Goal: Task Accomplishment & Management: Use online tool/utility

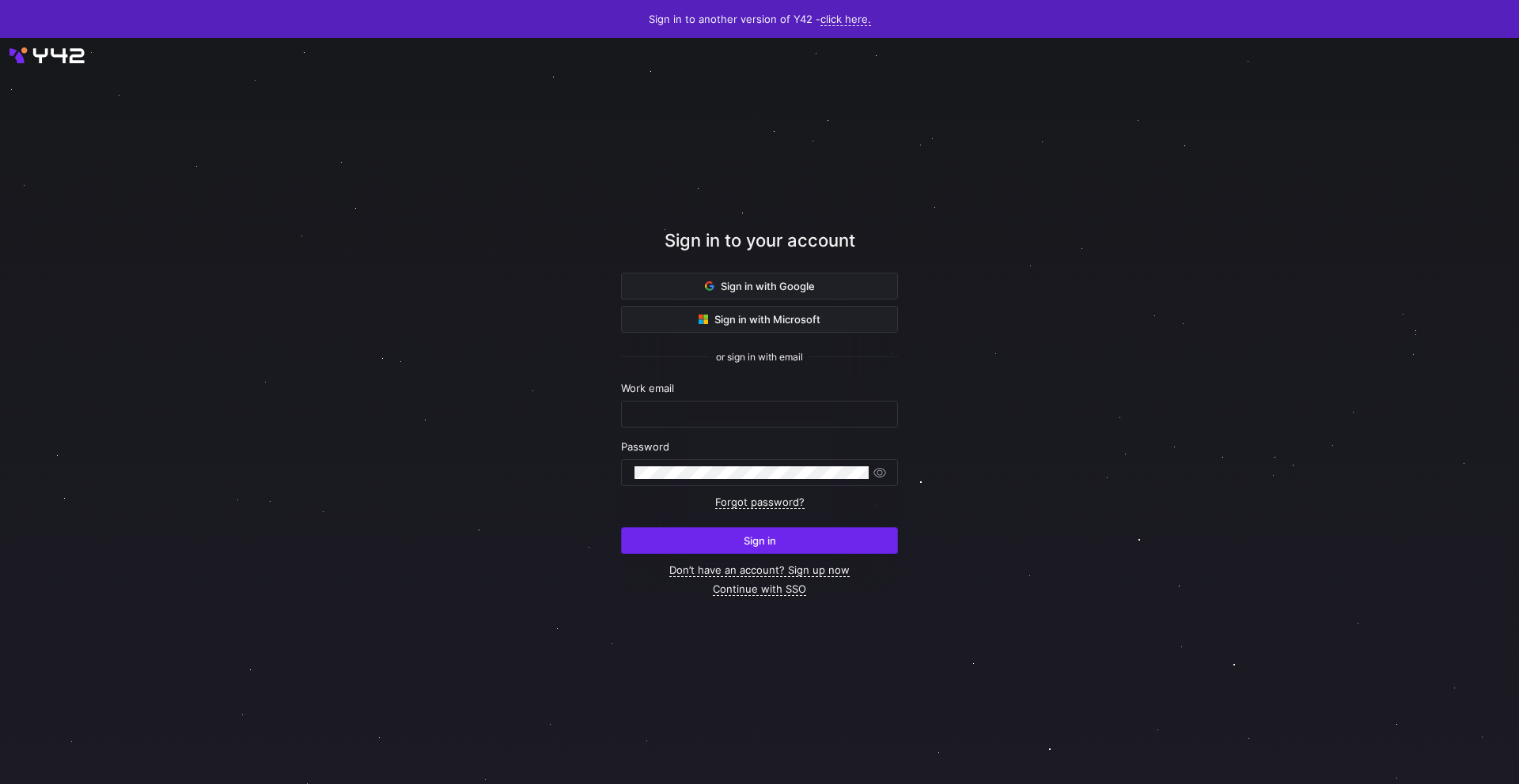
type input "[EMAIL_ADDRESS][PERSON_NAME][DOMAIN_NAME]"
click at [793, 543] on span "submit" at bounding box center [759, 540] width 275 height 25
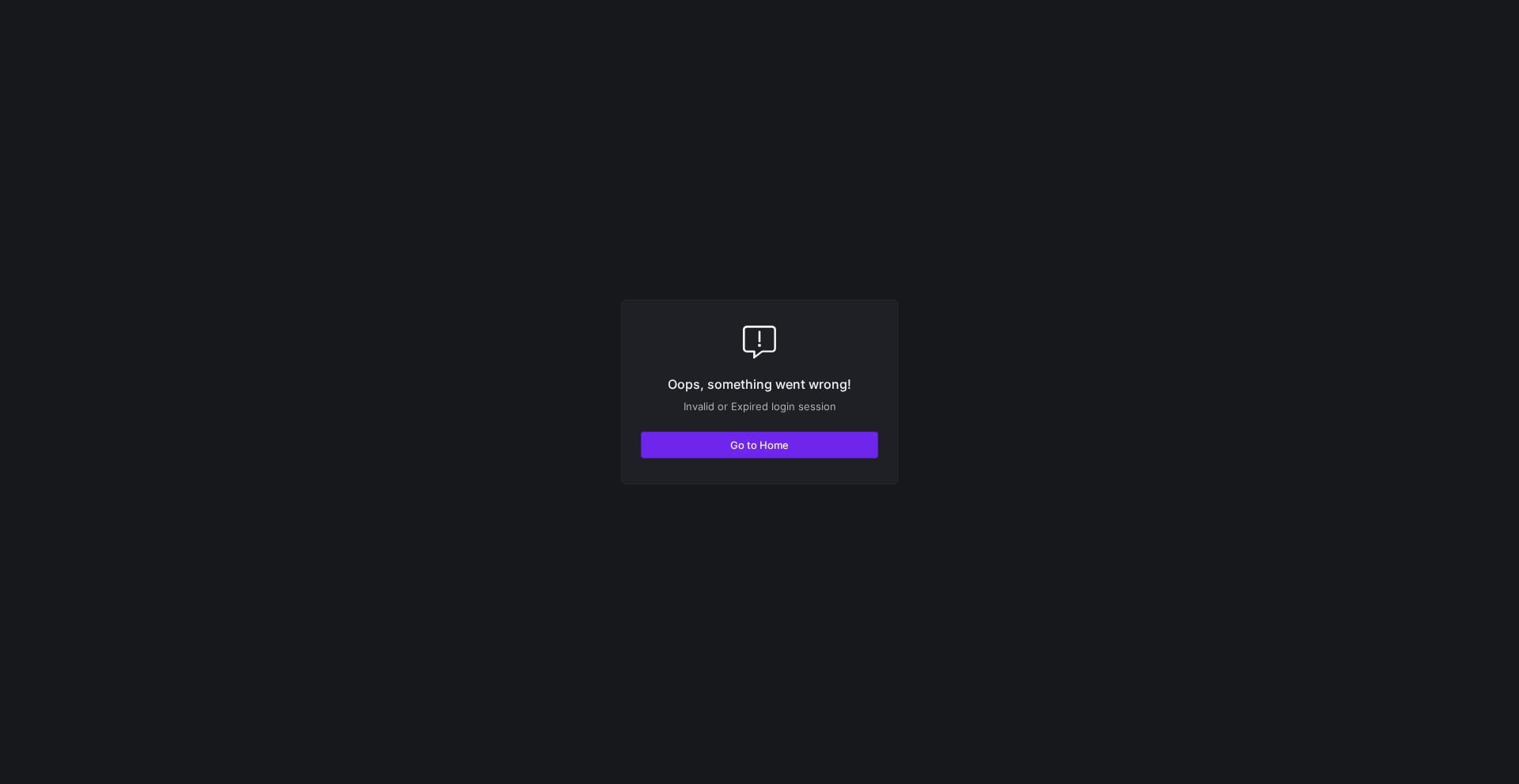
click at [826, 438] on span "button" at bounding box center [759, 445] width 236 height 25
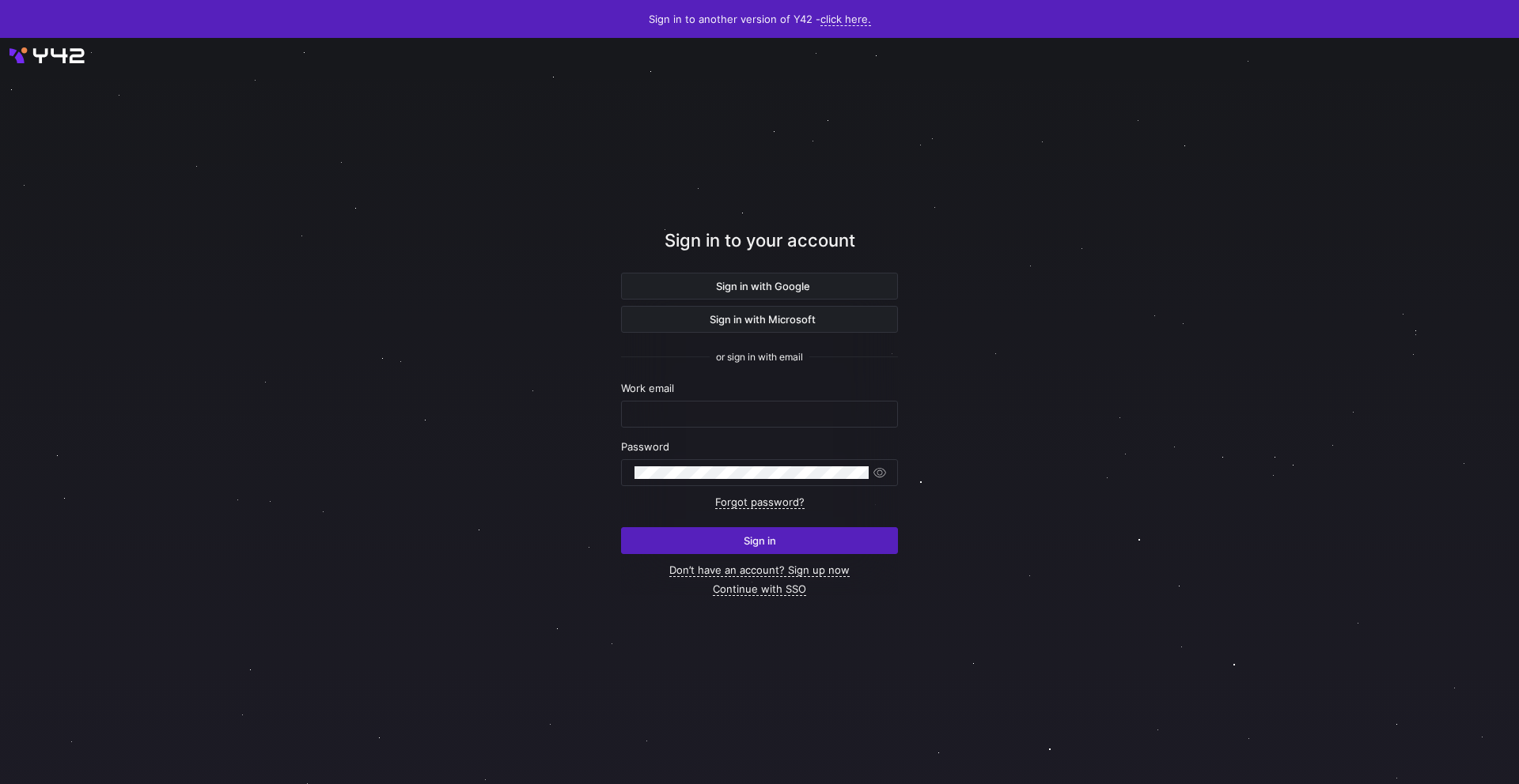
type input "noah.streveler@uscca.com"
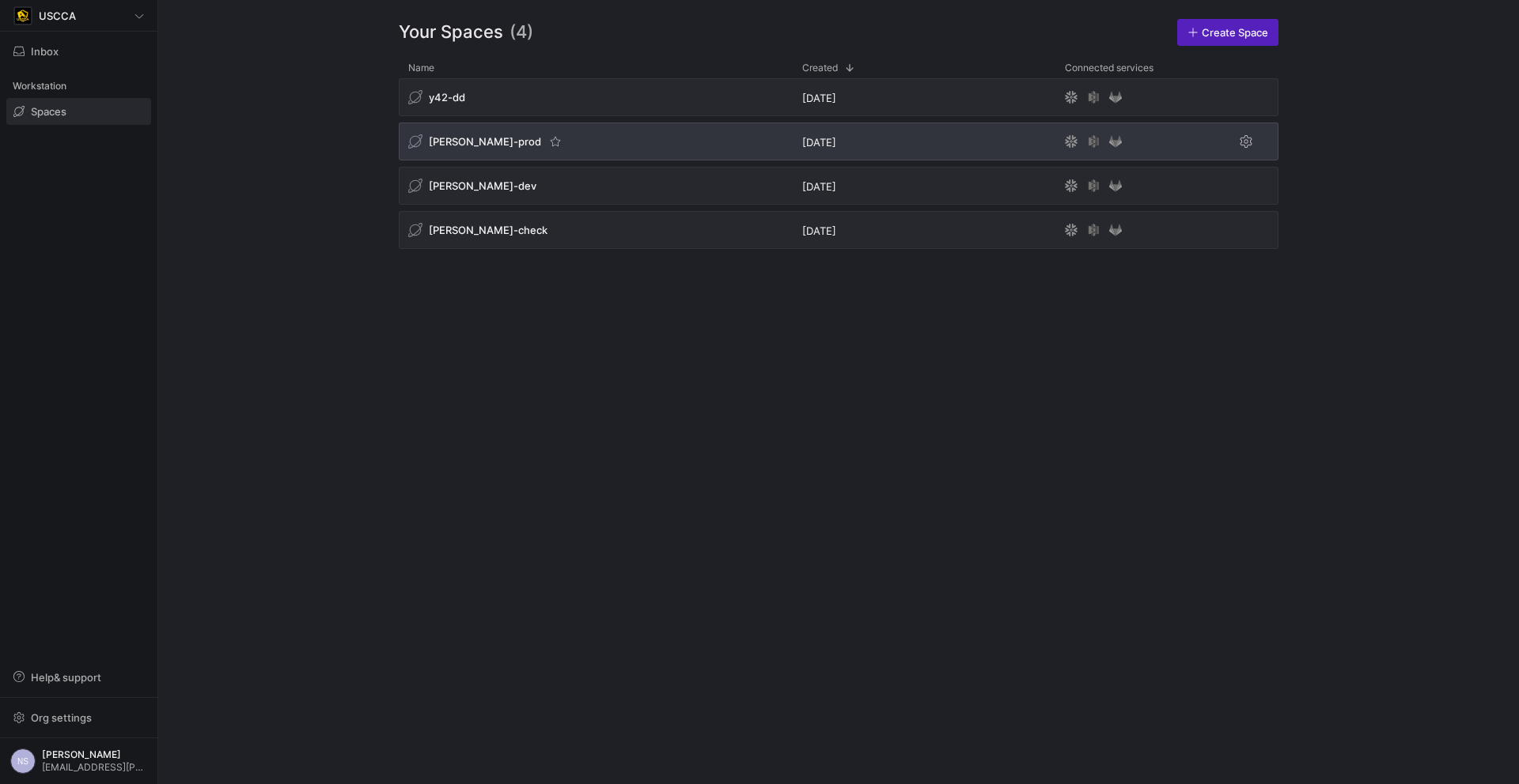
click at [573, 151] on div "[PERSON_NAME]-prod" at bounding box center [596, 142] width 394 height 38
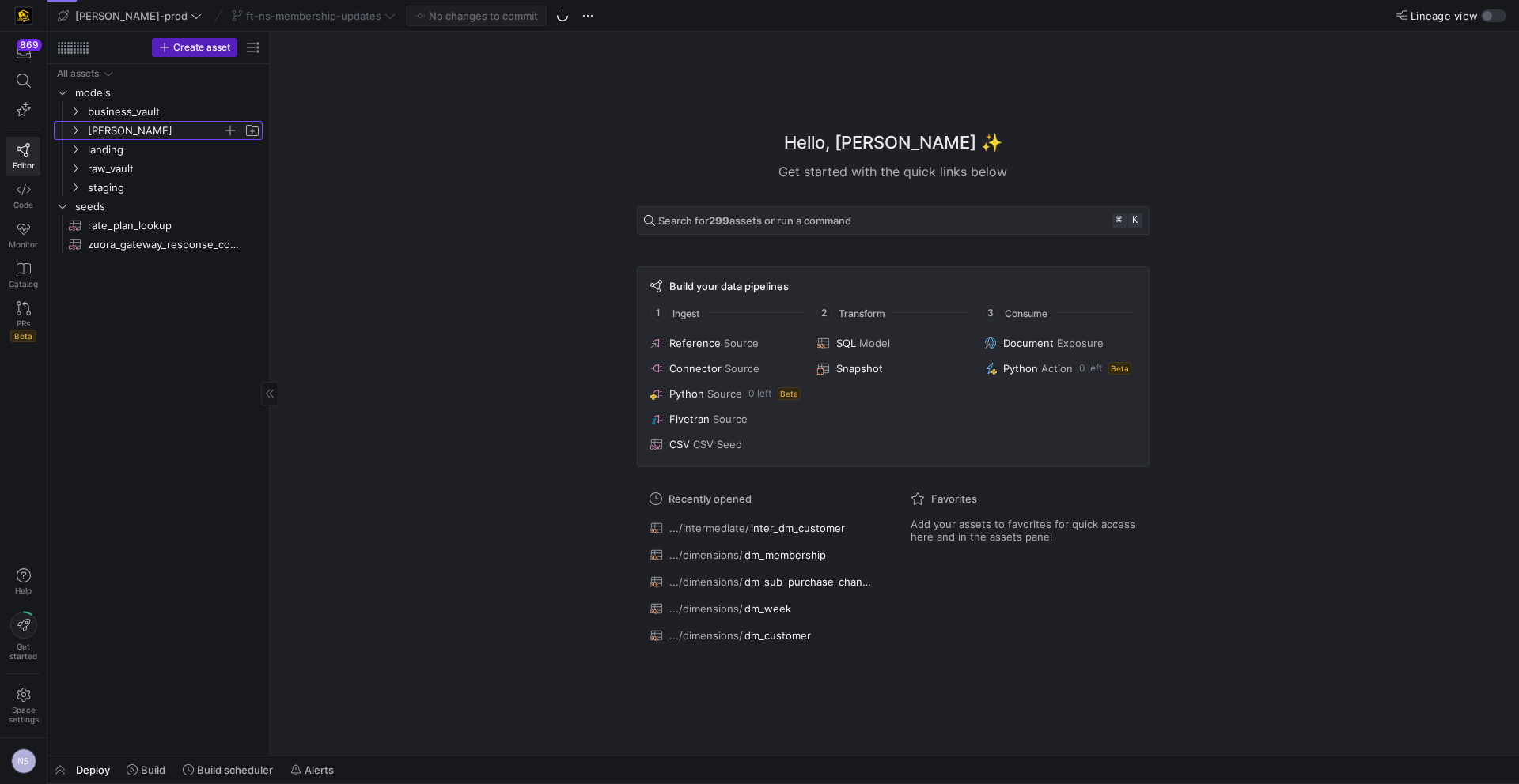
click at [100, 132] on span "[PERSON_NAME]" at bounding box center [154, 131] width 134 height 18
click at [140, 152] on span "dimensions" at bounding box center [161, 150] width 122 height 18
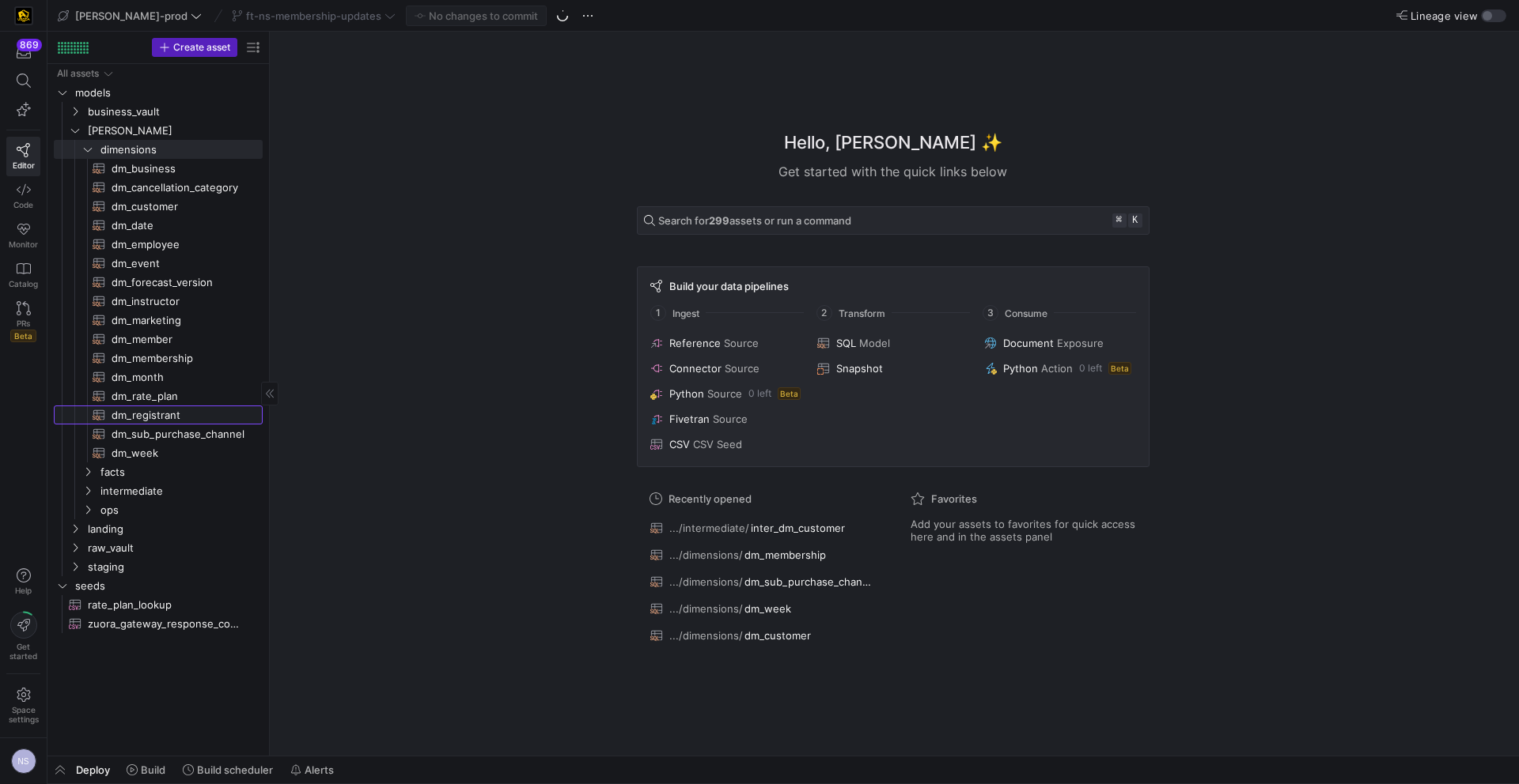
click at [183, 419] on span "dm_registrant​​​​​​​​​​" at bounding box center [178, 415] width 133 height 18
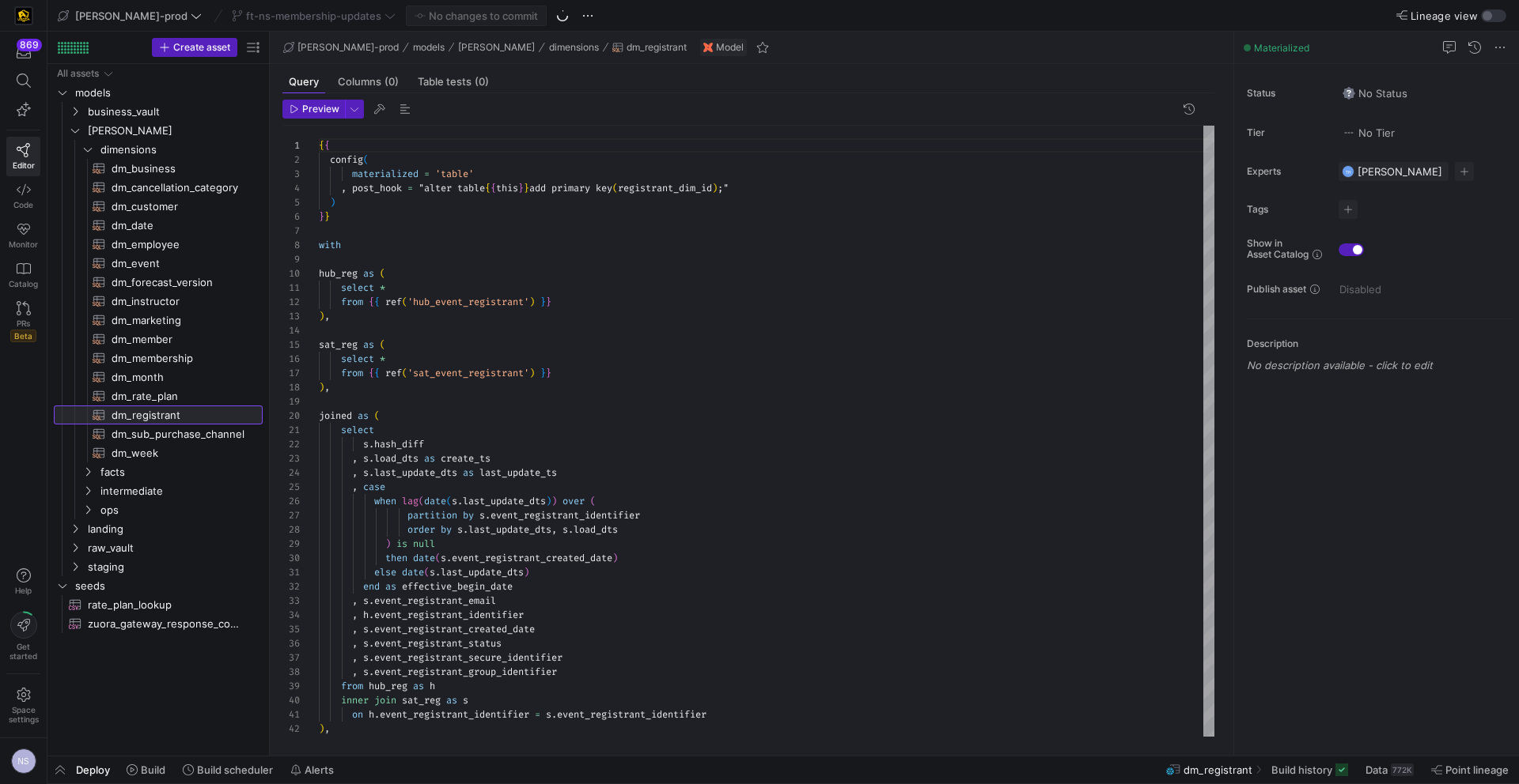
scroll to position [143, 0]
click at [1244, 390] on div "Status No Status Tier No Tier Experts TH Tommy Huelhorst 1 expert Tags No tags …" at bounding box center [1376, 410] width 285 height 692
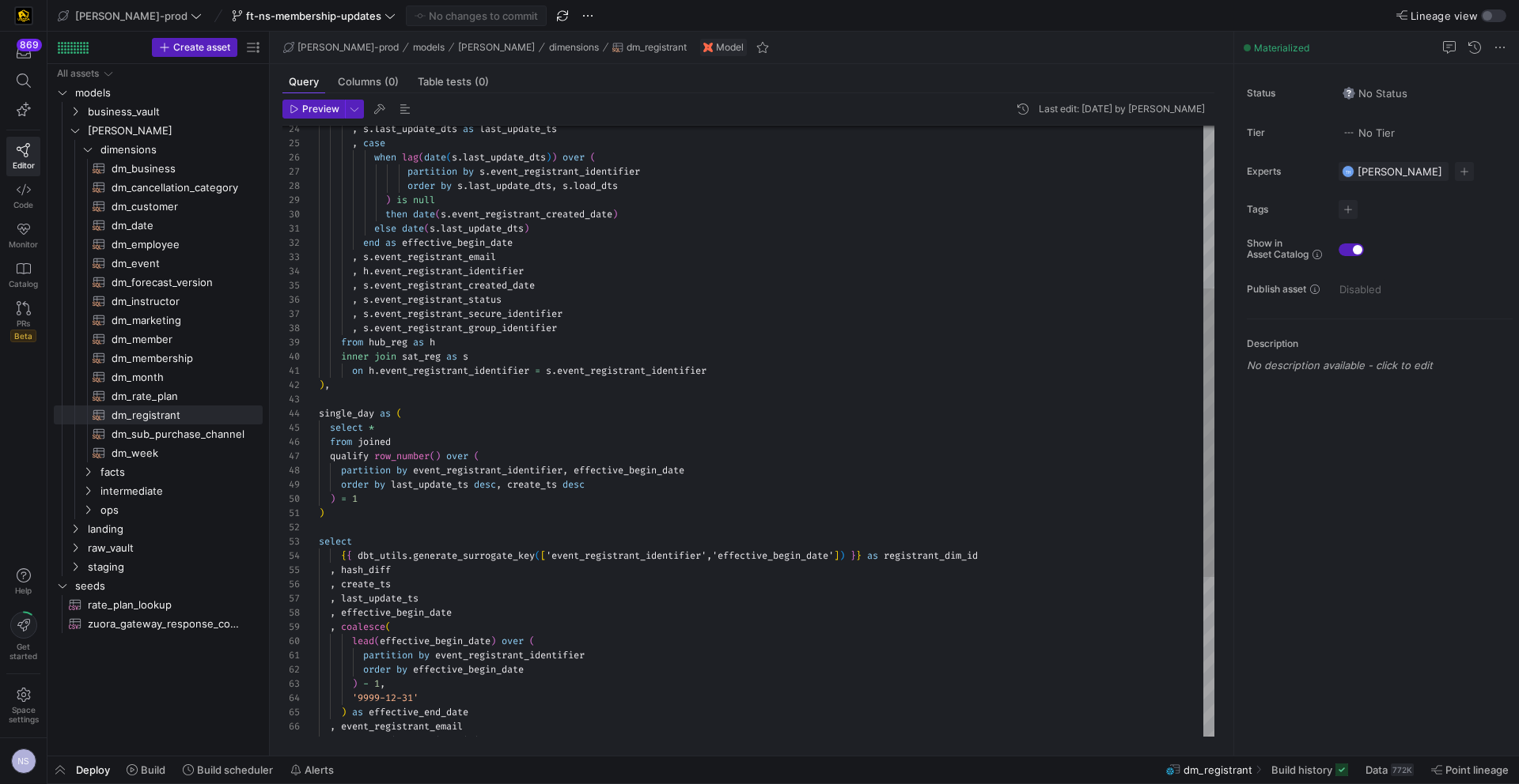
click at [505, 284] on div ", s . last_update_dts as last_update_ts , case when lag ( date ( s . last_updat…" at bounding box center [766, 429] width 895 height 1294
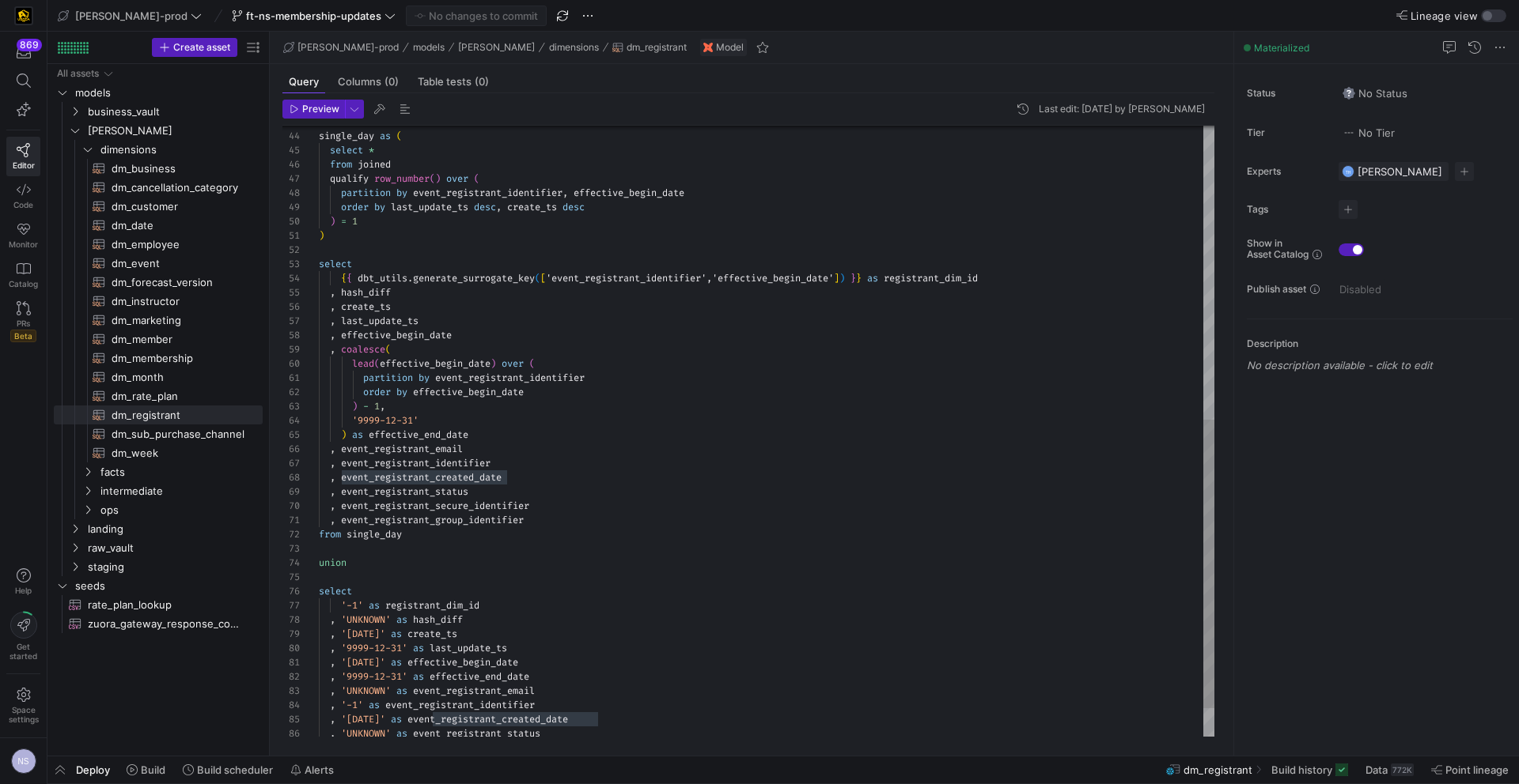
type textarea "partition by event_registrant_identifier order by effective_begin_date ) - 1, '…"
click at [522, 381] on div "partition by event_registrant_identifier , effective_begin_date order by last_u…" at bounding box center [766, 151] width 895 height 1294
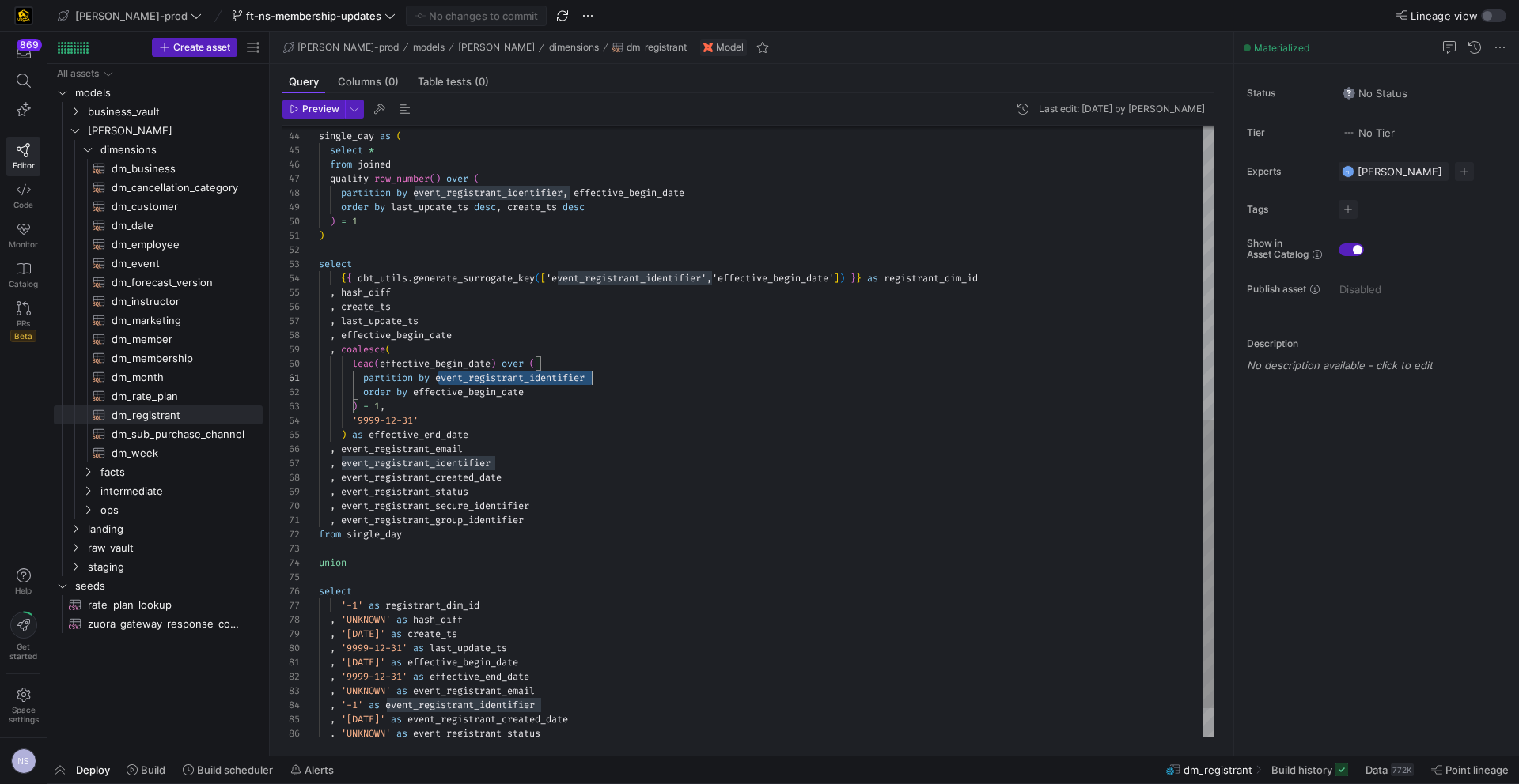
click at [522, 381] on div "partition by event_registrant_identifier , effective_begin_date order by last_u…" at bounding box center [766, 151] width 895 height 1294
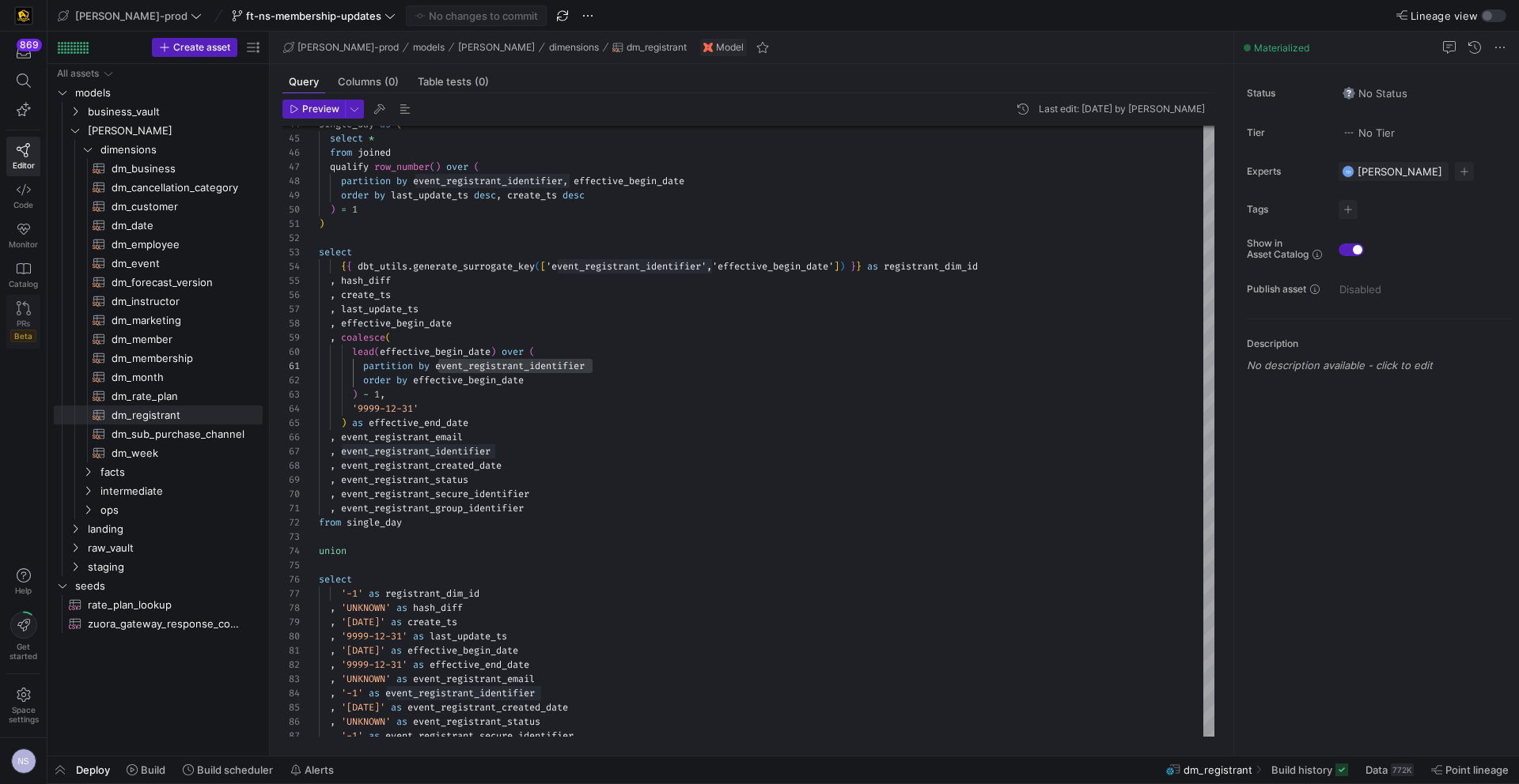
click at [36, 317] on link "PRs Beta" at bounding box center [23, 322] width 34 height 54
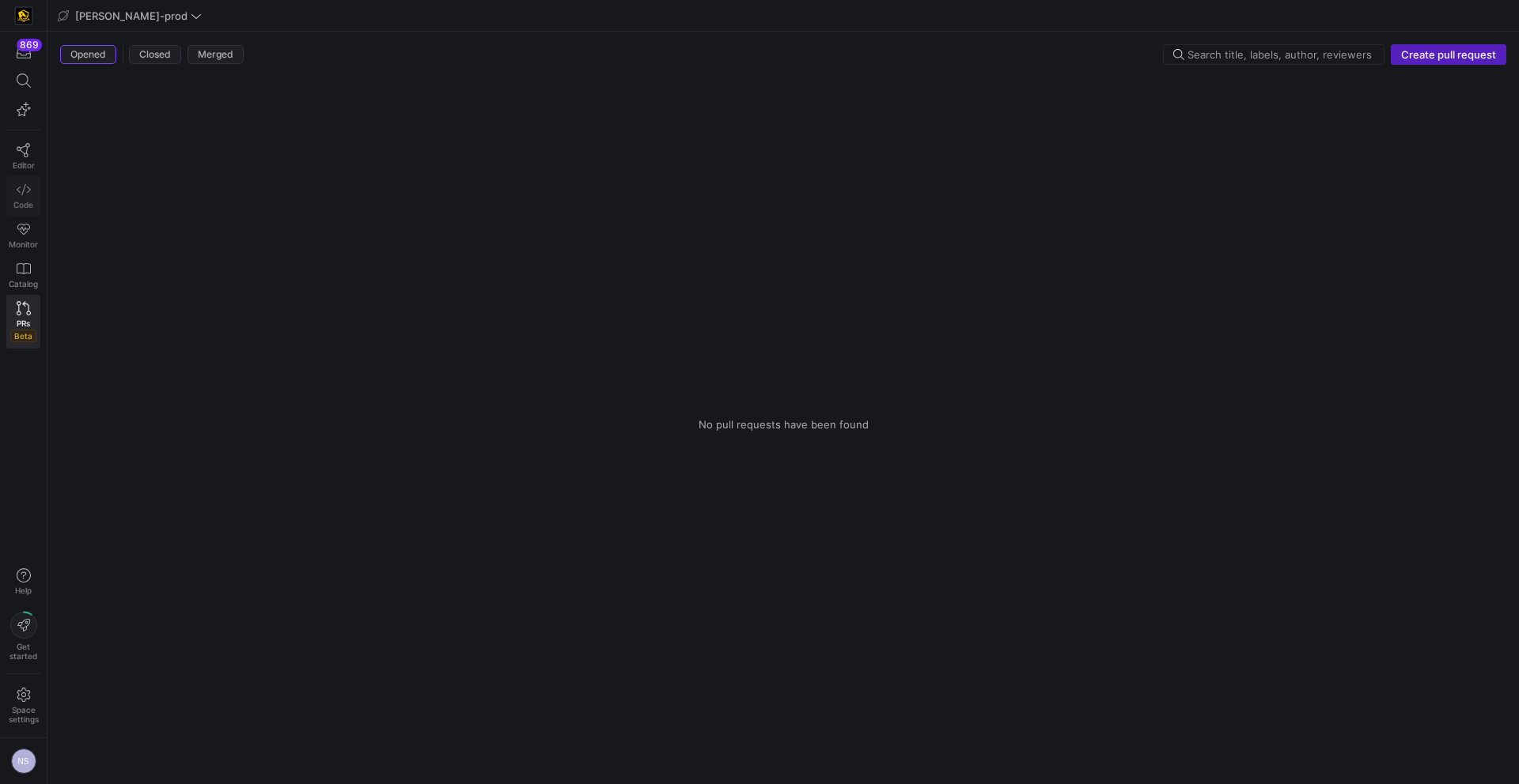
click at [28, 195] on icon at bounding box center [23, 189] width 14 height 14
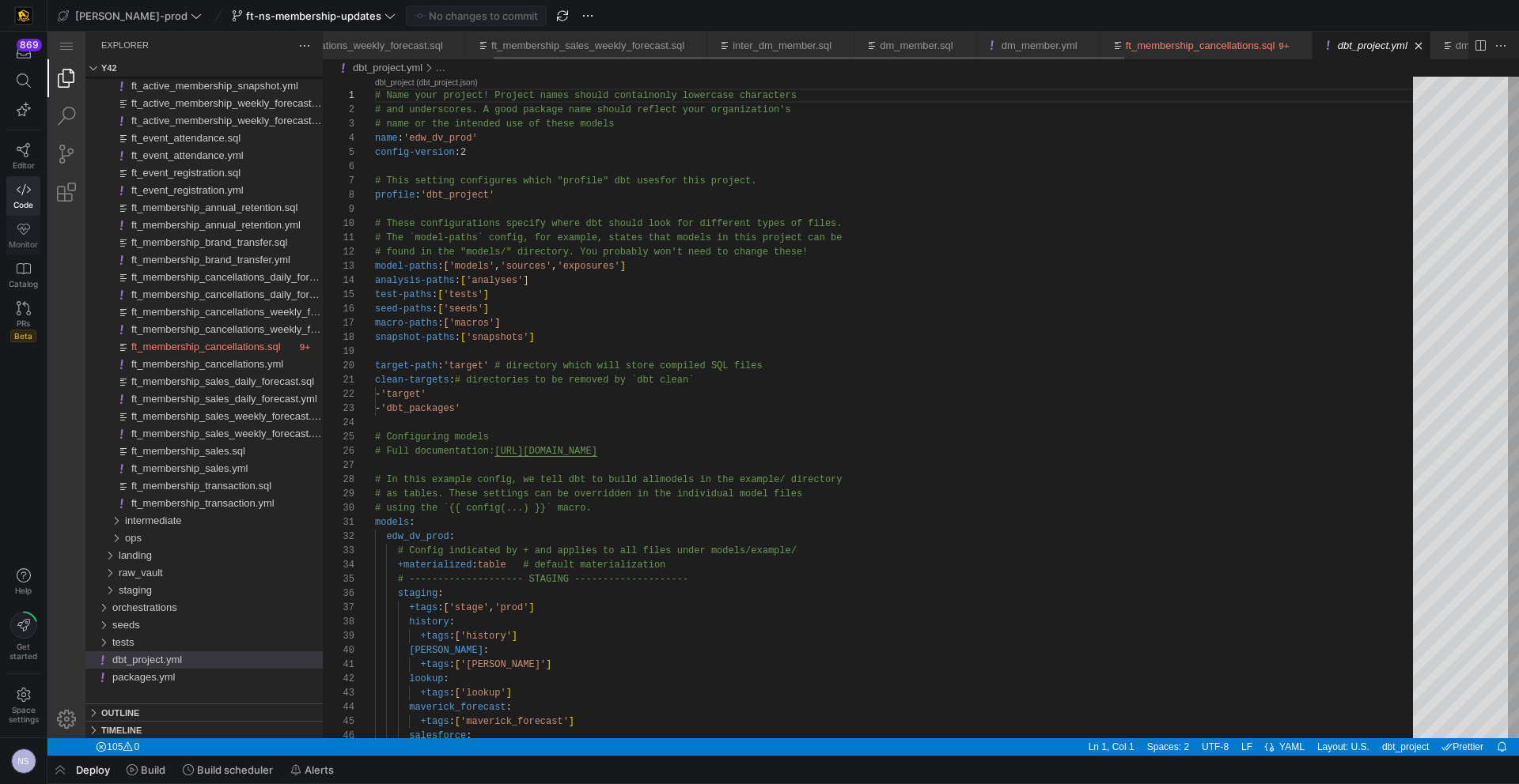
scroll to position [0, 310]
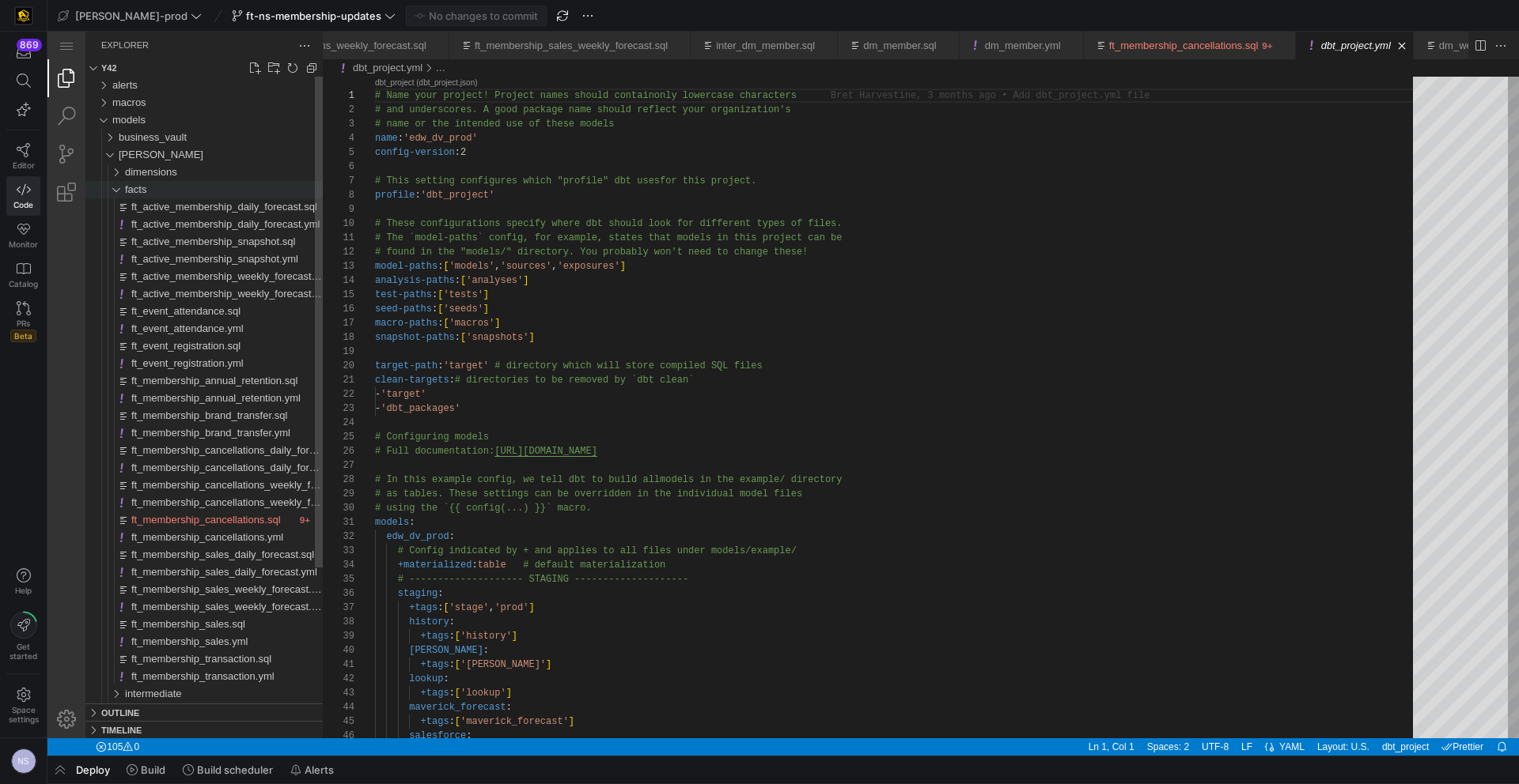
click at [158, 194] on div "facts" at bounding box center [223, 189] width 198 height 17
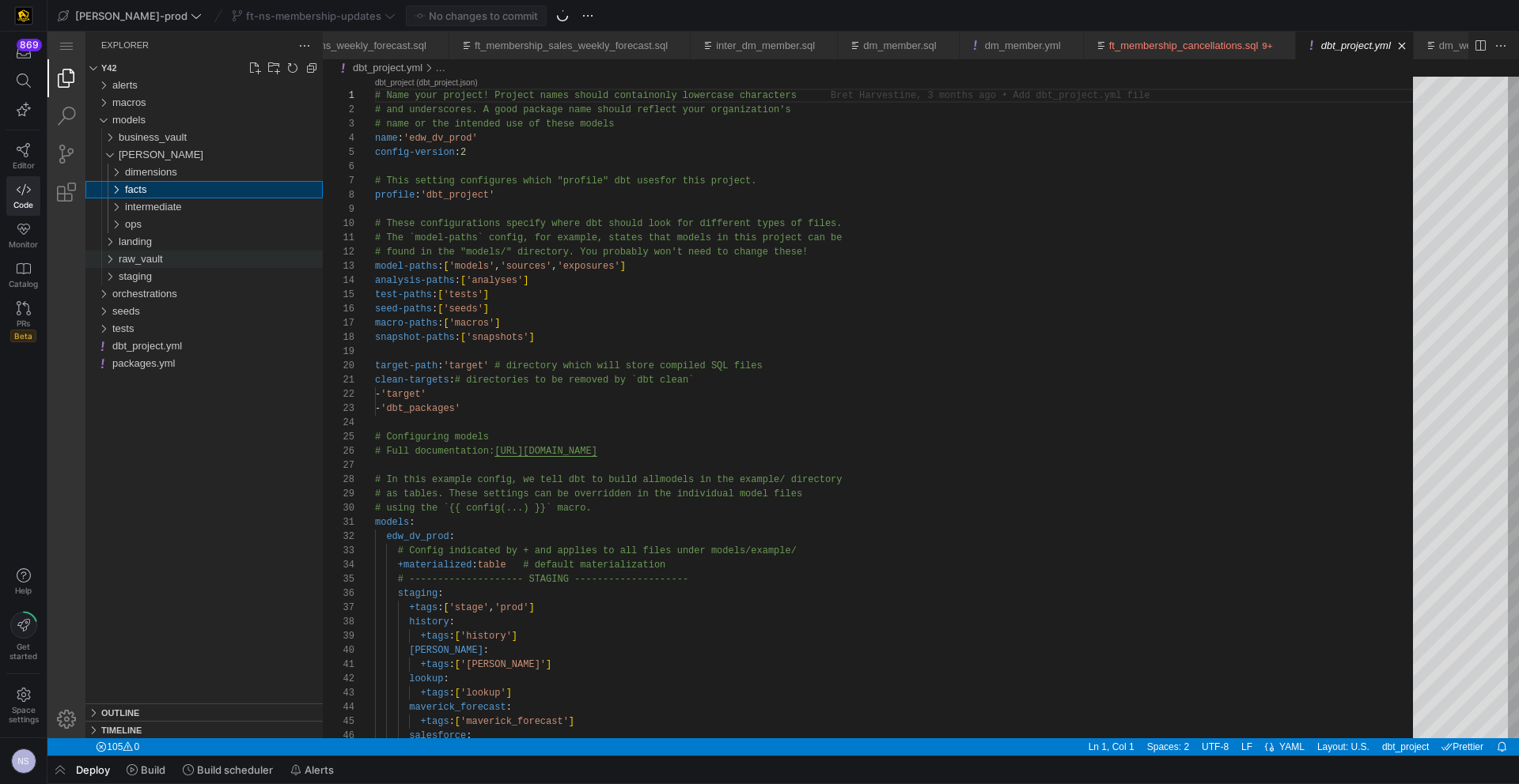
click at [170, 262] on div "raw_vault" at bounding box center [220, 259] width 204 height 17
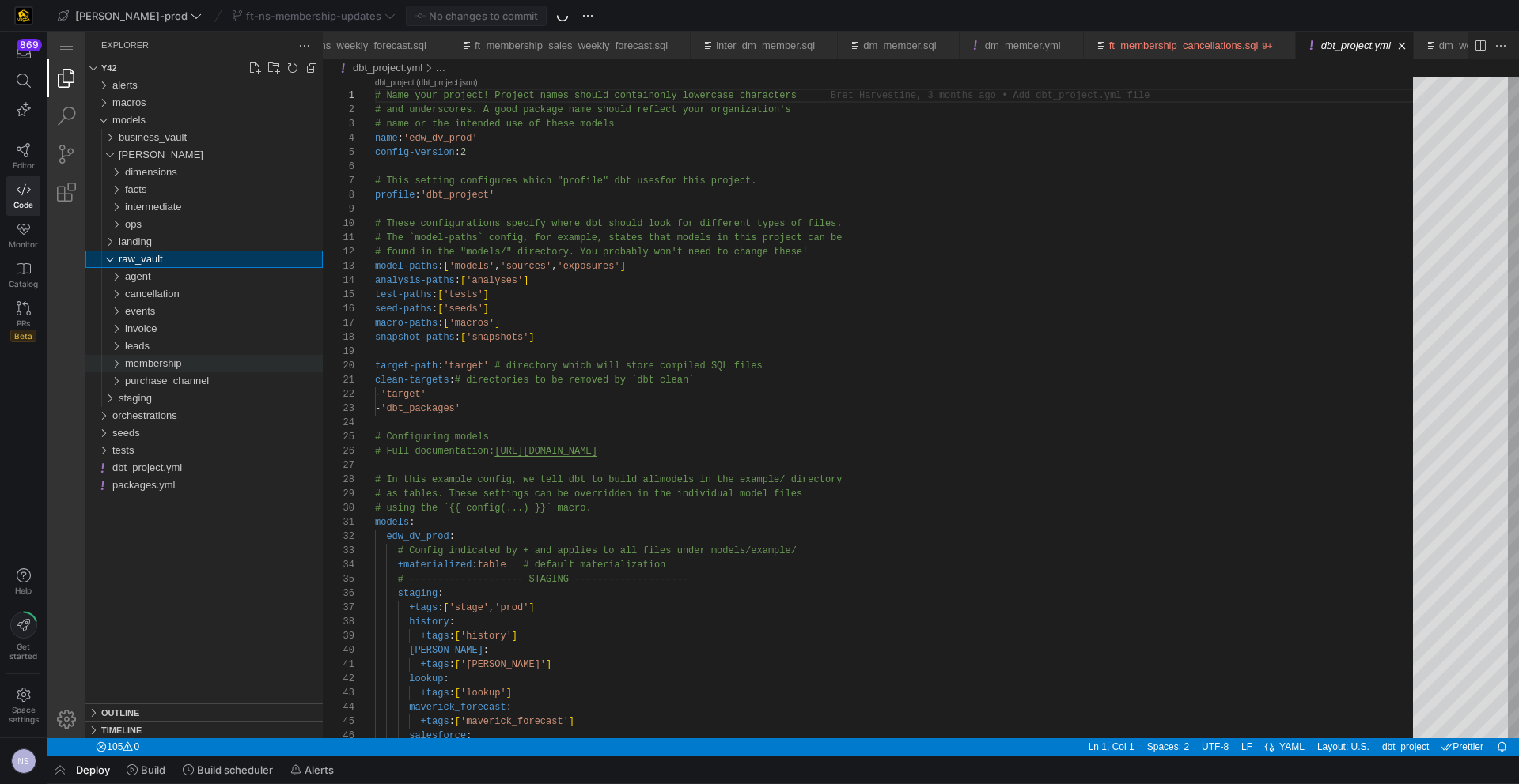
click at [187, 364] on div "membership" at bounding box center [223, 364] width 198 height 17
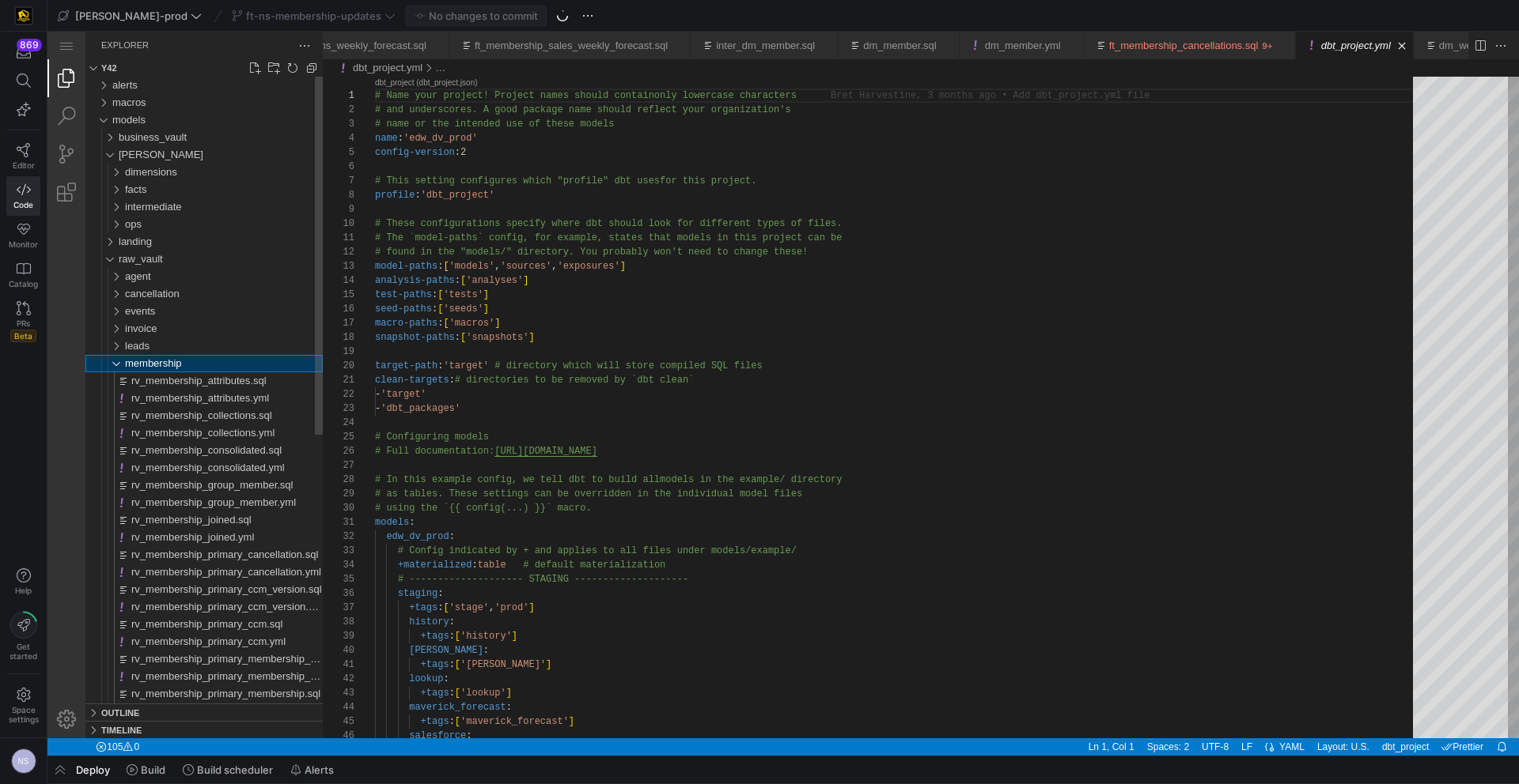
click at [187, 365] on div "membership" at bounding box center [223, 364] width 198 height 17
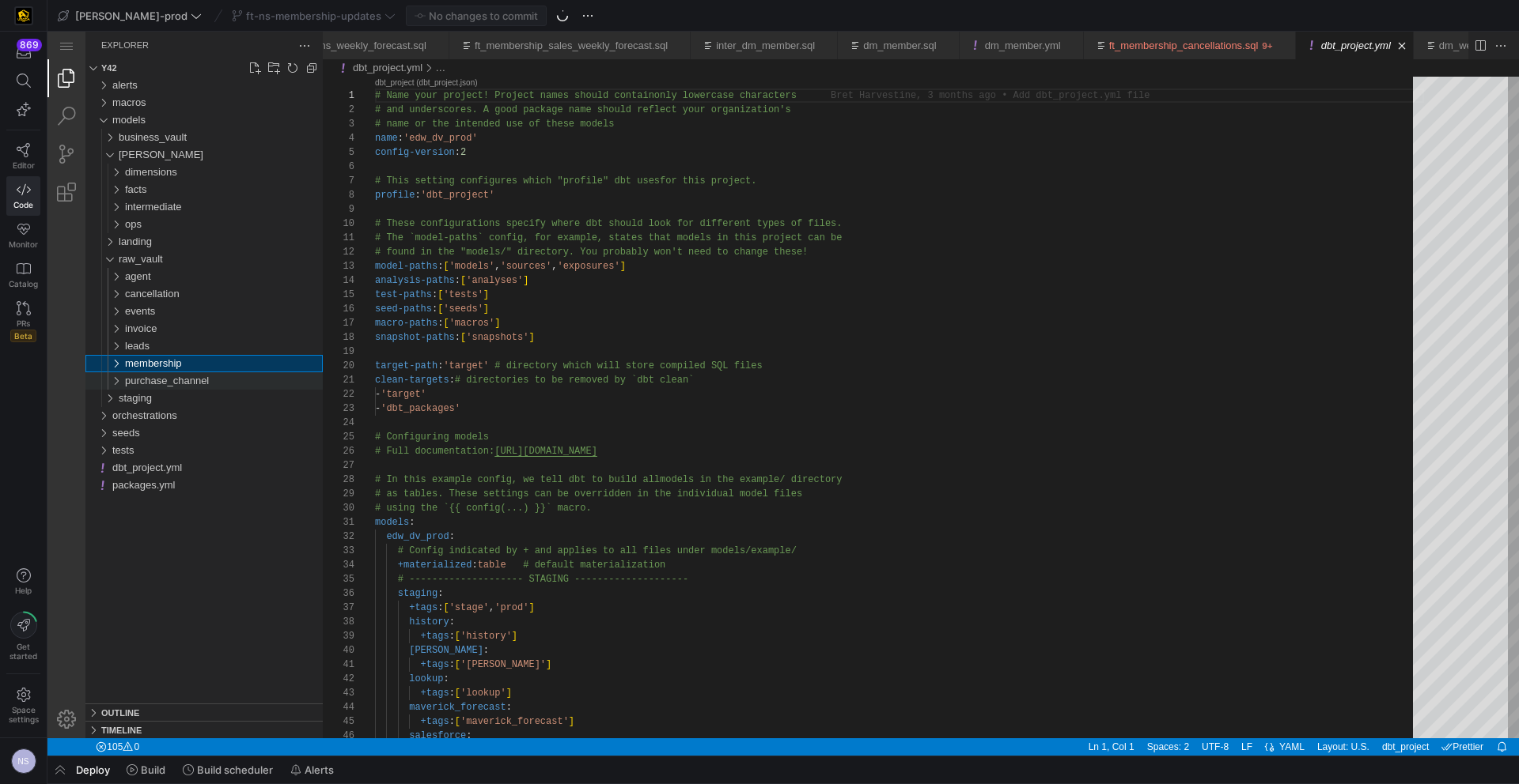
click at [181, 375] on span "purchase_channel" at bounding box center [166, 380] width 84 height 12
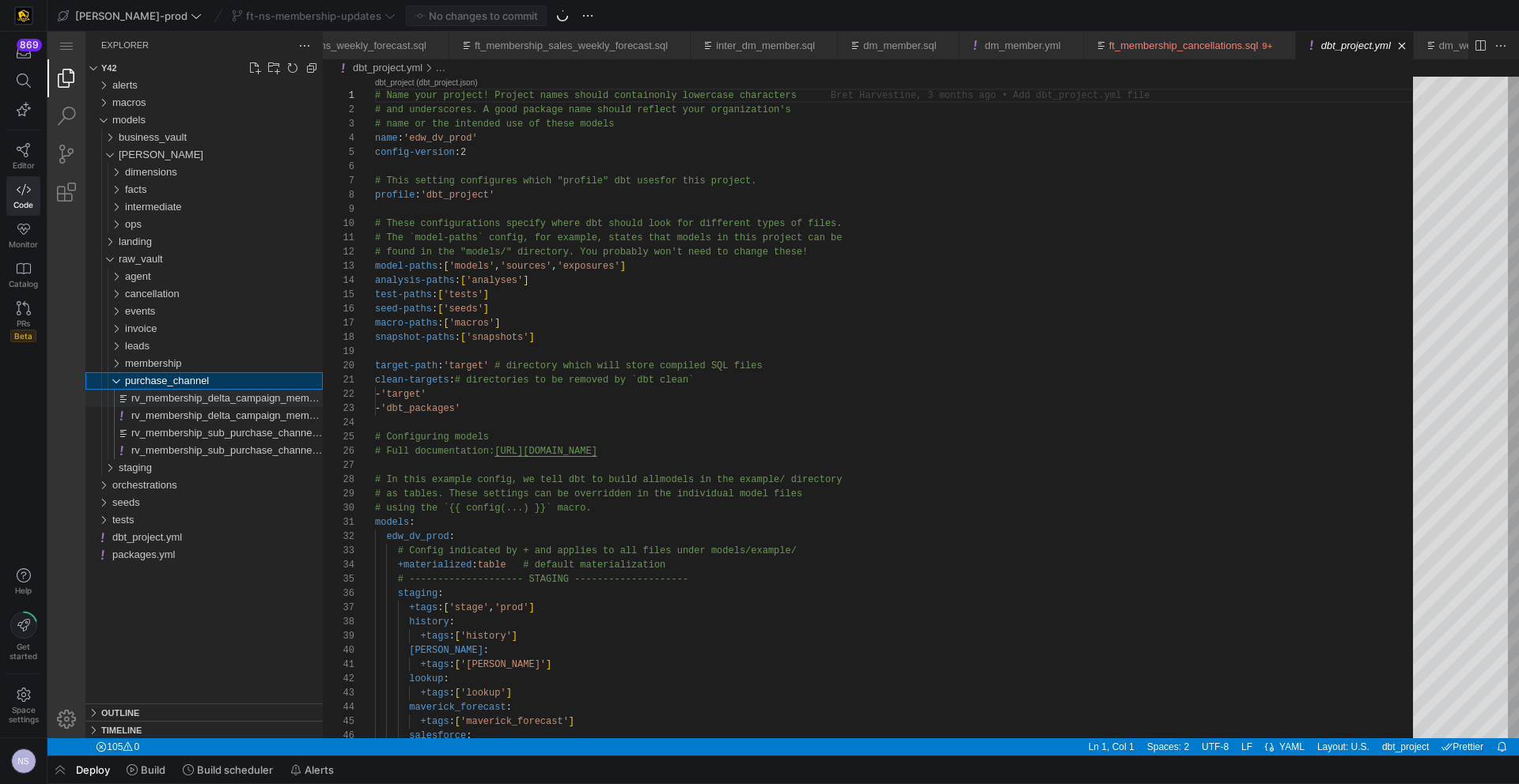
click at [188, 400] on span "rv_membership_delta_campaign_member.sql" at bounding box center [235, 398] width 208 height 12
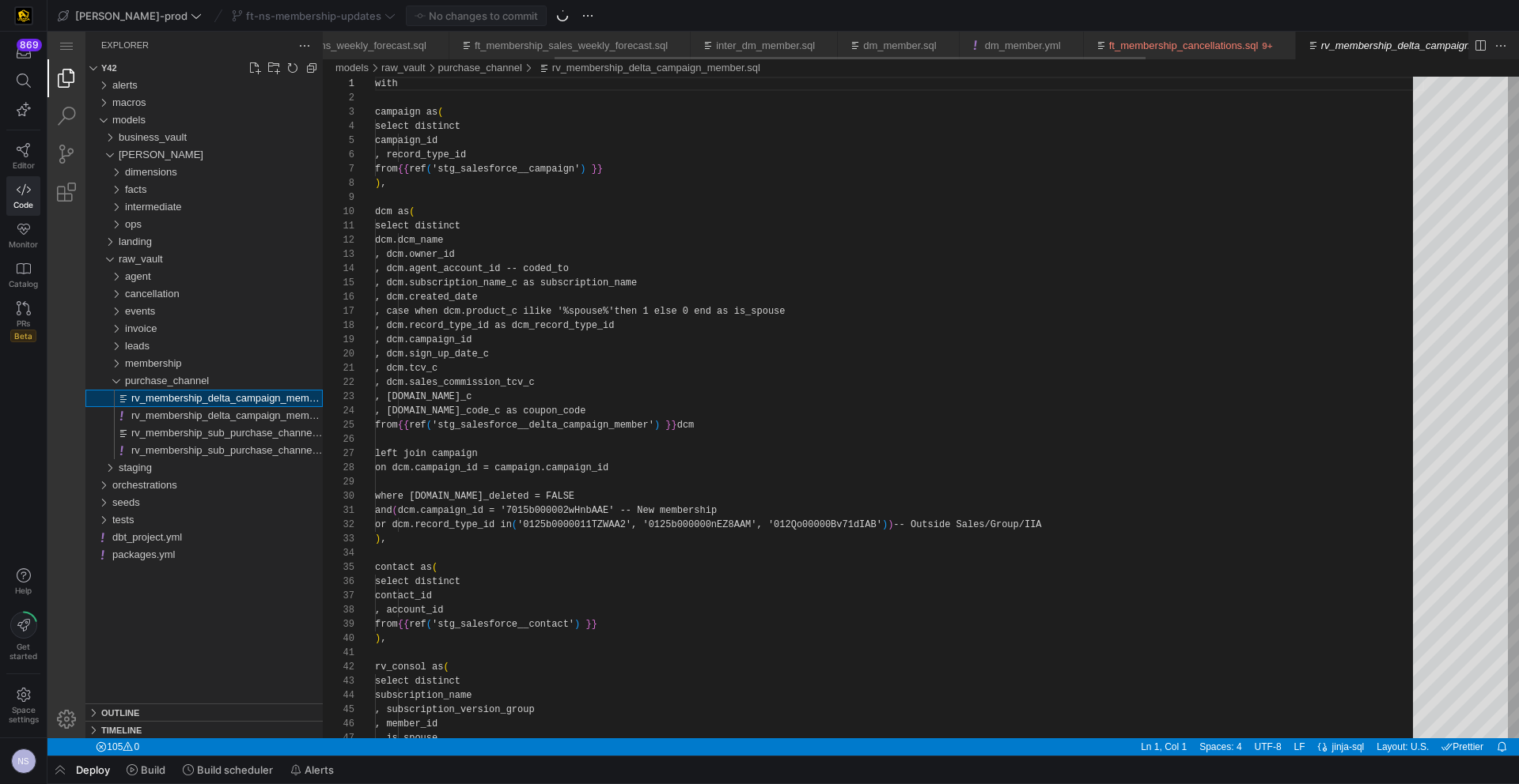
scroll to position [0, 449]
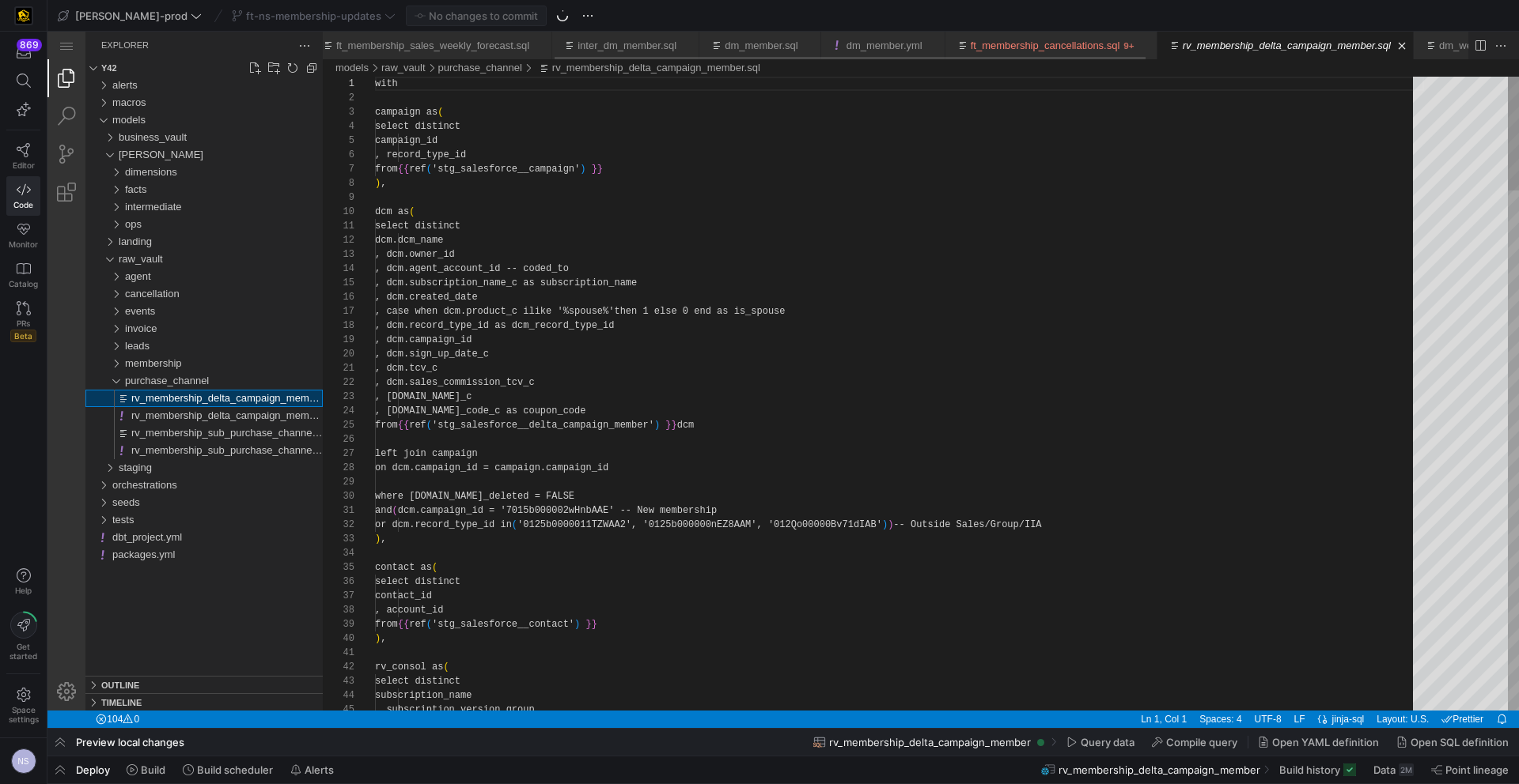
scroll to position [143, 0]
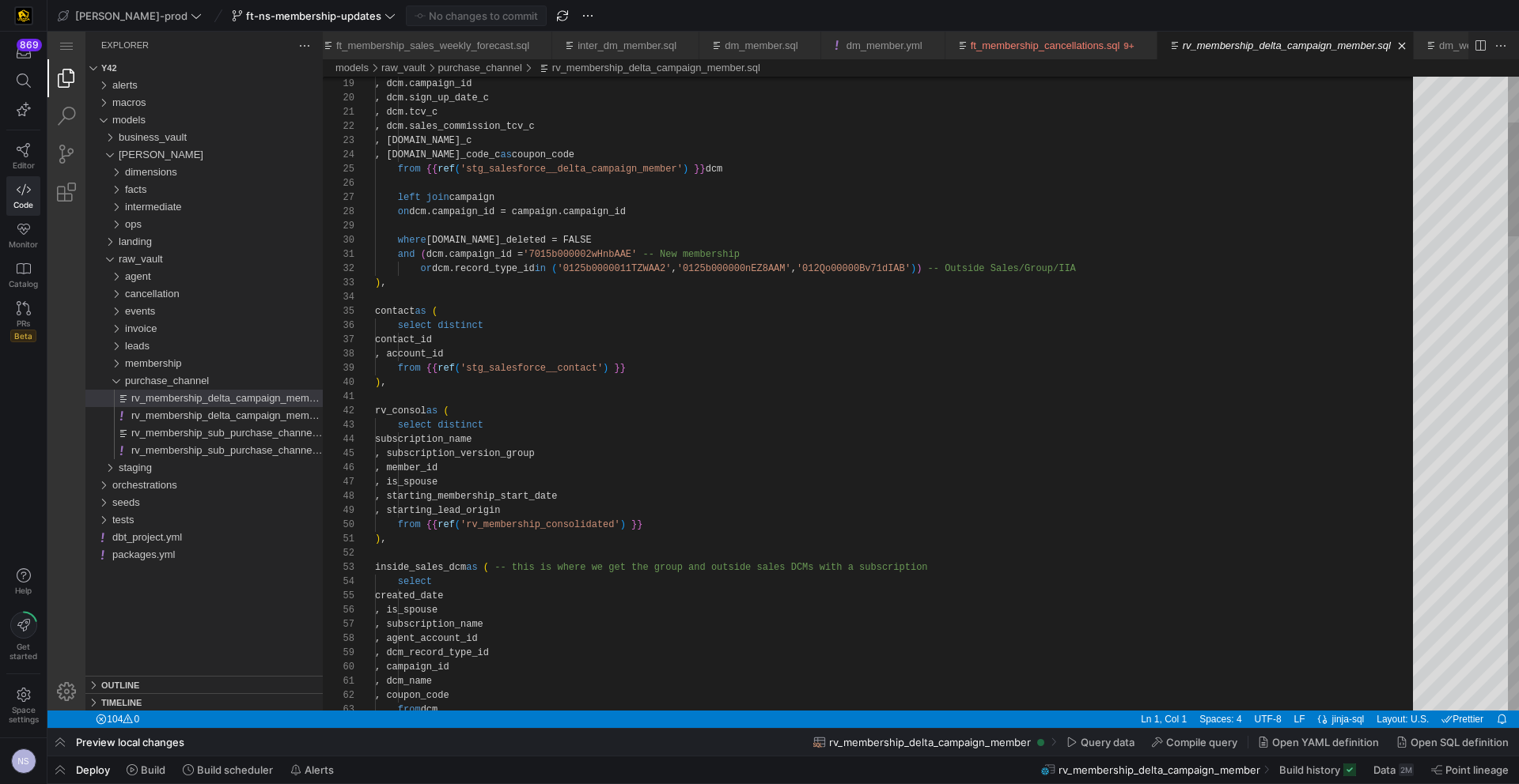
type textarea "and (dcm.campaign_id = '7015b000002wHnbAAE' -- New membership or dcm.record_typ…"
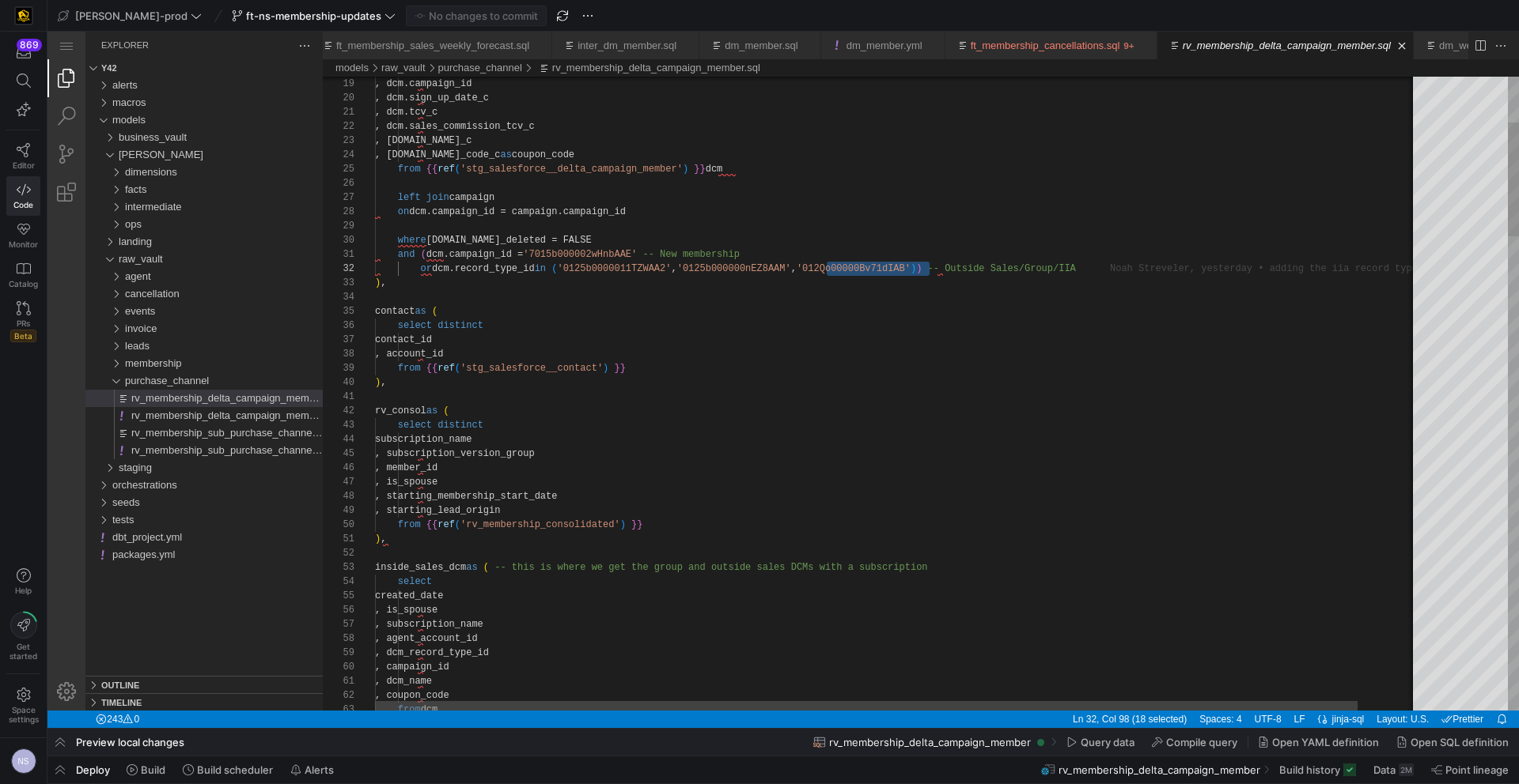
scroll to position [0, 465]
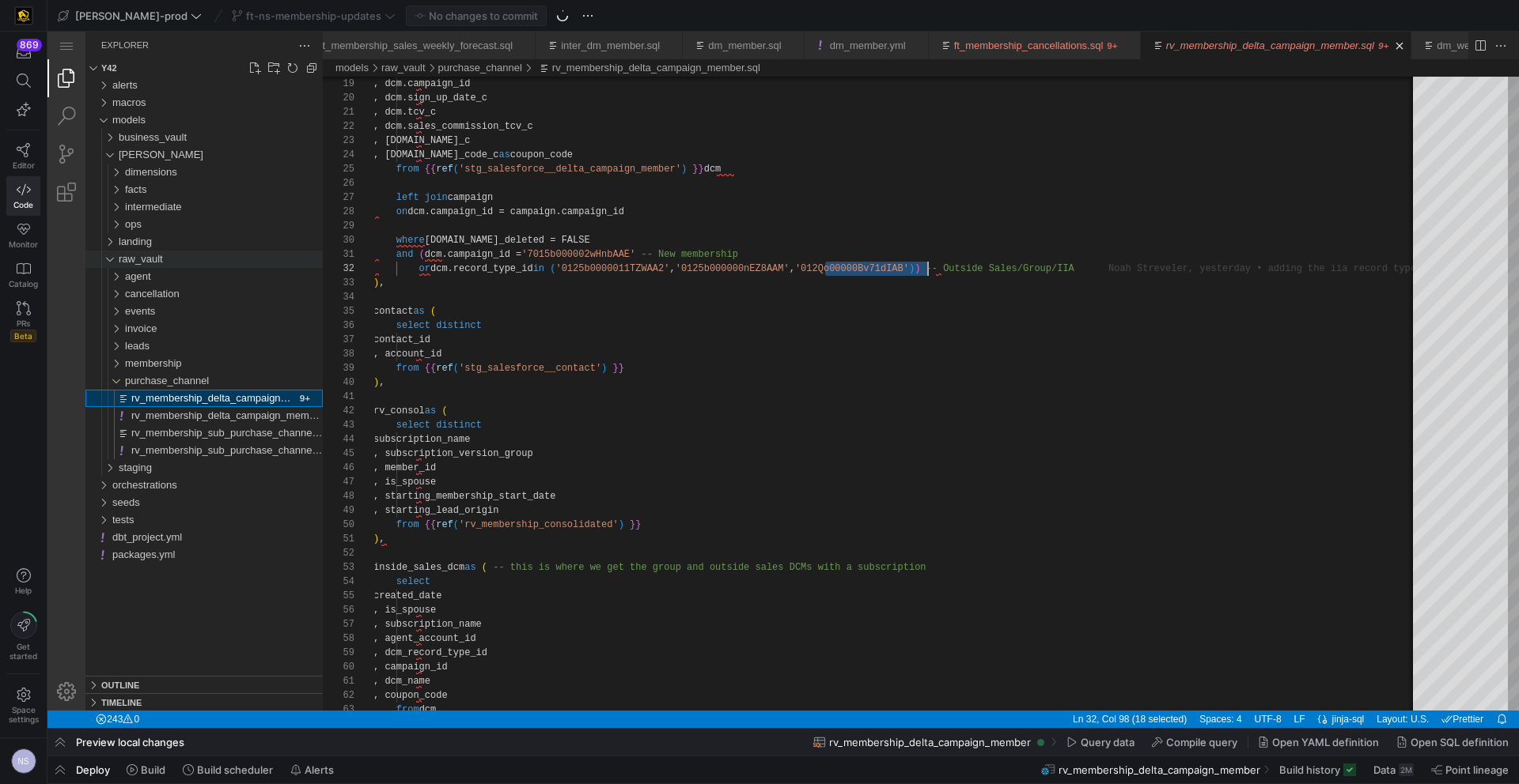
click at [179, 261] on div "raw_vault" at bounding box center [220, 259] width 204 height 17
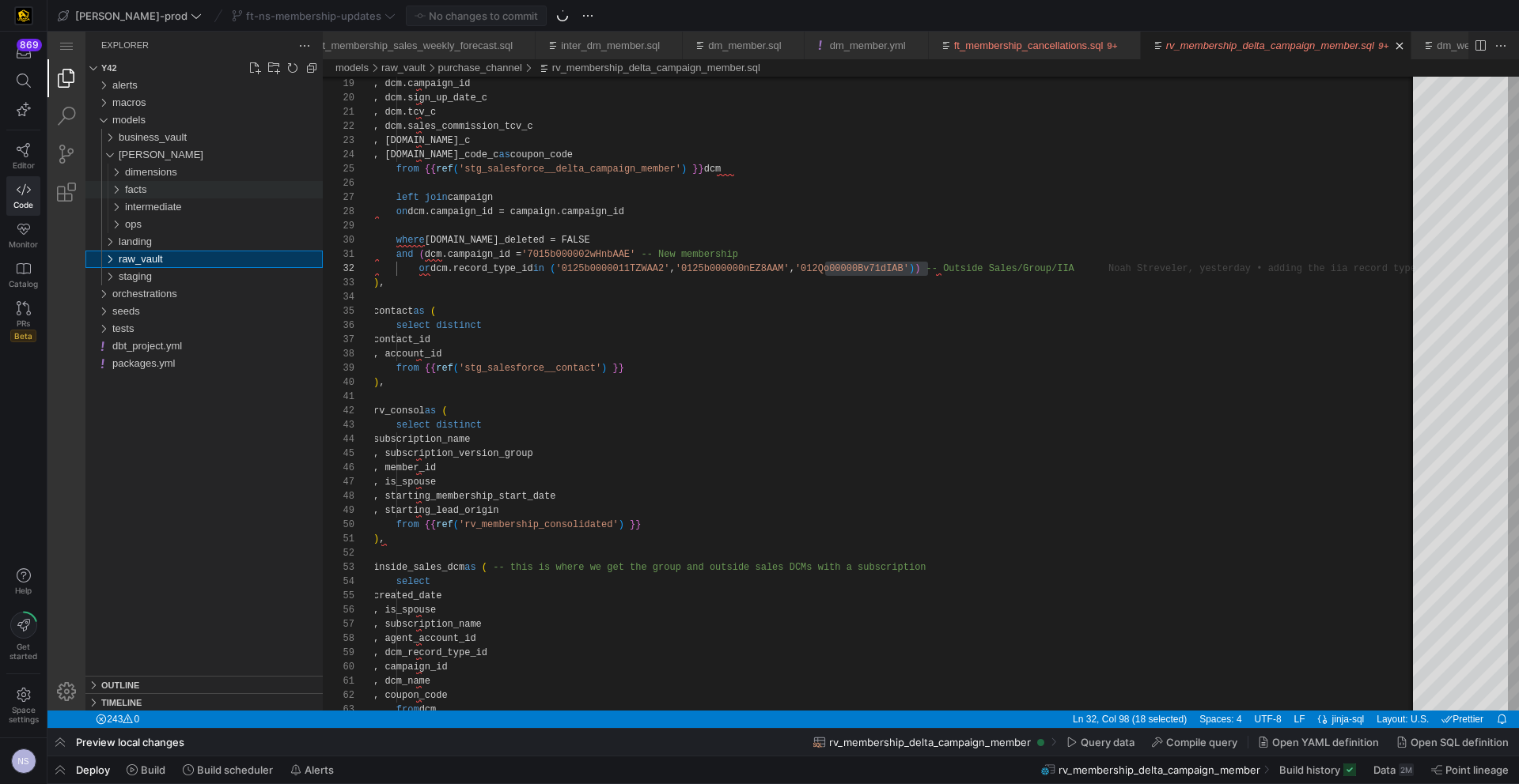
click at [150, 190] on div "facts" at bounding box center [223, 189] width 198 height 17
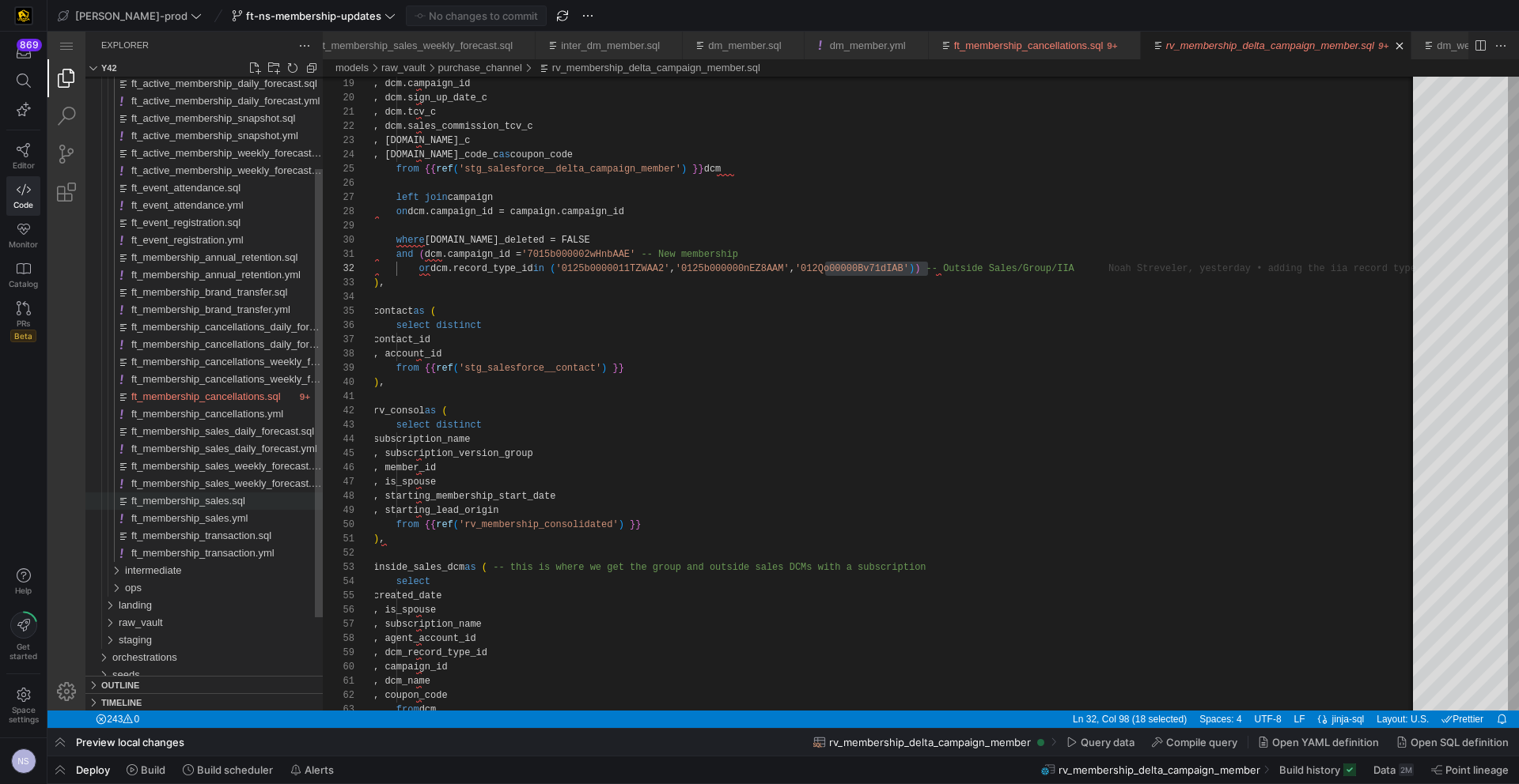
click at [261, 508] on div "ft_membership_sales.sql" at bounding box center [227, 501] width 191 height 17
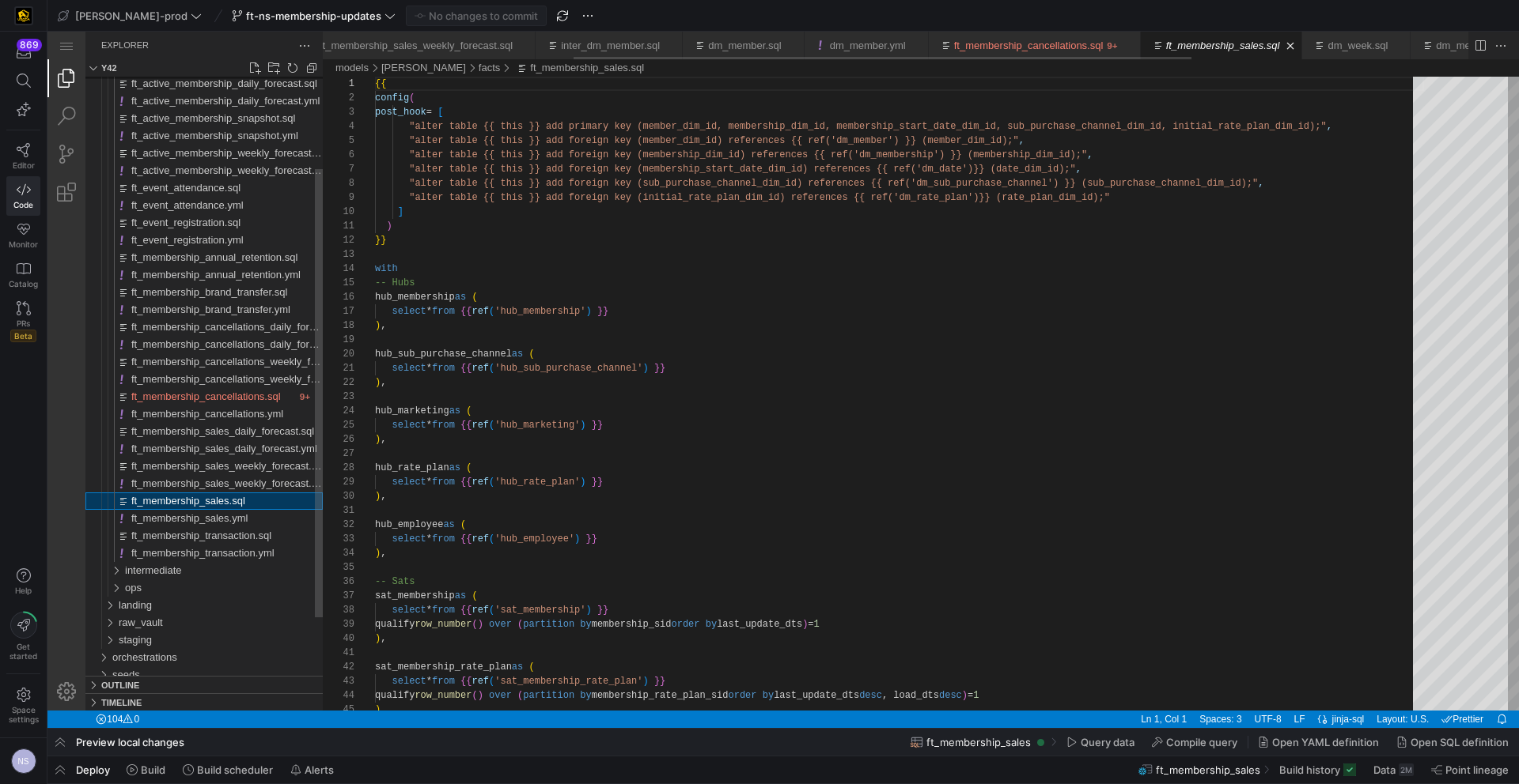
scroll to position [86, 0]
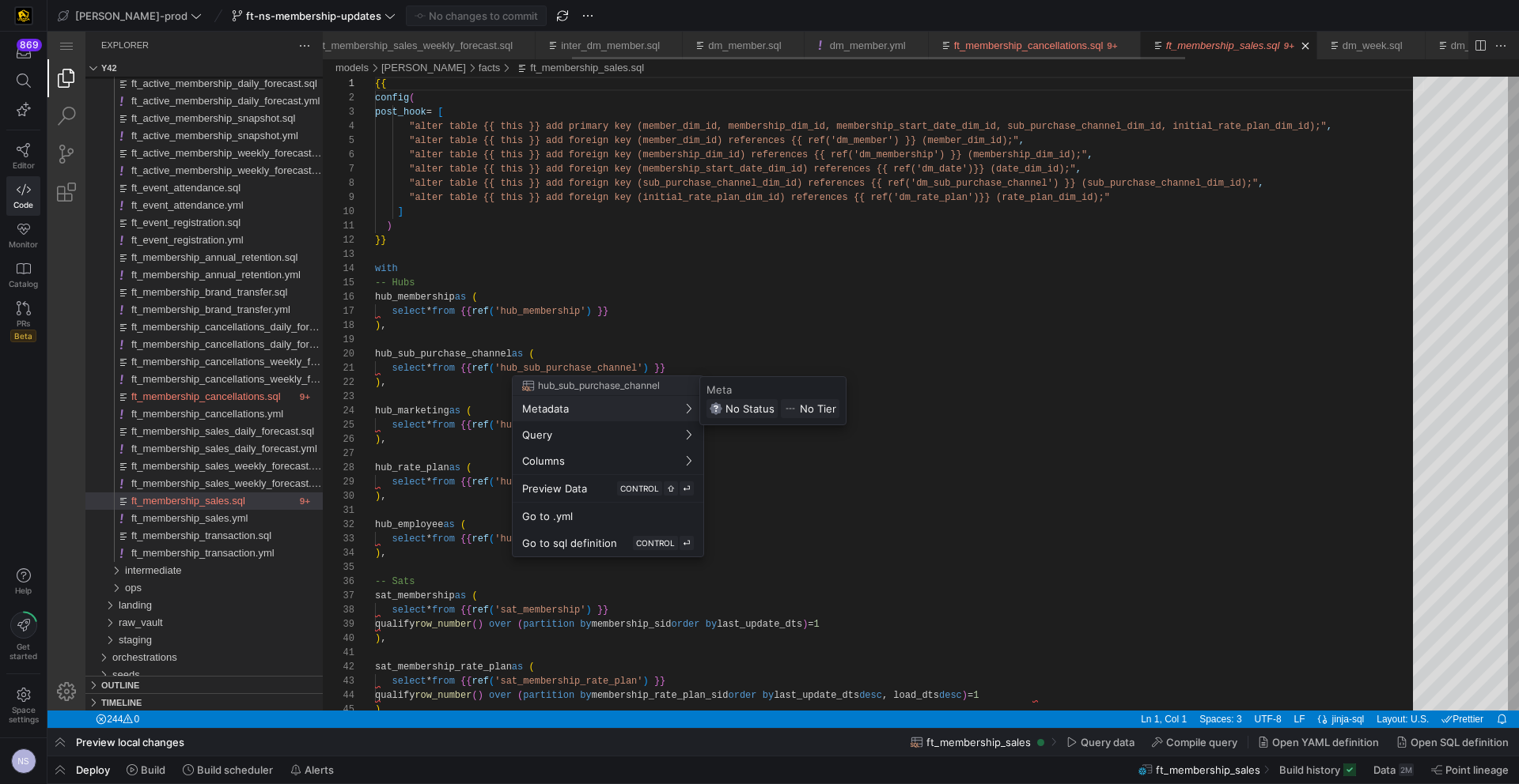
click at [996, 349] on div at bounding box center [759, 392] width 1519 height 784
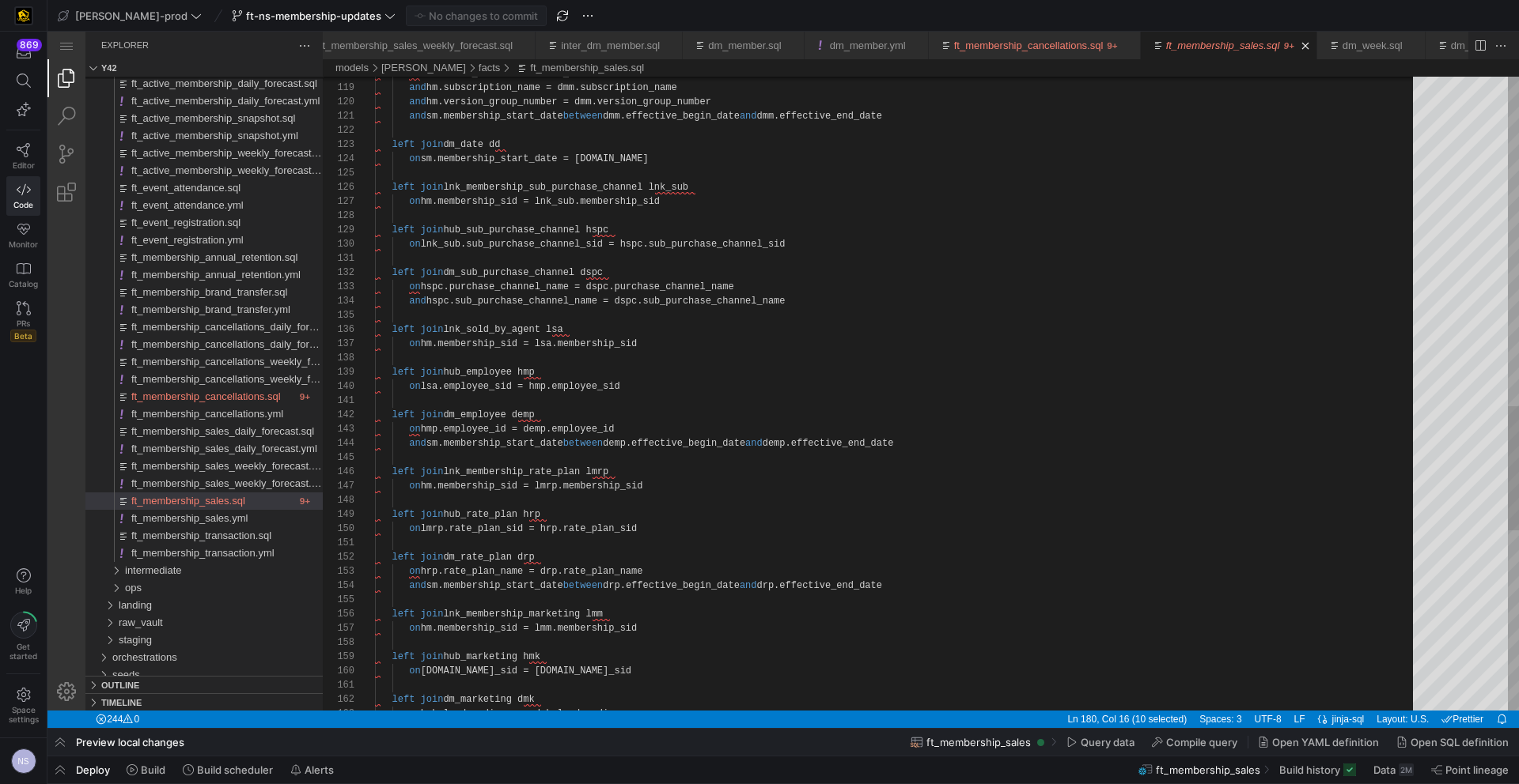
scroll to position [128, 269]
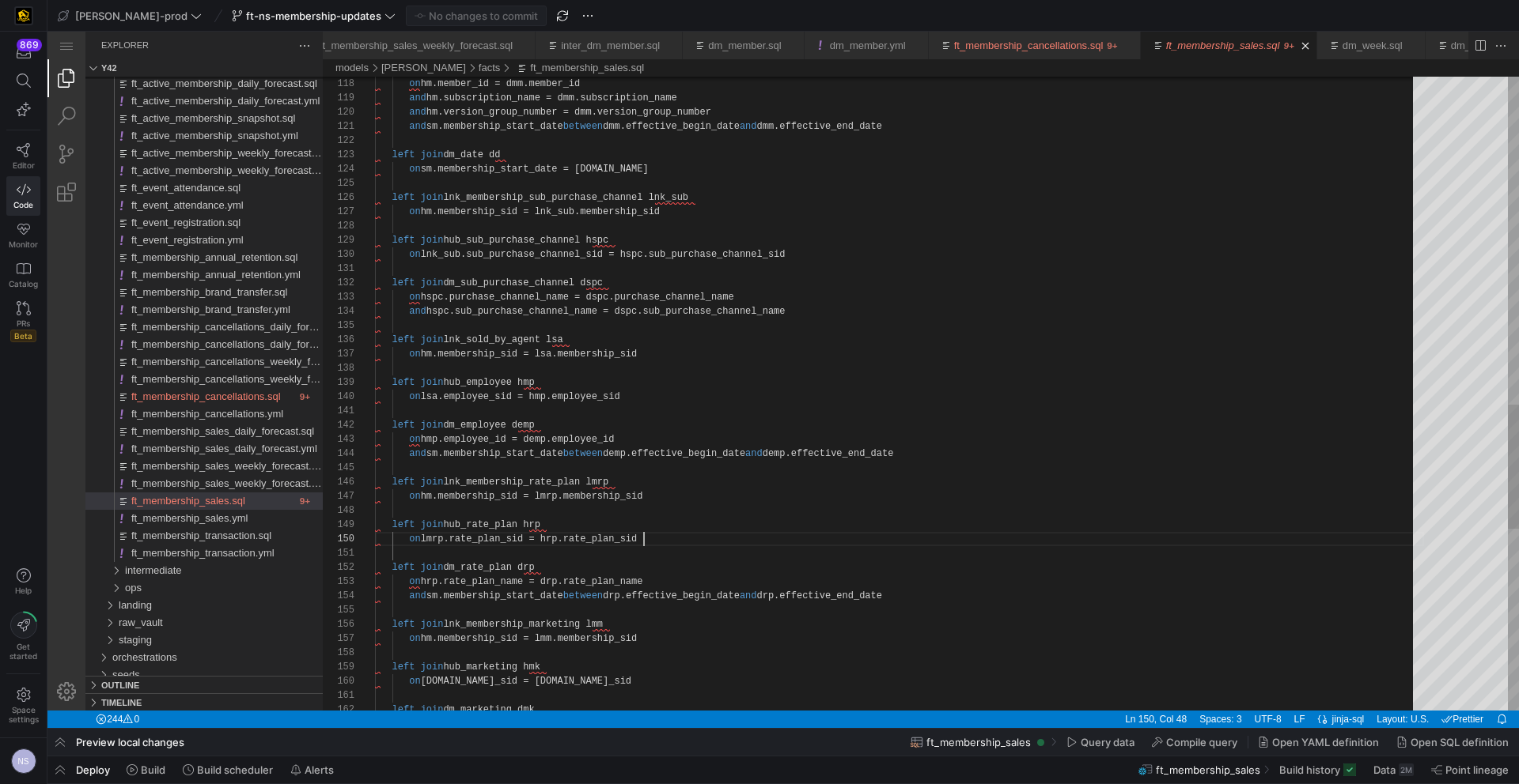
click at [672, 525] on div "on hspc.purchase_channel_name = dspc.purchase_channe l_name left join dm_sub_pu…" at bounding box center [899, 23] width 1049 height 3224
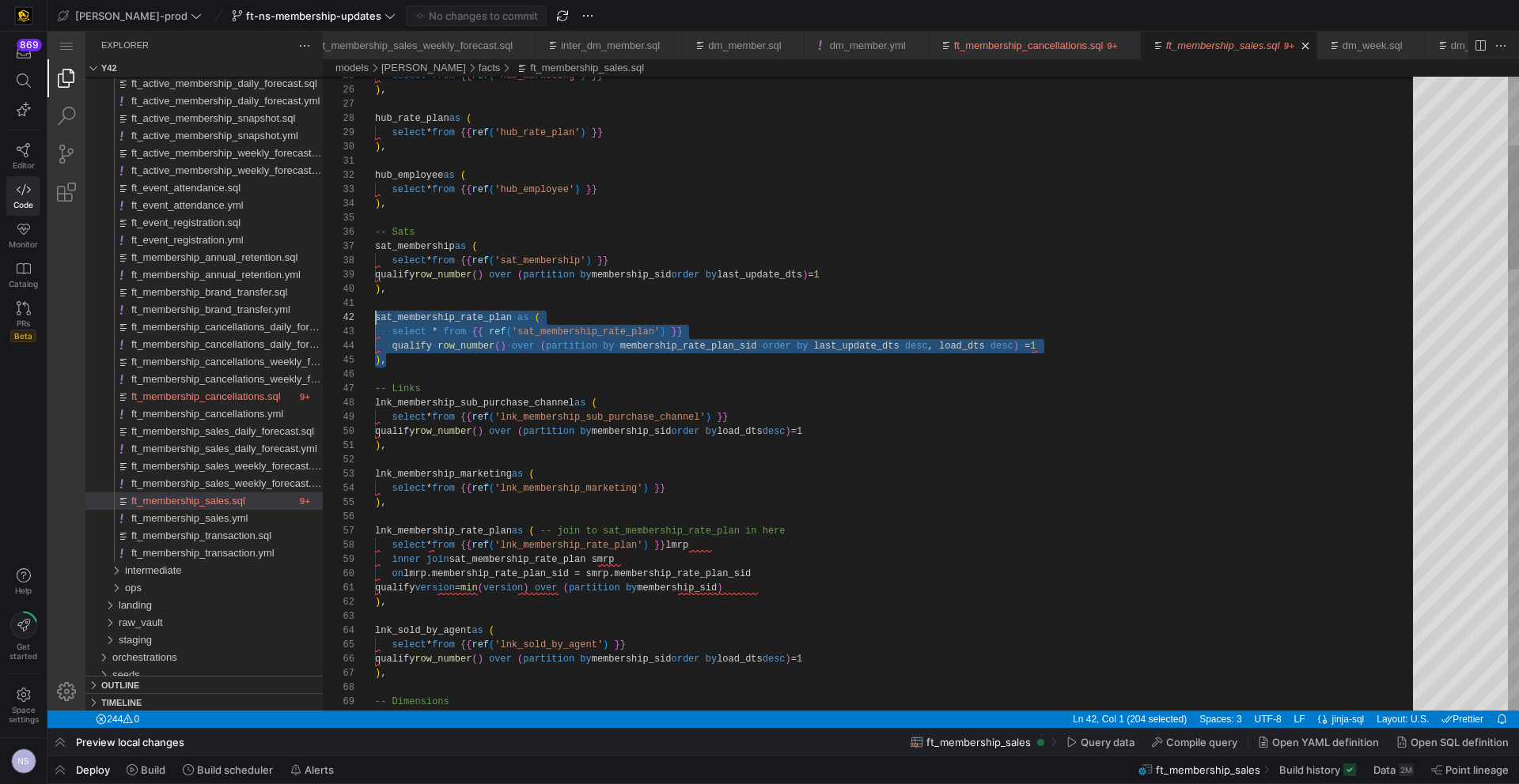
scroll to position [14, 0]
drag, startPoint x: 391, startPoint y: 359, endPoint x: 366, endPoint y: 323, distance: 43.8
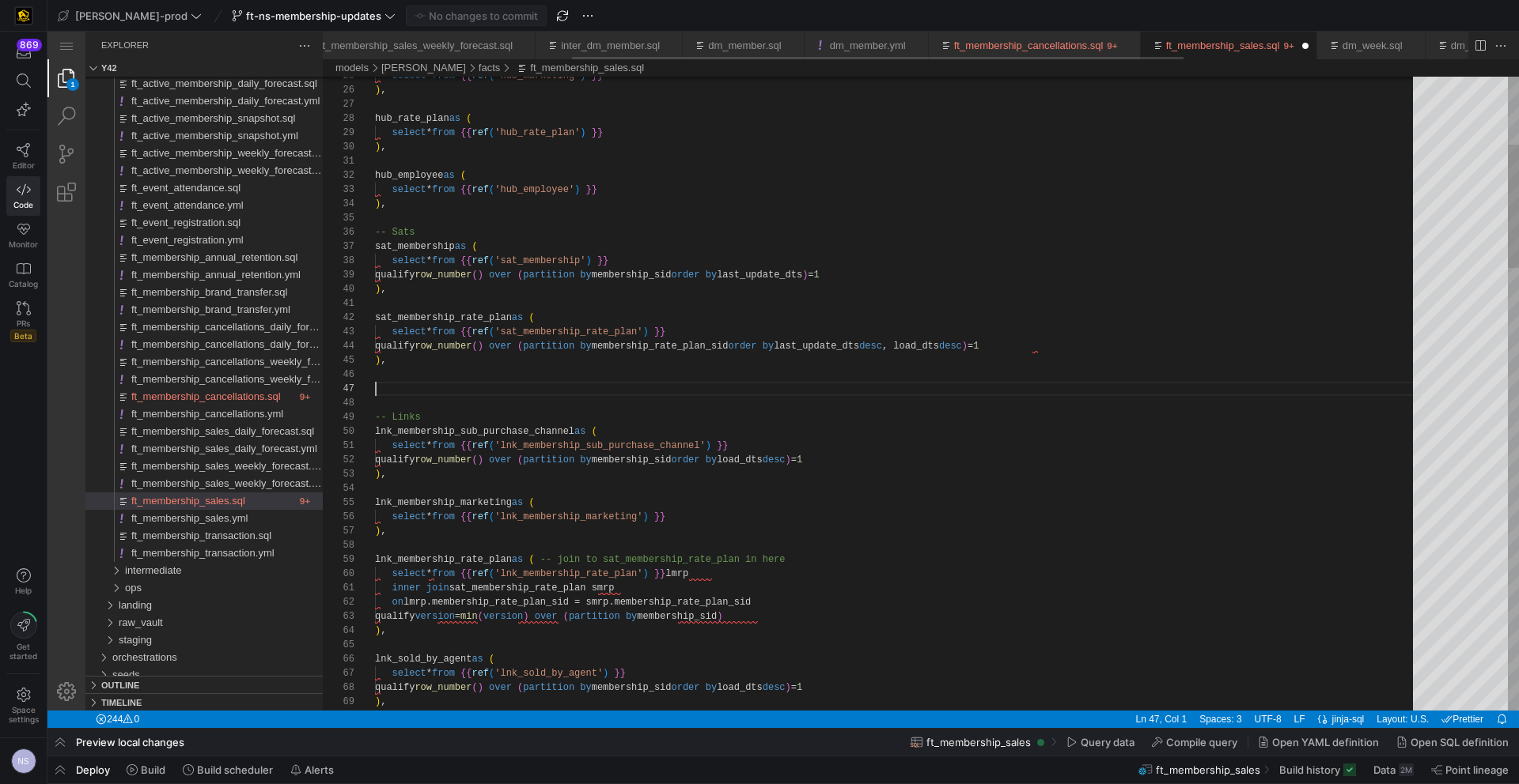
scroll to position [86, 0]
paste textarea "sat_membership_rate_plan as ( select * from {{ ref('sat_membership_rate_plan') …"
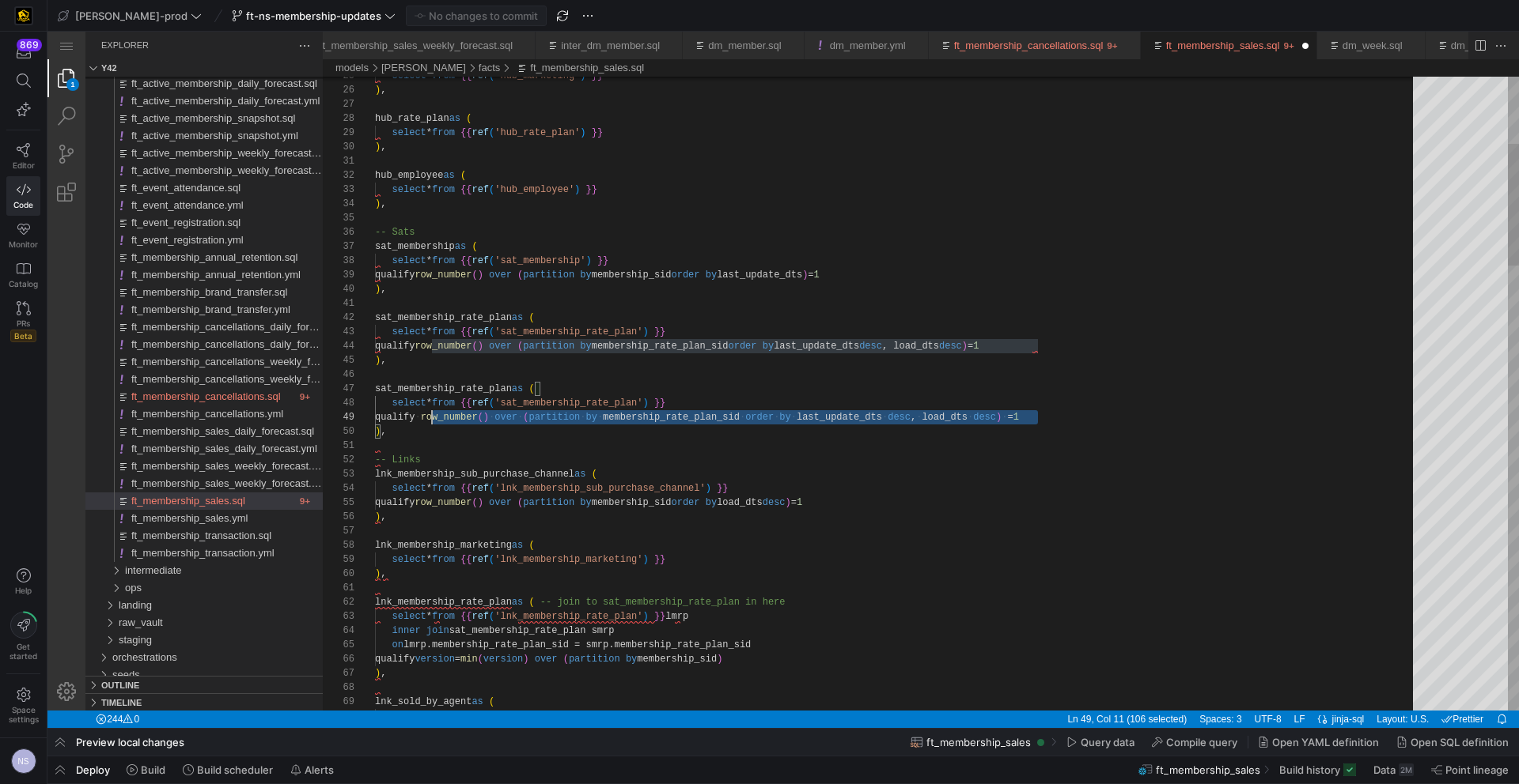
scroll to position [114, 0]
drag, startPoint x: 1055, startPoint y: 417, endPoint x: 260, endPoint y: 418, distance: 795.0
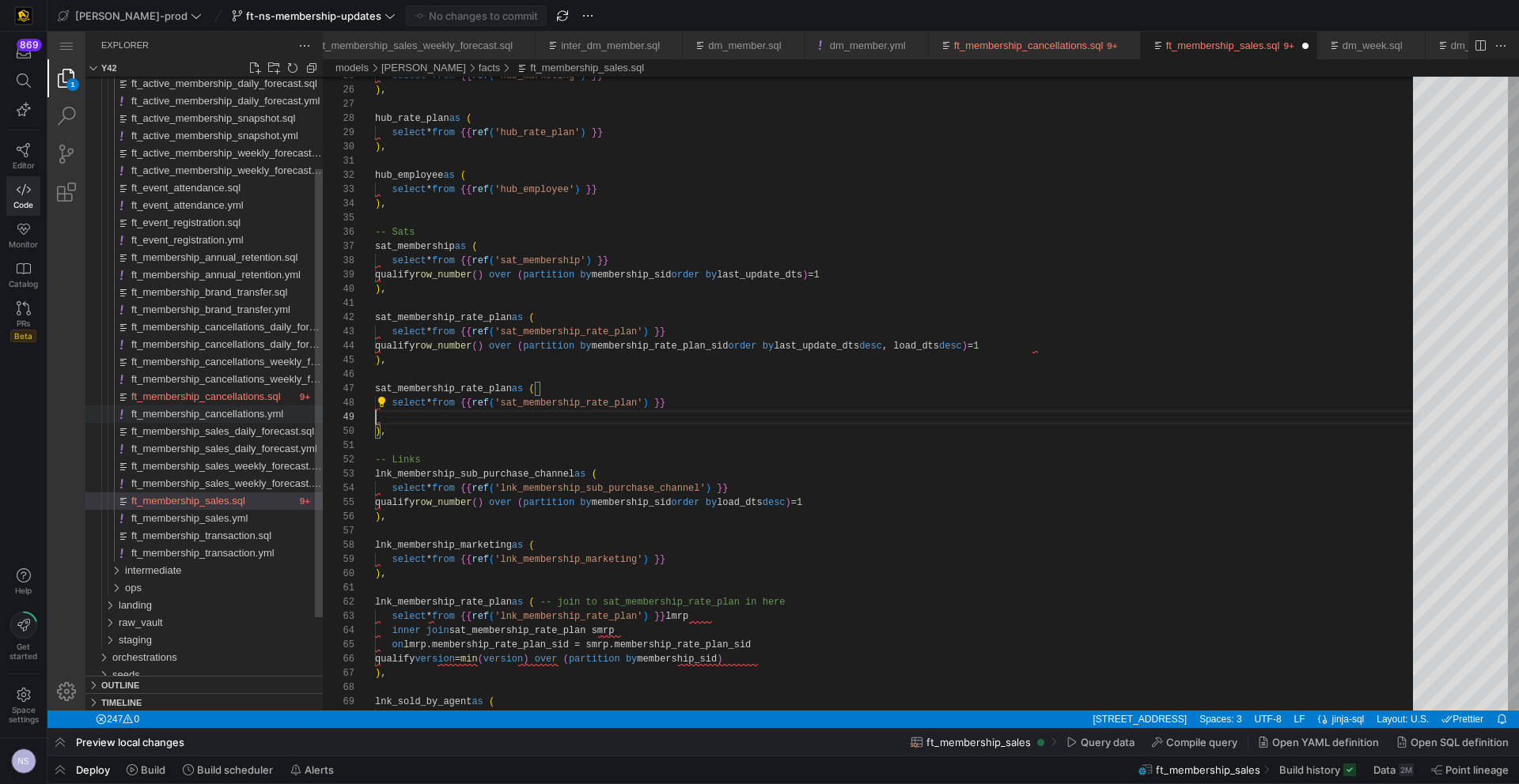
scroll to position [99, 309]
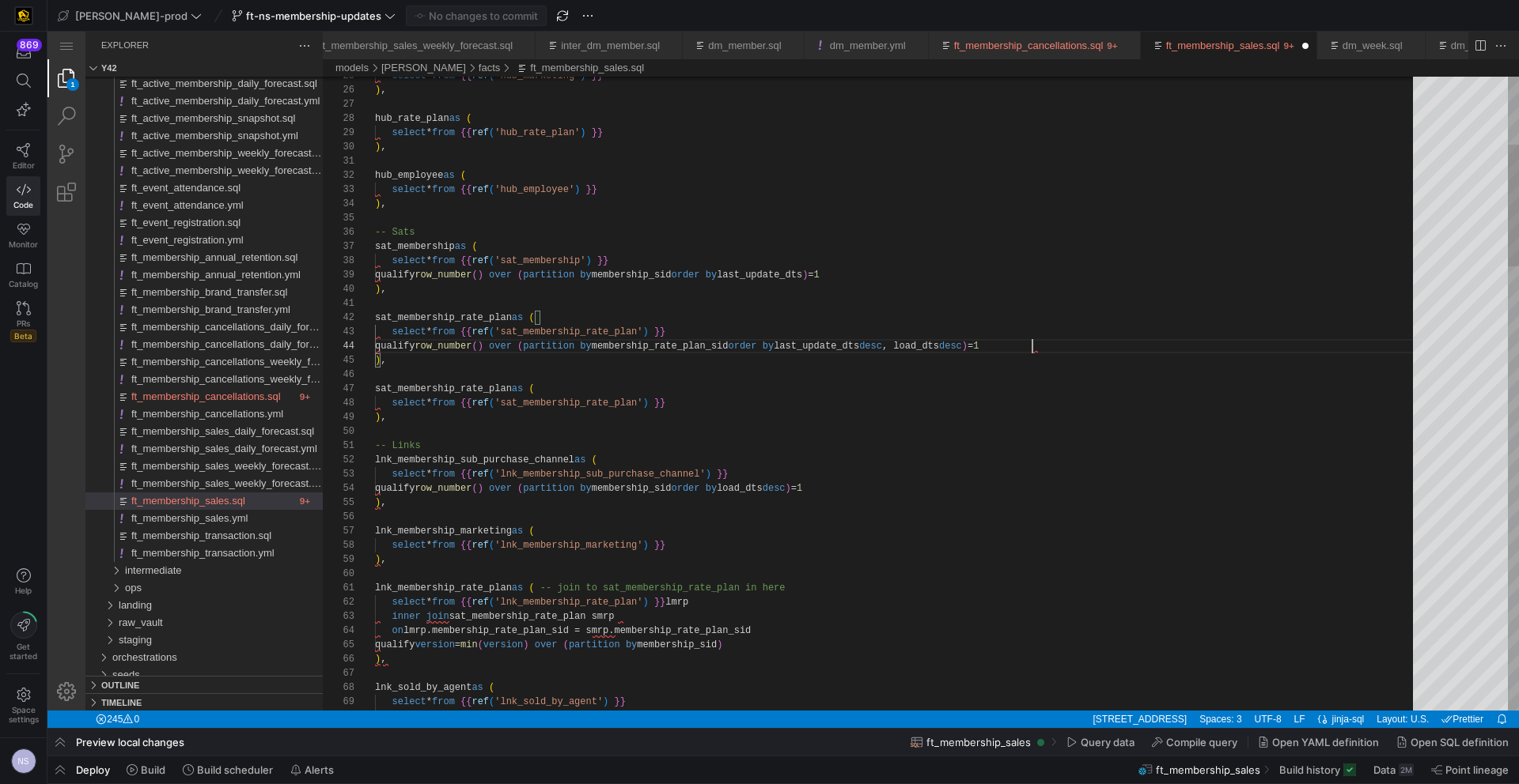
type textarea "sat_membership_rate_plan as ( select * from {{ ref('sat_membership_rate_plan') …"
click at [1058, 47] on link "ft_membership_cancellations.sql" at bounding box center [1029, 45] width 150 height 12
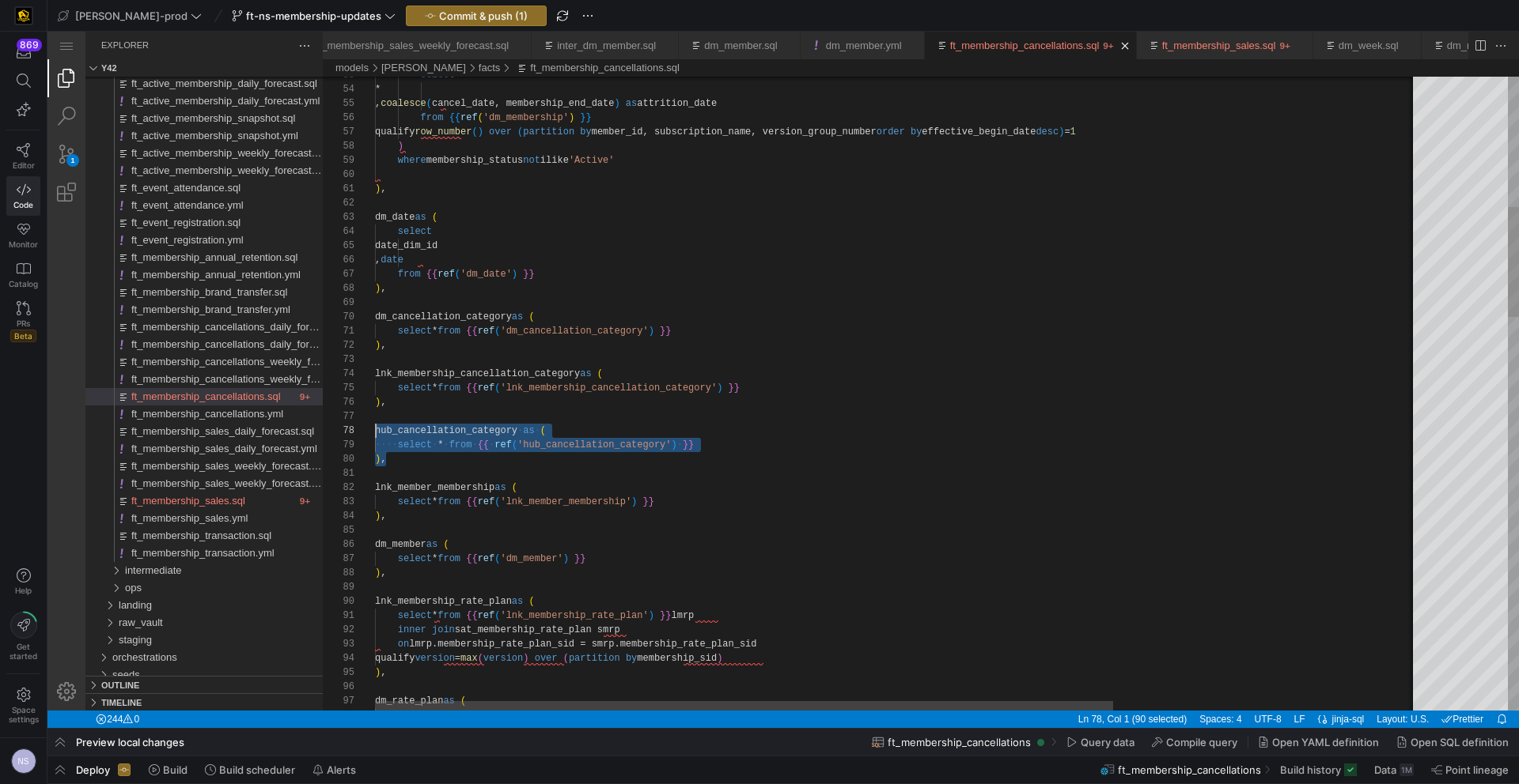
scroll to position [86, 0]
drag, startPoint x: 411, startPoint y: 459, endPoint x: 366, endPoint y: 422, distance: 58.3
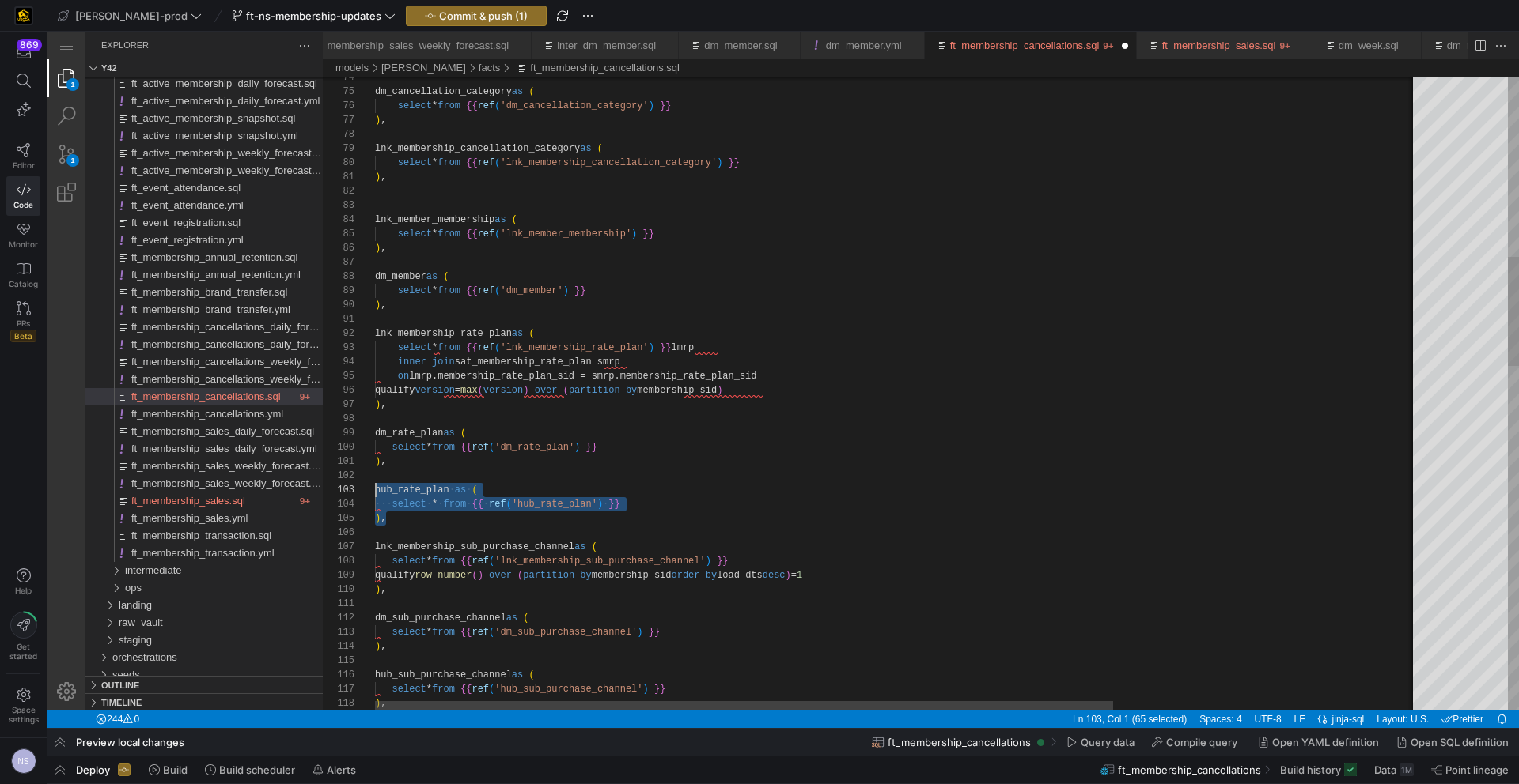
scroll to position [29, 0]
drag, startPoint x: 406, startPoint y: 514, endPoint x: 375, endPoint y: 485, distance: 42.4
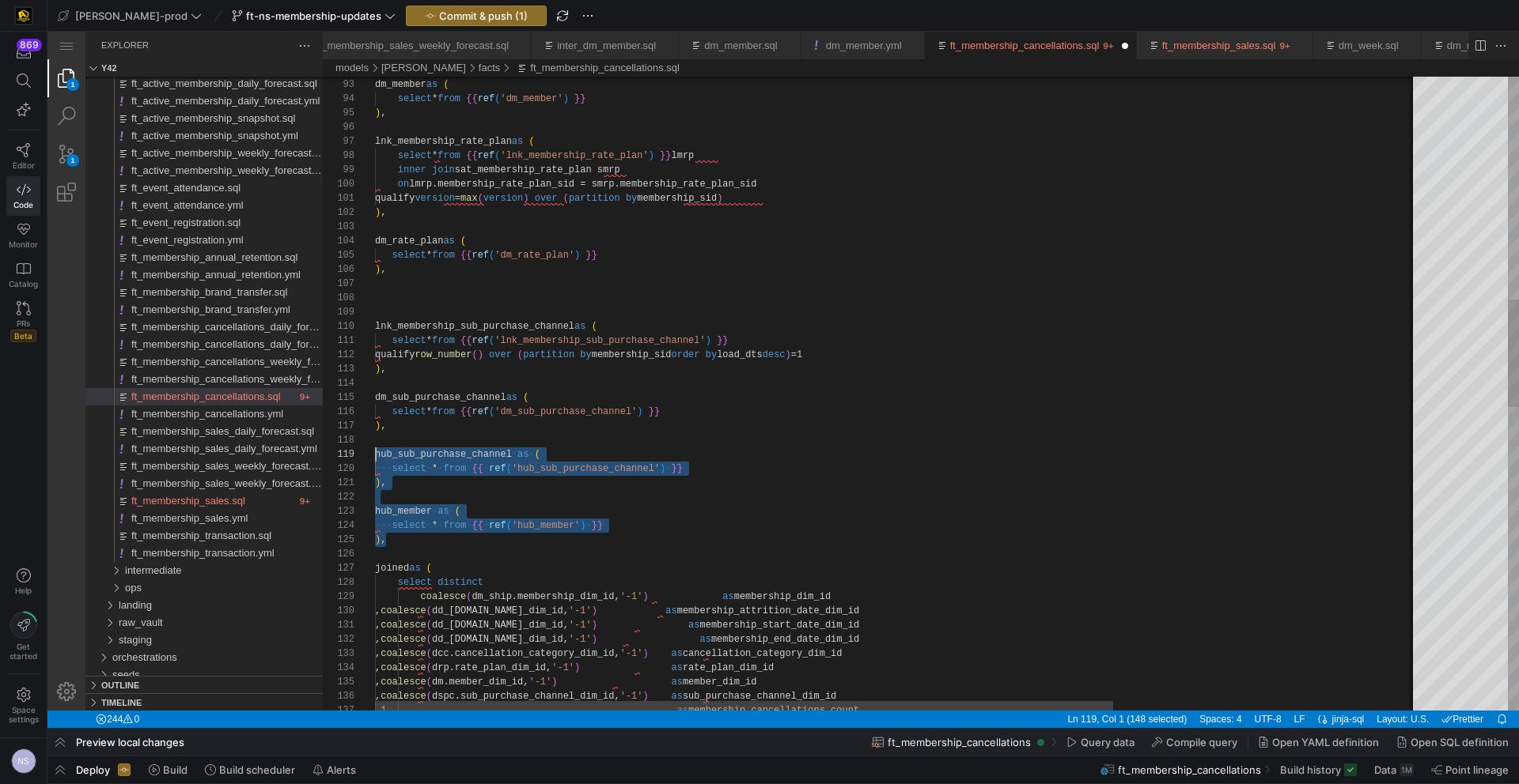
scroll to position [114, 0]
drag, startPoint x: 408, startPoint y: 539, endPoint x: 367, endPoint y: 454, distance: 94.4
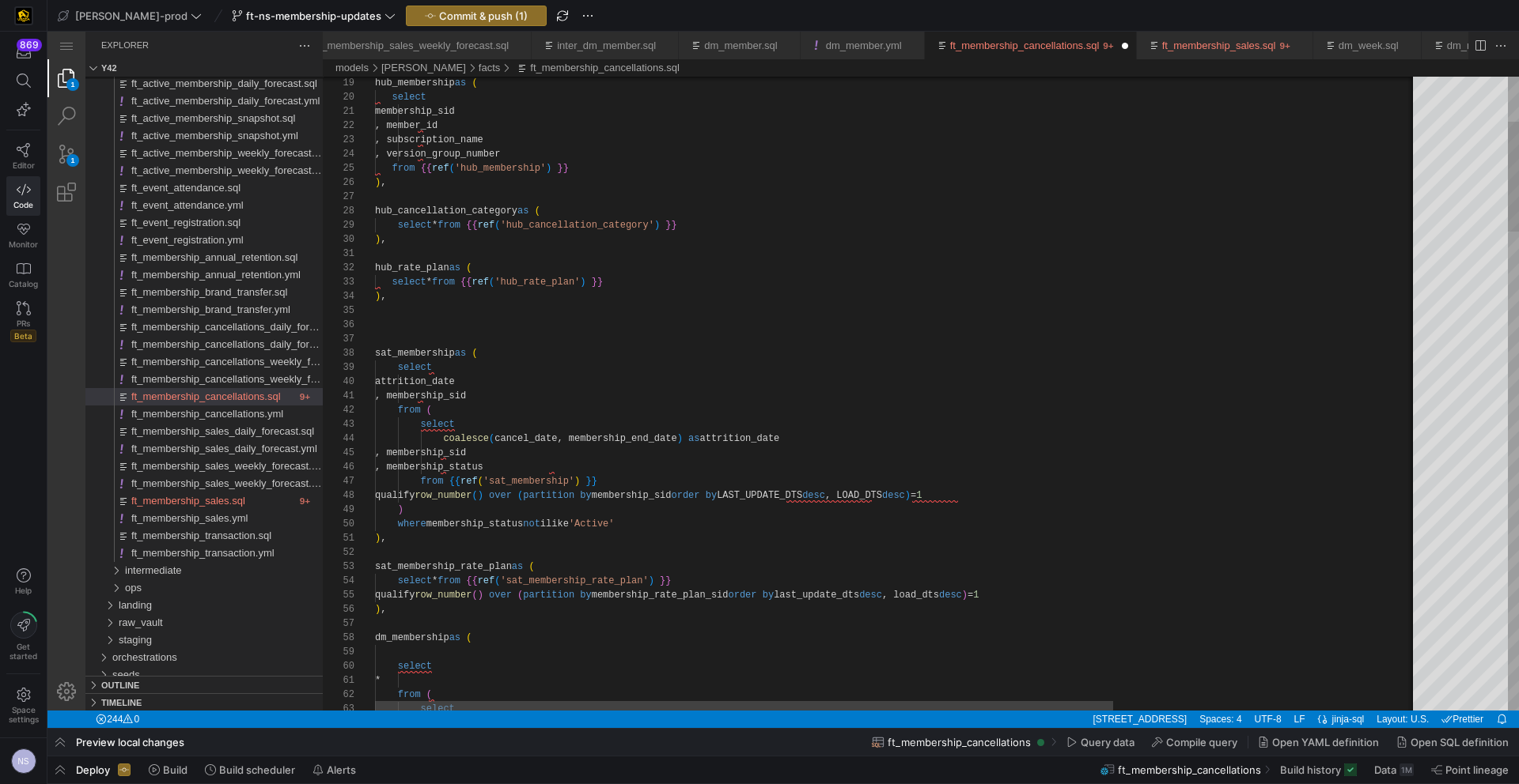
scroll to position [71, 0]
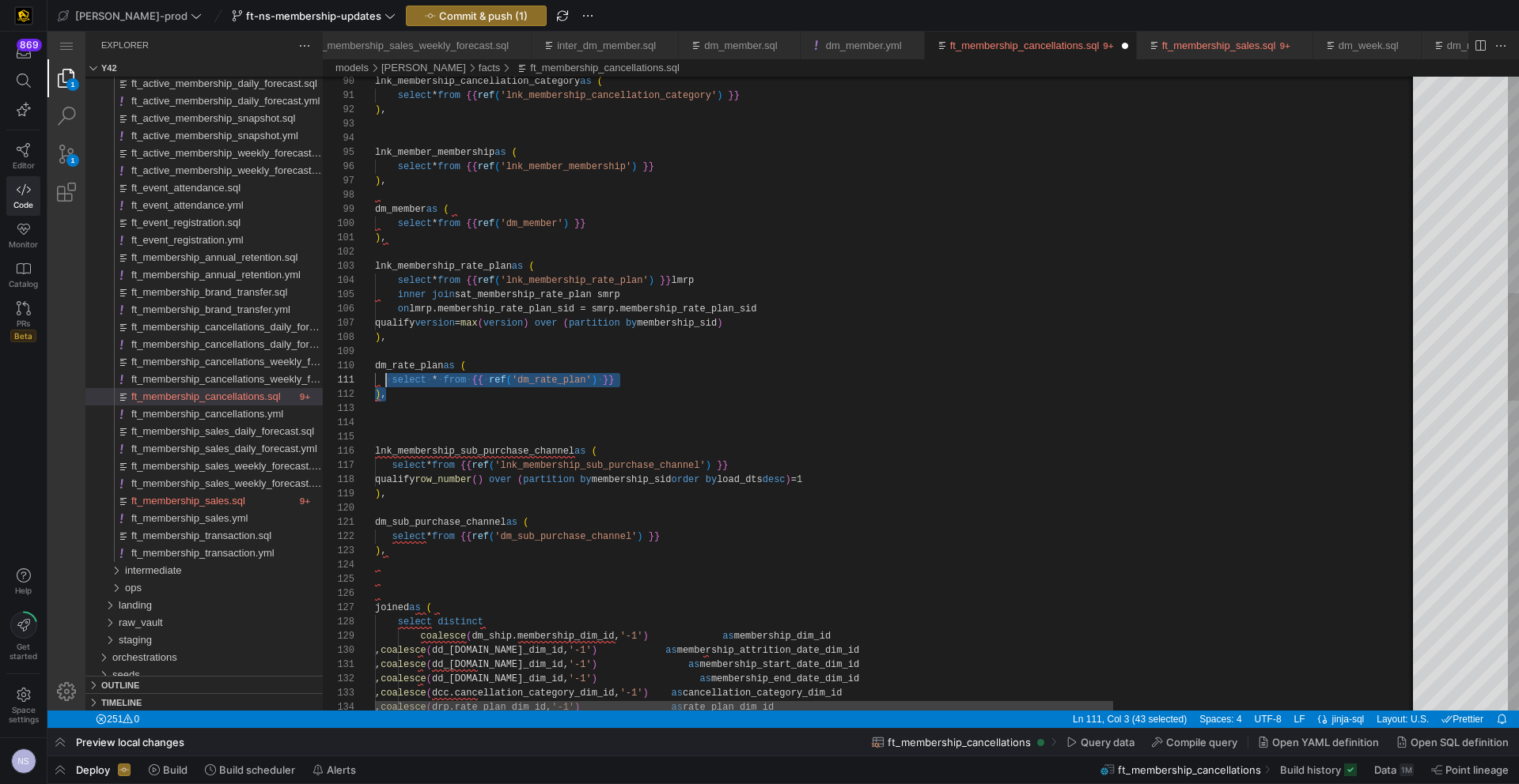
scroll to position [128, 0]
drag, startPoint x: 396, startPoint y: 394, endPoint x: 365, endPoint y: 364, distance: 43.1
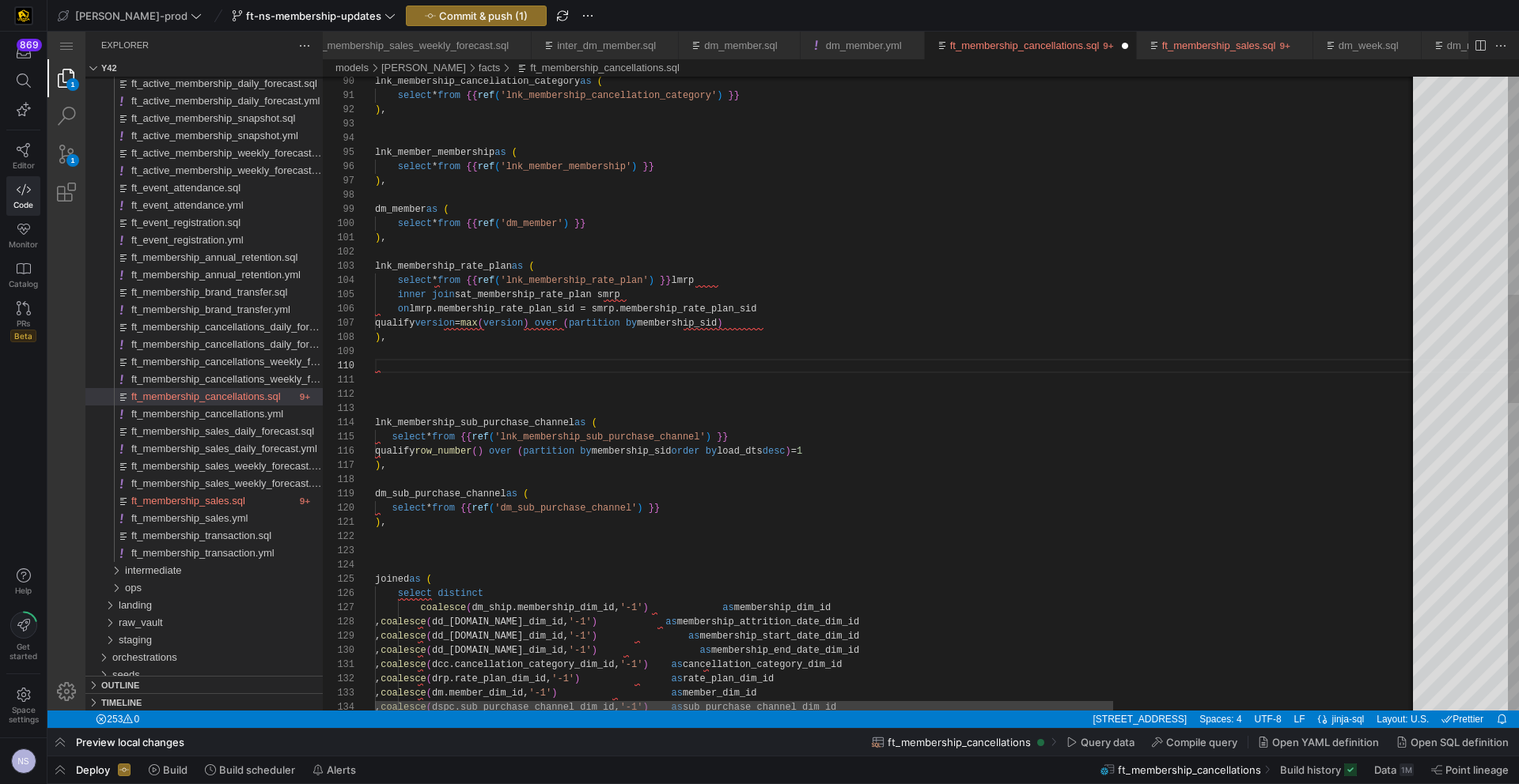
click at [394, 542] on div "lnk_member_membership as ( select * from {{ ref ( 'lnk_member_membership' ) }} …" at bounding box center [1111, 654] width 1474 height 3694
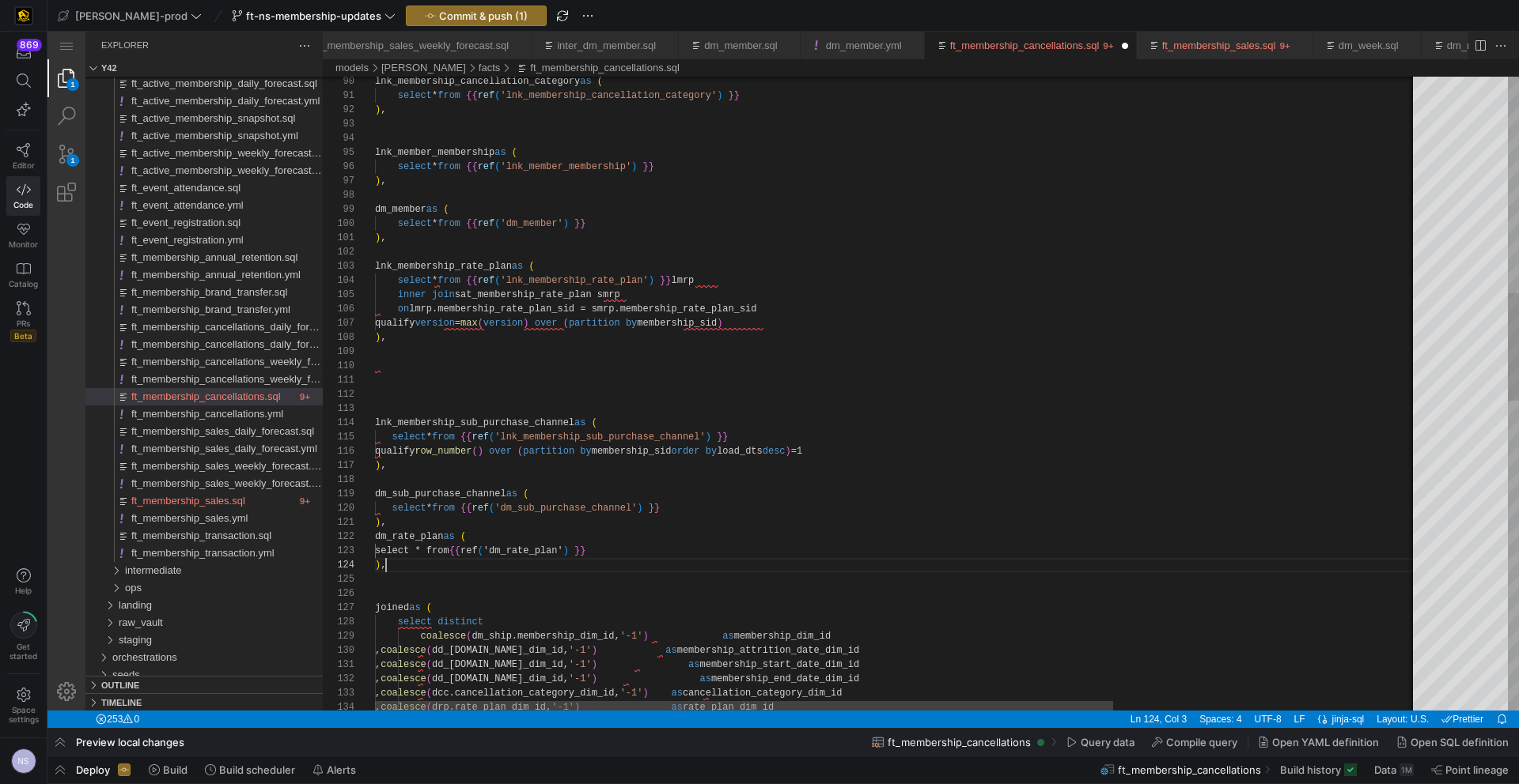
scroll to position [0, 0]
click at [406, 520] on div "lnk_member_membership as ( select * from {{ ref ( 'lnk_member_membership' ) }} …" at bounding box center [1111, 669] width 1474 height 3722
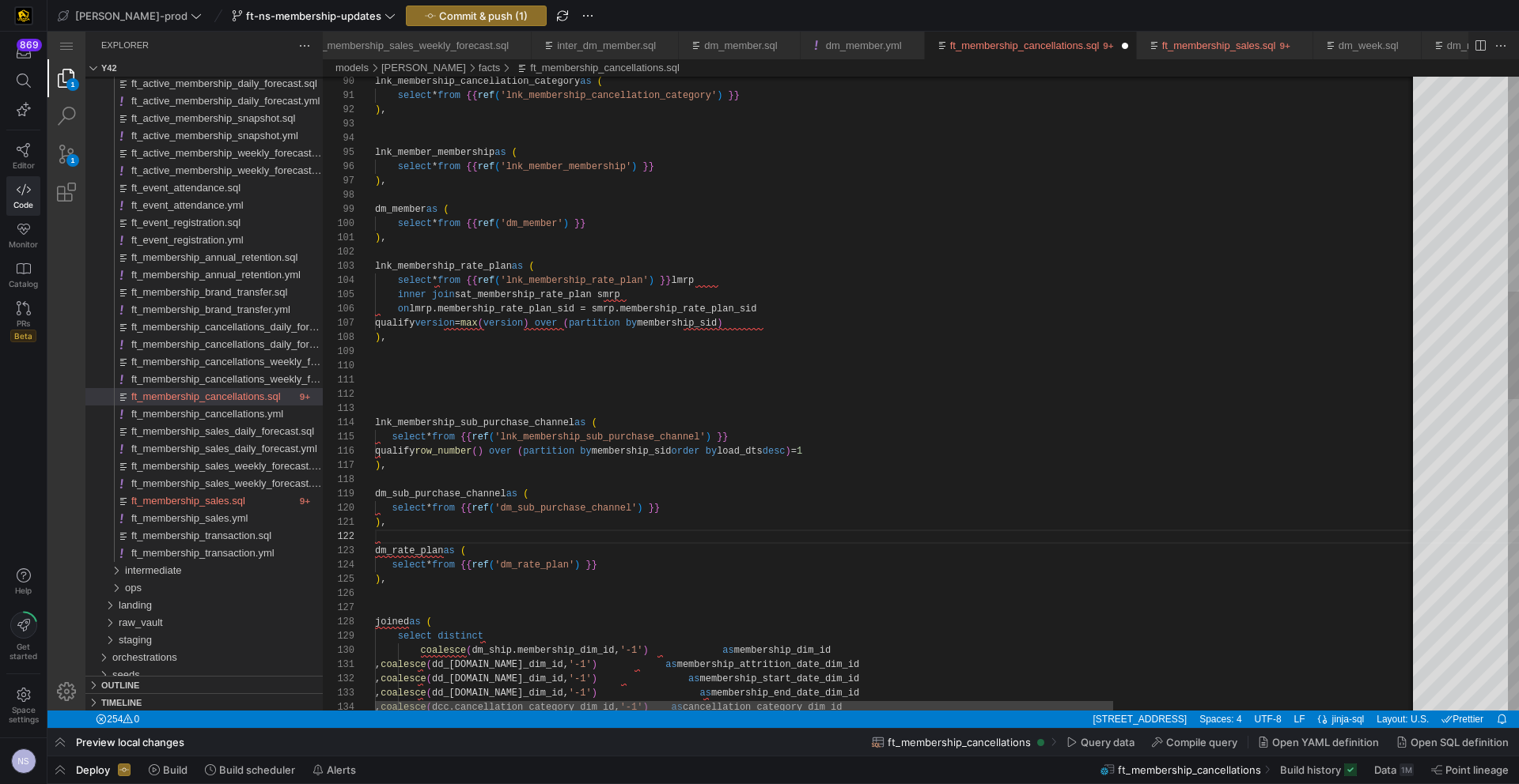
click at [397, 476] on div "lnk_member_membership as ( select * from {{ ref ( 'lnk_member_membership' ) }} …" at bounding box center [1111, 676] width 1474 height 3737
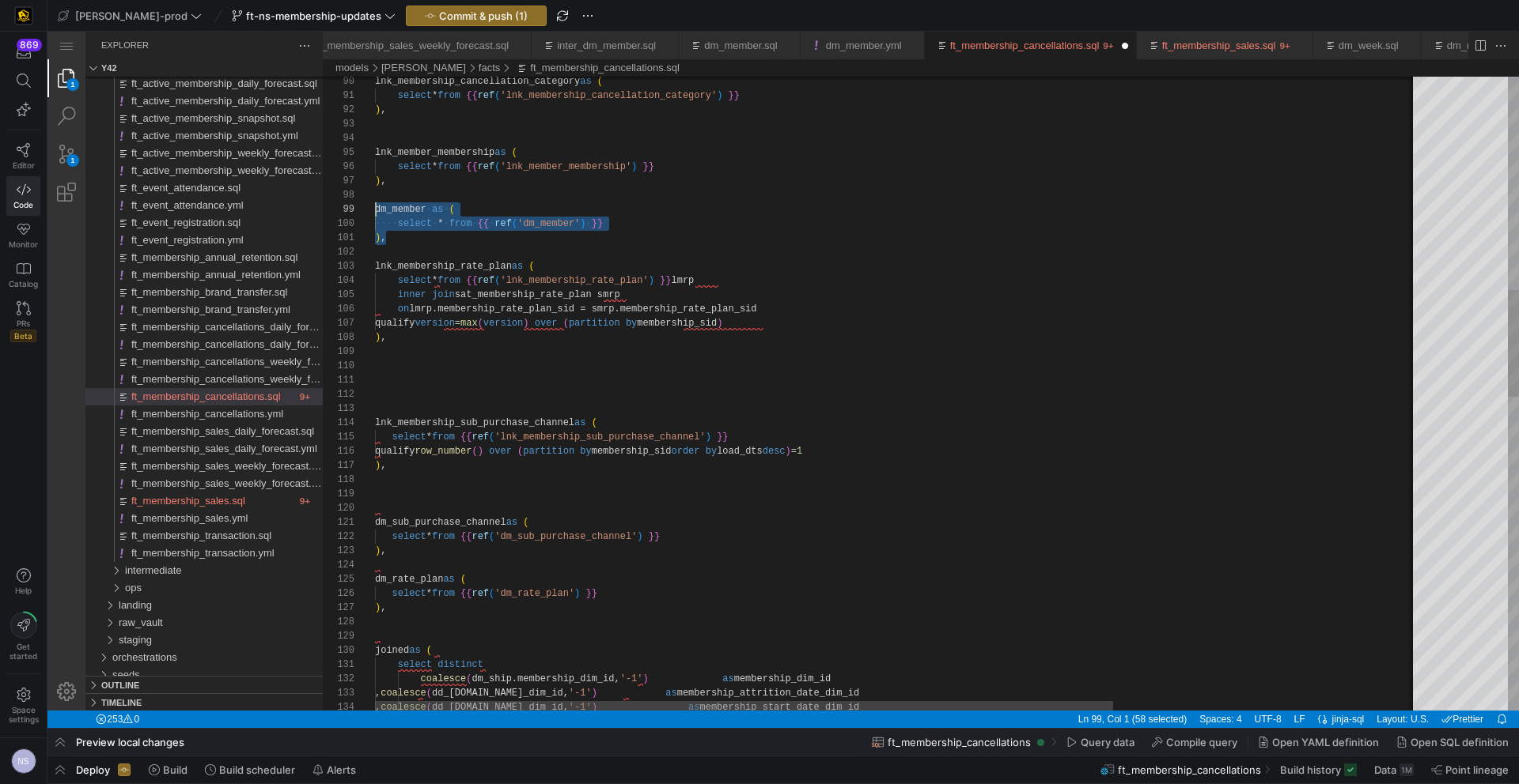
drag, startPoint x: 394, startPoint y: 238, endPoint x: 375, endPoint y: 210, distance: 33.8
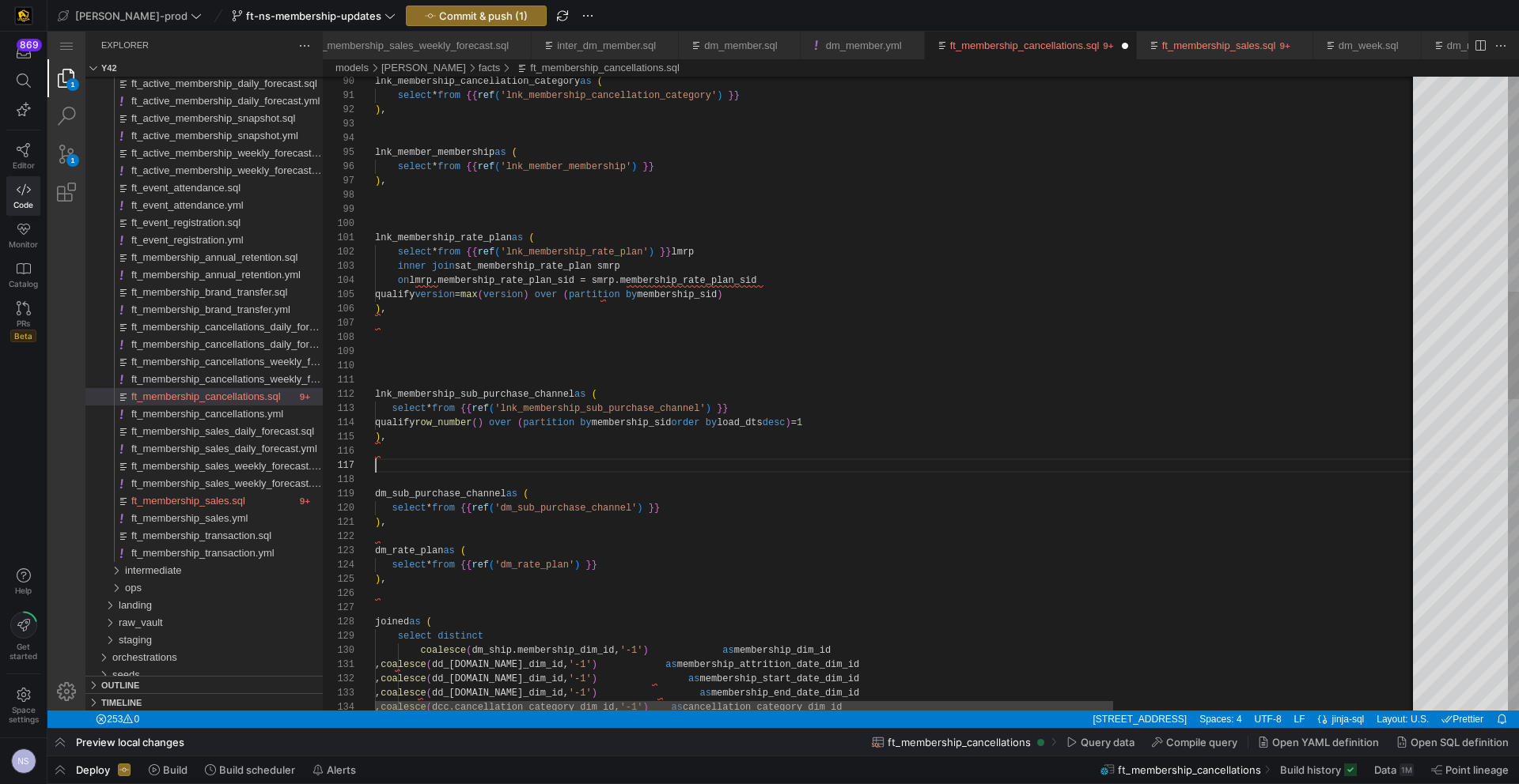
click at [386, 466] on div "lnk_member_membership as ( select * from {{ ref ( 'lnk_member_membership' ) }} …" at bounding box center [1111, 676] width 1474 height 3737
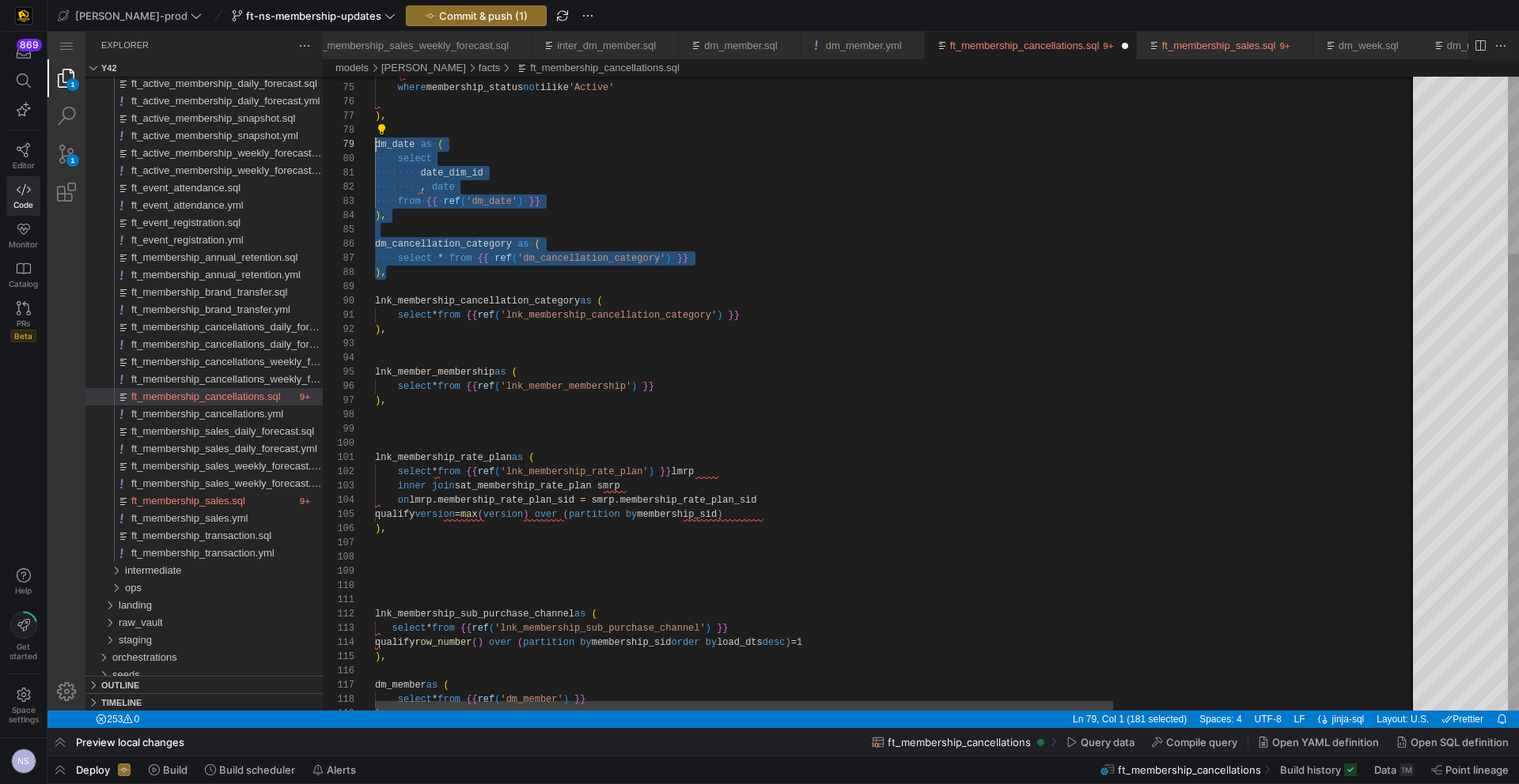
drag, startPoint x: 404, startPoint y: 263, endPoint x: 370, endPoint y: 149, distance: 119.0
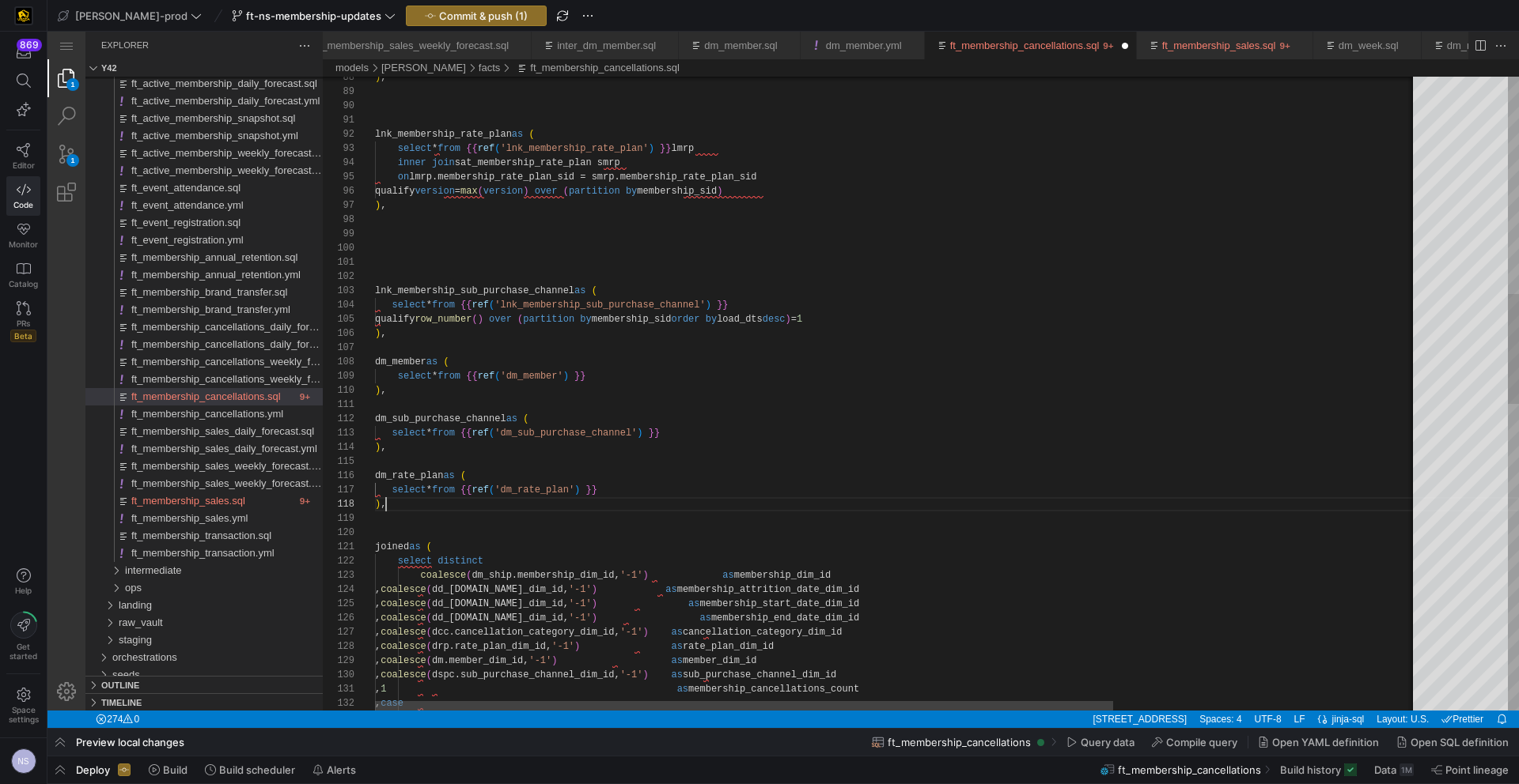
click at [401, 502] on div ") , lnk_membership_rate_plan as ( select * from {{ ref ( 'lnk_membership_rate_p…" at bounding box center [1111, 650] width 1474 height 3637
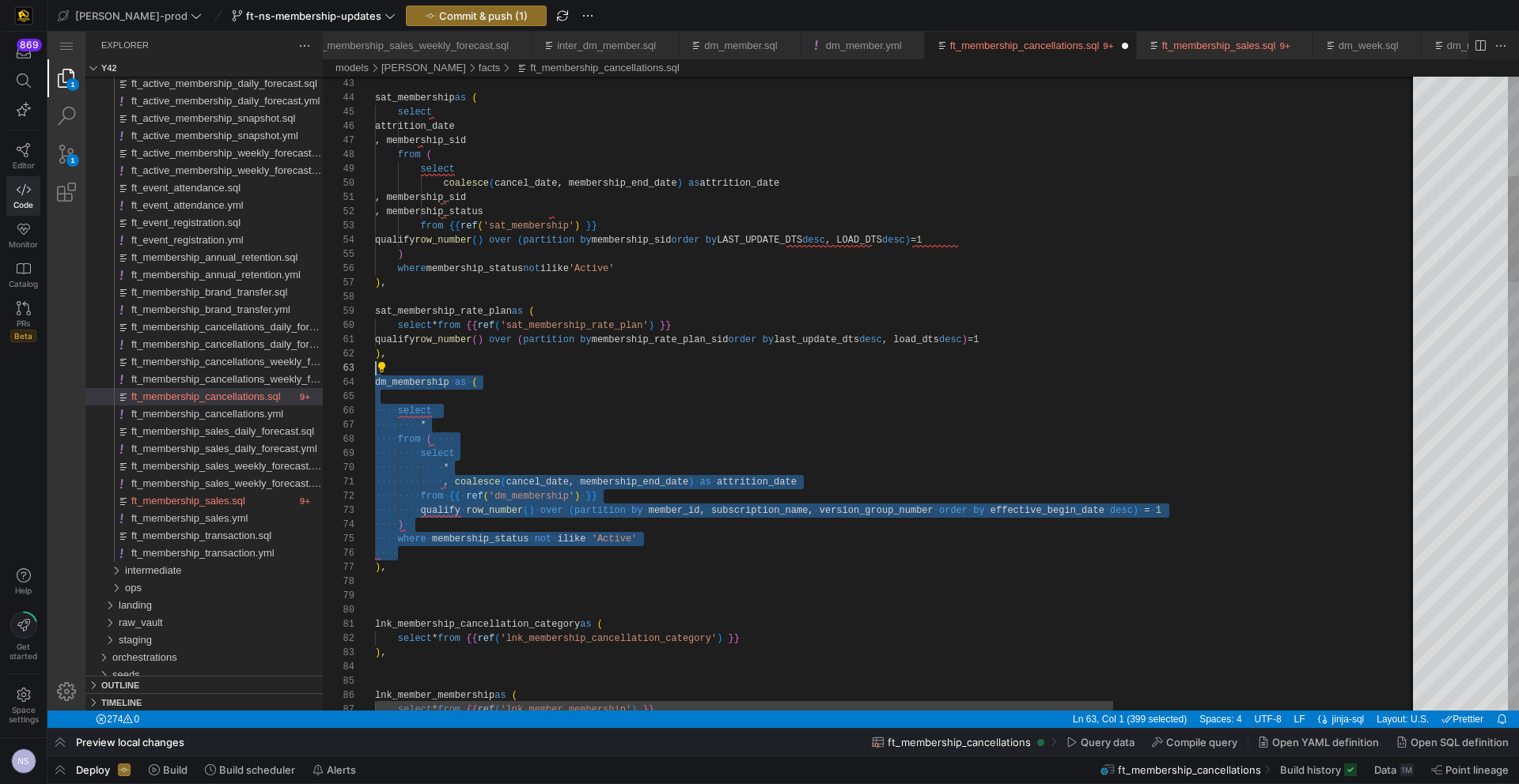
scroll to position [29, 0]
drag, startPoint x: 412, startPoint y: 558, endPoint x: 370, endPoint y: 374, distance: 188.7
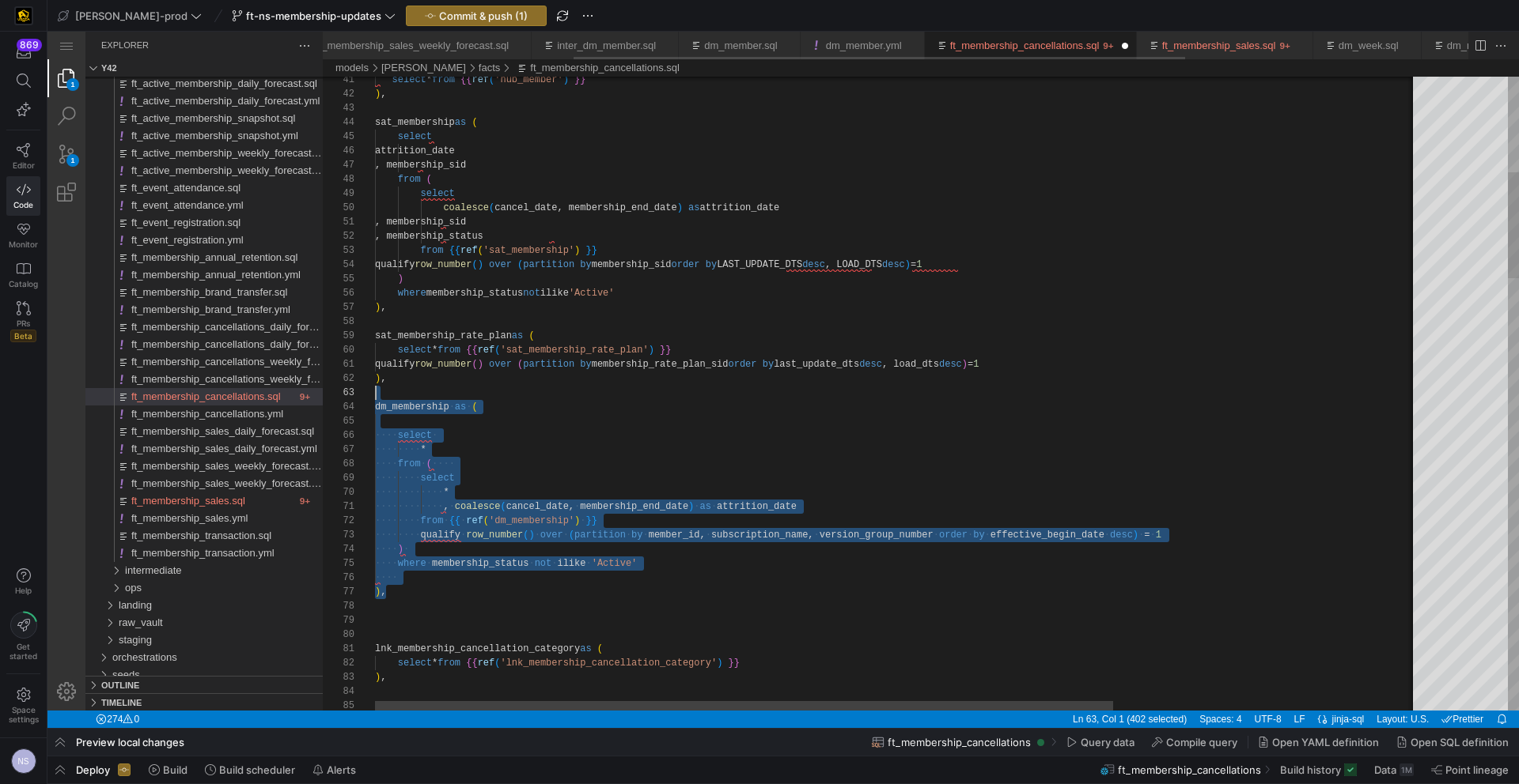
drag, startPoint x: 407, startPoint y: 596, endPoint x: 369, endPoint y: 397, distance: 202.6
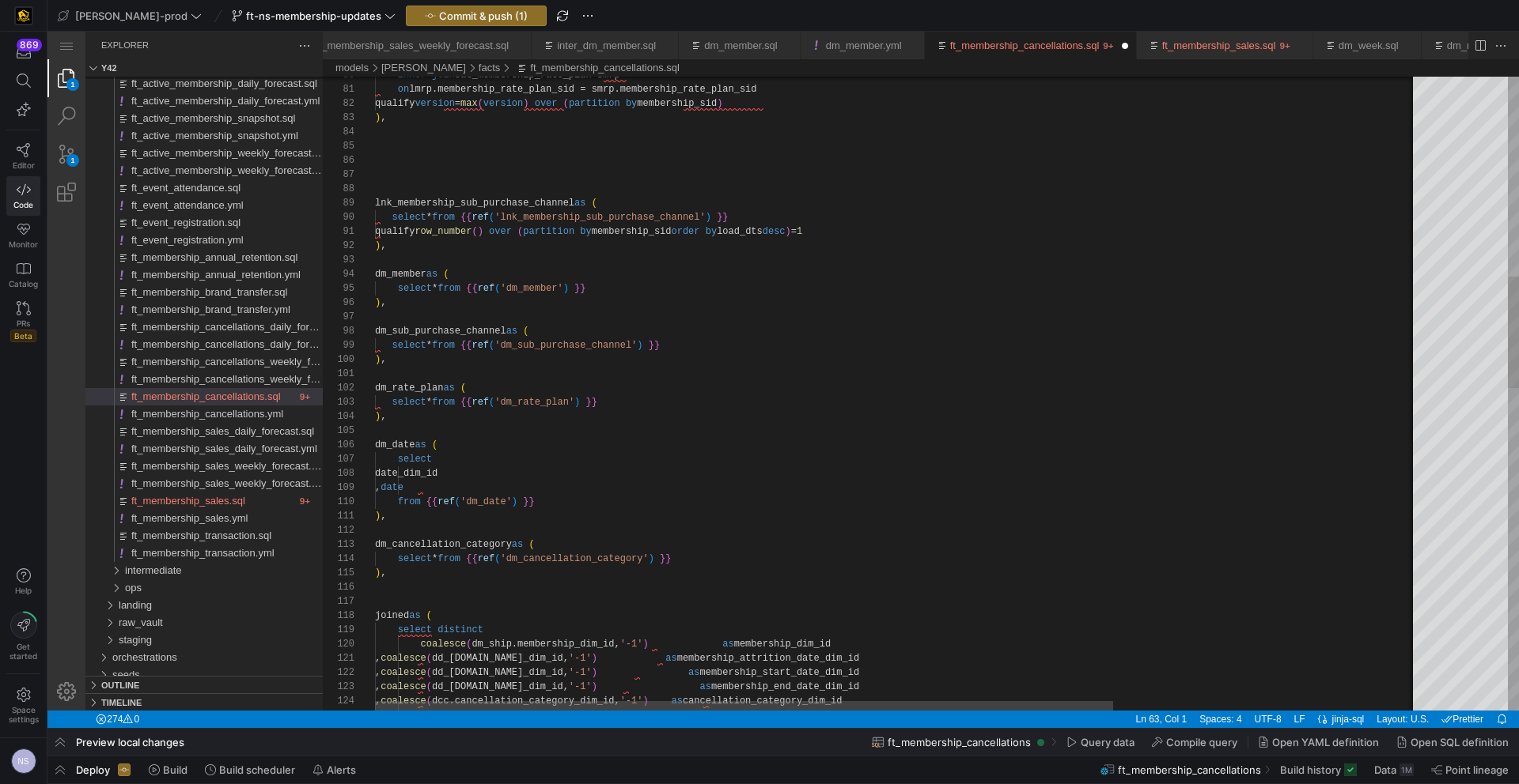
click at [414, 571] on div ") ," at bounding box center [1111, 574] width 1474 height 14
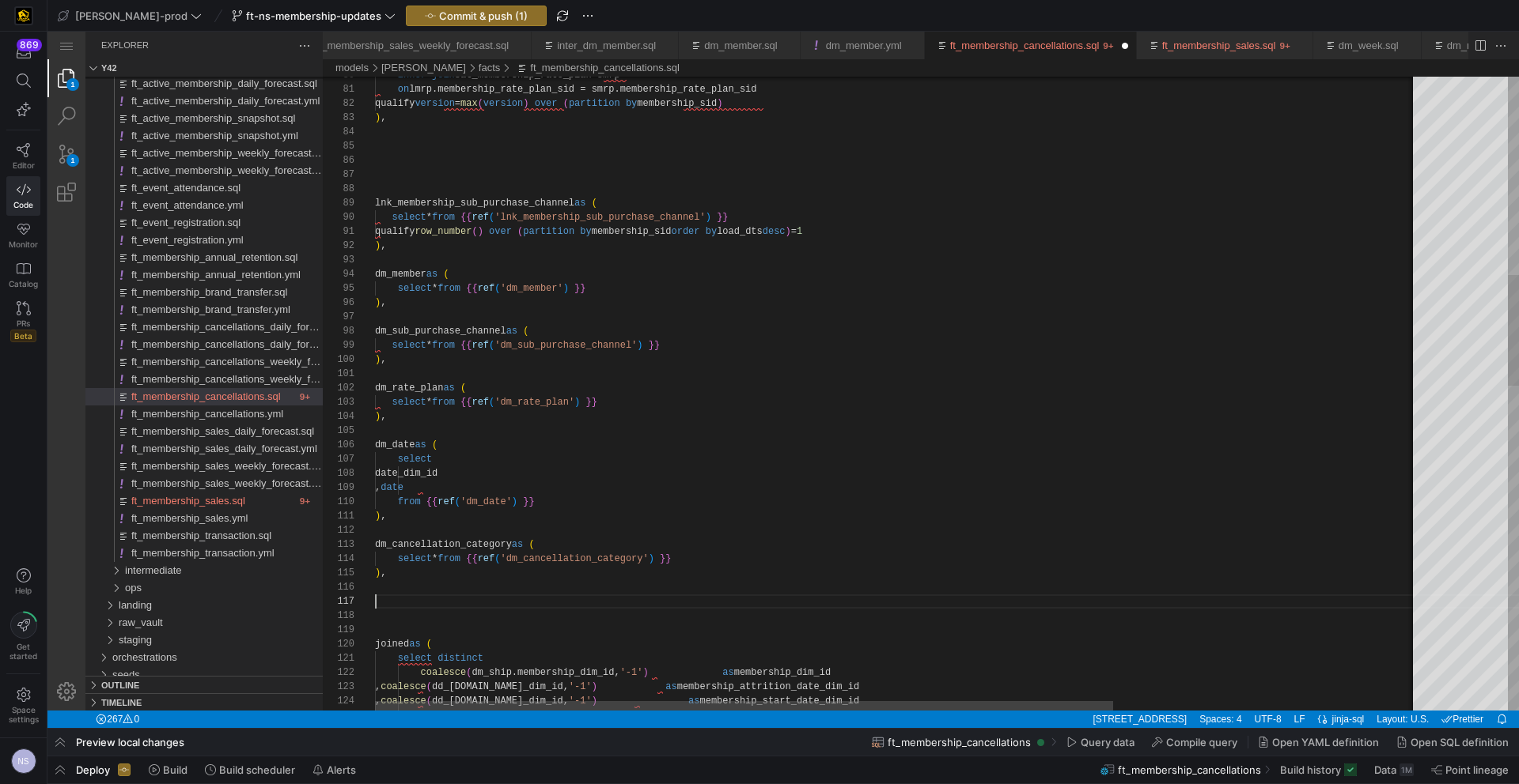
scroll to position [0, 11]
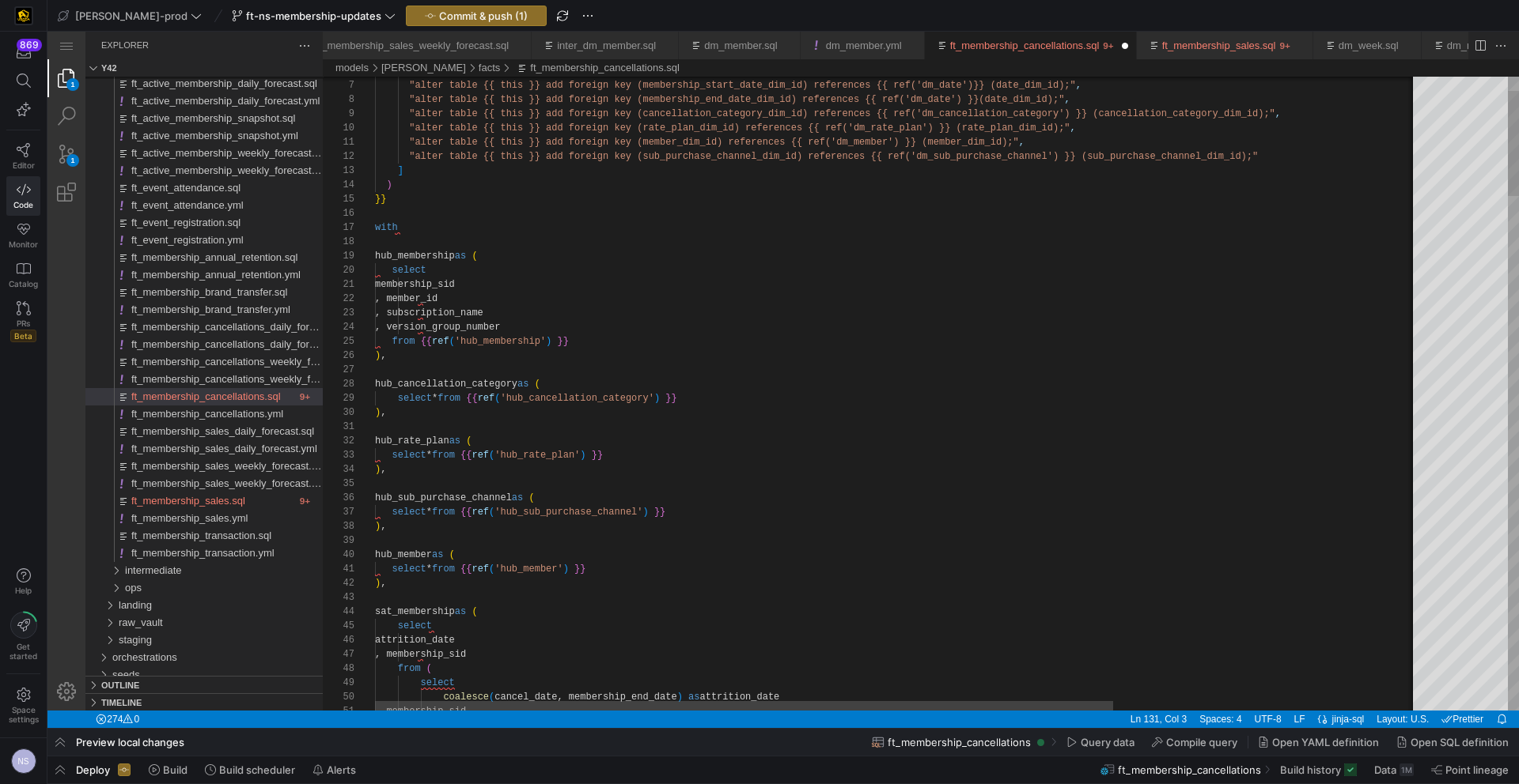
click at [438, 221] on div "with" at bounding box center [1111, 228] width 1474 height 14
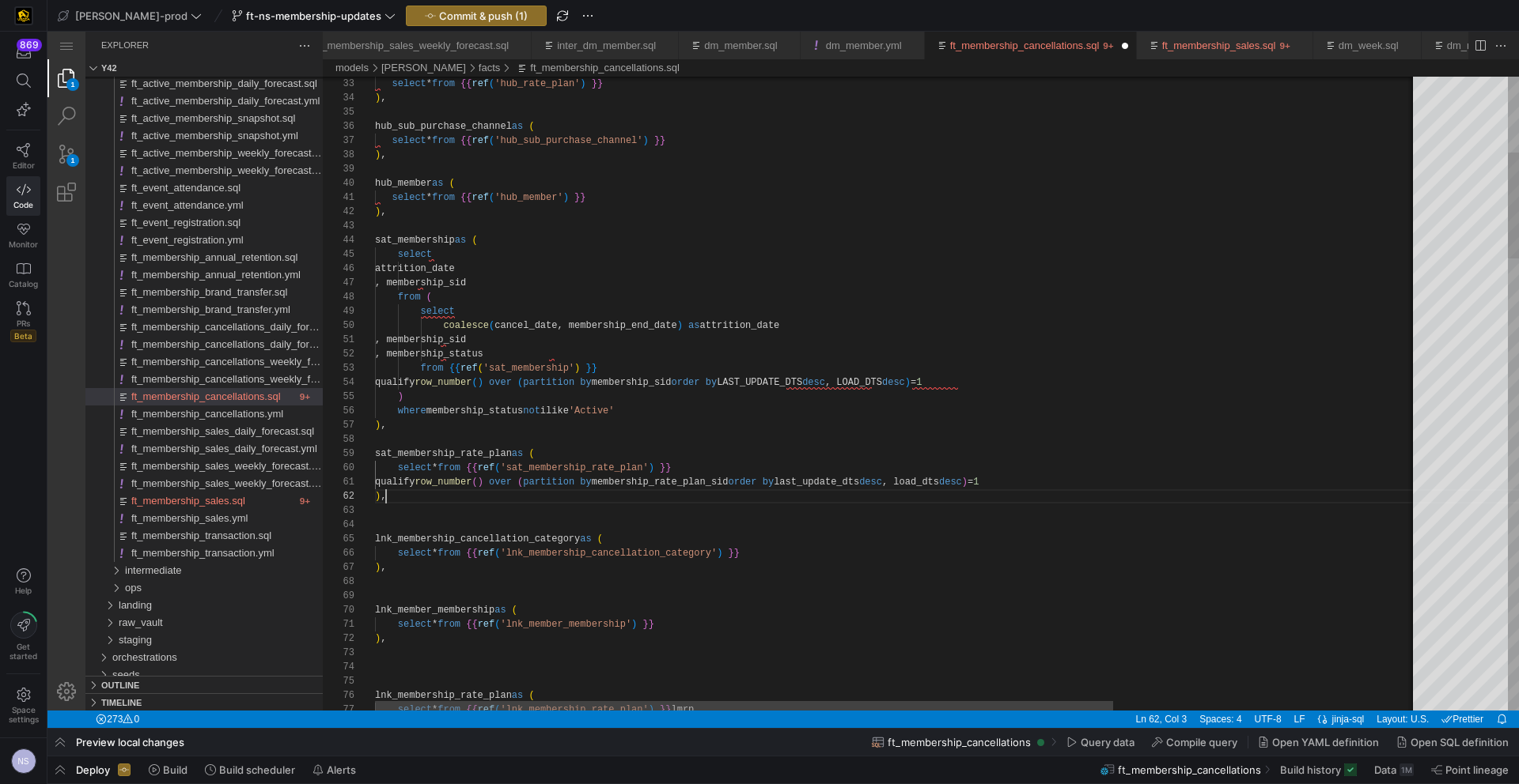
scroll to position [14, 11]
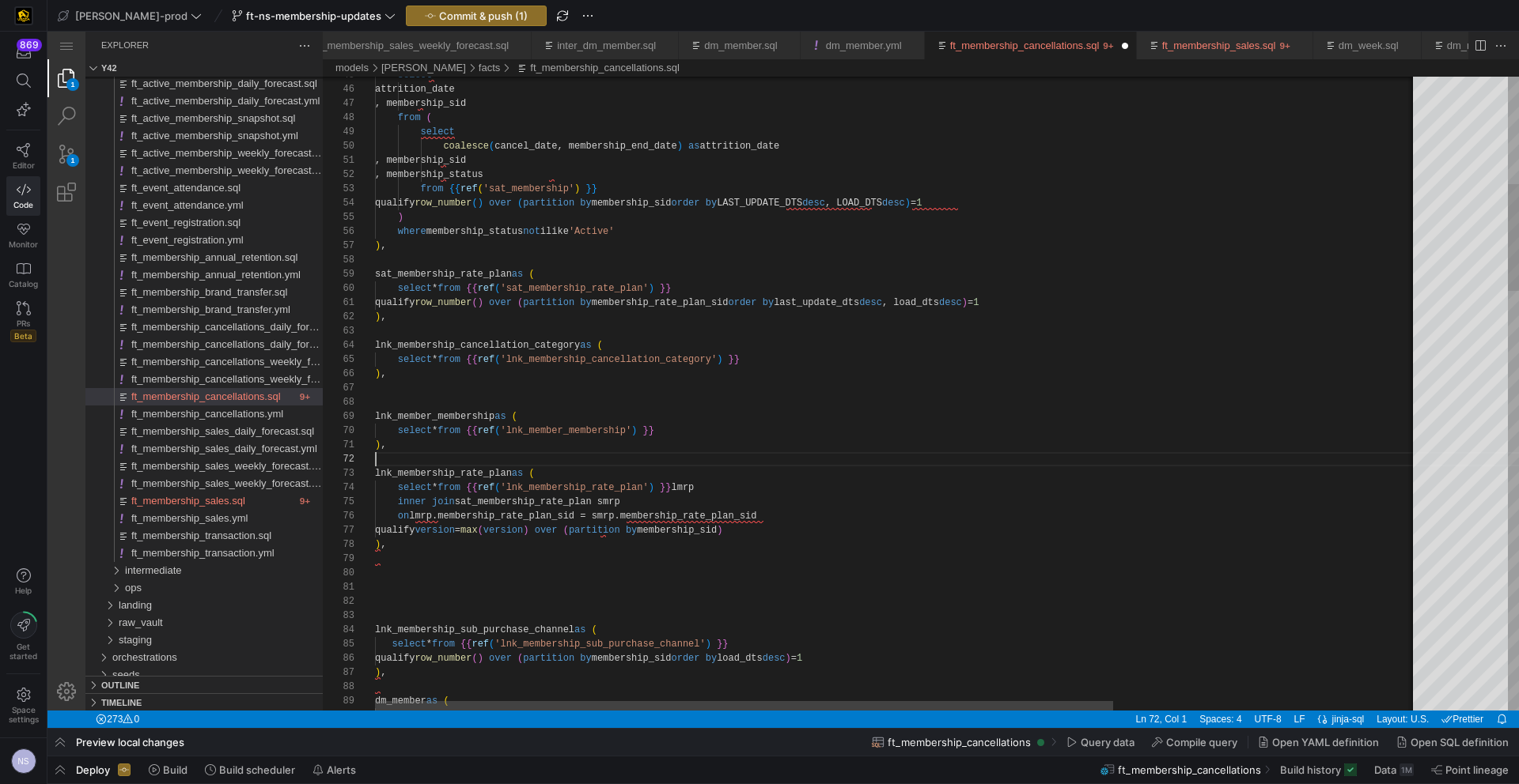
scroll to position [14, 0]
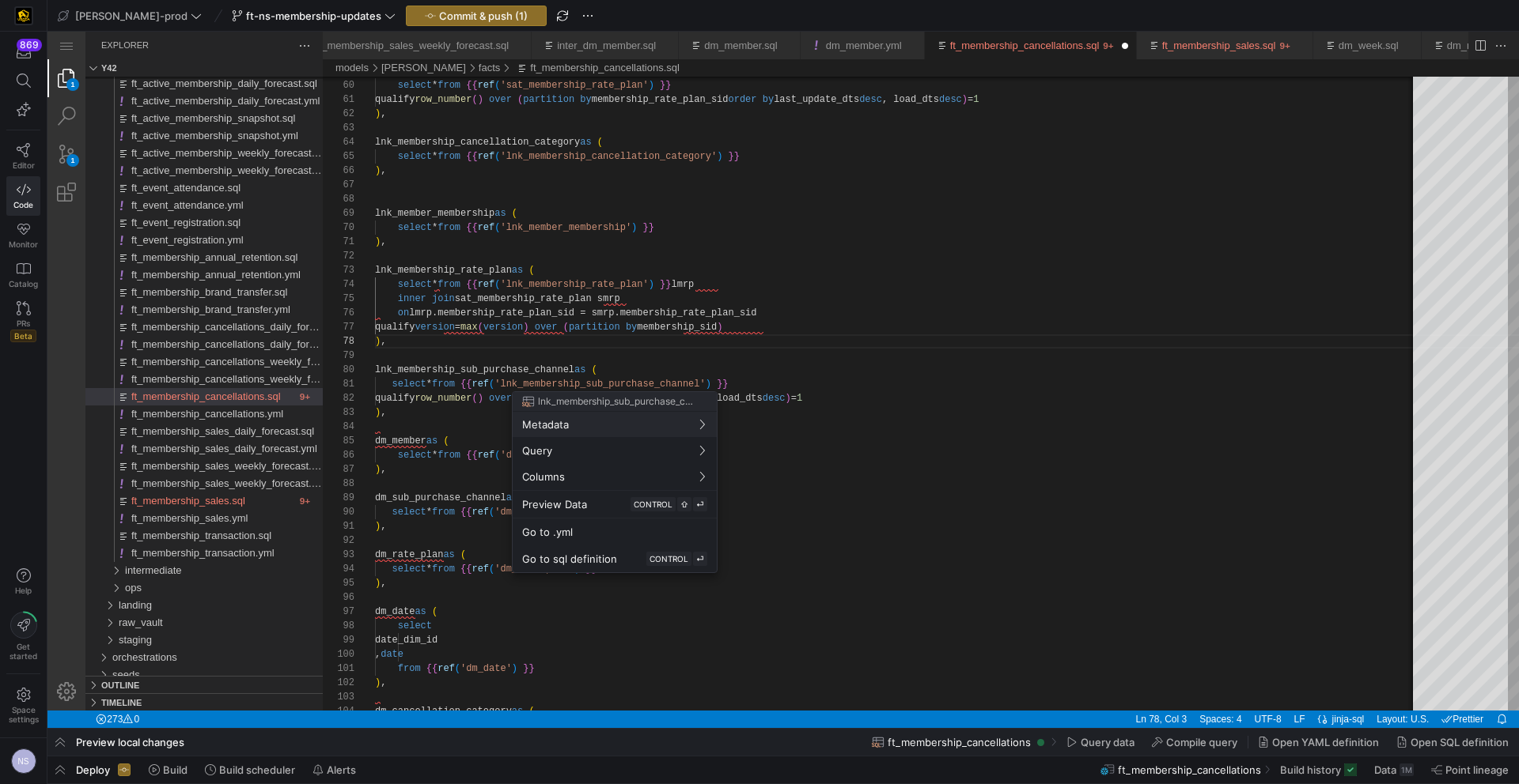
click at [395, 412] on div at bounding box center [759, 392] width 1519 height 784
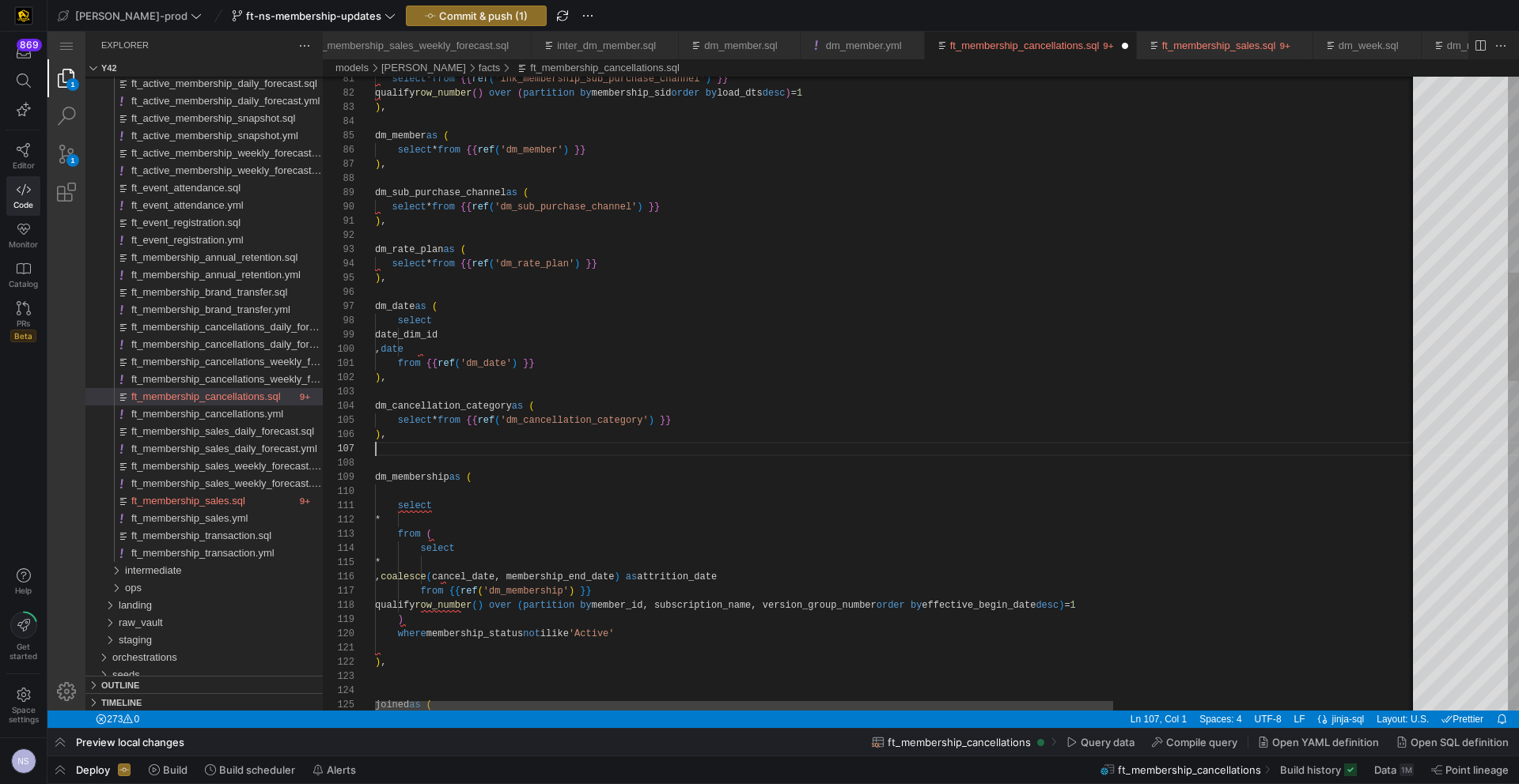
click at [395, 439] on div "select * from {{ ref ( 'lnk_membership_sub_purchase_channel' ) }} qualify row_n…" at bounding box center [1111, 780] width 1474 height 3694
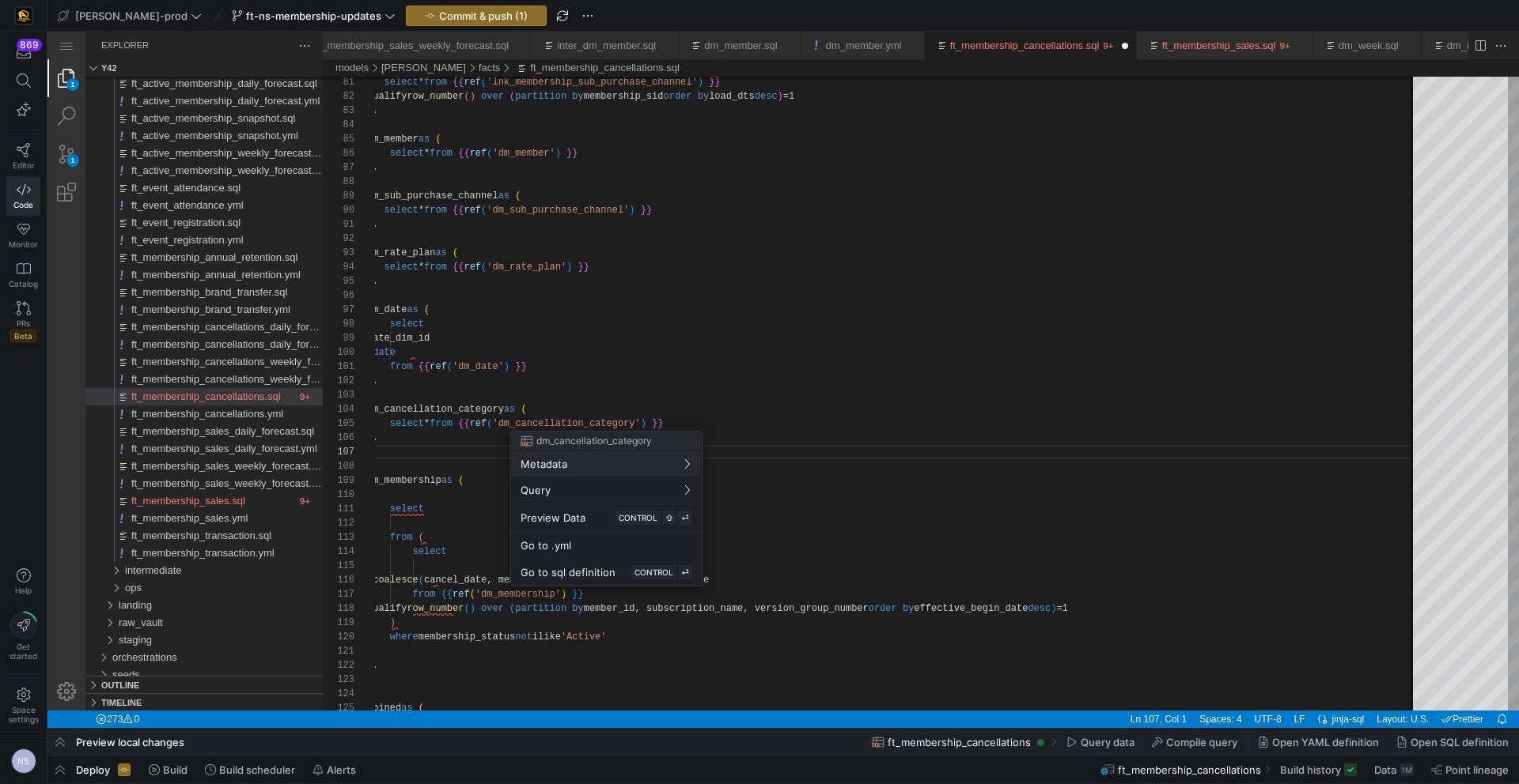
click at [432, 447] on div at bounding box center [759, 392] width 1519 height 784
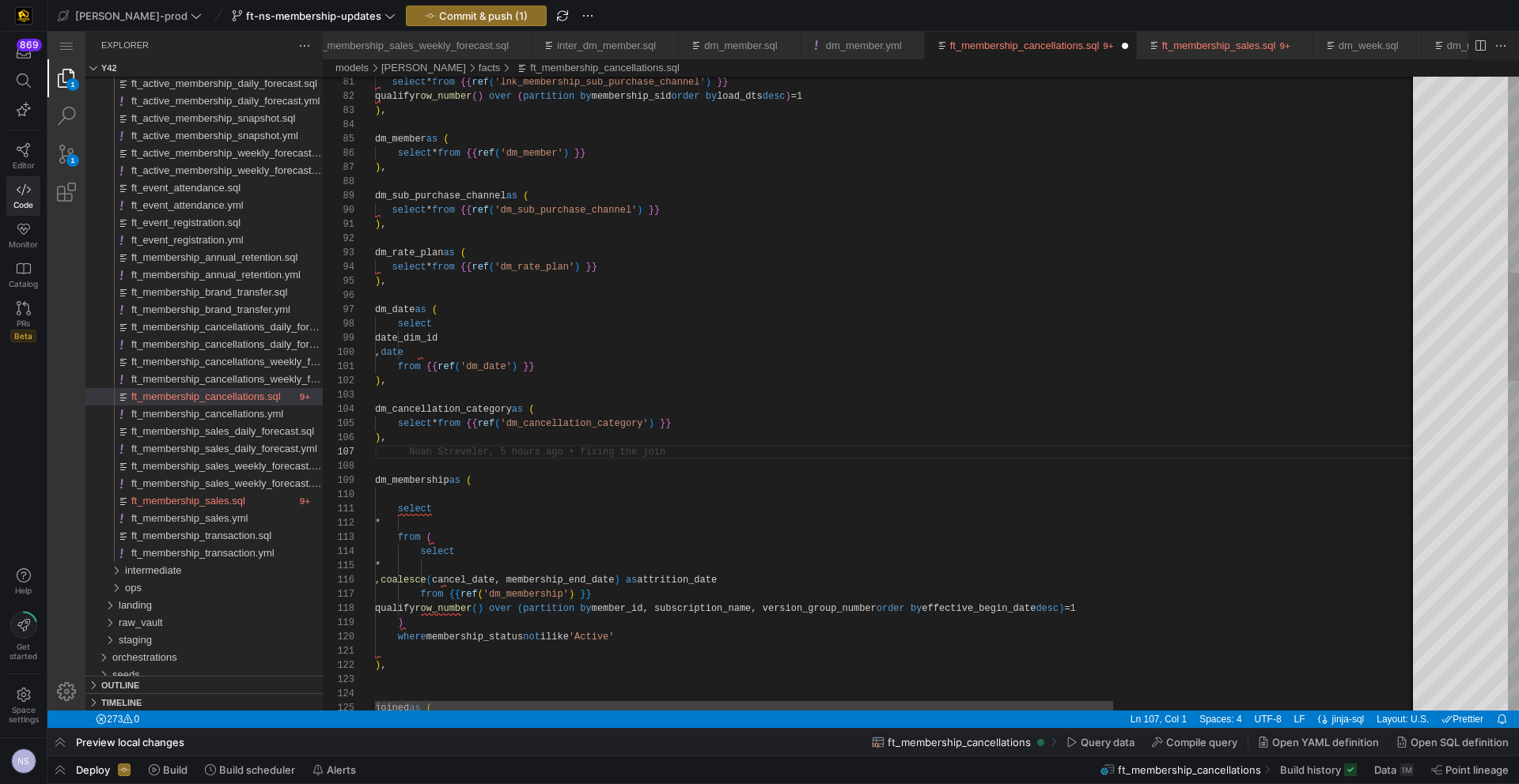
click at [422, 451] on div "select * from {{ ref ( 'lnk_membership_sub_purchase_channel' ) }} qualify row_n…" at bounding box center [1111, 783] width 1474 height 3694
type textarea "from {{ ref('dm_date') }} ), dm_cancellation_category as ( select * from {{ ref…"
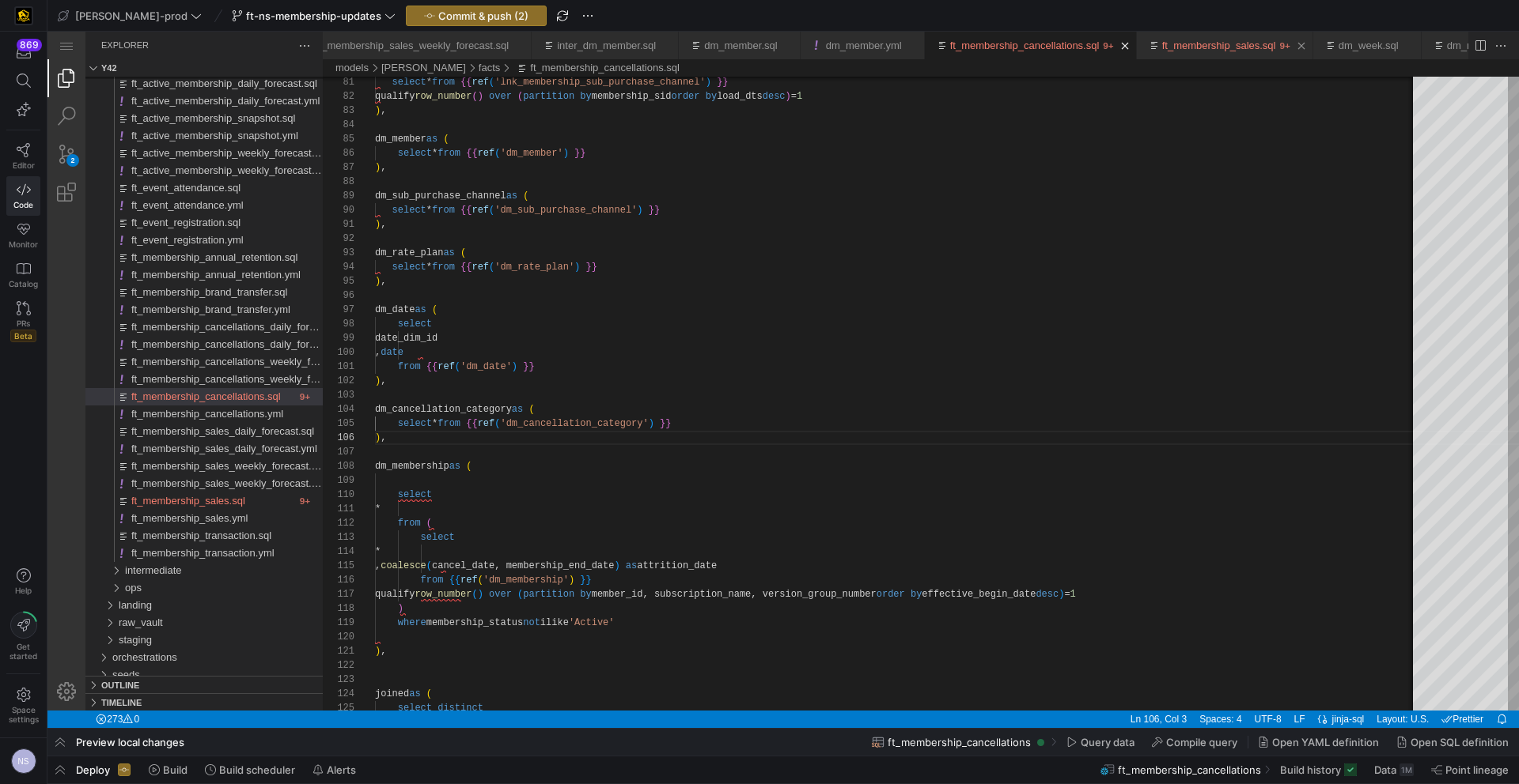
click at [1276, 40] on link "ft_membership_sales.sql" at bounding box center [1218, 45] width 114 height 12
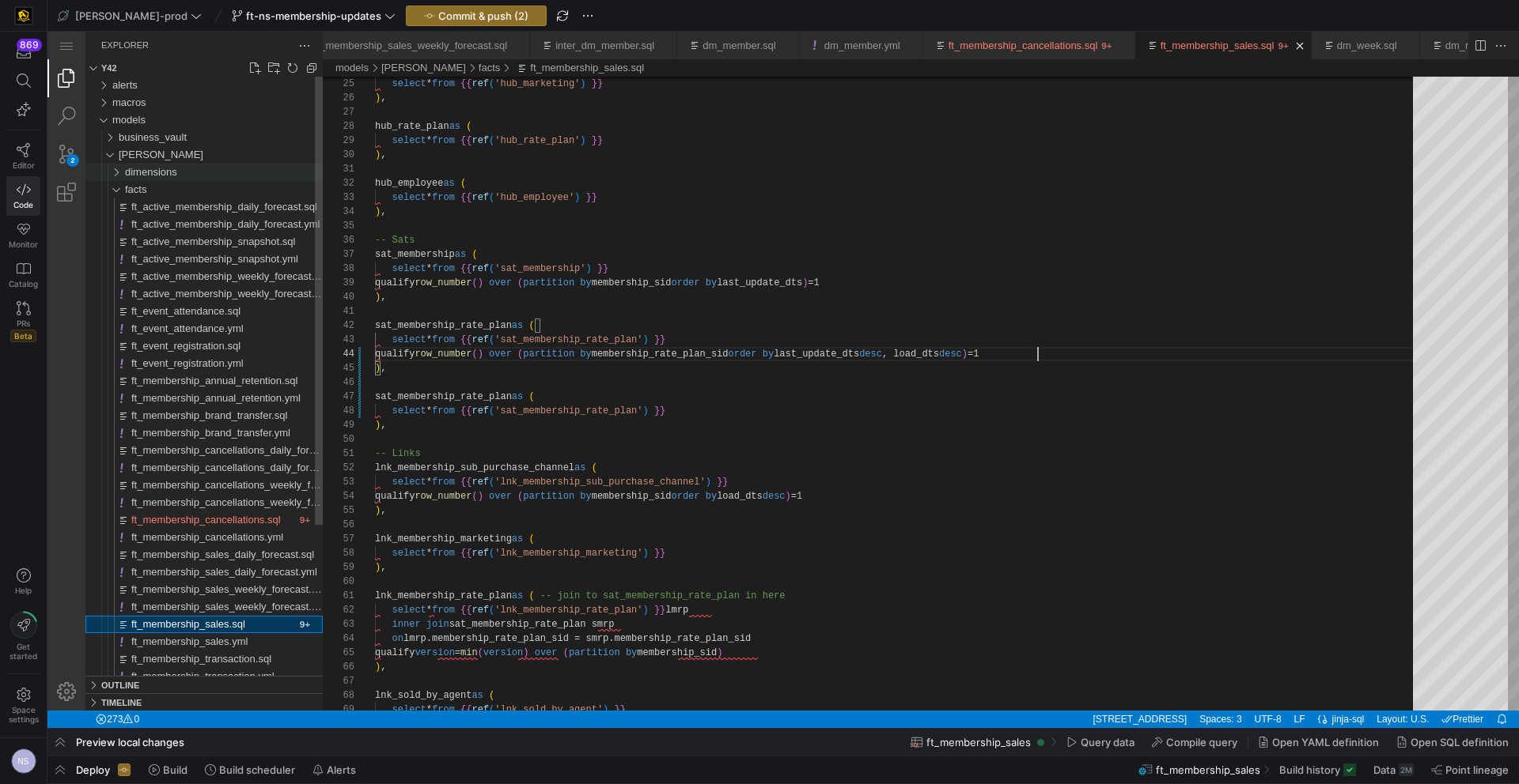
click at [150, 166] on span "dimensions" at bounding box center [151, 171] width 52 height 12
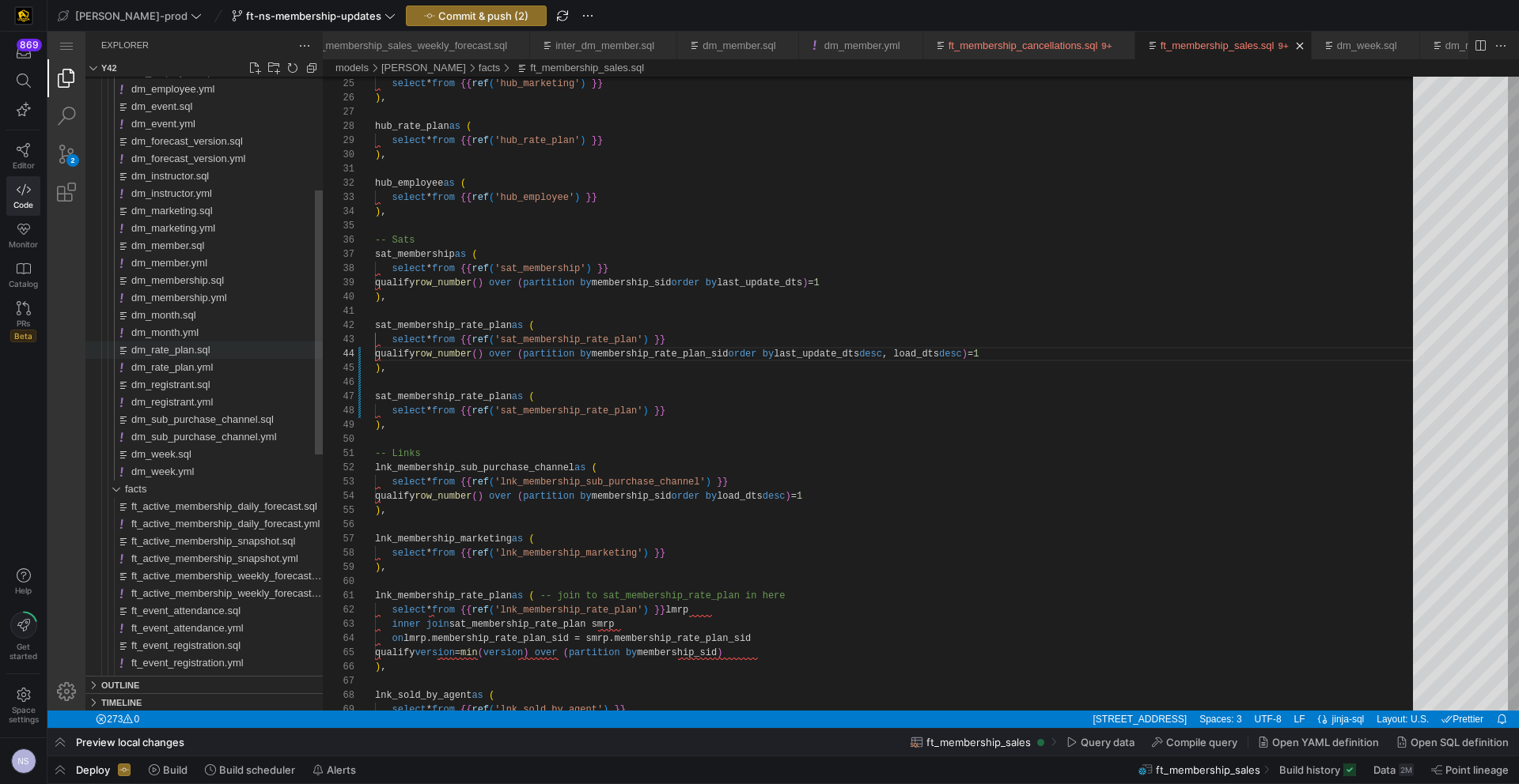
click at [218, 356] on div "dm_rate_plan.sql" at bounding box center [227, 350] width 191 height 17
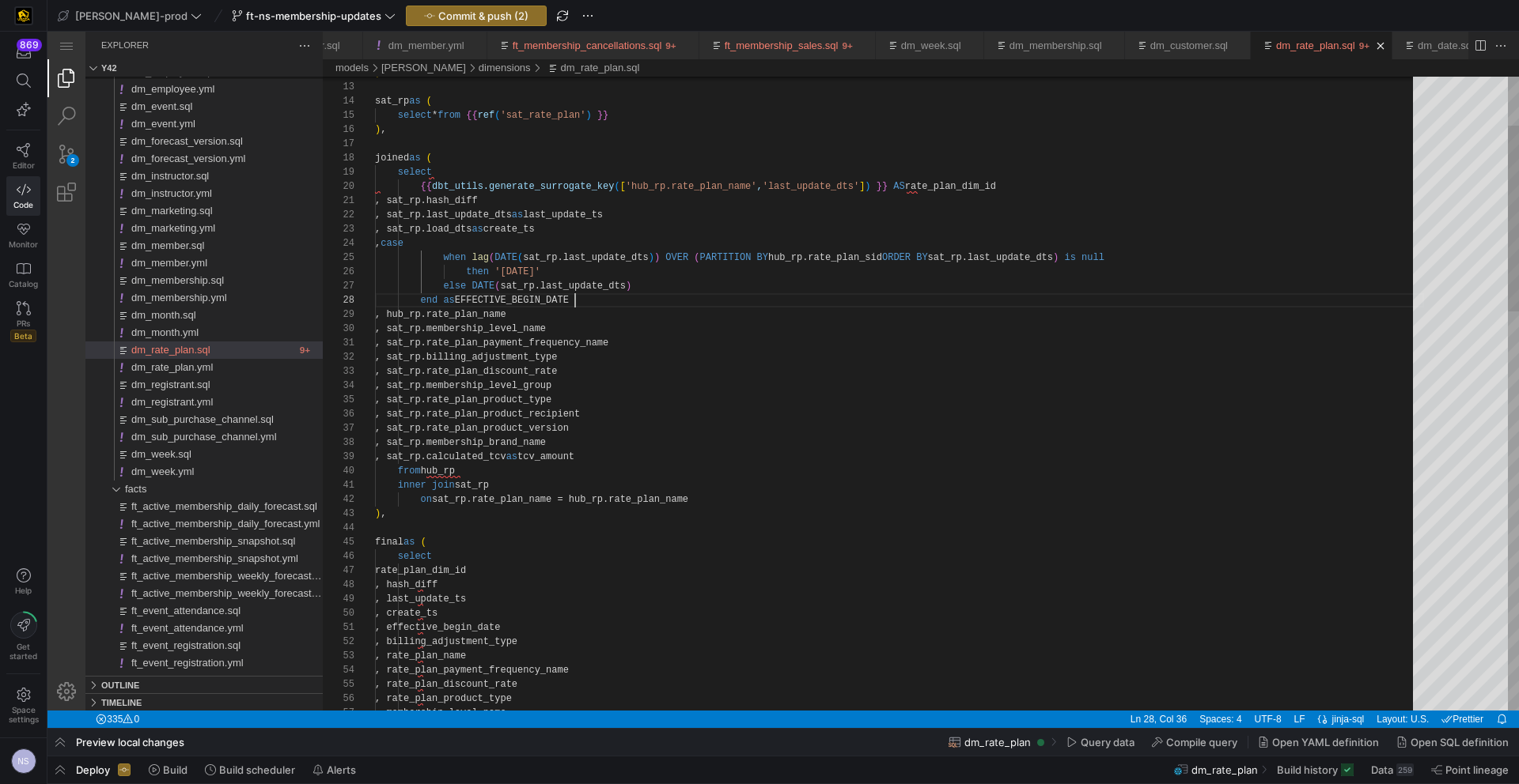
scroll to position [99, 200]
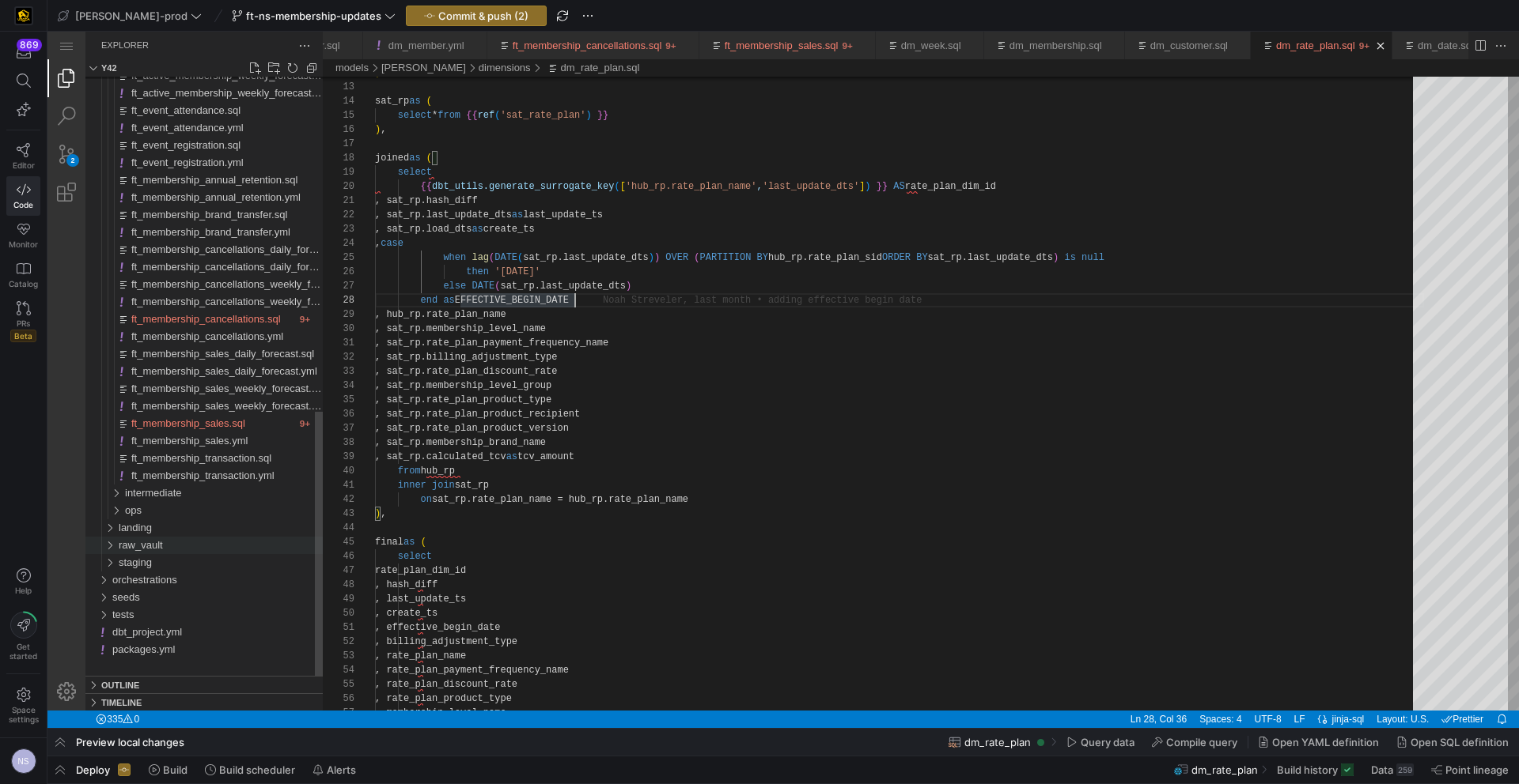
click at [156, 549] on span "raw_vault" at bounding box center [140, 545] width 44 height 12
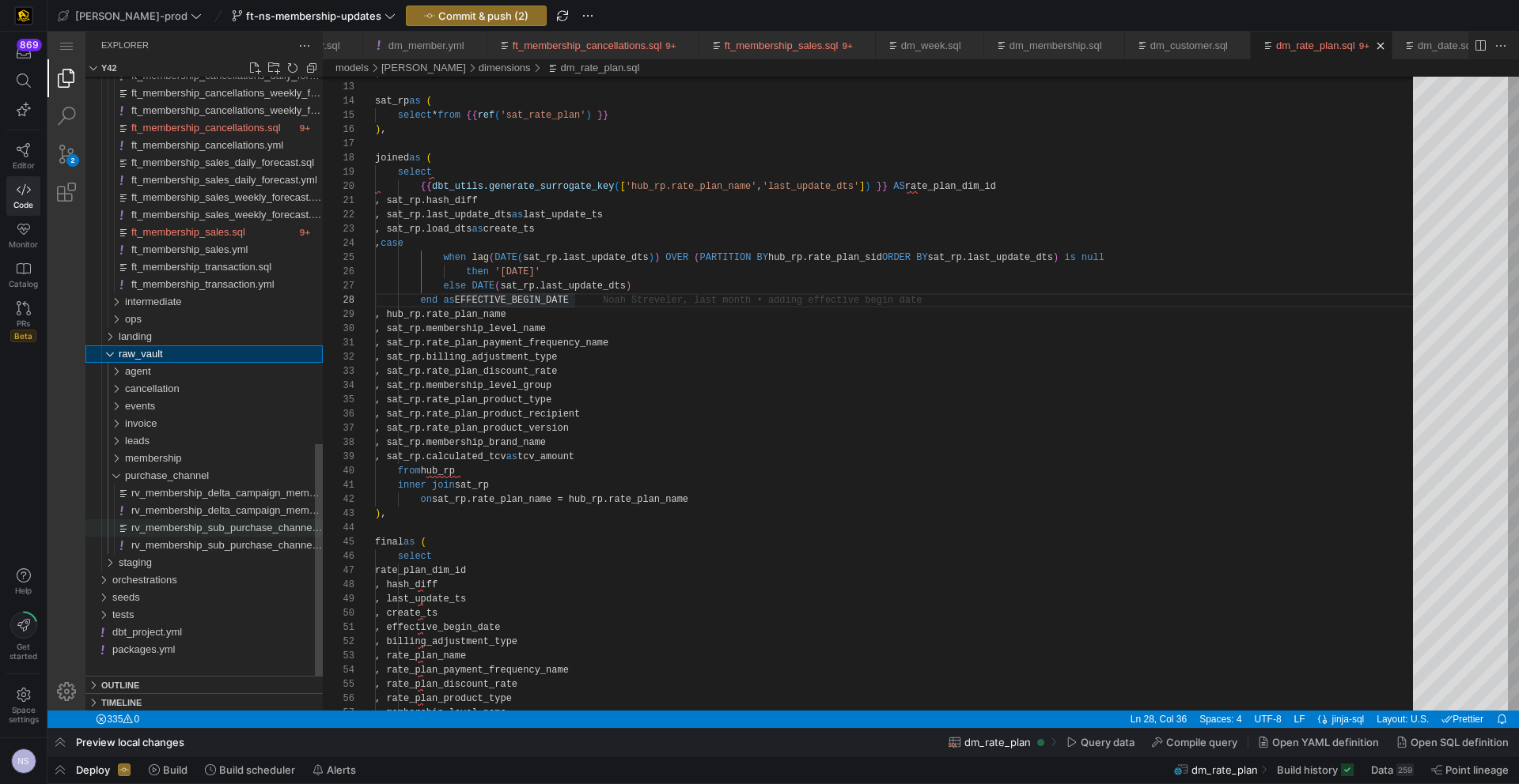
click at [214, 524] on span "rv_membership_sub_purchase_channel.sql" at bounding box center [230, 527] width 199 height 12
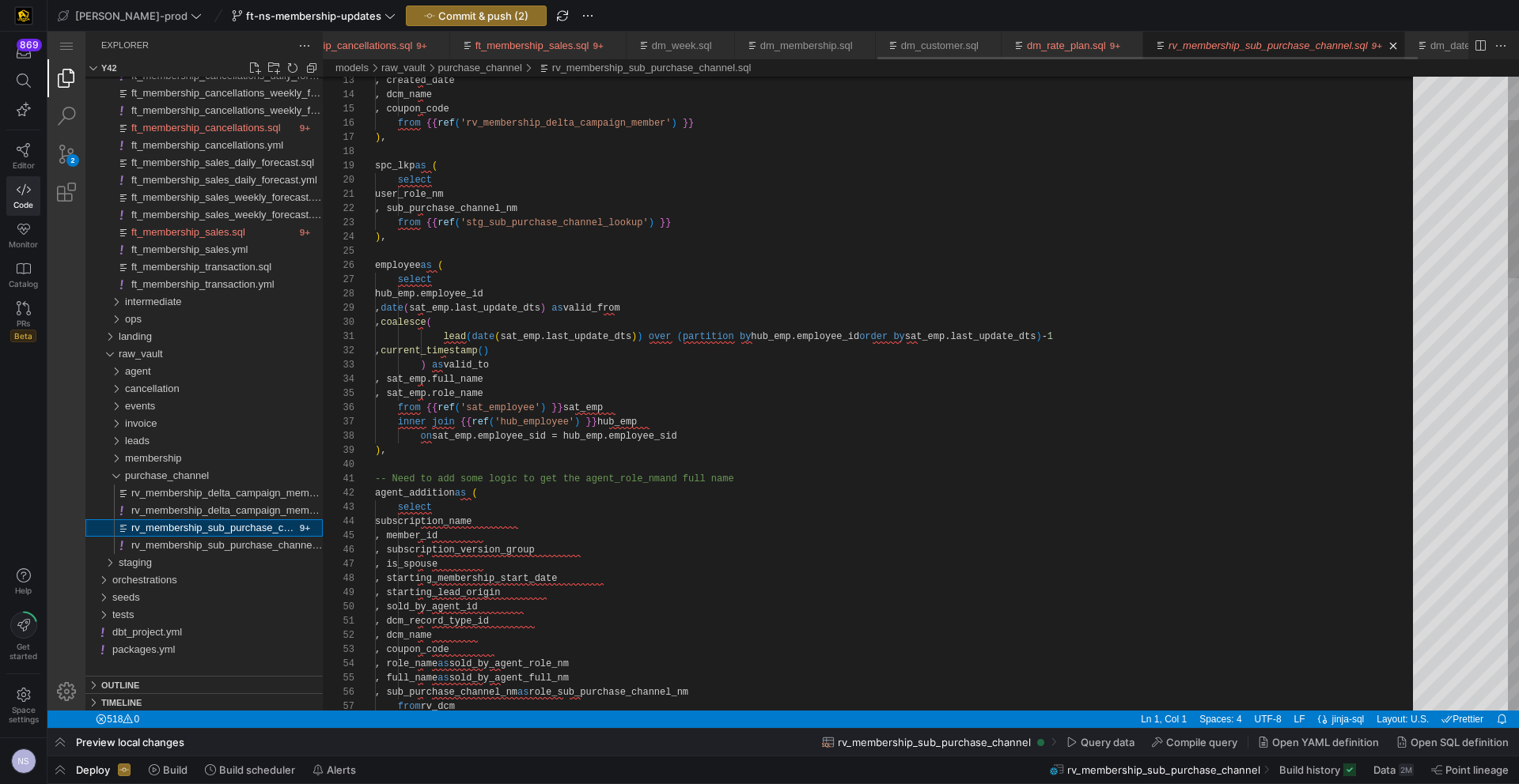
scroll to position [0, 1172]
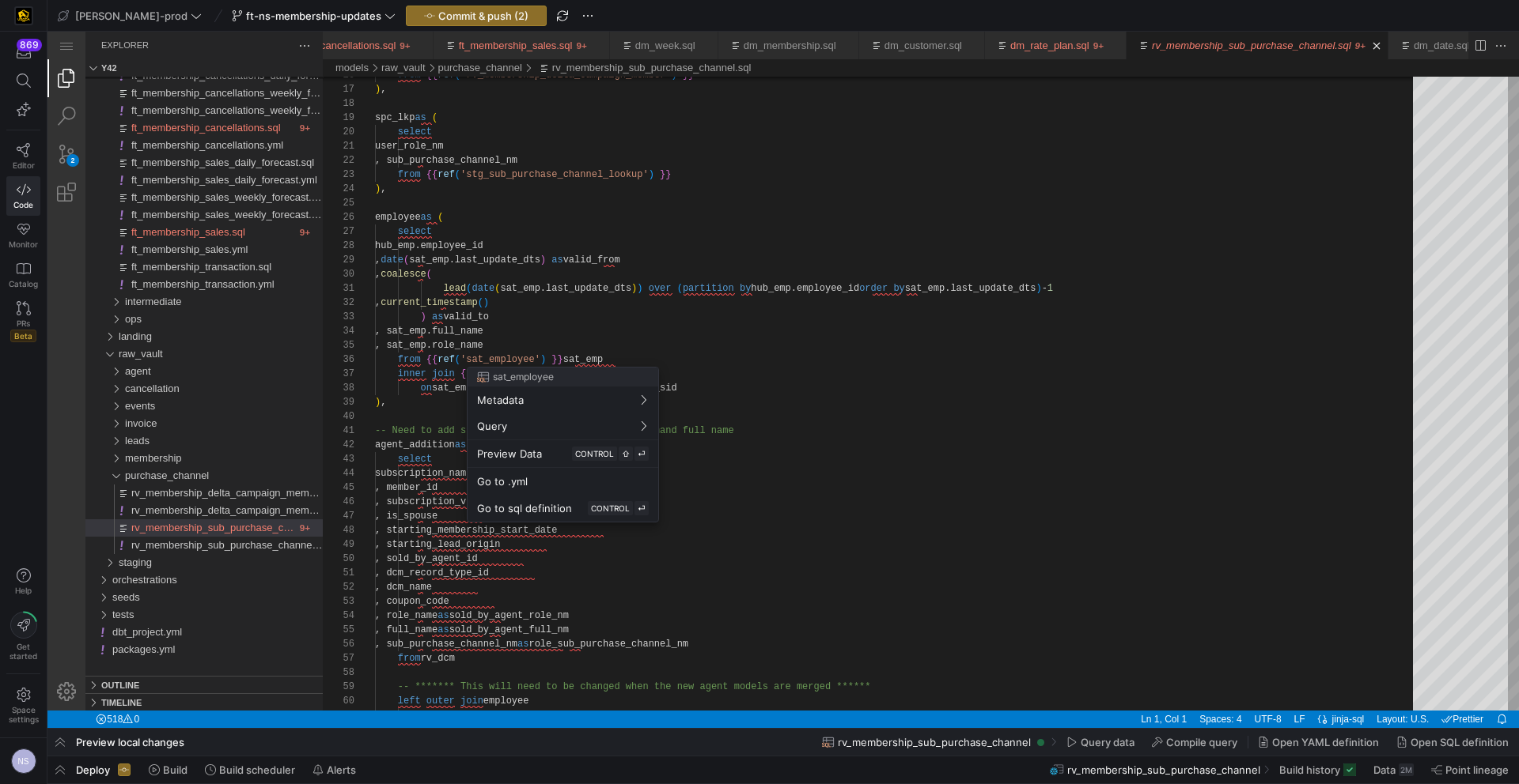
click at [630, 324] on div at bounding box center [759, 392] width 1519 height 784
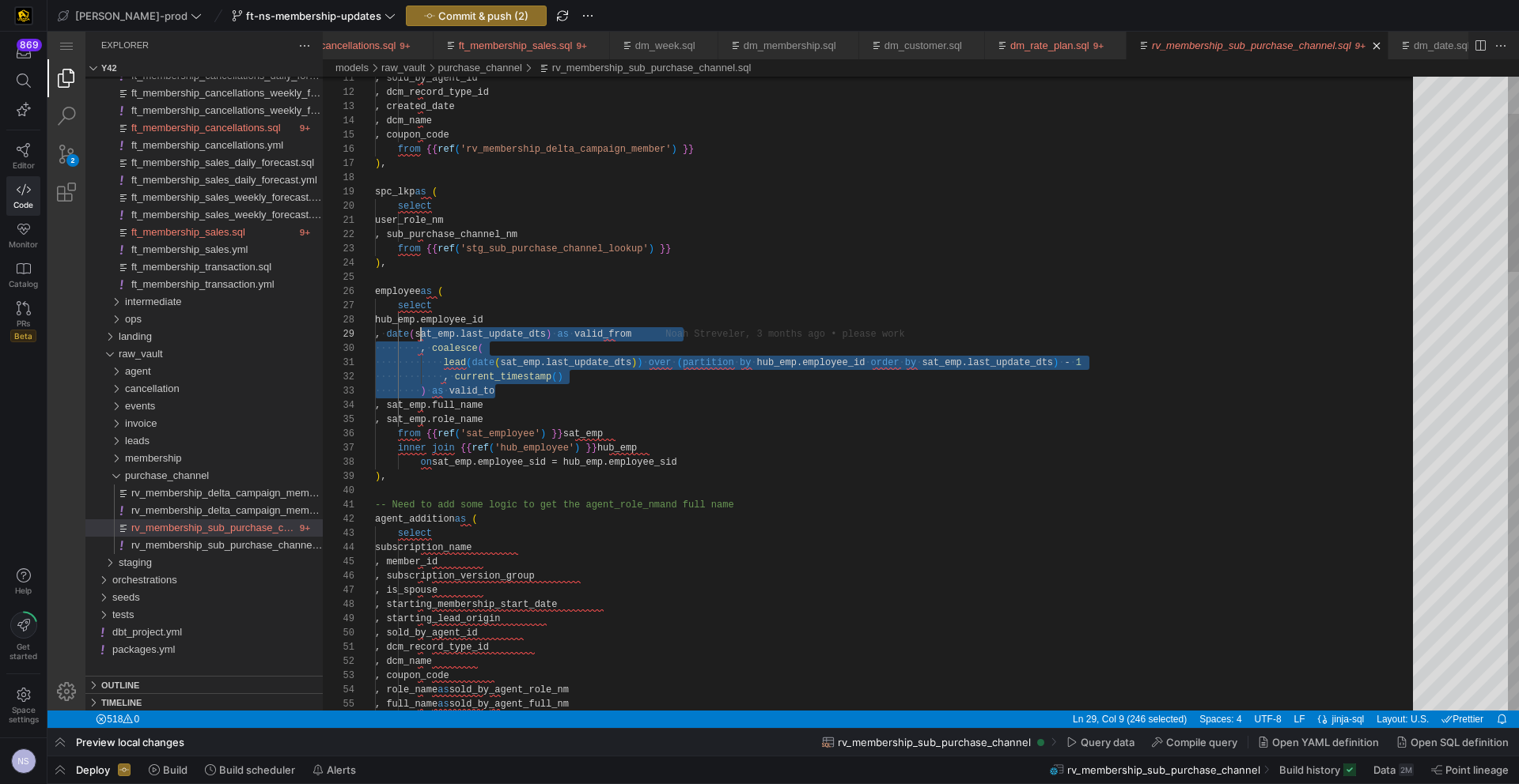
scroll to position [114, 46]
drag, startPoint x: 507, startPoint y: 388, endPoint x: 419, endPoint y: 331, distance: 104.8
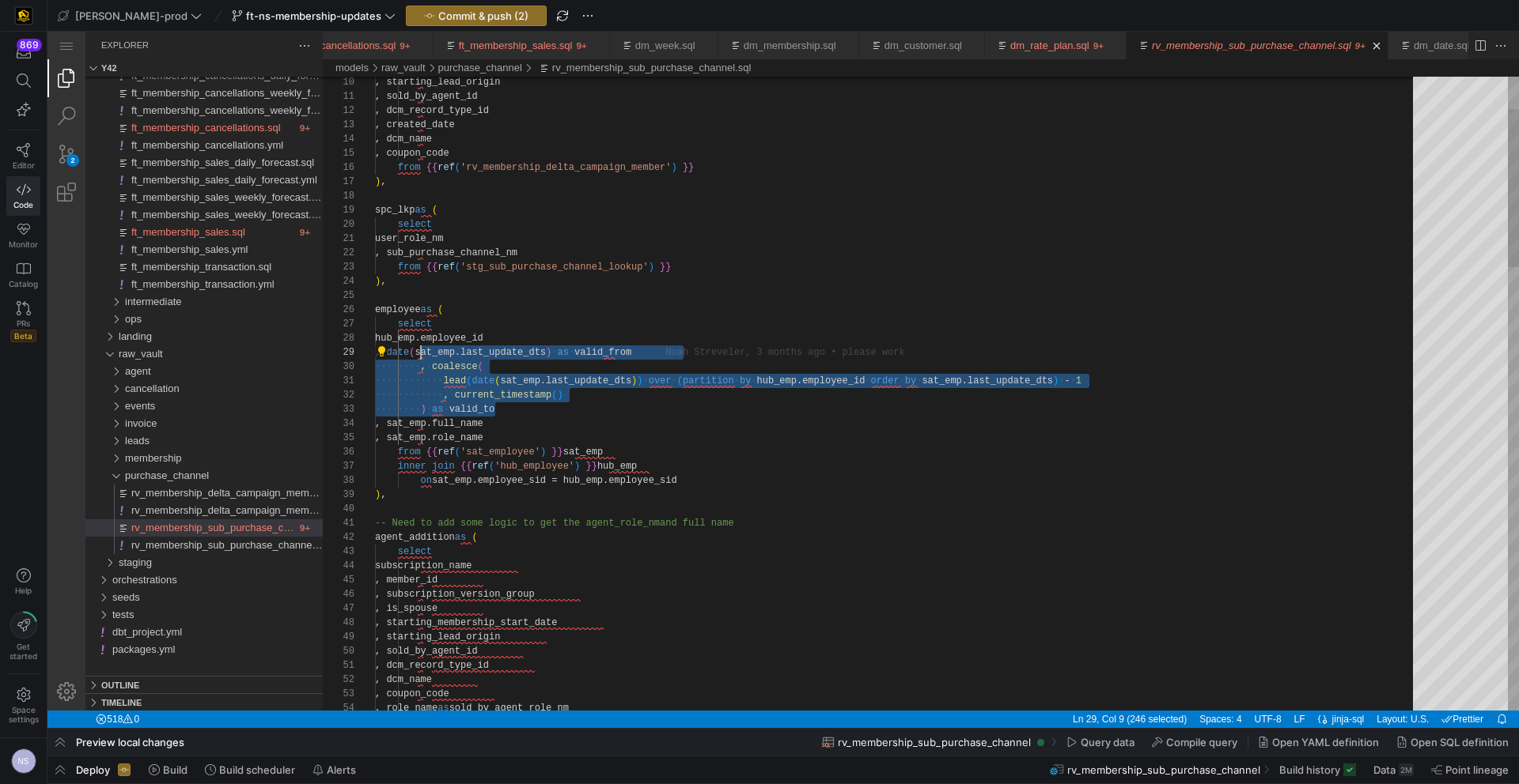
type textarea "lead(date(sat_emp.last_update_dts)) over (partition by hub_emp.employee_id orde…"
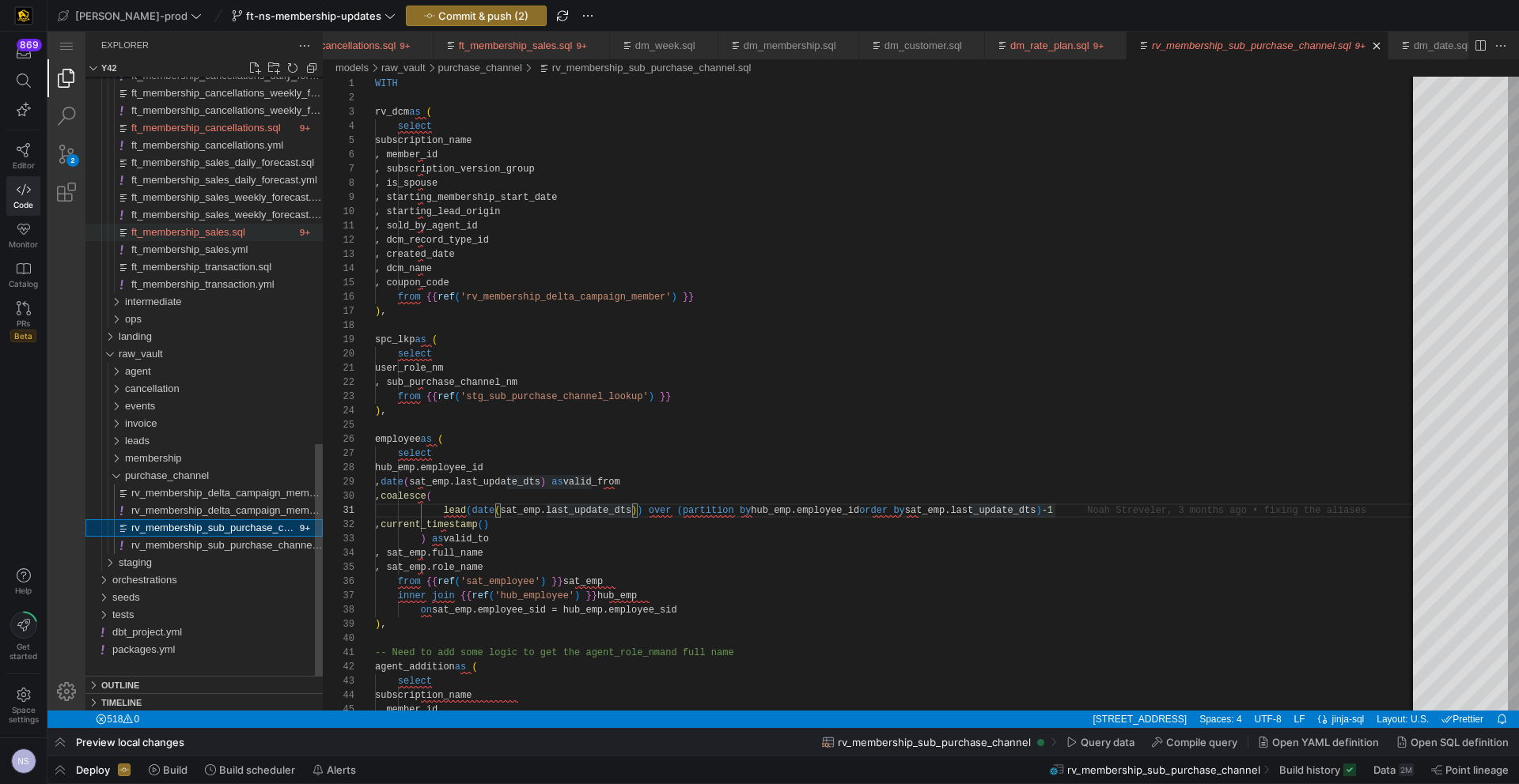
click at [227, 236] on span "ft_membership_sales.sql" at bounding box center [188, 232] width 114 height 12
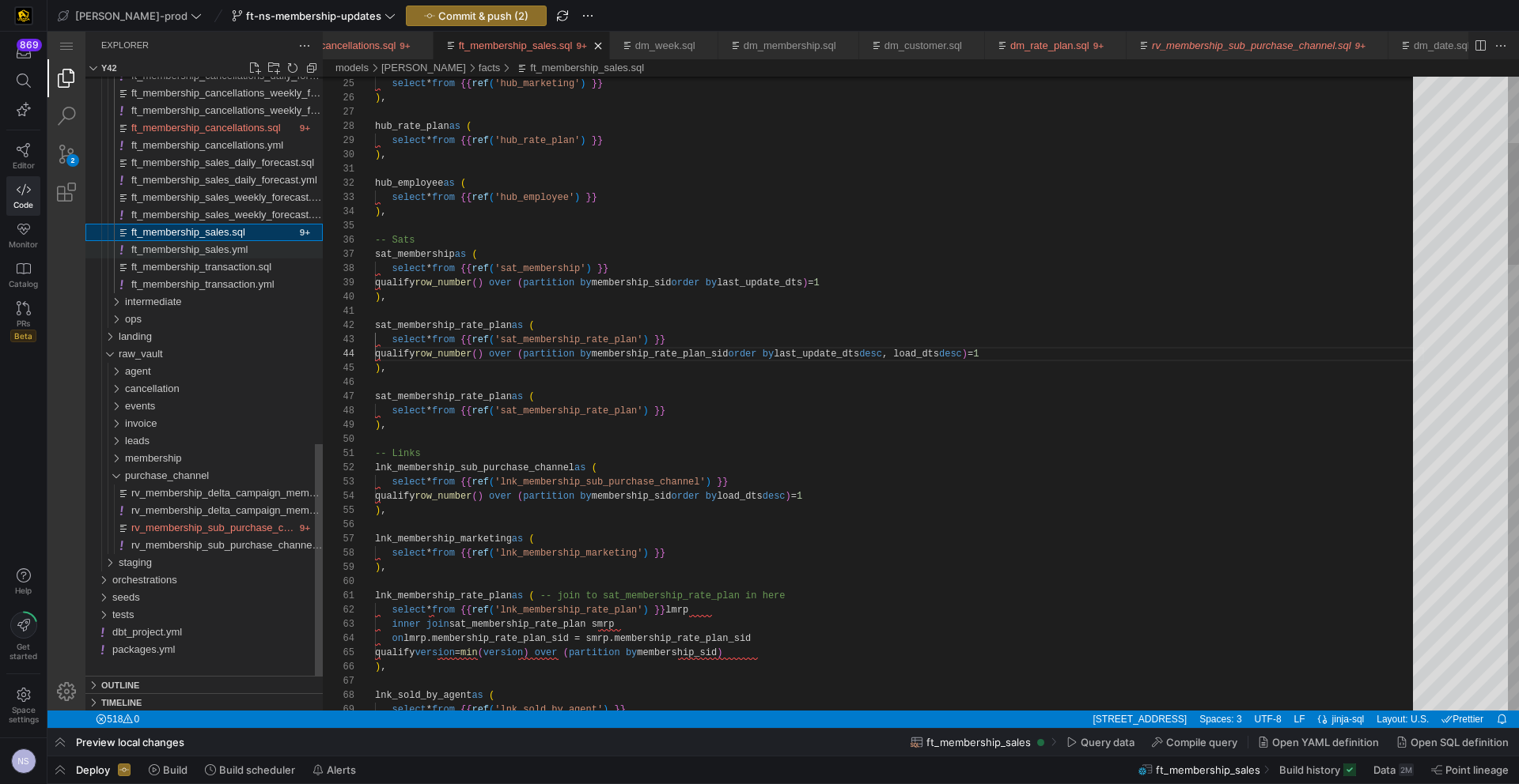
scroll to position [143, 662]
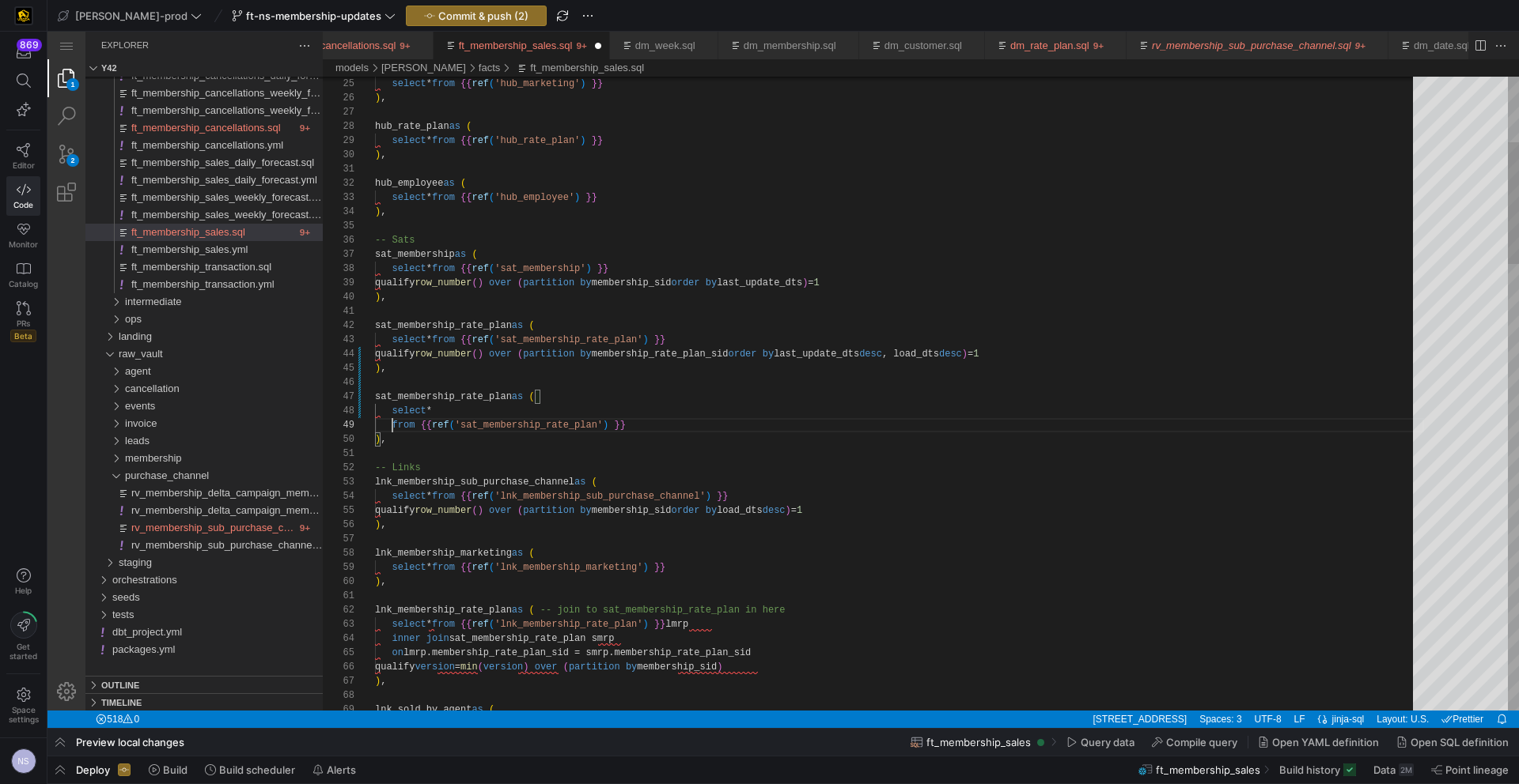
scroll to position [114, 17]
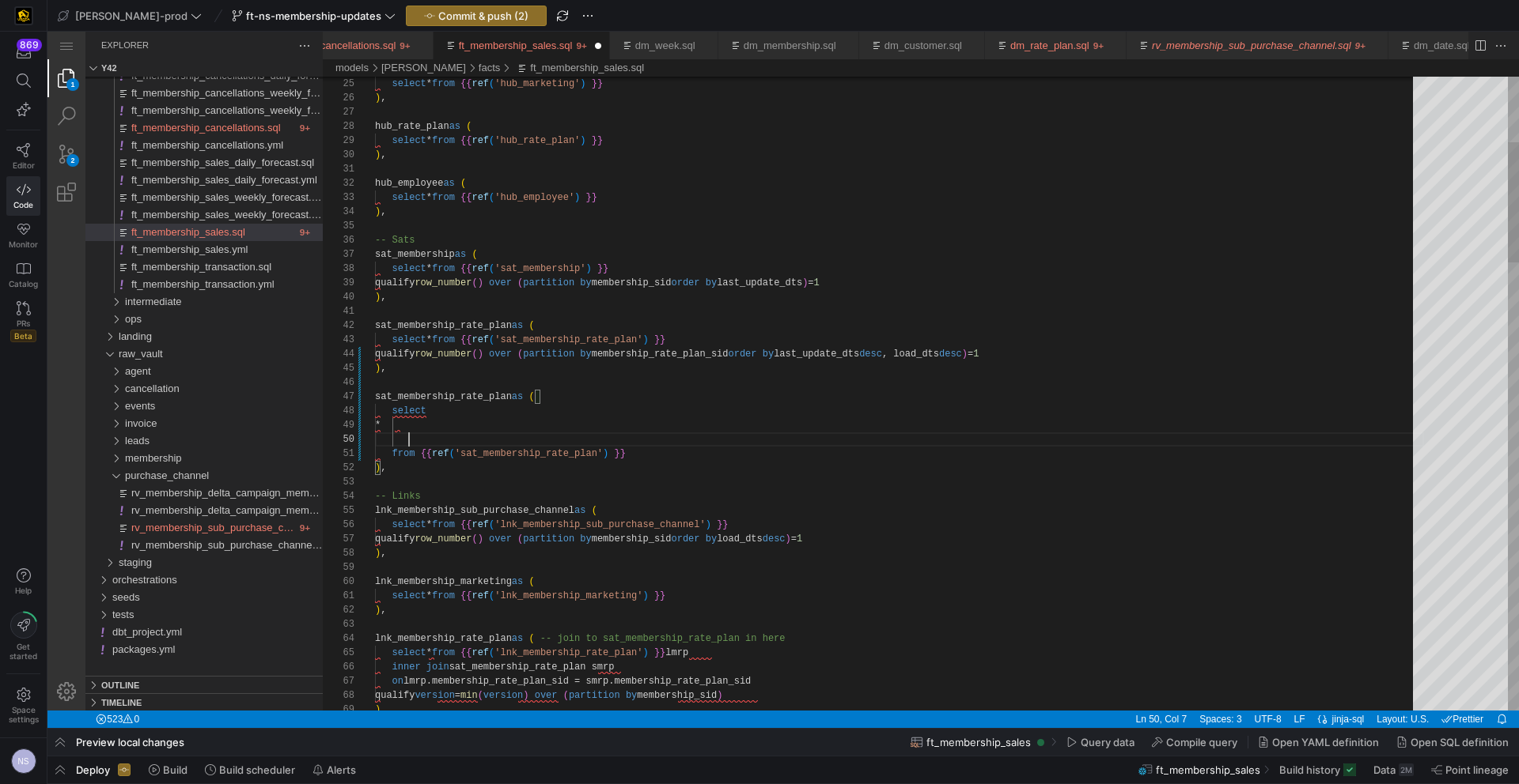
paste textarea ", coalesce( lead(date(sat_emp.last_update_dts)) over (partition by hub_emp.empl…"
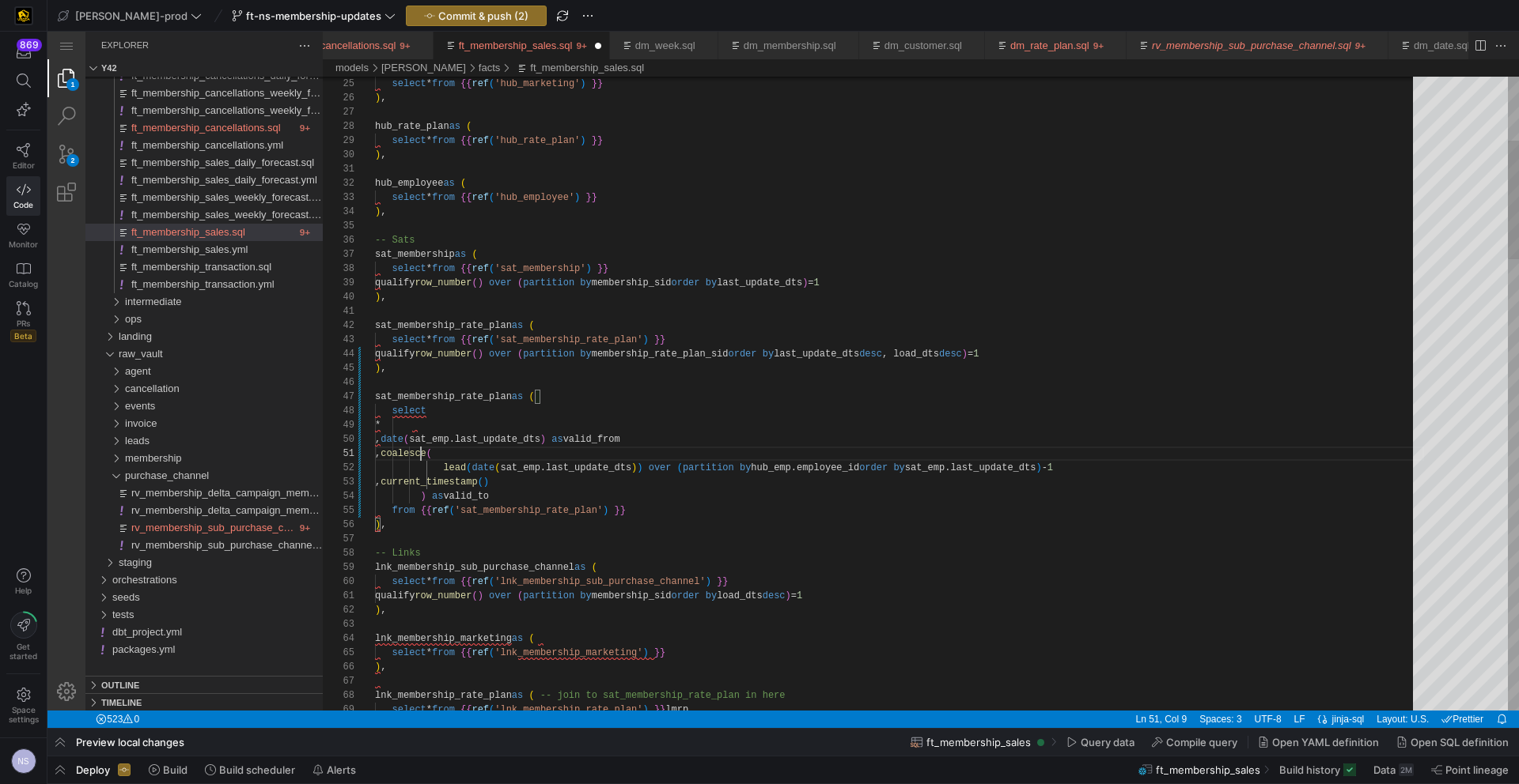
drag, startPoint x: 423, startPoint y: 453, endPoint x: 422, endPoint y: 491, distance: 38.0
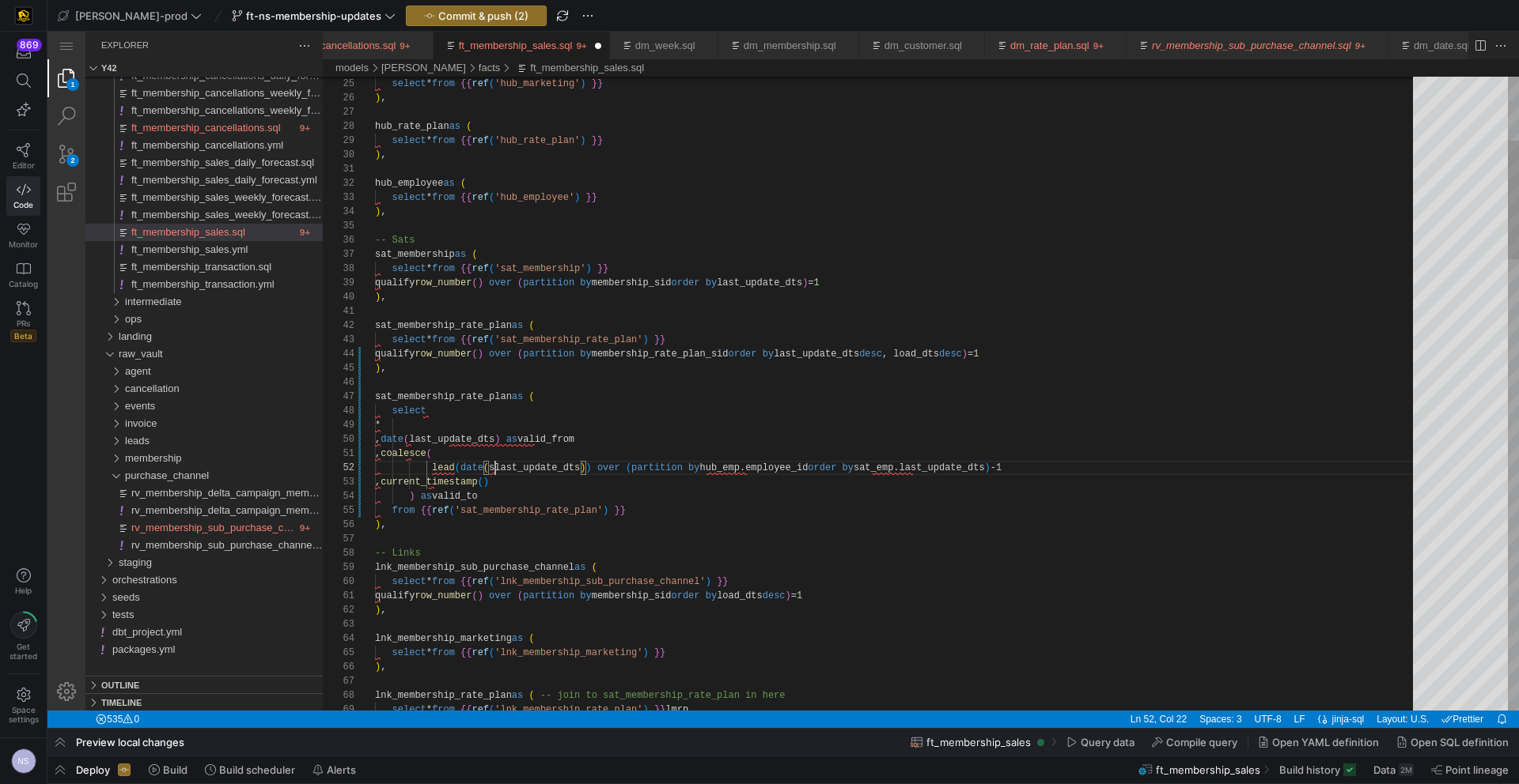
scroll to position [14, 115]
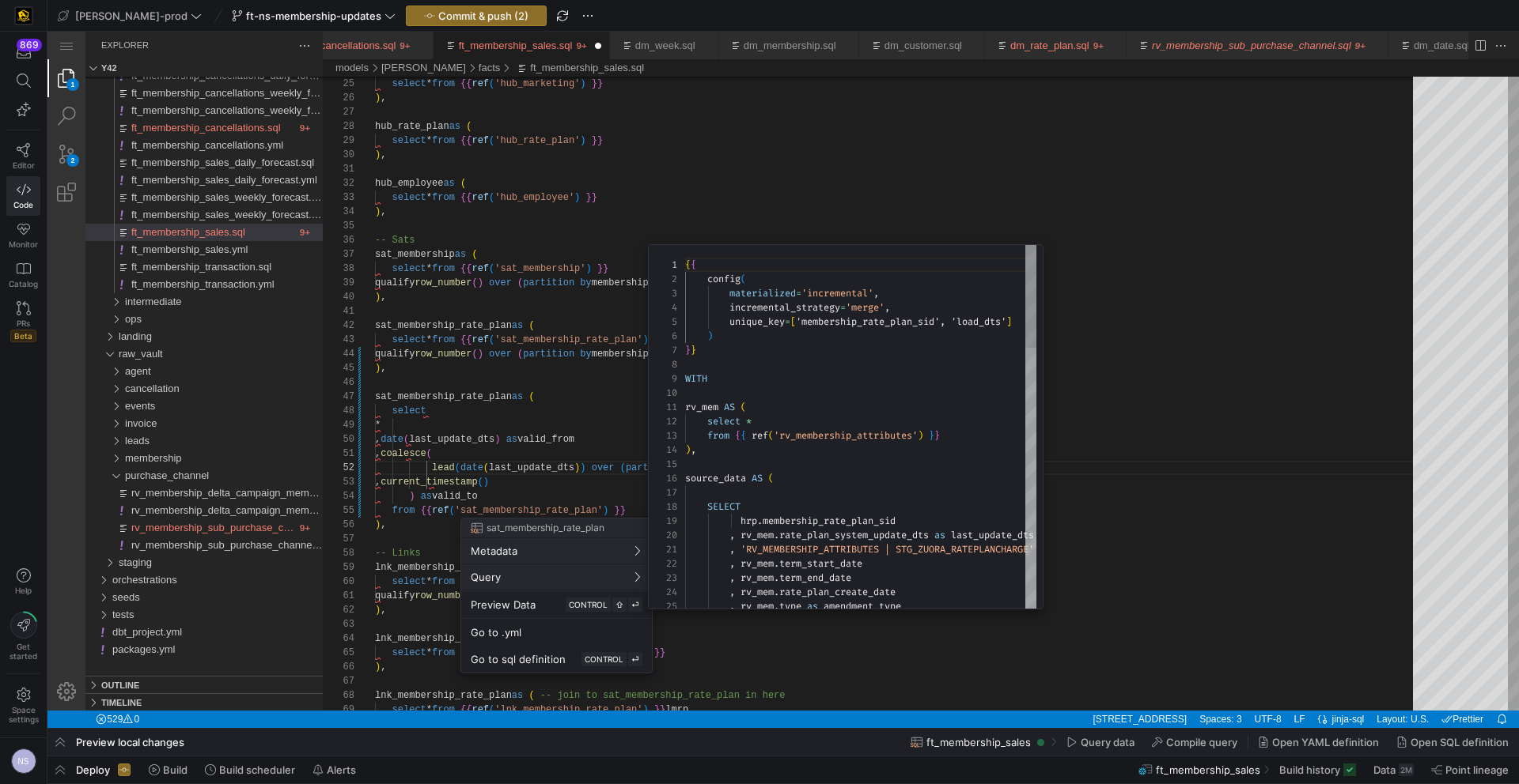
scroll to position [0, 0]
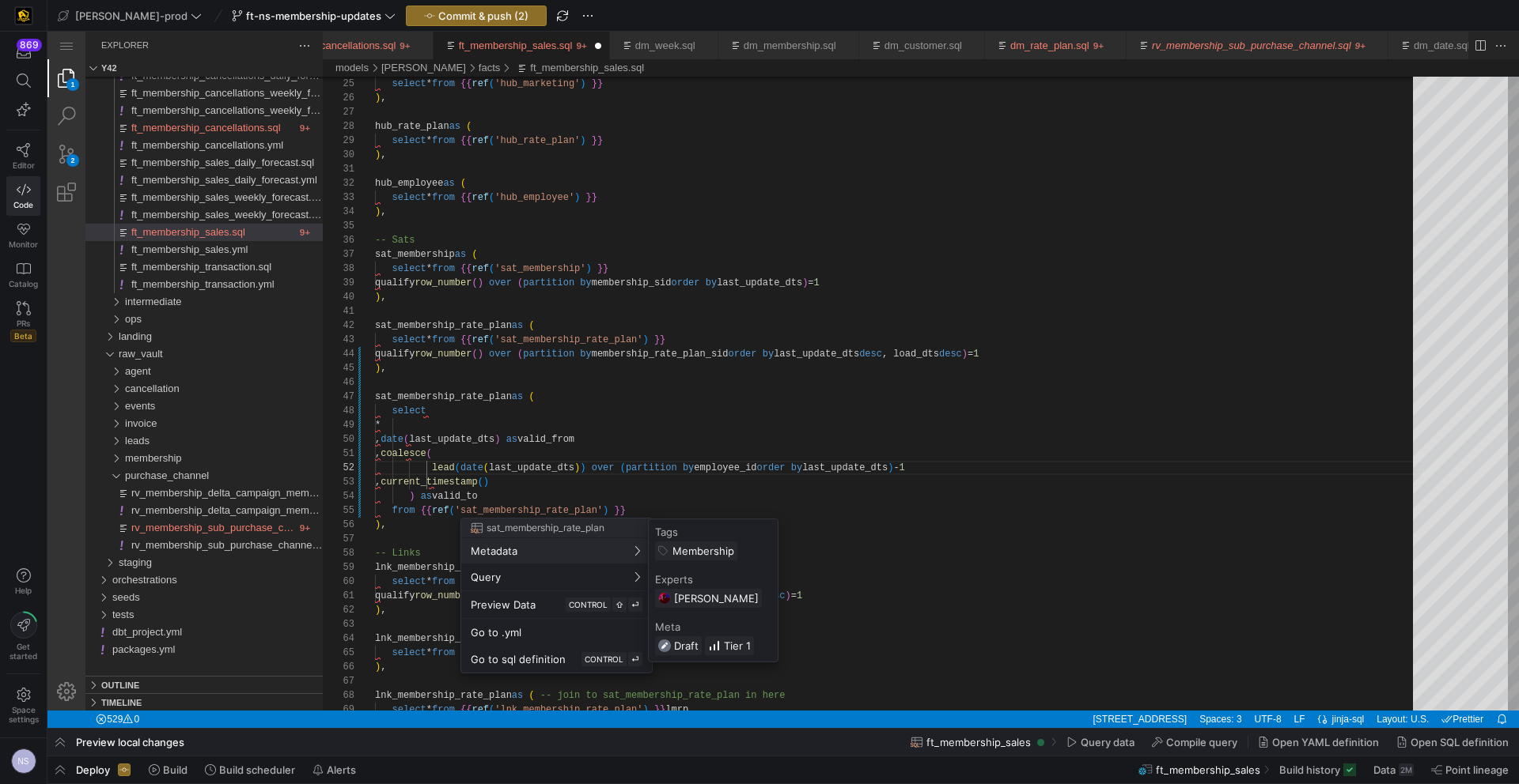
click at [714, 410] on div at bounding box center [759, 392] width 1519 height 784
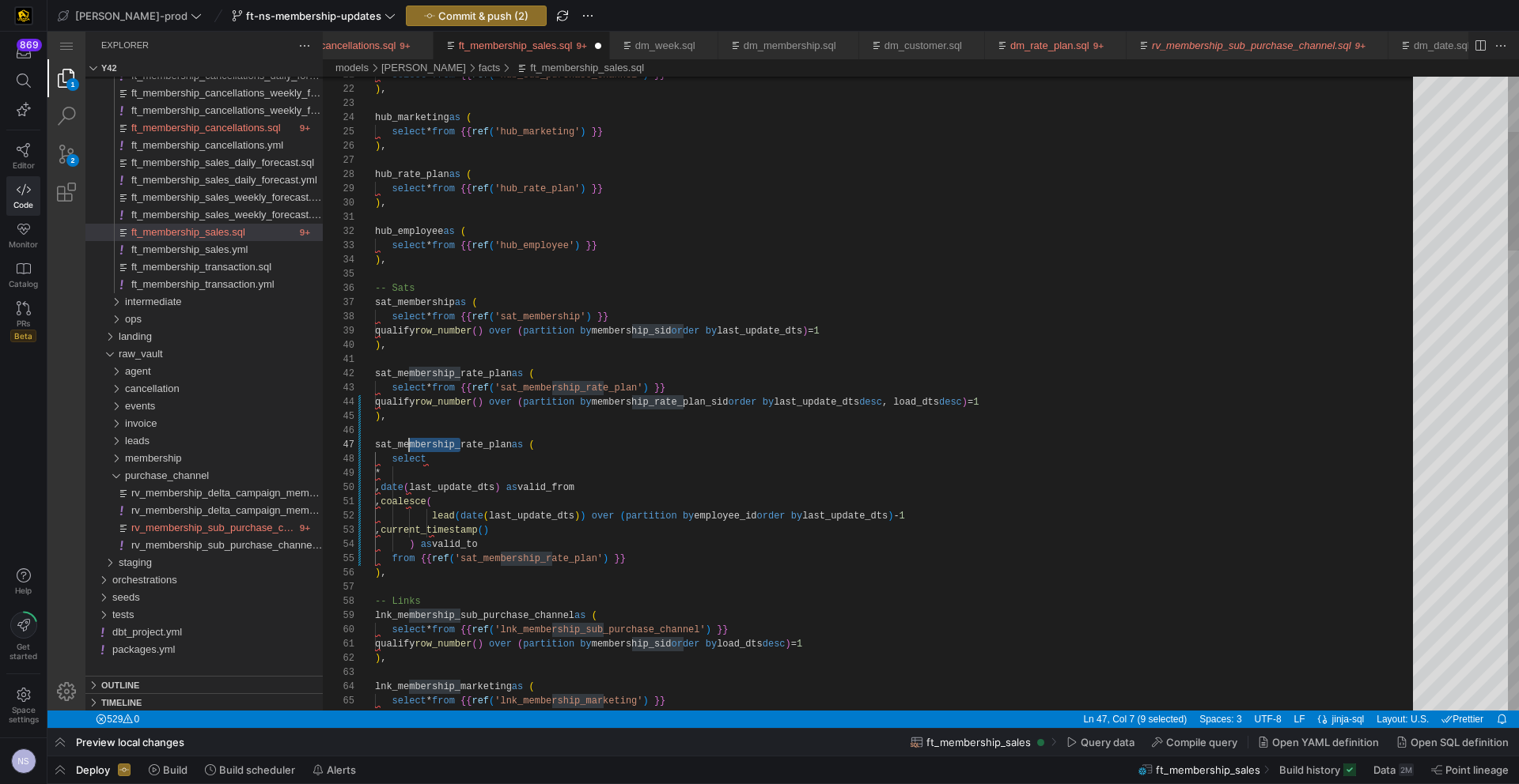
scroll to position [86, 17]
drag, startPoint x: 458, startPoint y: 444, endPoint x: 389, endPoint y: 445, distance: 69.0
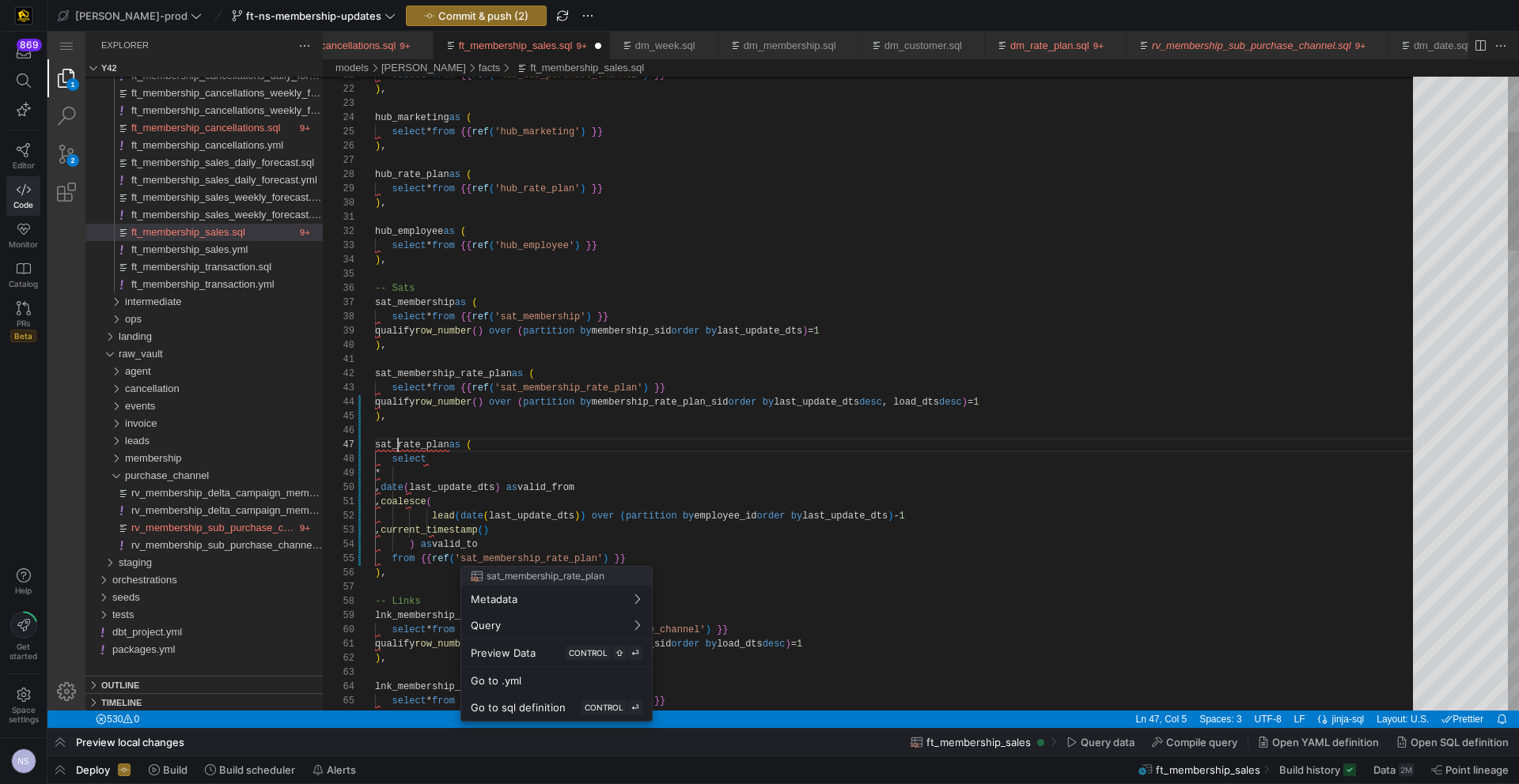
click at [699, 542] on div at bounding box center [759, 392] width 1519 height 784
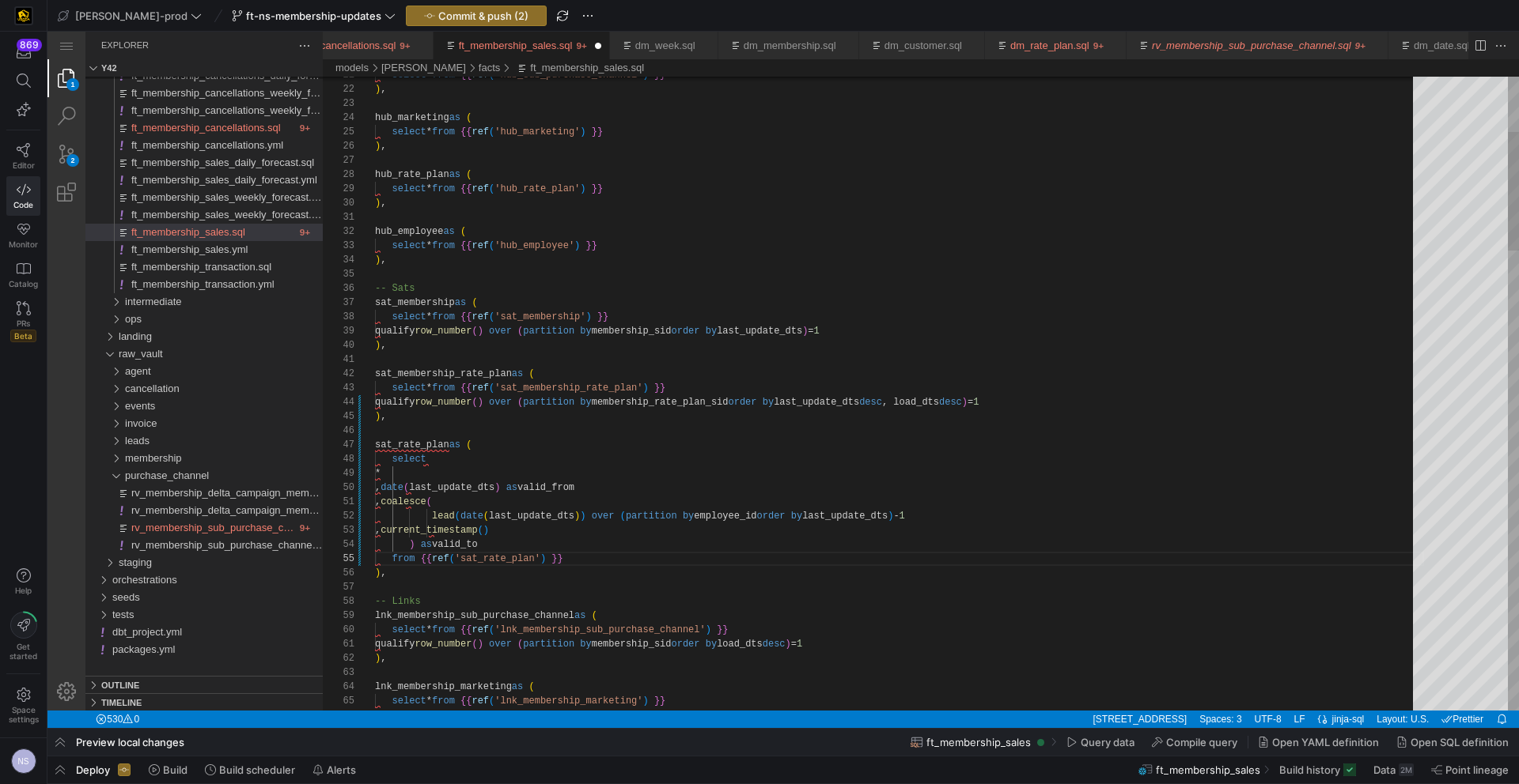
drag, startPoint x: 663, startPoint y: 534, endPoint x: 639, endPoint y: 547, distance: 27.3
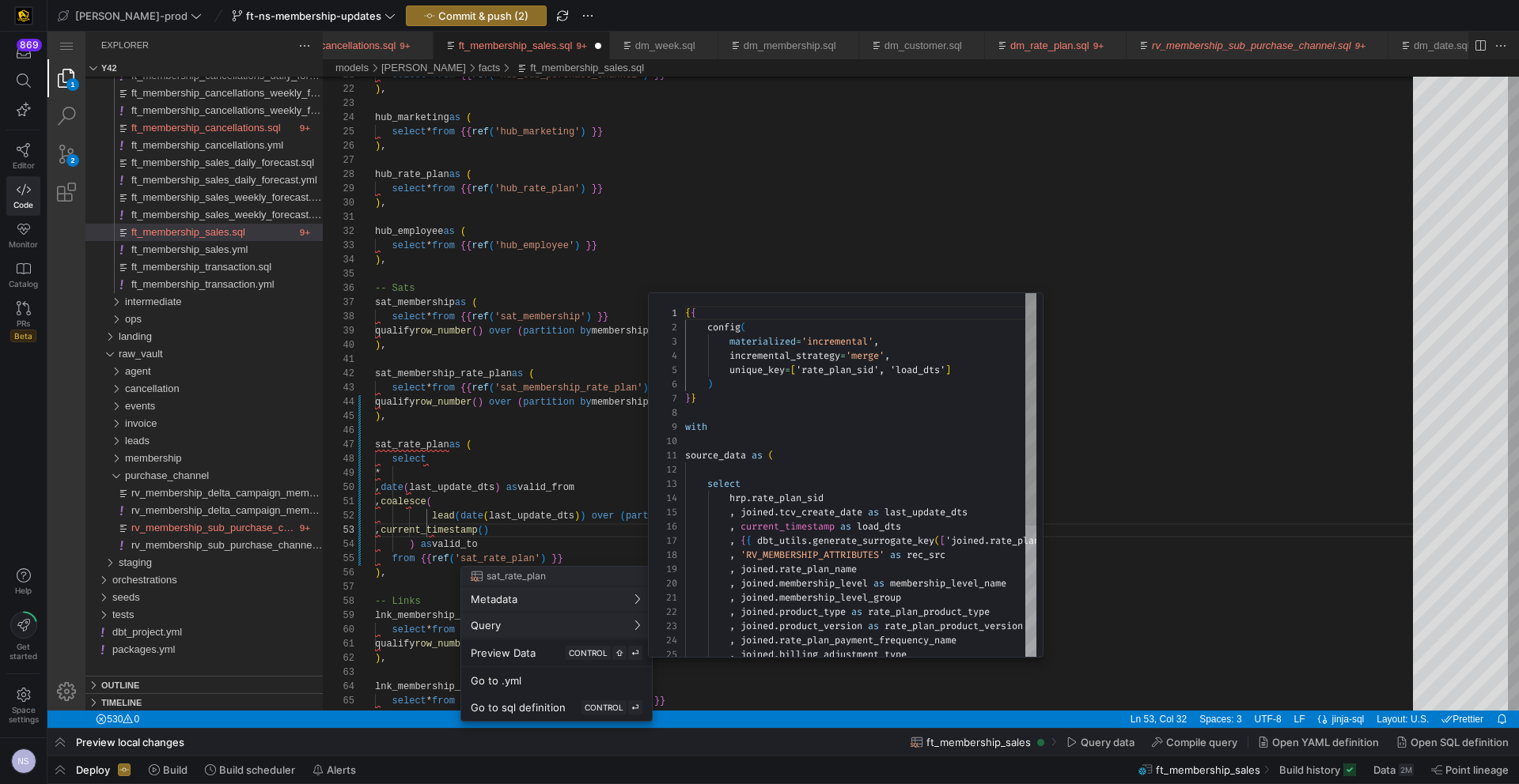
scroll to position [143, 0]
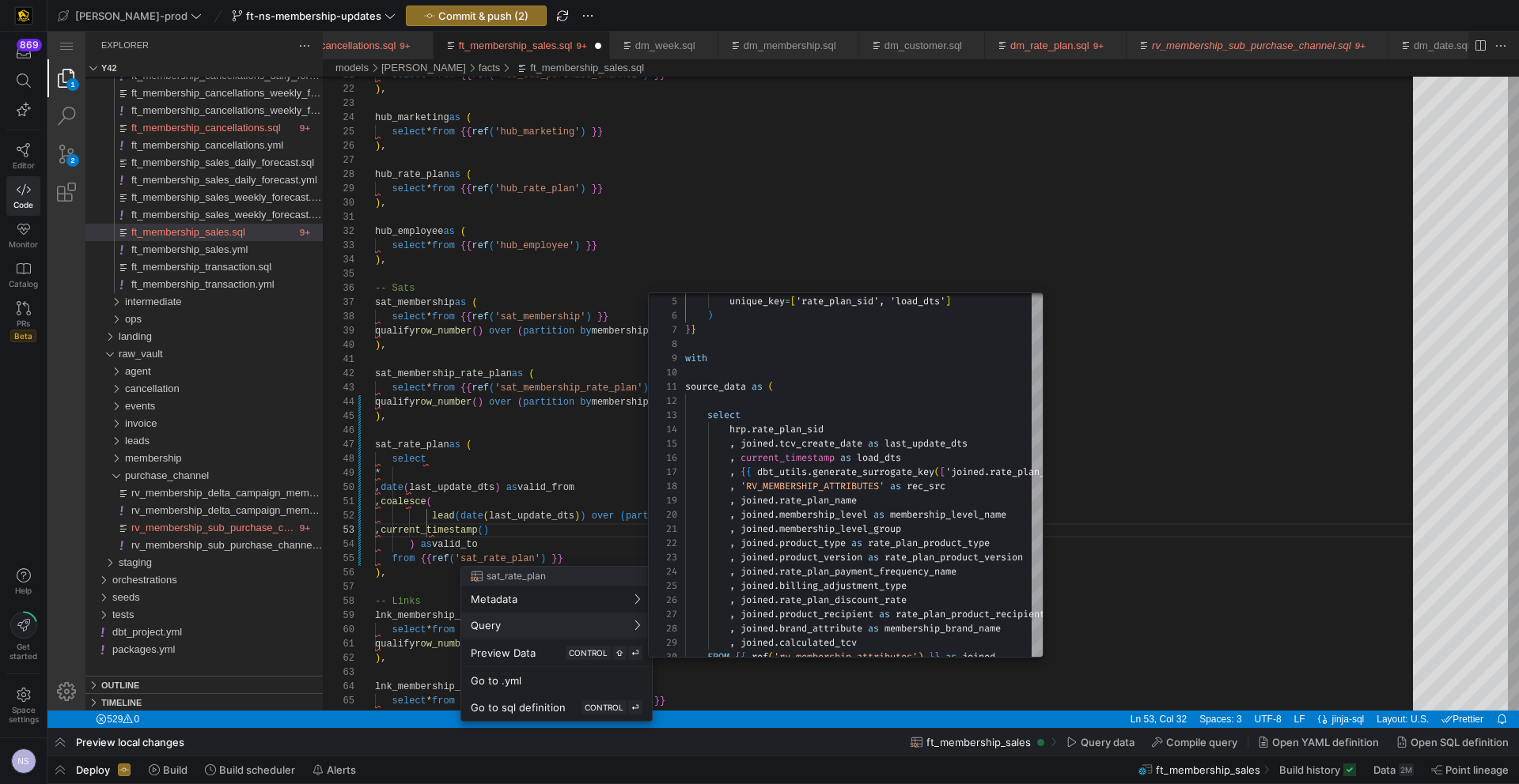
click at [598, 488] on div at bounding box center [759, 392] width 1519 height 784
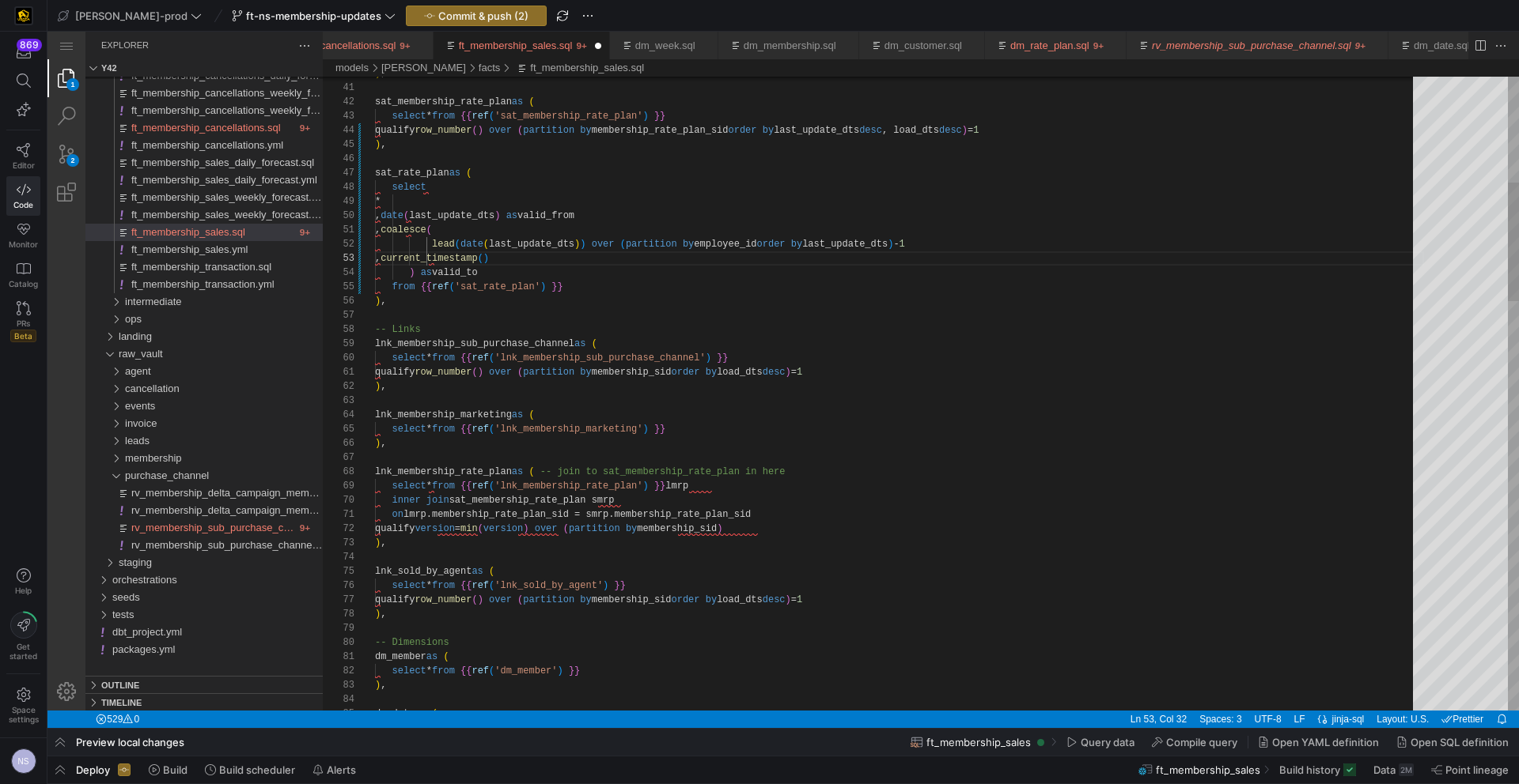
scroll to position [14, 11]
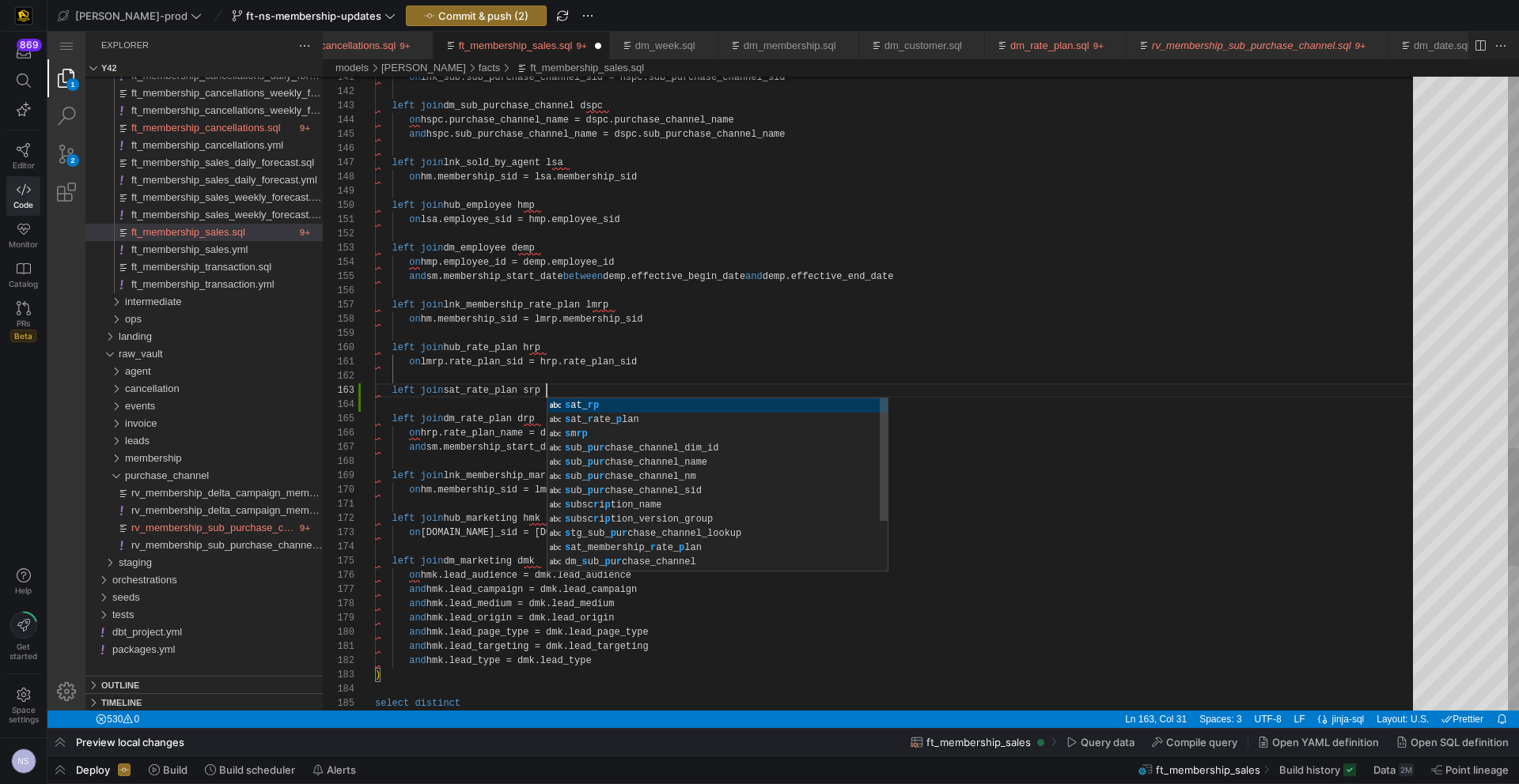
scroll to position [29, 171]
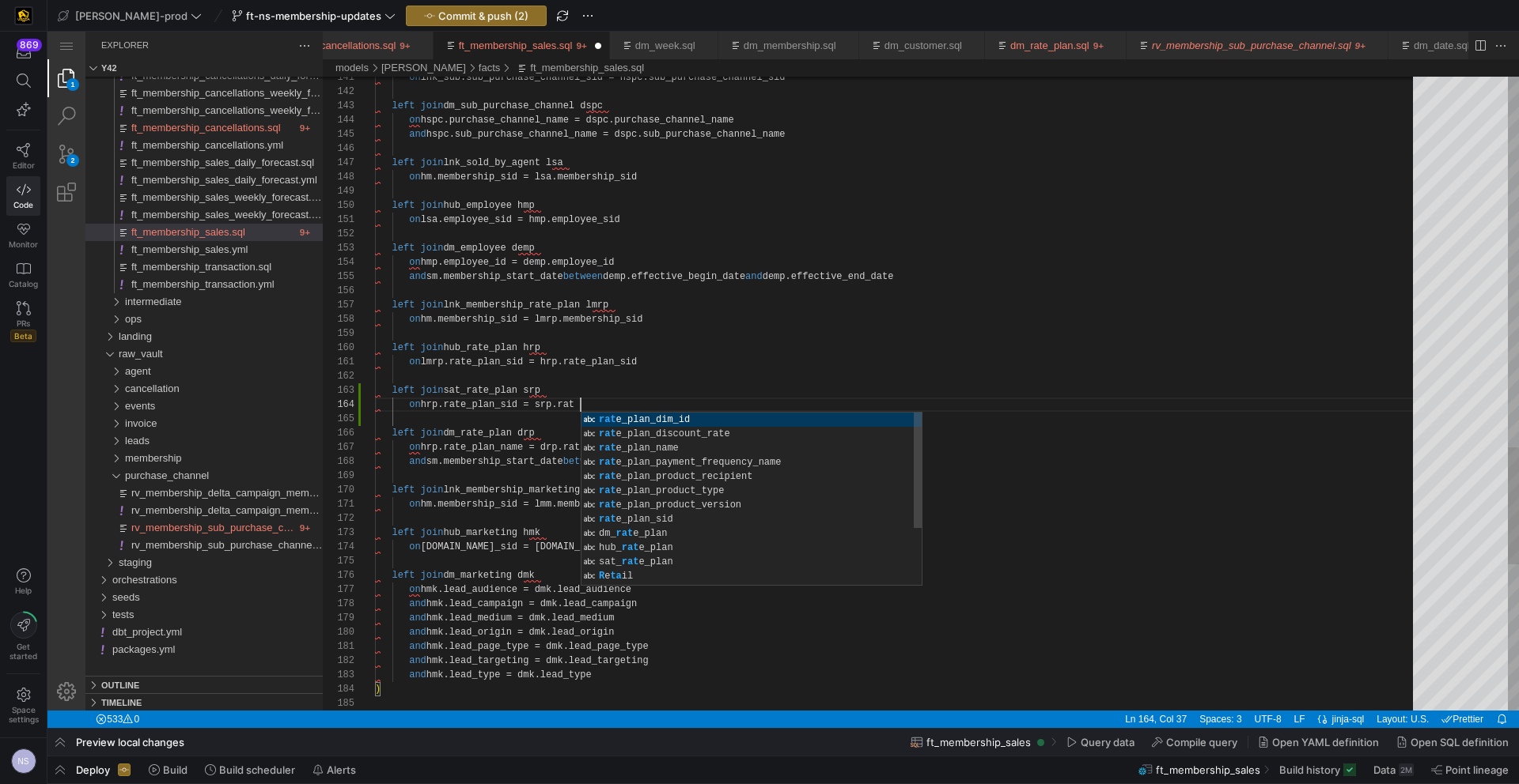
scroll to position [42, 206]
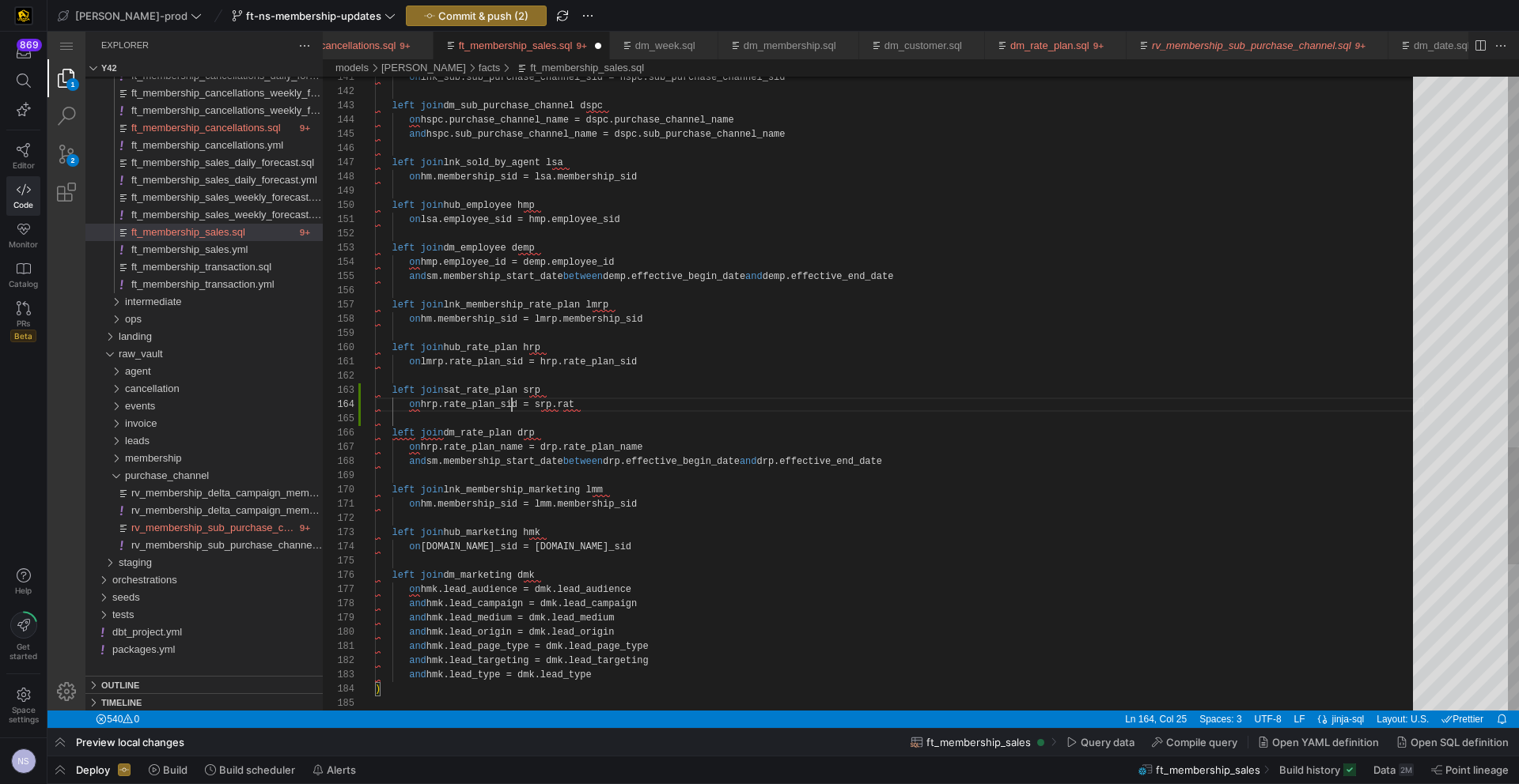
paste textarea "rate_plan_sid"
paste textarea "ft_membership_sales.sql"
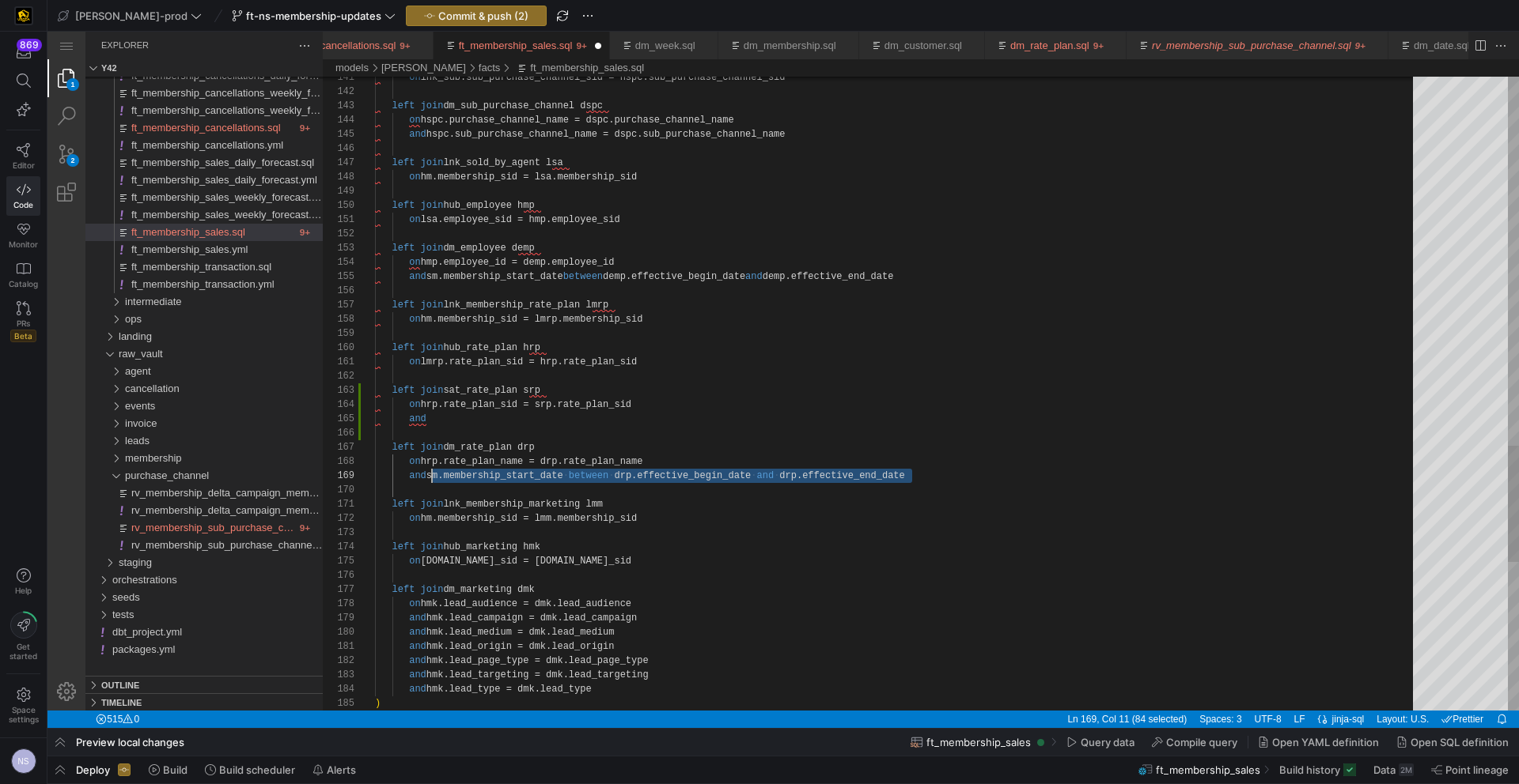
scroll to position [114, 57]
drag, startPoint x: 948, startPoint y: 476, endPoint x: 432, endPoint y: 474, distance: 516.0
paste textarea "sm.membership_start_date between drp.effective_begin_date and drp.effective_end…"
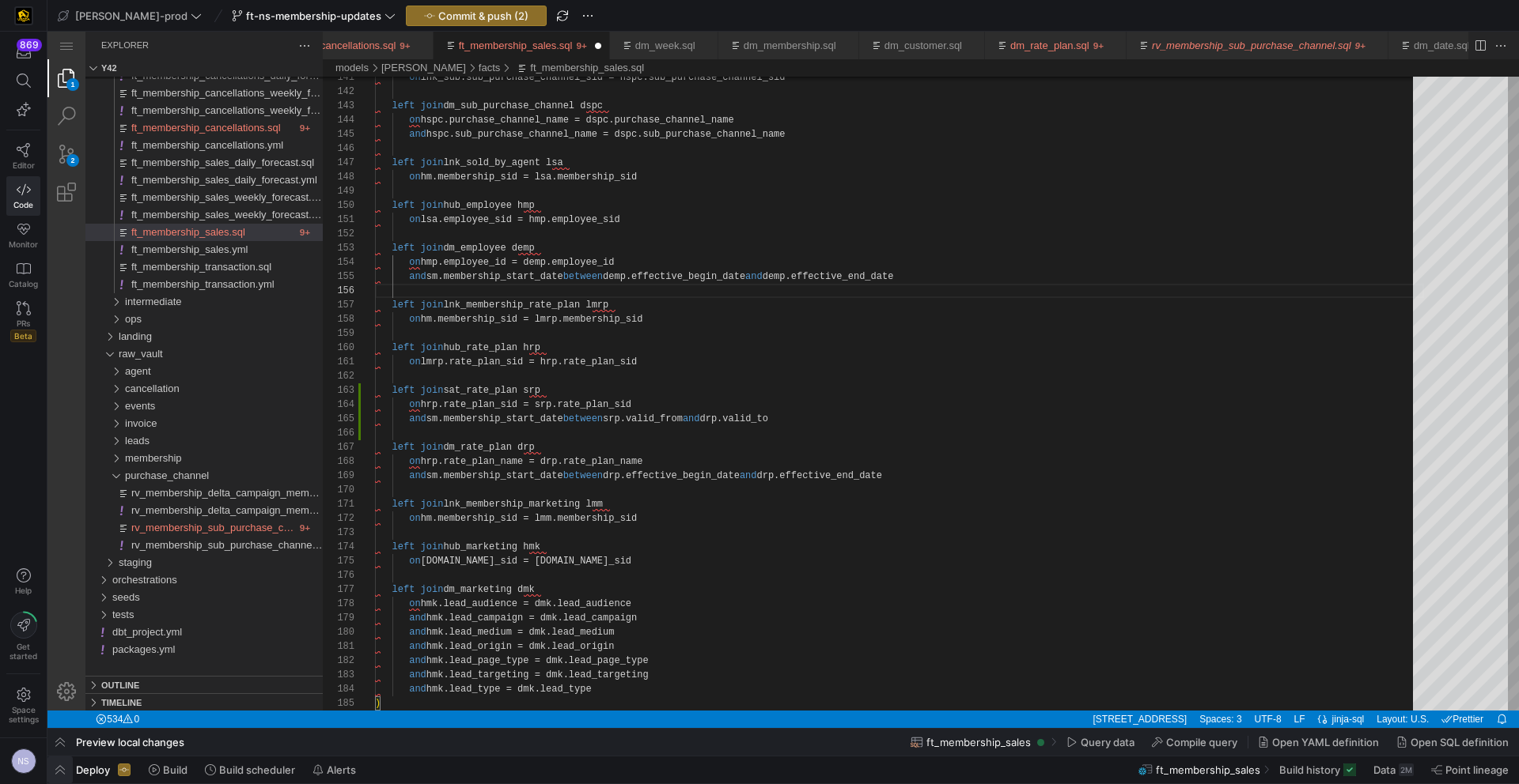
click at [54, 768] on span "button" at bounding box center [60, 770] width 25 height 27
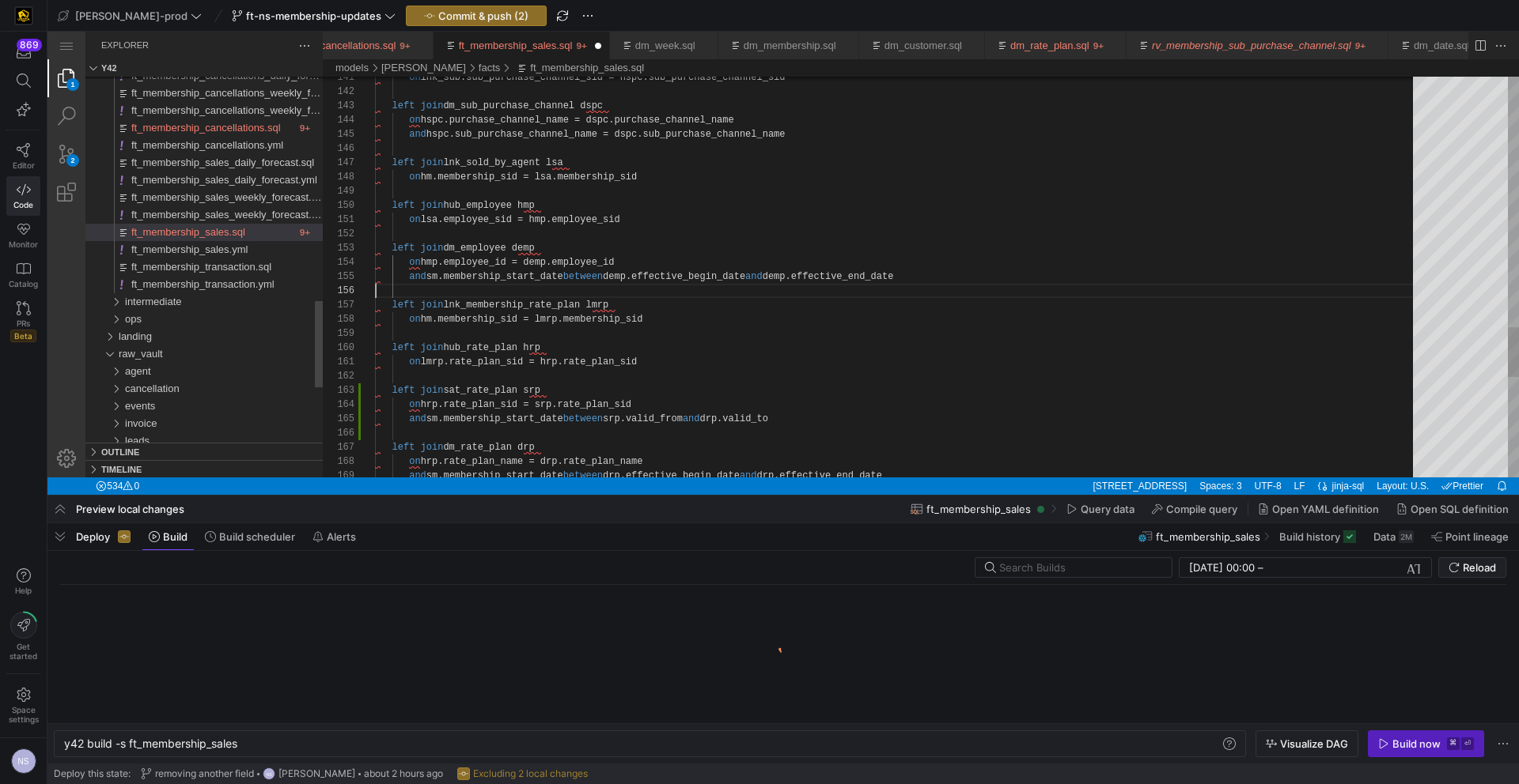
scroll to position [0, 175]
click at [1402, 745] on div "Build now" at bounding box center [1415, 744] width 48 height 13
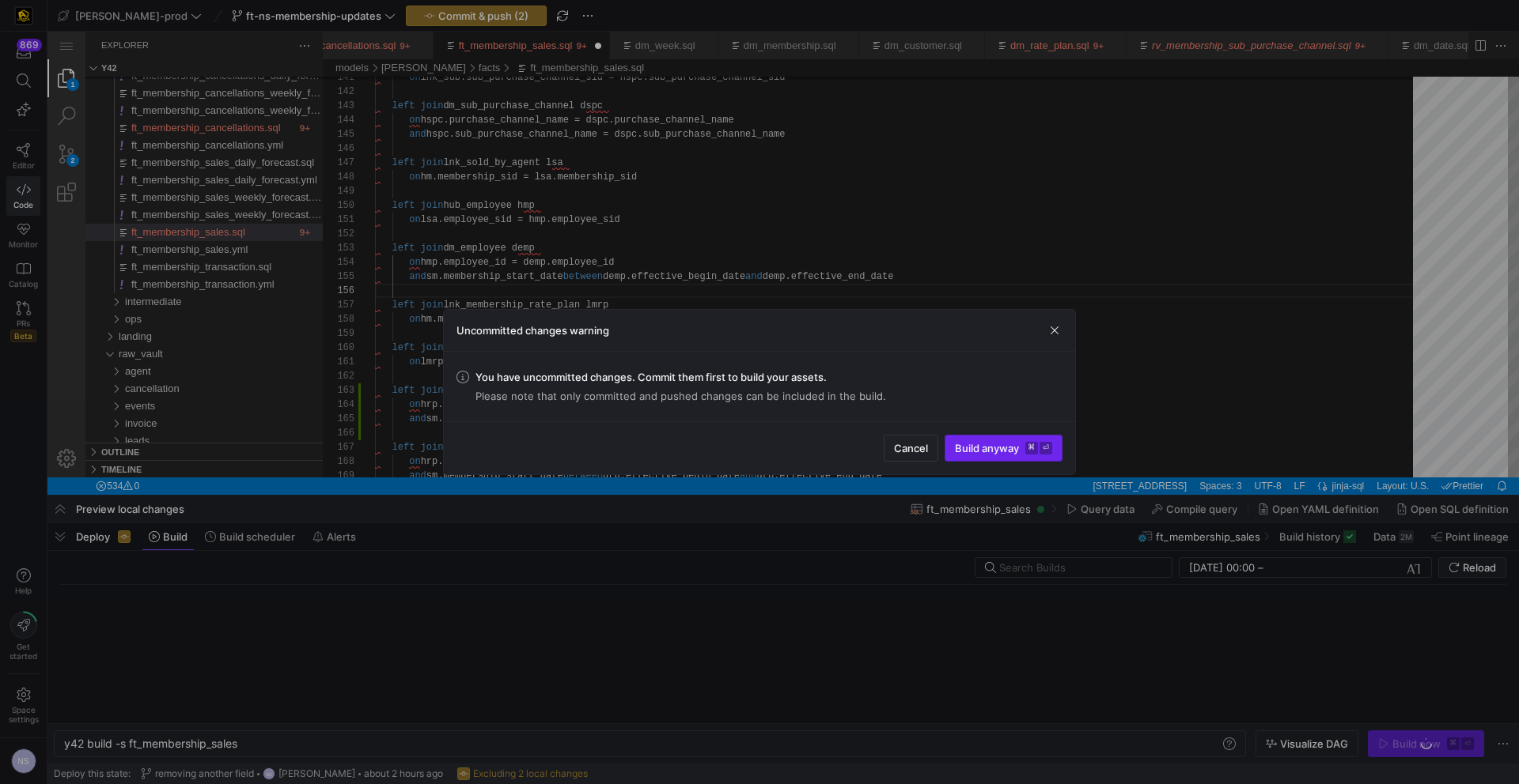
drag, startPoint x: 973, startPoint y: 445, endPoint x: 880, endPoint y: 389, distance: 108.6
click at [973, 445] on span "Build anyway ⌘ ⏎" at bounding box center [1004, 448] width 97 height 13
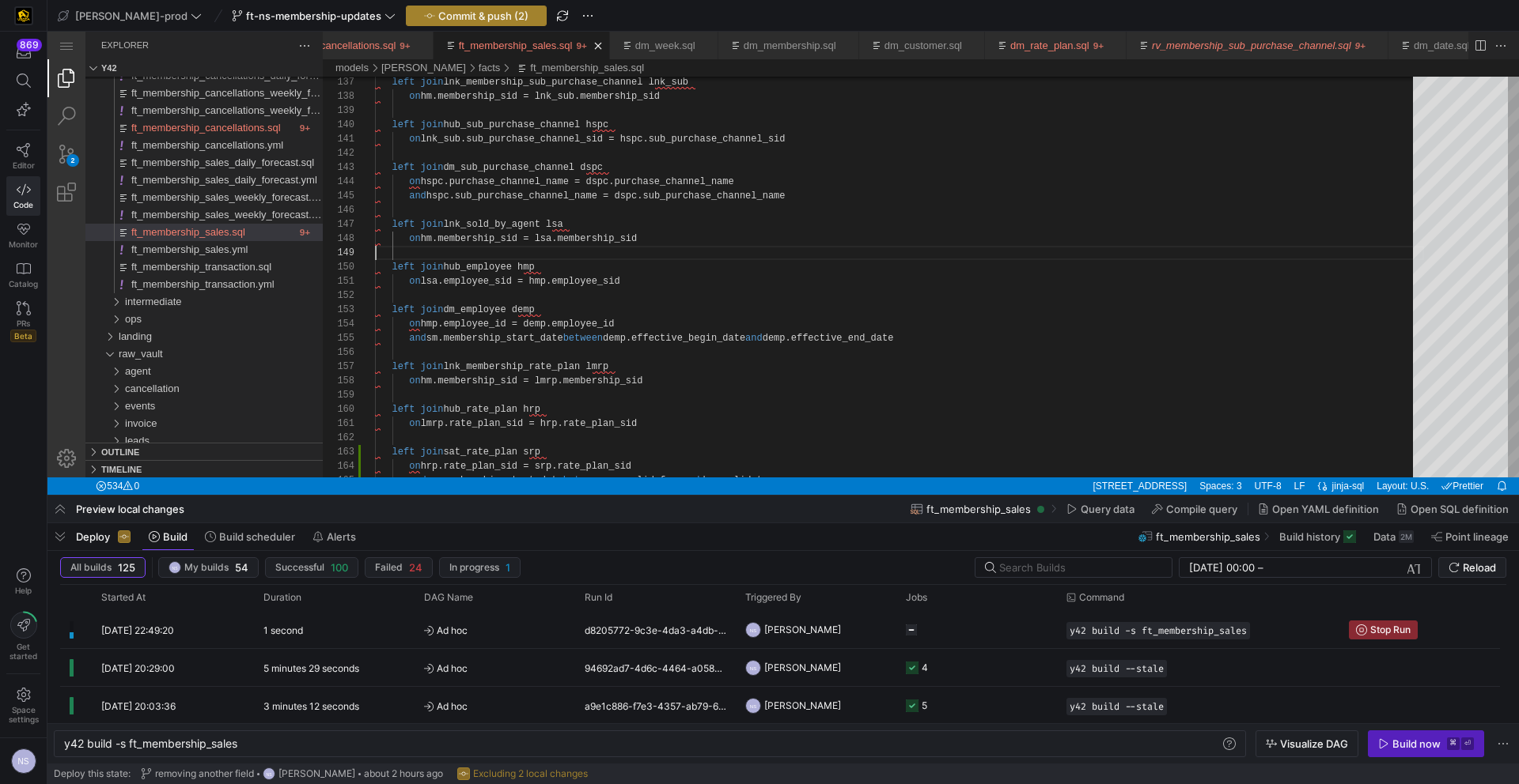
click at [457, 16] on span "Commit & push (2)" at bounding box center [484, 16] width 90 height 13
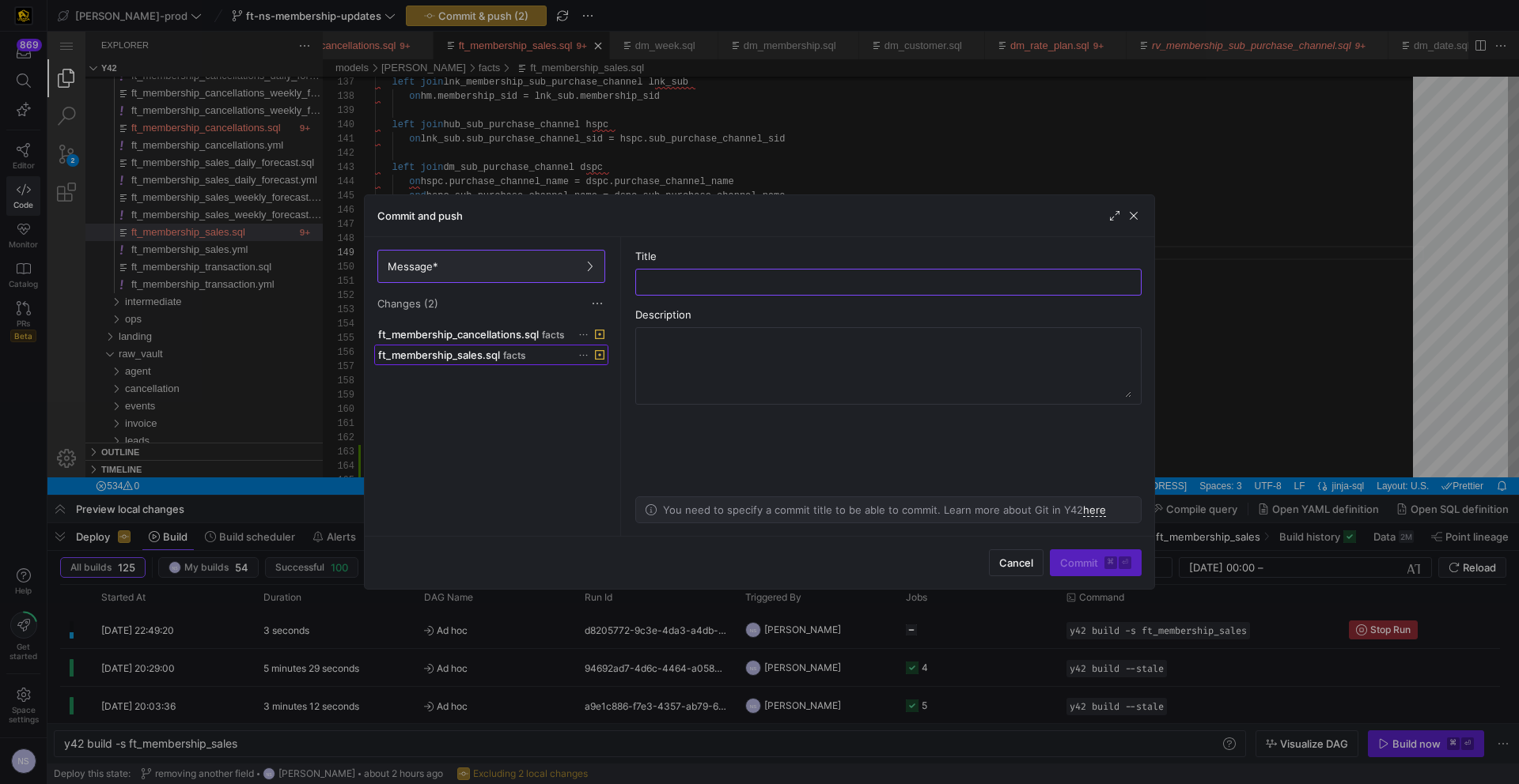
click at [496, 353] on span "ft_membership_sales.sql" at bounding box center [439, 355] width 122 height 13
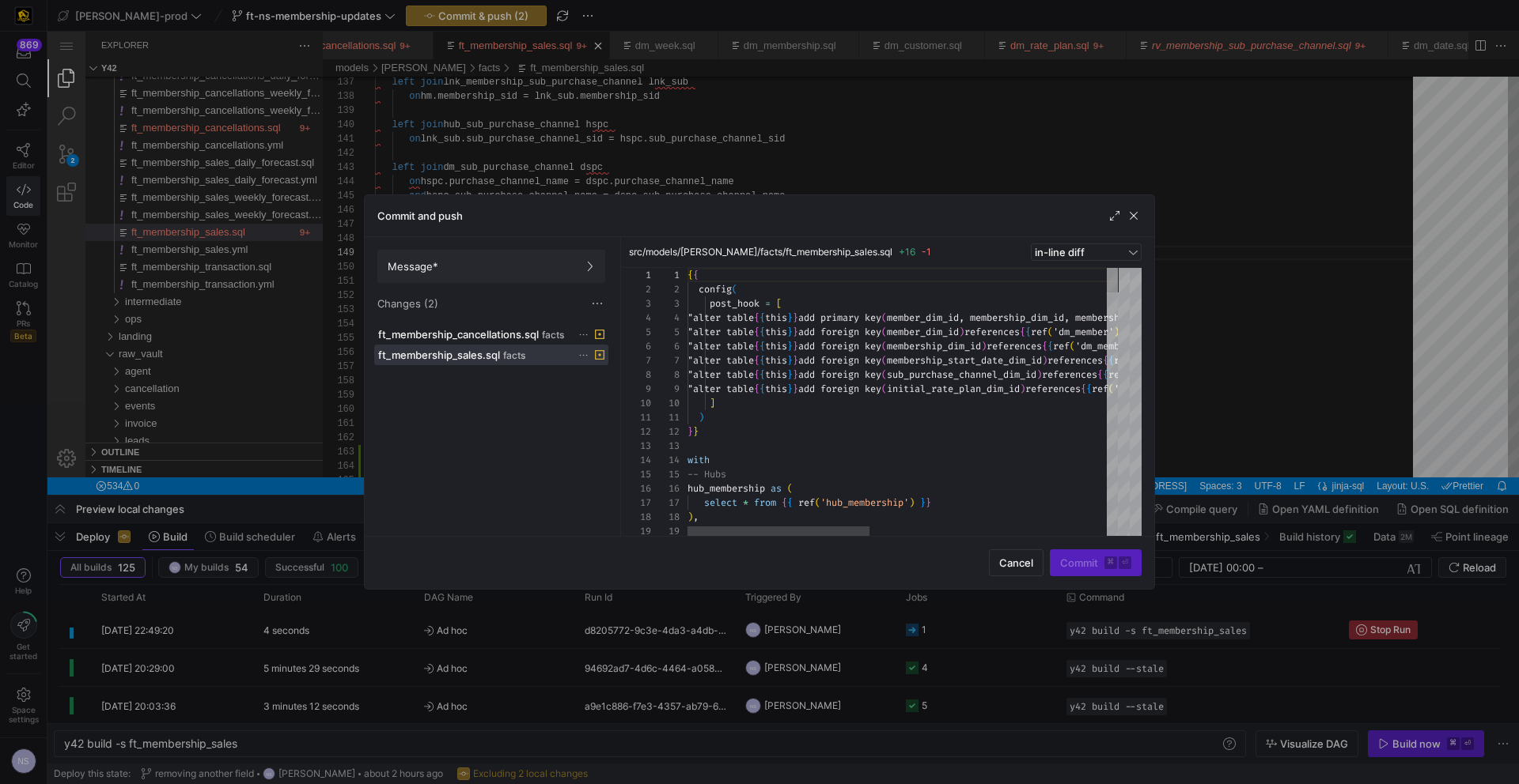
scroll to position [86, 0]
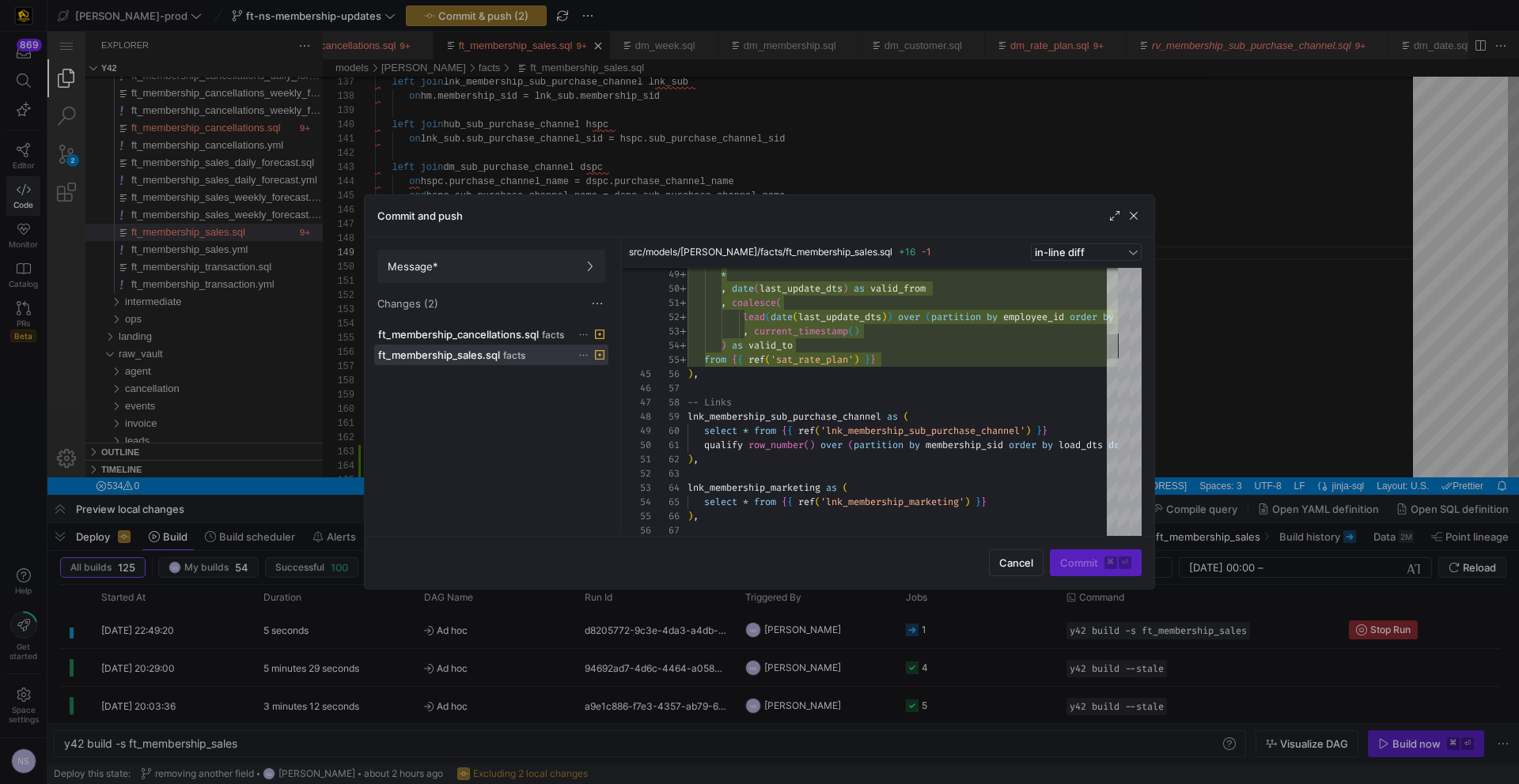
drag, startPoint x: 1239, startPoint y: 309, endPoint x: 838, endPoint y: 255, distance: 404.6
click at [1239, 309] on div at bounding box center [759, 392] width 1519 height 784
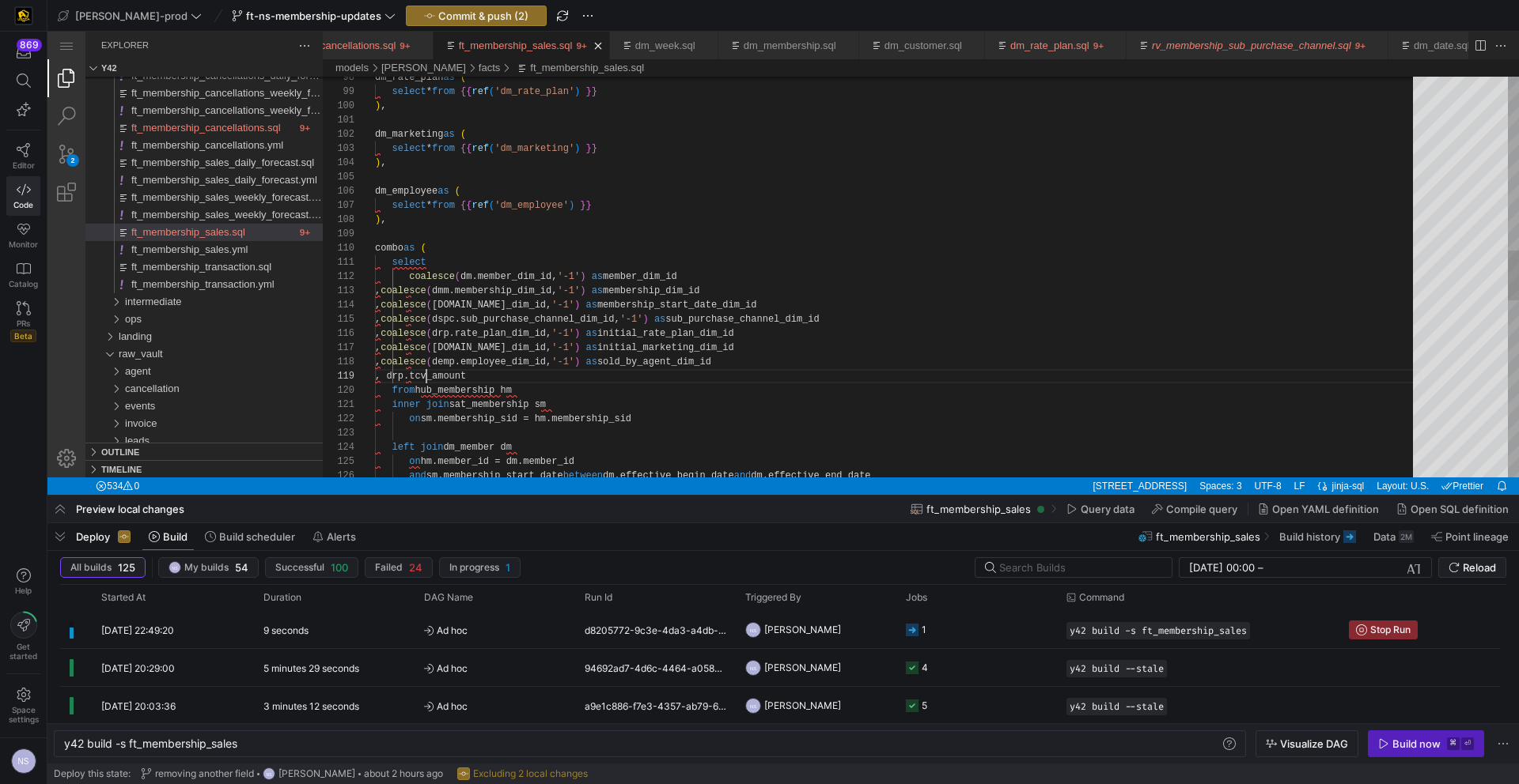
scroll to position [99, 51]
drag, startPoint x: 428, startPoint y: 372, endPoint x: 468, endPoint y: 360, distance: 41.8
click at [428, 372] on div "left join dm_member dm on sm.membership_sid = hm.membership_sid inner join sat_…" at bounding box center [899, 292] width 1049 height 3205
click at [591, 384] on div "left join dm_member dm on sm.membership_sid = hm.membership_sid inner join sat_…" at bounding box center [899, 295] width 1049 height 3205
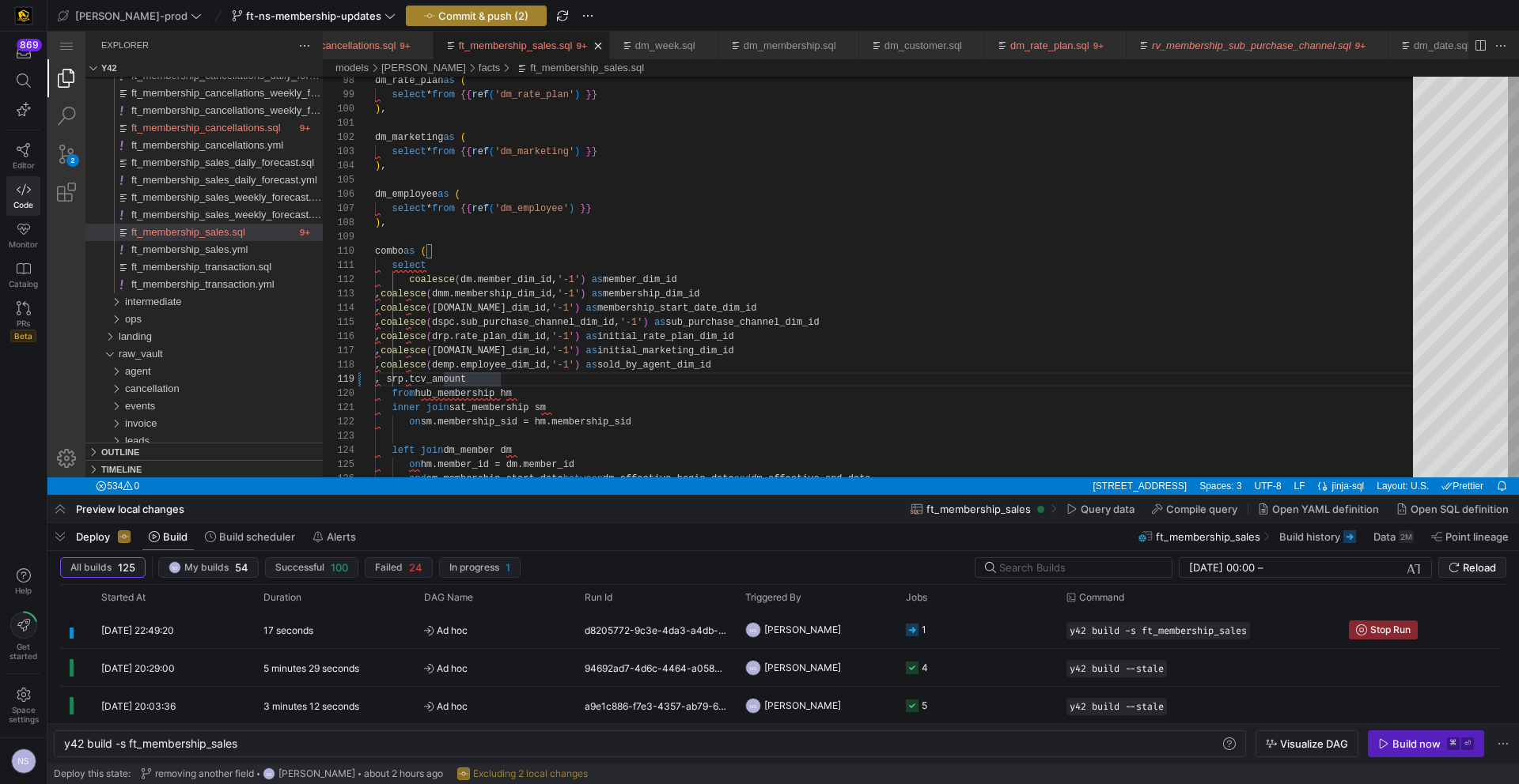
type textarea "ember_dim_id, '-1') as member_dim_id , coalesce(dmm.membership_dim_id, '-1') as…"
click at [439, 14] on span "Commit & push (2)" at bounding box center [484, 16] width 90 height 13
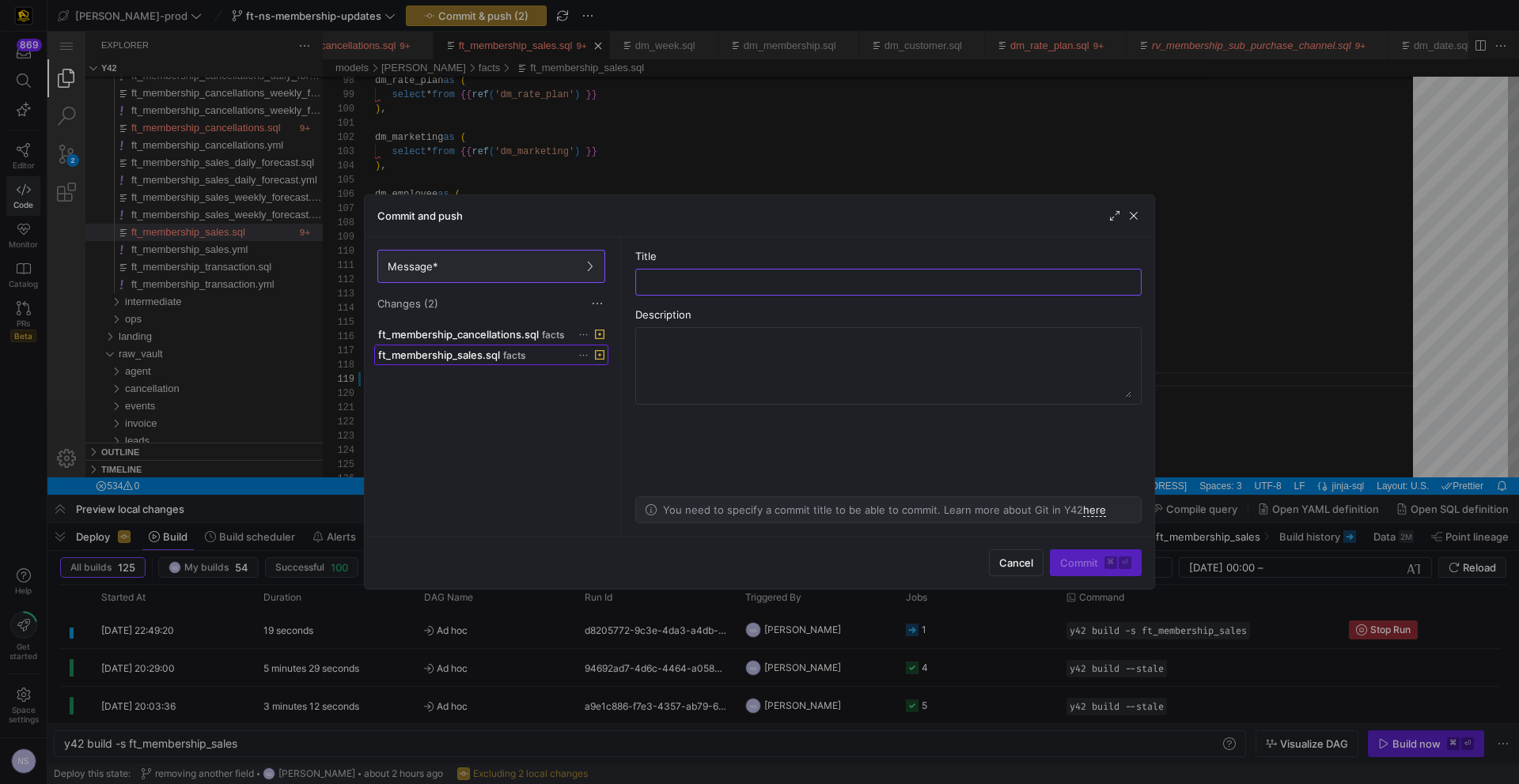
click at [507, 350] on span "facts" at bounding box center [514, 355] width 23 height 11
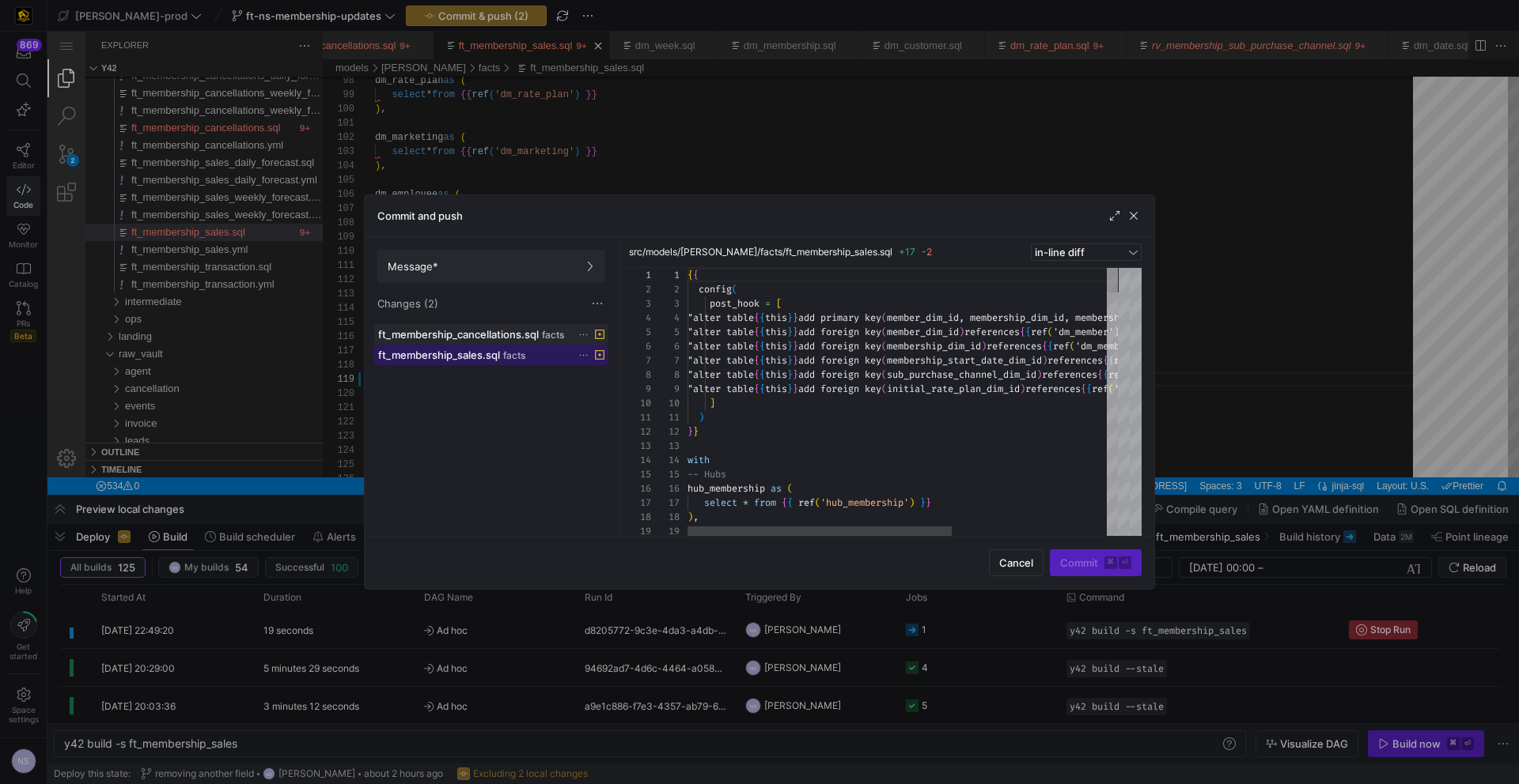
scroll to position [86, 0]
click at [514, 325] on span at bounding box center [491, 334] width 233 height 19
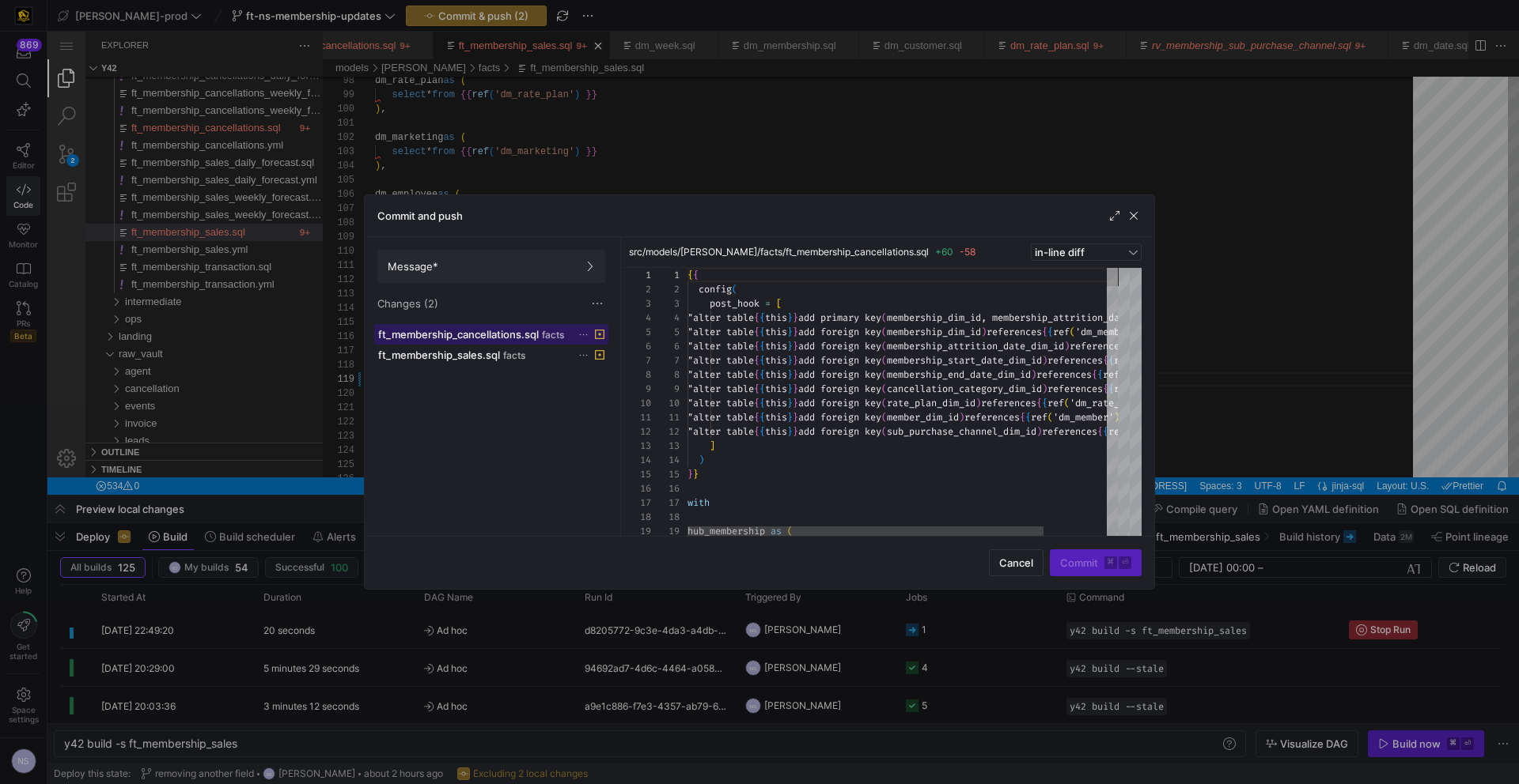
scroll to position [71, 0]
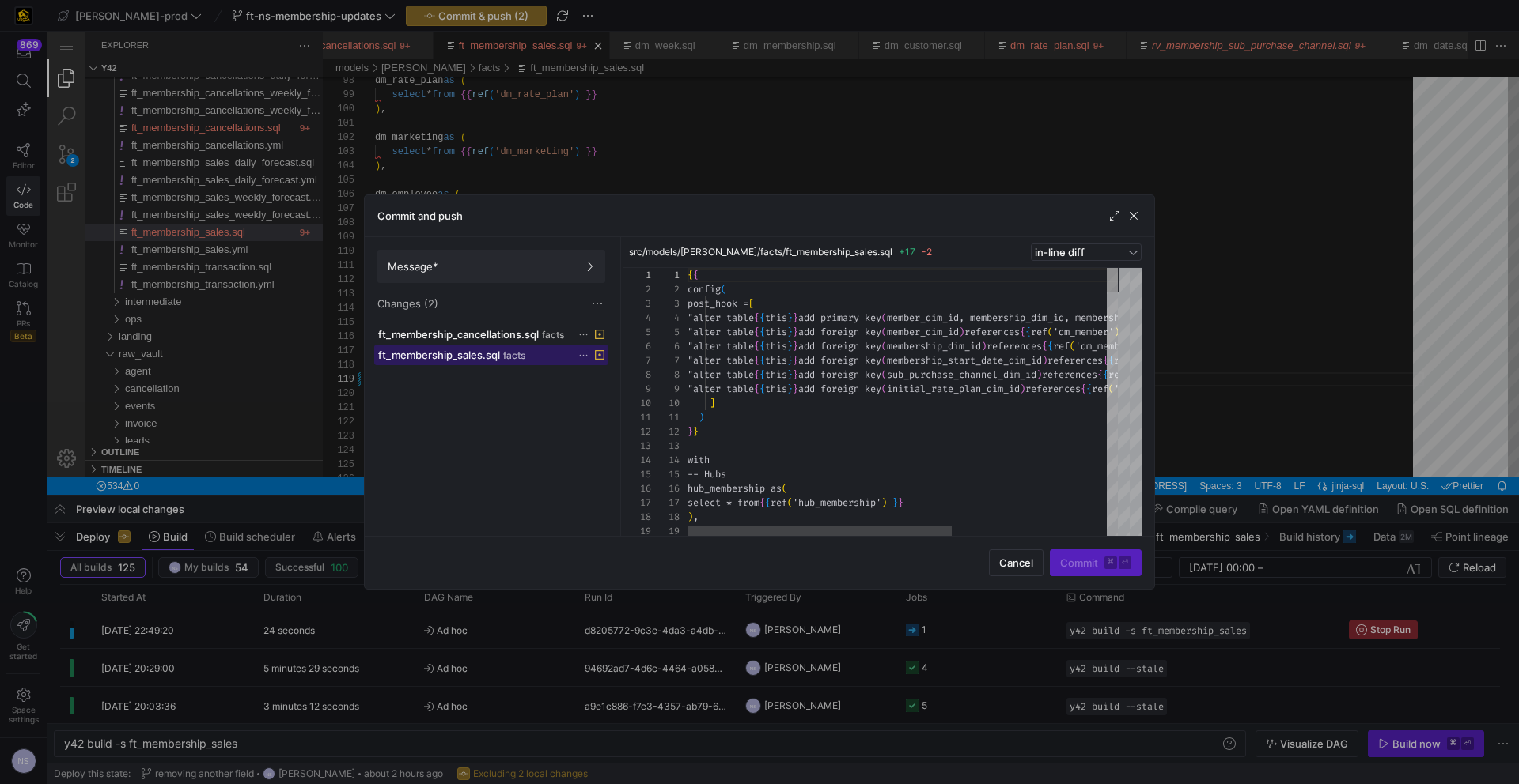
click at [442, 356] on span "ft_membership_sales.sql" at bounding box center [439, 355] width 122 height 13
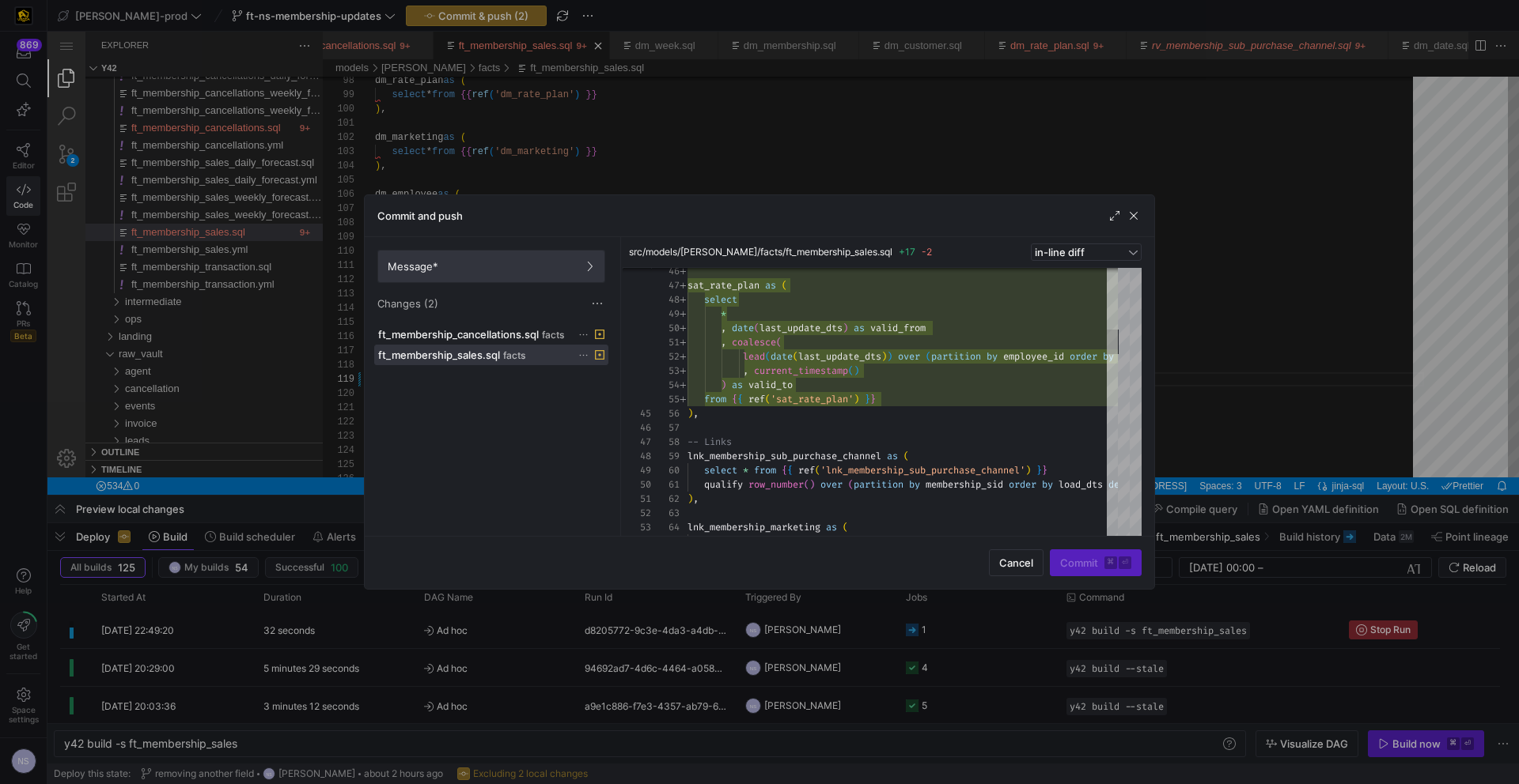
click at [474, 266] on span "Message*" at bounding box center [491, 266] width 208 height 13
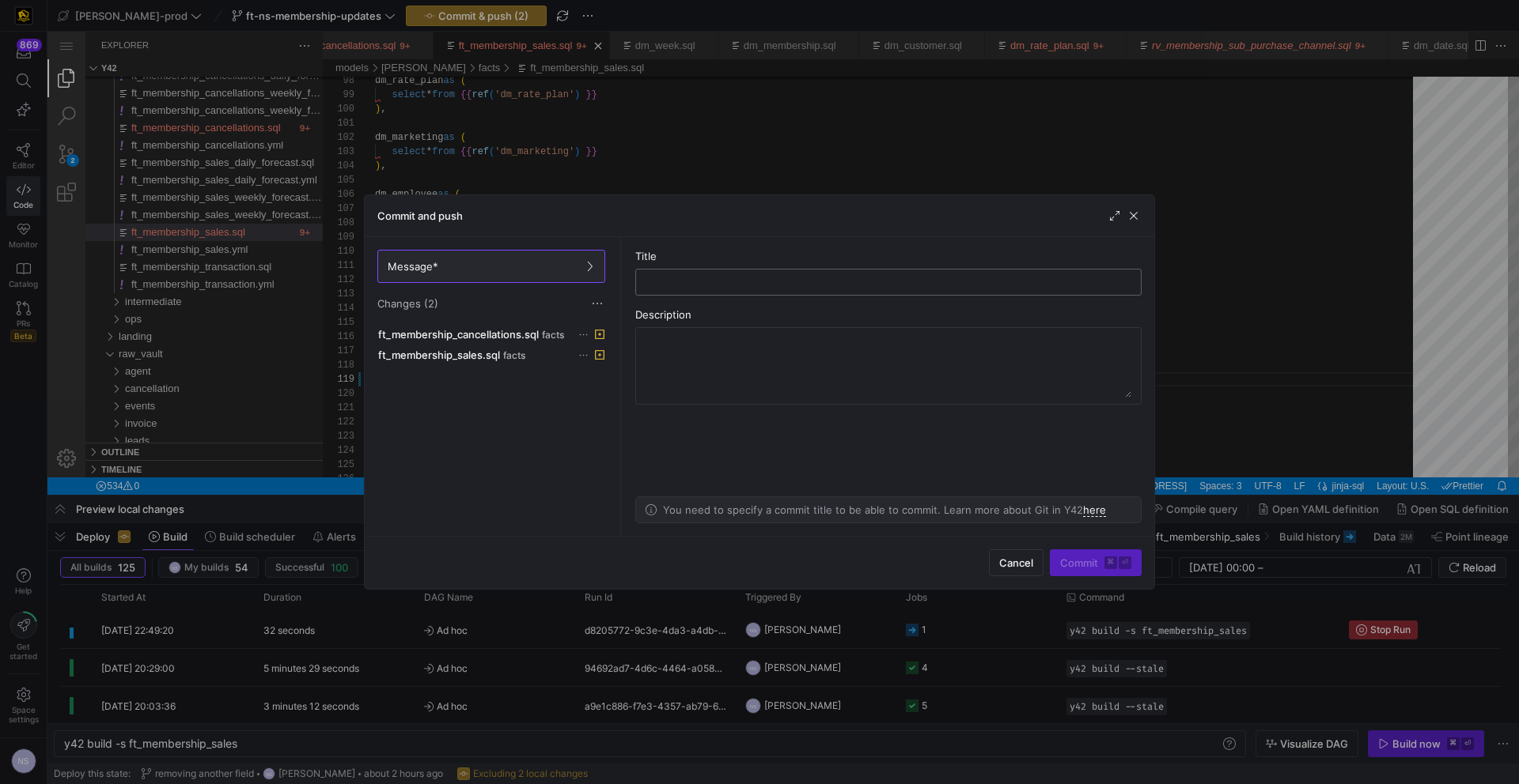
click at [697, 285] on input "text" at bounding box center [888, 282] width 479 height 13
type input "adding sat rate plan and reordering cancellations"
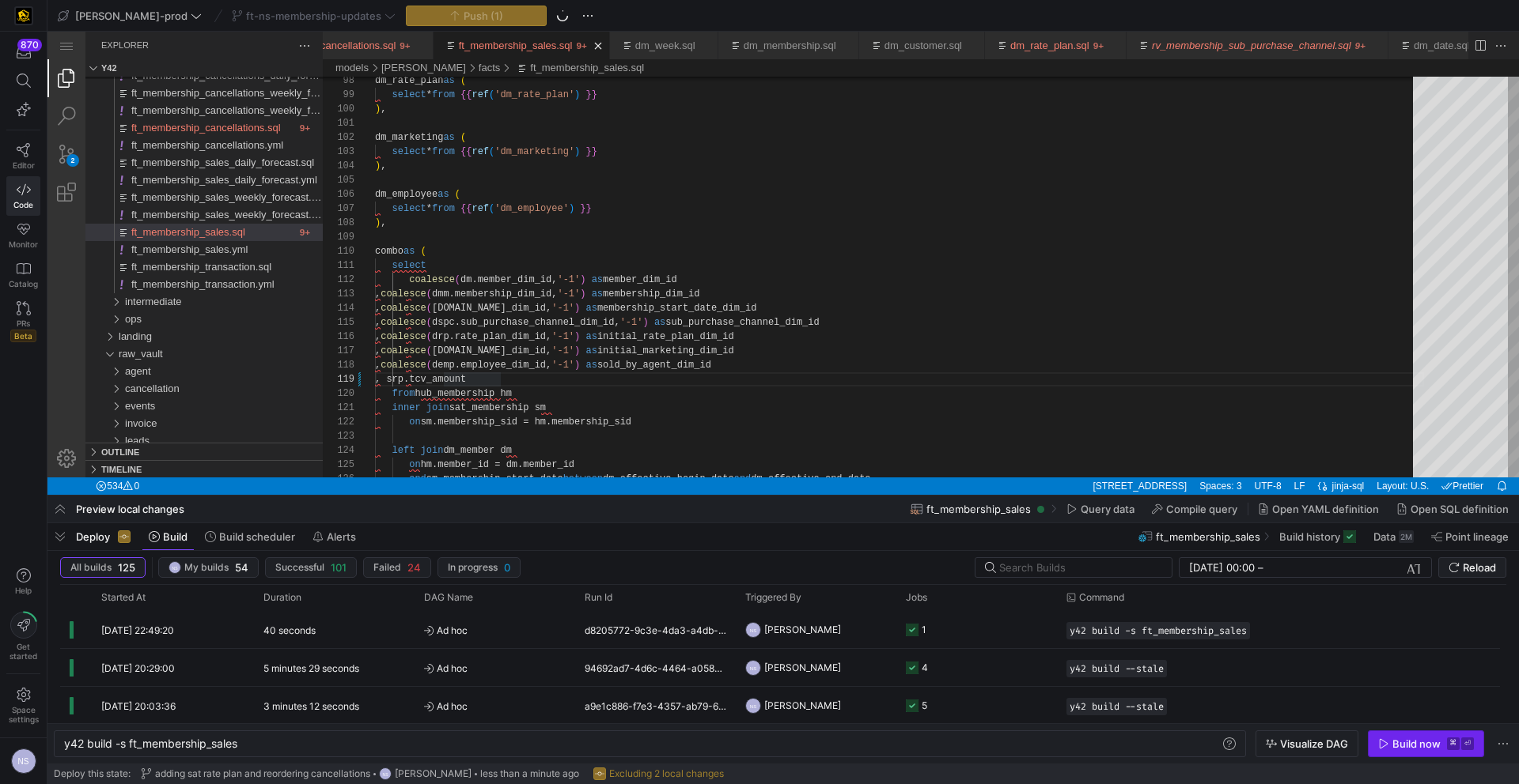
click at [1428, 750] on div "Build now" at bounding box center [1415, 744] width 48 height 13
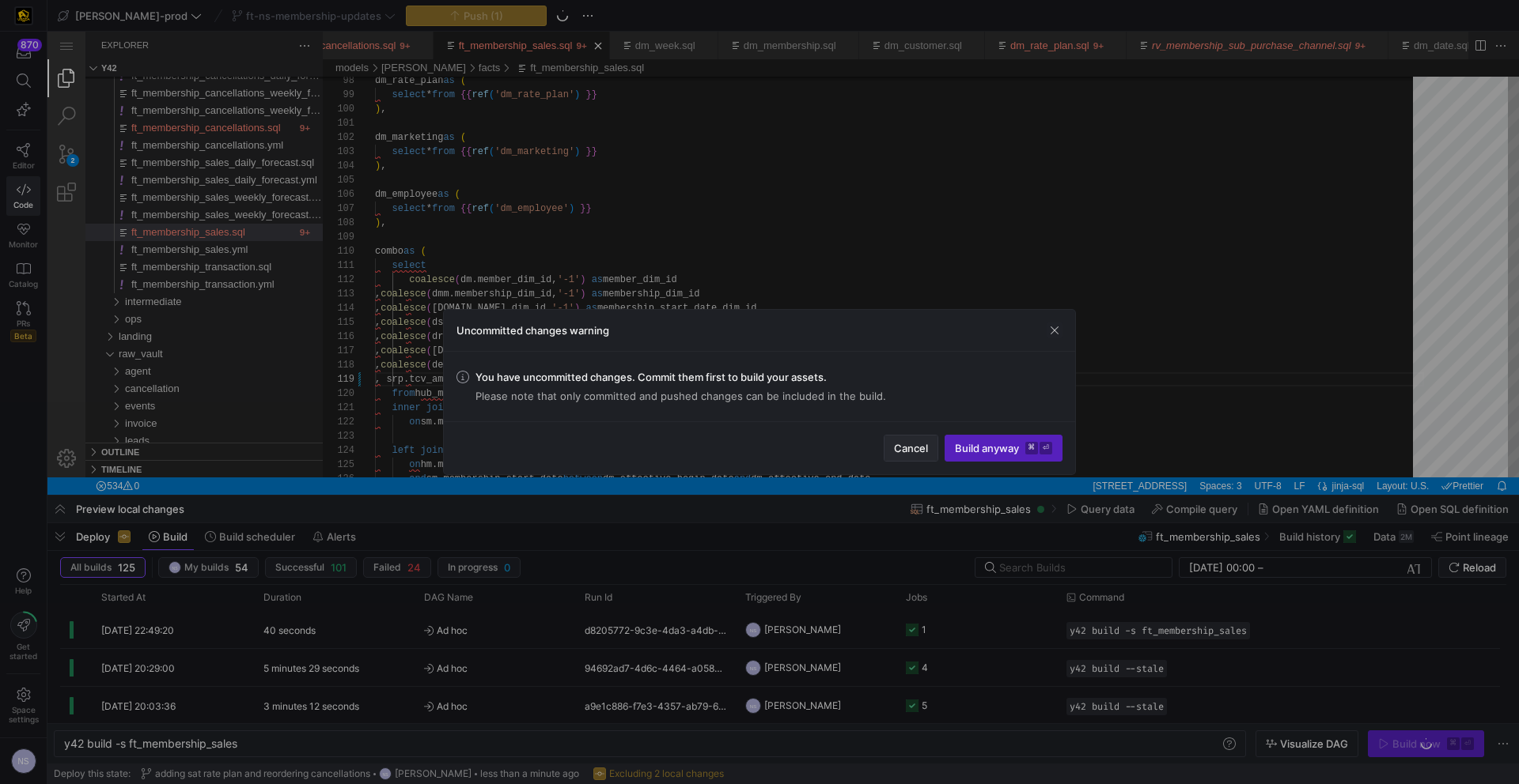
click at [899, 451] on span "Cancel" at bounding box center [911, 448] width 34 height 13
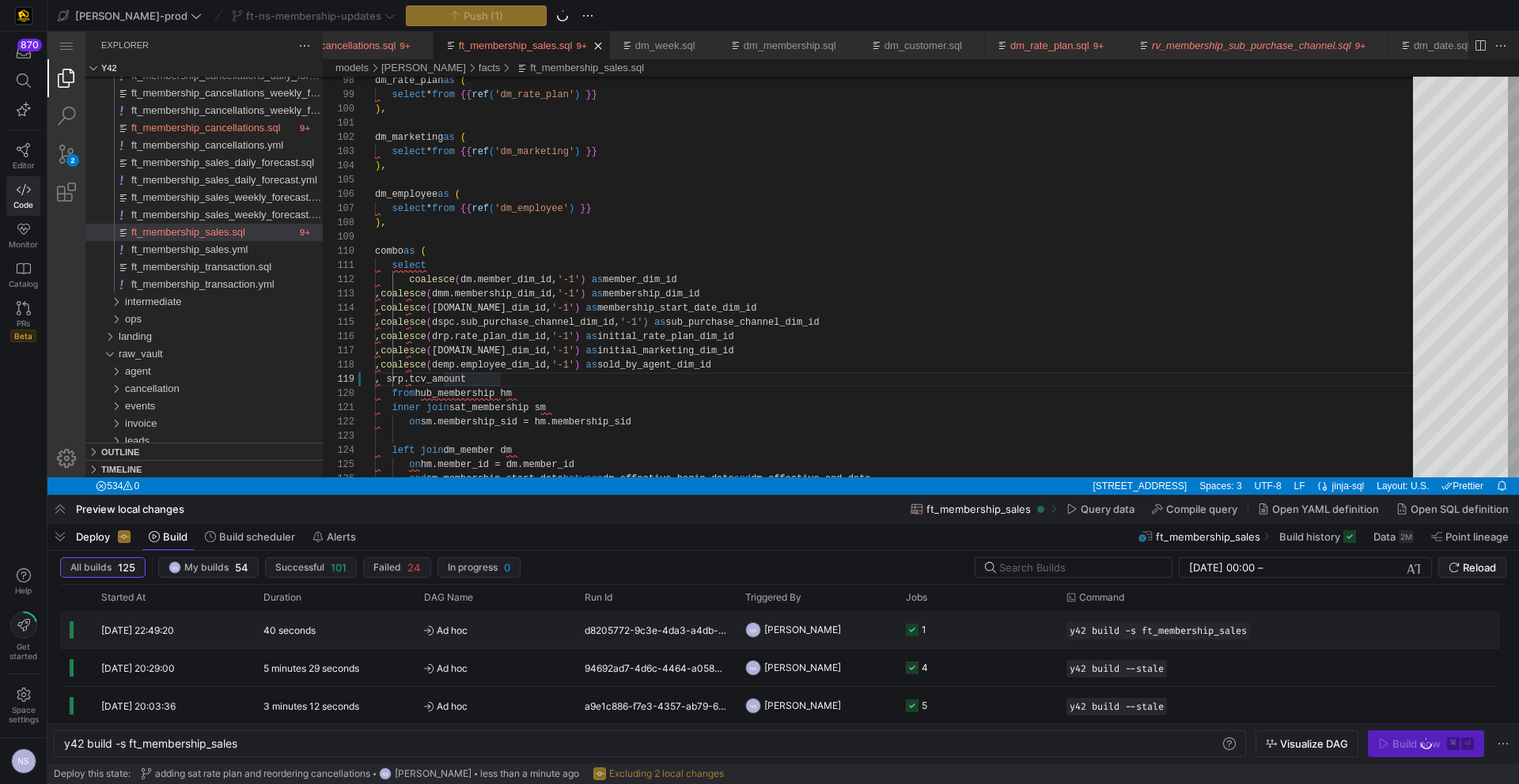
click at [987, 638] on y42-job-status-cell-renderer "1" at bounding box center [976, 629] width 142 height 35
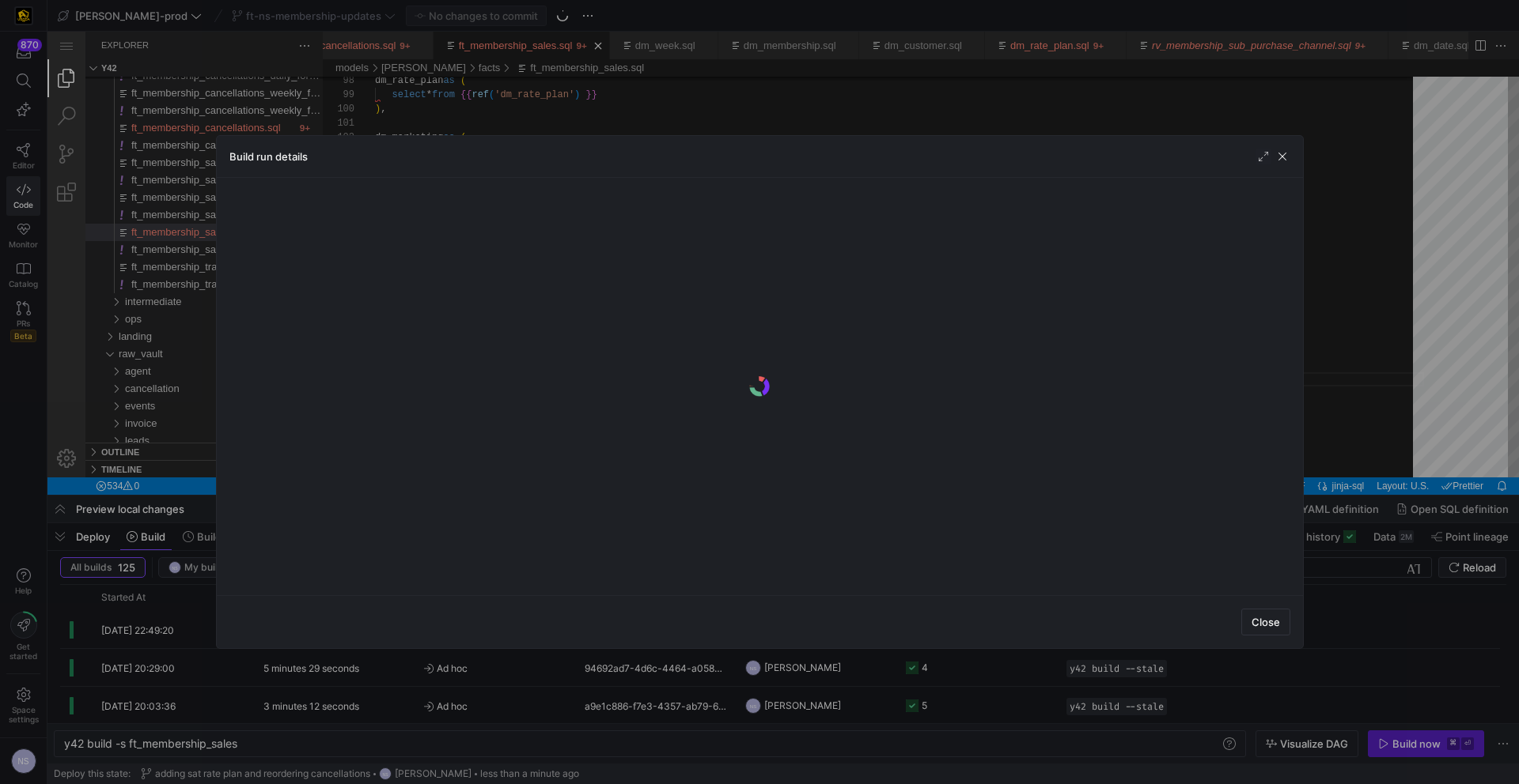
click at [993, 675] on div at bounding box center [759, 392] width 1519 height 784
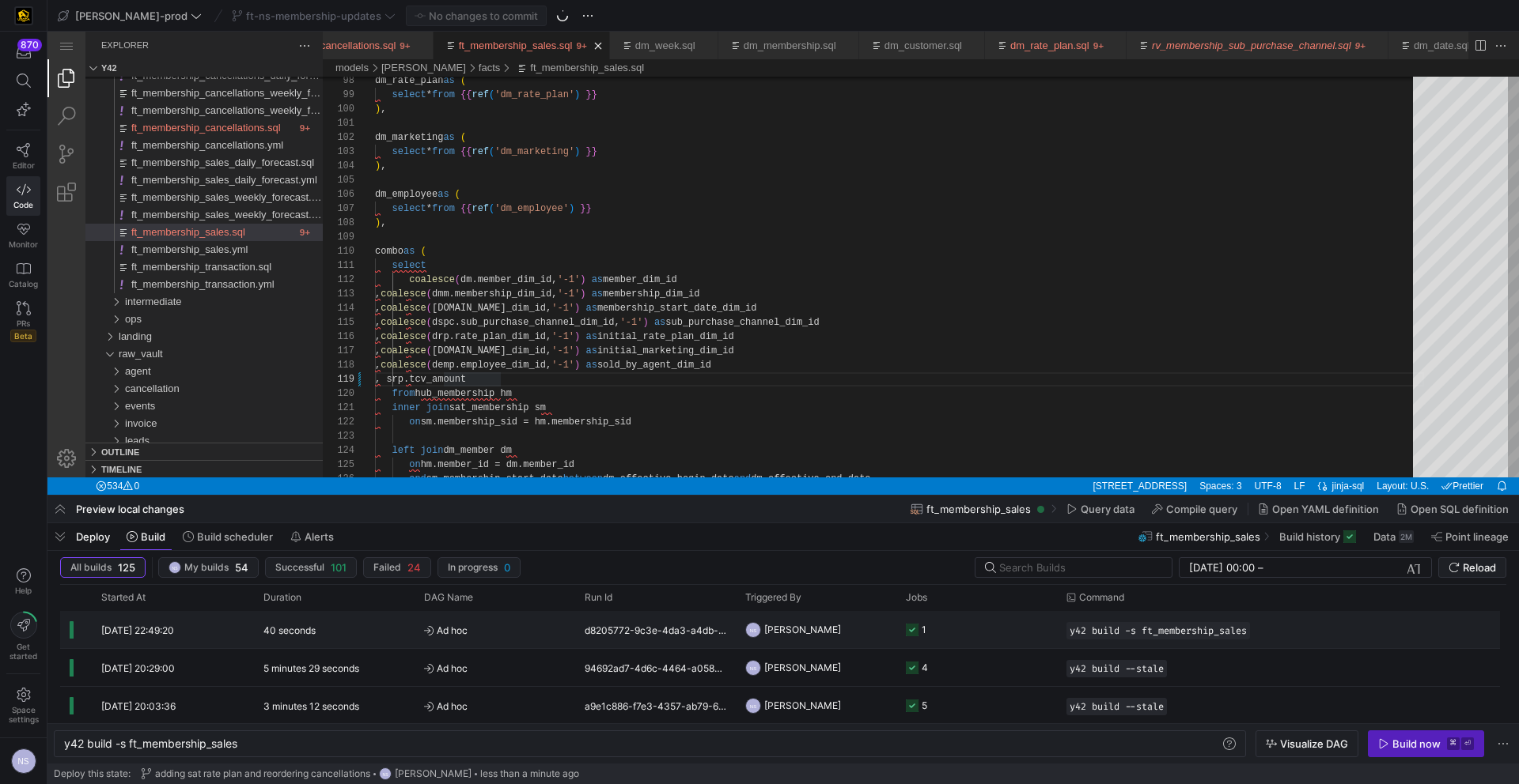
click at [973, 638] on y42-job-status-cell-renderer "1" at bounding box center [976, 629] width 142 height 35
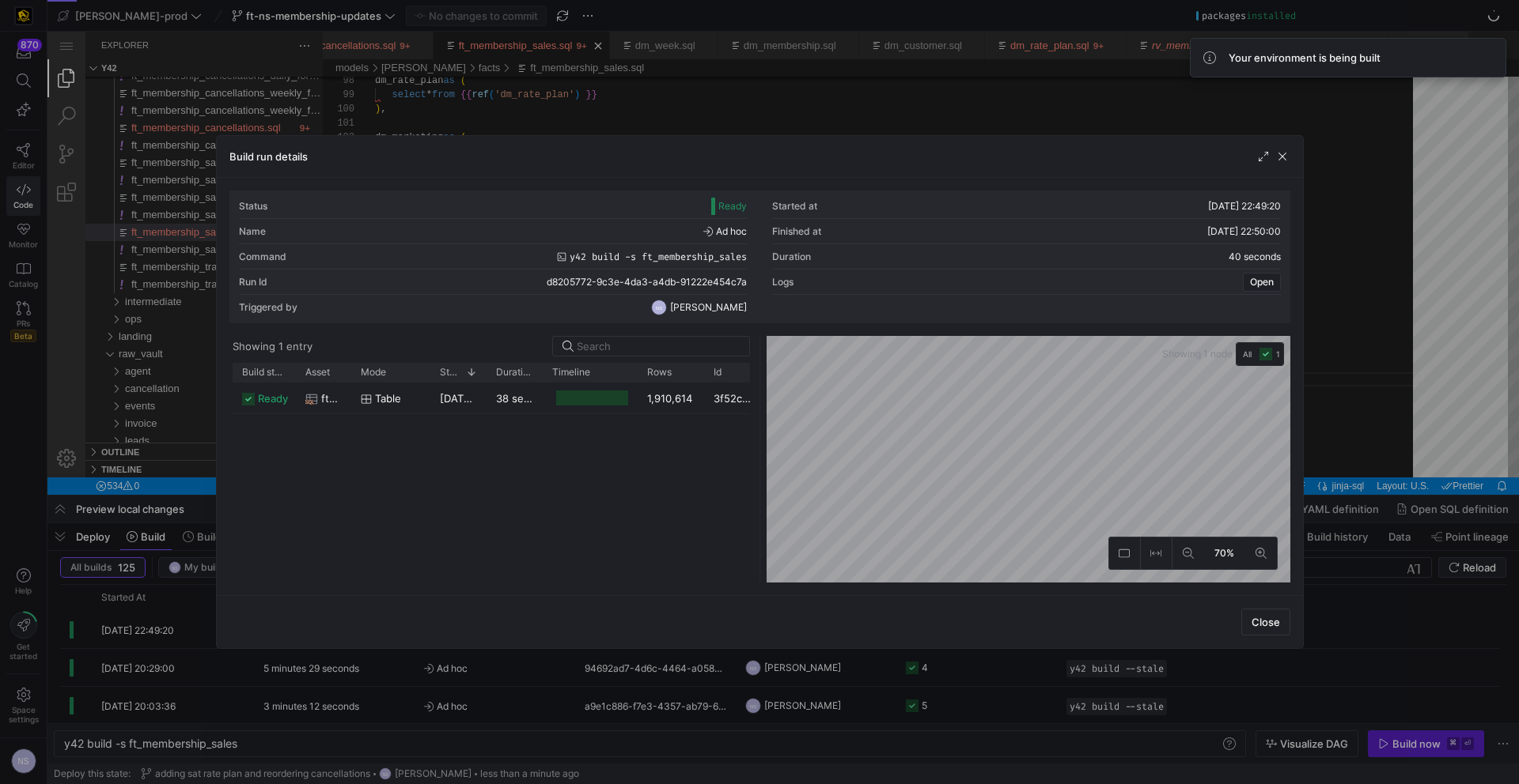
drag, startPoint x: 692, startPoint y: 374, endPoint x: 702, endPoint y: 374, distance: 10.0
click at [702, 374] on div at bounding box center [703, 372] width 6 height 19
click at [1424, 369] on div at bounding box center [759, 392] width 1519 height 784
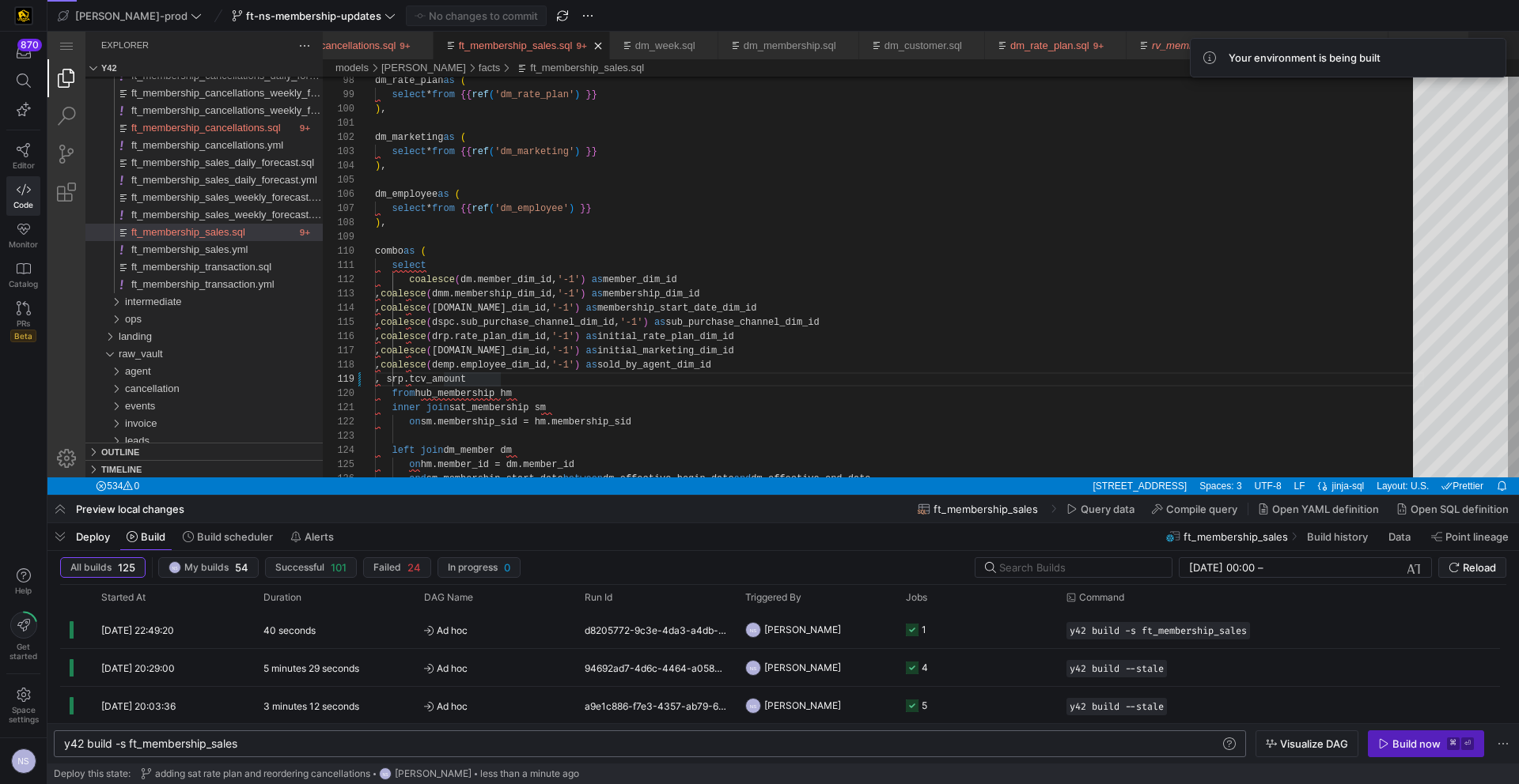
drag, startPoint x: 319, startPoint y: 736, endPoint x: 123, endPoint y: 739, distance: 196.0
click at [123, 739] on div "y42 build -s ft_membership_sales y42 build -s ft_membership_sales" at bounding box center [650, 744] width 1192 height 27
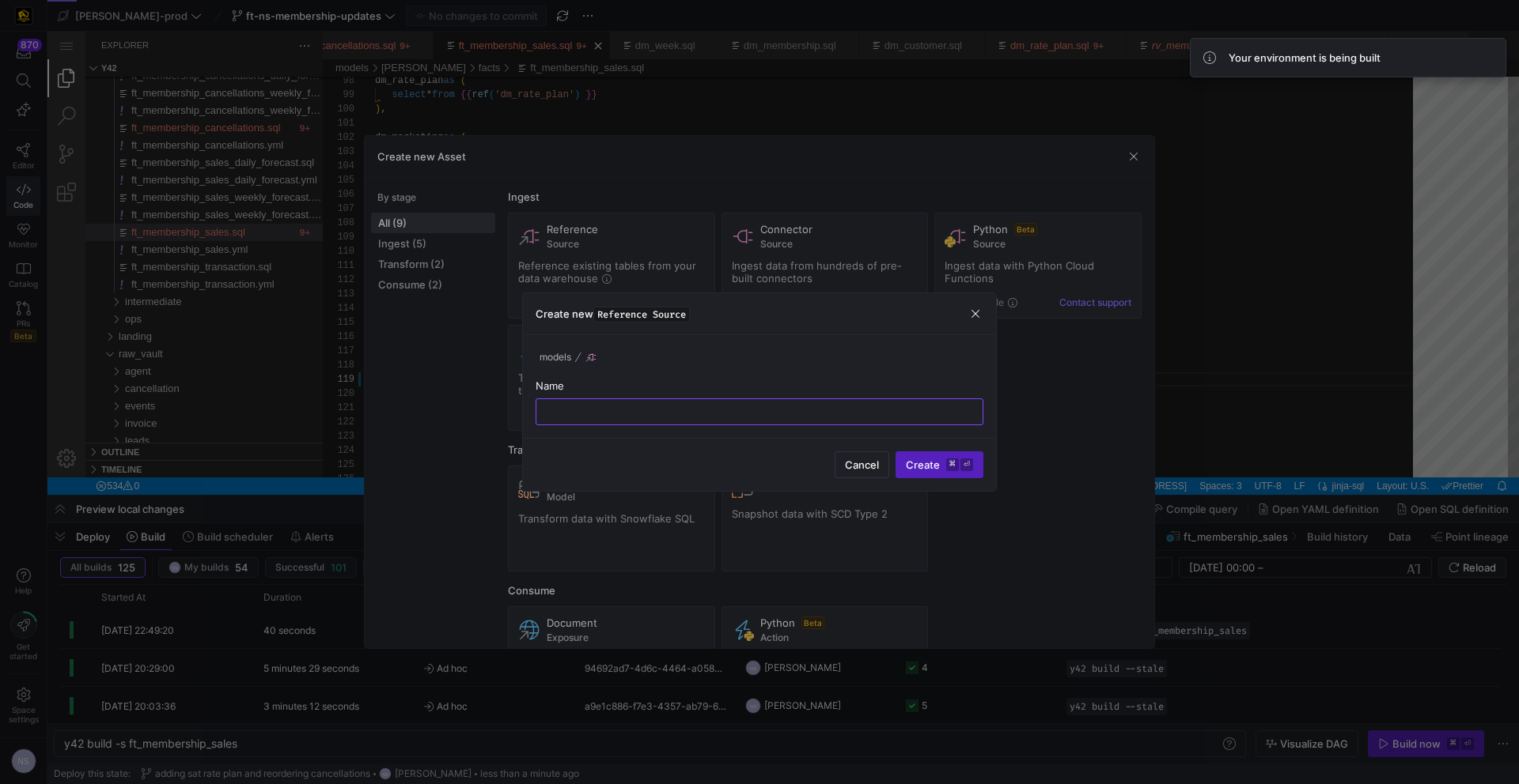
click at [142, 659] on div at bounding box center [759, 392] width 1519 height 784
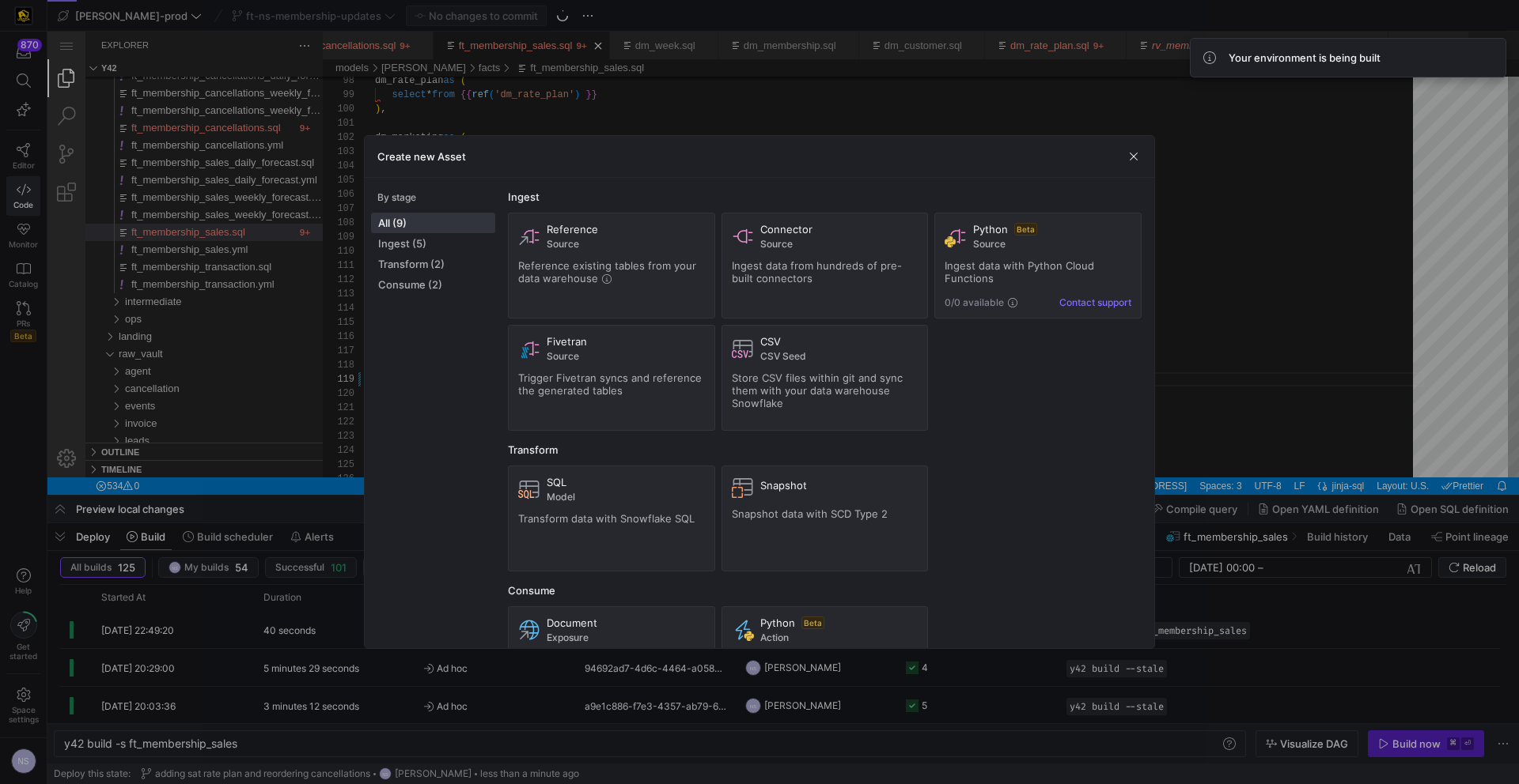
click at [262, 651] on div at bounding box center [759, 392] width 1519 height 784
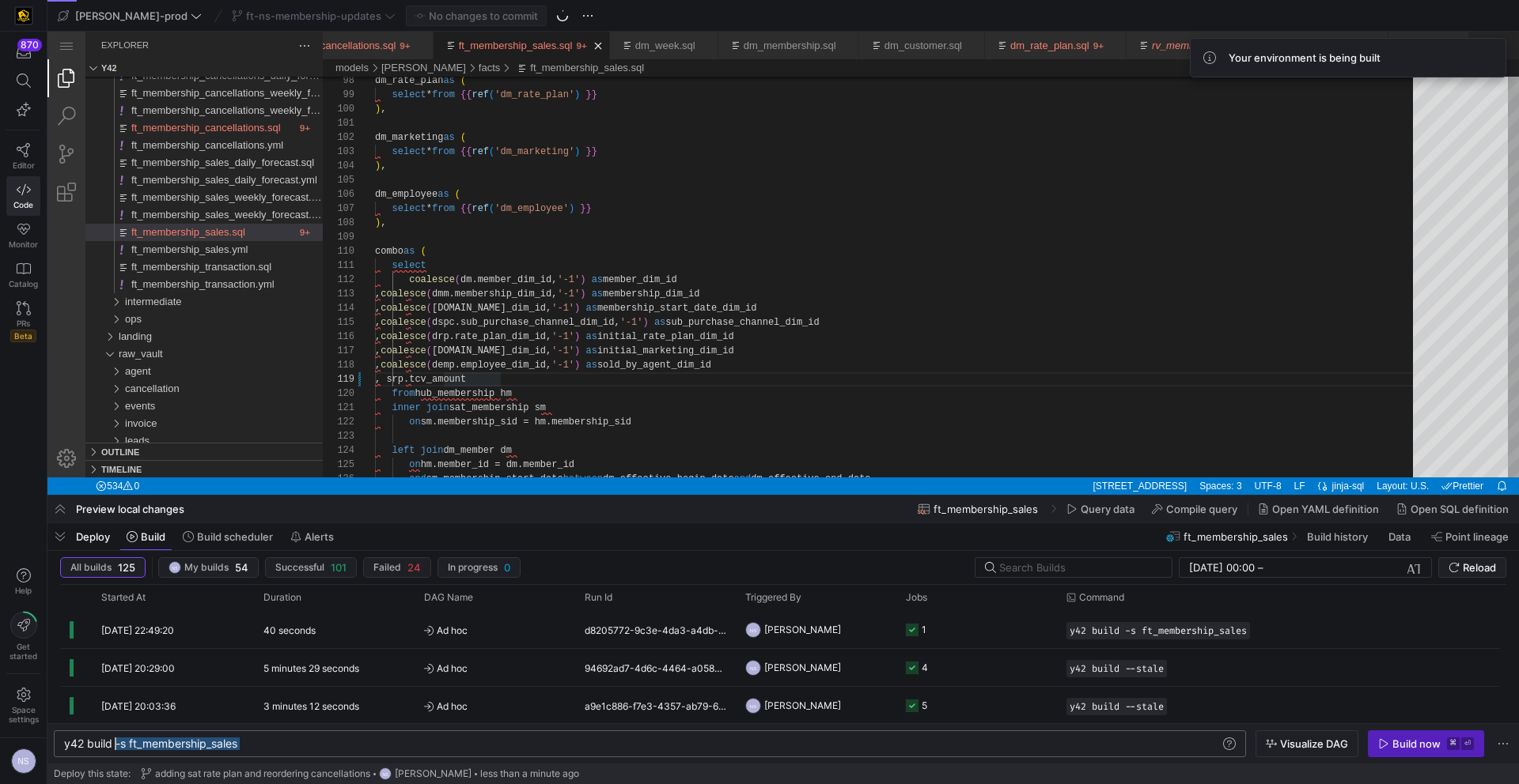
scroll to position [0, 51]
drag, startPoint x: 262, startPoint y: 748, endPoint x: 118, endPoint y: 749, distance: 144.0
click at [118, 749] on div "y42 build -s ft_membership_sales" at bounding box center [642, 744] width 1155 height 13
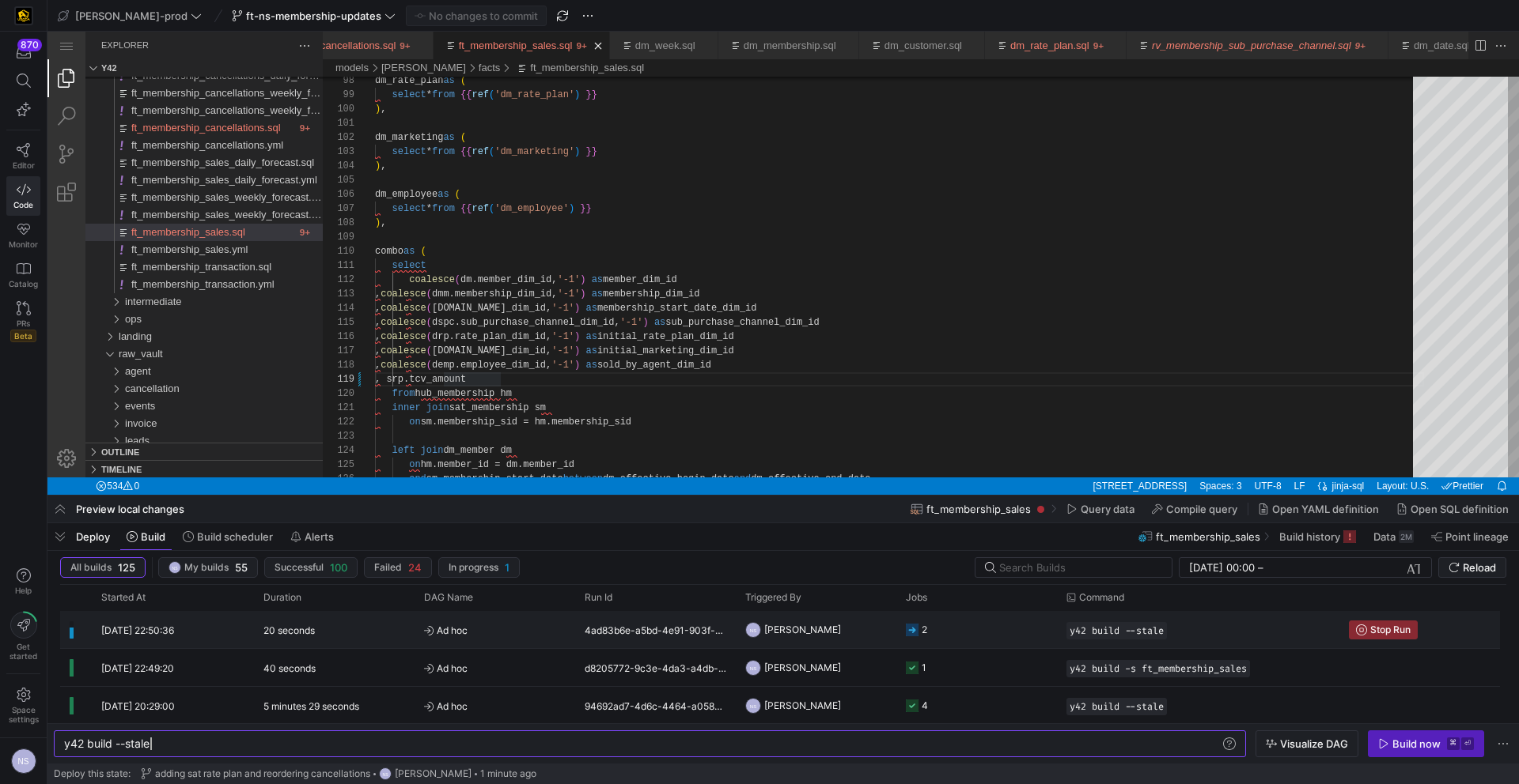
type textarea "y42 build --stale"
click at [565, 617] on span "Ad hoc" at bounding box center [495, 630] width 142 height 37
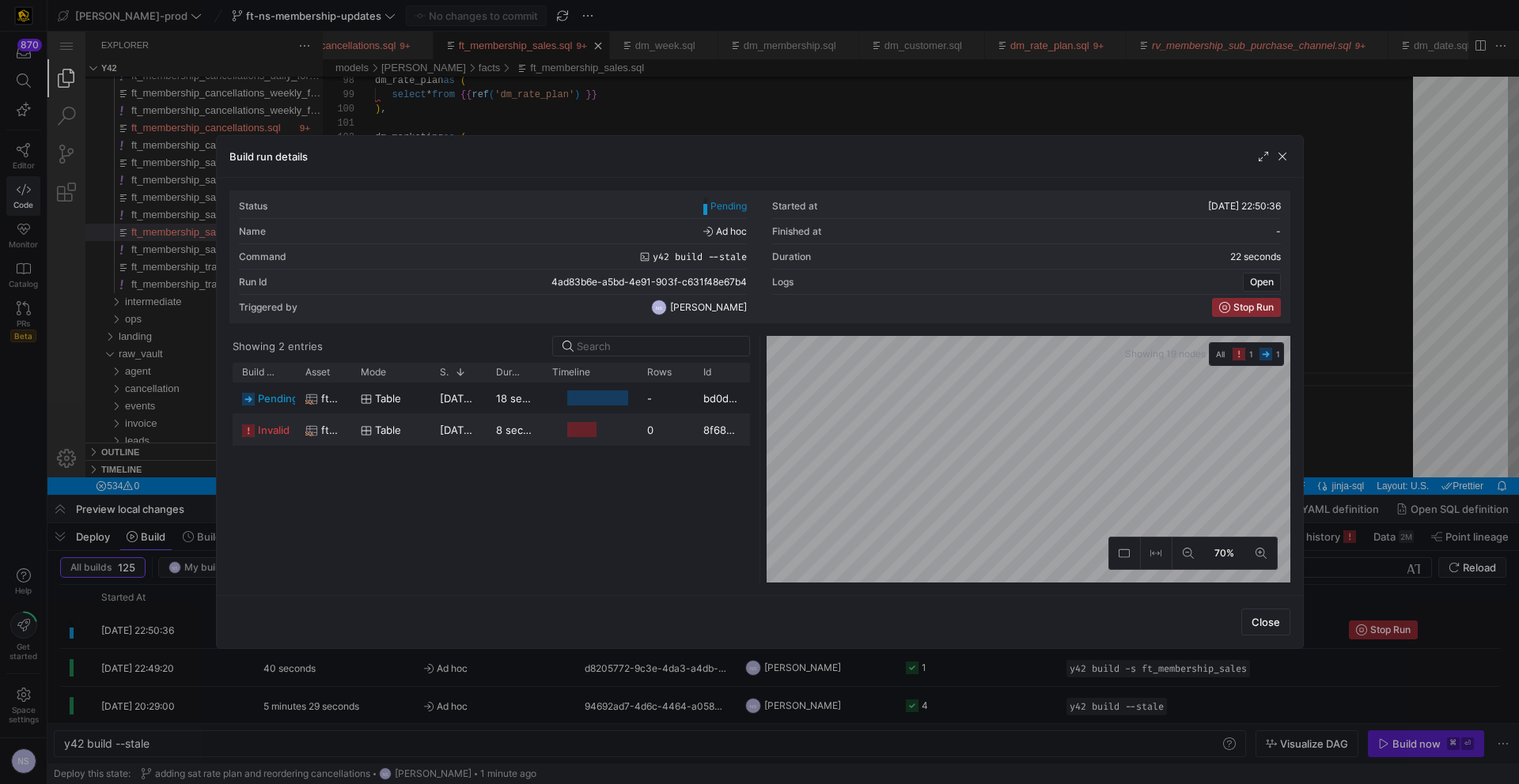
click at [394, 426] on span "table" at bounding box center [387, 430] width 26 height 31
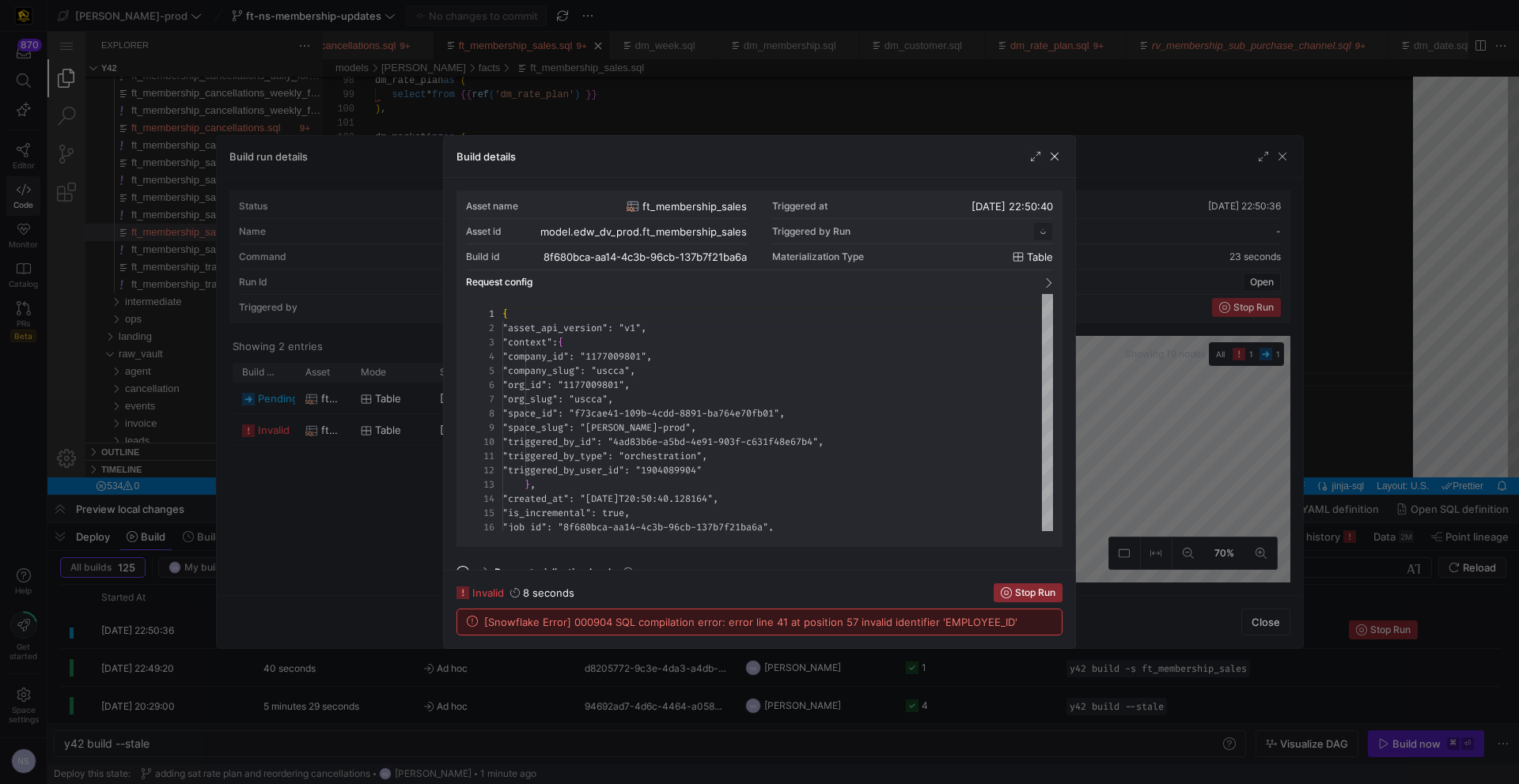
scroll to position [143, 0]
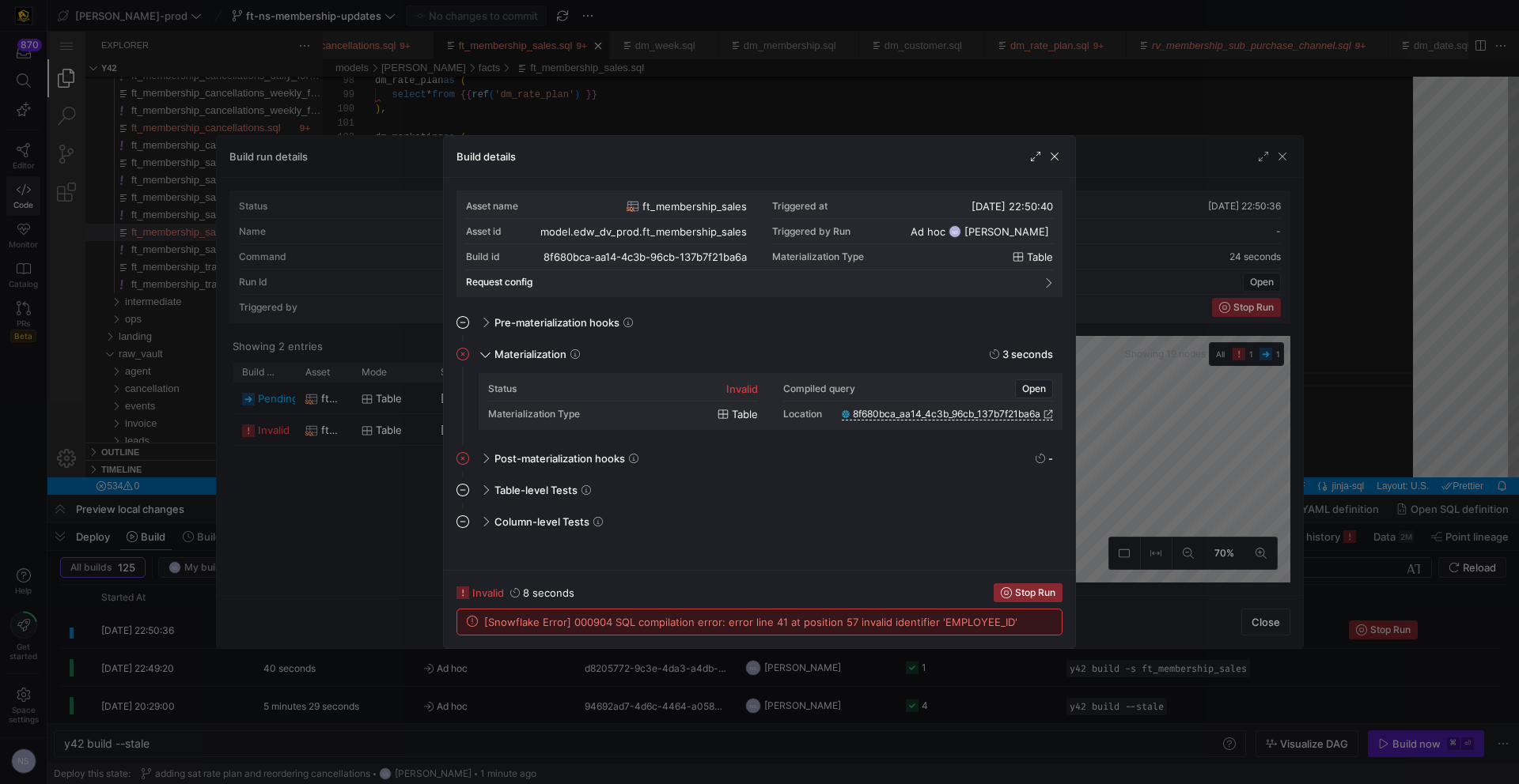
click at [1119, 515] on div at bounding box center [759, 392] width 1519 height 784
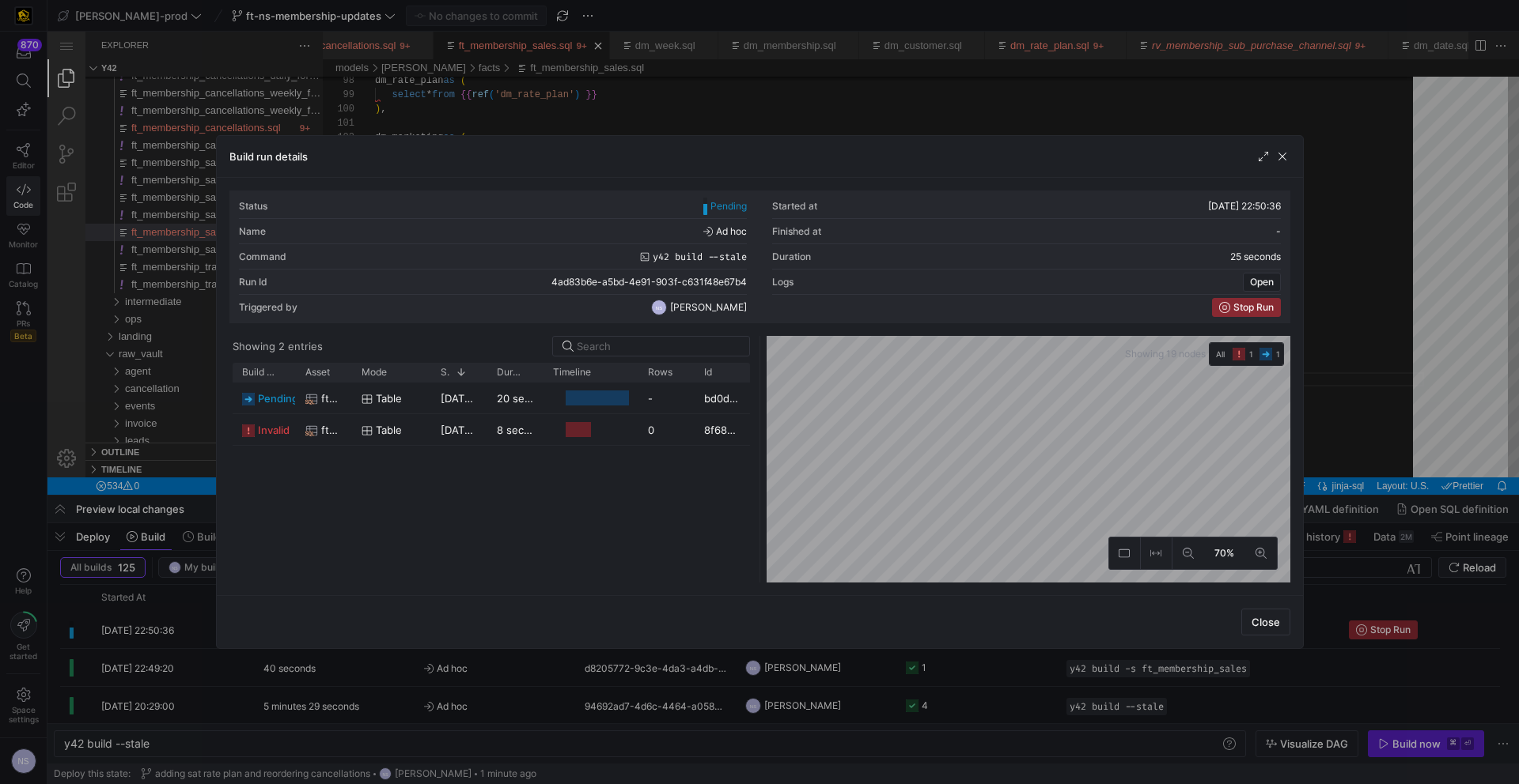
drag, startPoint x: 1425, startPoint y: 479, endPoint x: 749, endPoint y: 337, distance: 690.8
click at [1425, 479] on div at bounding box center [759, 392] width 1519 height 784
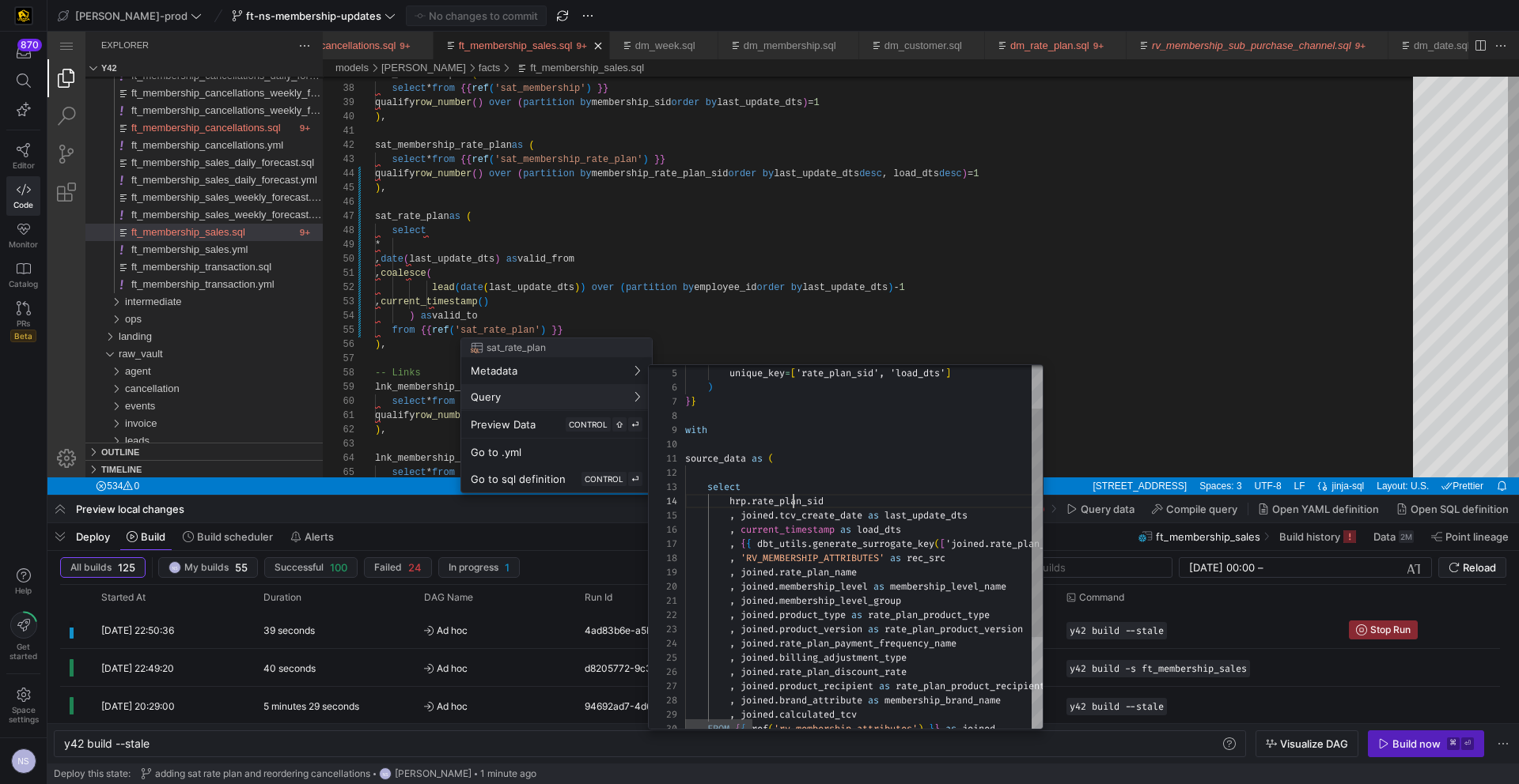
type textarea "source_data as ( select hrp.rate_plan_sid , joined.tcv_create_date as last_upda…"
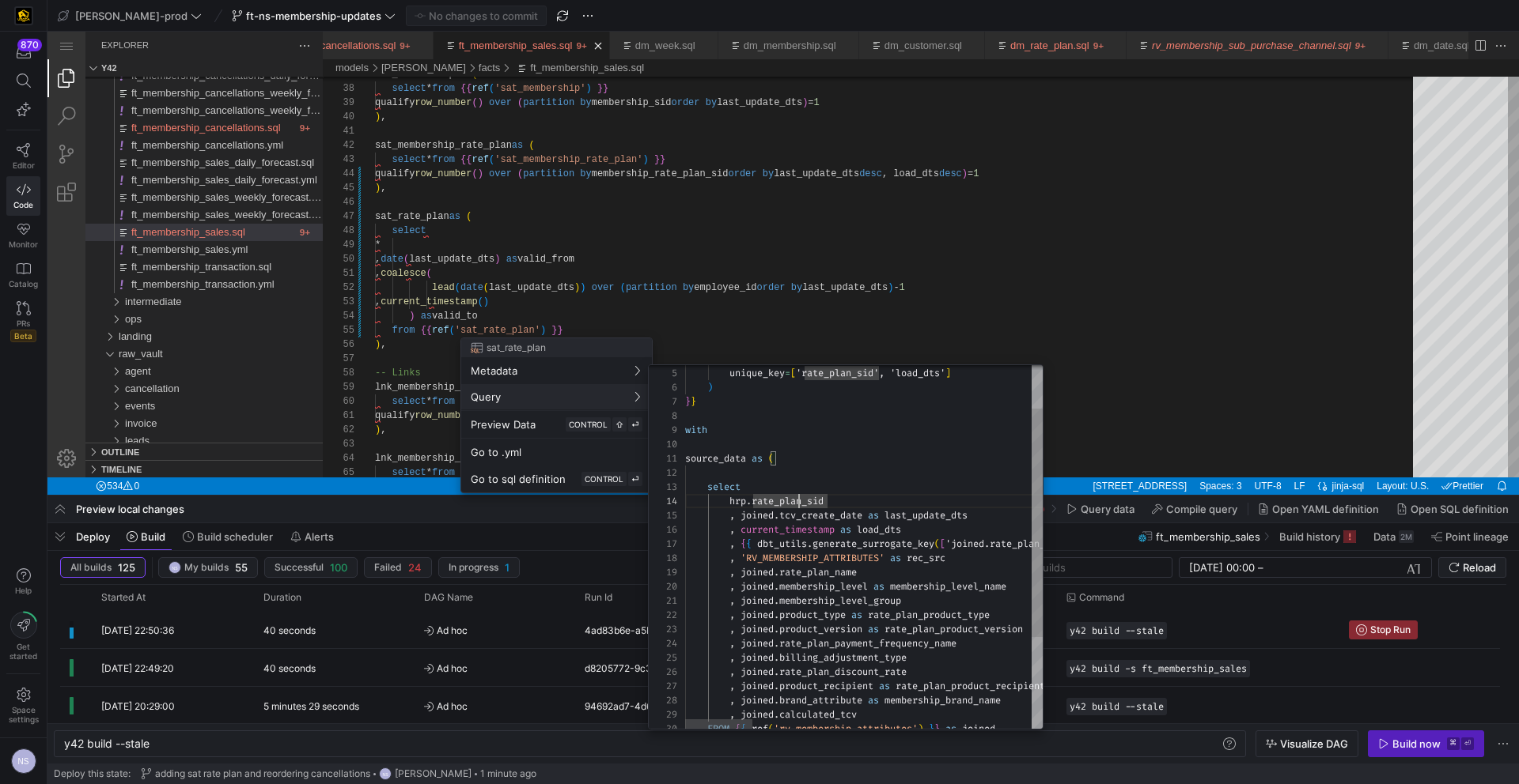
scroll to position [42, 143]
drag, startPoint x: 724, startPoint y: 291, endPoint x: 677, endPoint y: 249, distance: 63.0
click at [724, 291] on div at bounding box center [759, 392] width 1519 height 784
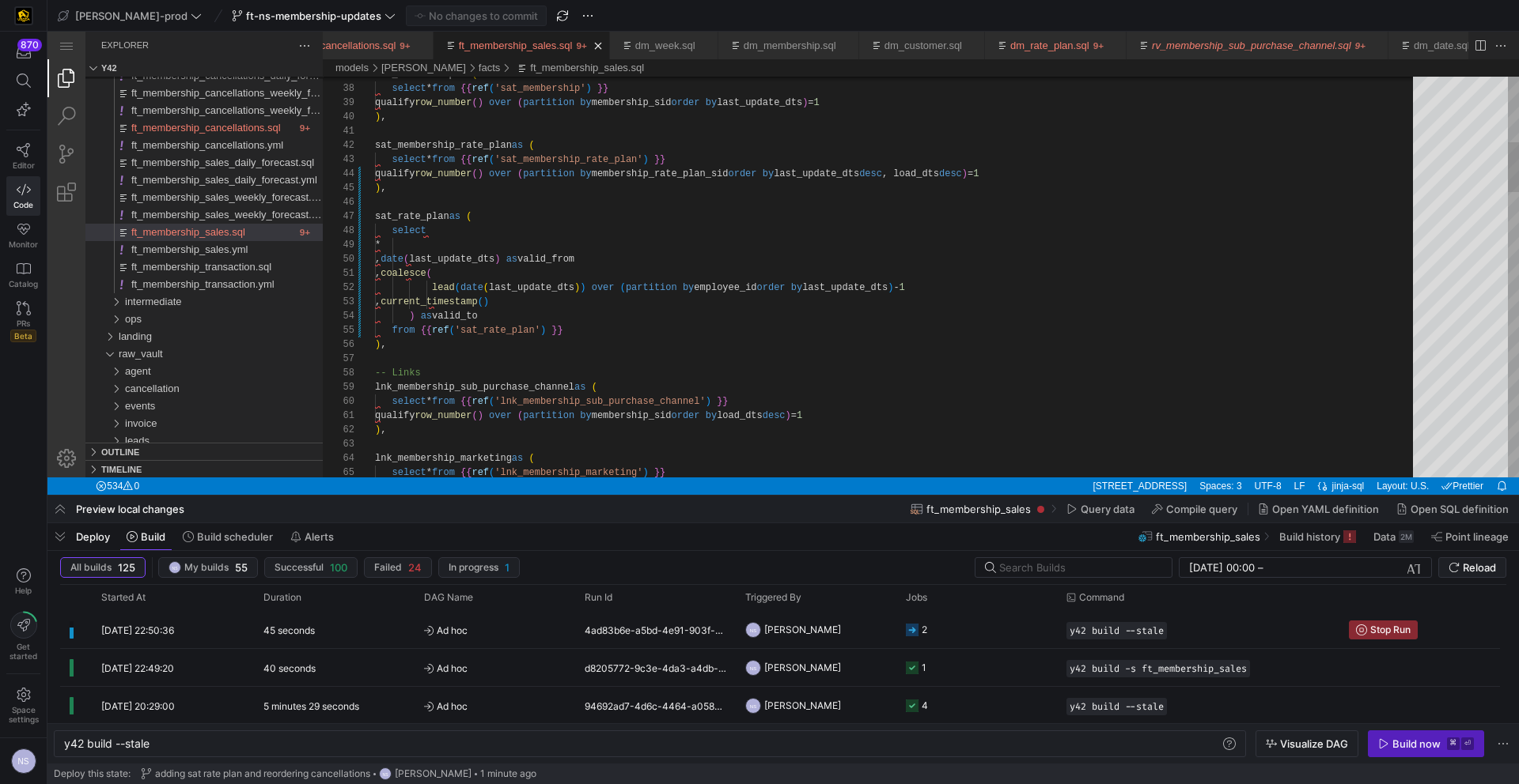
paste textarea "rate_plan_s"
type textarea ", coalesce( lead(date(last_update_dts)) over (partition by rate_plan_sid order …"
drag, startPoint x: 58, startPoint y: 536, endPoint x: 17, endPoint y: 535, distance: 41.0
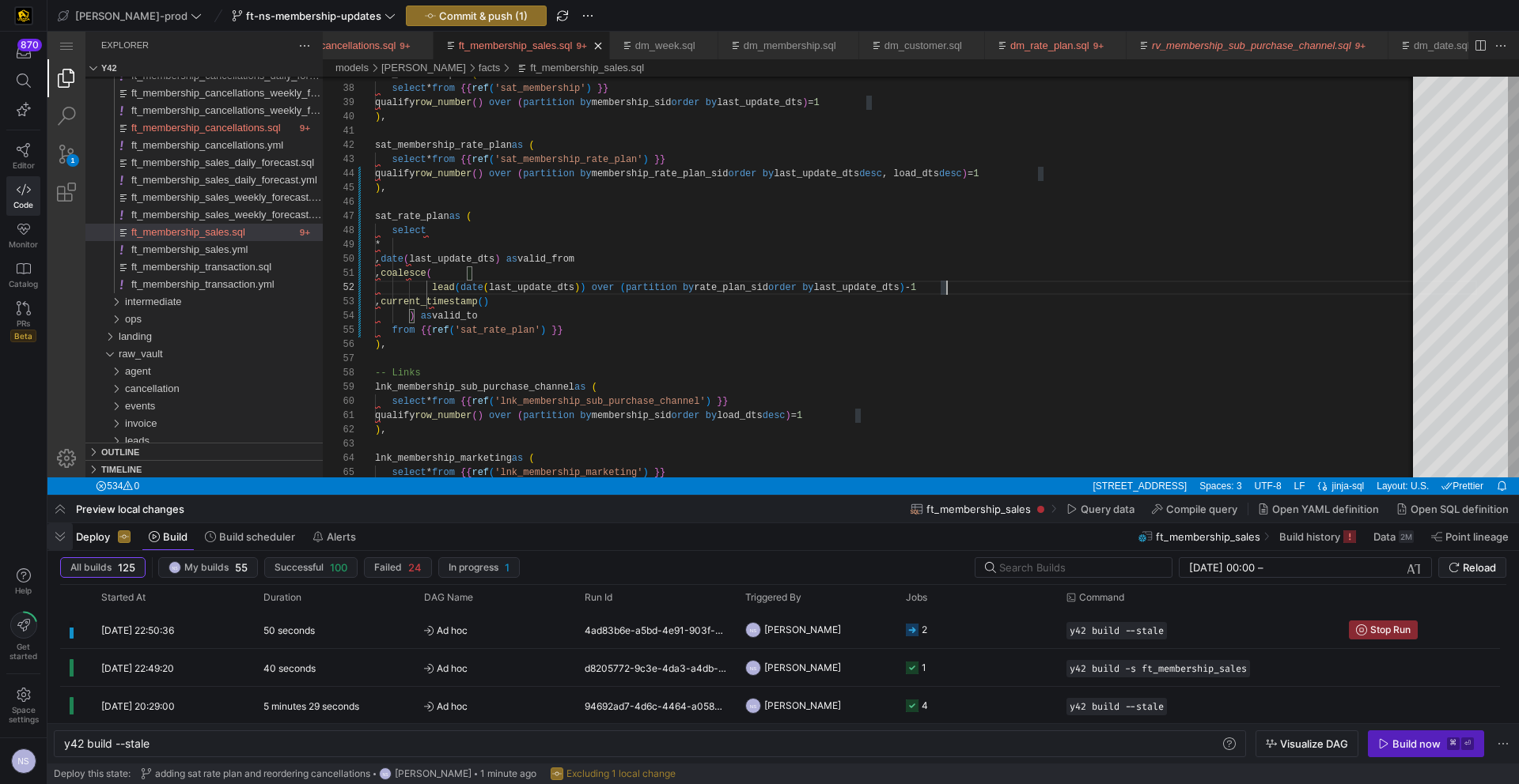
click at [58, 536] on span "button" at bounding box center [60, 537] width 25 height 27
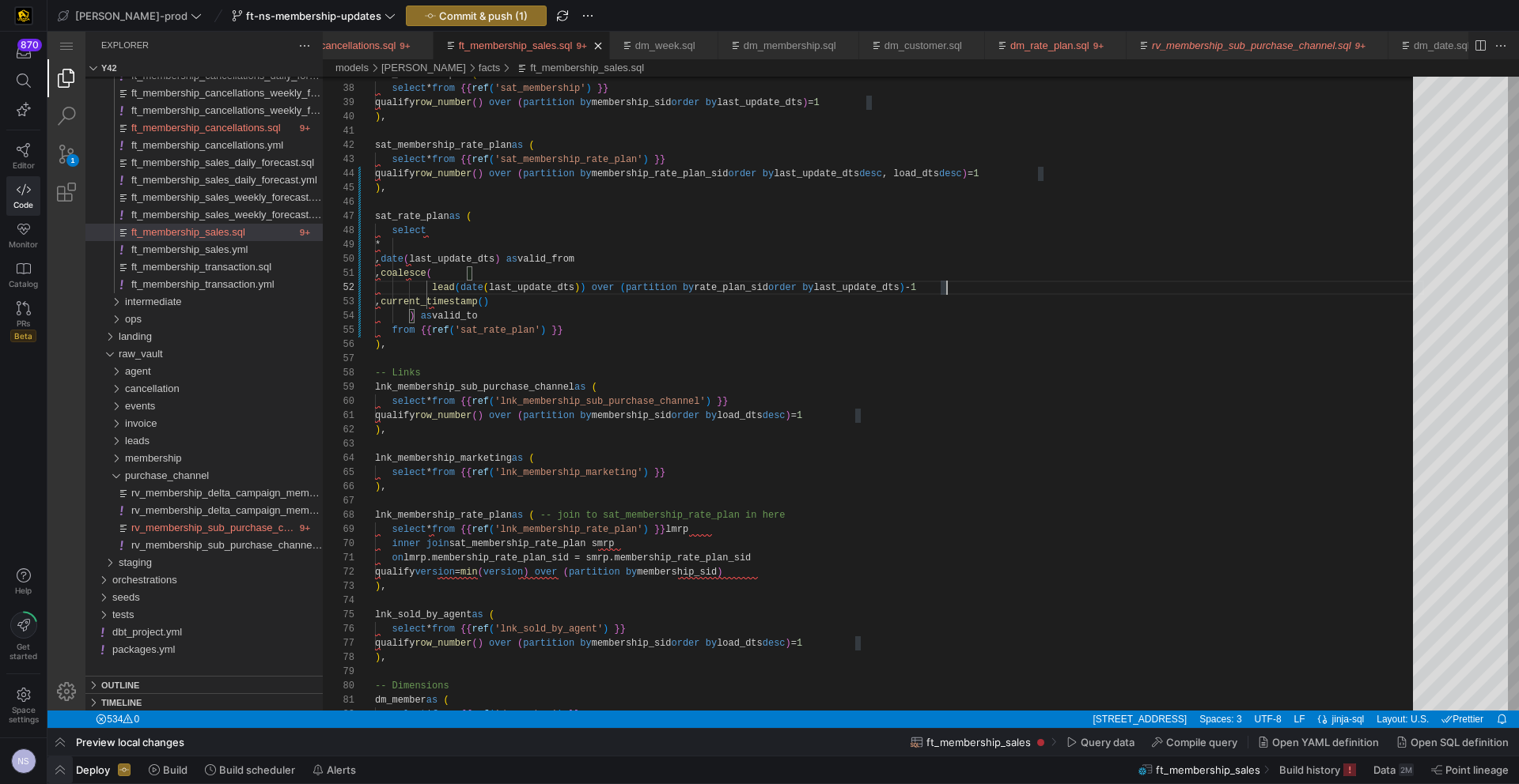
click at [67, 766] on span "button" at bounding box center [60, 770] width 25 height 27
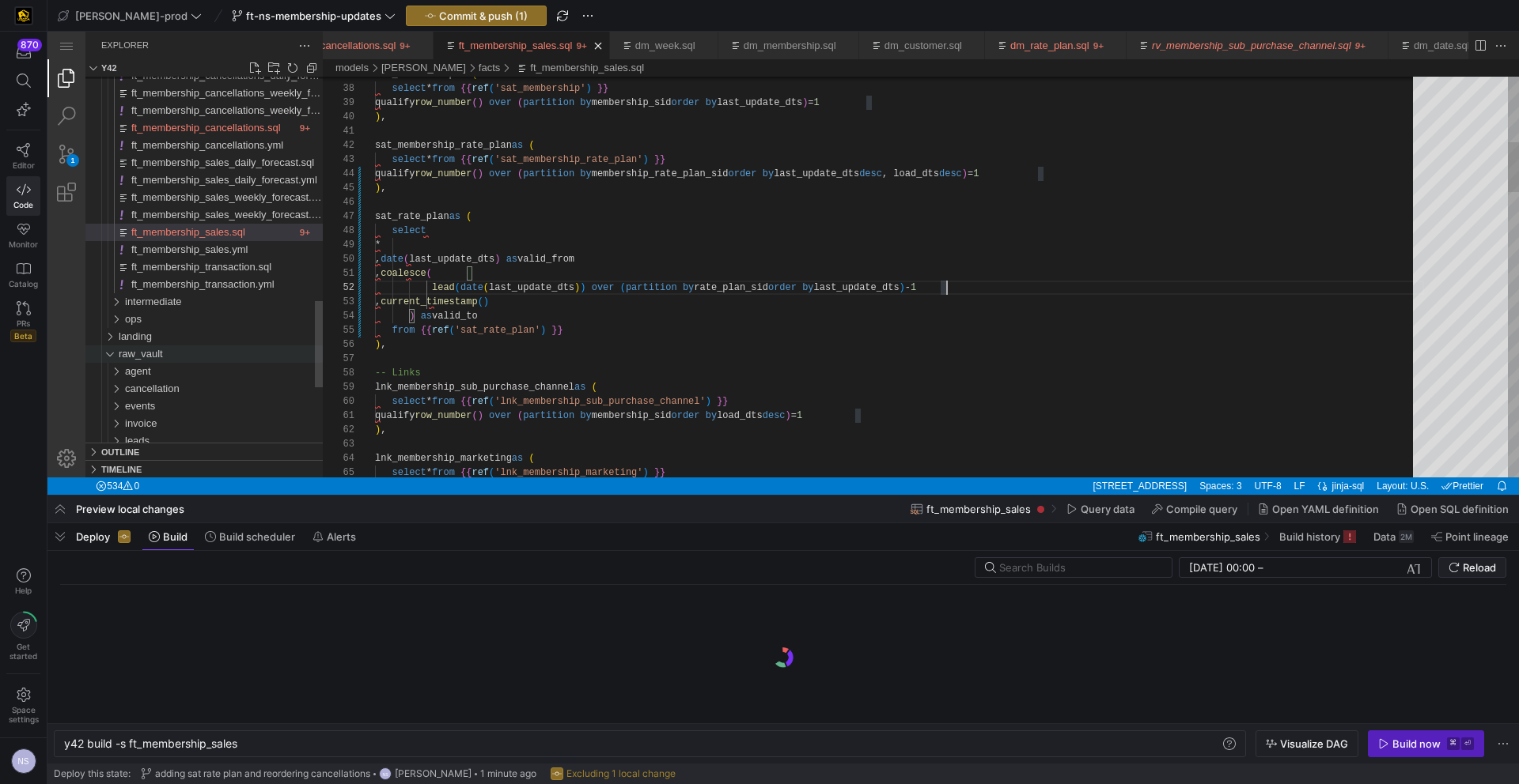
scroll to position [0, 175]
click at [457, 21] on span "Commit & push (1)" at bounding box center [483, 16] width 88 height 13
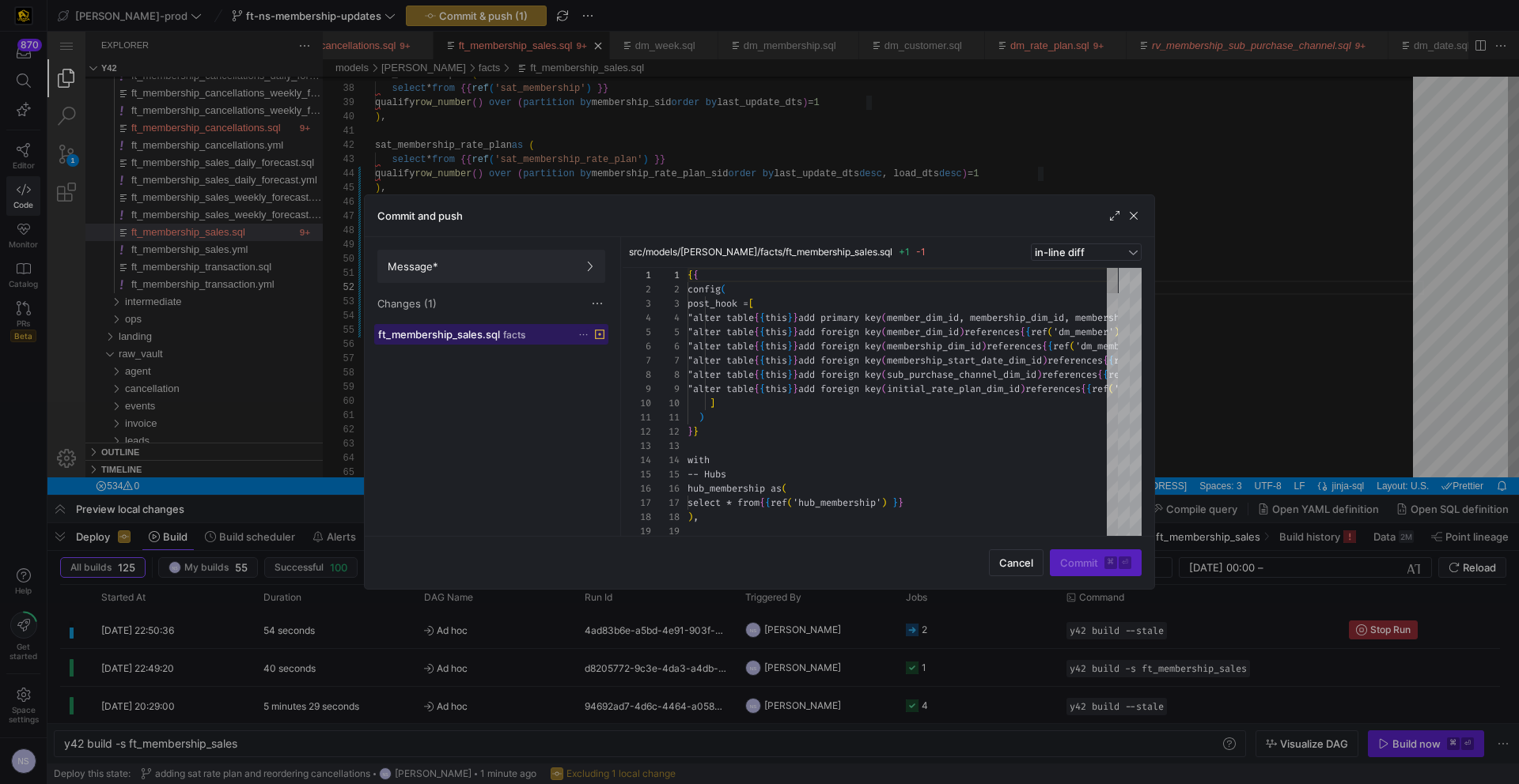
click at [527, 338] on div "ft_membership_sales.sql facts" at bounding box center [474, 335] width 191 height 13
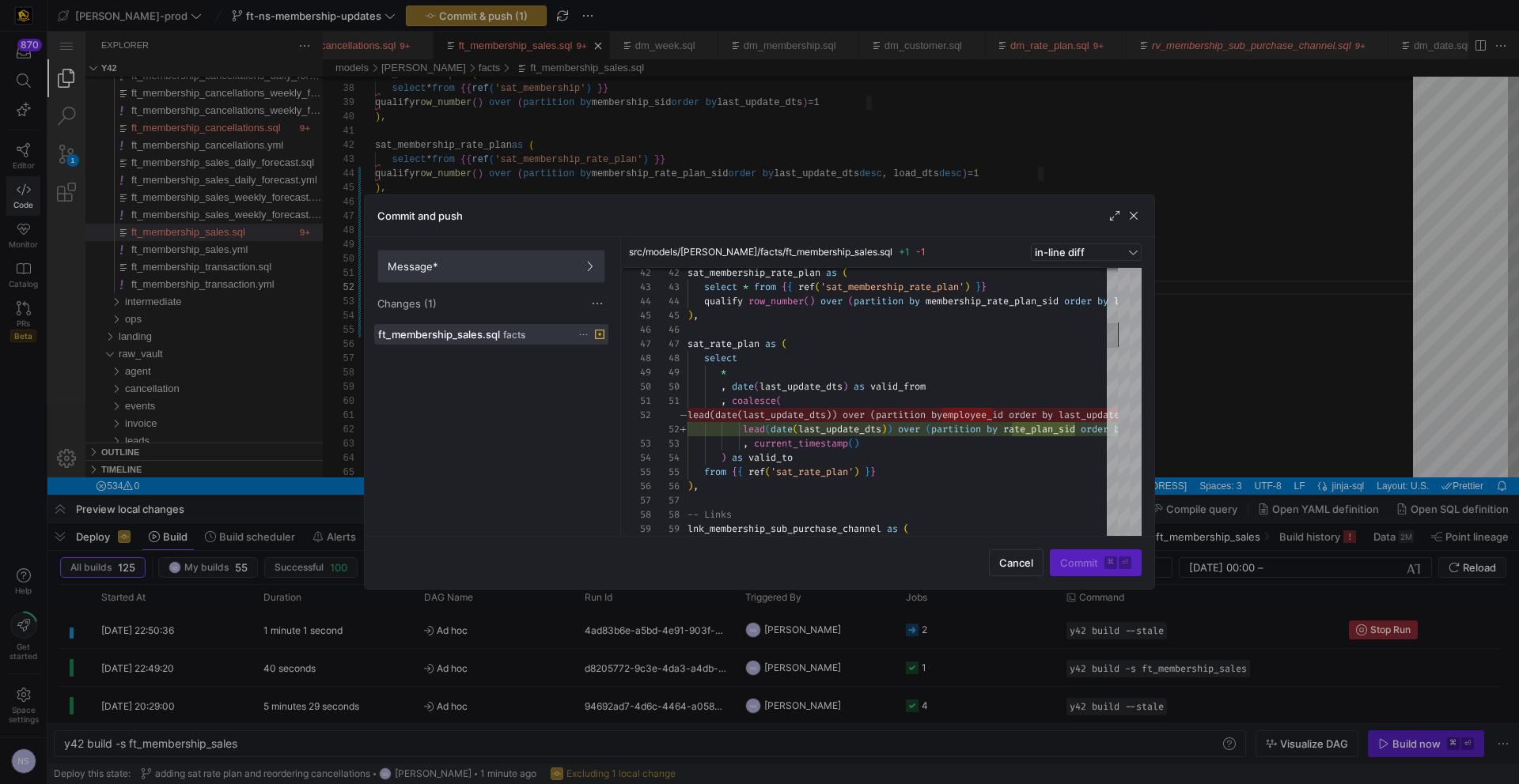
drag, startPoint x: 560, startPoint y: 265, endPoint x: 585, endPoint y: 272, distance: 26.0
click at [560, 265] on span "Message*" at bounding box center [491, 266] width 208 height 13
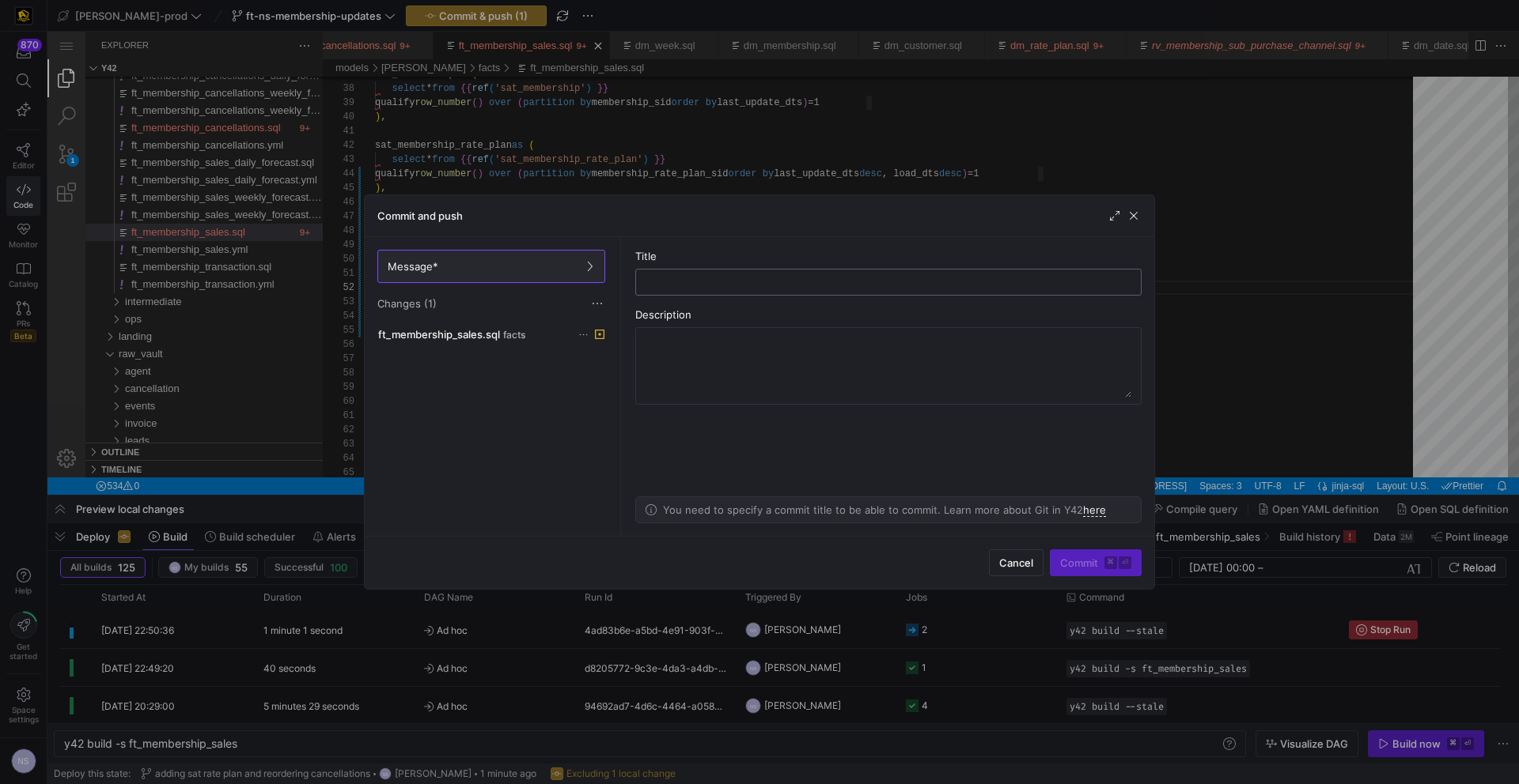
click at [719, 284] on input "text" at bounding box center [888, 282] width 479 height 13
type input "fixing partition by"
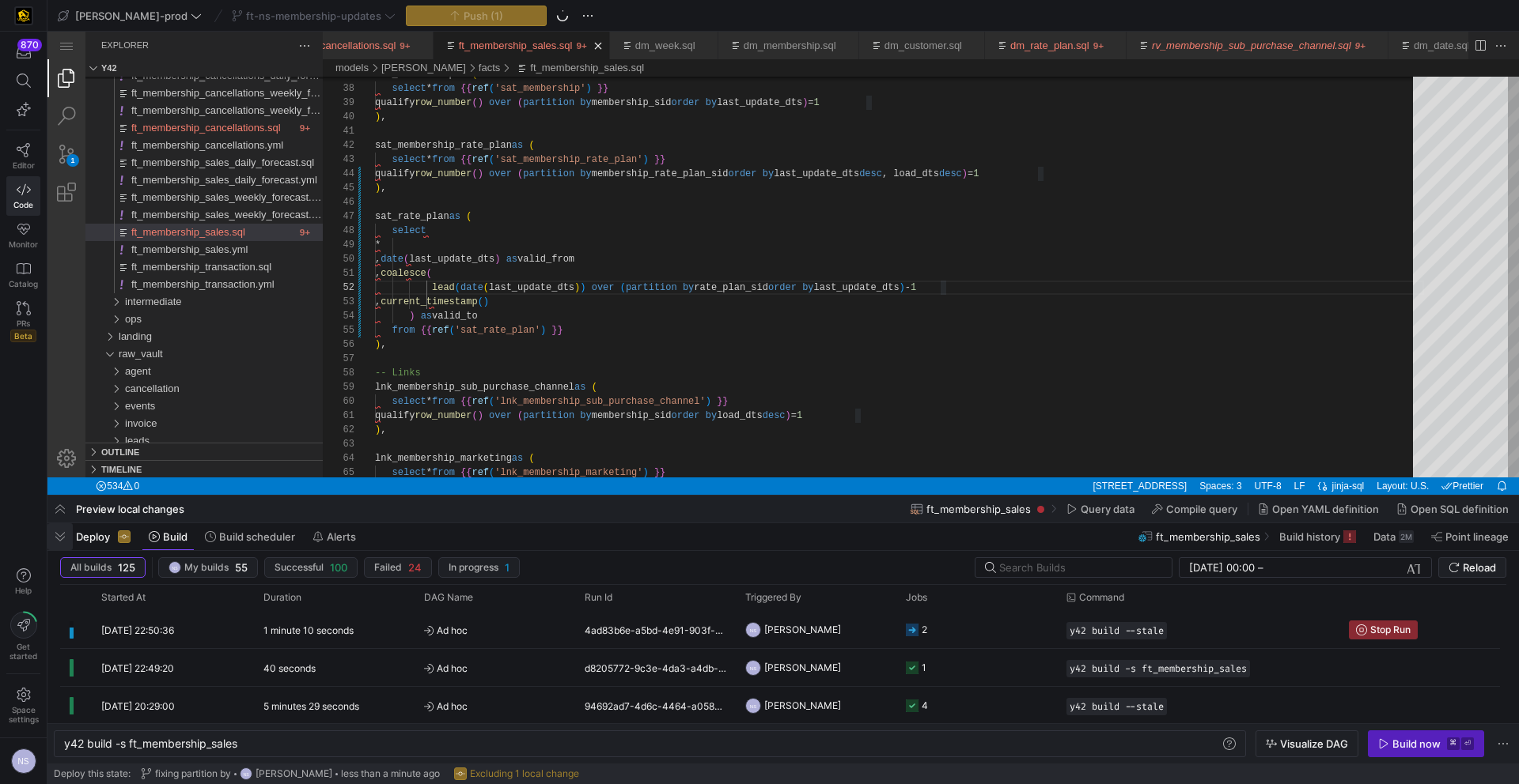
click at [63, 545] on span "button" at bounding box center [60, 537] width 25 height 27
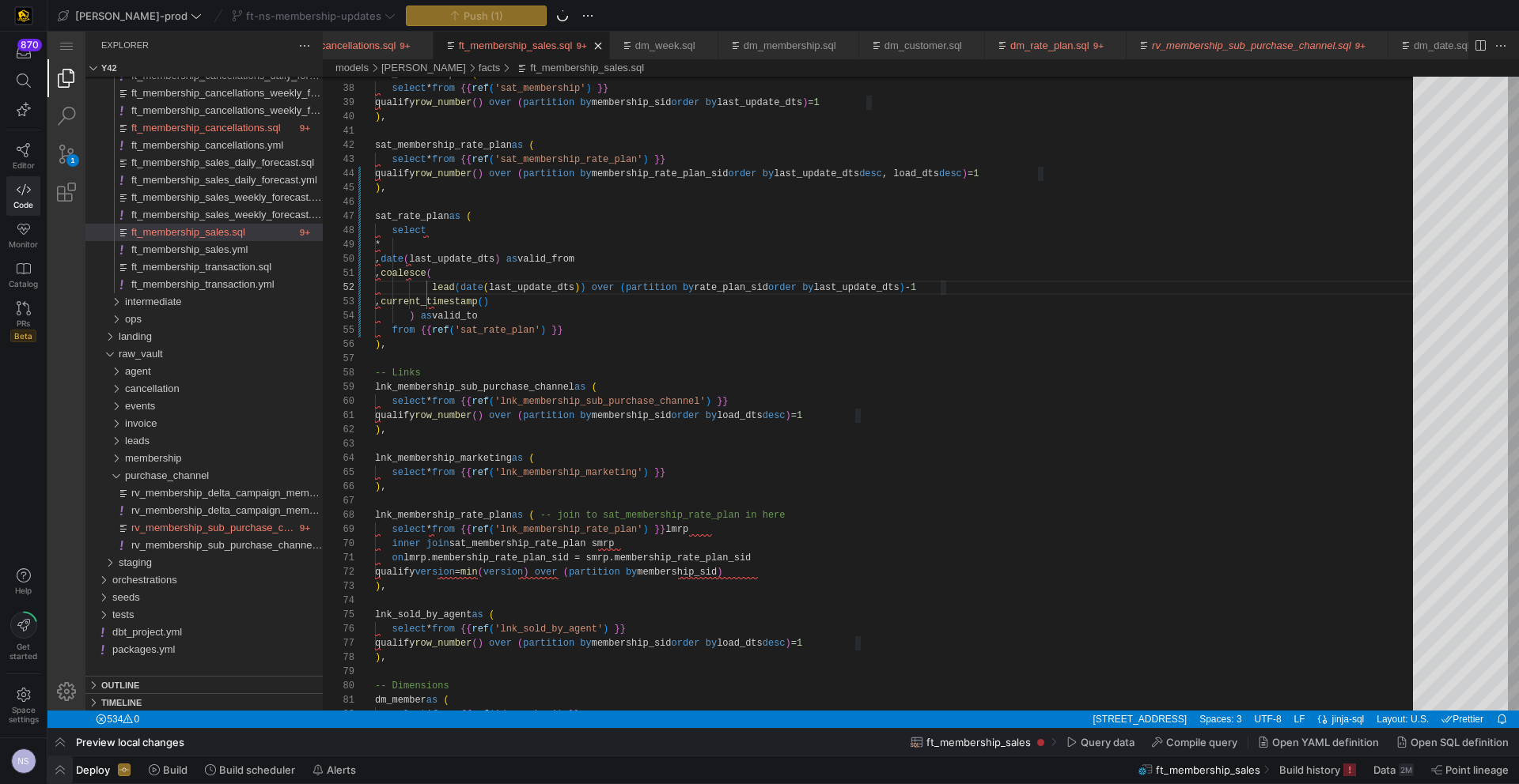
click at [69, 764] on span "button" at bounding box center [60, 770] width 25 height 27
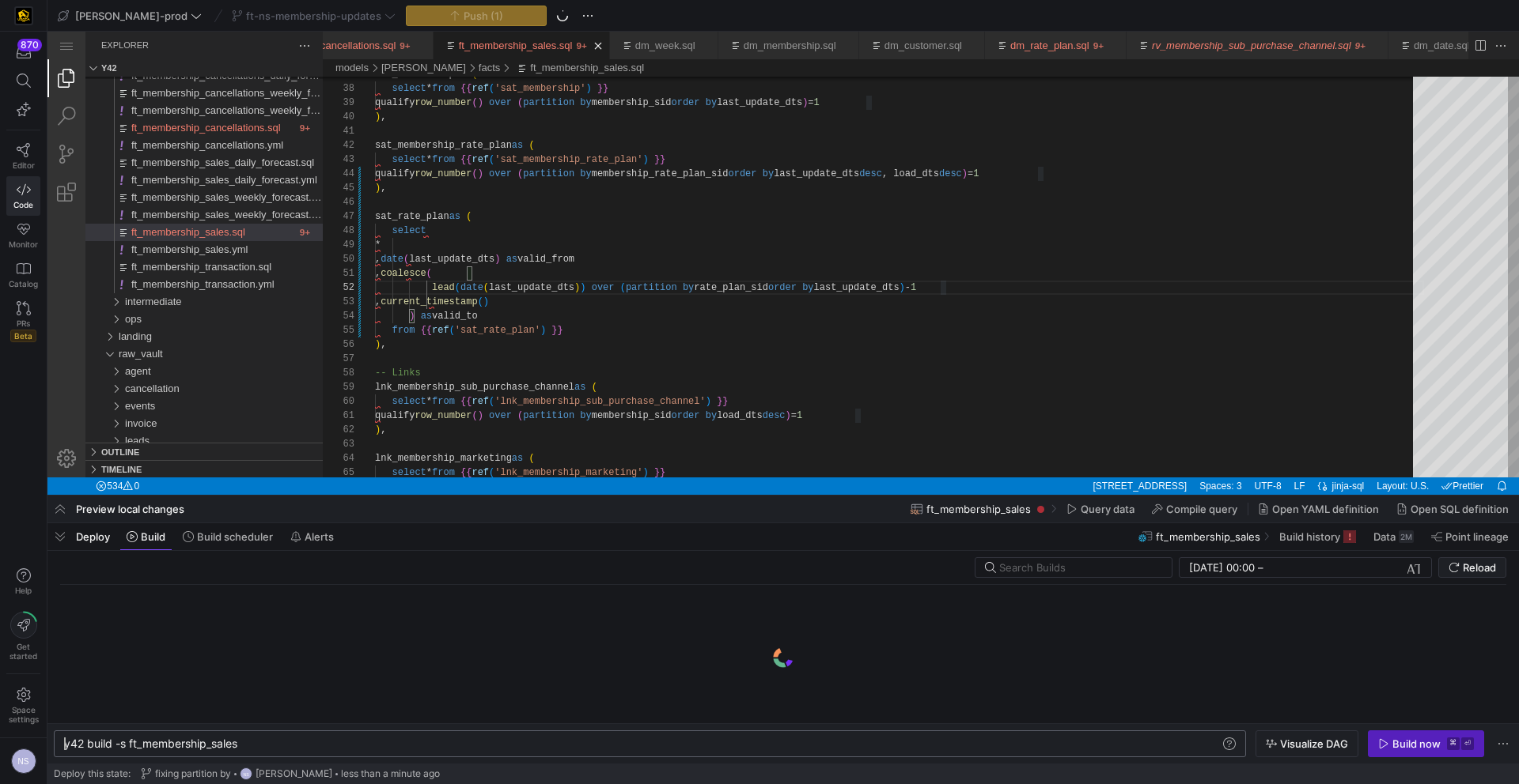
click at [268, 738] on div "y42 build -s ft_membership_sales" at bounding box center [642, 744] width 1155 height 13
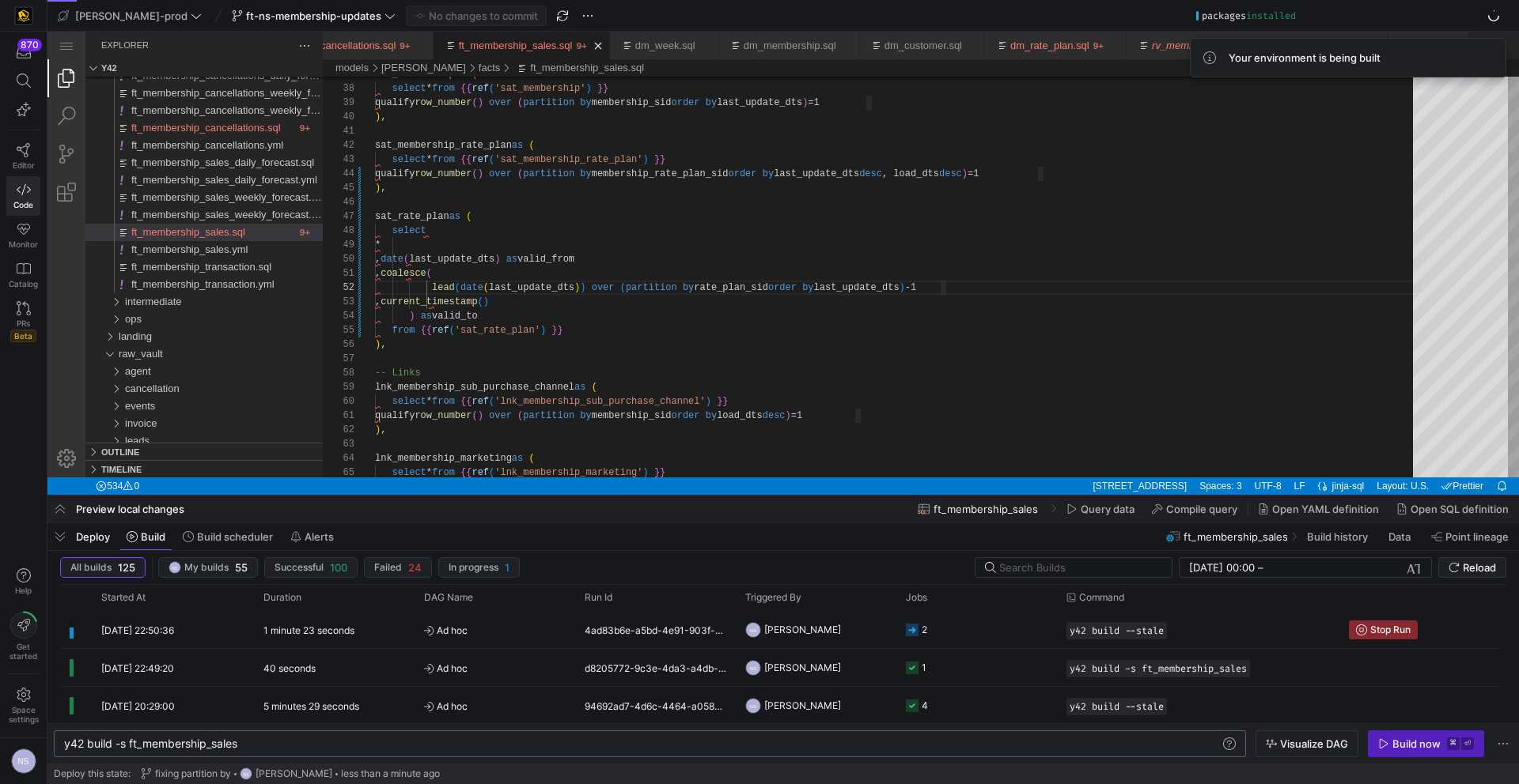
click at [320, 738] on div "y42 build -s ft_membership_sales" at bounding box center [642, 744] width 1155 height 13
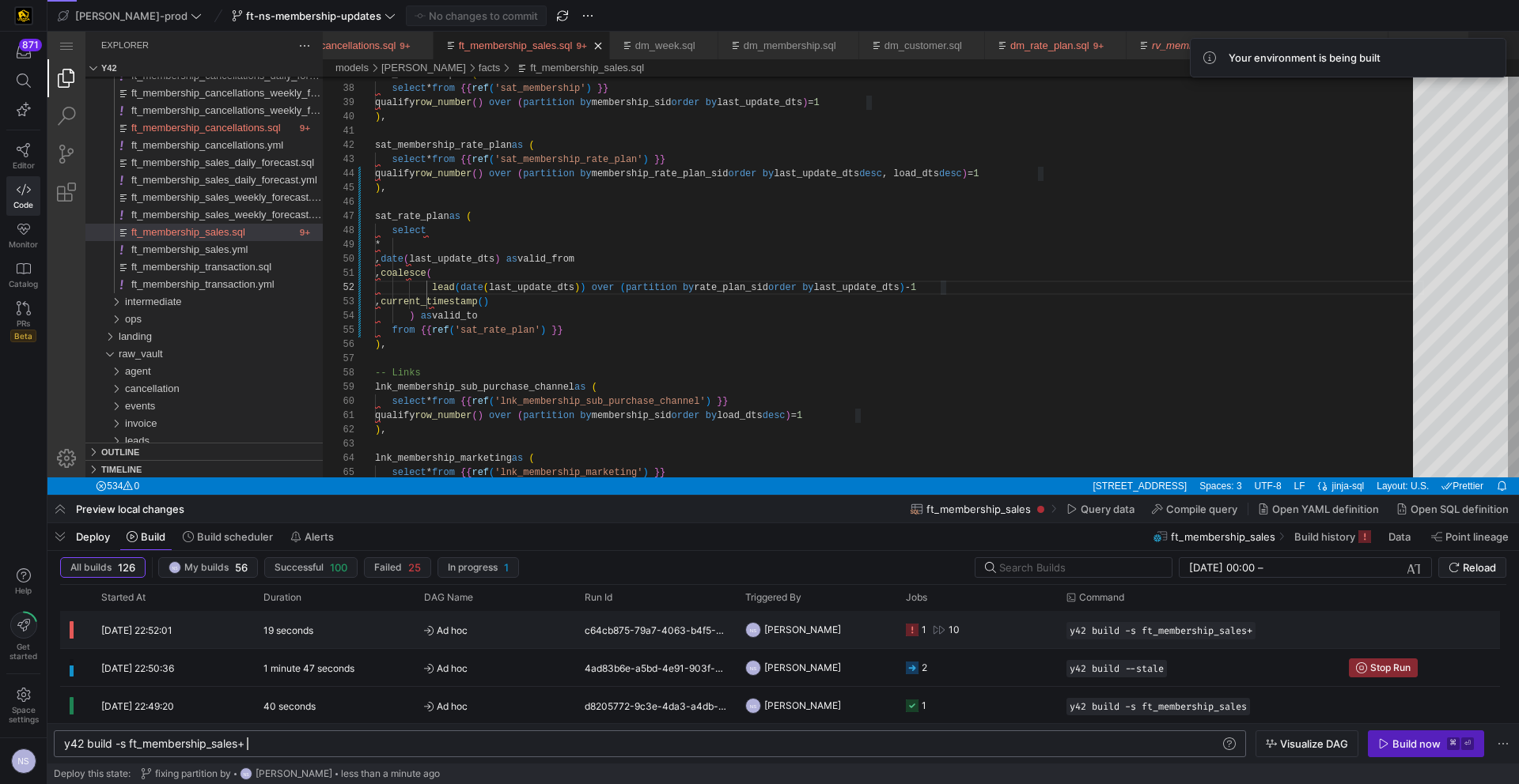
type textarea "y42 build -s ft_membership_sales+"
click at [912, 630] on rect "Press SPACE to select this row." at bounding box center [912, 630] width 13 height 13
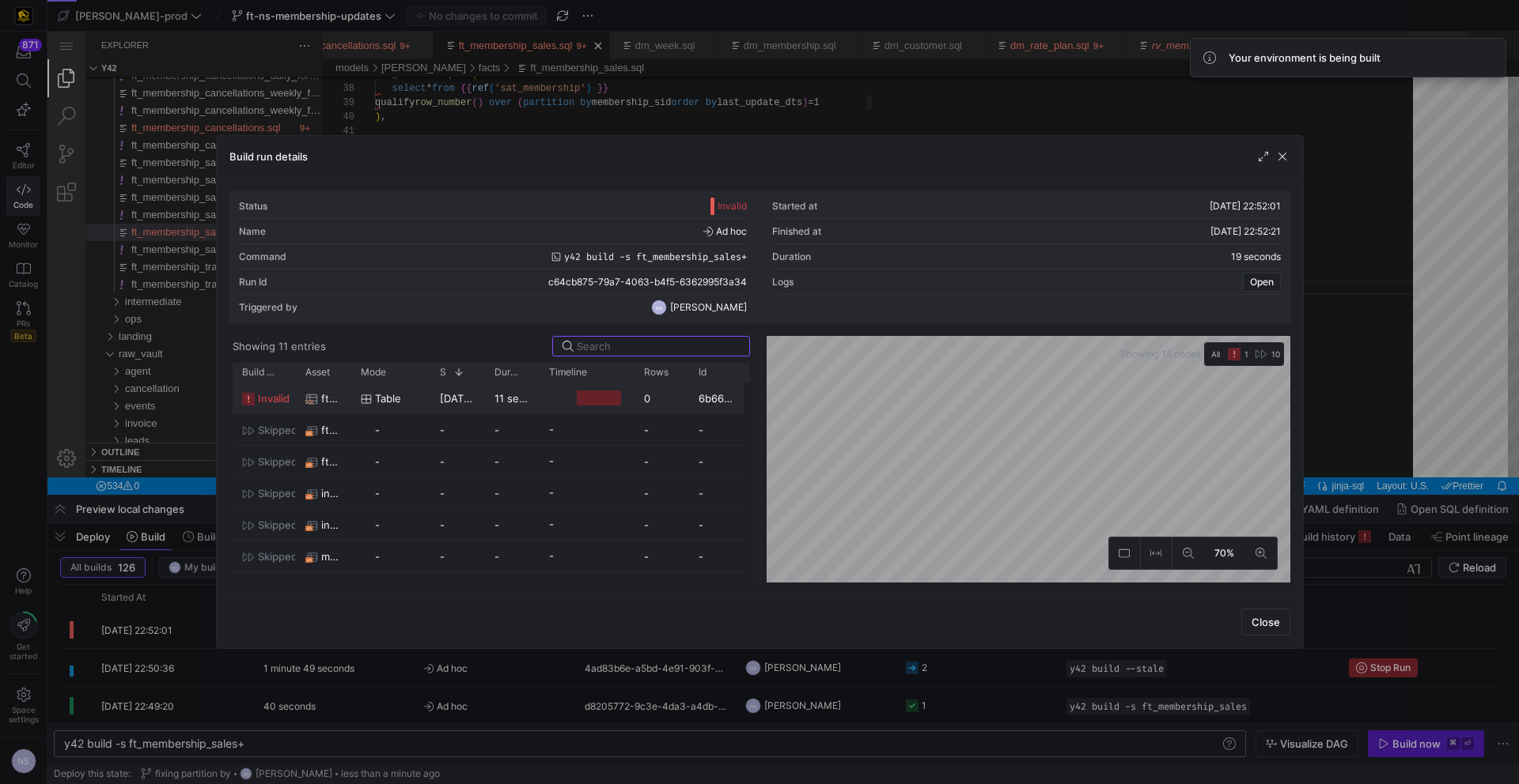
click at [533, 403] on y42-duration "11 seconds" at bounding box center [522, 399] width 54 height 13
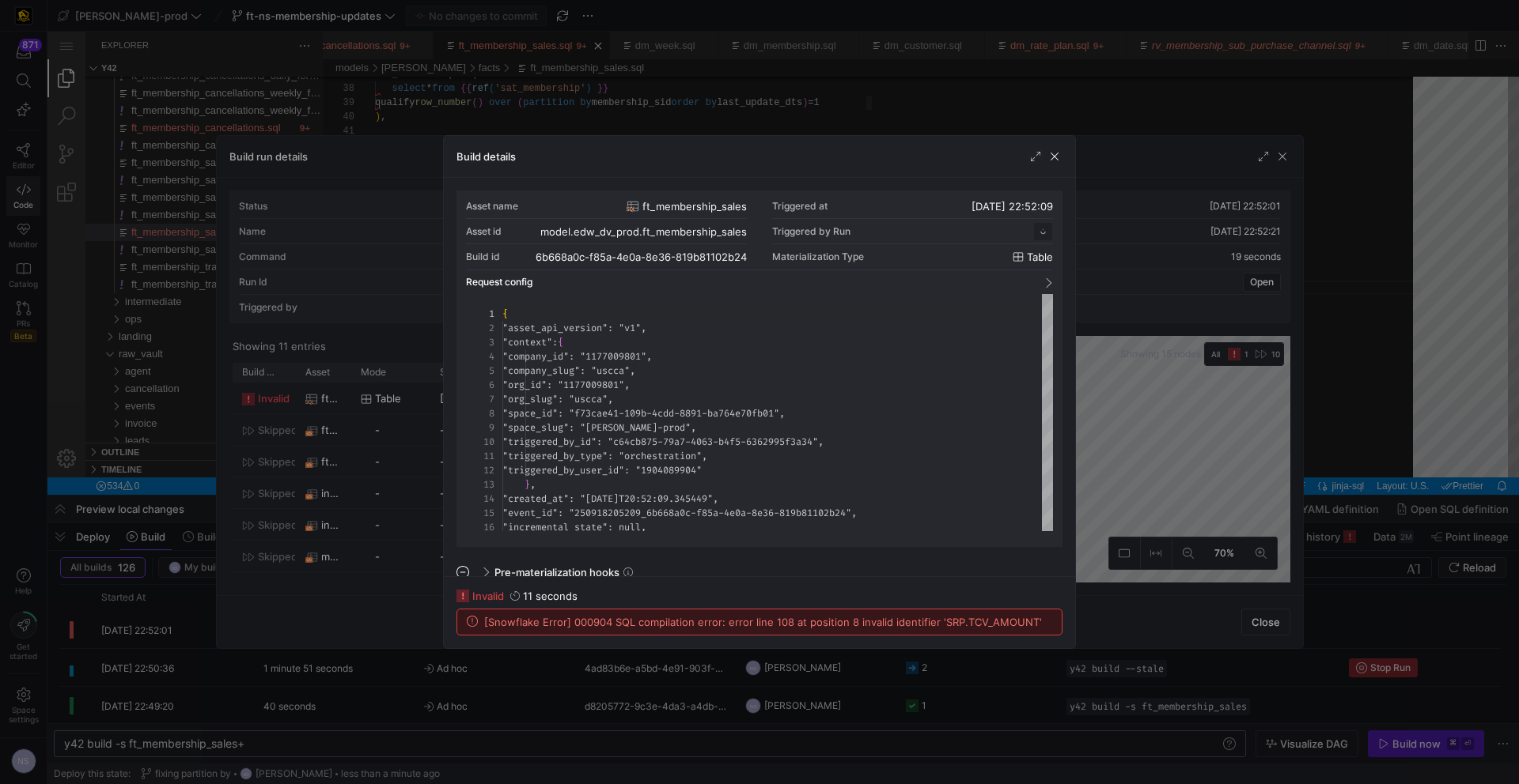
scroll to position [143, 0]
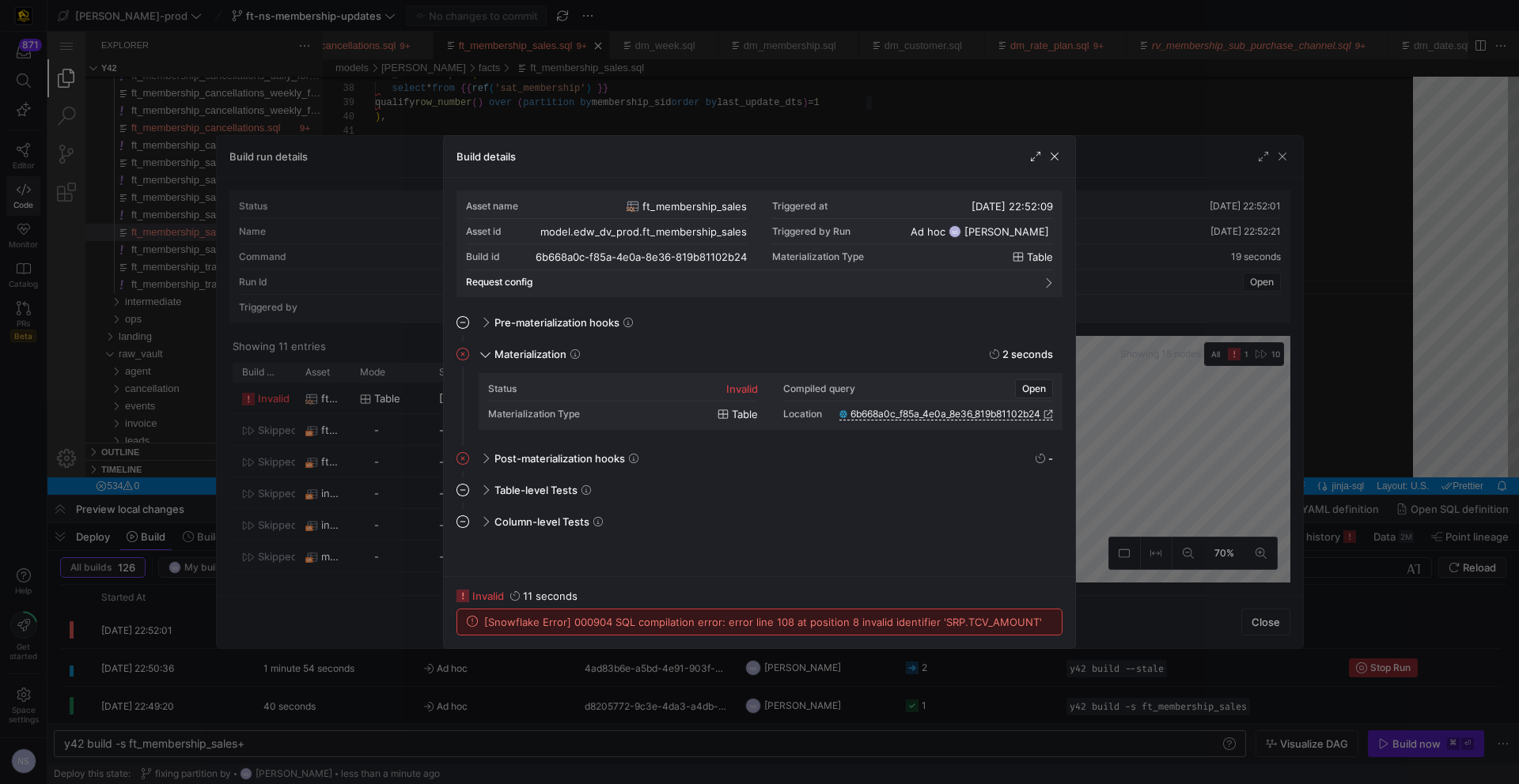
click at [1127, 570] on div at bounding box center [759, 392] width 1519 height 784
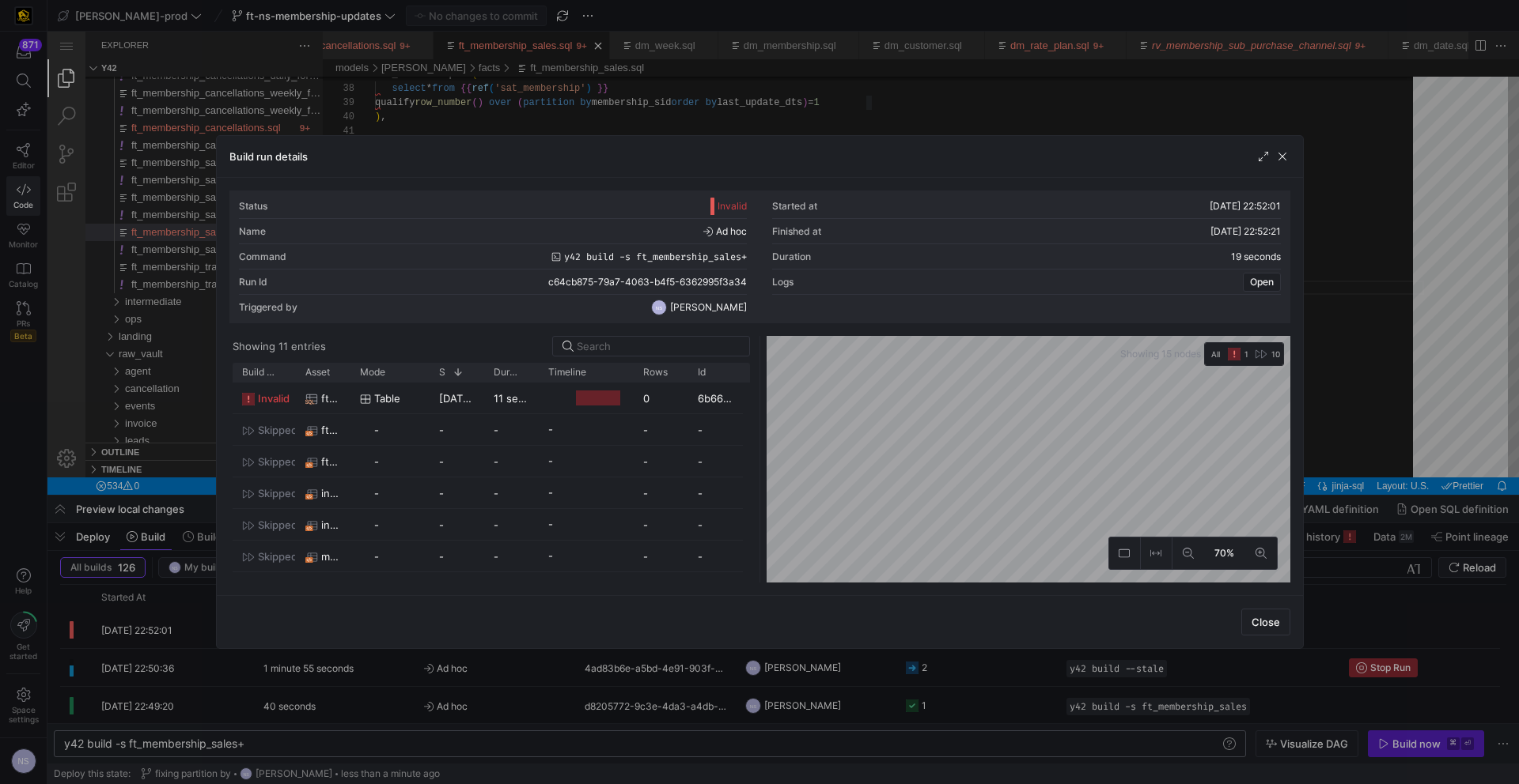
click at [1300, 487] on div "Status Invalid Started at 18/09/25, 22:52:01 Name Ad hoc Finished at 18/09/25, …" at bounding box center [759, 386] width 1086 height 418
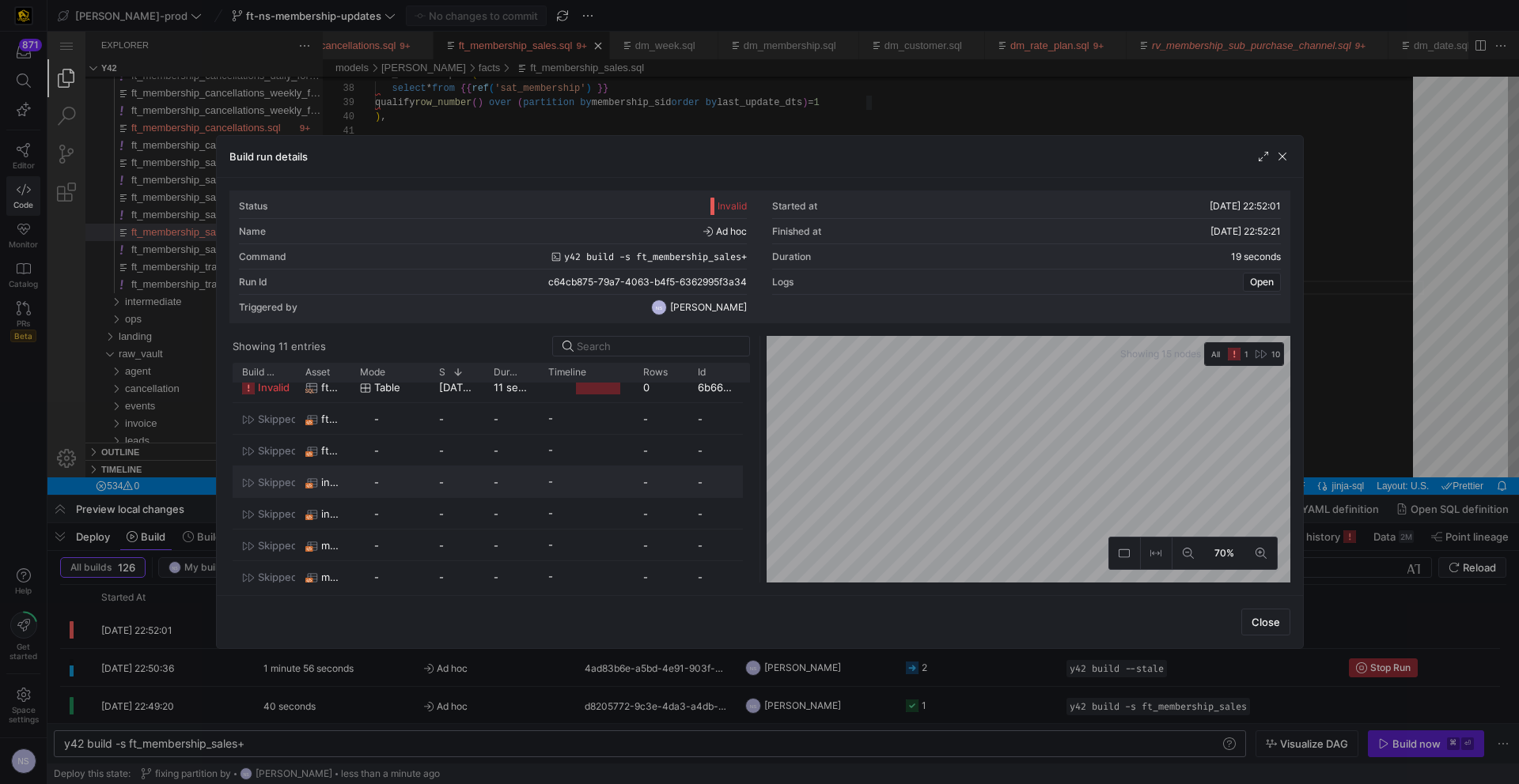
click at [1366, 334] on div at bounding box center [759, 392] width 1519 height 784
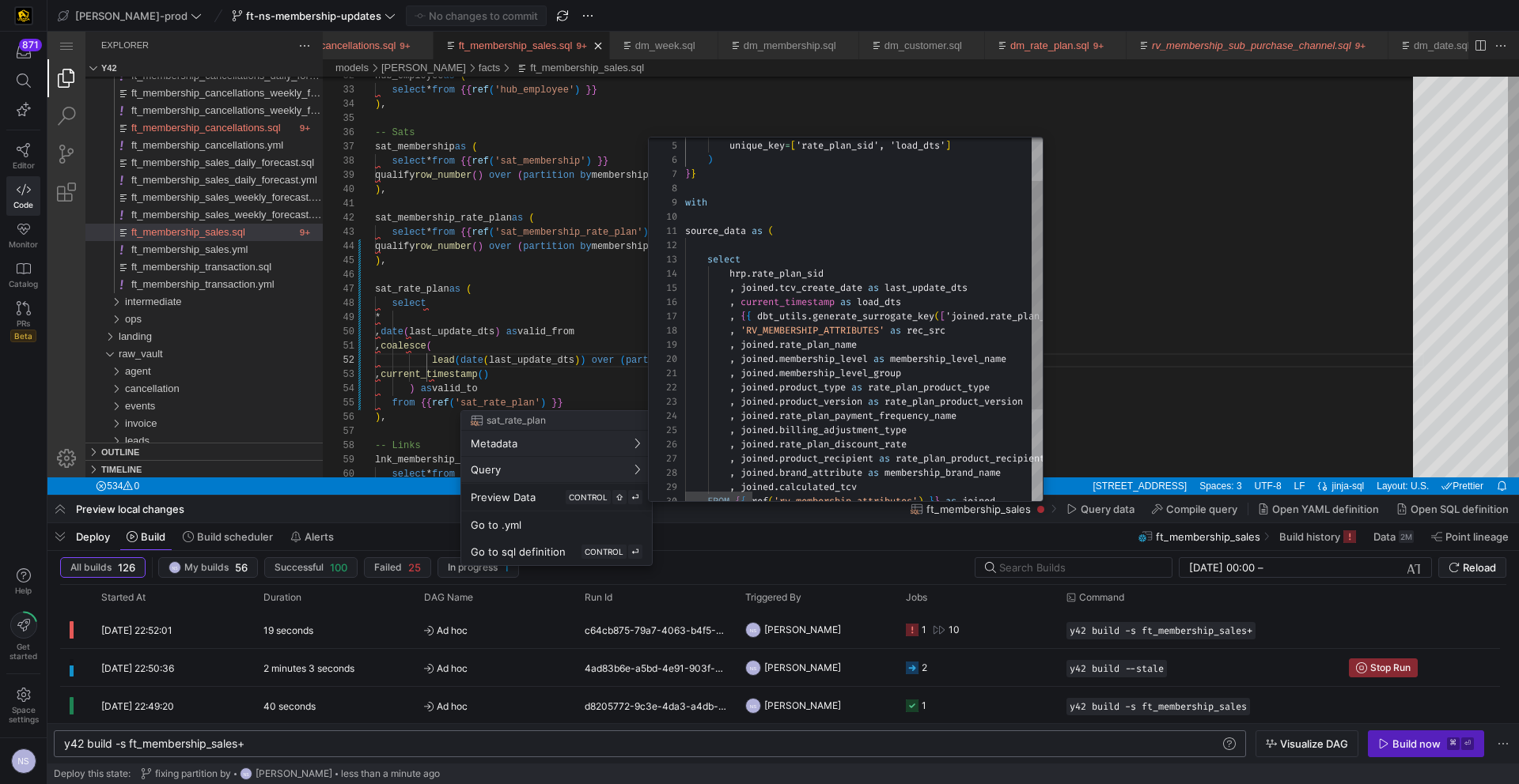
type textarea ", joined.membership_level_group , joined.product_type as rate_plan_product_type…"
click at [823, 483] on span "calculated_tcv" at bounding box center [818, 487] width 78 height 13
drag, startPoint x: 1263, startPoint y: 343, endPoint x: 920, endPoint y: 275, distance: 349.7
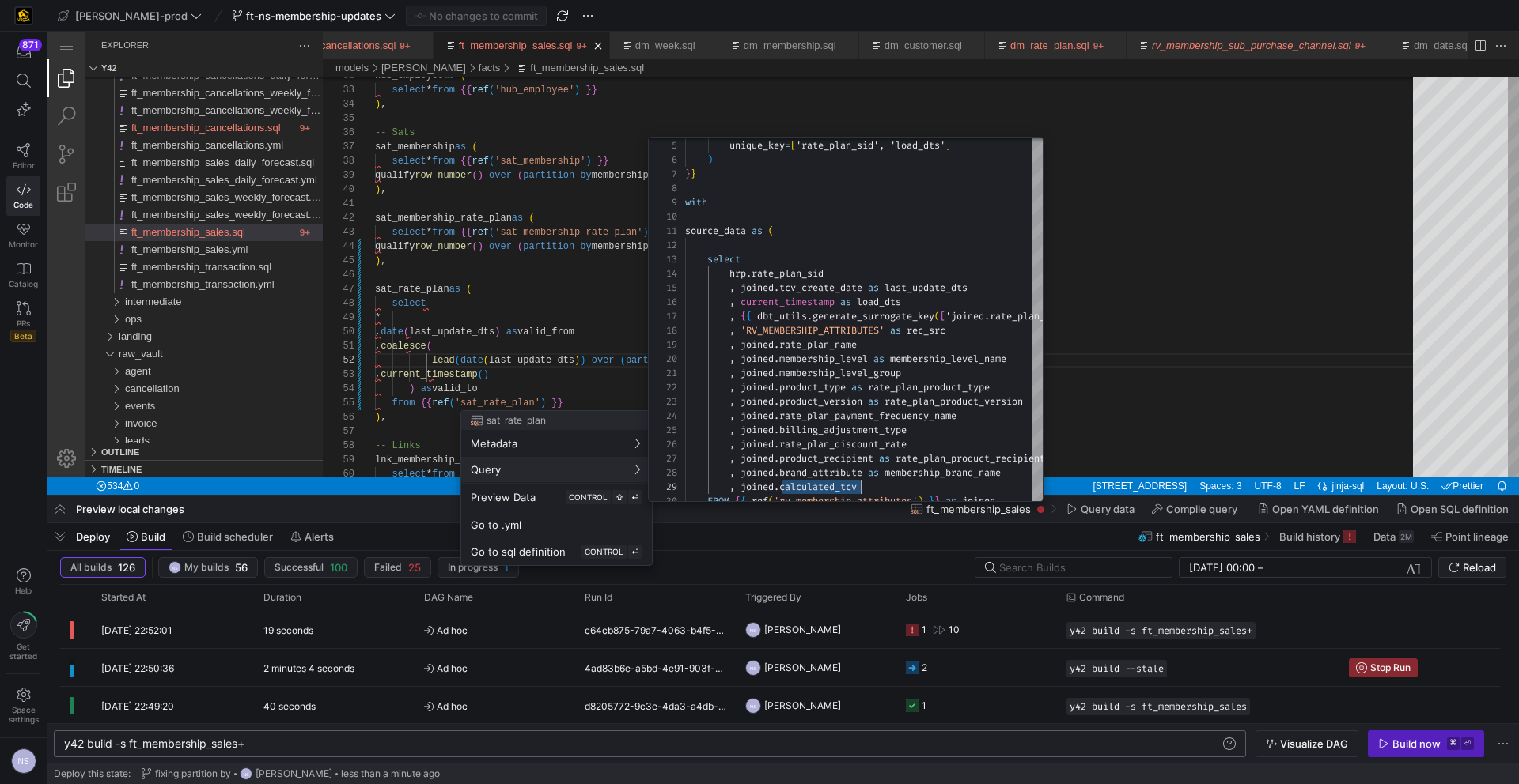
click at [1263, 343] on div at bounding box center [759, 392] width 1519 height 784
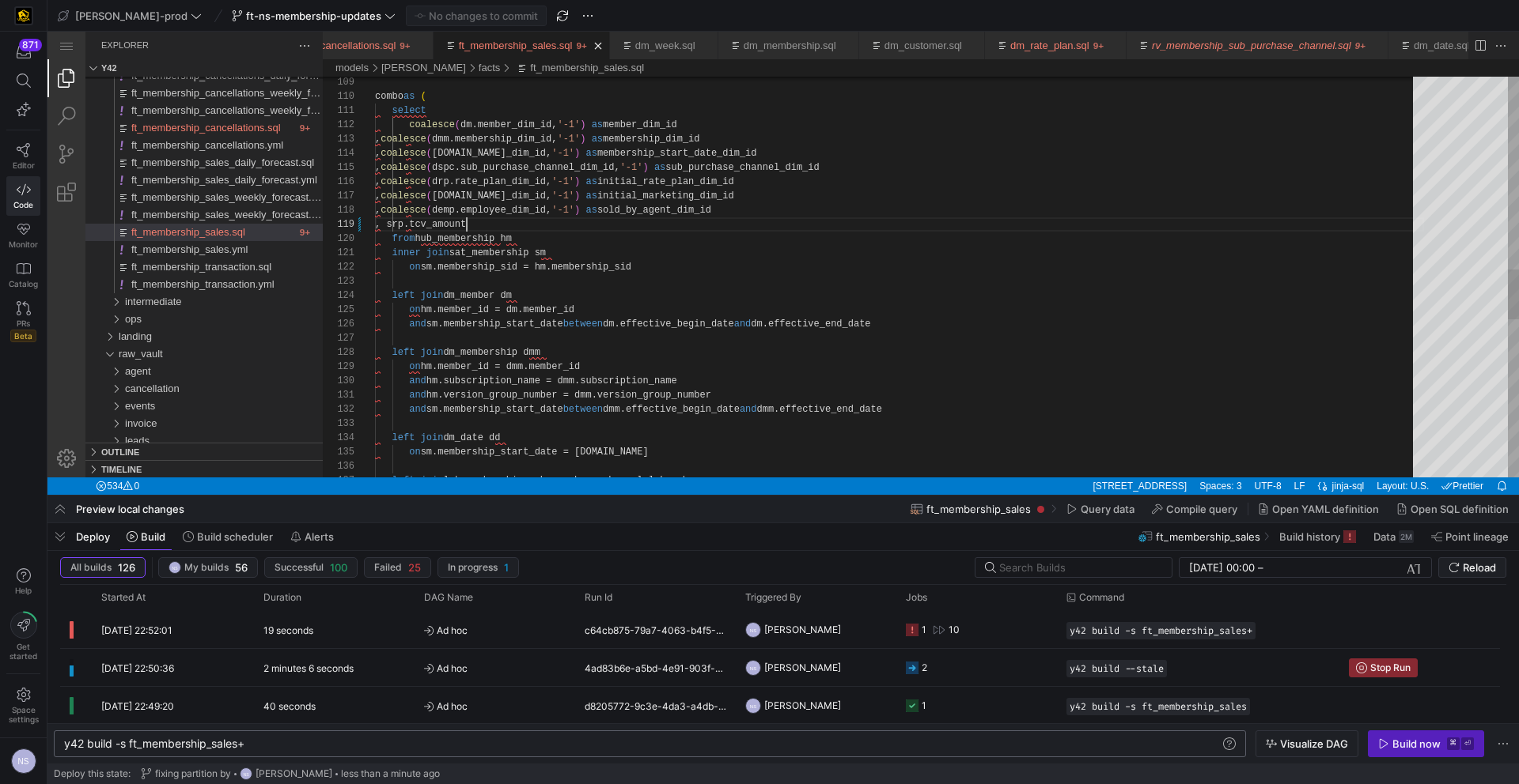
click at [469, 218] on div "combo as ( select coalesce ( dm.member_dim_id, '-1' ) as member_dim_id , coales…" at bounding box center [899, 141] width 1049 height 3205
paste textarea "r_dim_id, '-1') as member_dim_id , coalesce(dmm.membership_dim_id, '-1') as mem…"
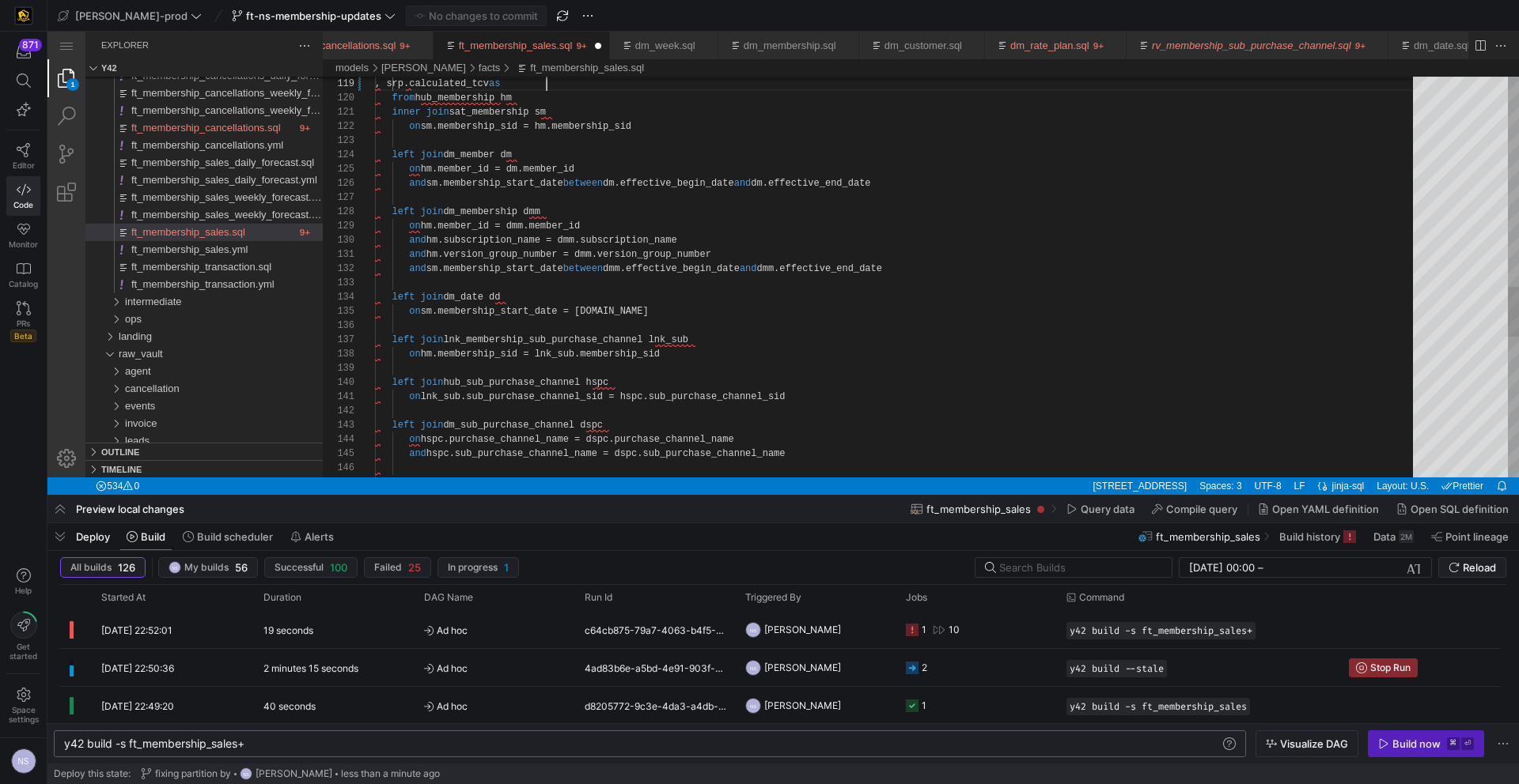
scroll to position [99, 171]
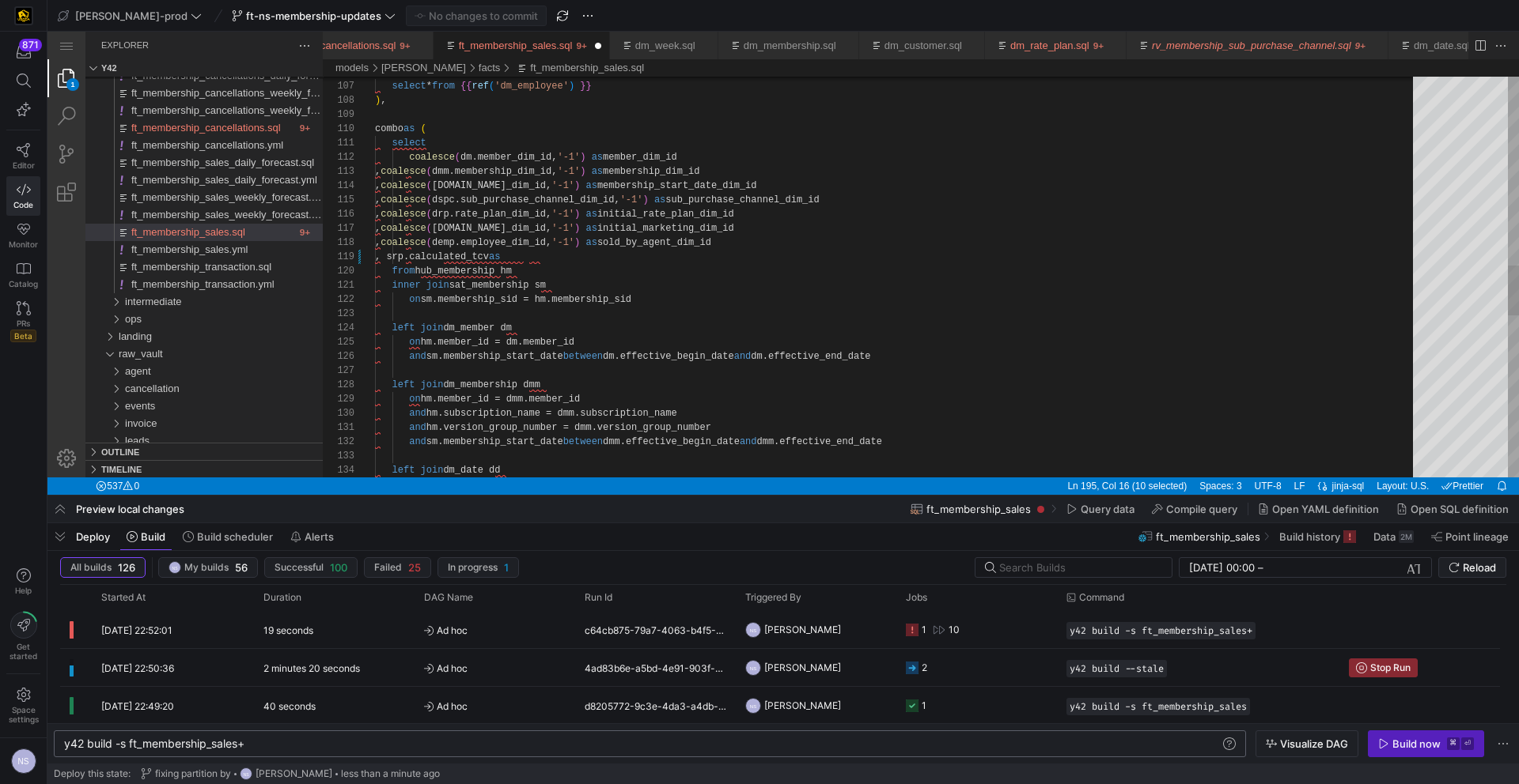
click at [560, 255] on div "left join dm_member dm on hm.member_id = dm.member_id and sm.membership_start_d…" at bounding box center [899, 172] width 1049 height 3205
paste textarea ") as member_dim_id , coalesce(dmm.membership_dim_id, '-1') as membership_dim_id…"
click at [947, 190] on div "left join dm_member dm on hm.member_id = dm.member_id and sm.membership_start_d…" at bounding box center [899, 179] width 1049 height 3205
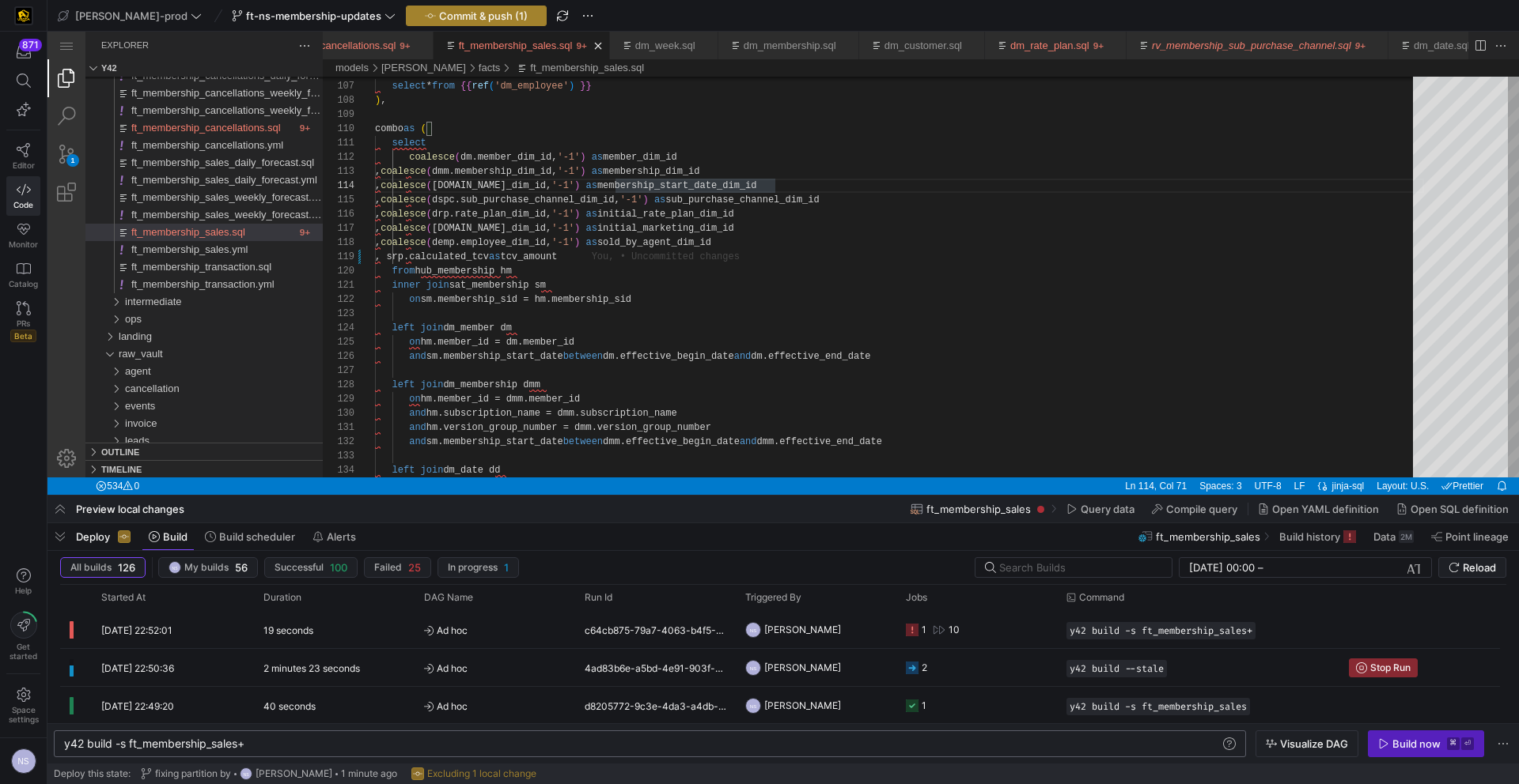
type textarea "select coalesce(dm.member_dim_id, '-1') as member_dim_id , coalesce(dmm.members…"
click at [451, 23] on span "button" at bounding box center [476, 15] width 139 height 19
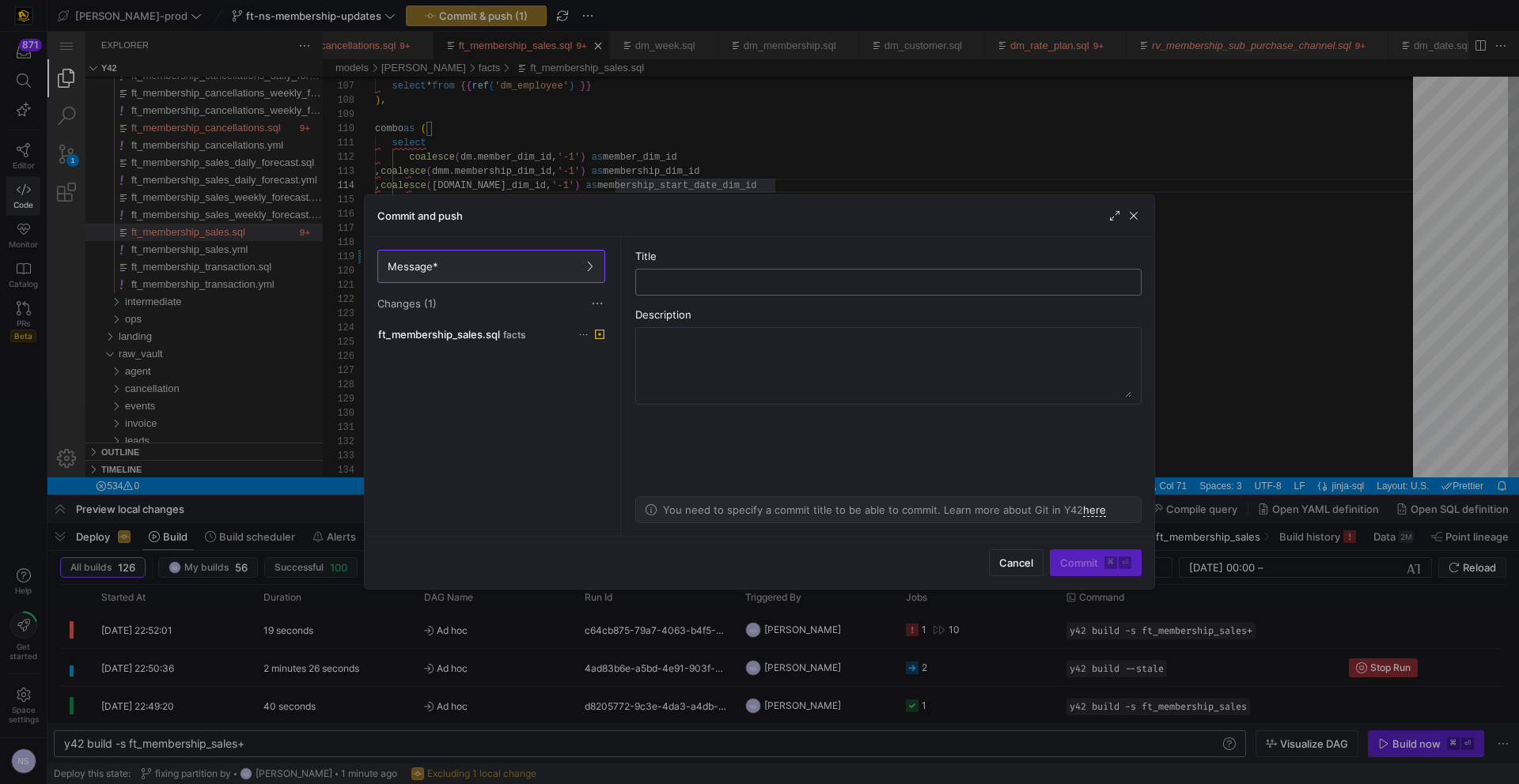
click at [838, 287] on input "text" at bounding box center [888, 282] width 479 height 13
type input "fixing syntax"
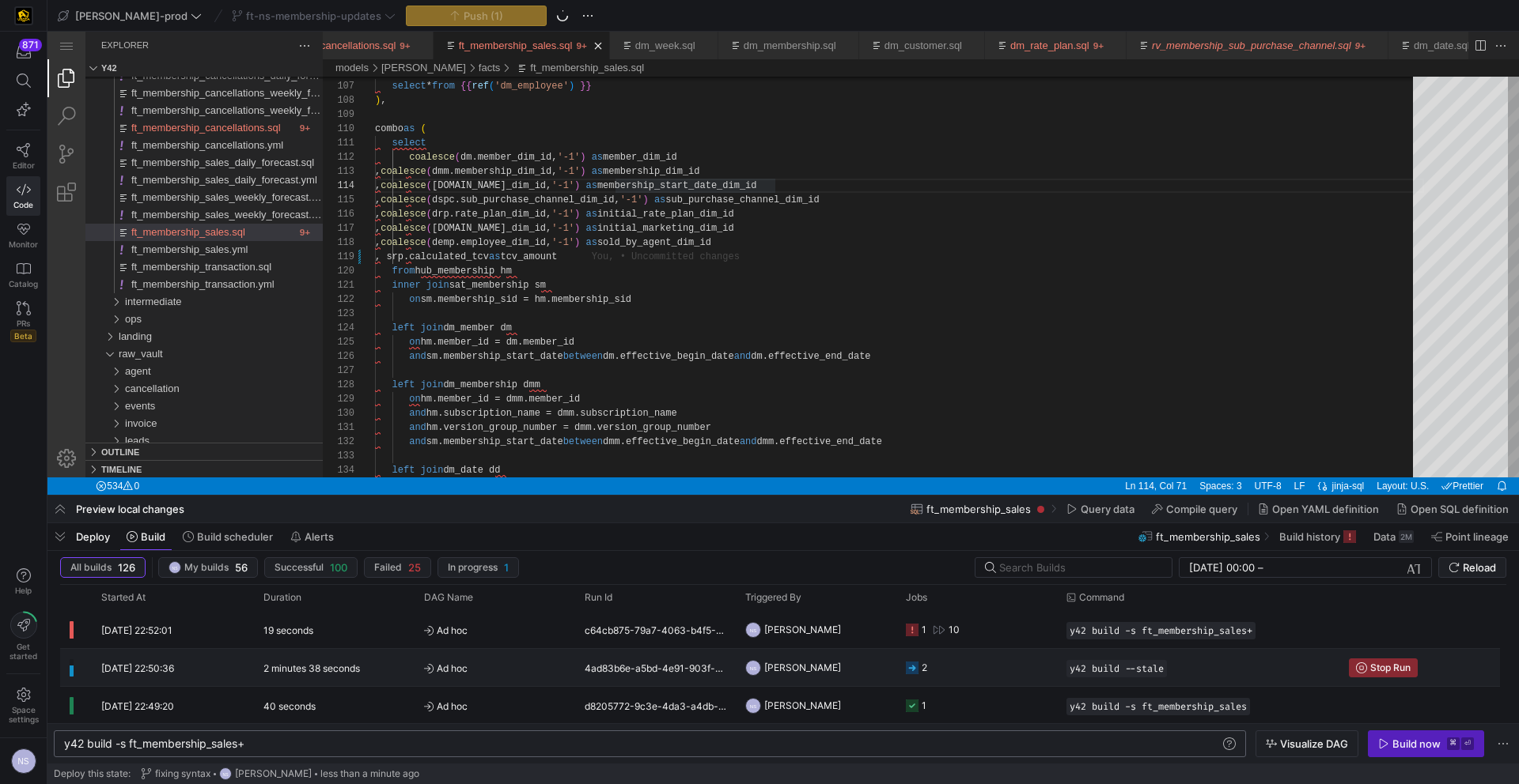
click at [1255, 669] on y42-orchestration-run-configuration-details "y42 build --stale" at bounding box center [1198, 669] width 264 height 17
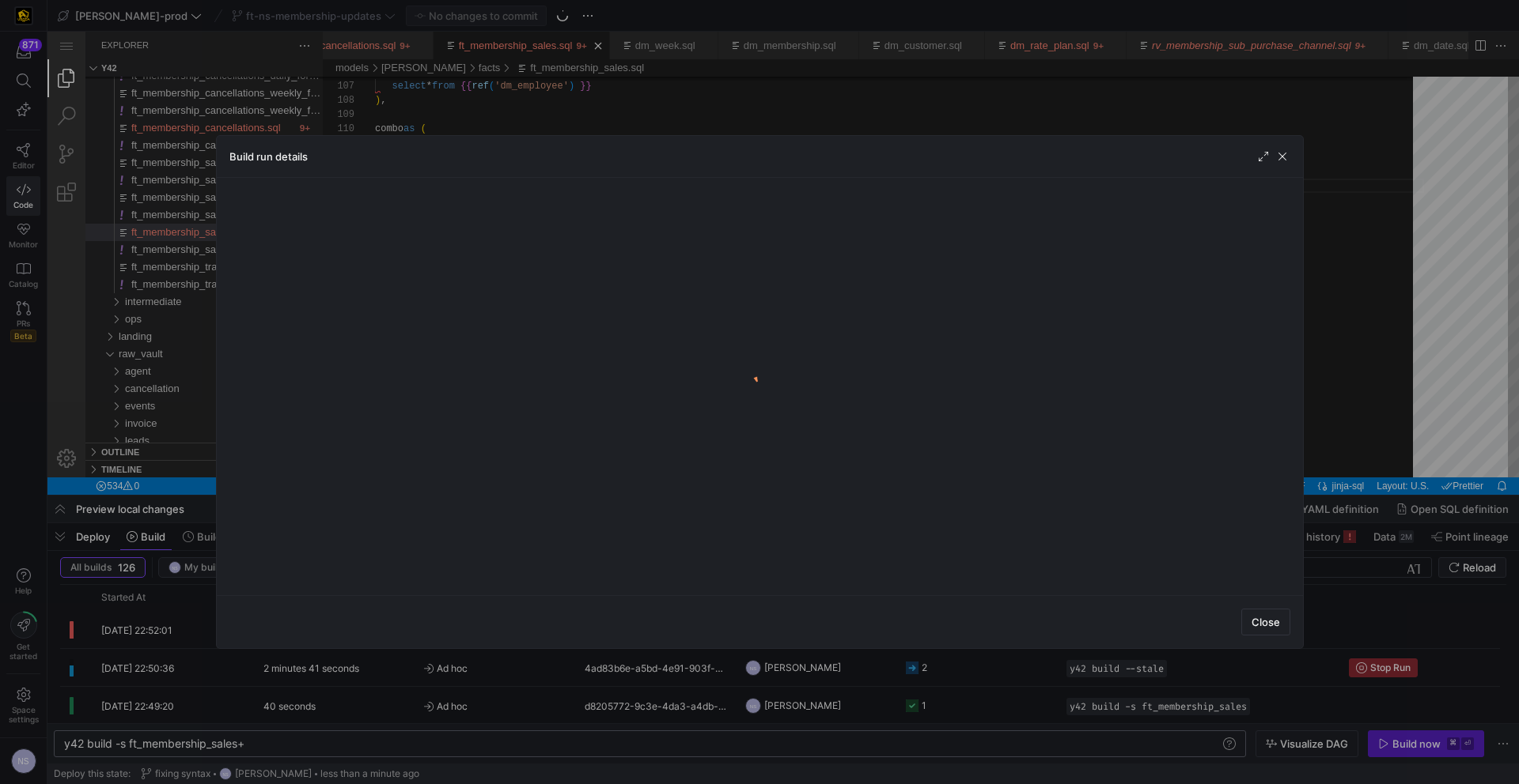
drag, startPoint x: 1380, startPoint y: 457, endPoint x: 1336, endPoint y: 448, distance: 44.9
click at [1380, 457] on div at bounding box center [759, 392] width 1519 height 784
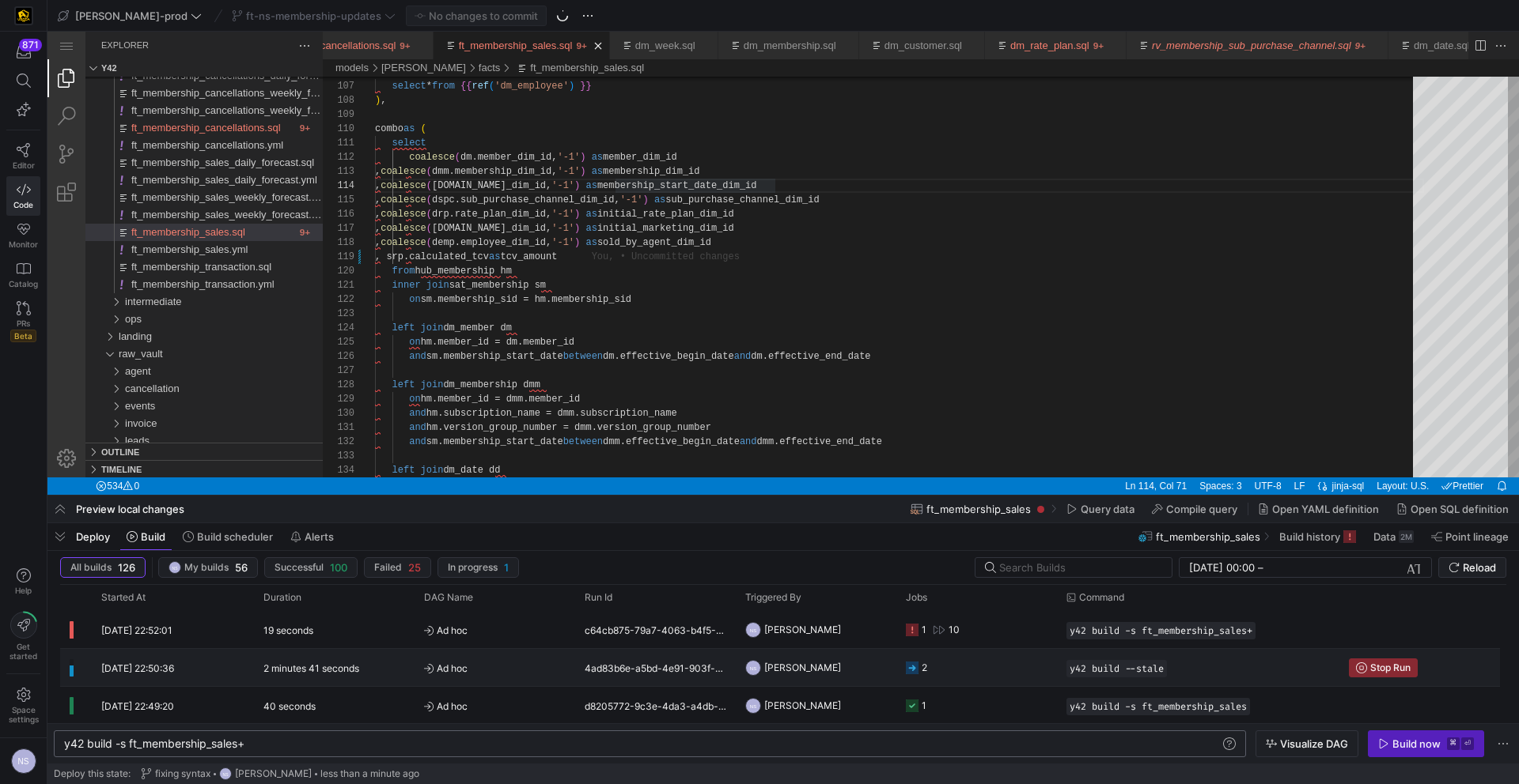
click at [1247, 660] on y42-orchestration-run-configuration-details "y42 build --stale" at bounding box center [1198, 669] width 264 height 17
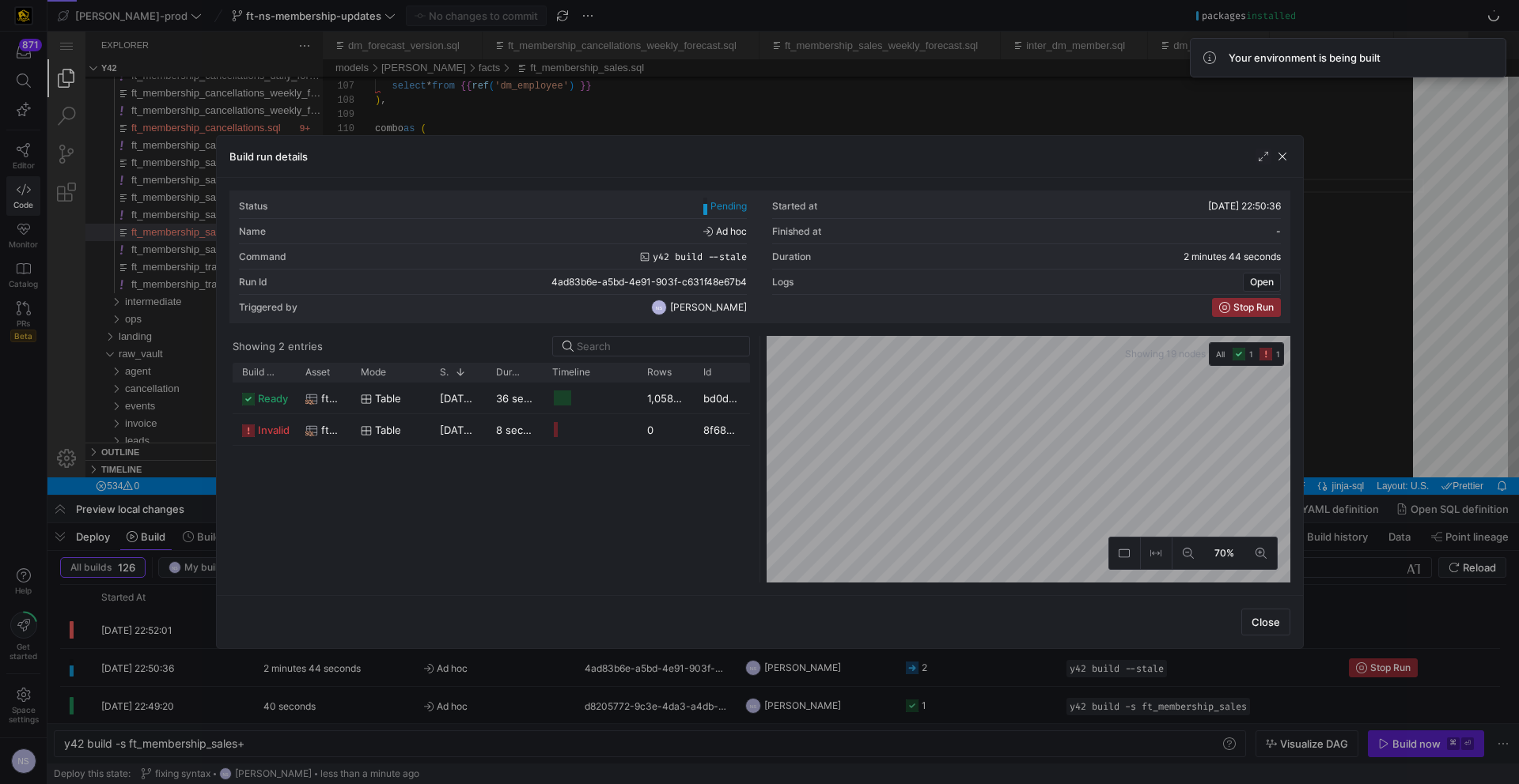
scroll to position [42, 400]
click at [1345, 570] on div at bounding box center [759, 392] width 1519 height 784
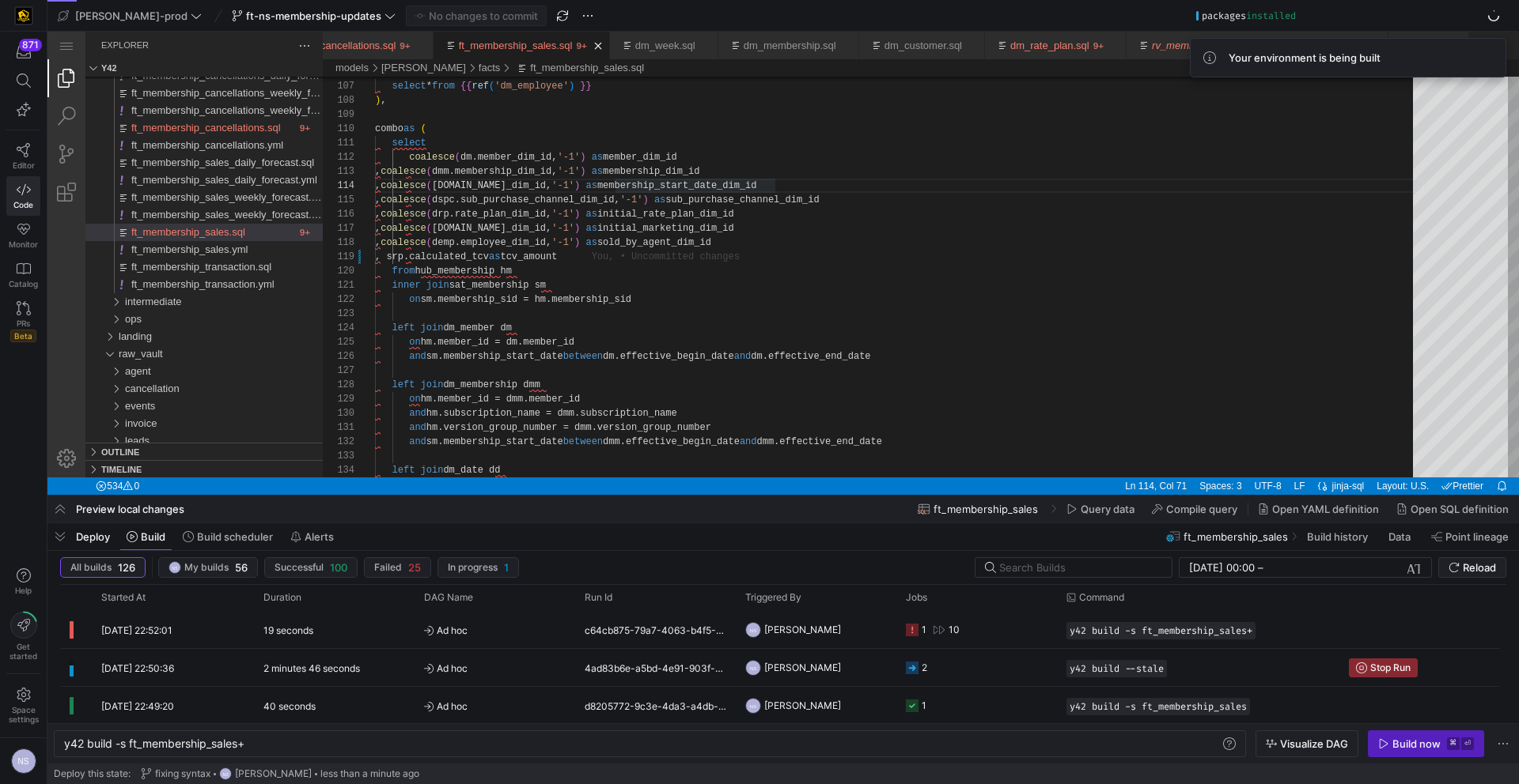
click at [1423, 758] on y42-orchestration-inline-build "y42 build -s ft_membership_sales+ y42 build -s ft_membership_sales+ Visualize D…" at bounding box center [783, 743] width 1471 height 41
click at [1393, 663] on span "Stop Run" at bounding box center [1390, 668] width 41 height 11
click at [1412, 733] on span "button" at bounding box center [1425, 744] width 115 height 25
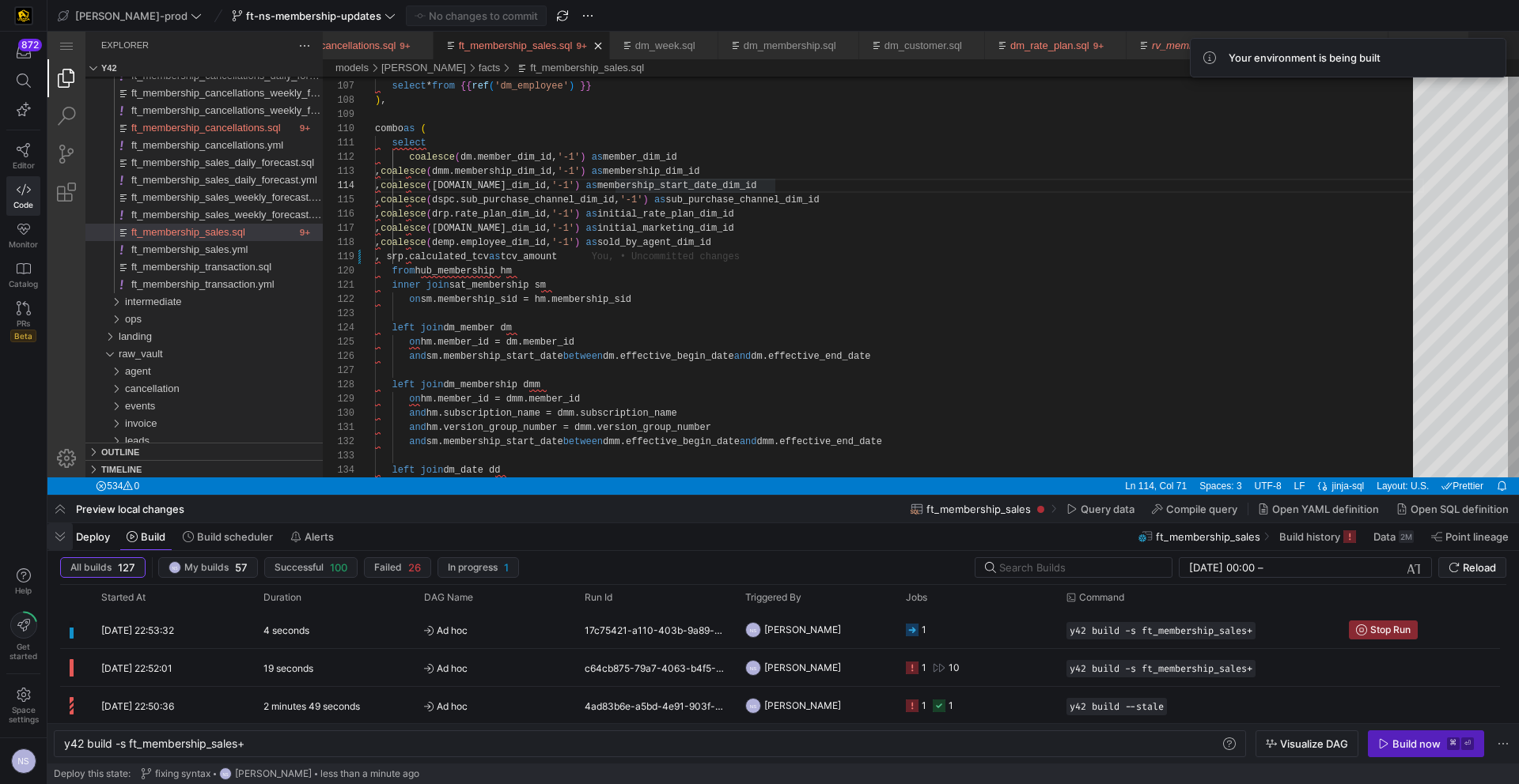
click at [67, 534] on span "button" at bounding box center [60, 537] width 25 height 27
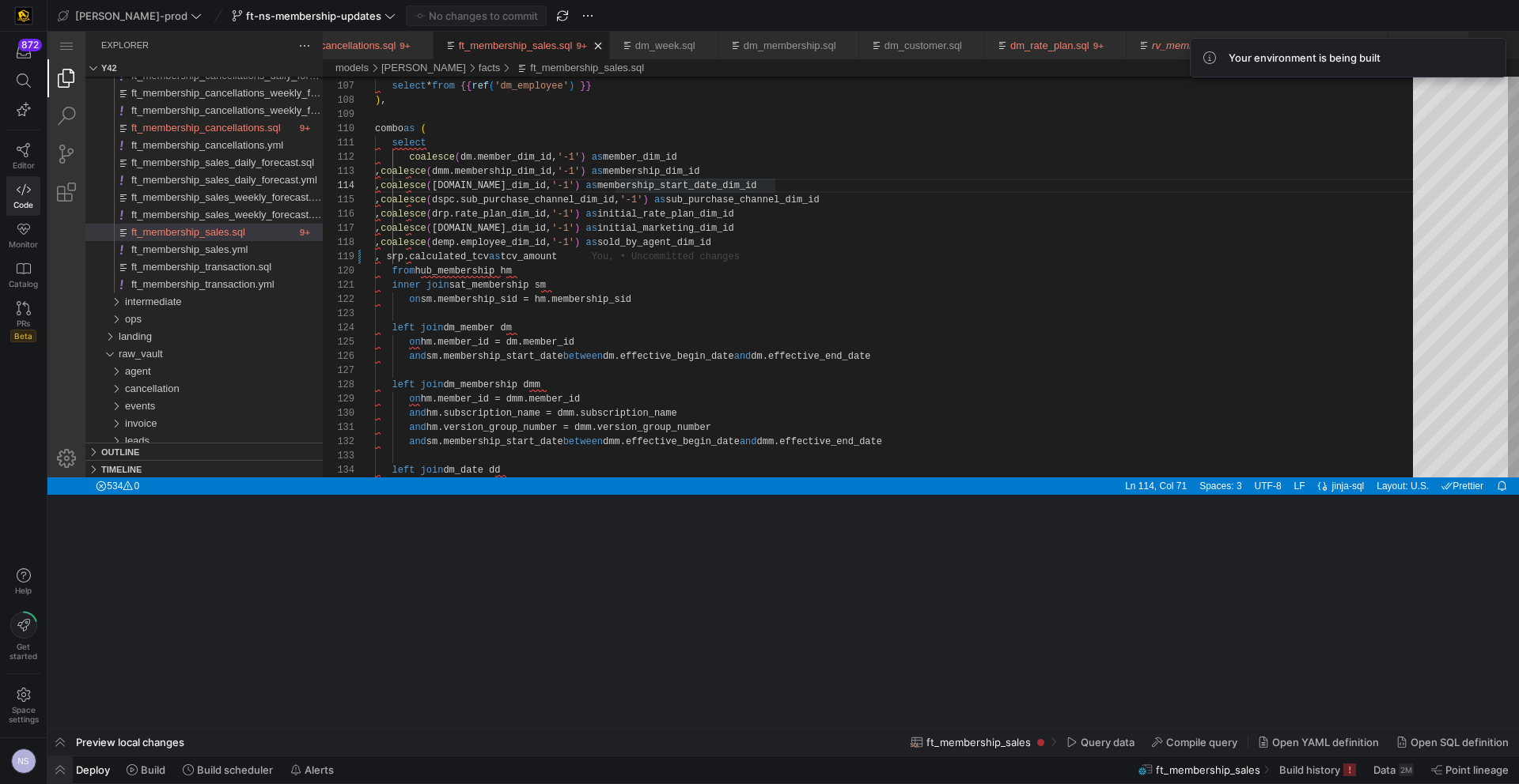
scroll to position [42, 400]
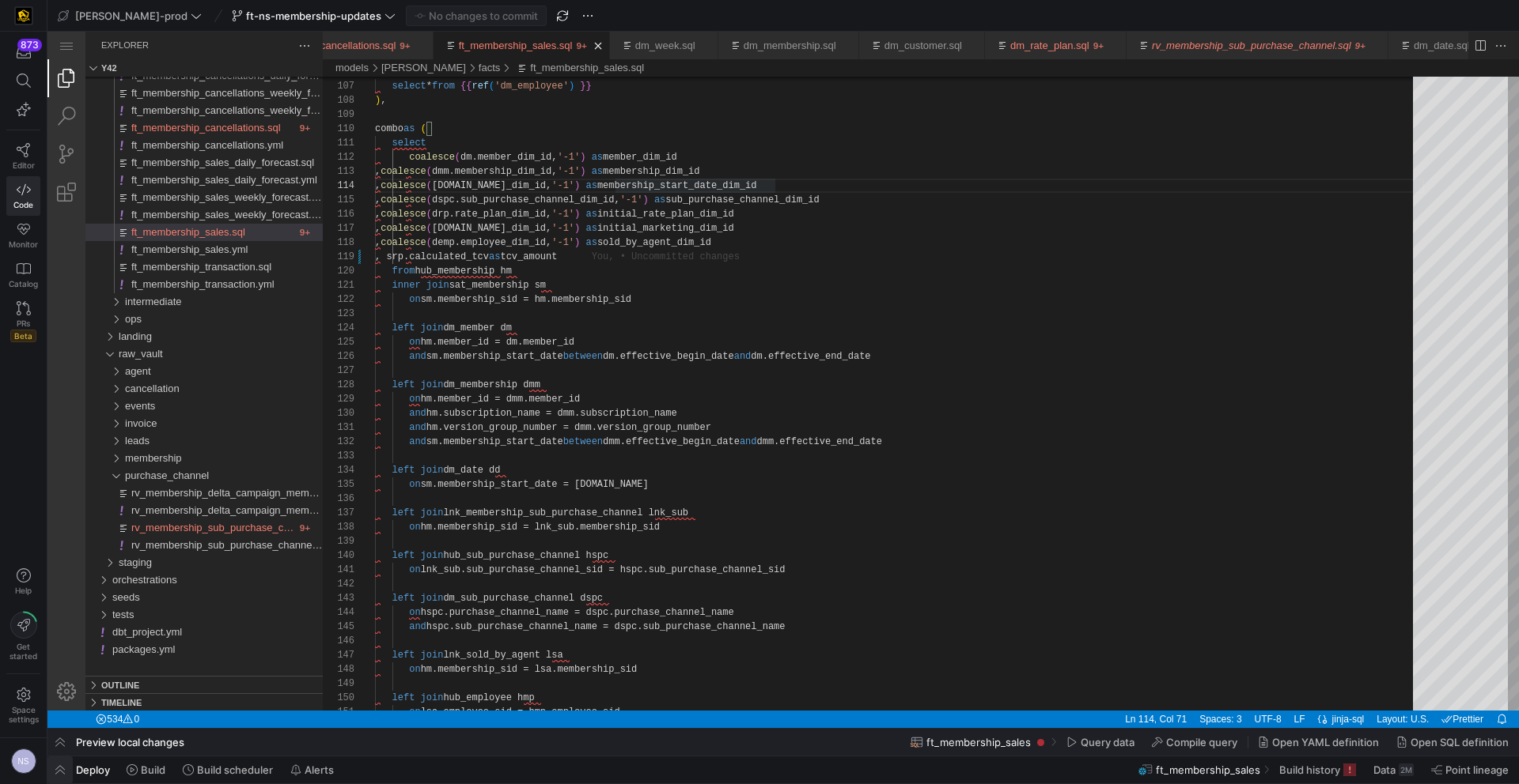
click at [52, 767] on span "button" at bounding box center [60, 770] width 25 height 27
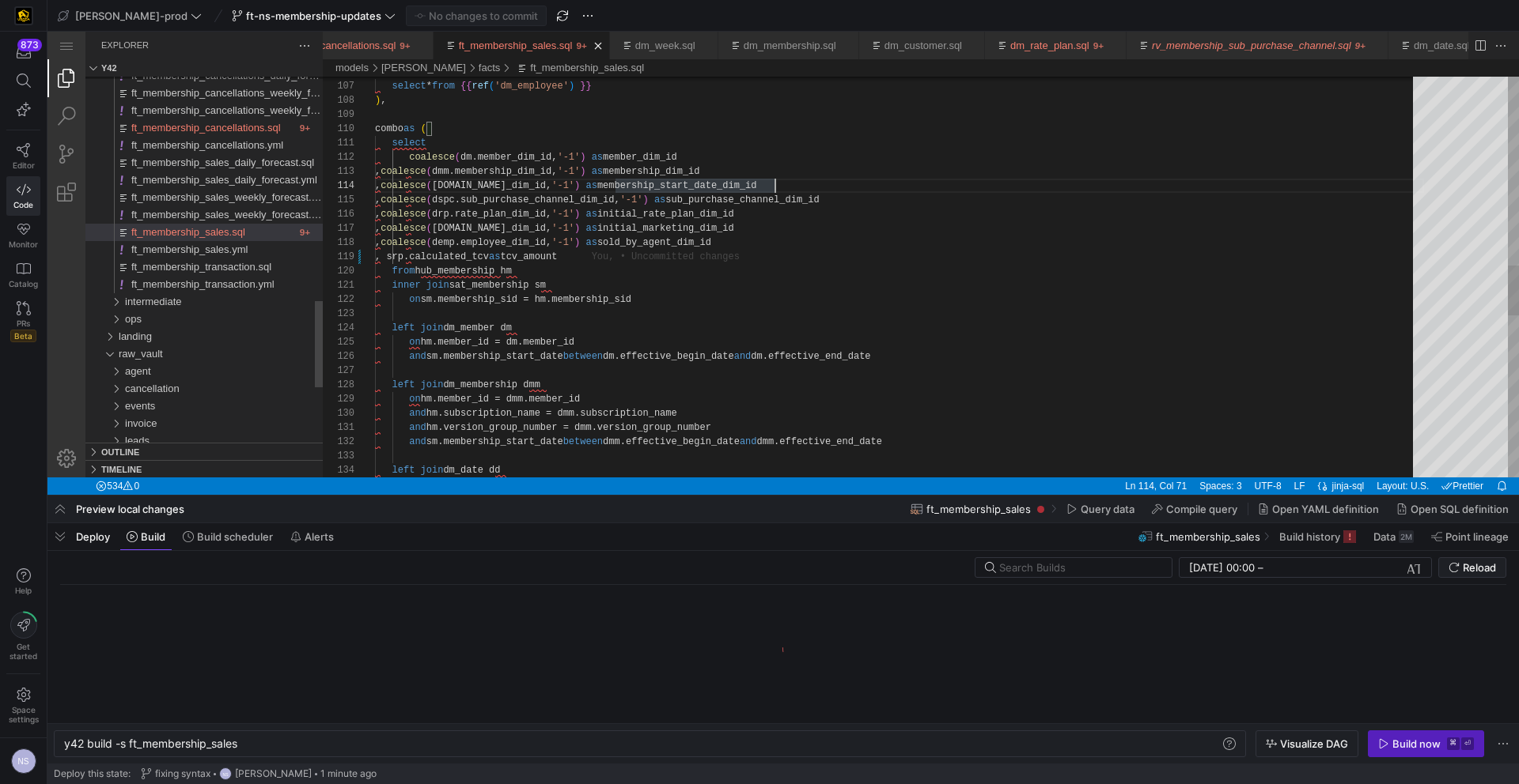
scroll to position [0, 175]
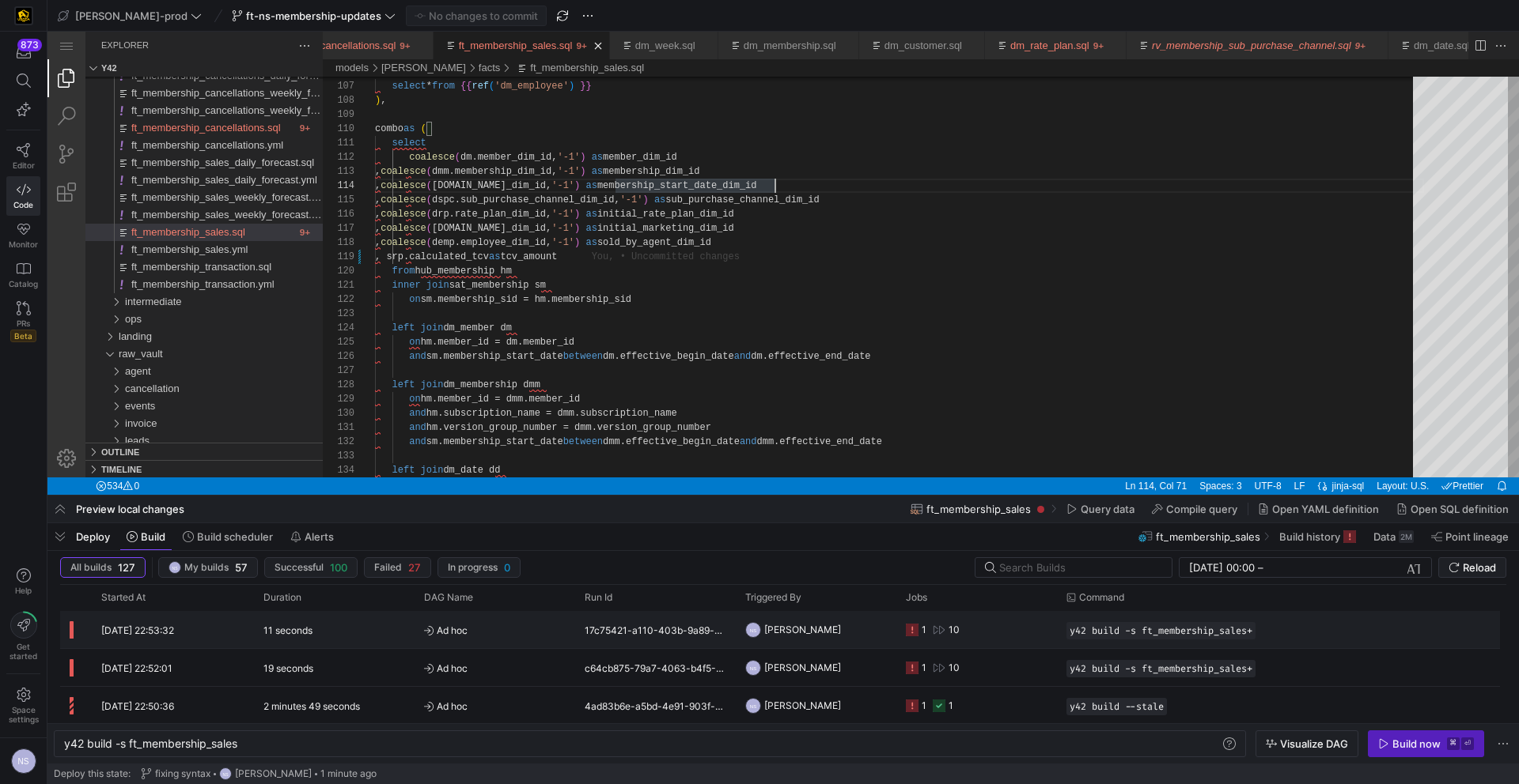
click at [868, 637] on y42-orchestration-triggered-by "NS [PERSON_NAME]" at bounding box center [816, 629] width 142 height 35
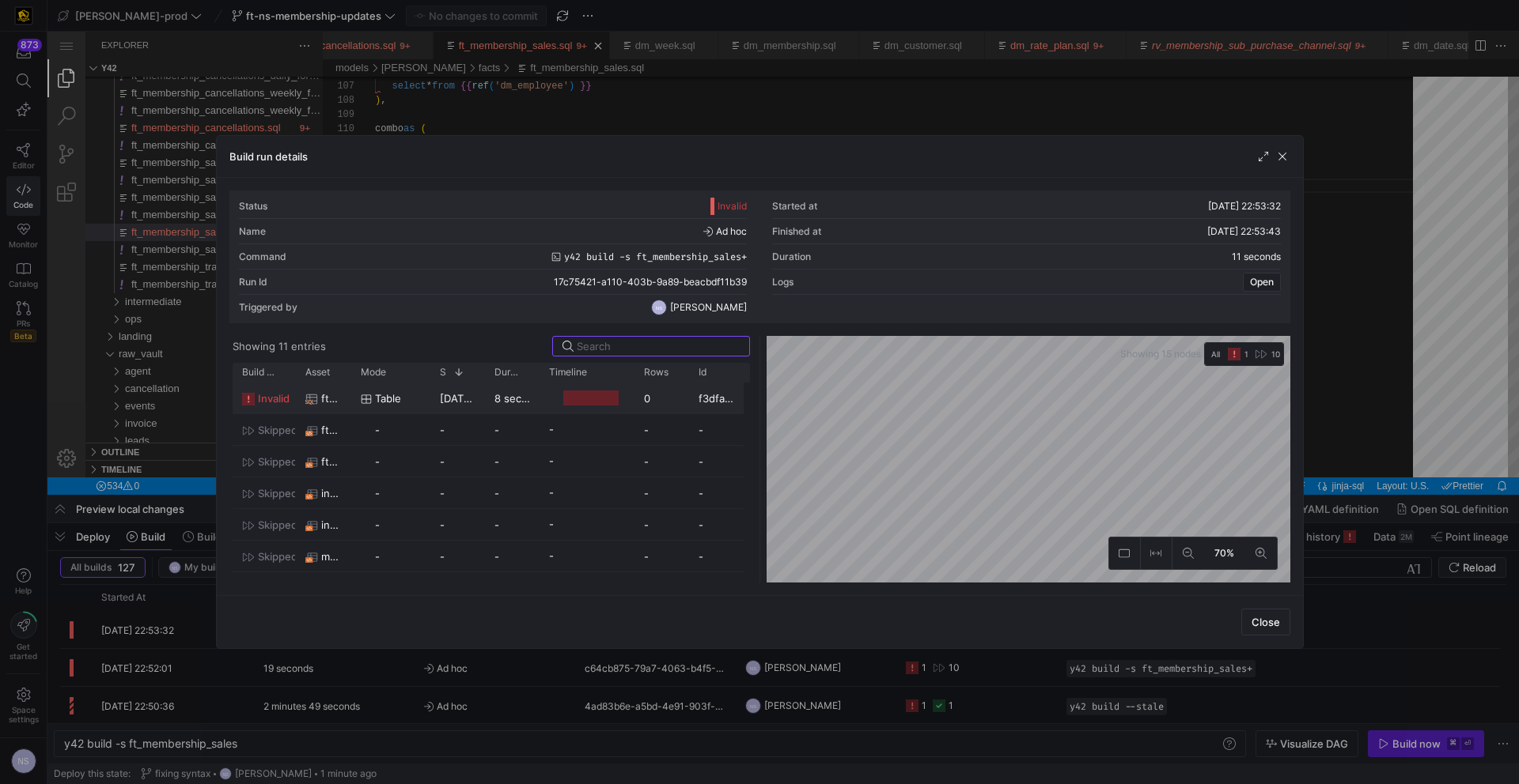
click at [522, 393] on y42-duration "8 seconds" at bounding box center [520, 399] width 51 height 13
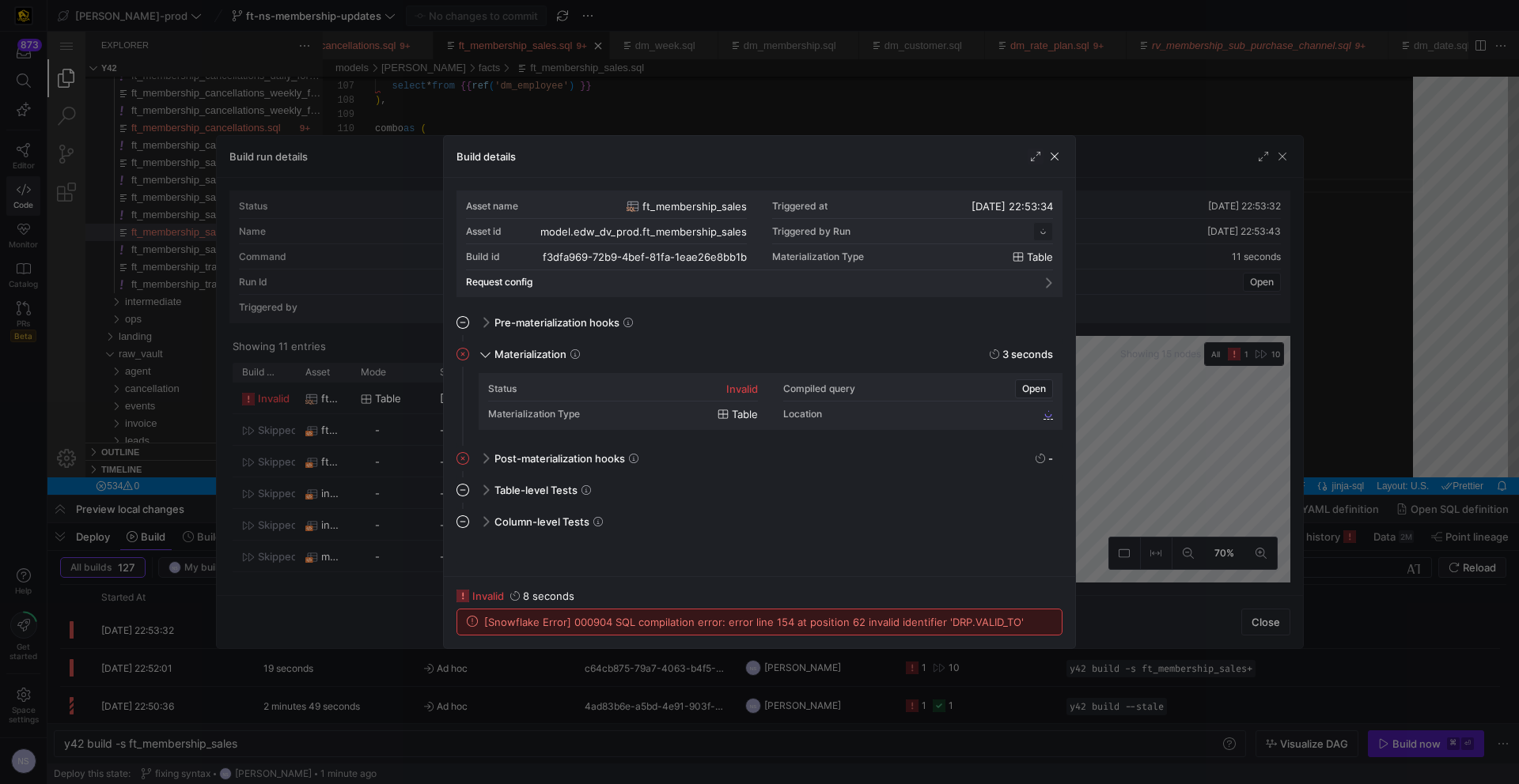
scroll to position [143, 0]
click at [1123, 457] on div at bounding box center [759, 392] width 1519 height 784
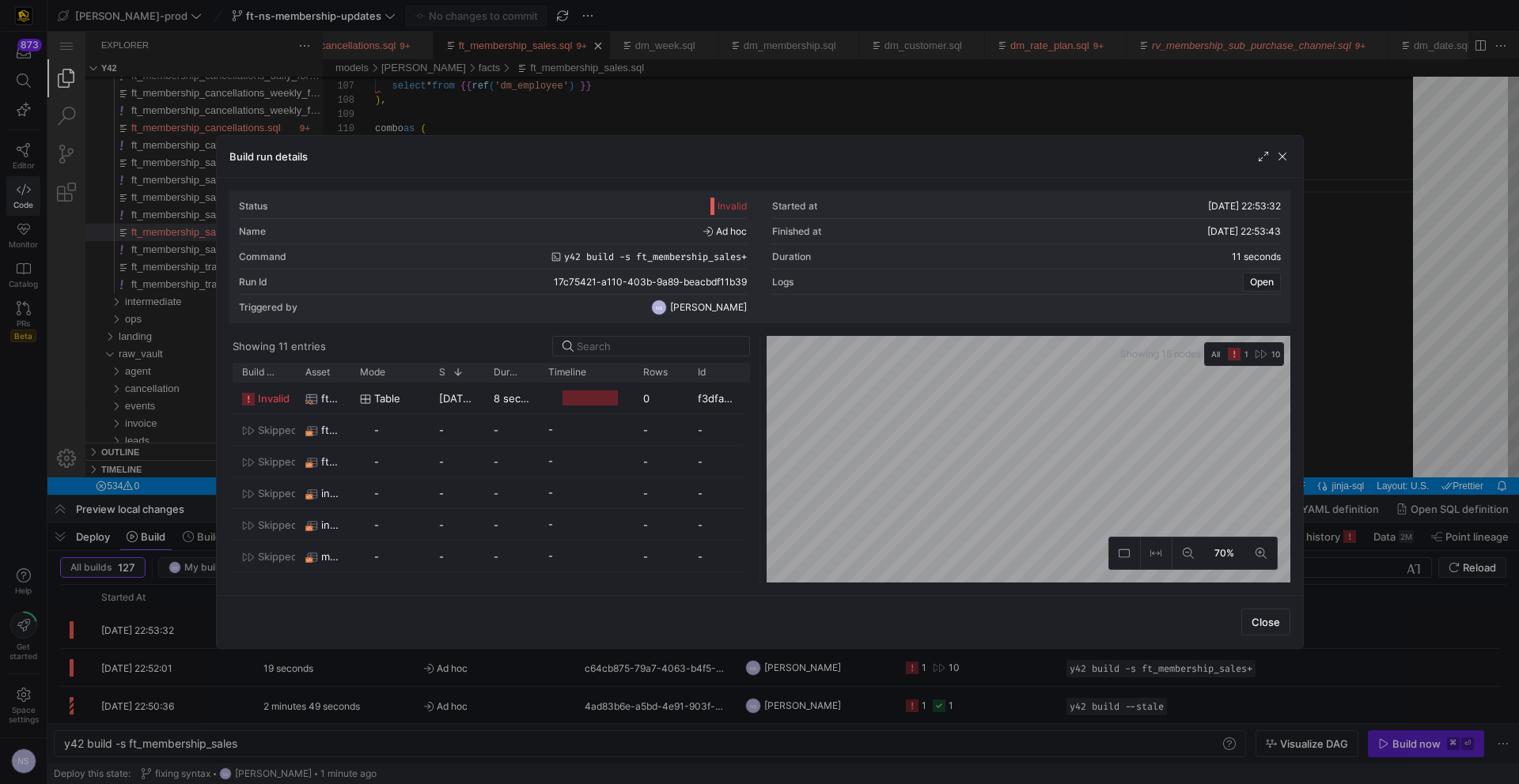
drag, startPoint x: 1390, startPoint y: 414, endPoint x: 1008, endPoint y: 323, distance: 392.7
click at [1390, 414] on div at bounding box center [759, 392] width 1519 height 784
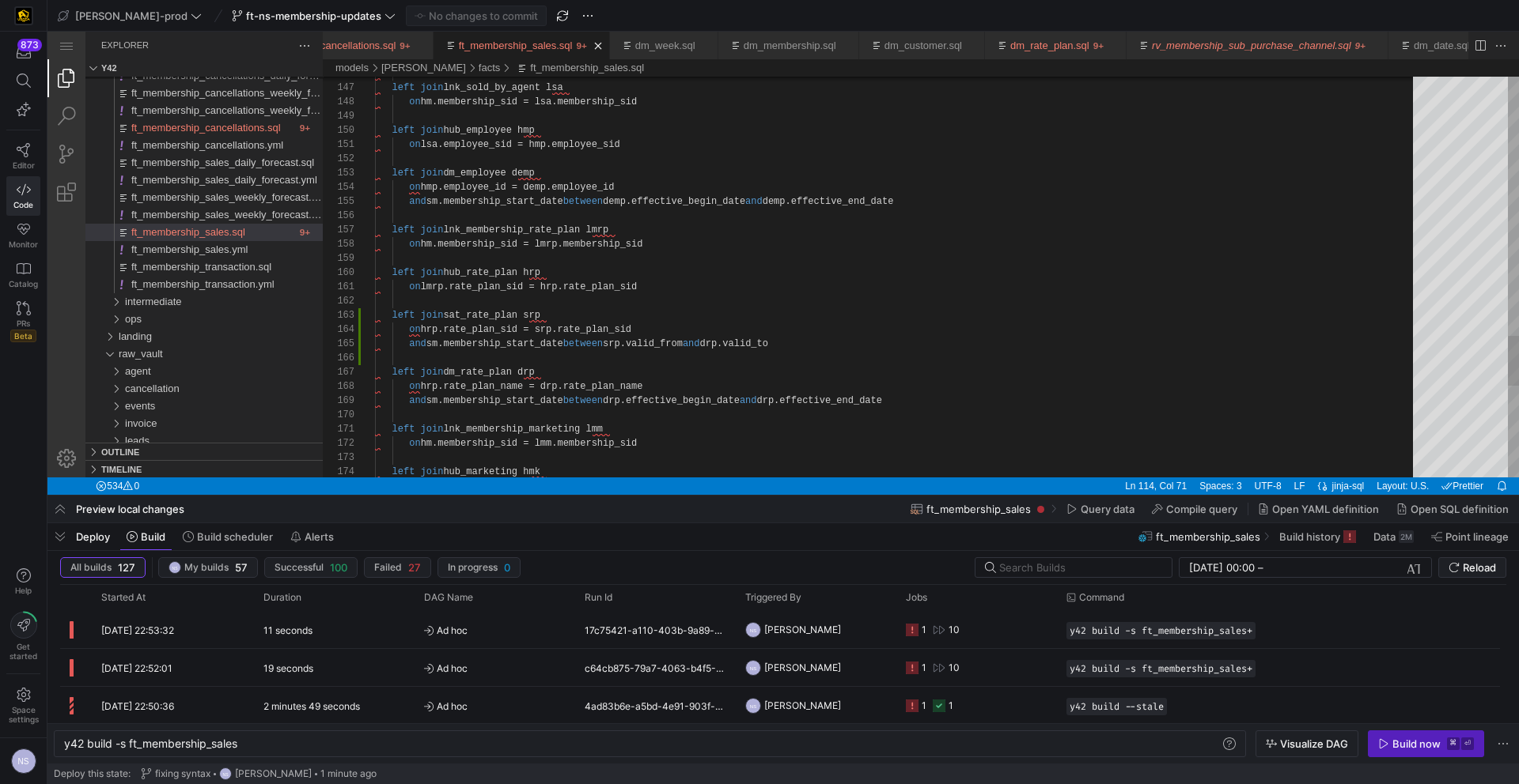
click at [439, 19] on span "Commit & push (1)" at bounding box center [483, 16] width 88 height 13
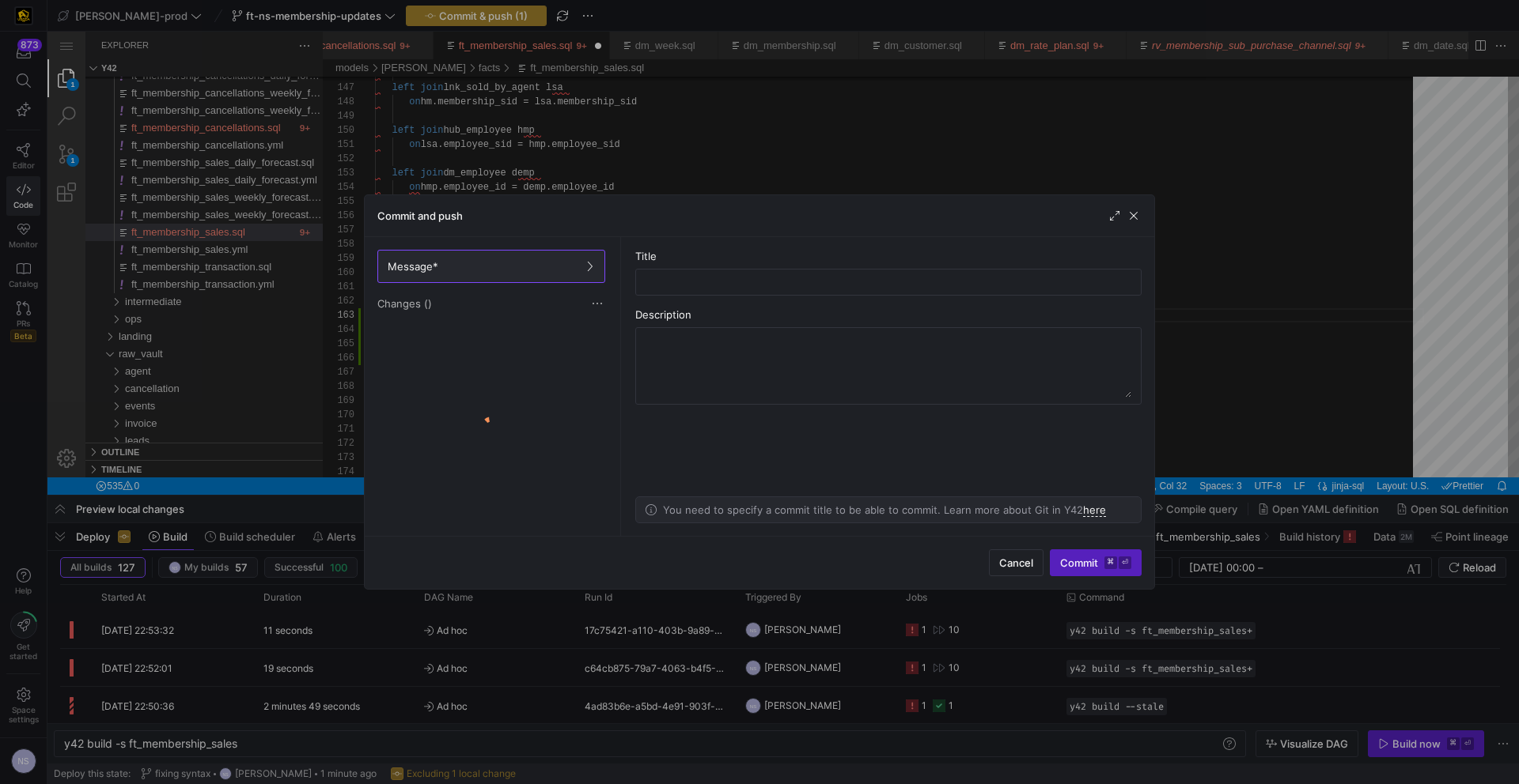
scroll to position [29, 195]
drag, startPoint x: 712, startPoint y: 48, endPoint x: 677, endPoint y: 78, distance: 46.1
click at [712, 48] on div at bounding box center [759, 392] width 1519 height 784
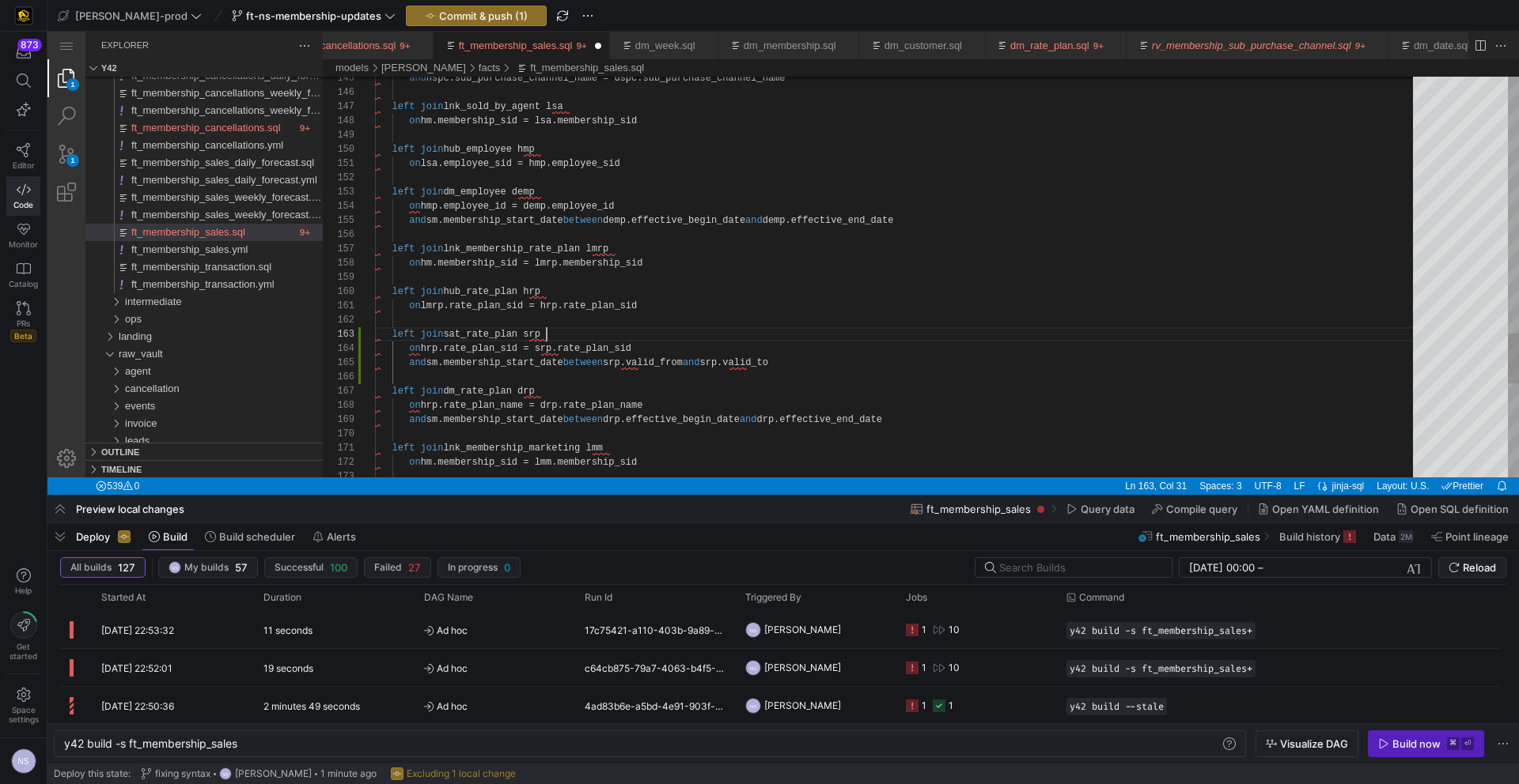
scroll to position [29, 171]
type textarea "on lnk_sub.sub_purchase_channel_sid = hspc.sub_purchase_channel_sid left join d…"
drag, startPoint x: 372, startPoint y: 17, endPoint x: 317, endPoint y: 1, distance: 57.3
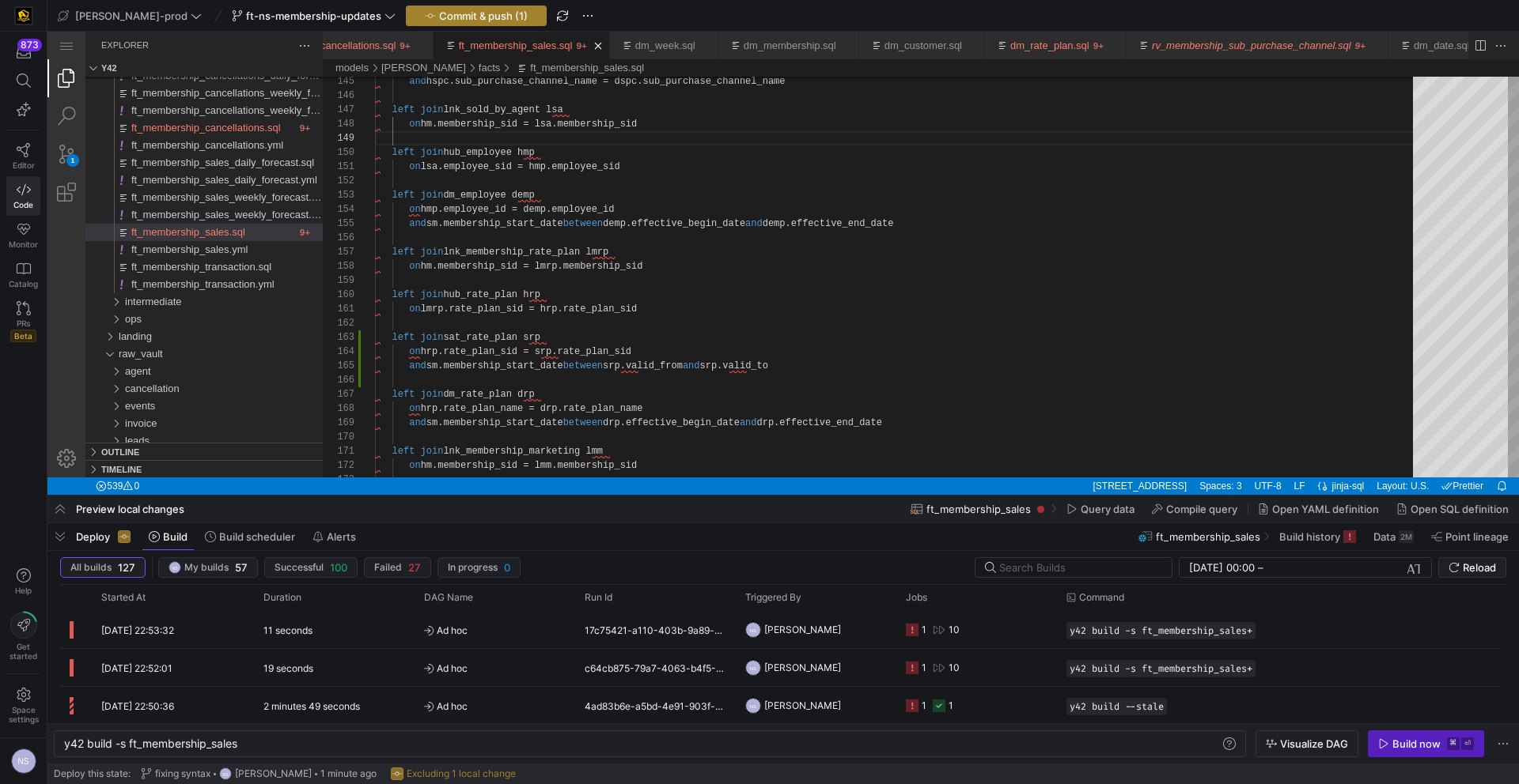
click at [406, 17] on span "button" at bounding box center [476, 15] width 139 height 19
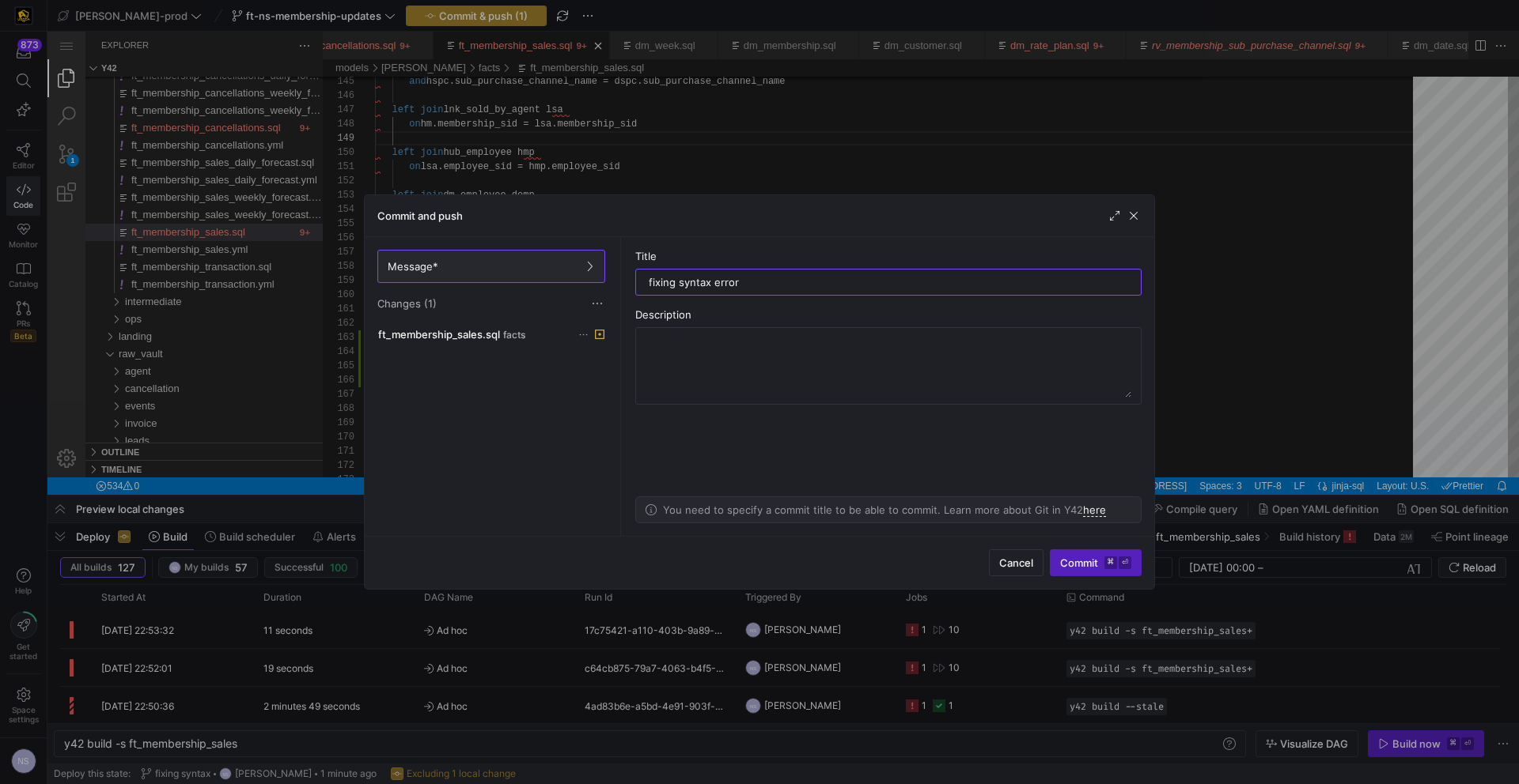
type input "fixing syntax error"
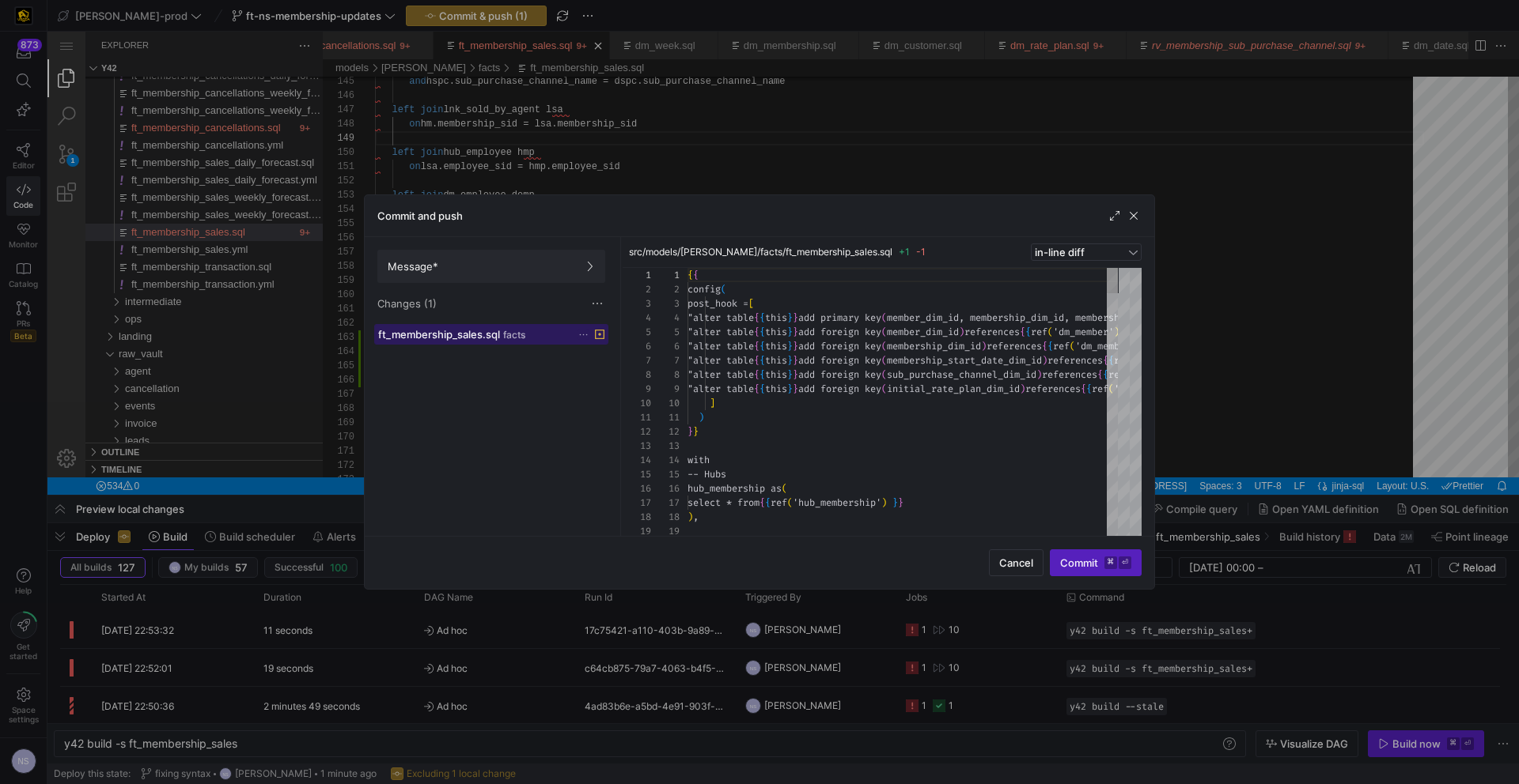
click at [503, 337] on span "facts" at bounding box center [514, 335] width 23 height 11
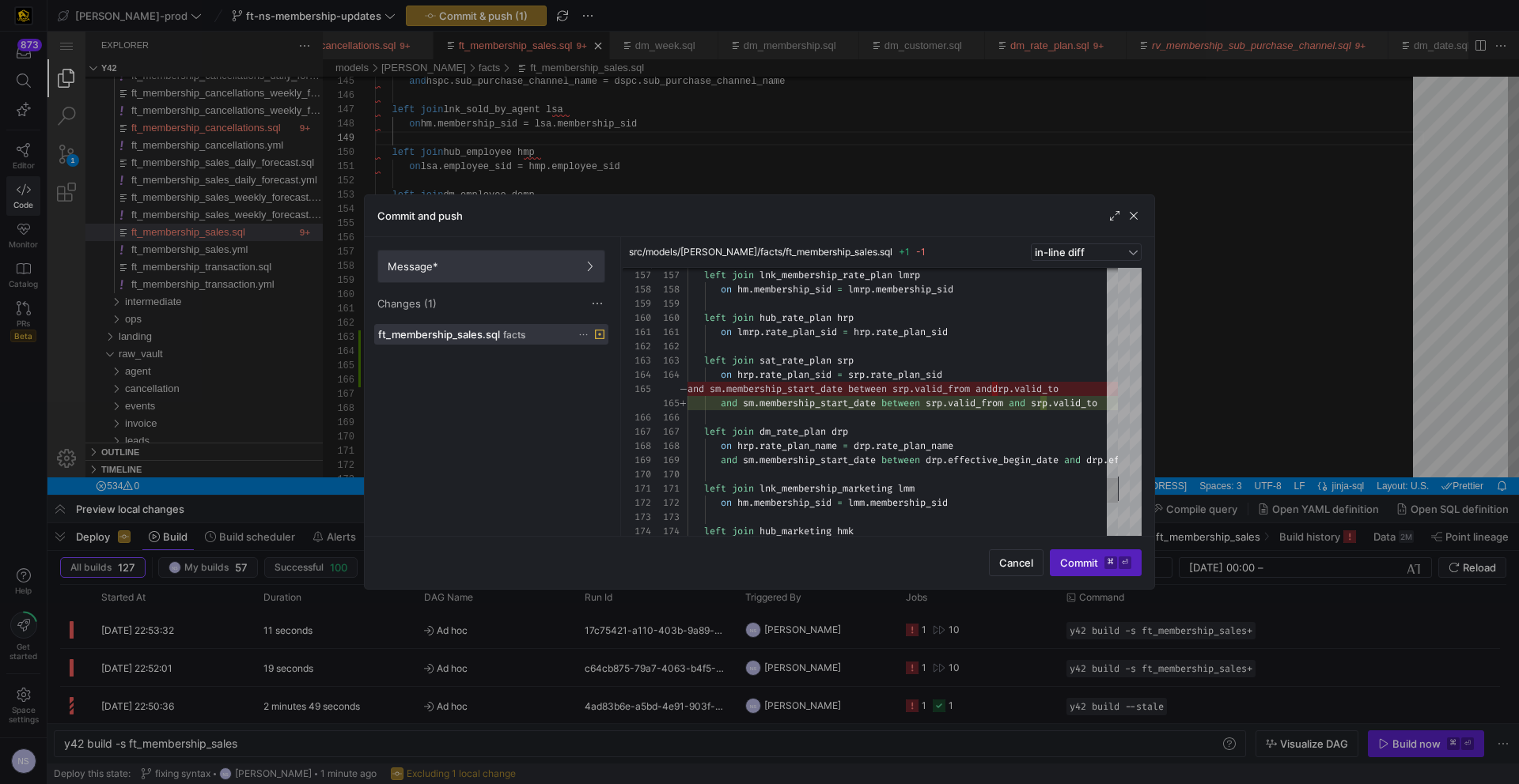
drag, startPoint x: 496, startPoint y: 231, endPoint x: 505, endPoint y: 263, distance: 33.2
click at [496, 233] on div "Commit and push" at bounding box center [759, 216] width 790 height 42
click at [505, 263] on span "Message*" at bounding box center [491, 266] width 208 height 13
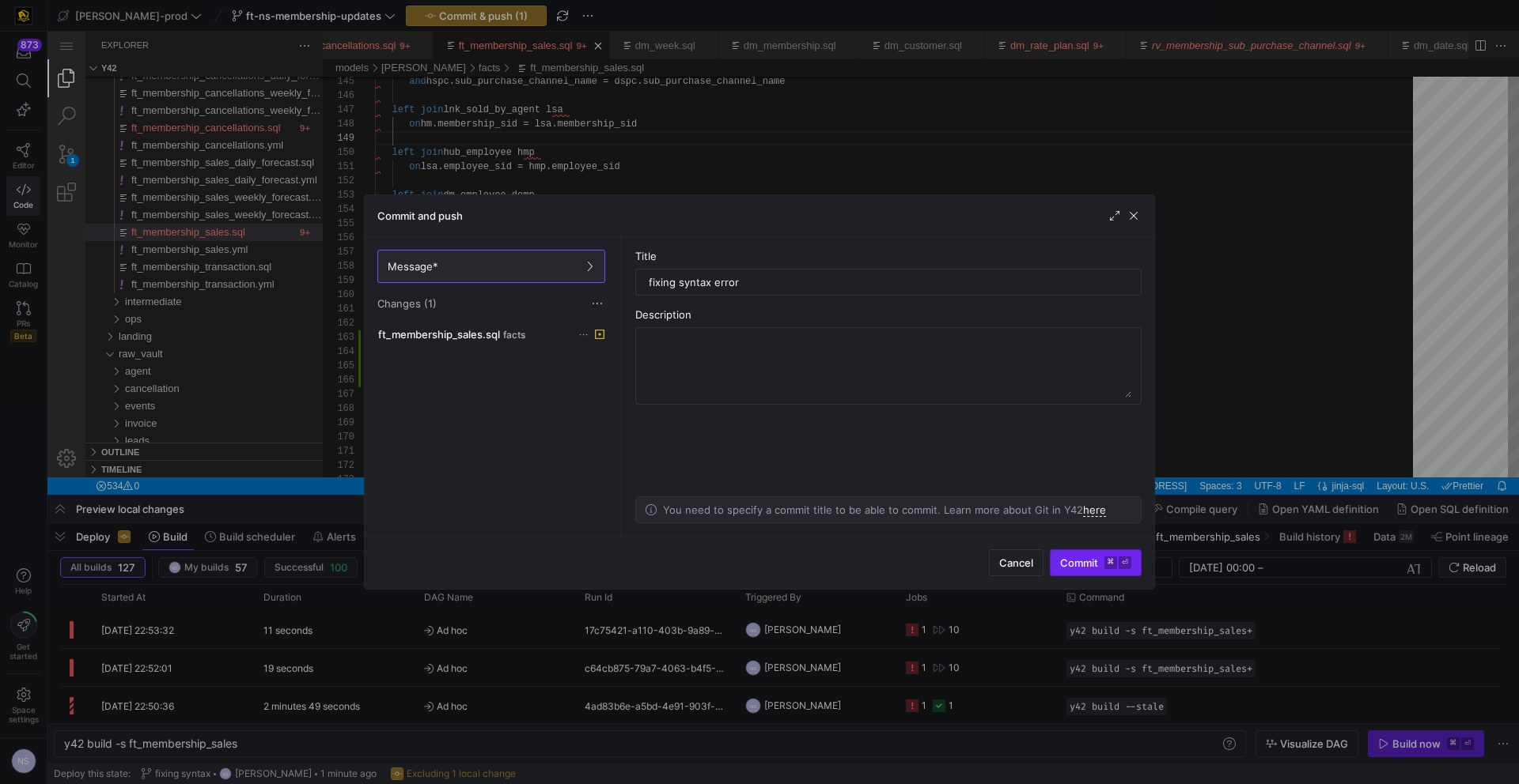
click at [1127, 554] on span "submit" at bounding box center [1096, 563] width 90 height 25
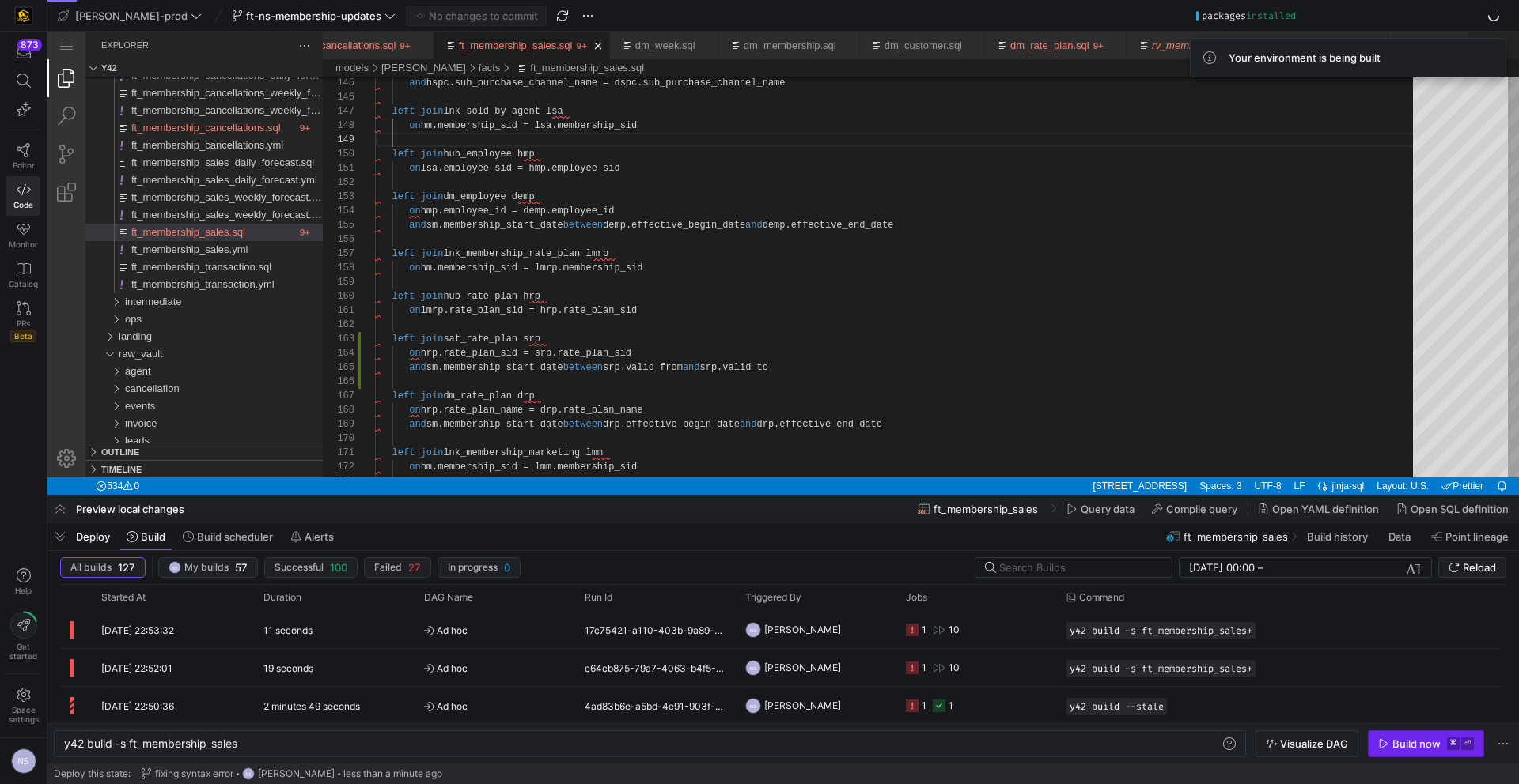
click at [1396, 738] on div "Build now" at bounding box center [1415, 744] width 48 height 13
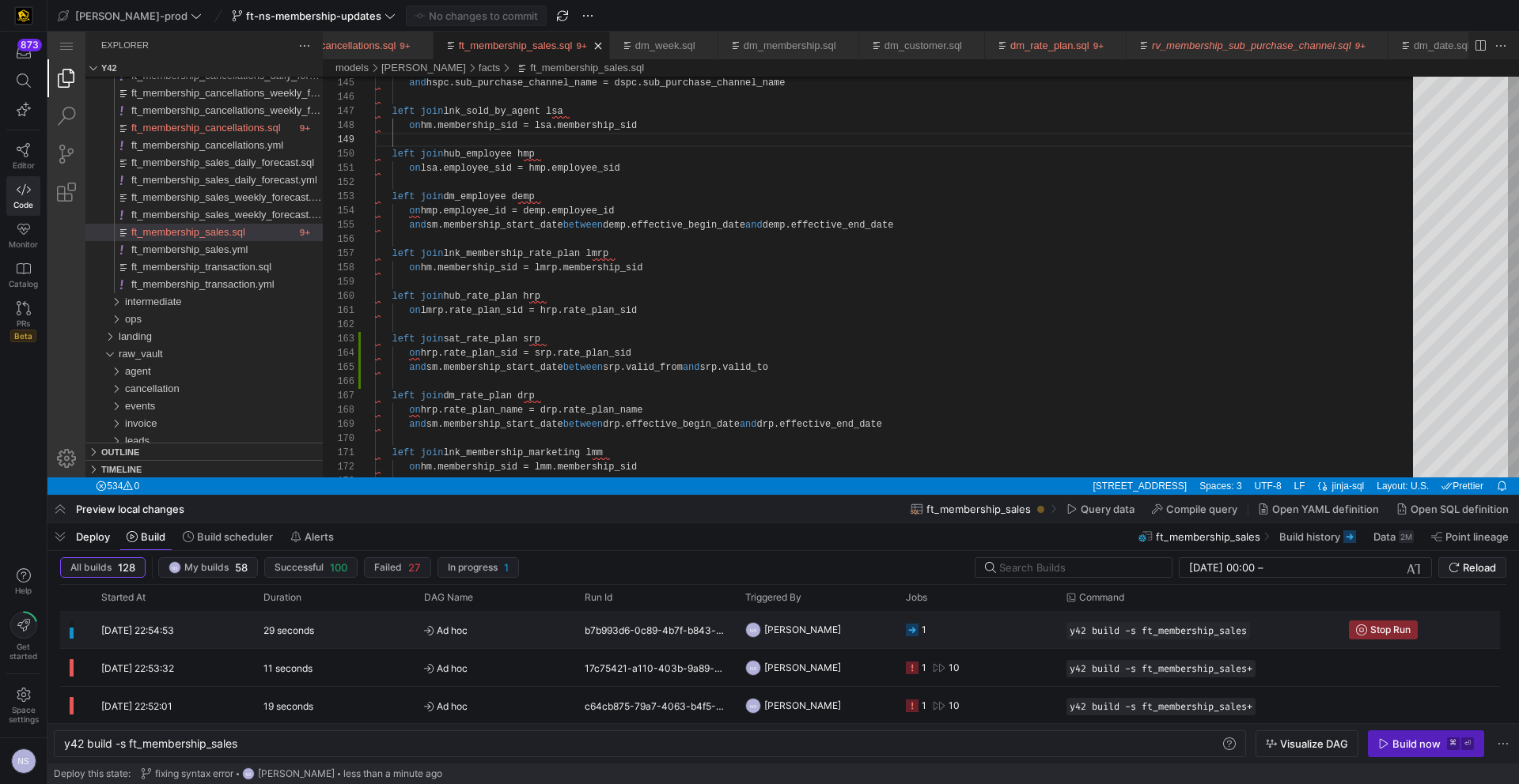
click at [863, 630] on y42-orchestration-triggered-by "NS [PERSON_NAME]" at bounding box center [816, 629] width 142 height 35
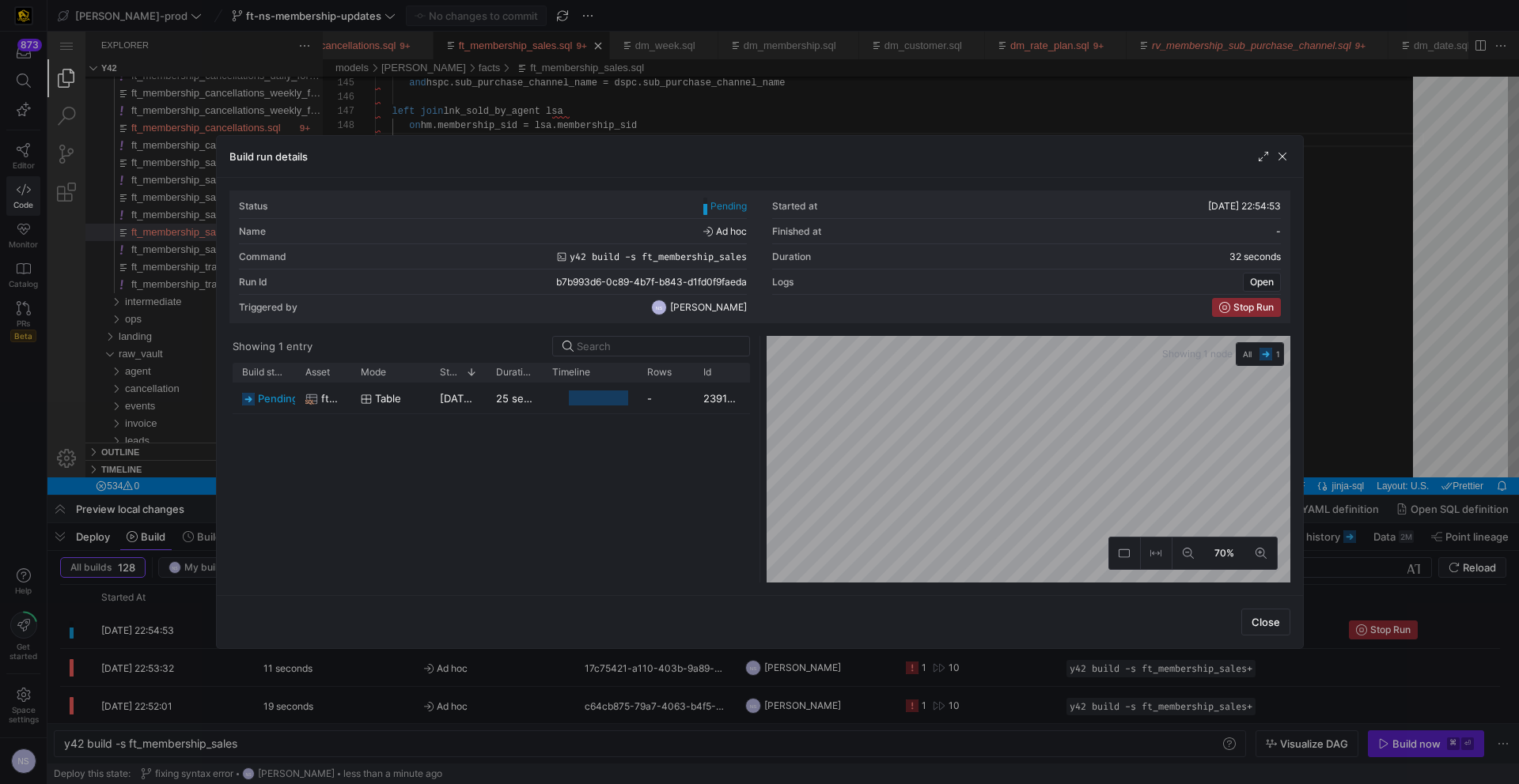
click at [856, 665] on div at bounding box center [759, 392] width 1519 height 784
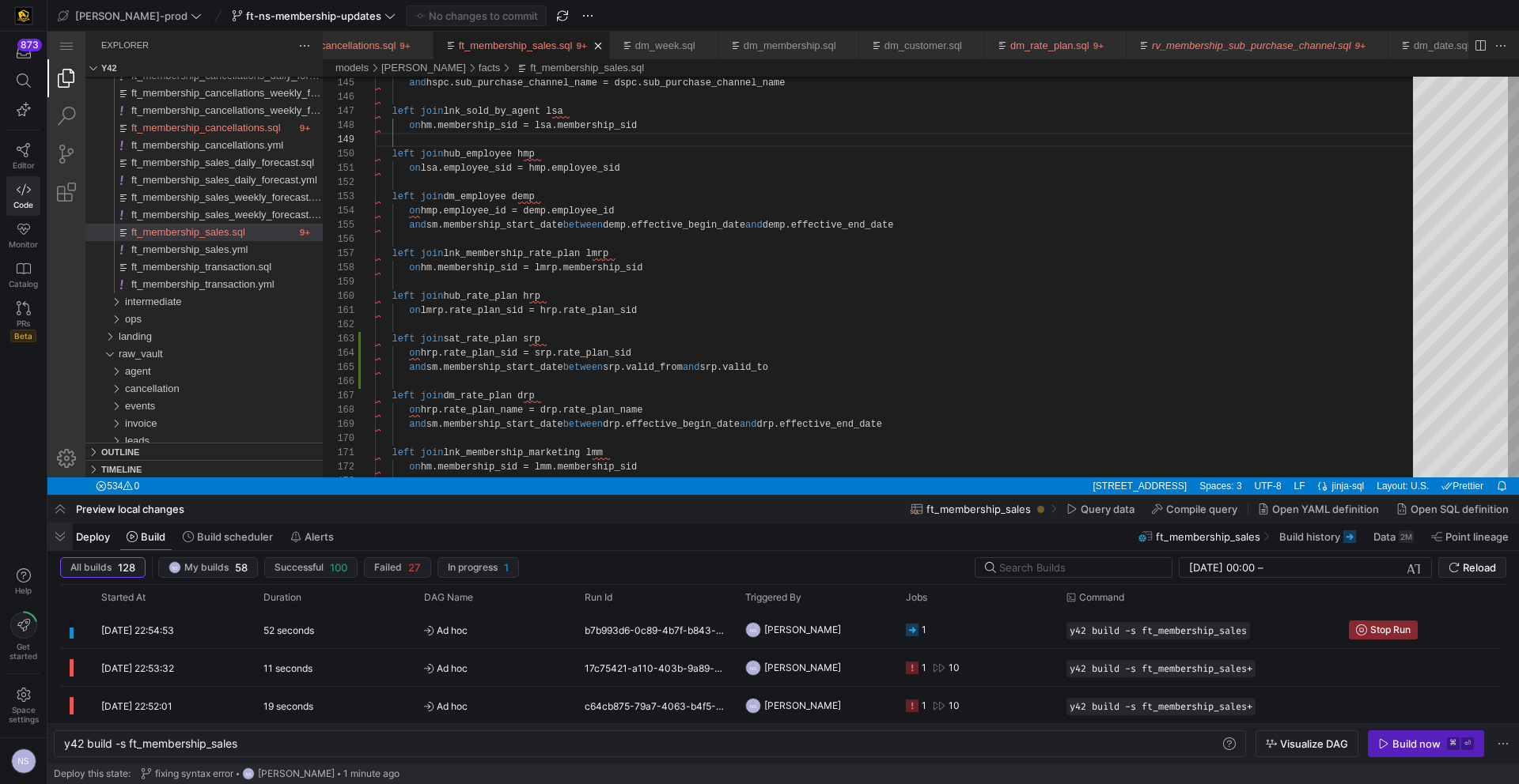
click at [68, 544] on span "button" at bounding box center [60, 537] width 25 height 27
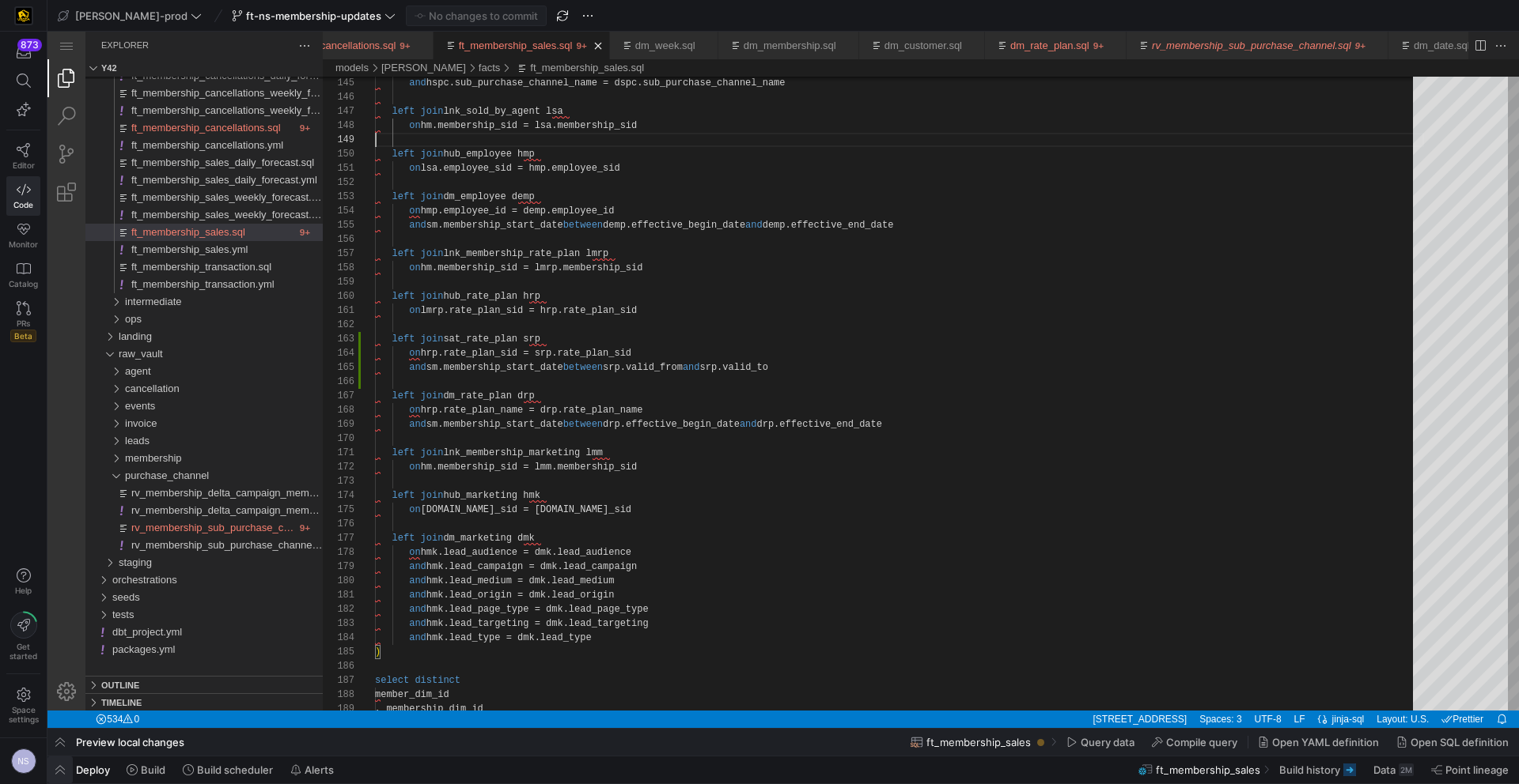
click at [66, 770] on span "button" at bounding box center [60, 770] width 25 height 27
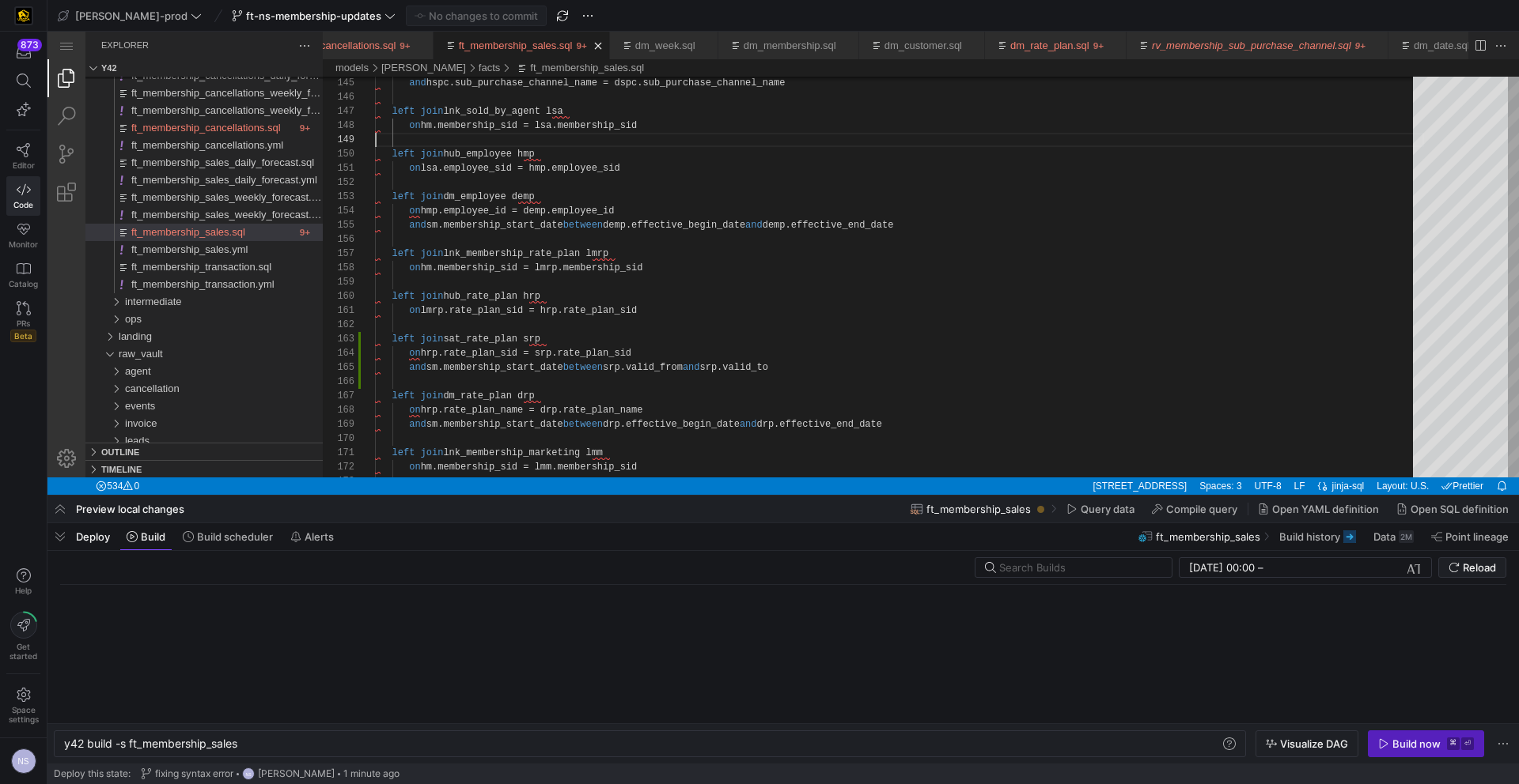
scroll to position [0, 175]
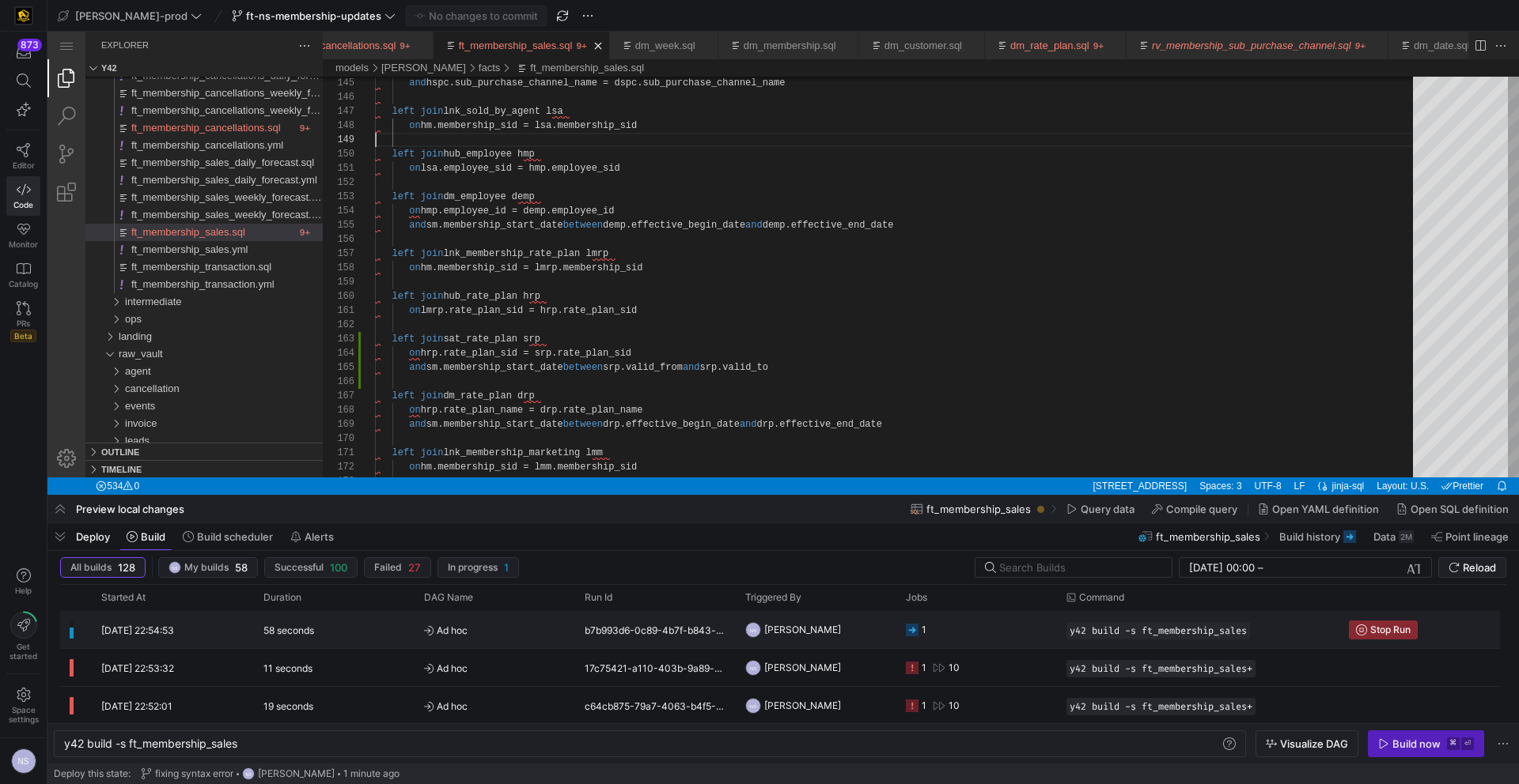
click at [928, 626] on y42-job-status-cell-renderer "1" at bounding box center [976, 629] width 142 height 35
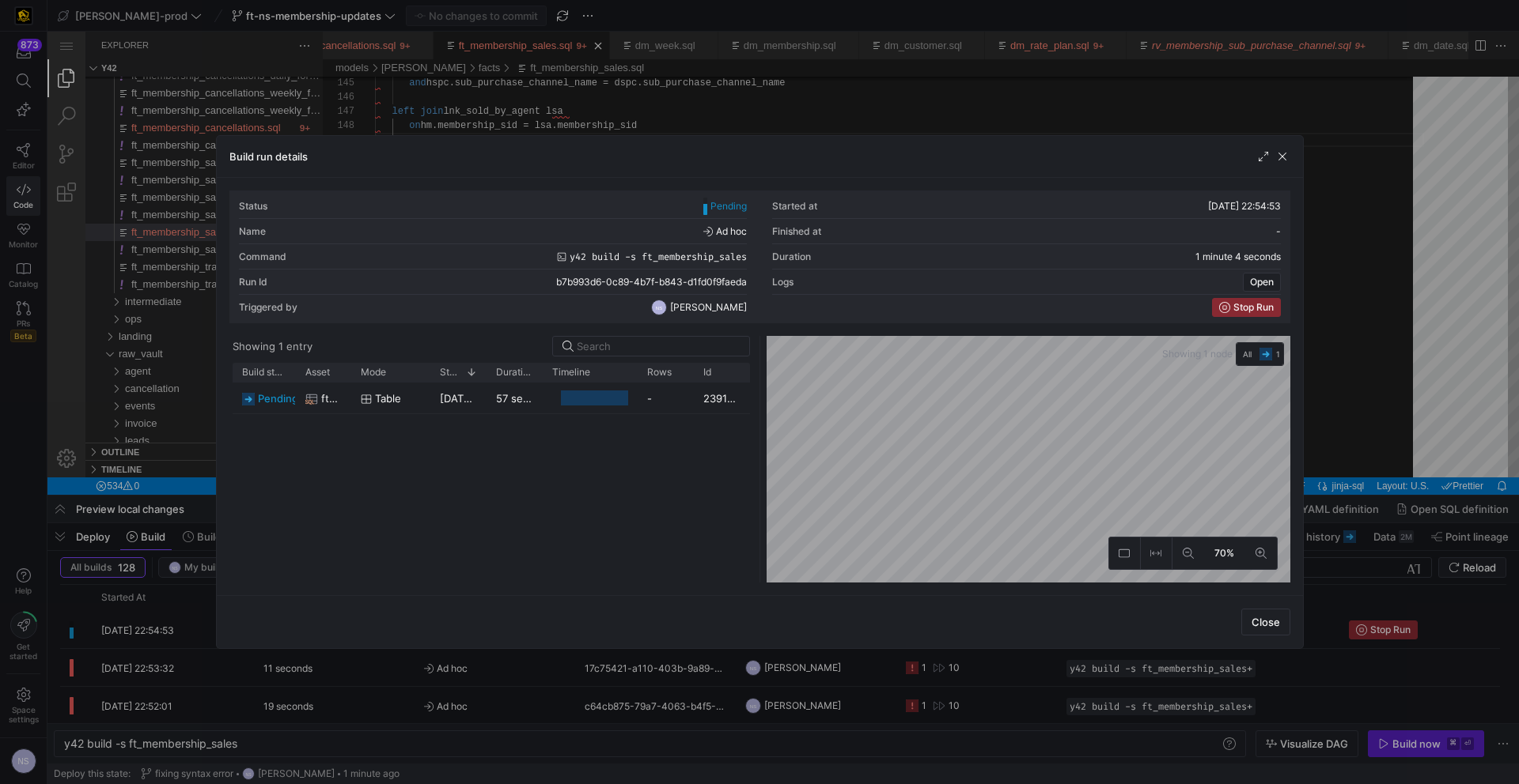
click at [822, 670] on div at bounding box center [759, 392] width 1519 height 784
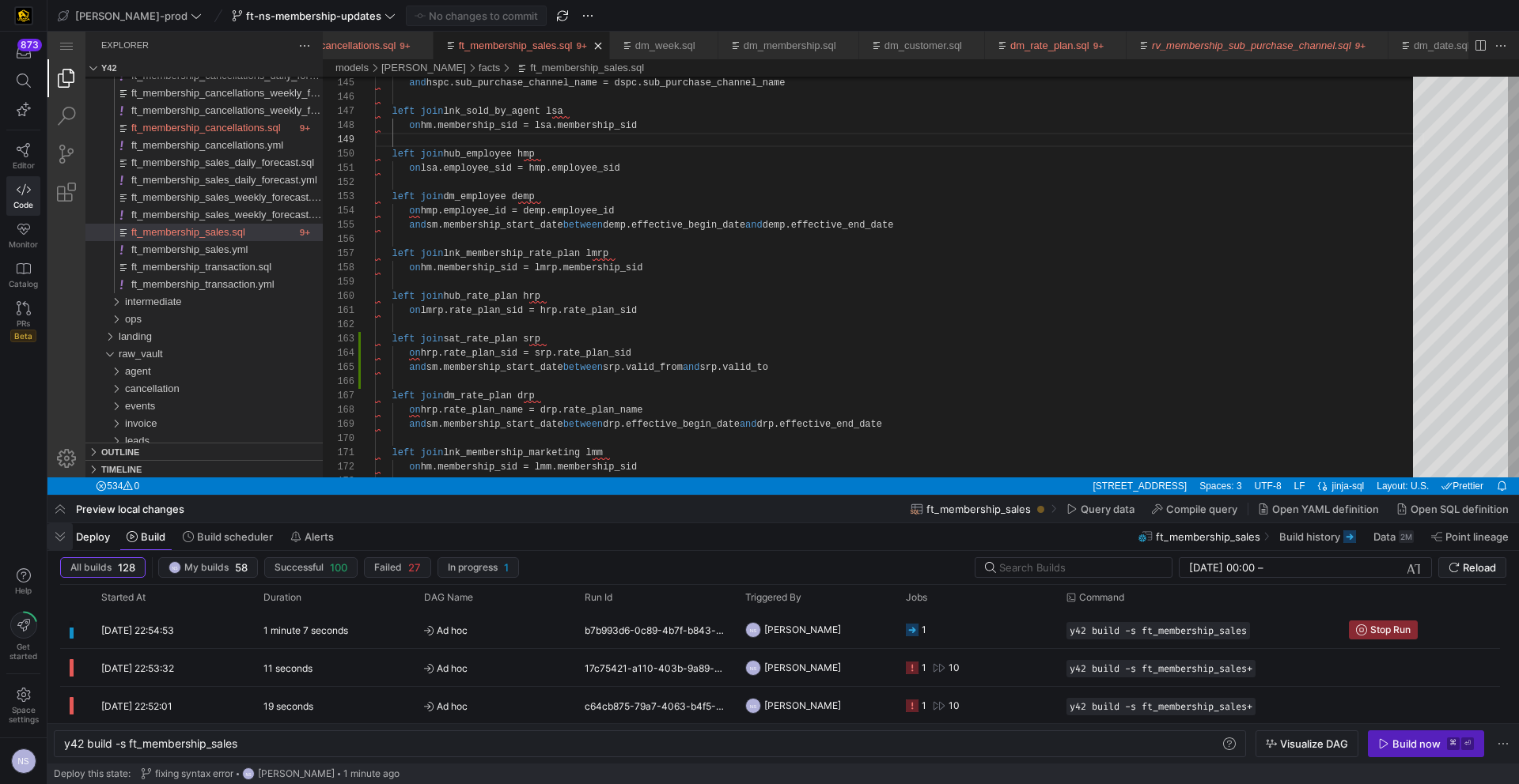
drag, startPoint x: 66, startPoint y: 530, endPoint x: 33, endPoint y: 547, distance: 37.1
click at [66, 530] on span "button" at bounding box center [60, 537] width 25 height 27
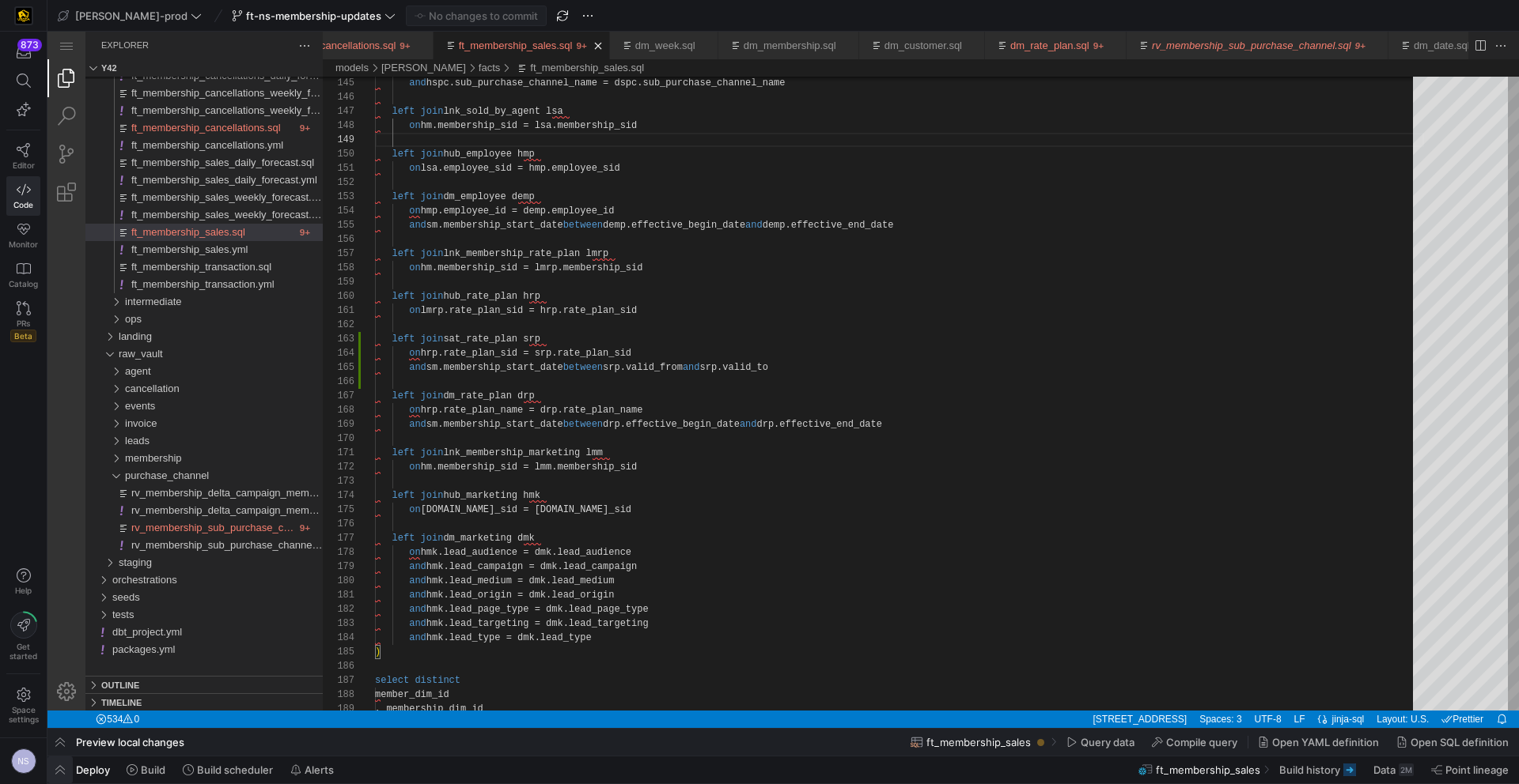
click at [67, 769] on span "button" at bounding box center [60, 770] width 25 height 27
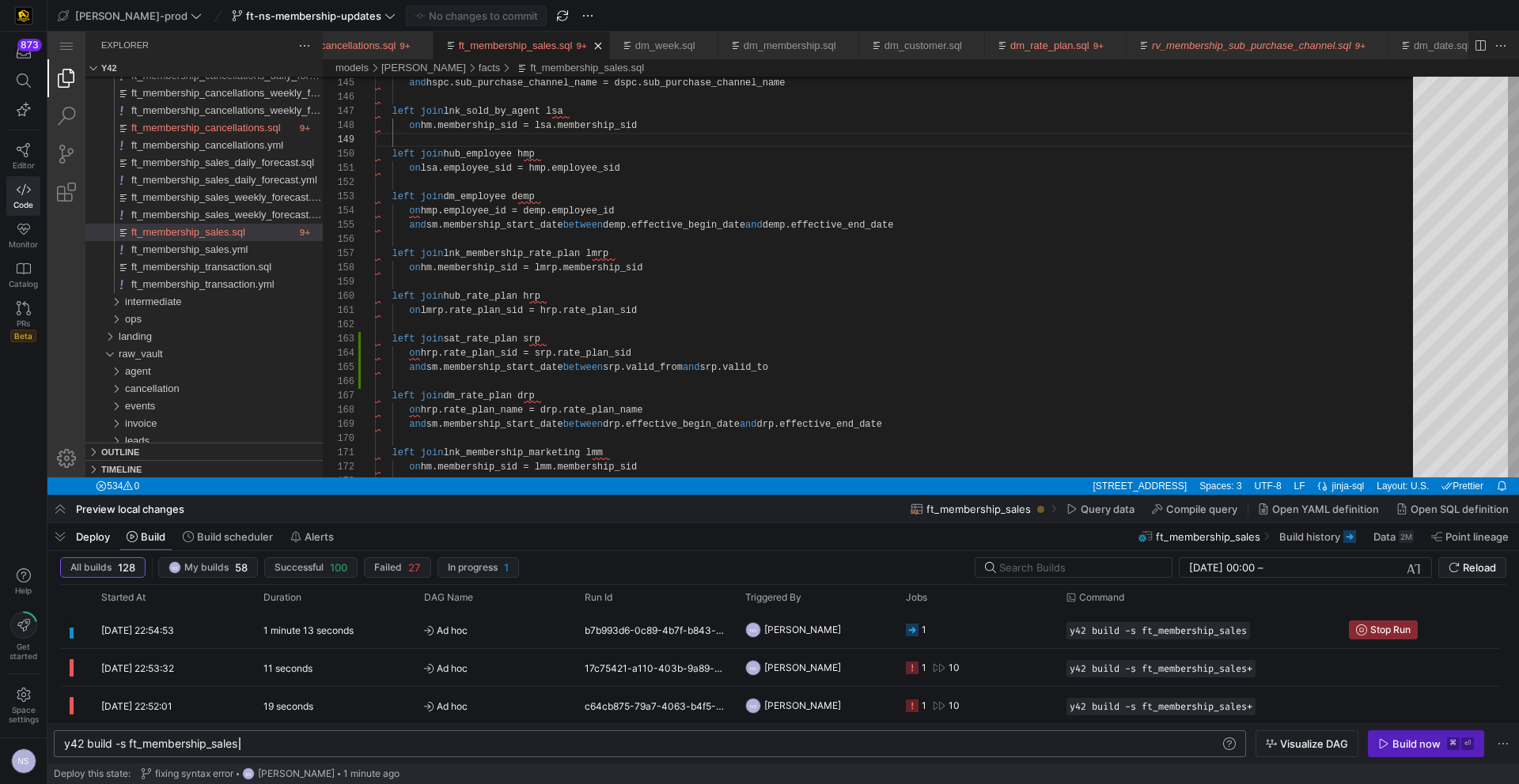
click at [323, 748] on div "y42 build -s ft_membership_sales" at bounding box center [642, 744] width 1155 height 13
type textarea "y42 build -s ft_membership_sales+"
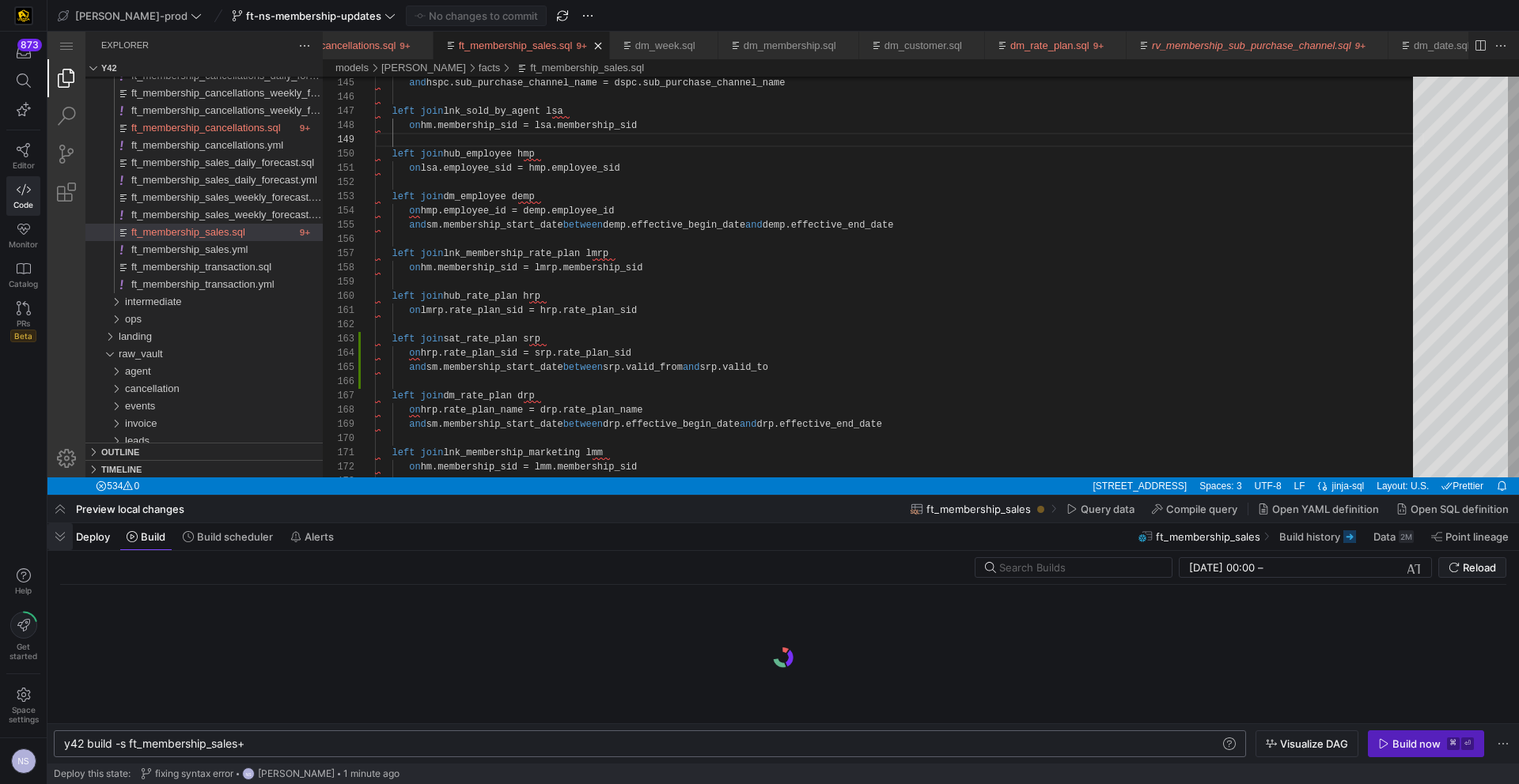
click at [70, 540] on span "button" at bounding box center [60, 537] width 25 height 27
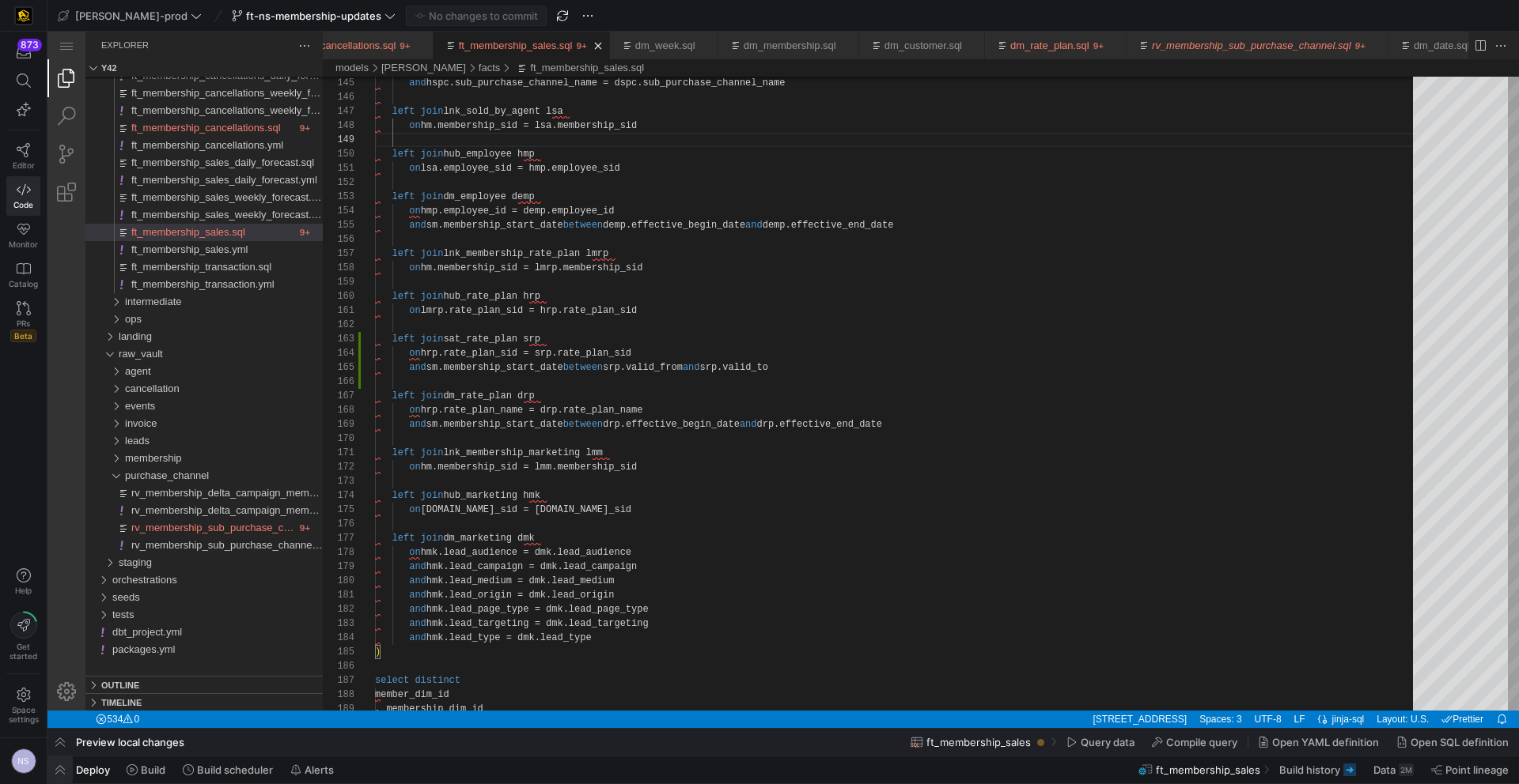
click at [60, 770] on span "button" at bounding box center [60, 770] width 25 height 27
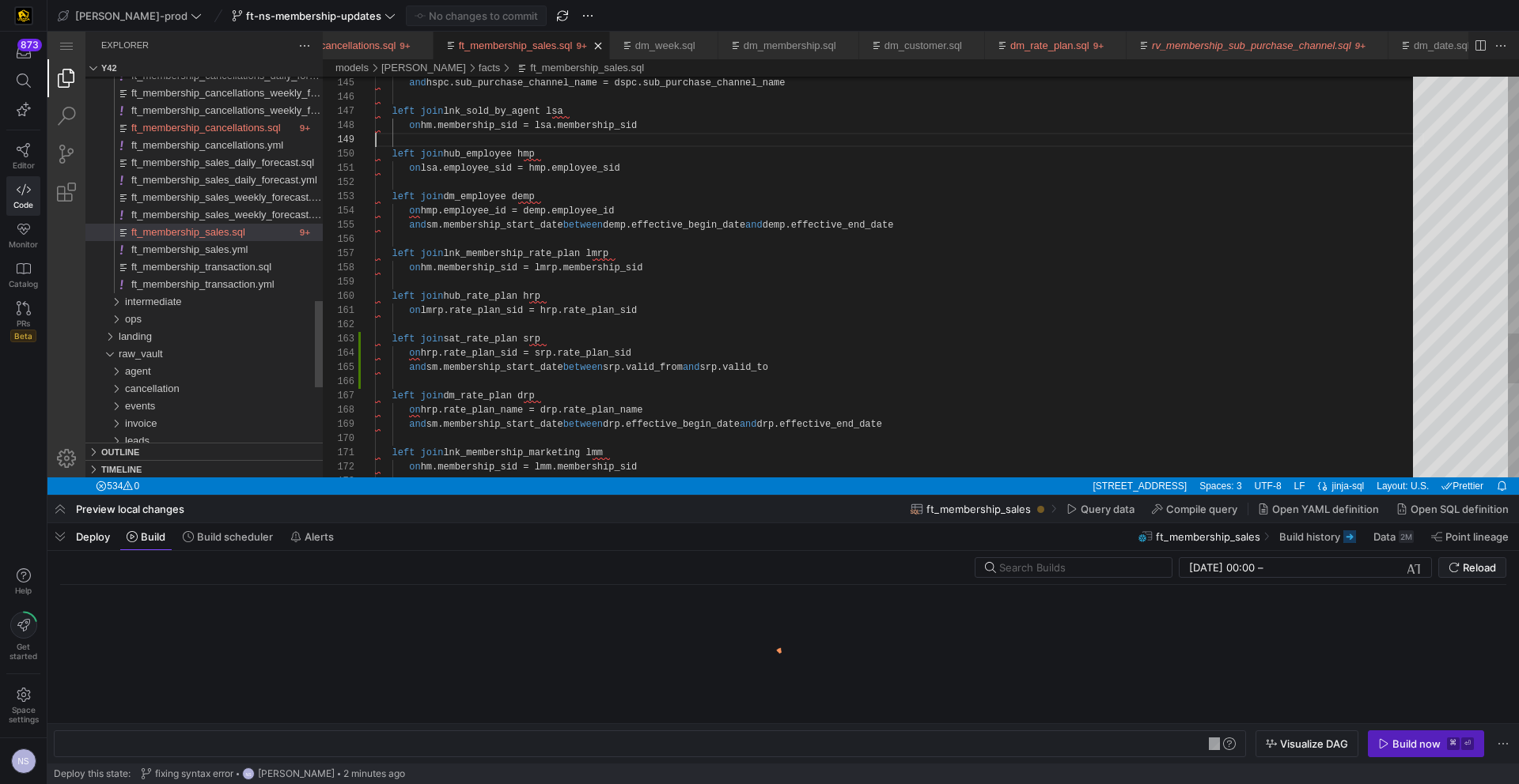
scroll to position [0, 175]
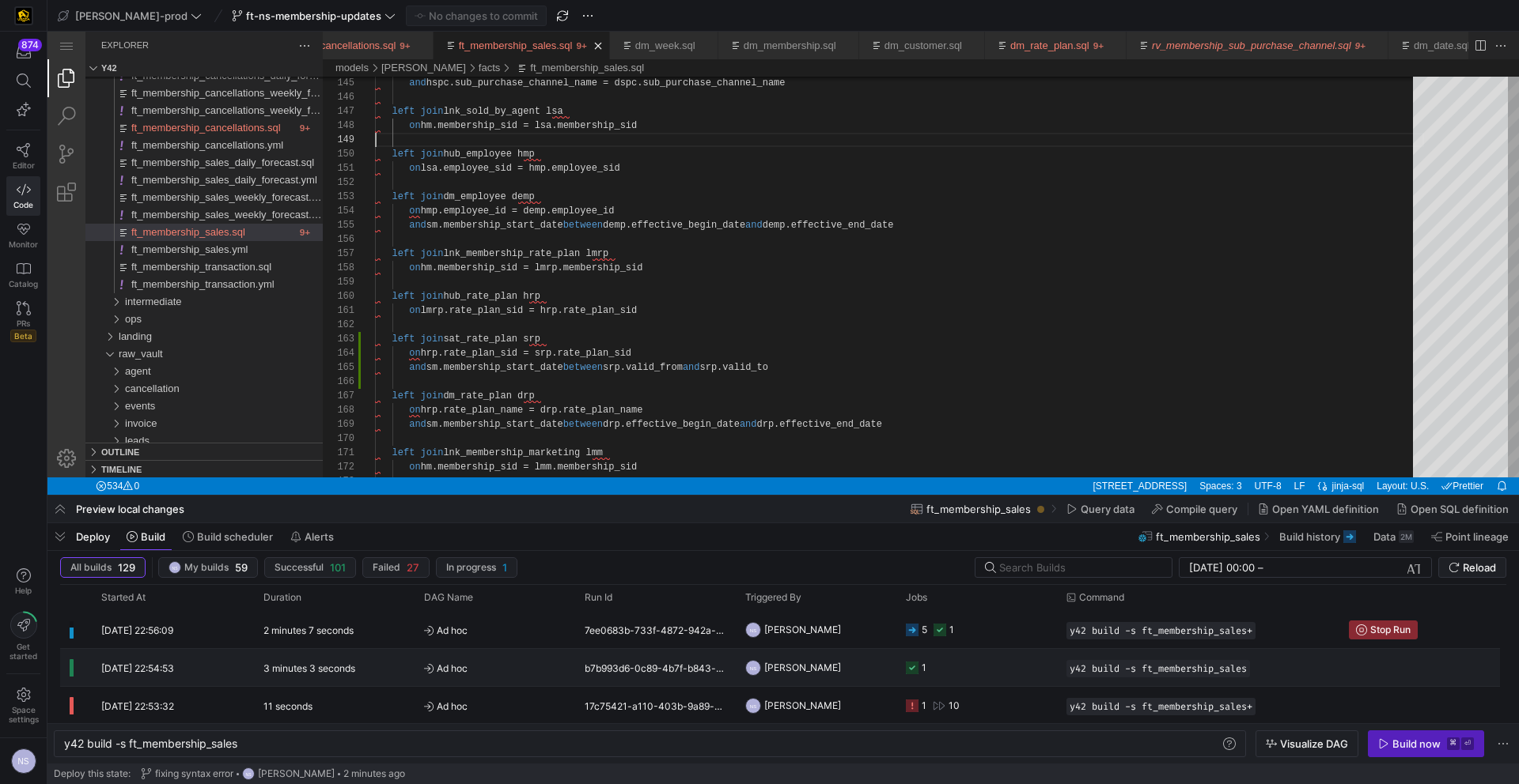
click at [968, 669] on y42-job-status-cell-renderer "1" at bounding box center [976, 667] width 142 height 35
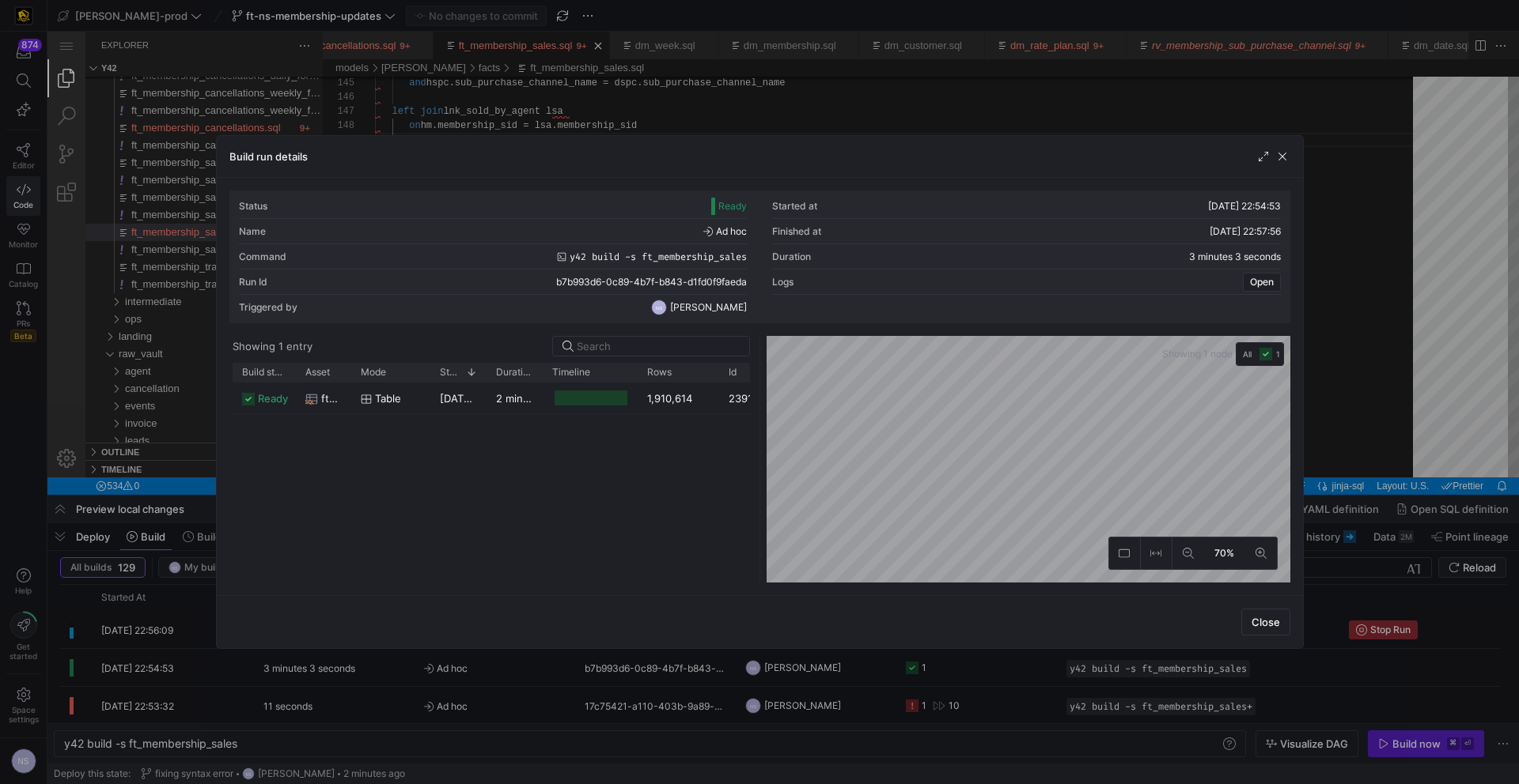
drag, startPoint x: 691, startPoint y: 374, endPoint x: 749, endPoint y: 376, distance: 58.0
click at [717, 371] on div at bounding box center [718, 372] width 6 height 19
click at [637, 404] on div "1,910,614" at bounding box center [678, 398] width 81 height 31
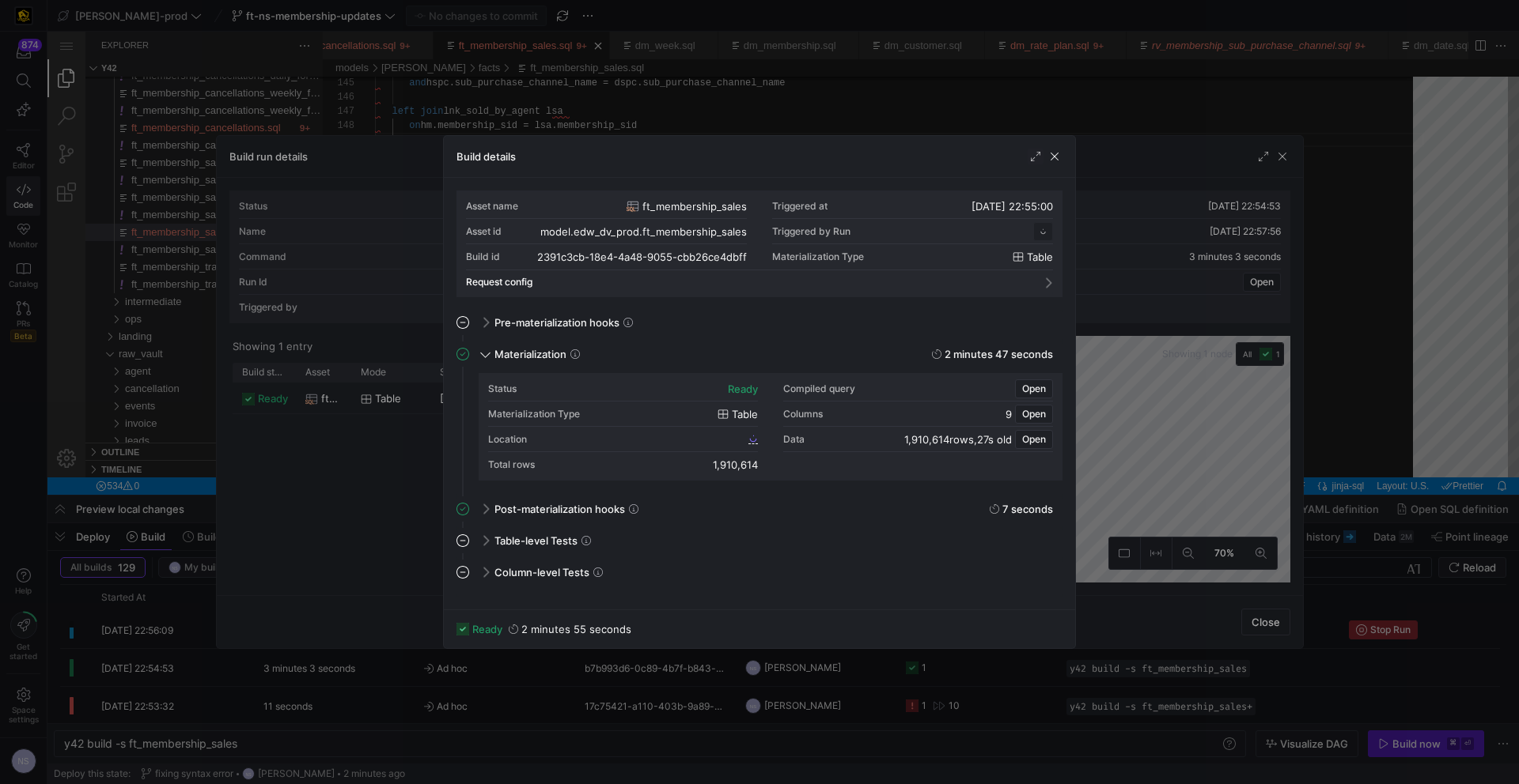
scroll to position [143, 0]
click at [751, 441] on icon at bounding box center [753, 438] width 10 height 10
drag, startPoint x: 1157, startPoint y: 427, endPoint x: 1431, endPoint y: 441, distance: 274.4
click at [1157, 427] on div at bounding box center [759, 392] width 1519 height 784
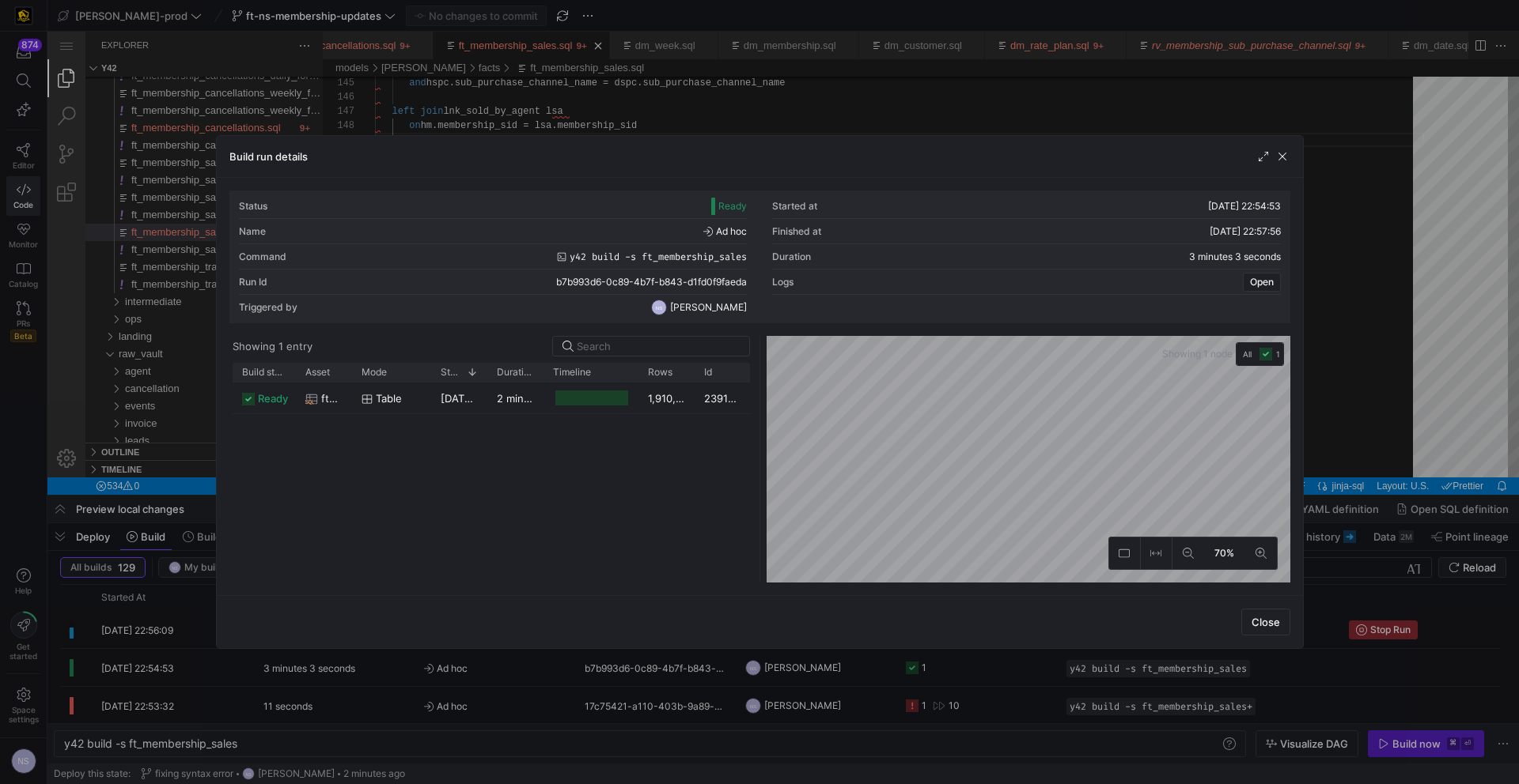
click at [1431, 443] on div at bounding box center [759, 392] width 1519 height 784
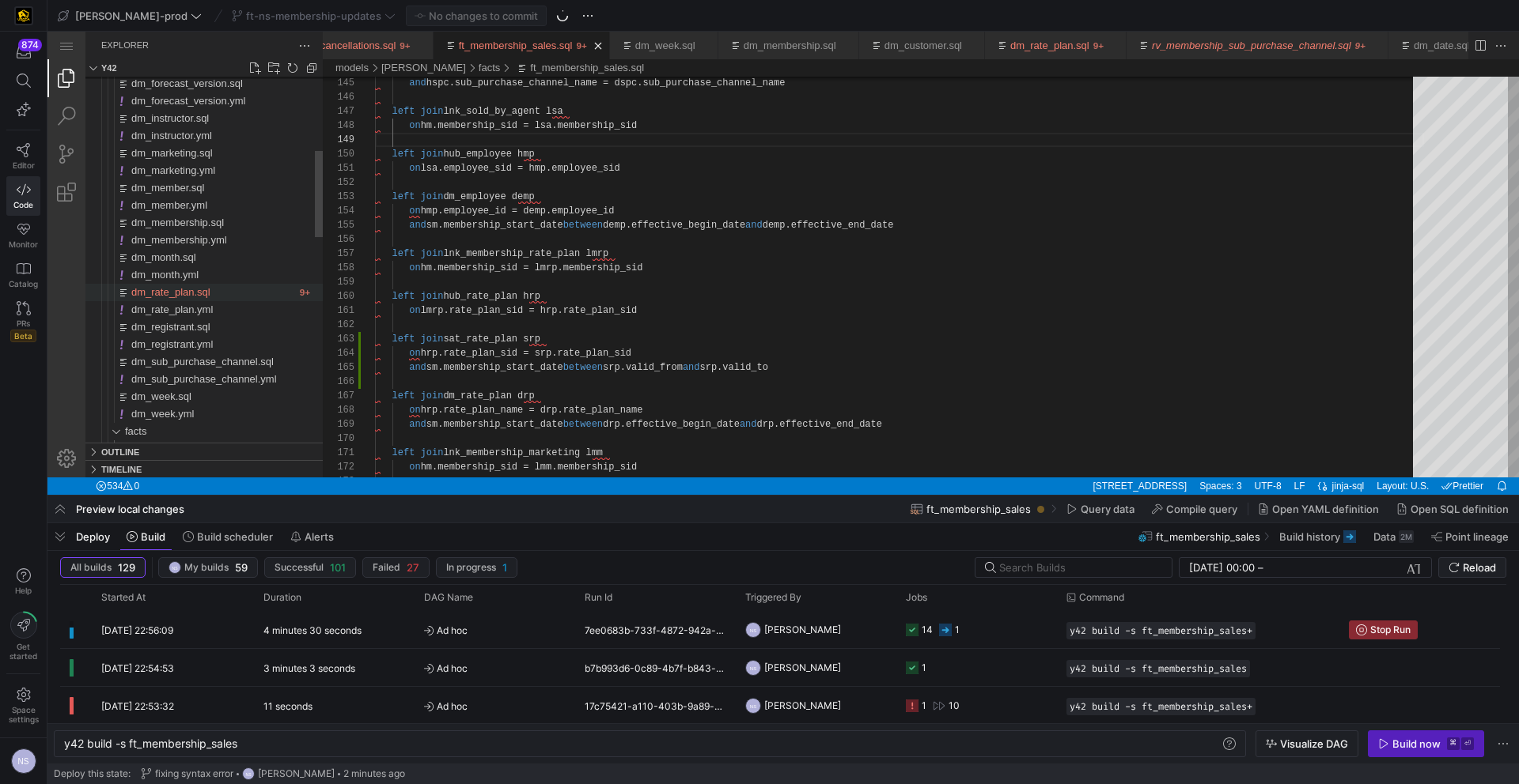
click at [210, 291] on div "dm_rate_plan.sql" at bounding box center [213, 292] width 164 height 17
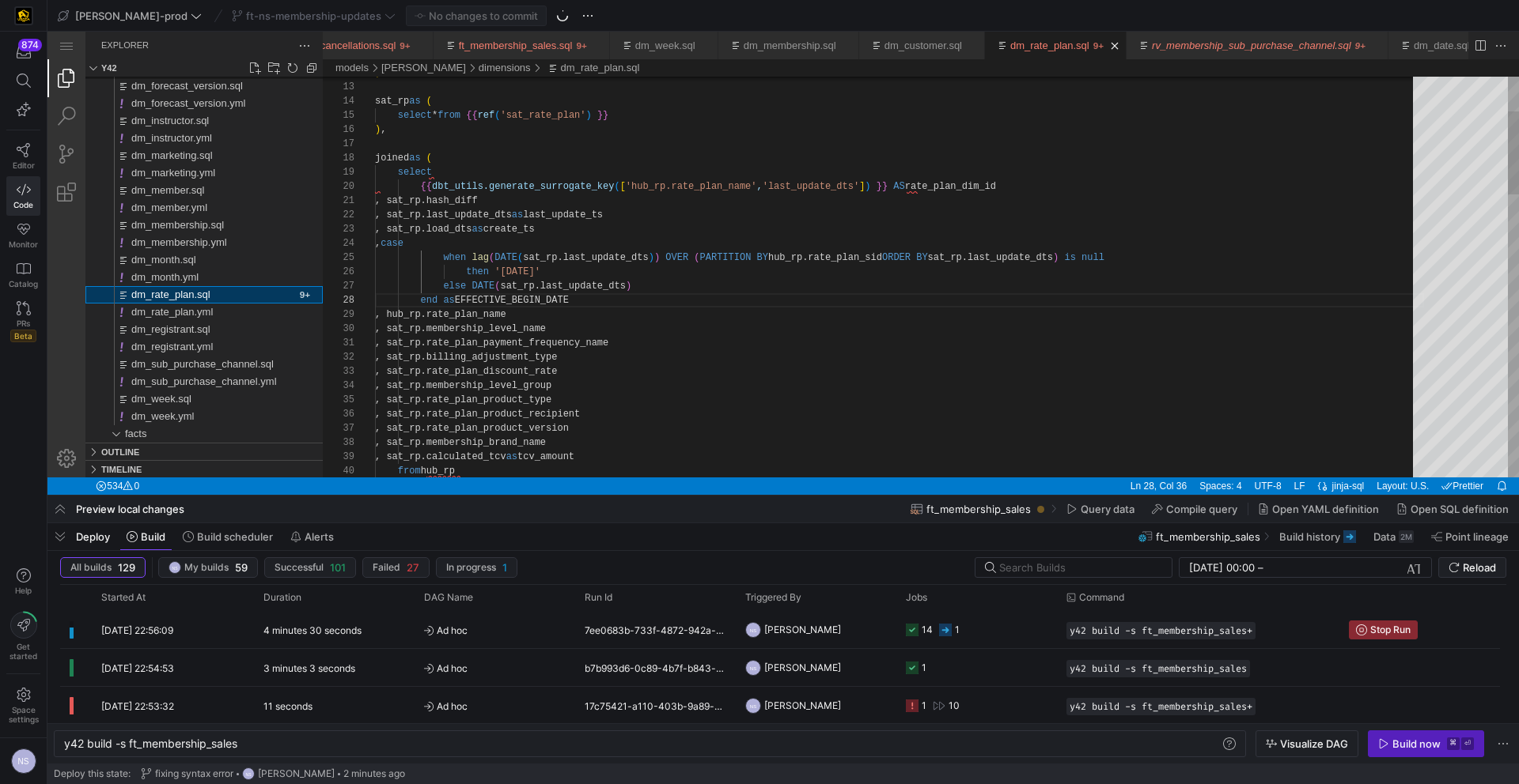
type textarea "y42 build -s dm_rate_plan"
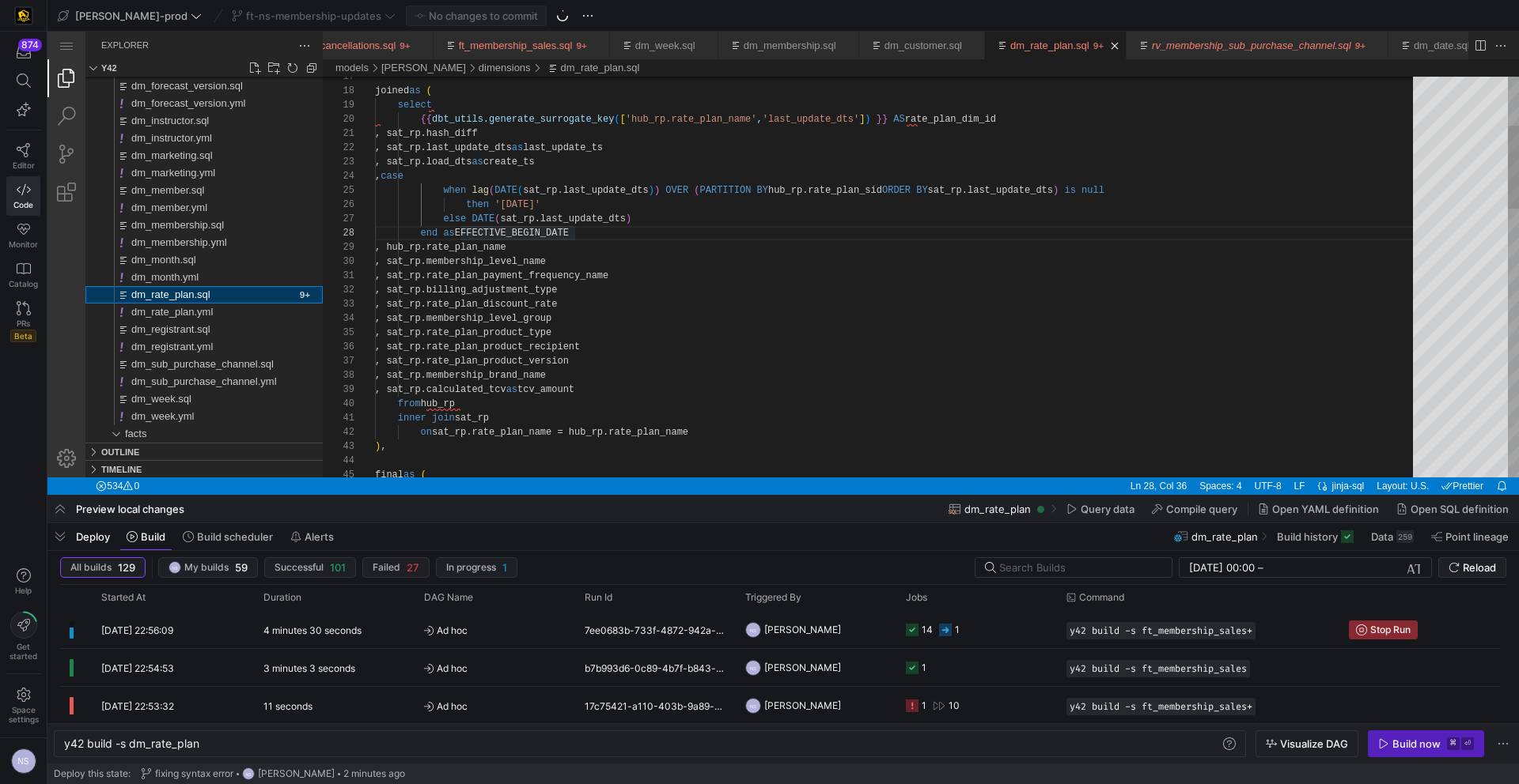
scroll to position [143, 200]
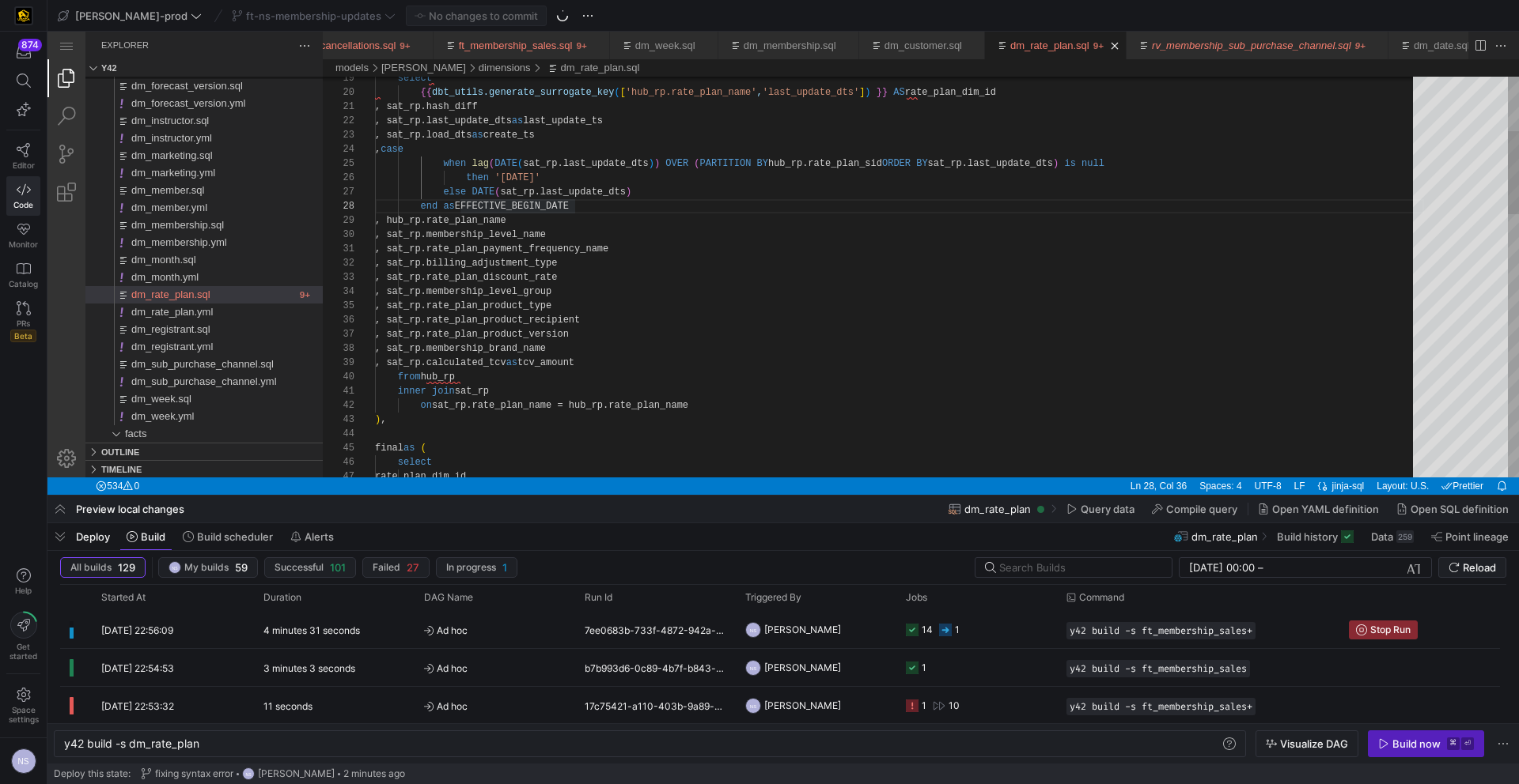
click at [611, 358] on div "select {{ dbt_utils.generate_surrogate_key ( [ 'hub_rp.rate_plan_name' , 'last_…" at bounding box center [899, 777] width 1049 height 1923
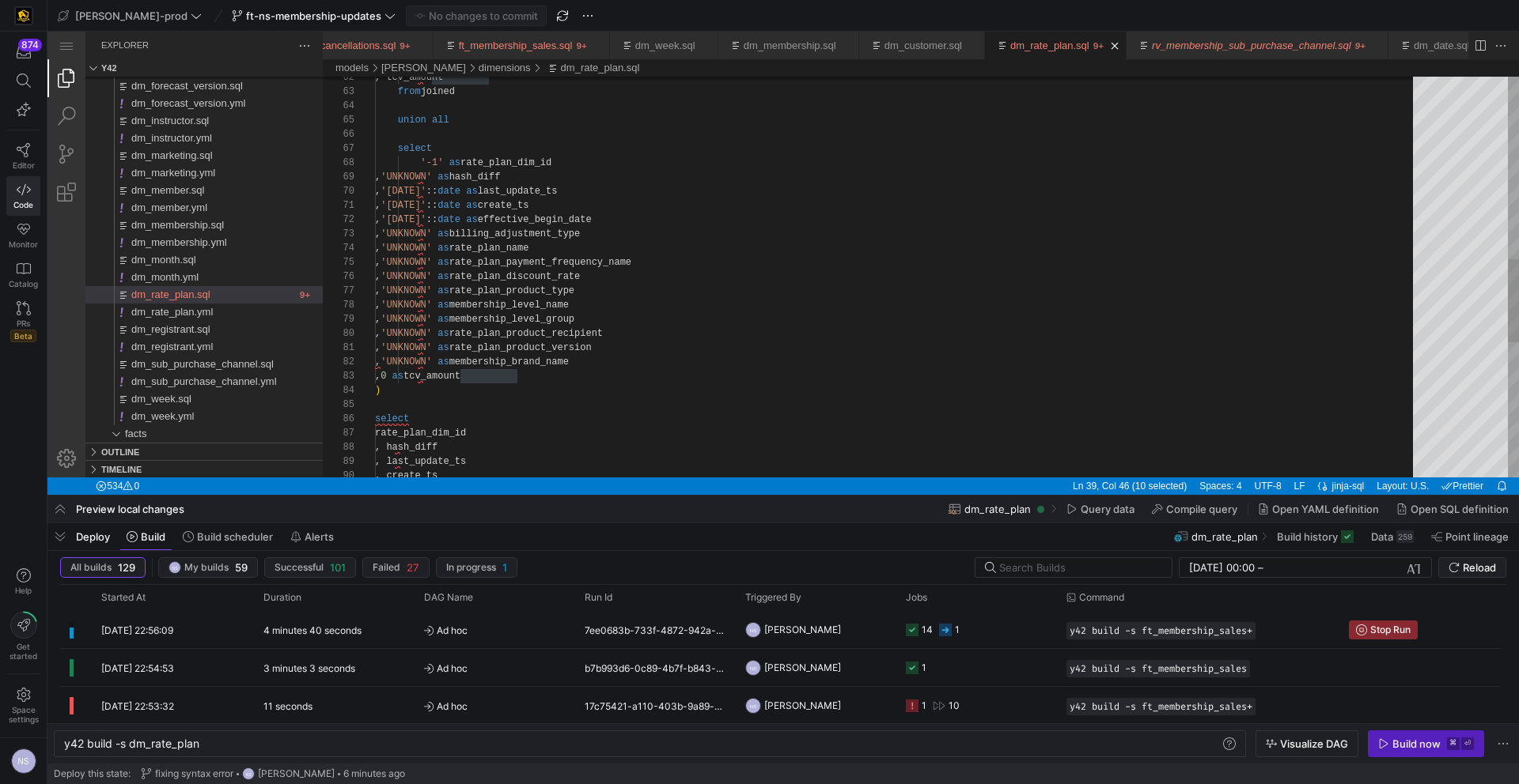
click at [542, 376] on div ", tcv_amount from joined union all select '-1' as rate_plan_dim_id , 'UNKNOWN' …" at bounding box center [899, 164] width 1049 height 1923
drag, startPoint x: 542, startPoint y: 369, endPoint x: 347, endPoint y: 368, distance: 195.0
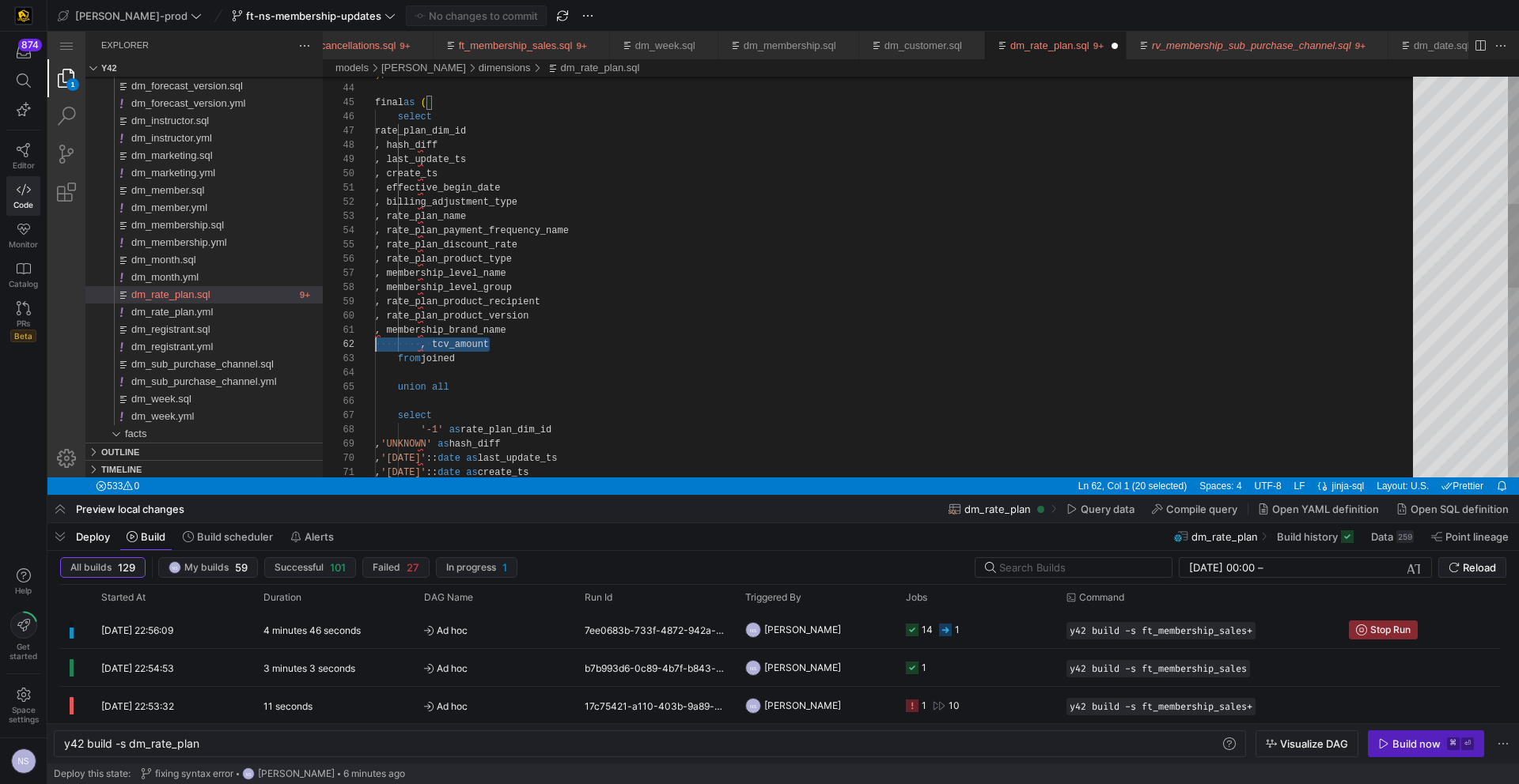
scroll to position [14, 0]
drag, startPoint x: 505, startPoint y: 348, endPoint x: 311, endPoint y: 338, distance: 194.3
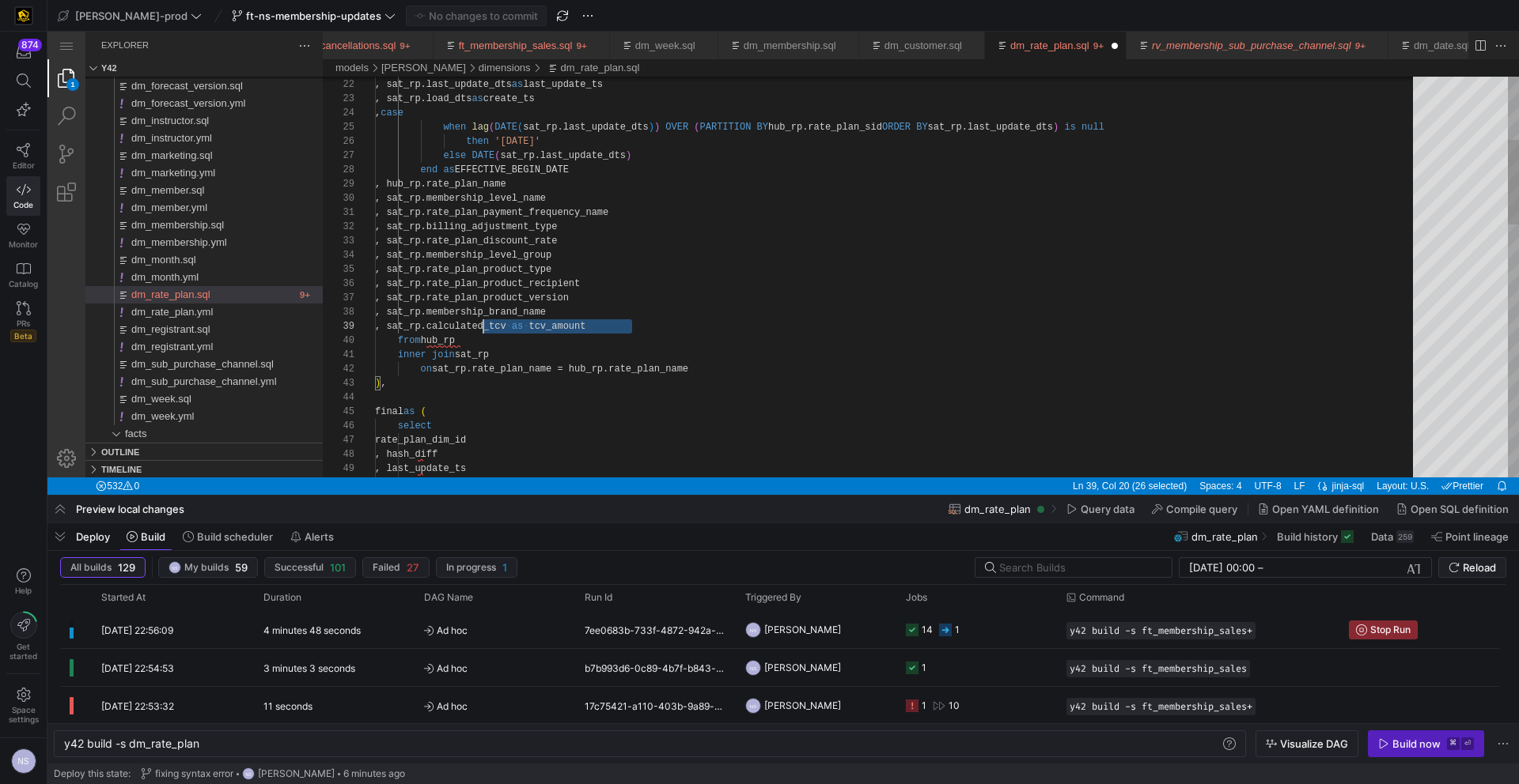
scroll to position [114, 0]
drag, startPoint x: 644, startPoint y: 327, endPoint x: 328, endPoint y: 325, distance: 316.0
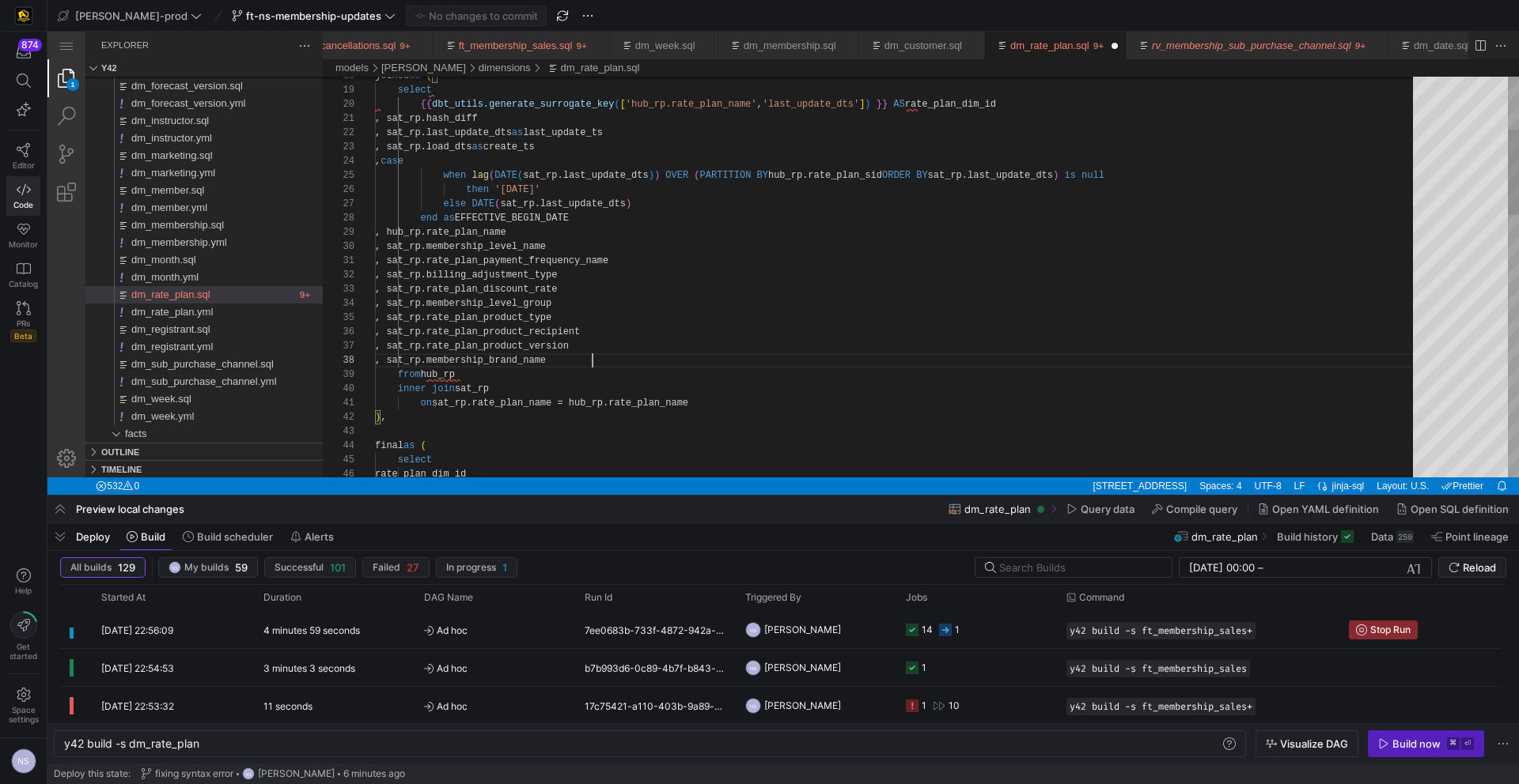
scroll to position [99, 218]
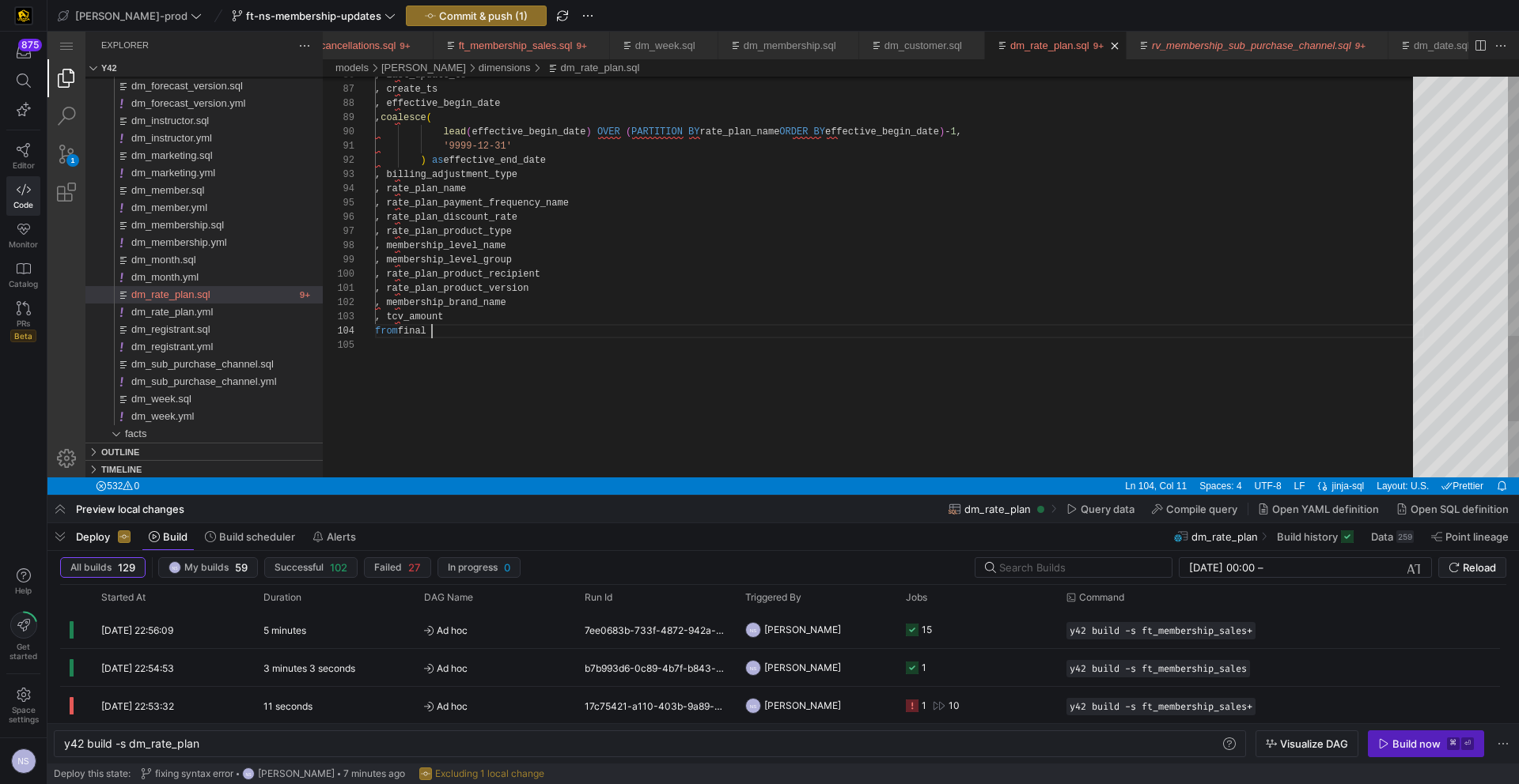
drag, startPoint x: 486, startPoint y: 318, endPoint x: 313, endPoint y: 319, distance: 173.0
type textarea ", rate_plan_product_version , membership_brand_name from final"
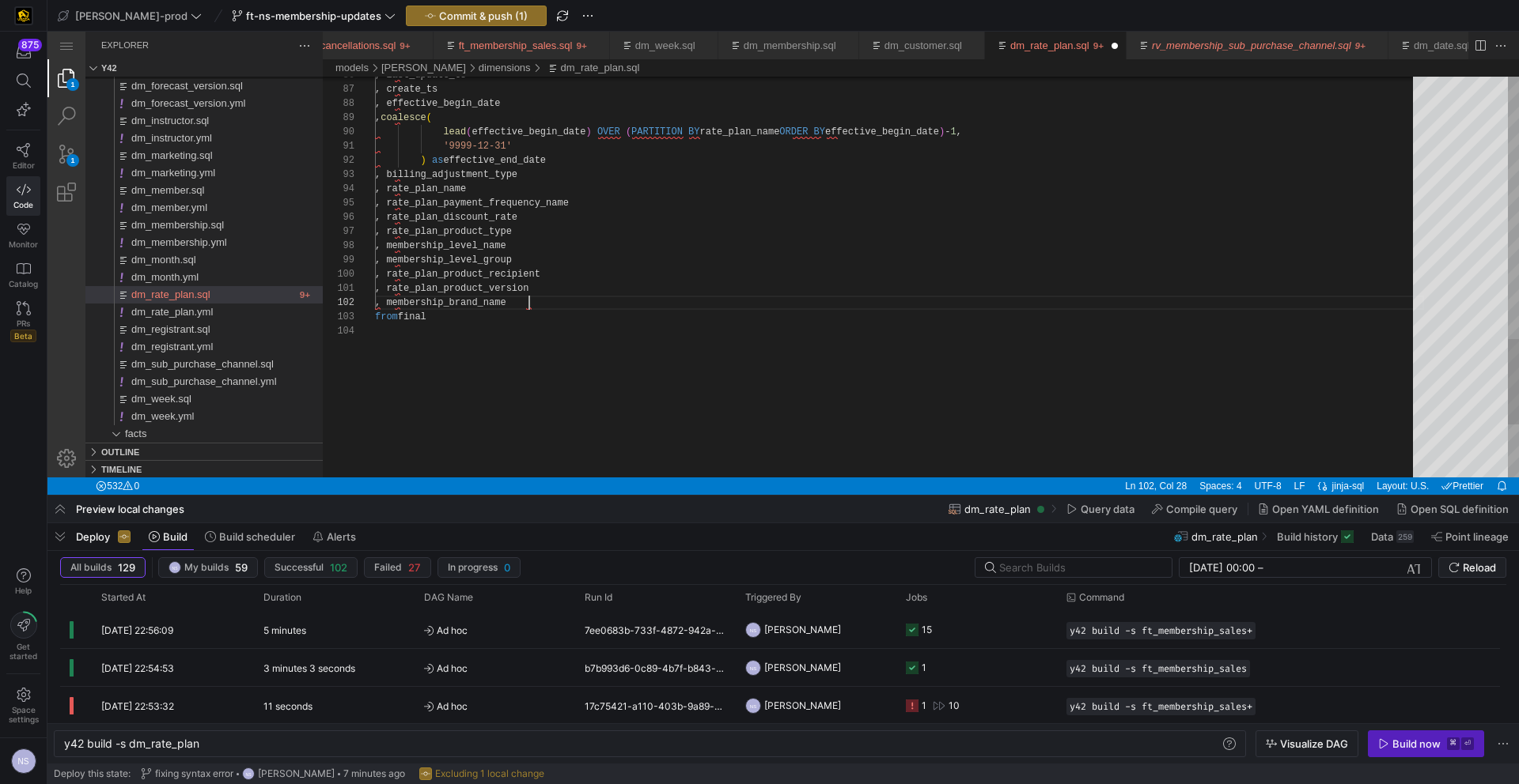
click at [454, 16] on span "Commit & push (1)" at bounding box center [483, 16] width 88 height 13
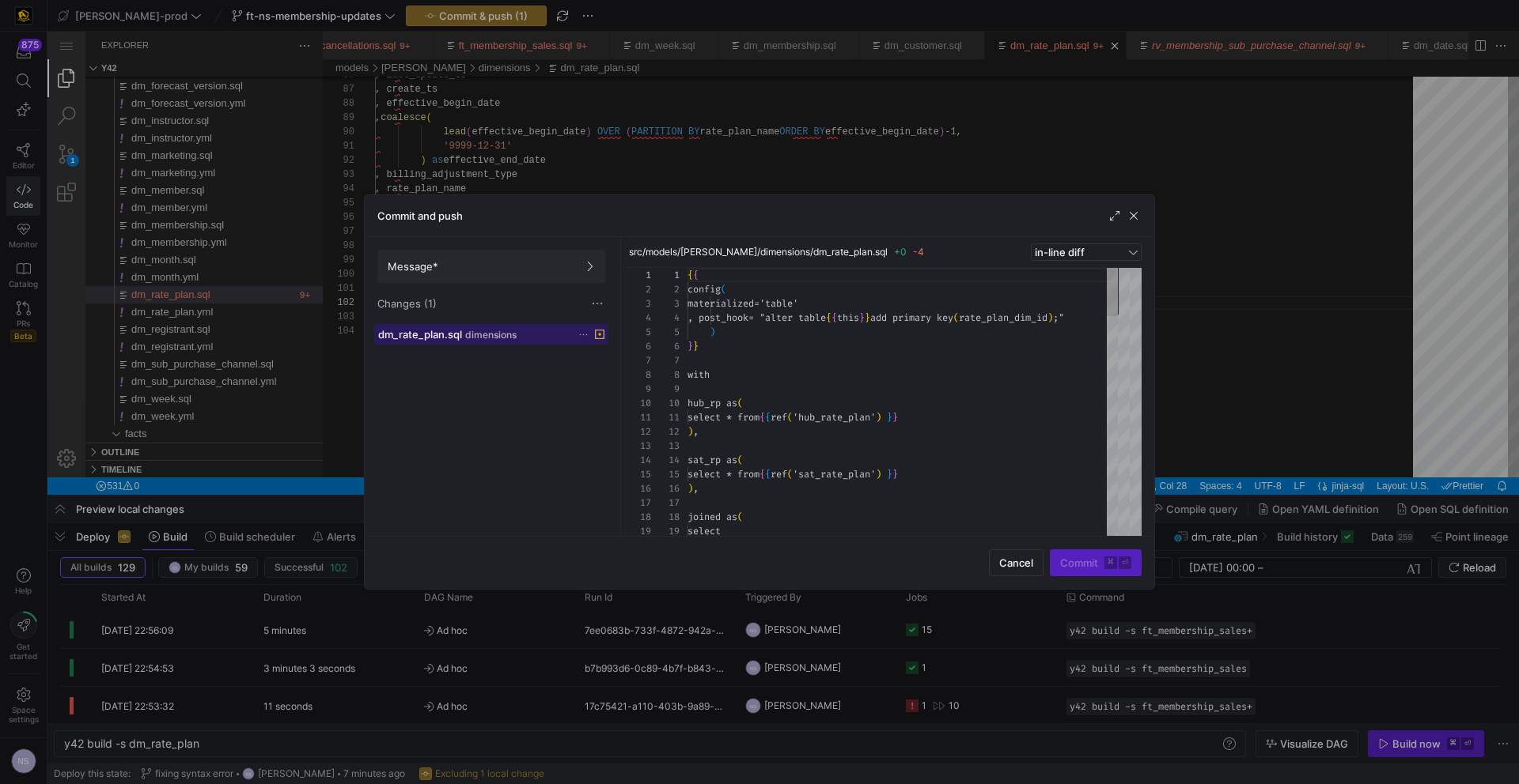
click at [490, 328] on div "dm_rate_plan.sql dimensions" at bounding box center [474, 335] width 191 height 13
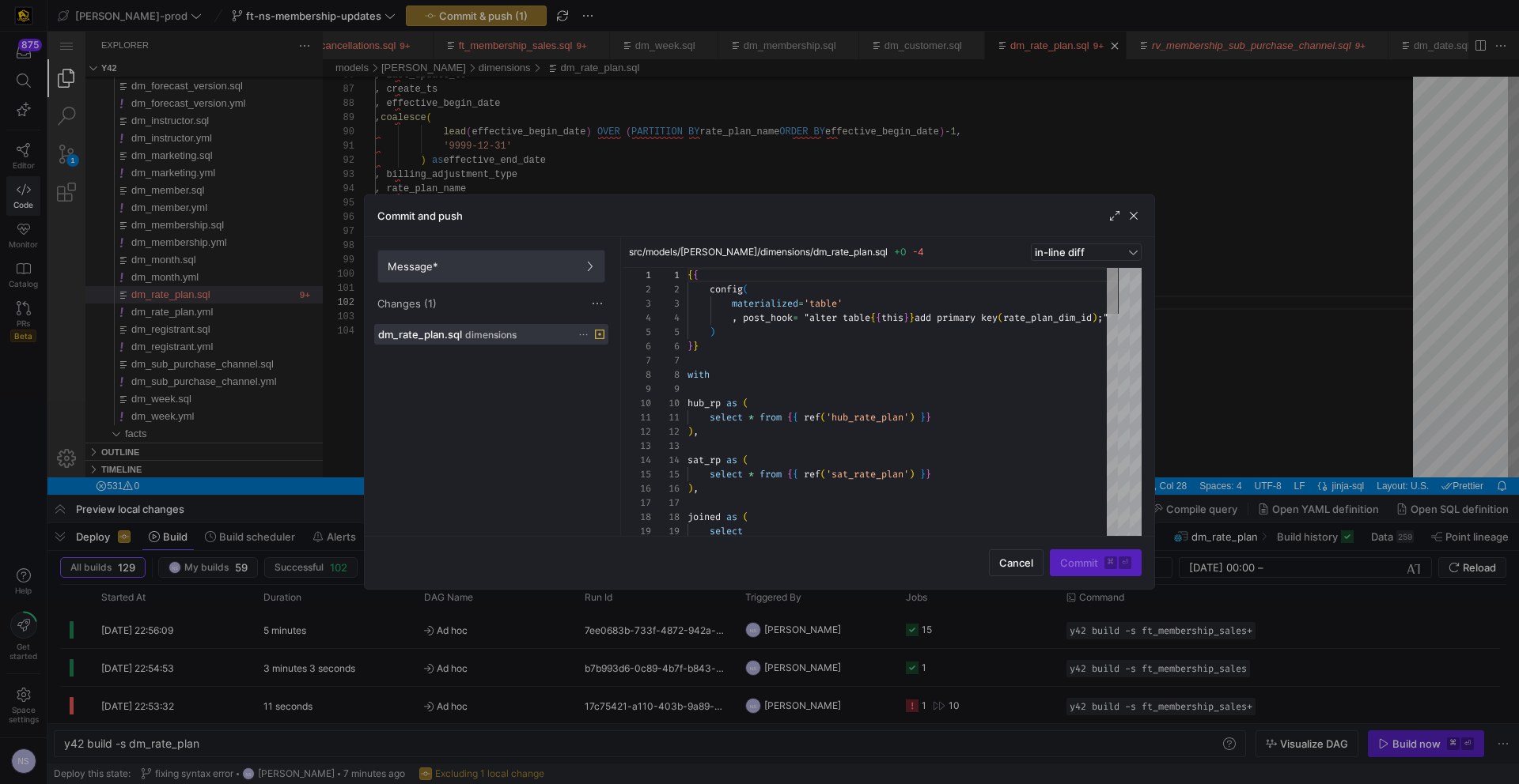
click at [531, 282] on button "Message*" at bounding box center [491, 266] width 227 height 33
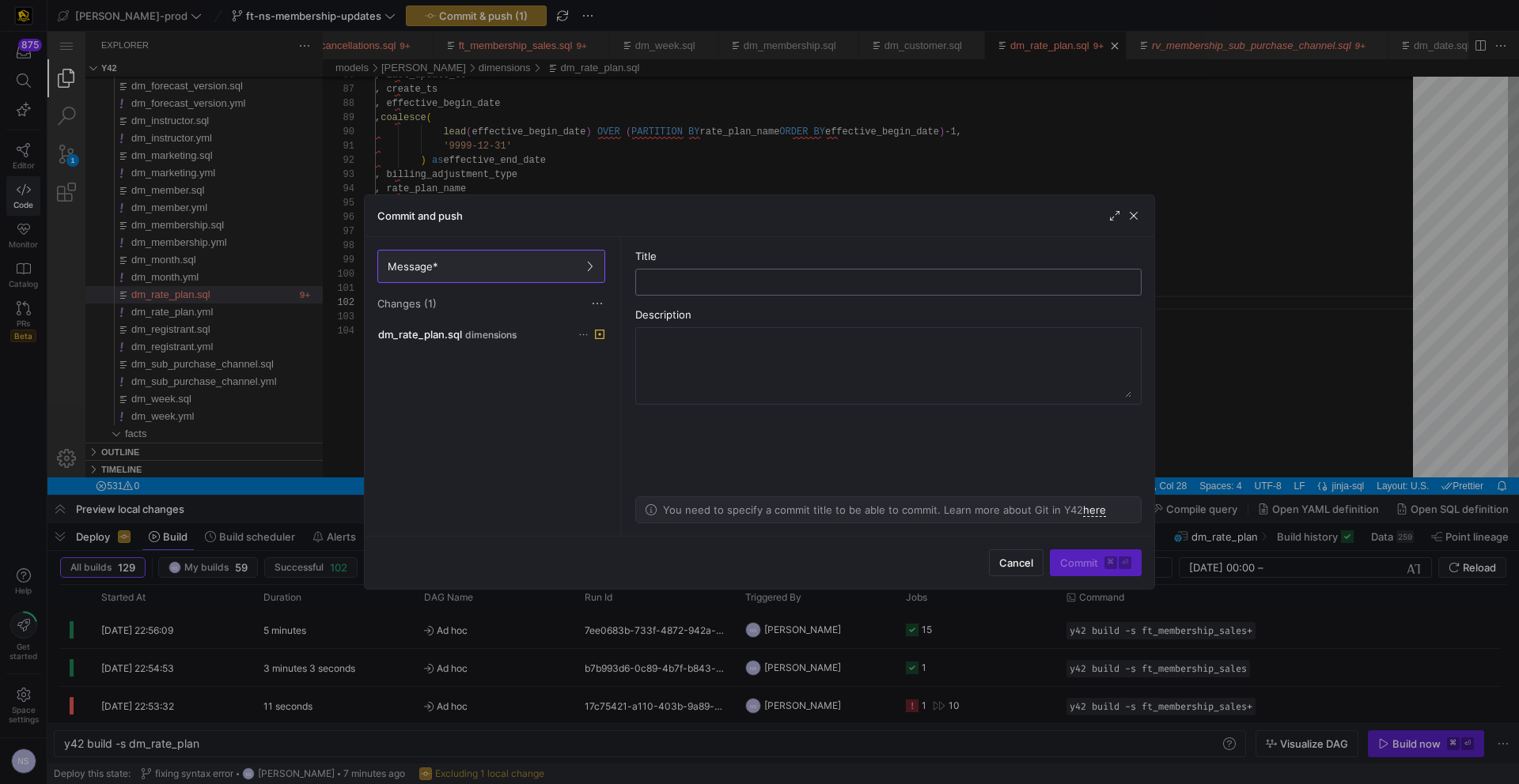
click at [734, 295] on div at bounding box center [888, 282] width 506 height 27
type input "removing tcv"
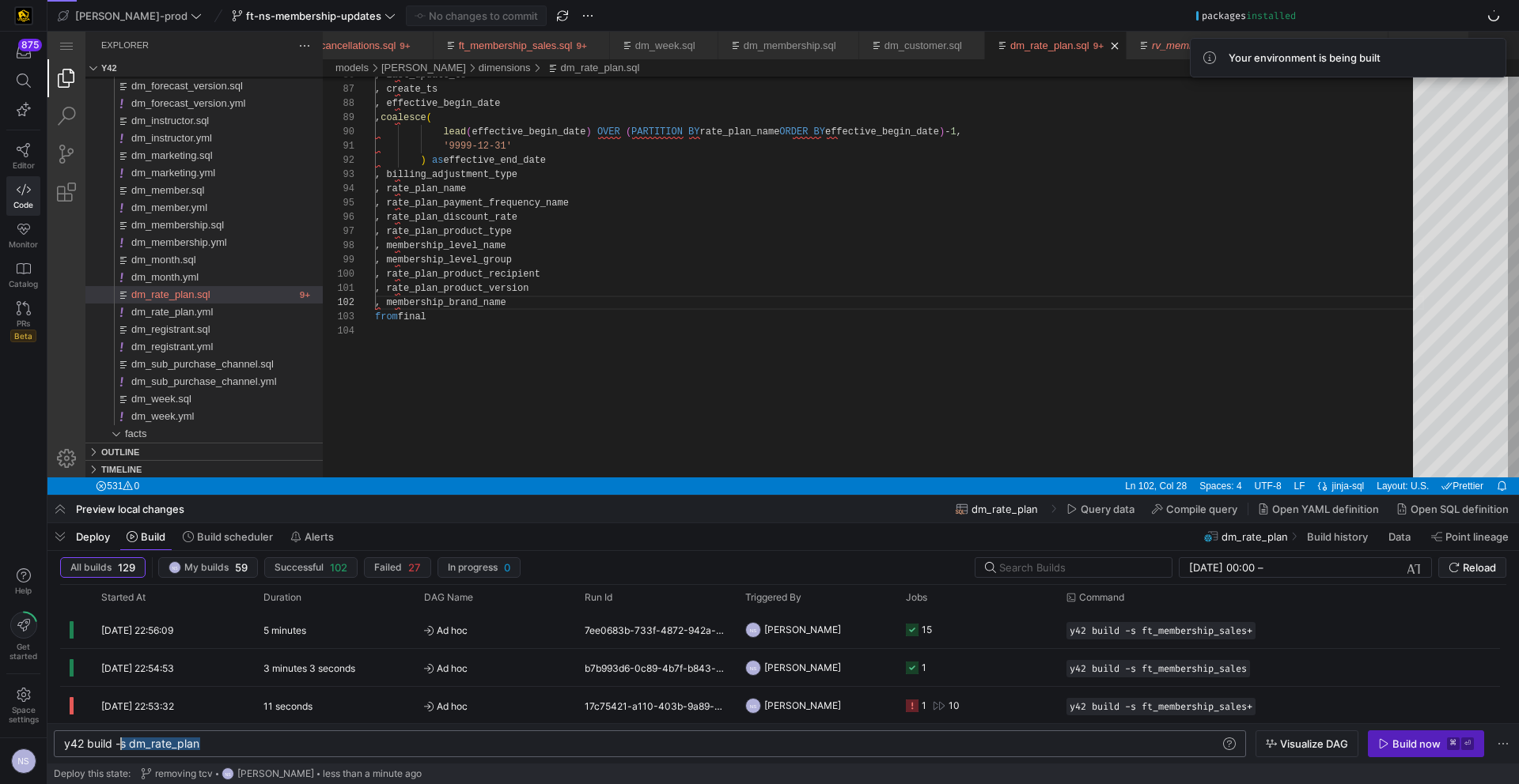
drag, startPoint x: 222, startPoint y: 744, endPoint x: 119, endPoint y: 744, distance: 103.0
click at [119, 744] on div "y42 build -s dm_rate_plan" at bounding box center [642, 744] width 1155 height 13
type textarea "y42 build --stale"
click at [28, 240] on span "Monitor" at bounding box center [23, 244] width 29 height 10
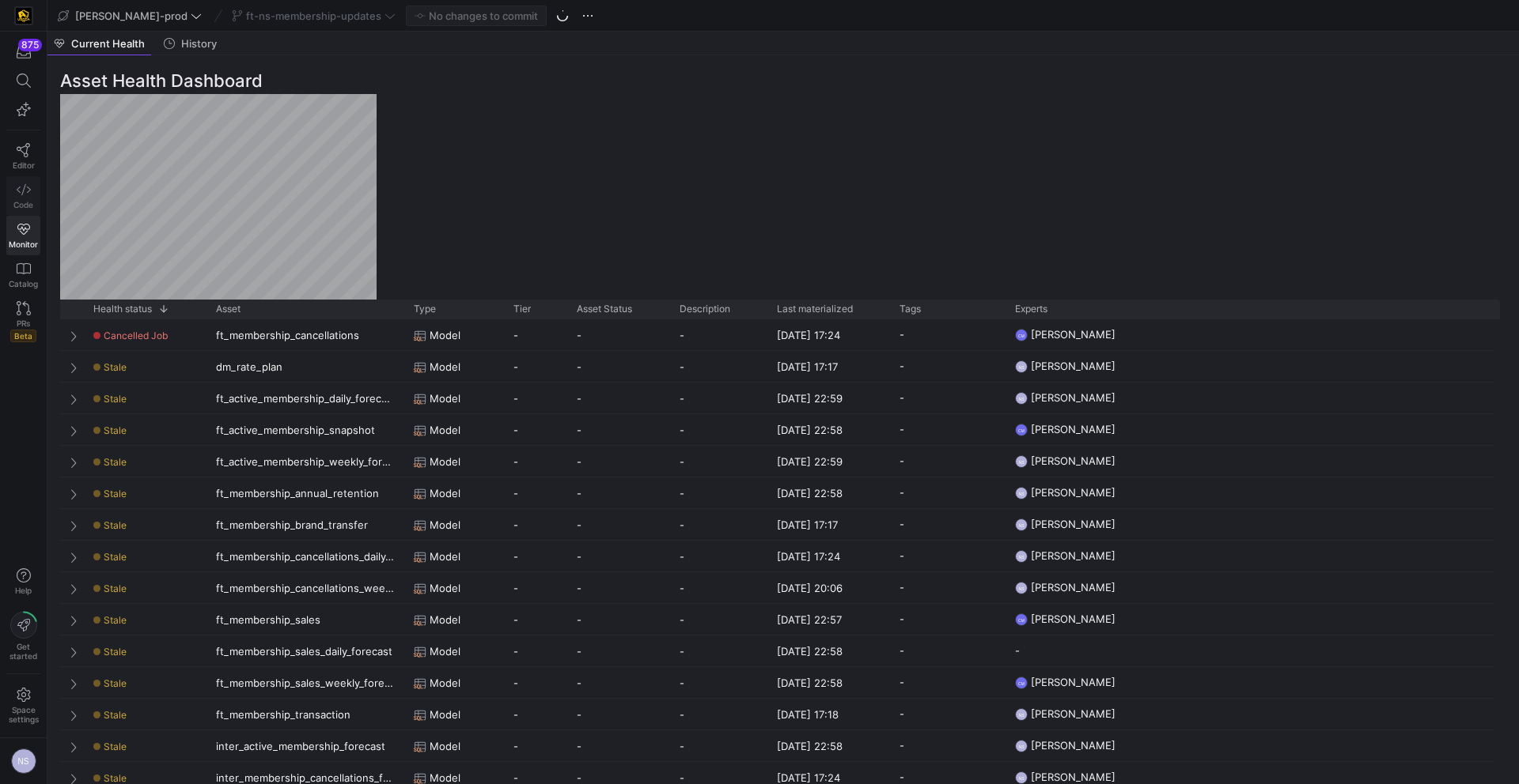
click at [18, 185] on icon at bounding box center [23, 189] width 14 height 14
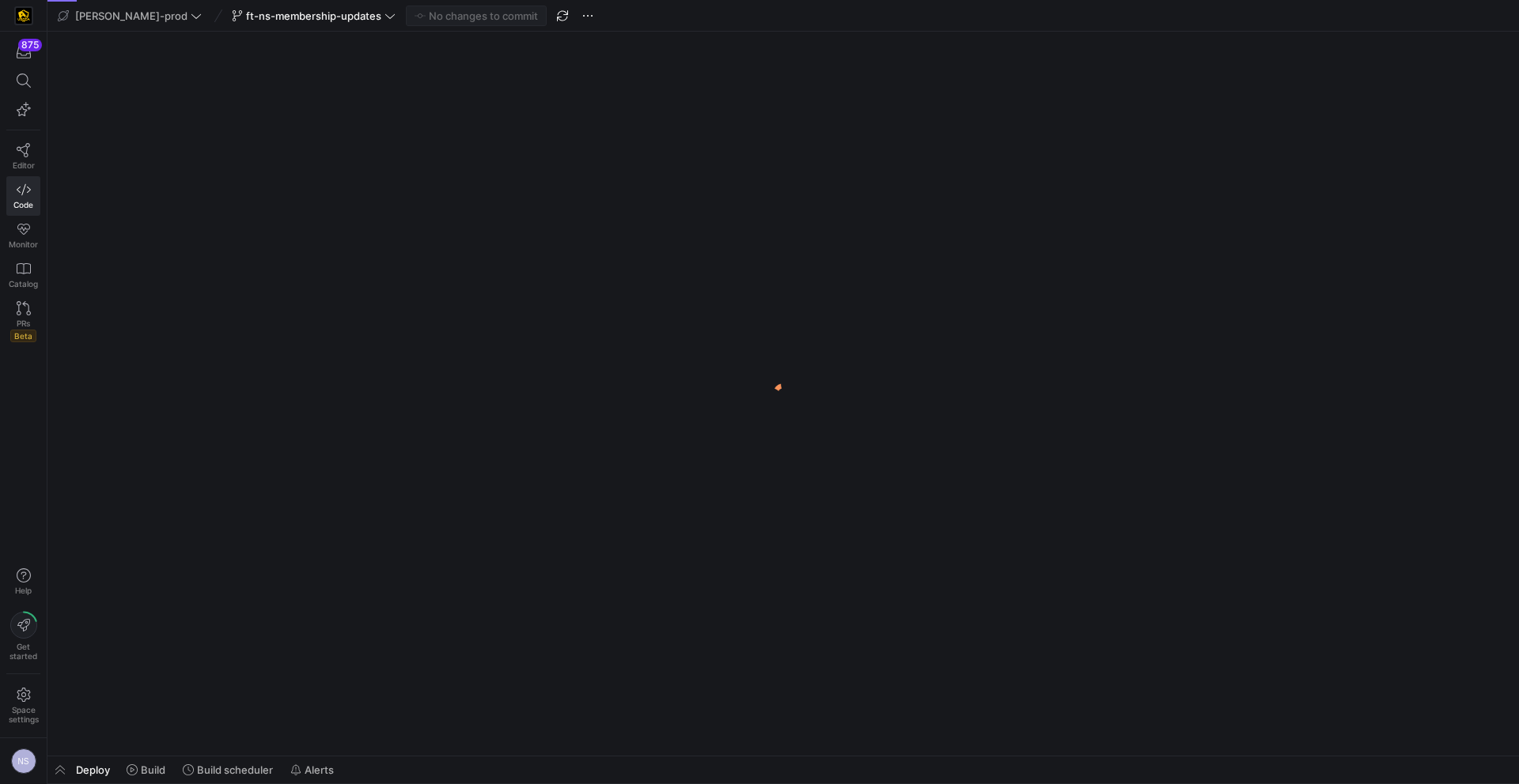
click at [61, 768] on span "button" at bounding box center [60, 770] width 25 height 27
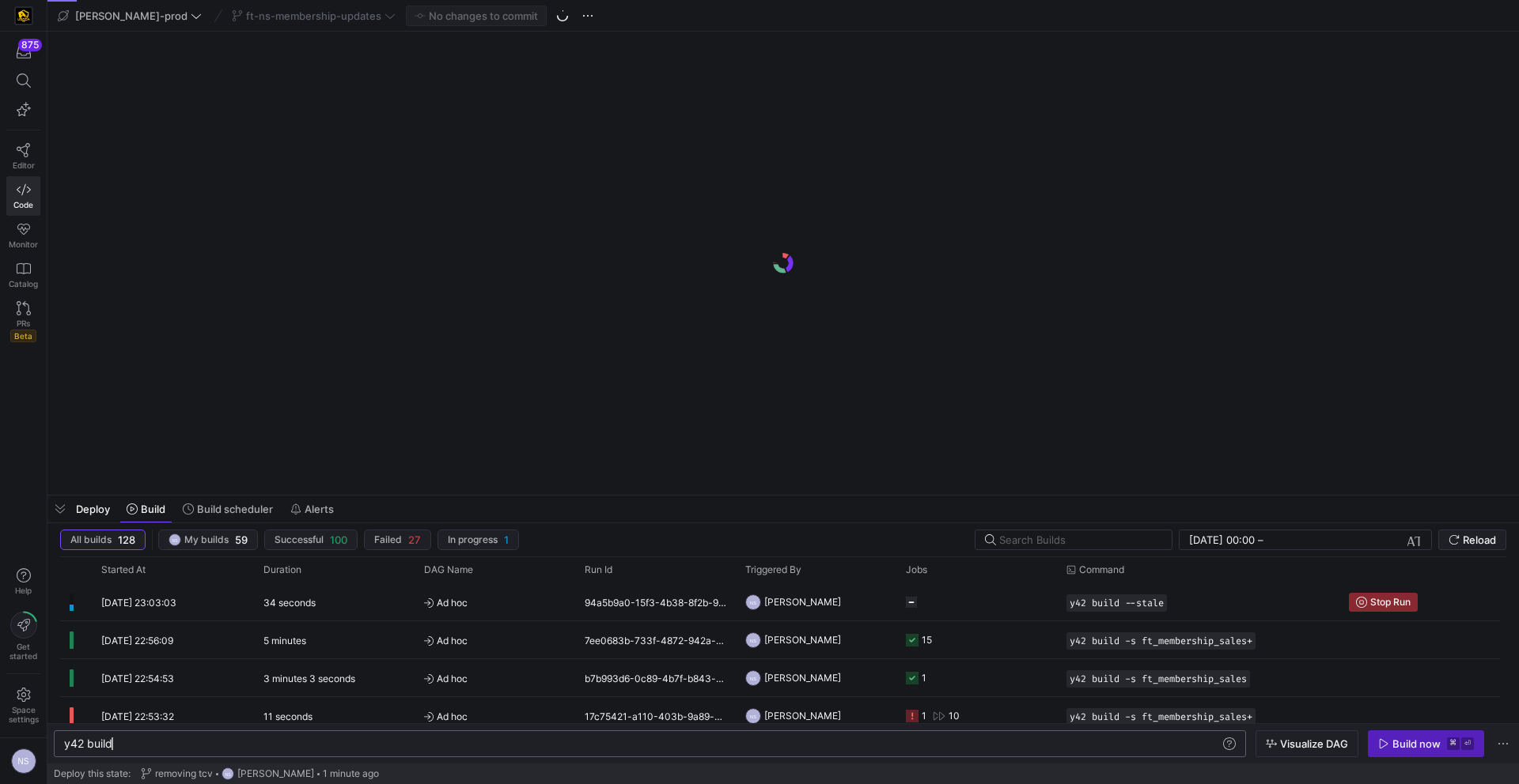
click at [158, 739] on div "y42 build" at bounding box center [642, 744] width 1155 height 13
type textarea "y42 build -s ft_membership_cancellations+"
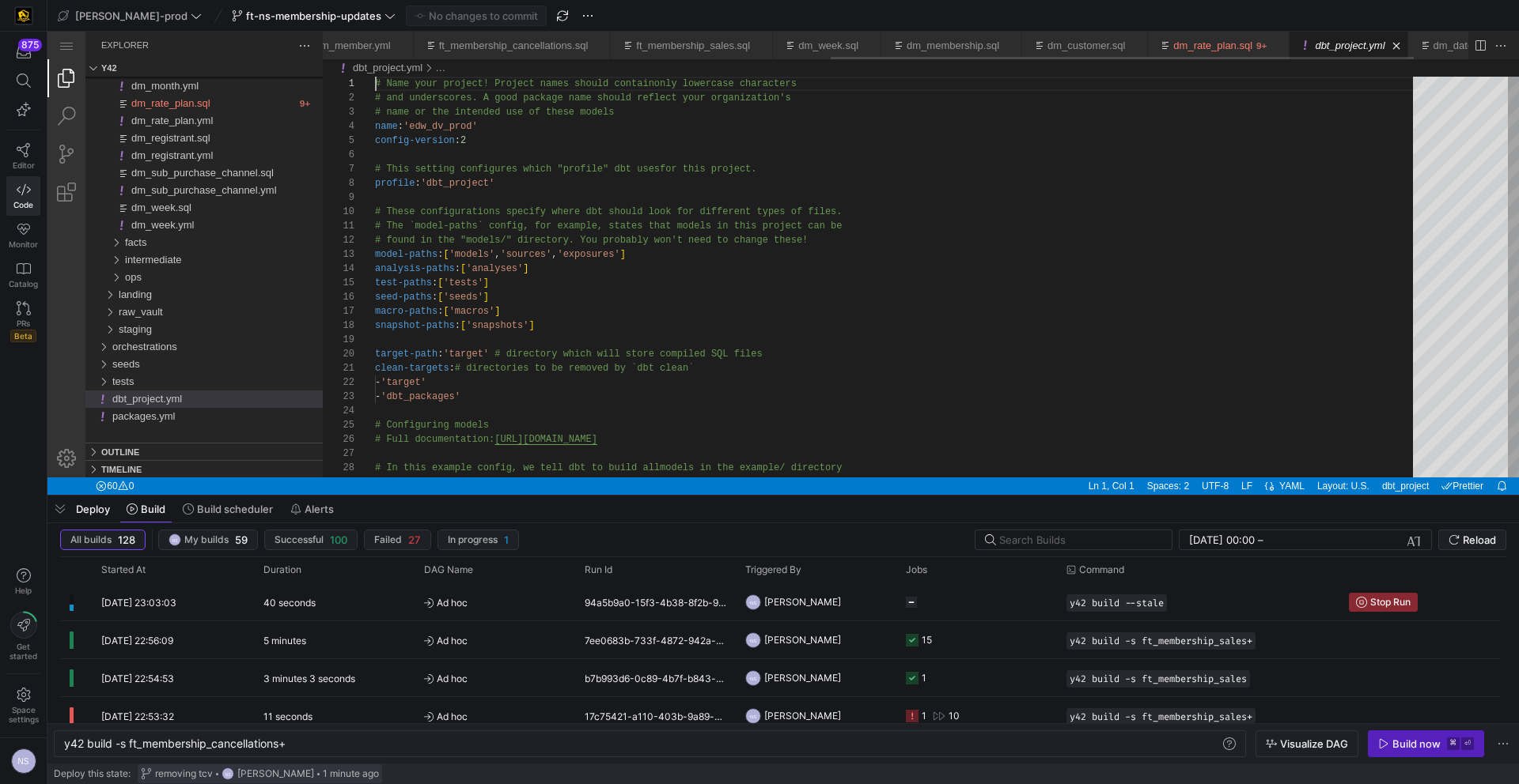
scroll to position [0, 996]
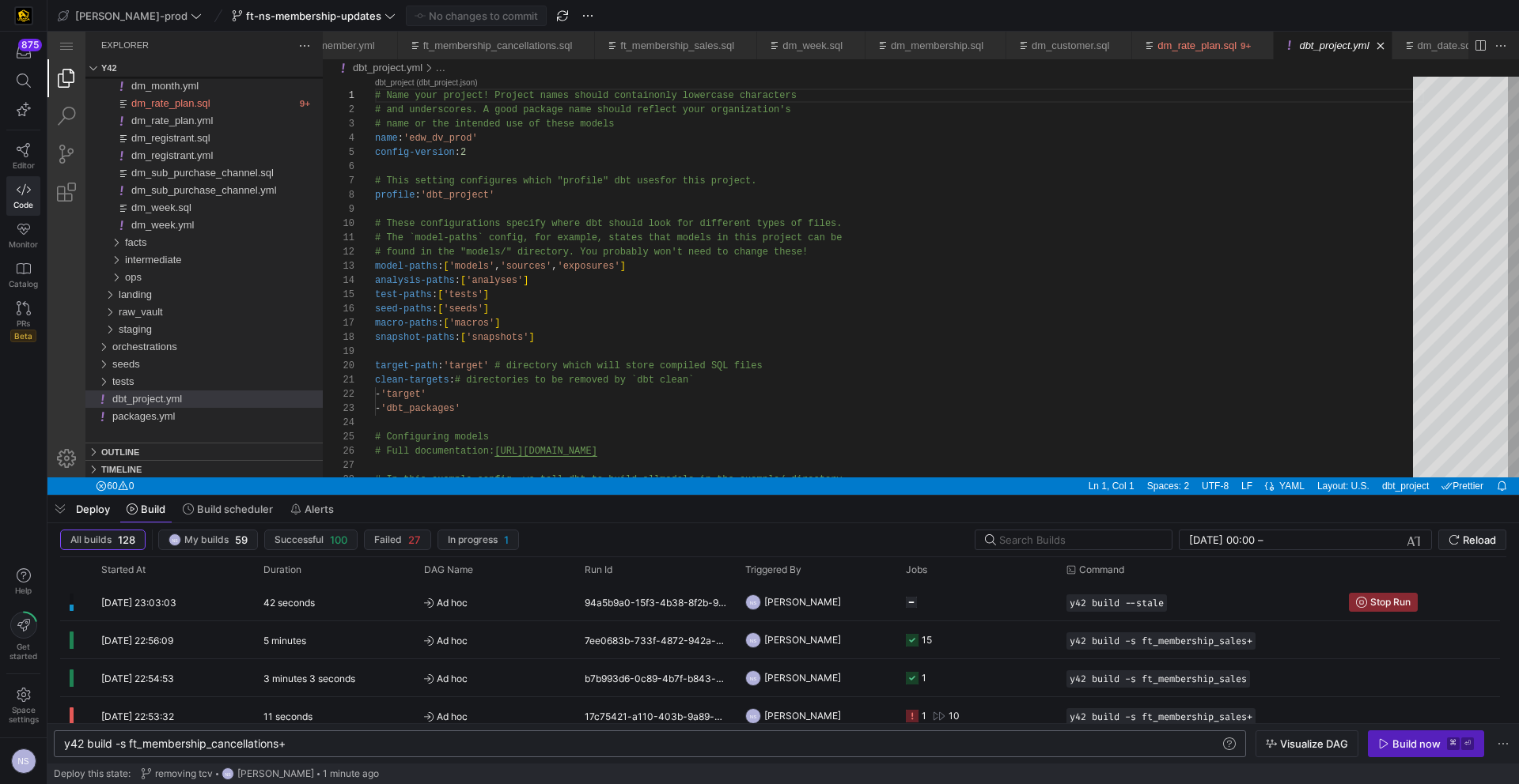
click at [421, 749] on div "y42 build -s ft_membership_cancellations+" at bounding box center [642, 744] width 1155 height 13
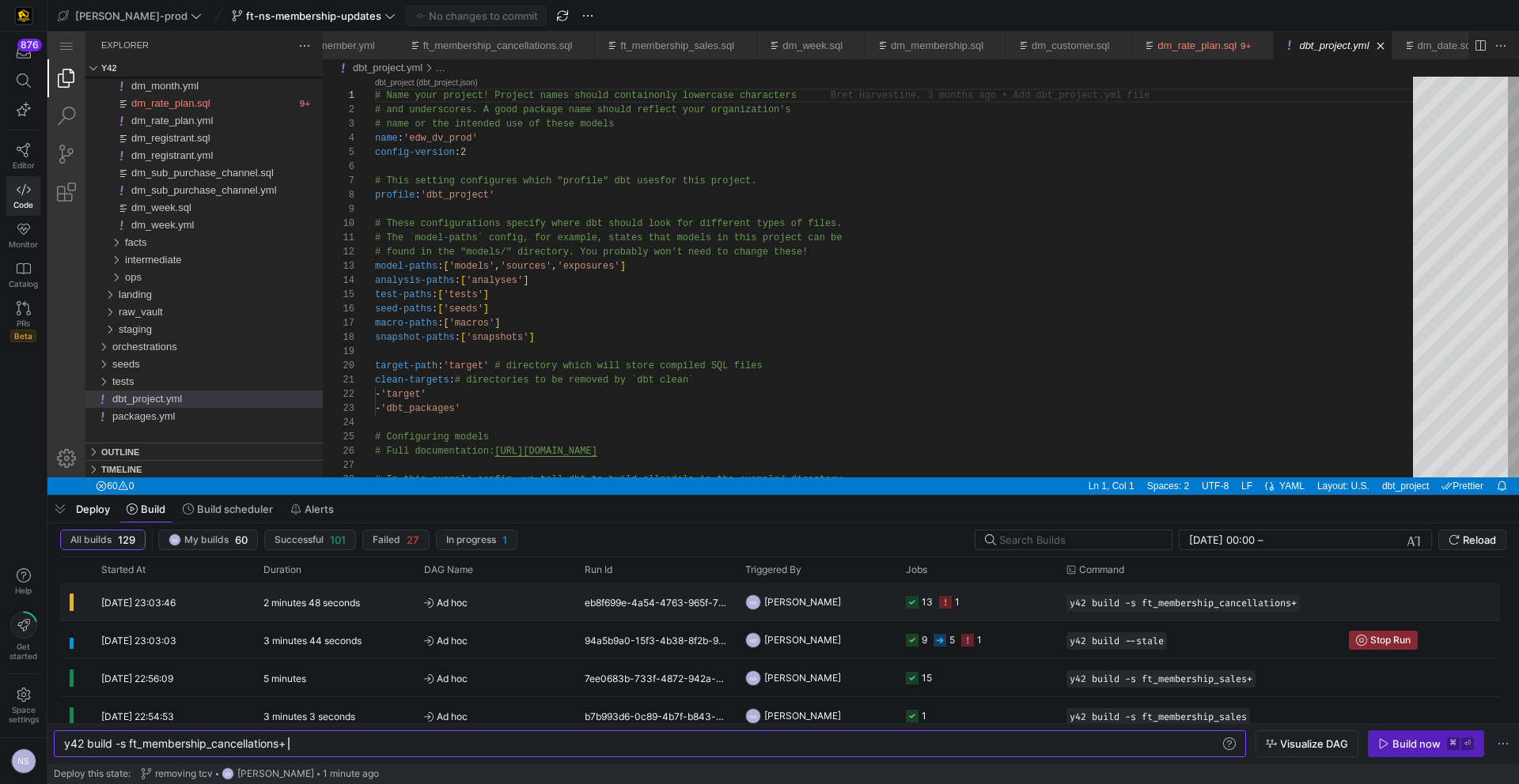
click at [955, 595] on div "1" at bounding box center [957, 602] width 5 height 37
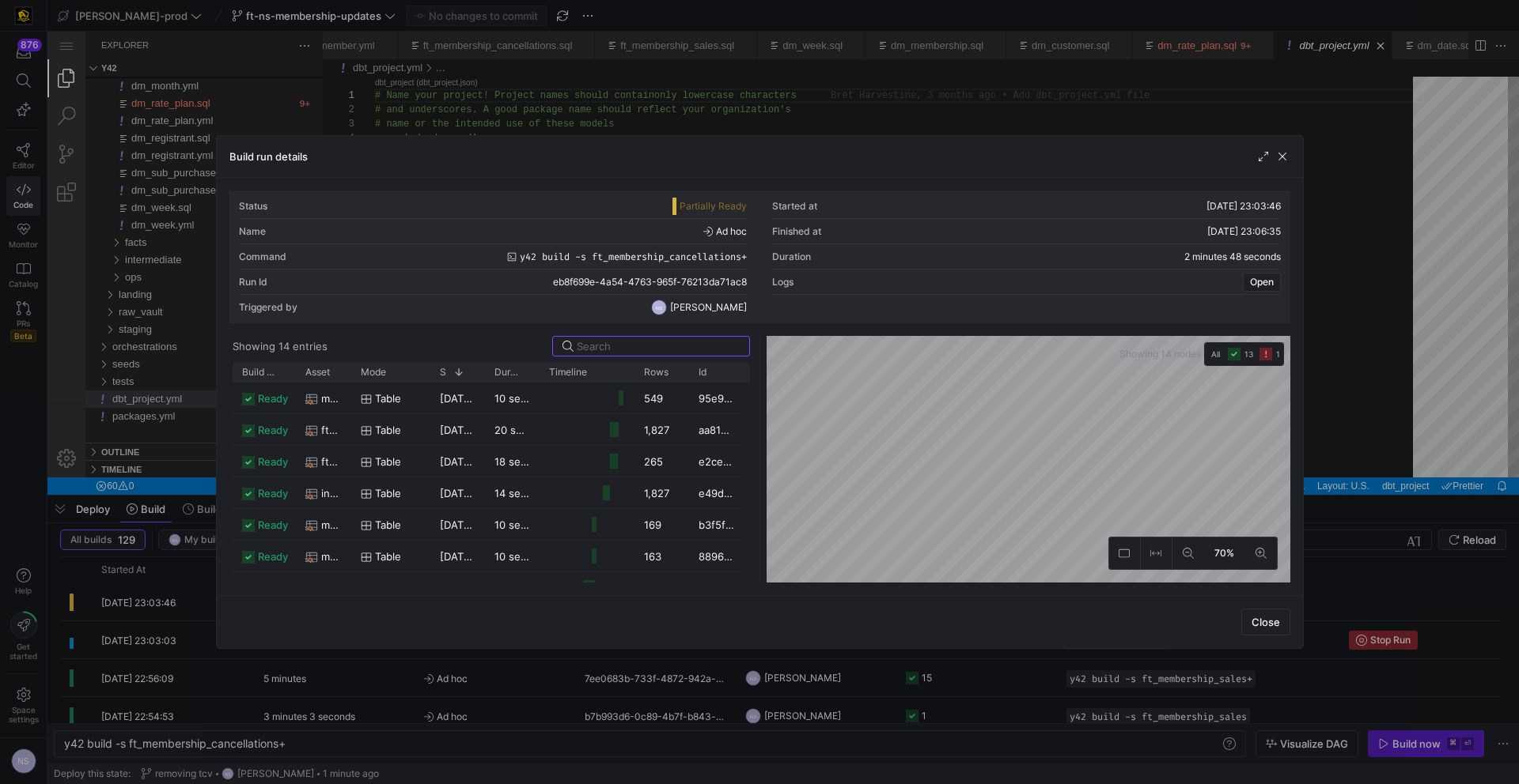
scroll to position [243, 0]
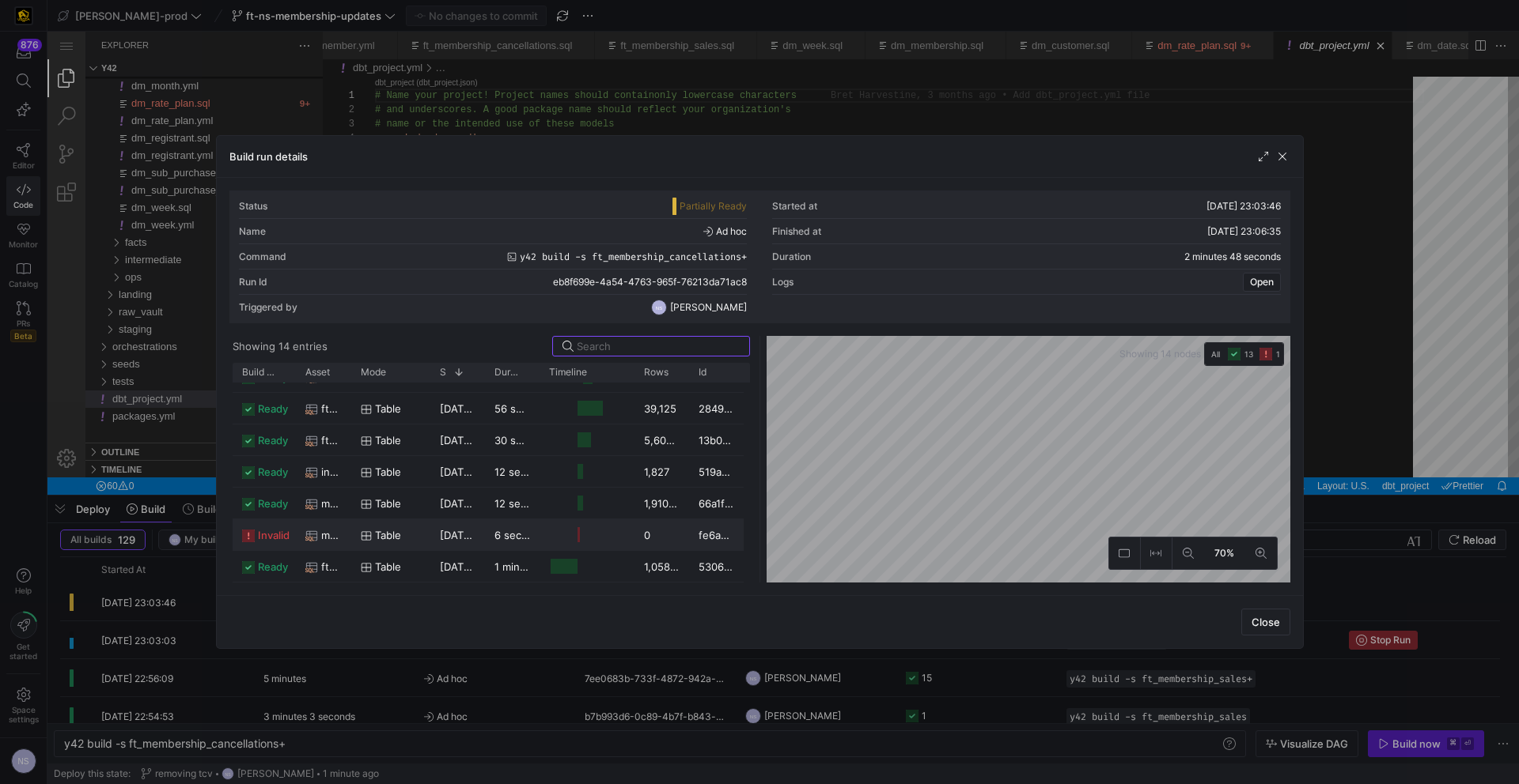
click at [343, 537] on div "mbr_subscription_membership" at bounding box center [323, 535] width 55 height 31
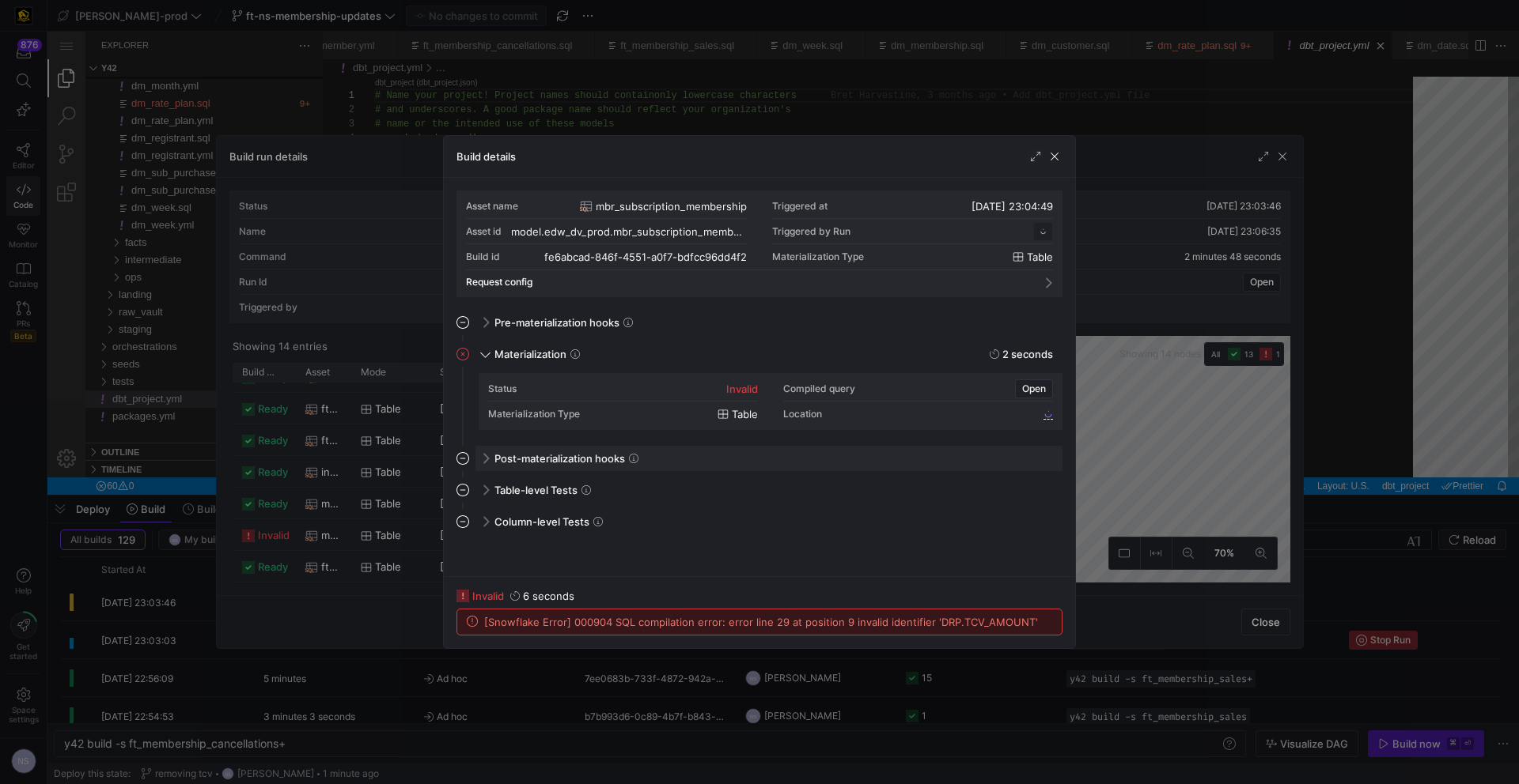
scroll to position [143, 0]
click at [1120, 457] on div at bounding box center [759, 392] width 1519 height 784
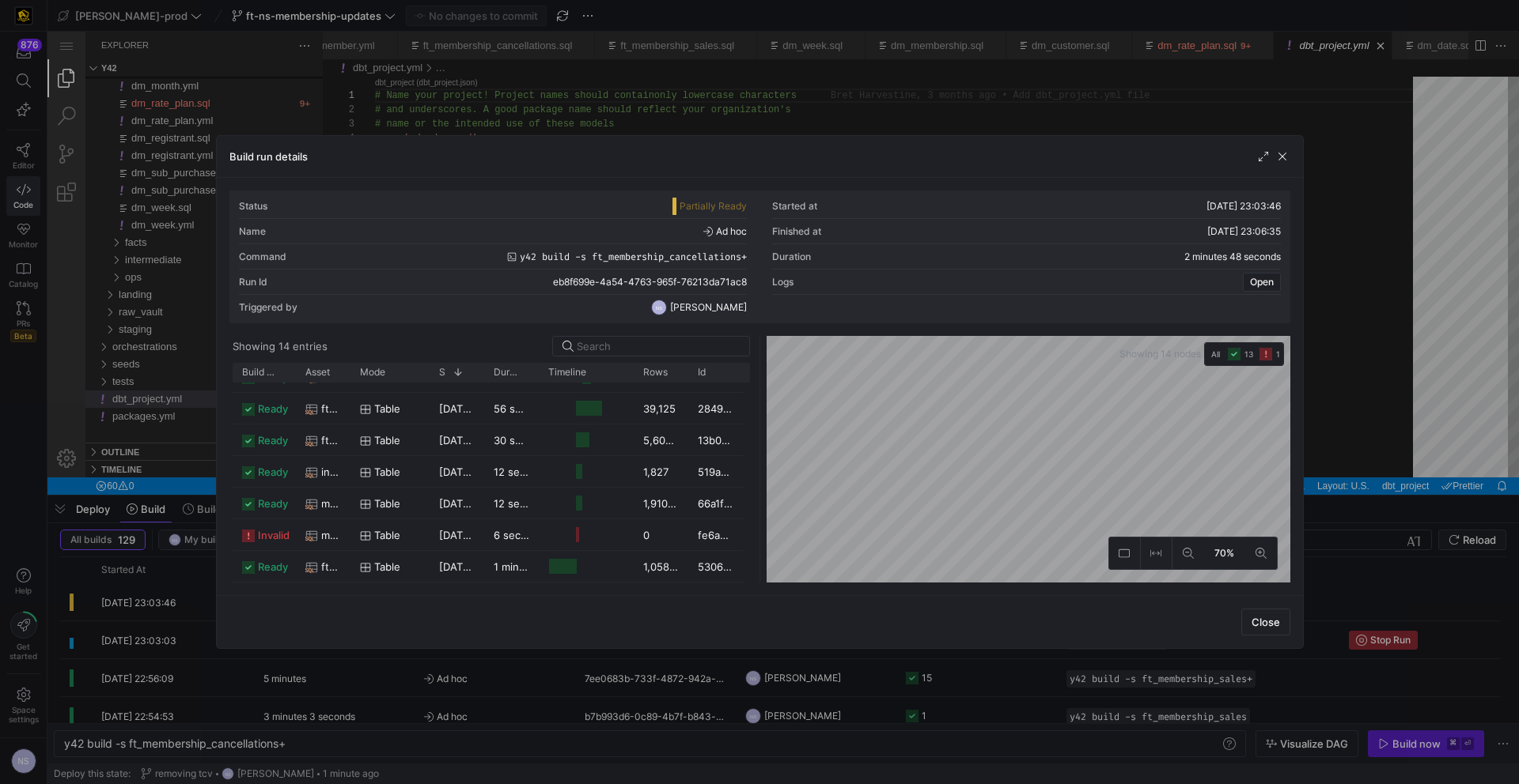
drag, startPoint x: 1357, startPoint y: 362, endPoint x: 764, endPoint y: 227, distance: 608.2
click at [1357, 362] on div at bounding box center [759, 392] width 1519 height 784
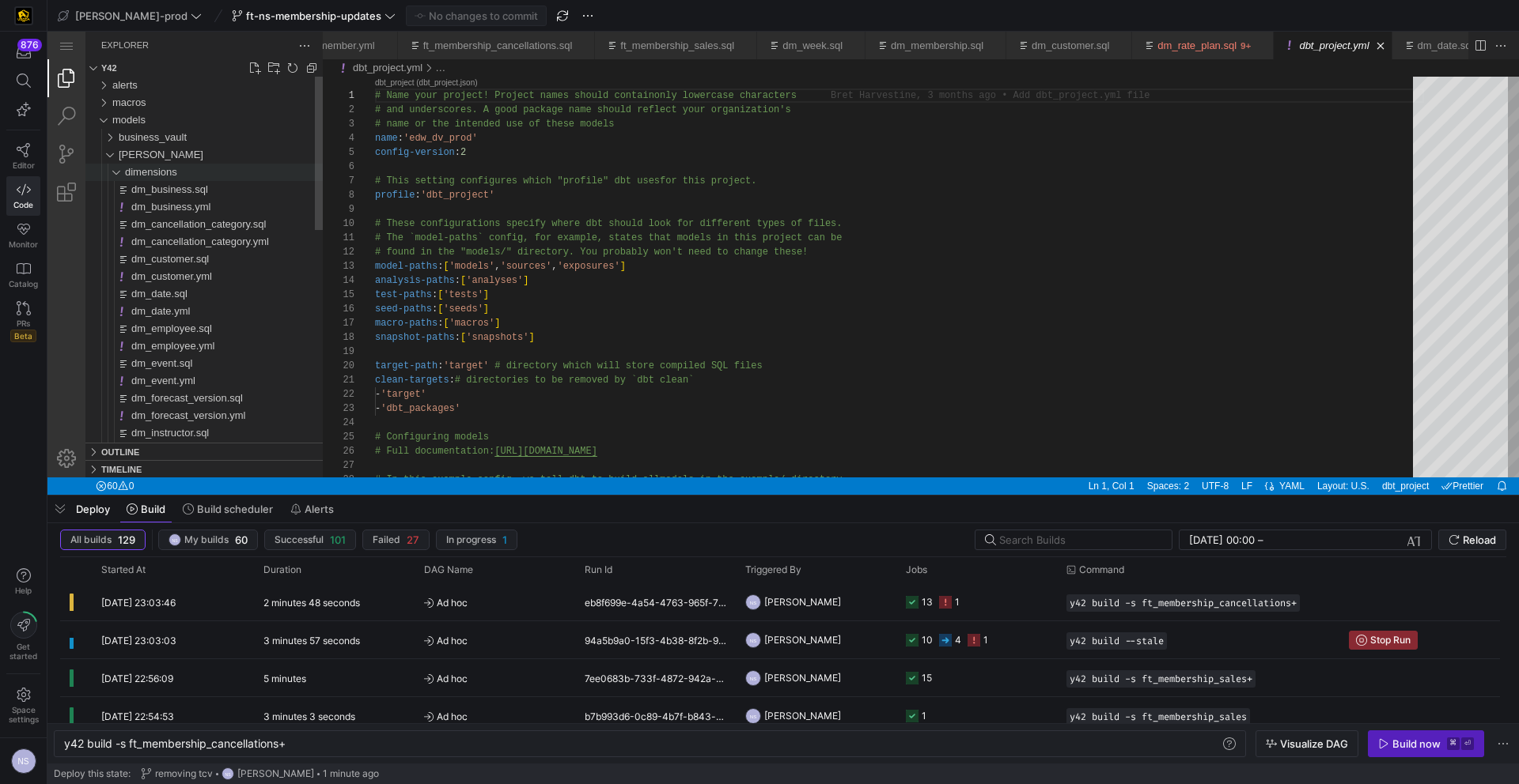
click at [163, 171] on span "dimensions" at bounding box center [151, 171] width 52 height 12
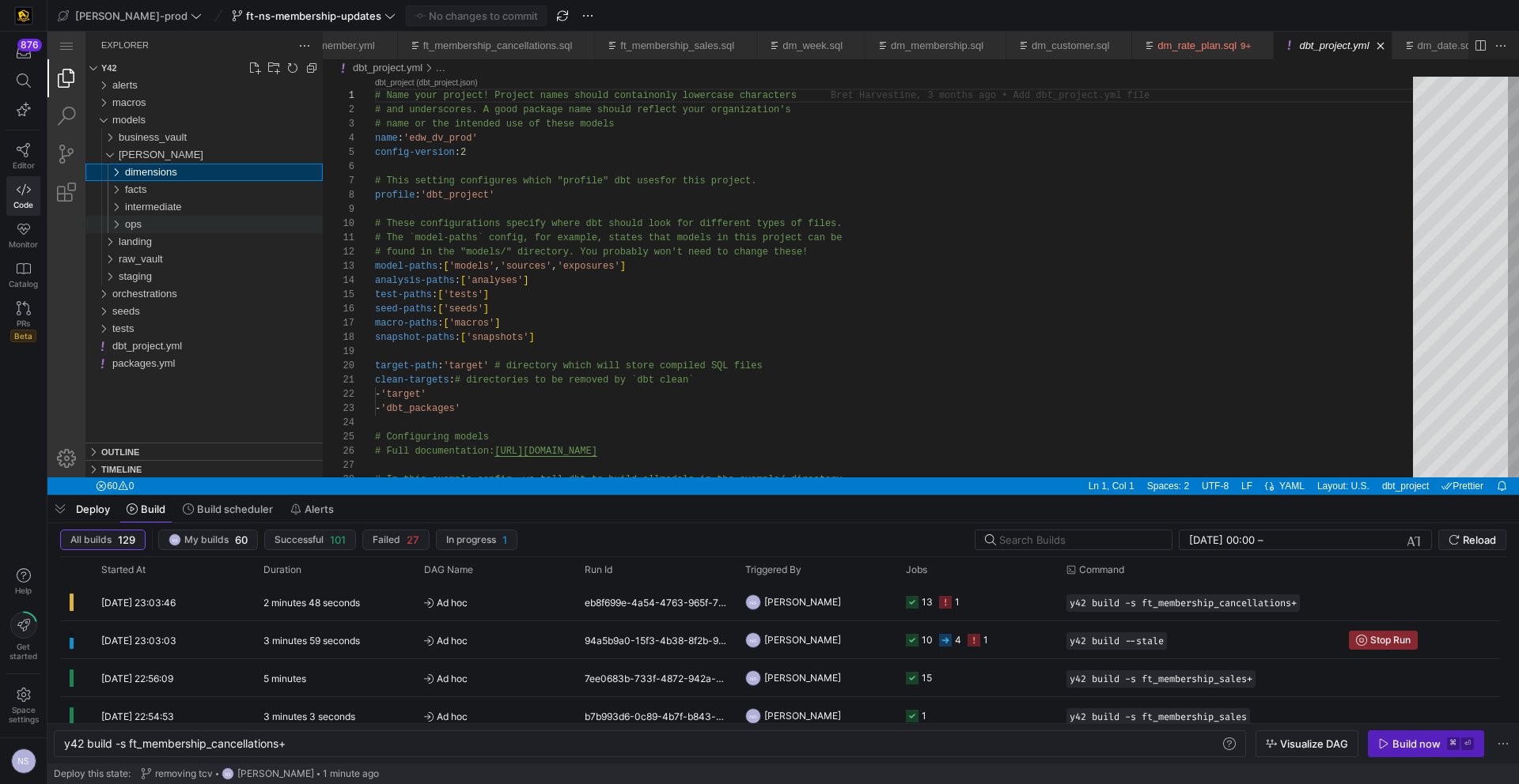
click at [151, 221] on div "ops" at bounding box center [223, 224] width 198 height 17
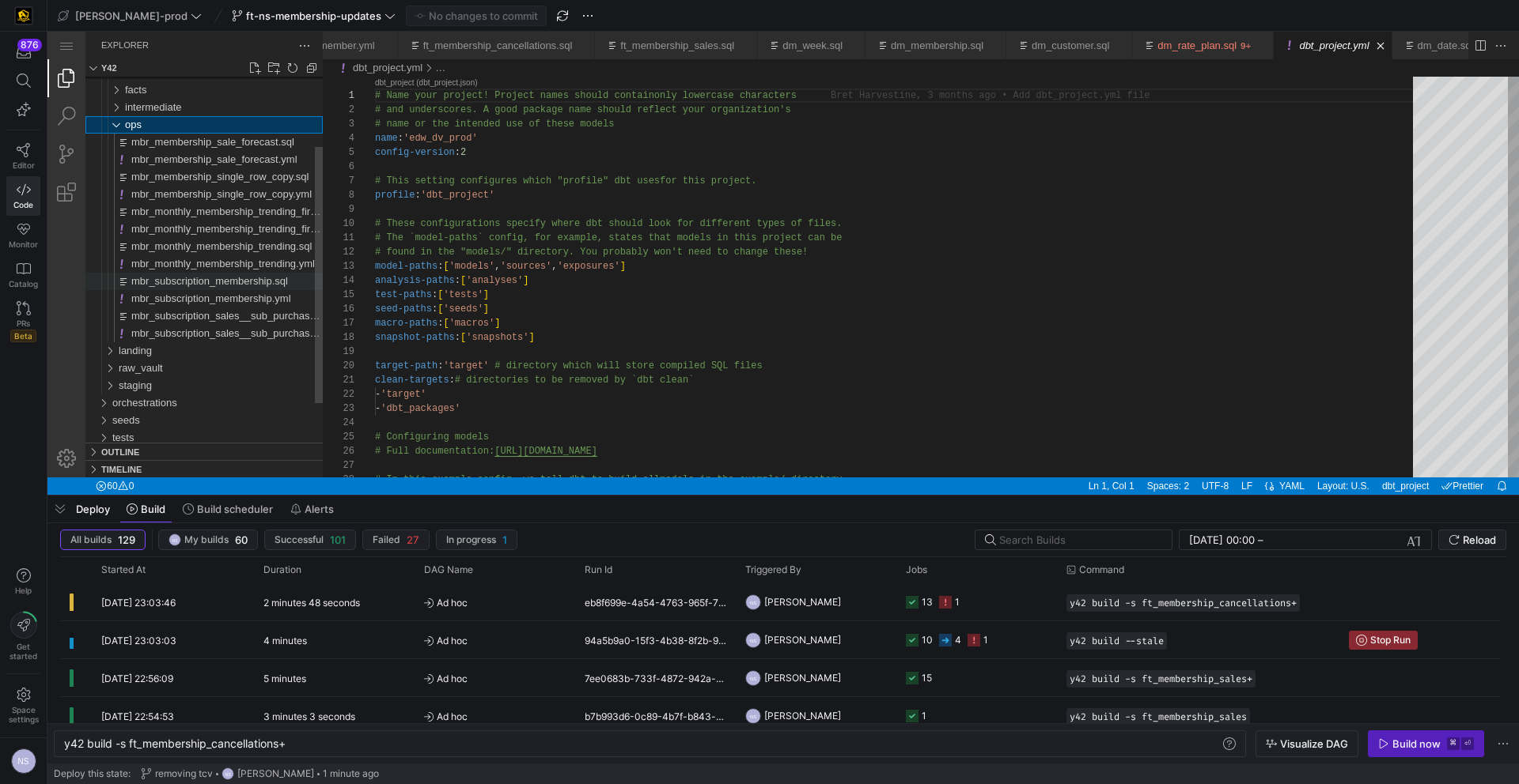
click at [221, 277] on span "mbr_subscription_membership.sql" at bounding box center [209, 281] width 157 height 12
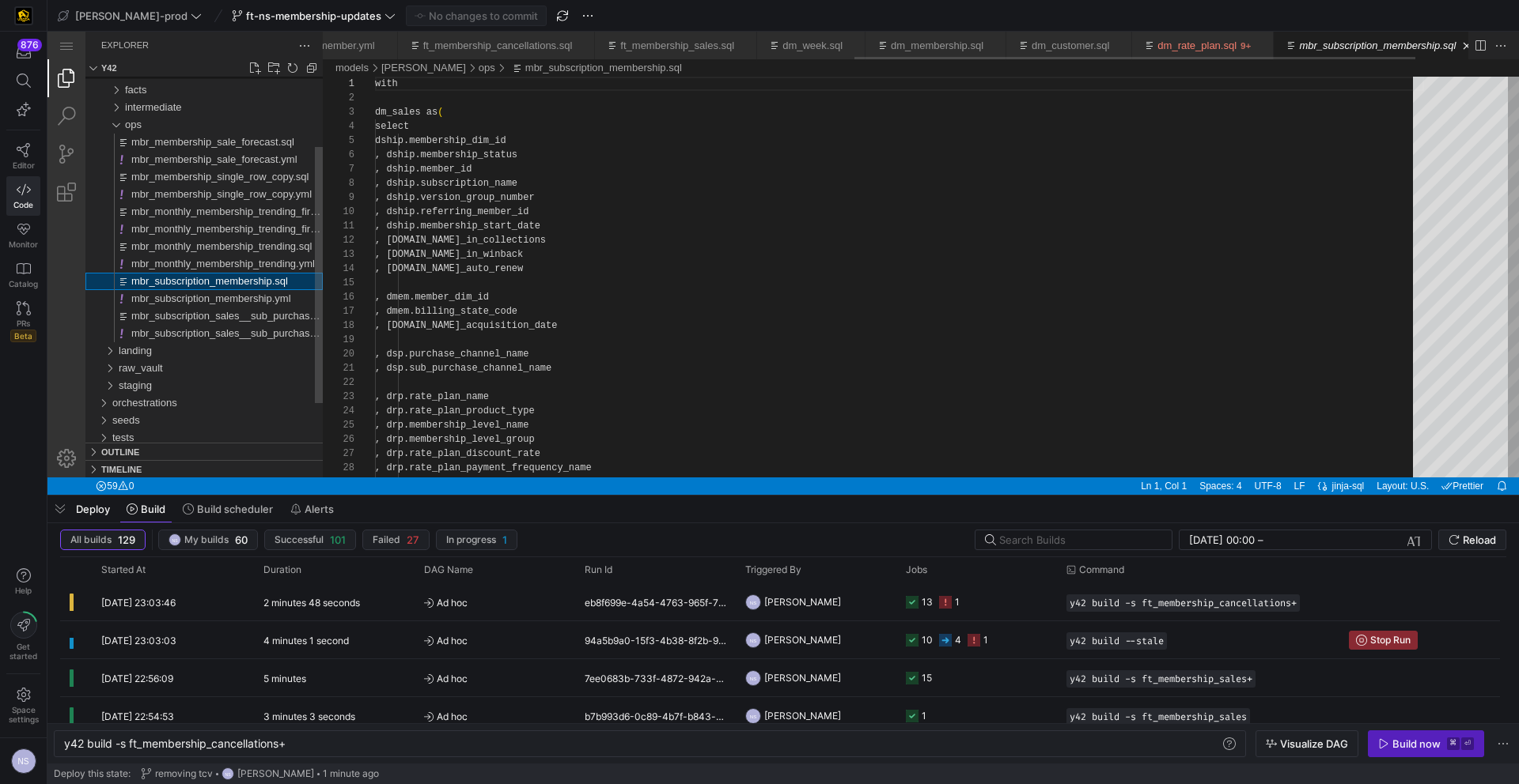
scroll to position [0, 1085]
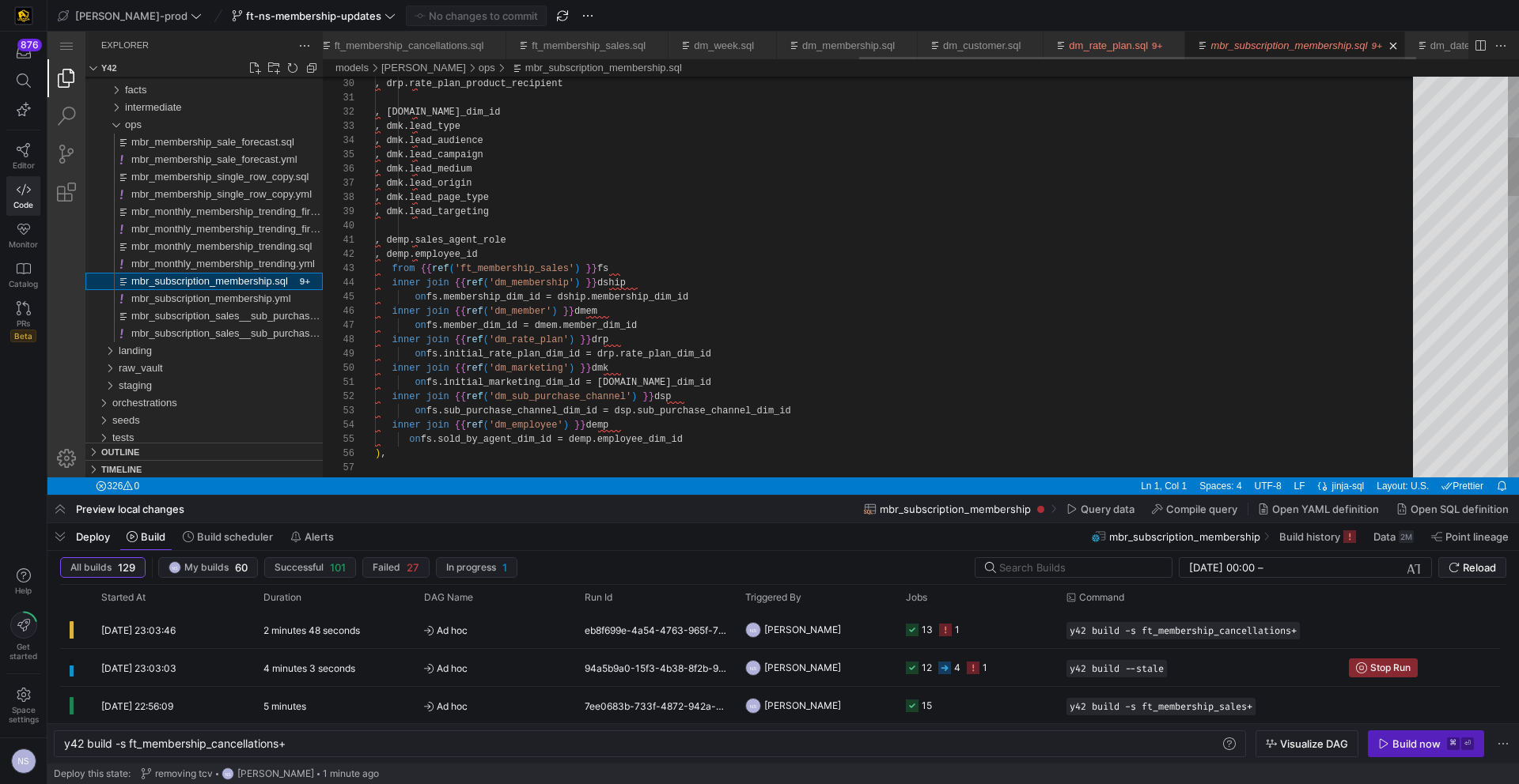
scroll to position [0, 1101]
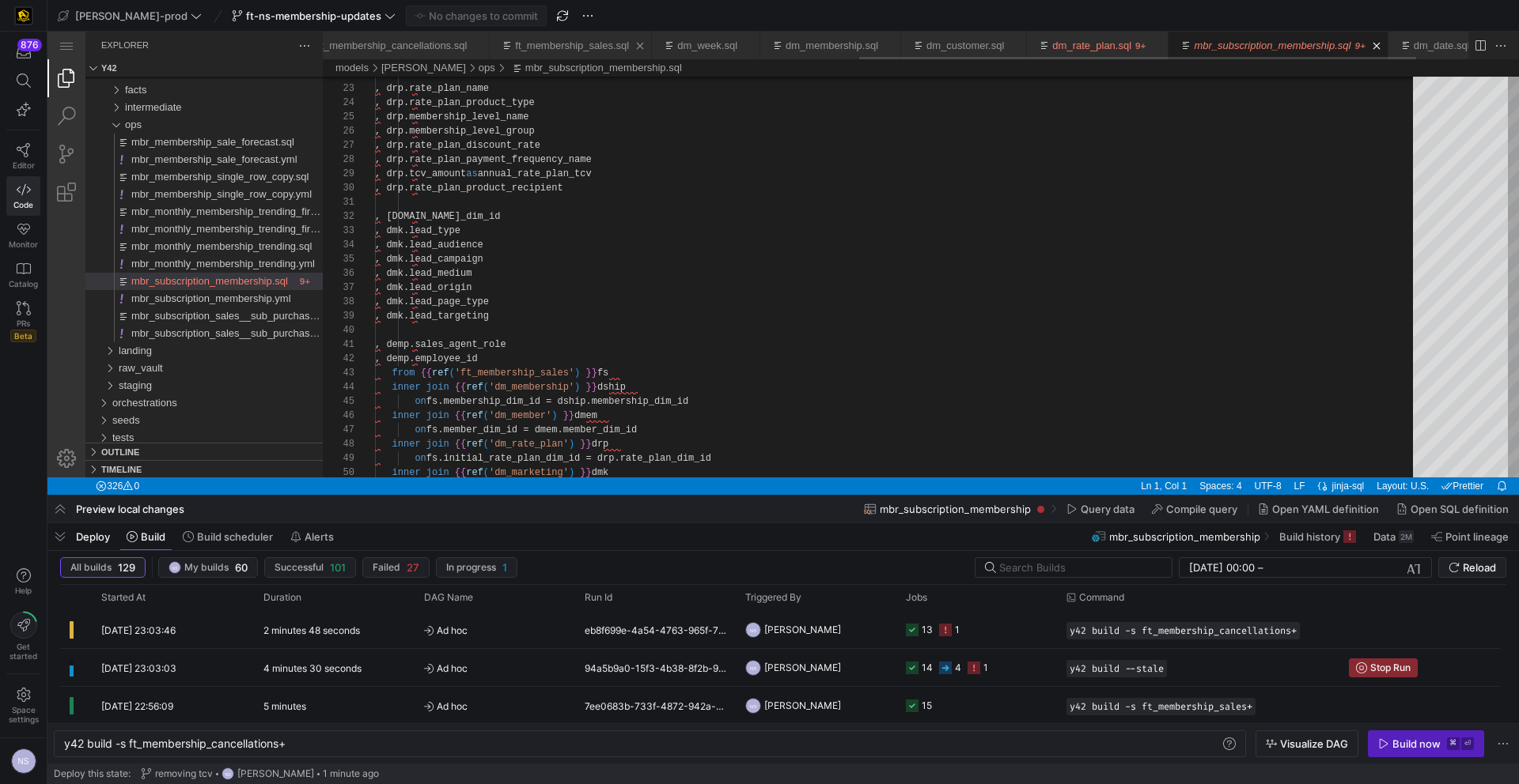
click at [624, 43] on link "ft_membership_sales.sql" at bounding box center [572, 45] width 114 height 12
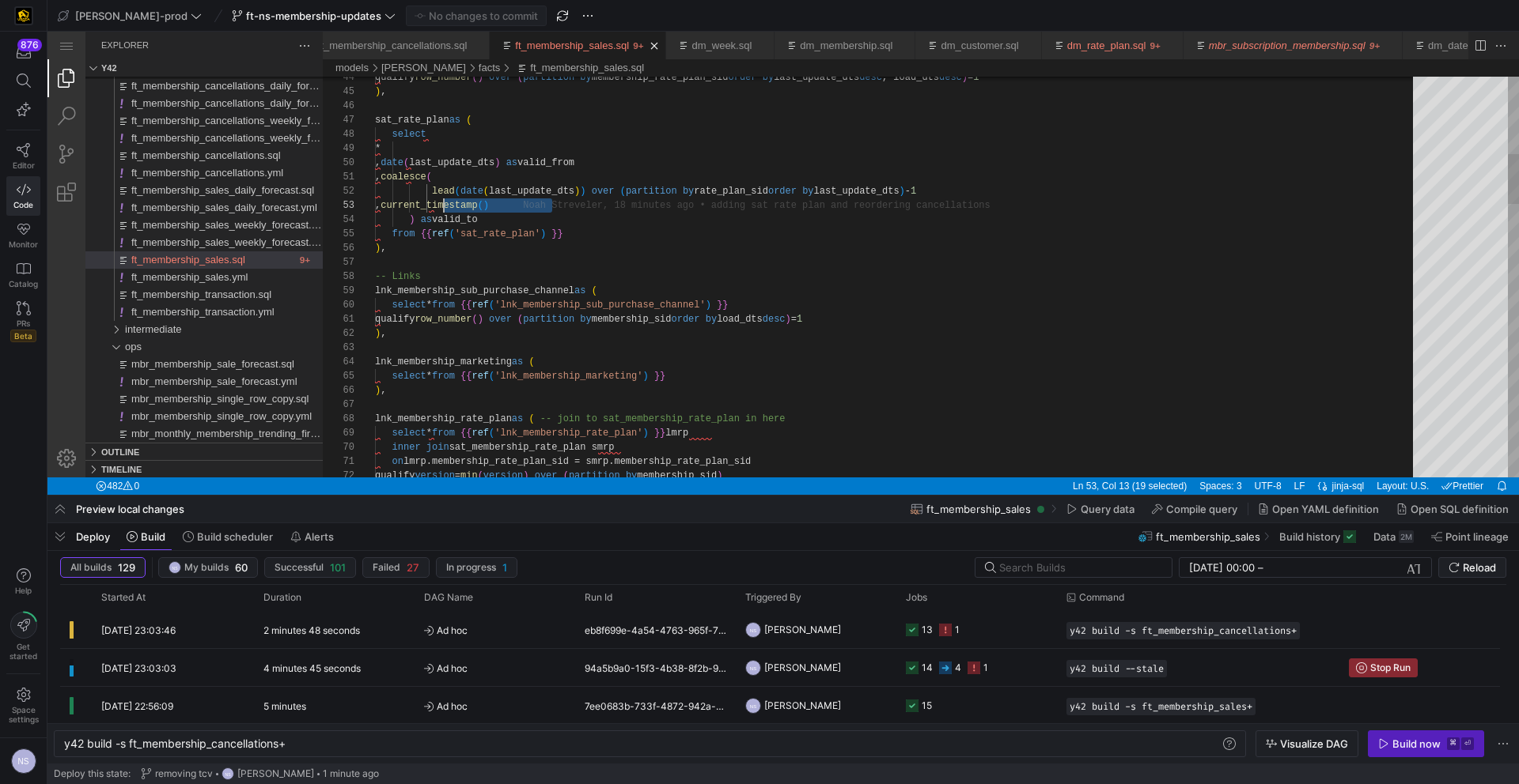
scroll to position [29, 69]
drag, startPoint x: 553, startPoint y: 200, endPoint x: 444, endPoint y: 201, distance: 109.0
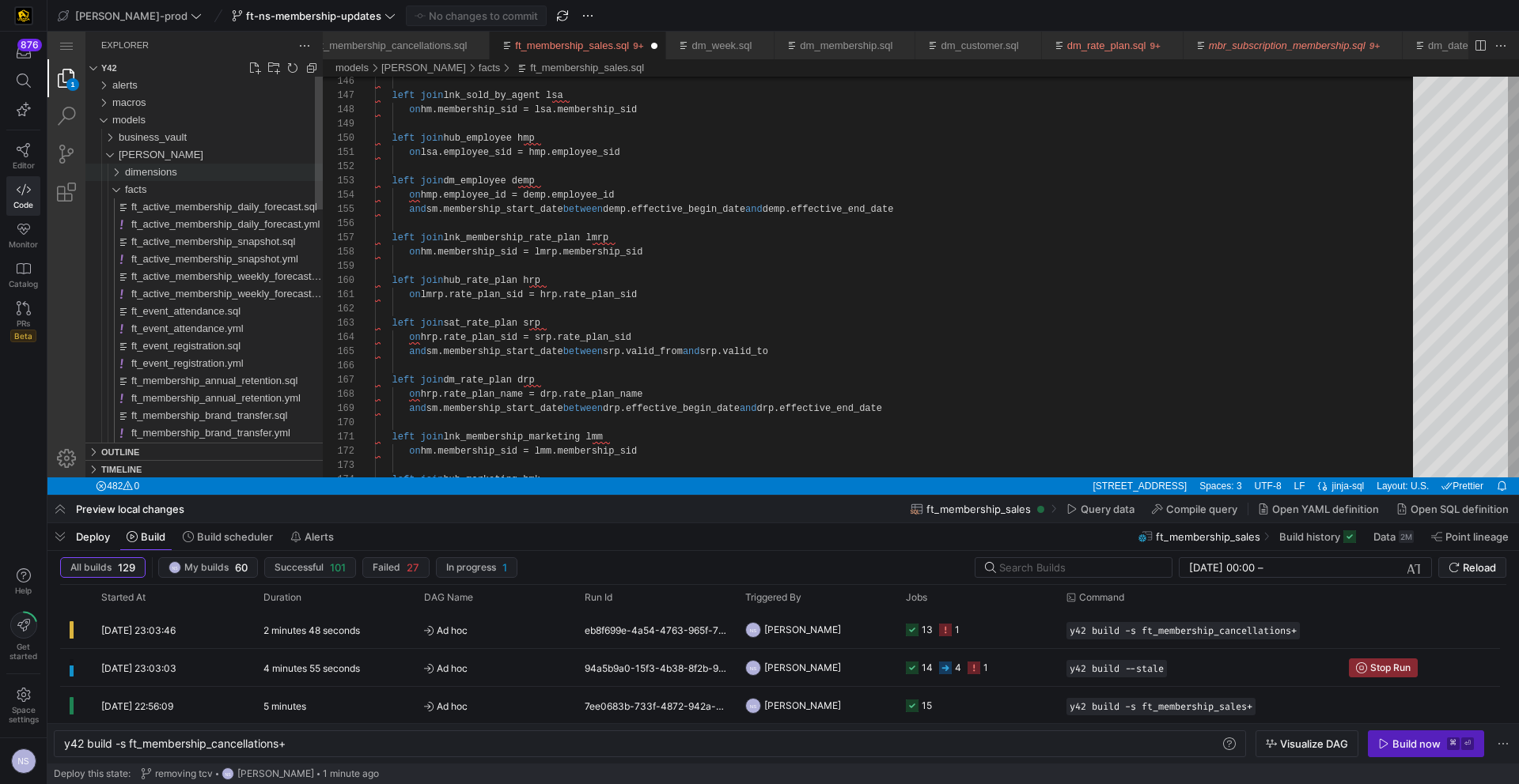
type textarea ", coalesce( lead(date(last_update_dts)) over (partition by rate_plan_sid order …"
click at [182, 176] on div "dimensions" at bounding box center [223, 171] width 198 height 17
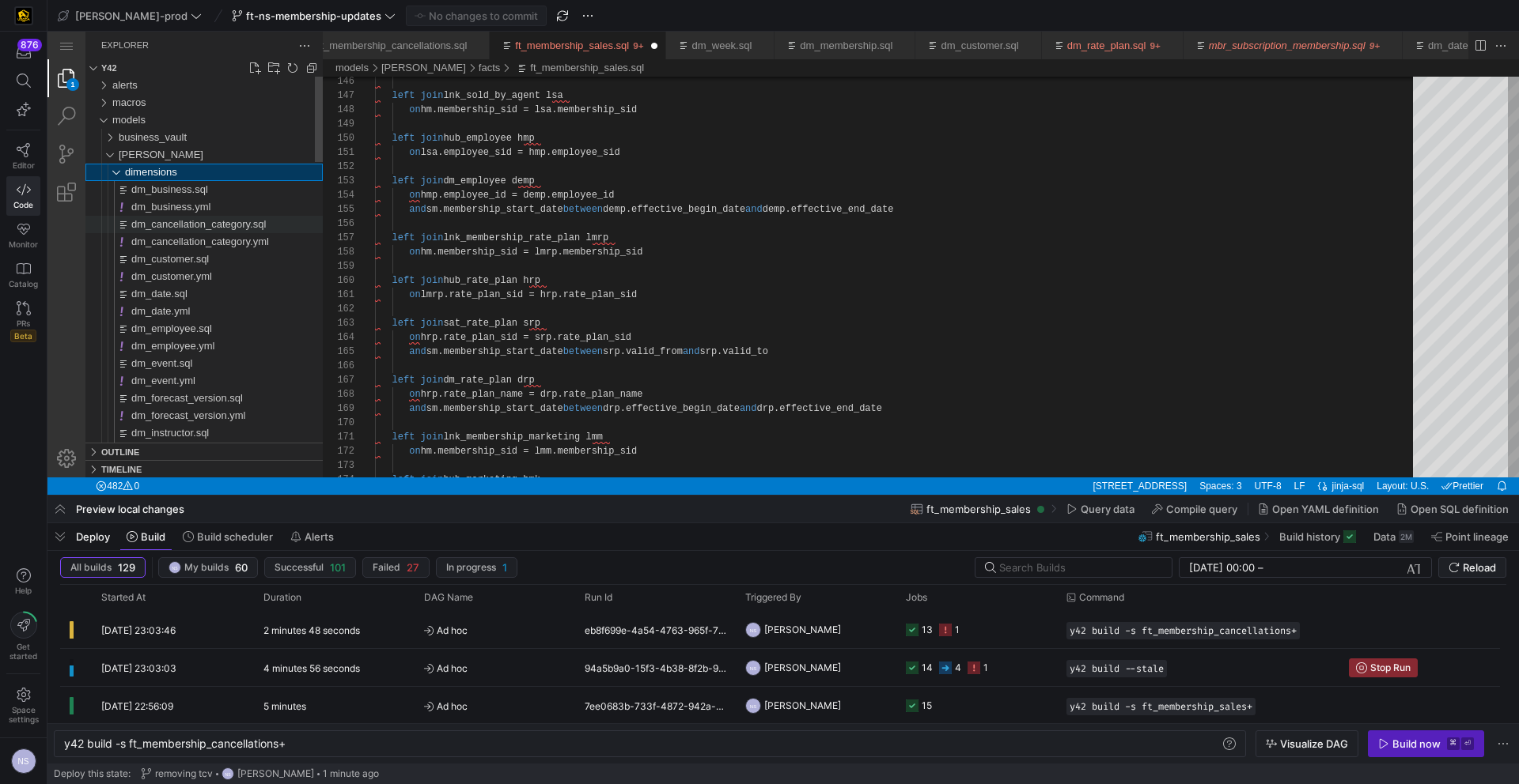
click at [175, 229] on span "dm_cancellation_category.sql" at bounding box center [198, 224] width 134 height 12
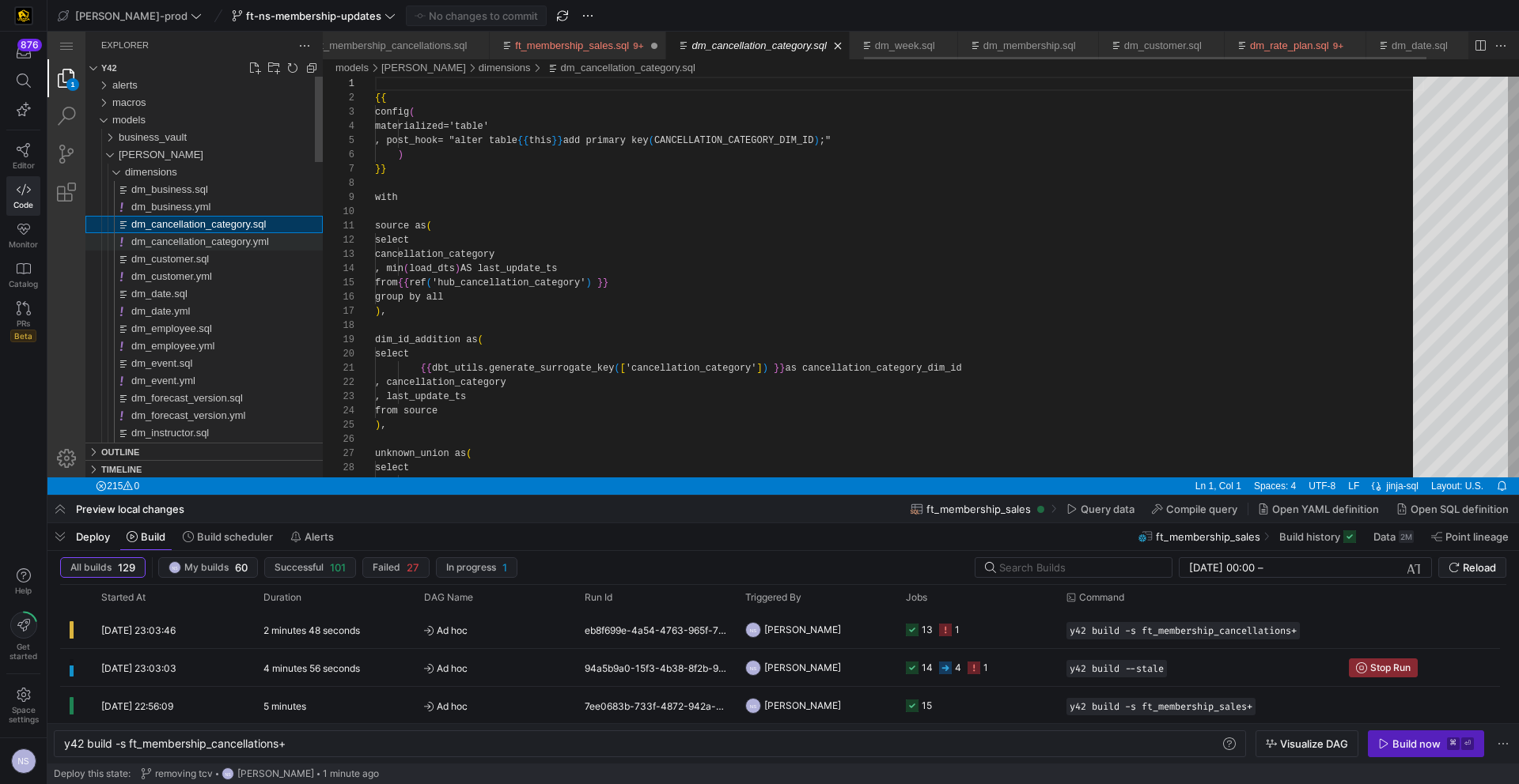
scroll to position [143, 0]
click at [201, 184] on span "dm_business.sql" at bounding box center [169, 189] width 77 height 12
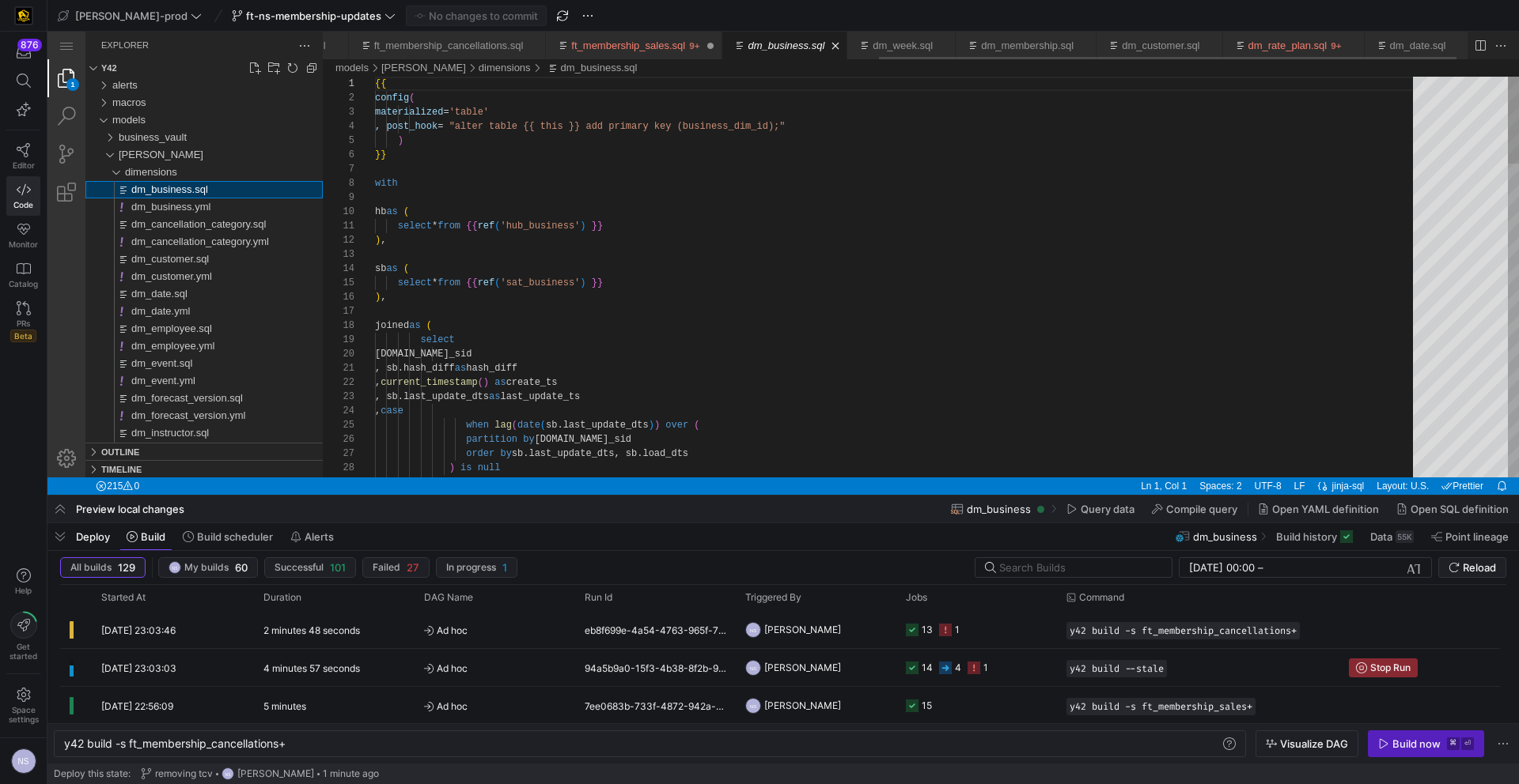
scroll to position [143, 0]
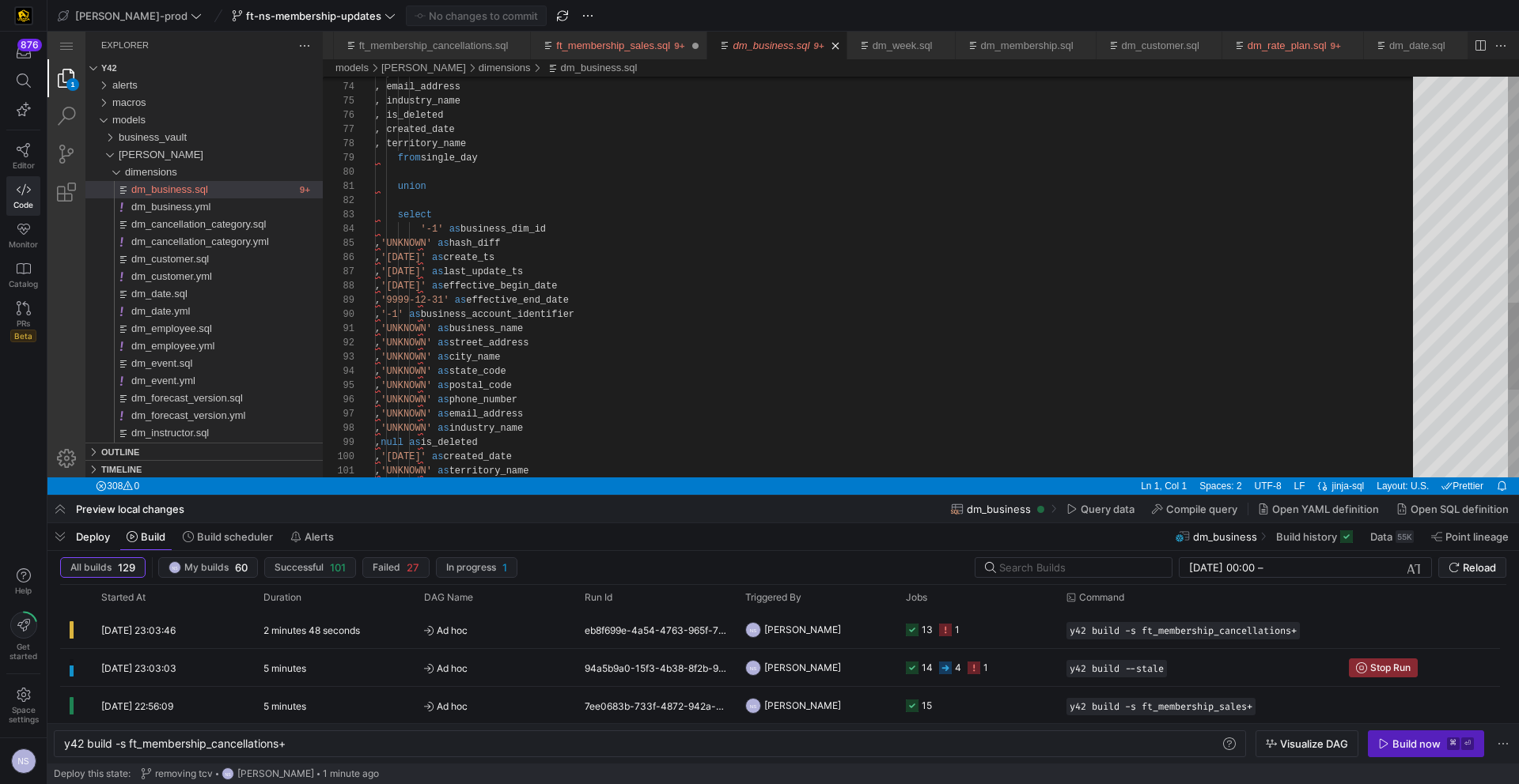
type textarea "union select '-1' as business_dim_id , 'UNKNOWN' as hash_diff , '[DATE]' as cre…"
drag, startPoint x: 496, startPoint y: 299, endPoint x: 436, endPoint y: 300, distance: 60.0
click at [655, 42] on link "ft_membership_sales.sql" at bounding box center [613, 45] width 114 height 12
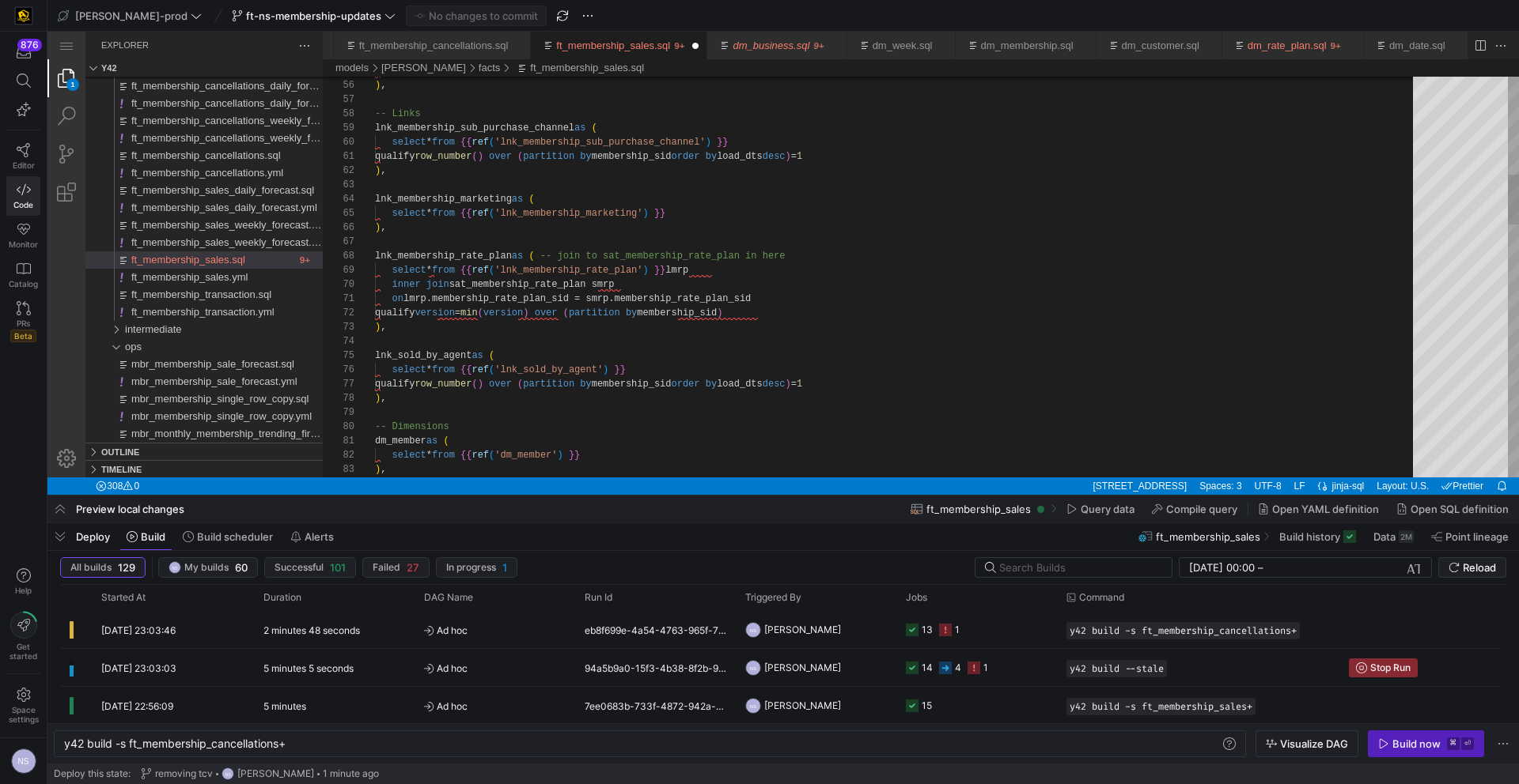
scroll to position [29, 97]
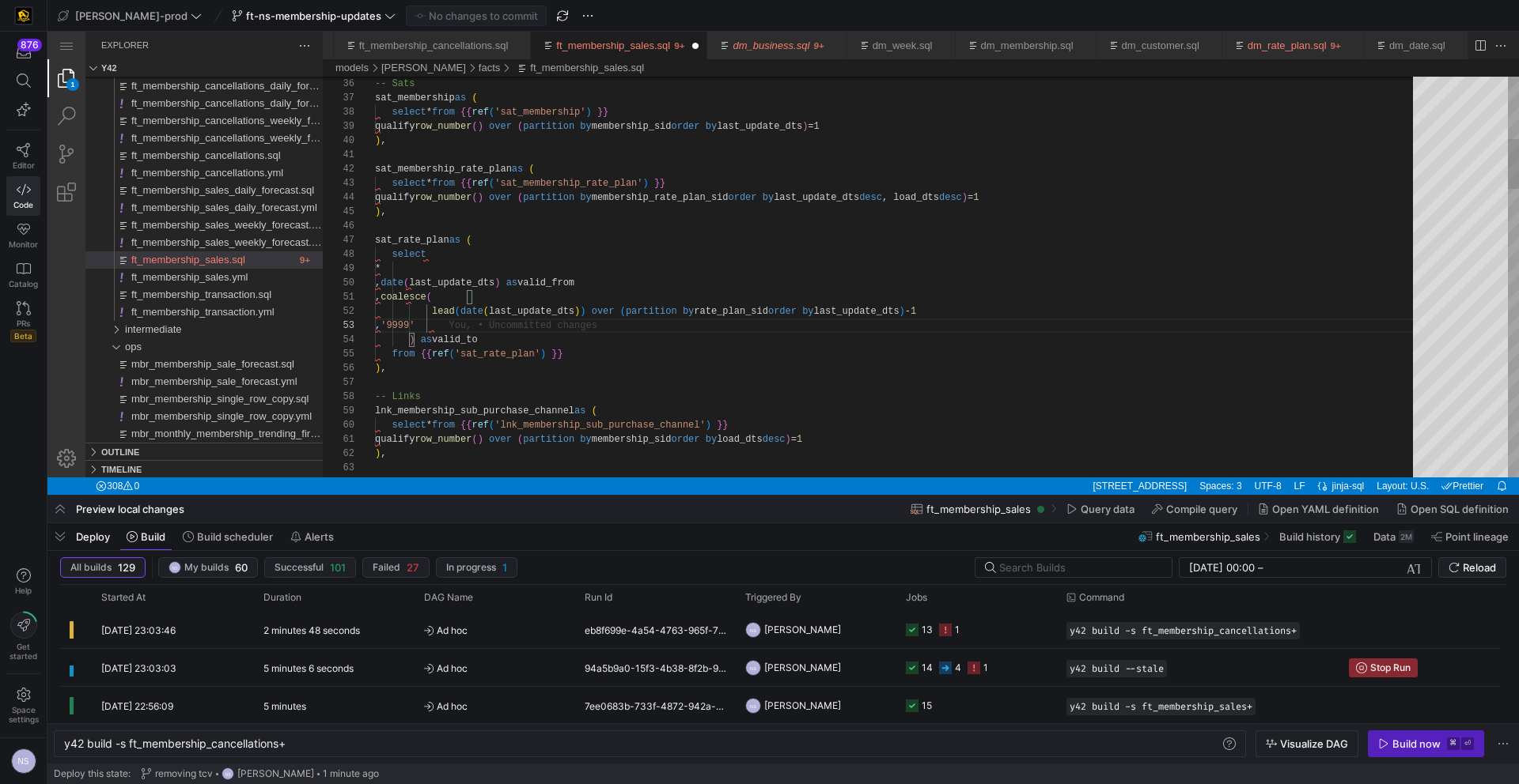
type textarea "sat_membership_rate_plan as ( select * from {{ ref('sat_membership_rate_plan') …"
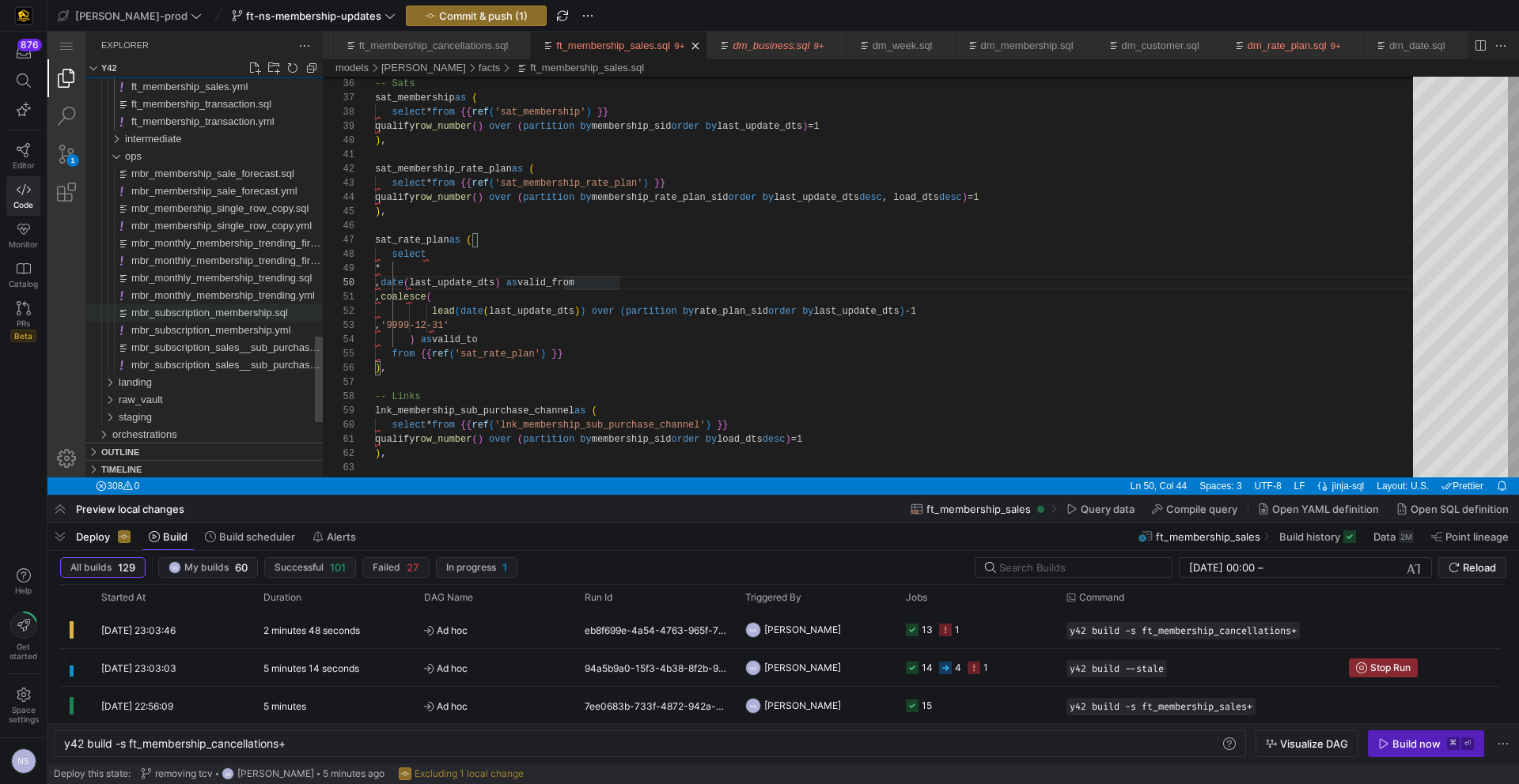
click at [257, 309] on span "mbr_subscription_membership.sql" at bounding box center [209, 312] width 157 height 12
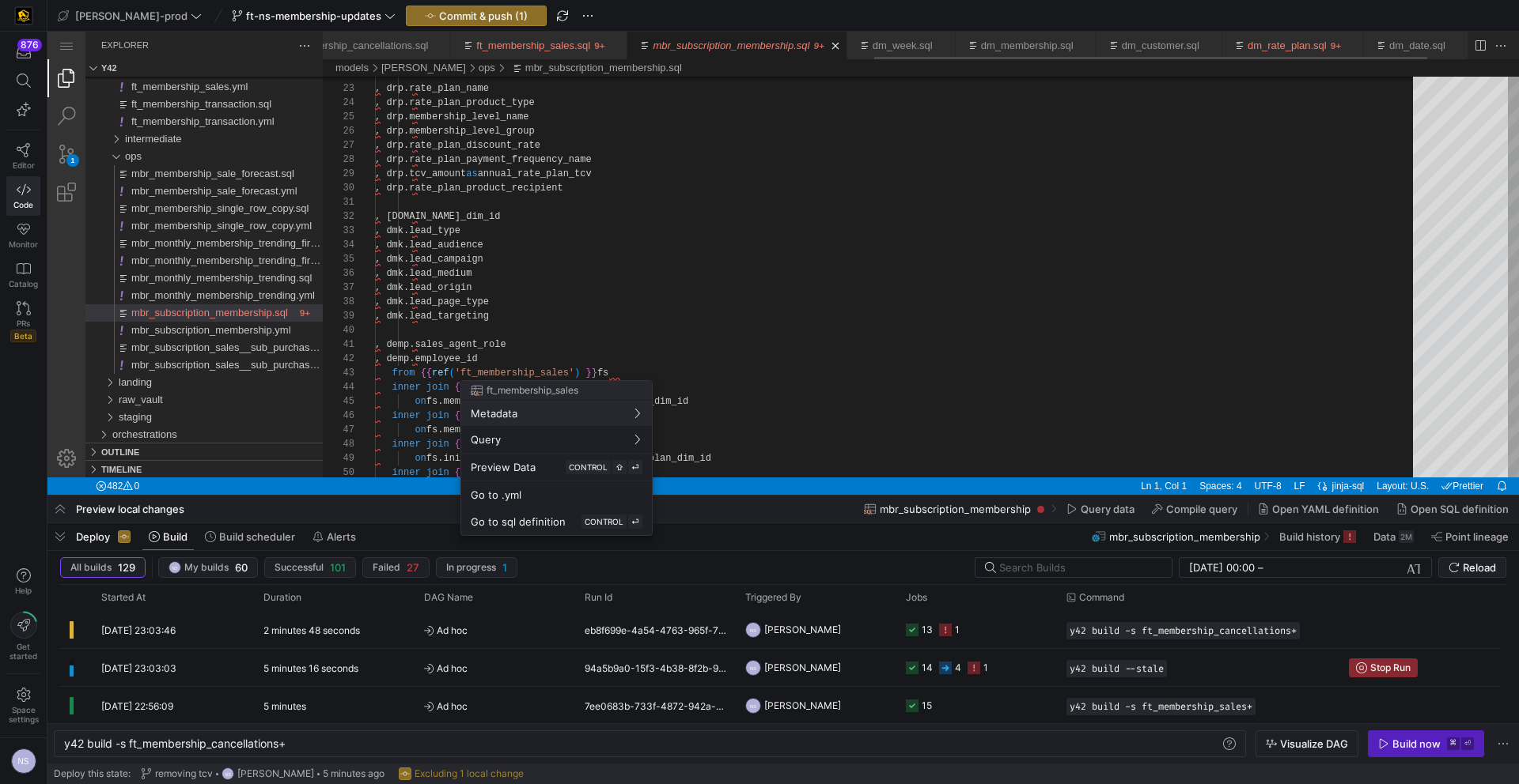
drag, startPoint x: 625, startPoint y: 336, endPoint x: 574, endPoint y: 305, distance: 59.7
click at [625, 336] on div at bounding box center [759, 392] width 1519 height 784
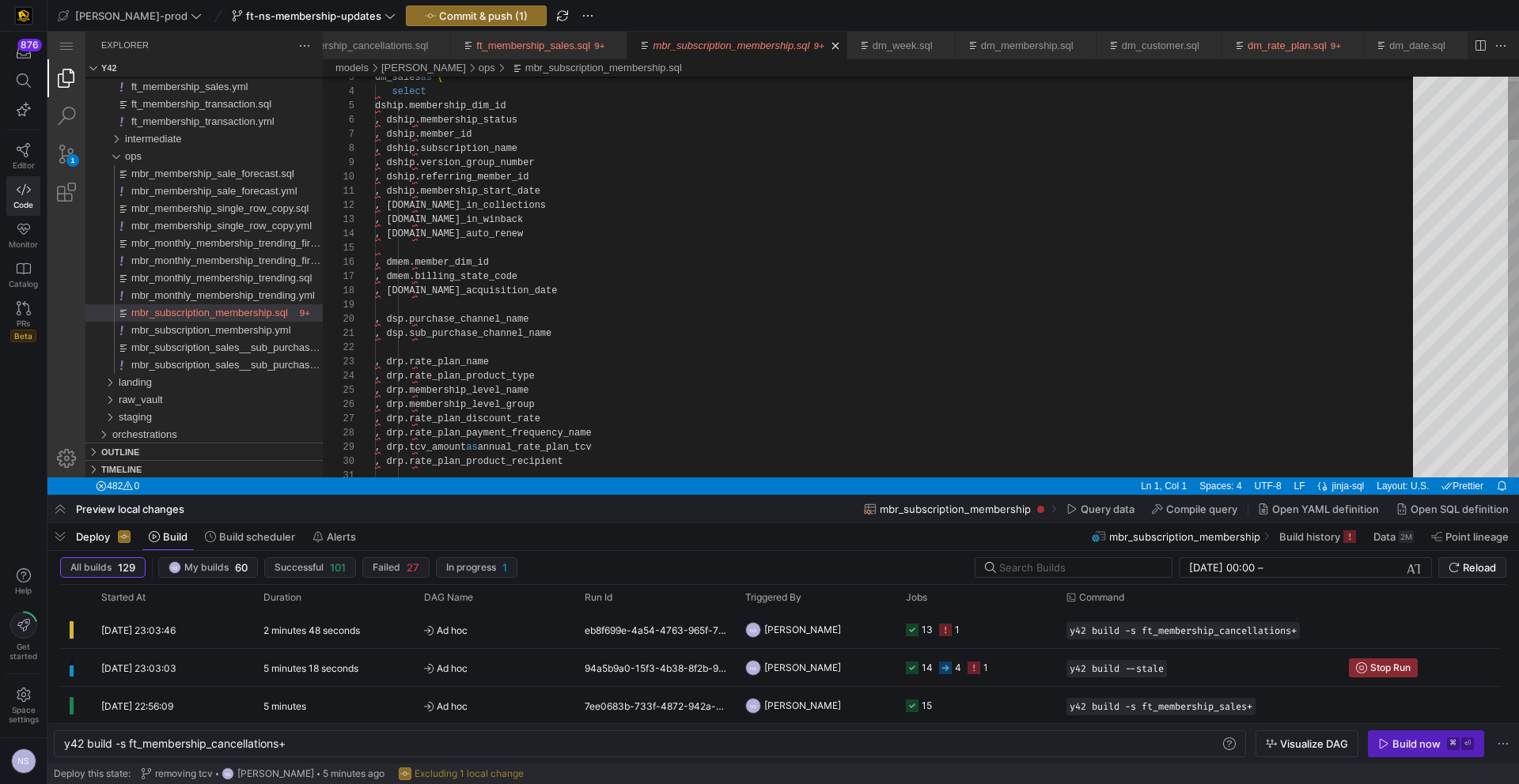
scroll to position [143, 0]
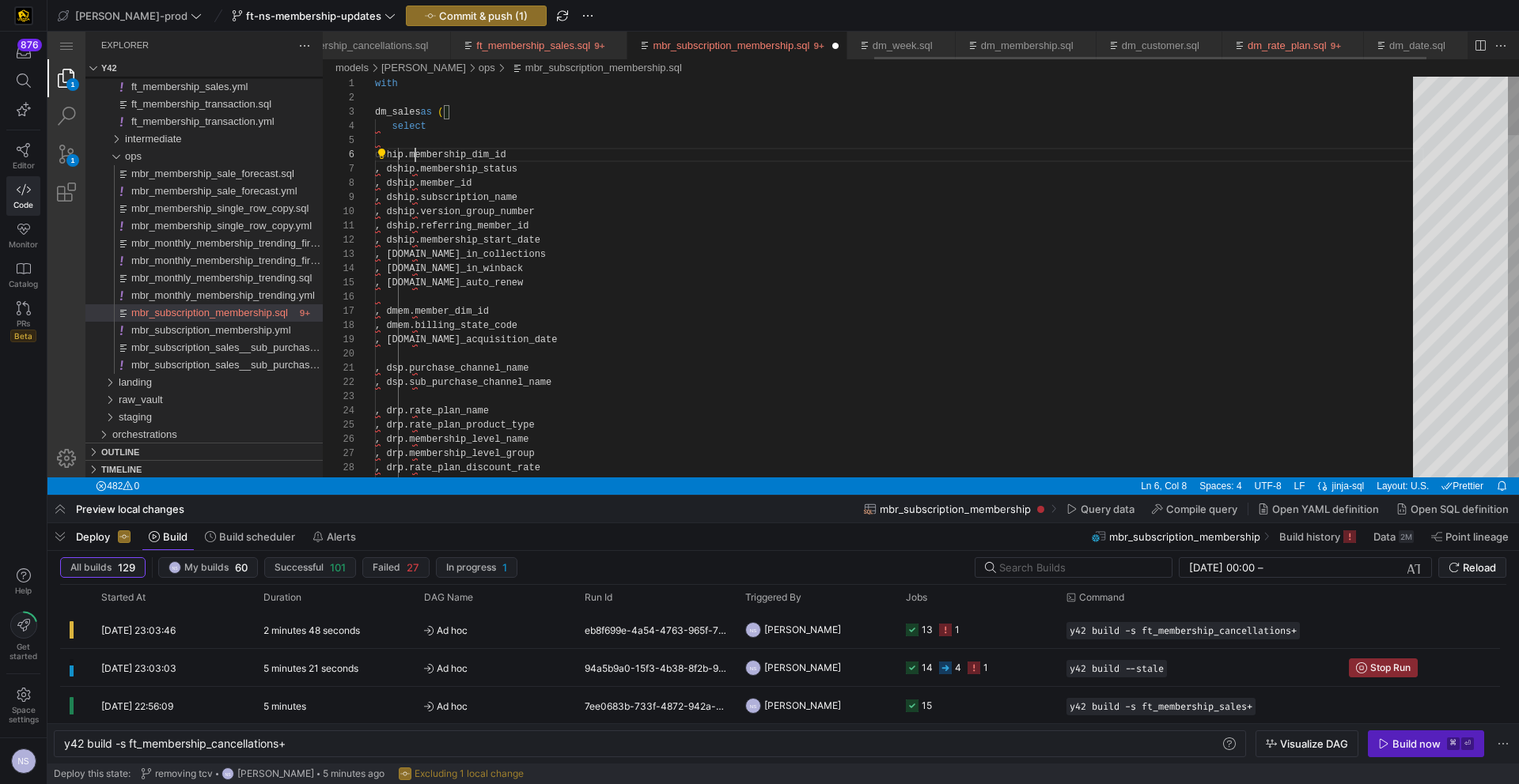
scroll to position [57, 41]
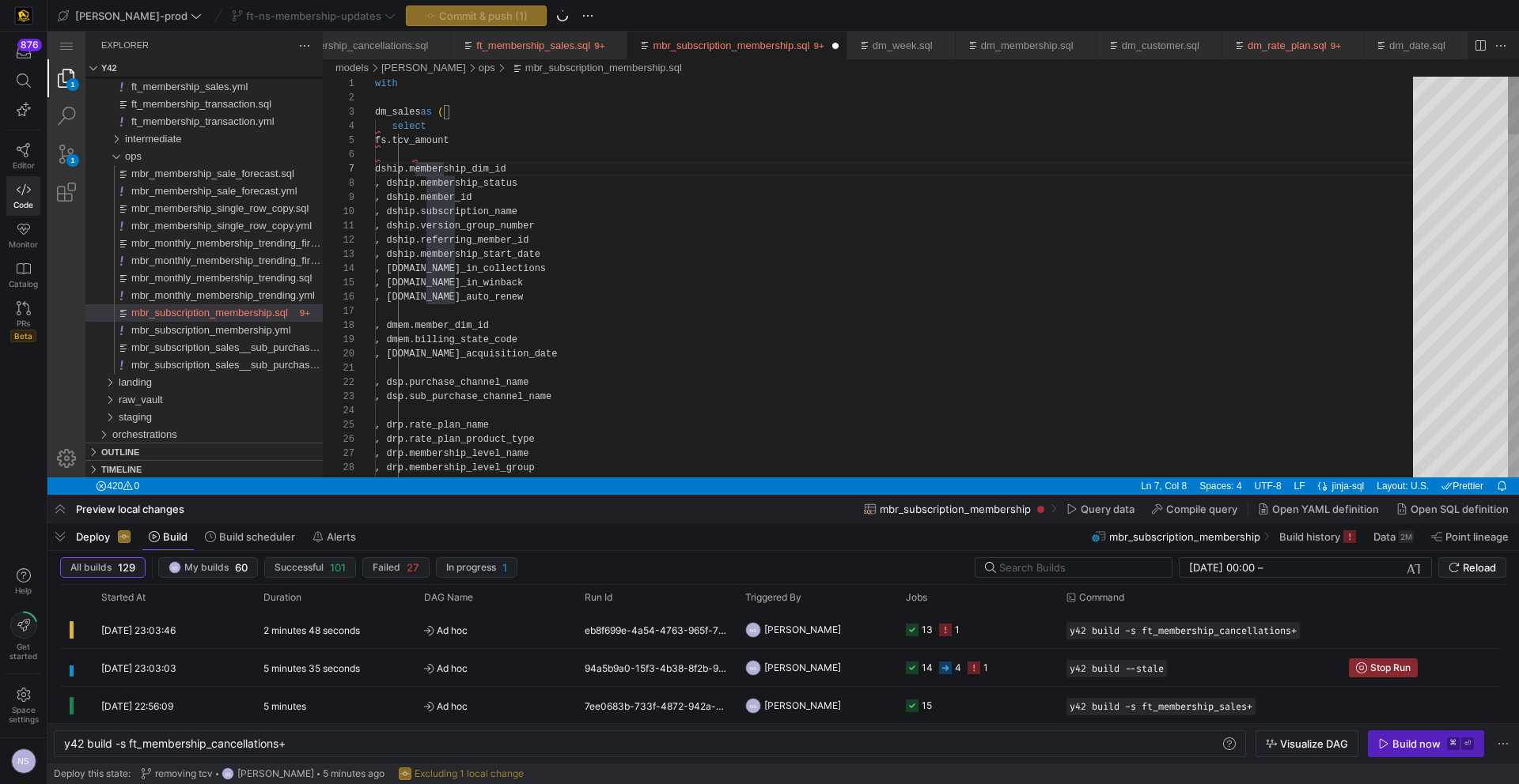
scroll to position [86, 51]
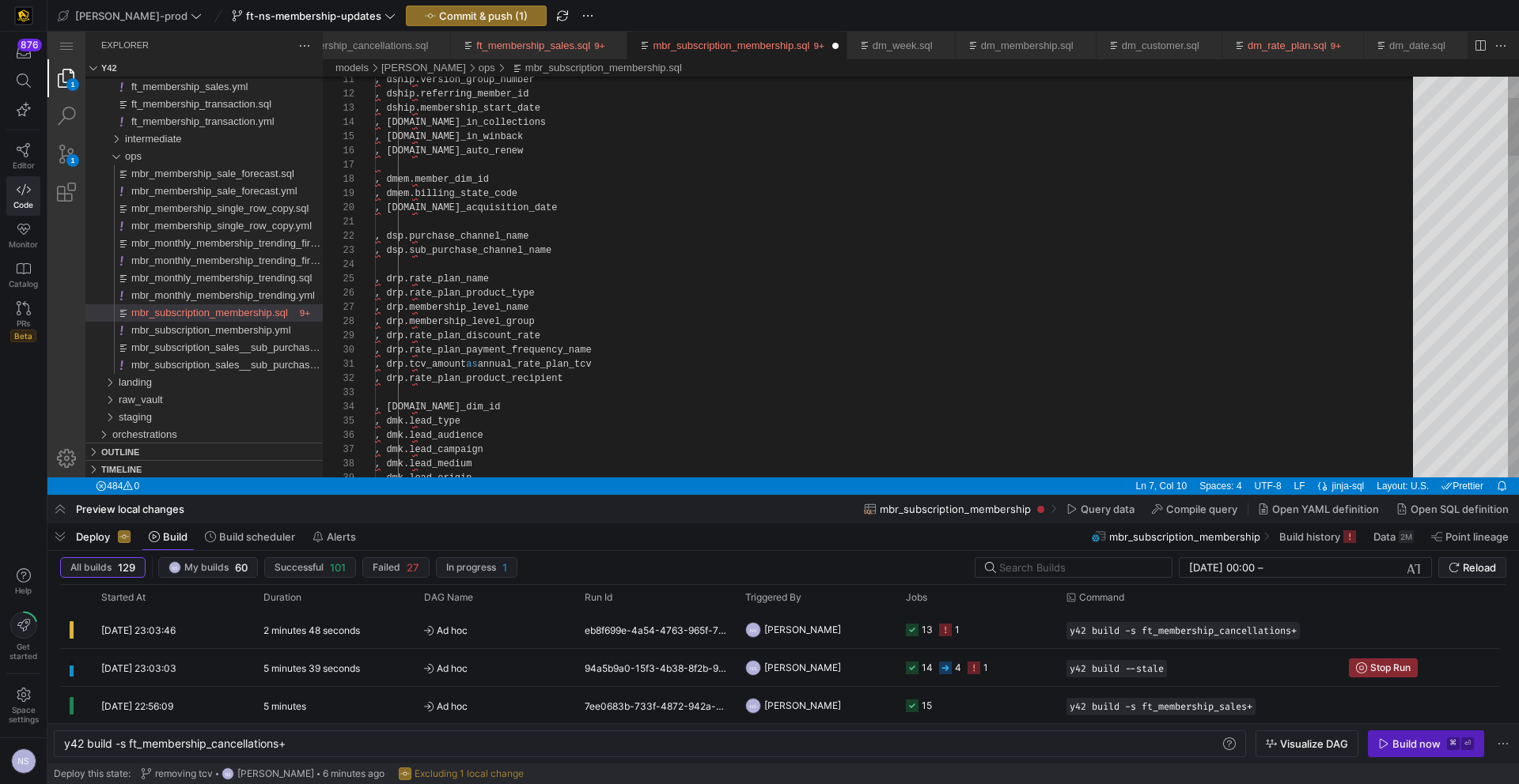
drag, startPoint x: 662, startPoint y: 359, endPoint x: 510, endPoint y: 354, distance: 152.1
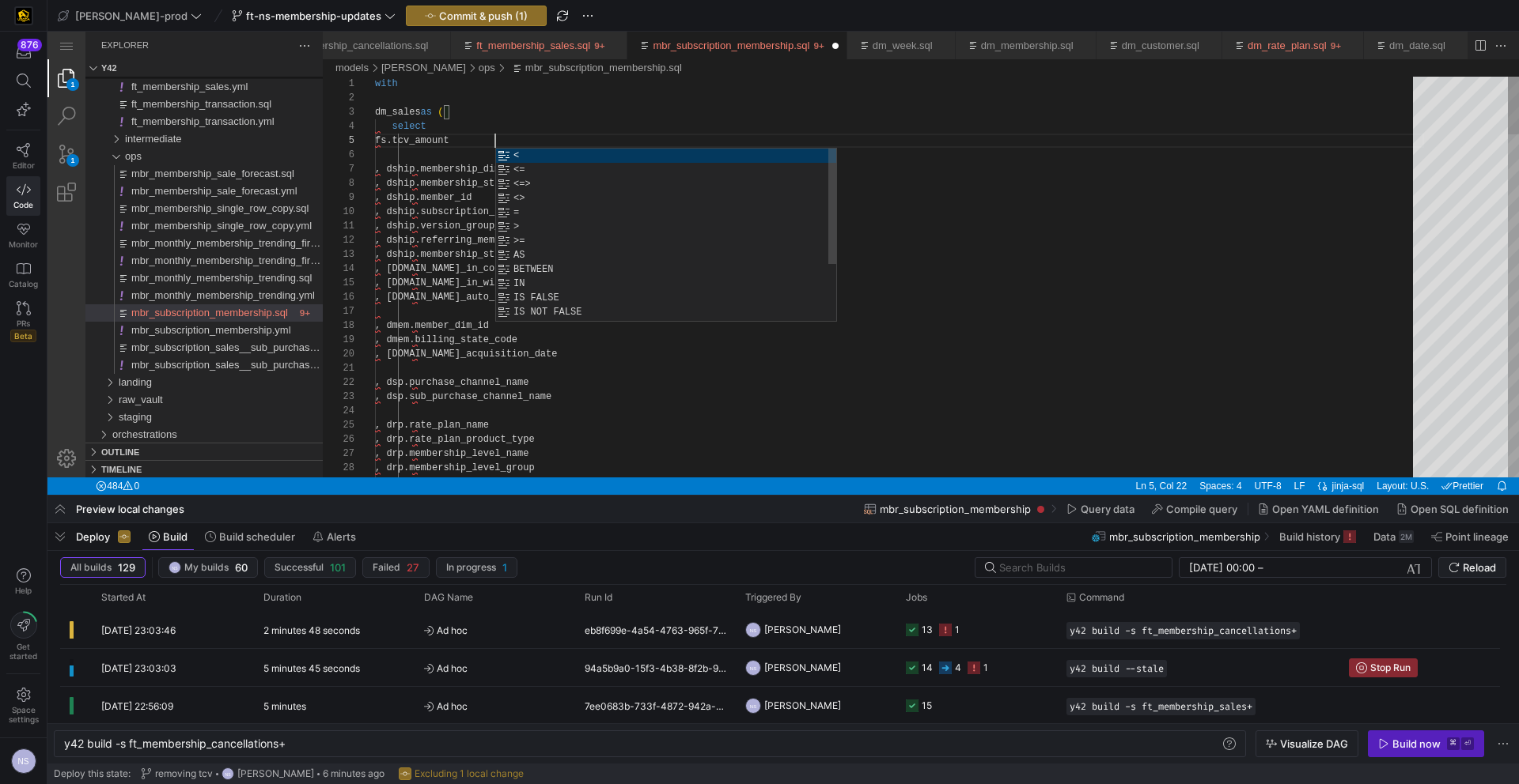
paste textarea "as annual_rate_plan_tcv"
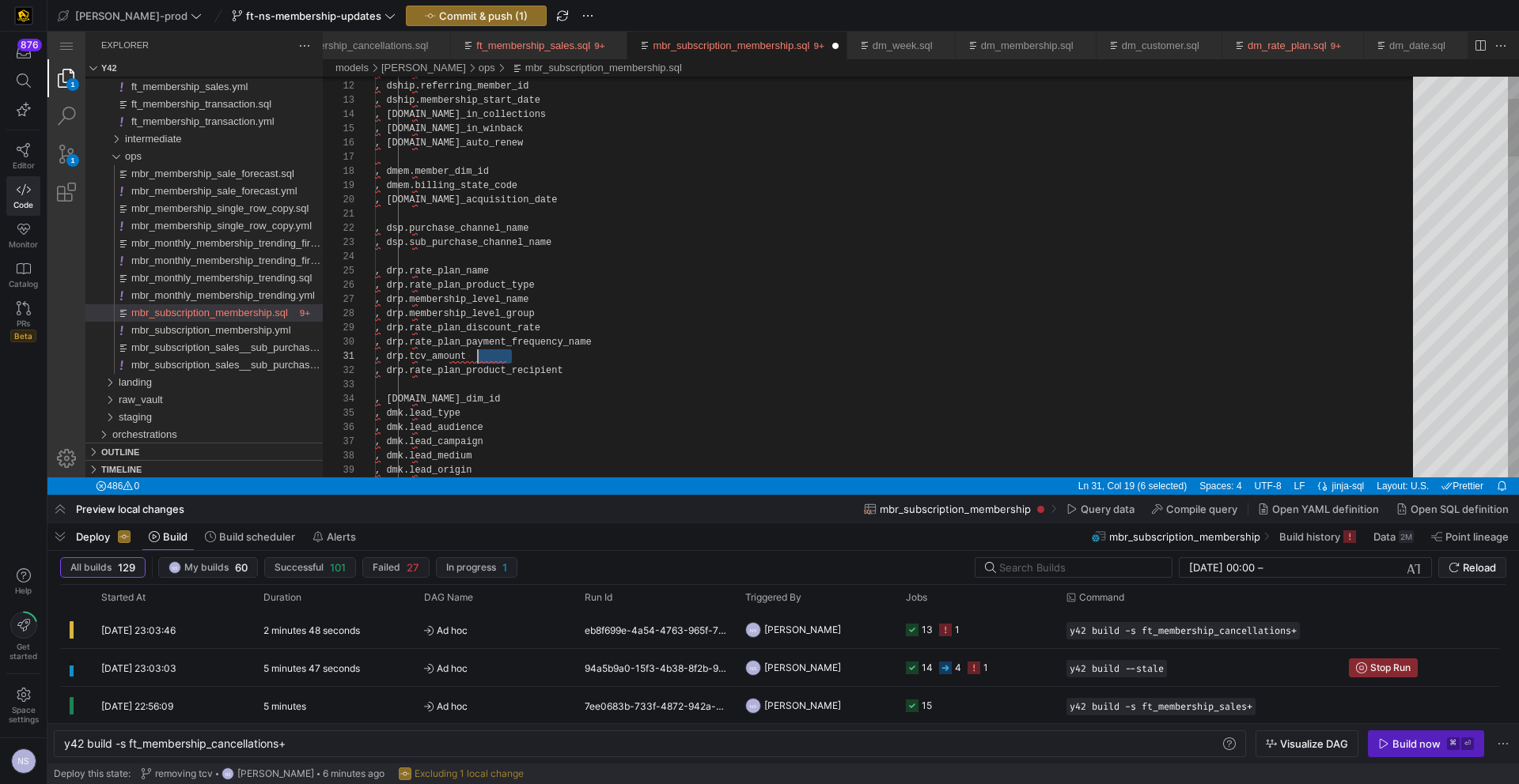
scroll to position [0, 0]
drag, startPoint x: 530, startPoint y: 355, endPoint x: 335, endPoint y: 354, distance: 195.0
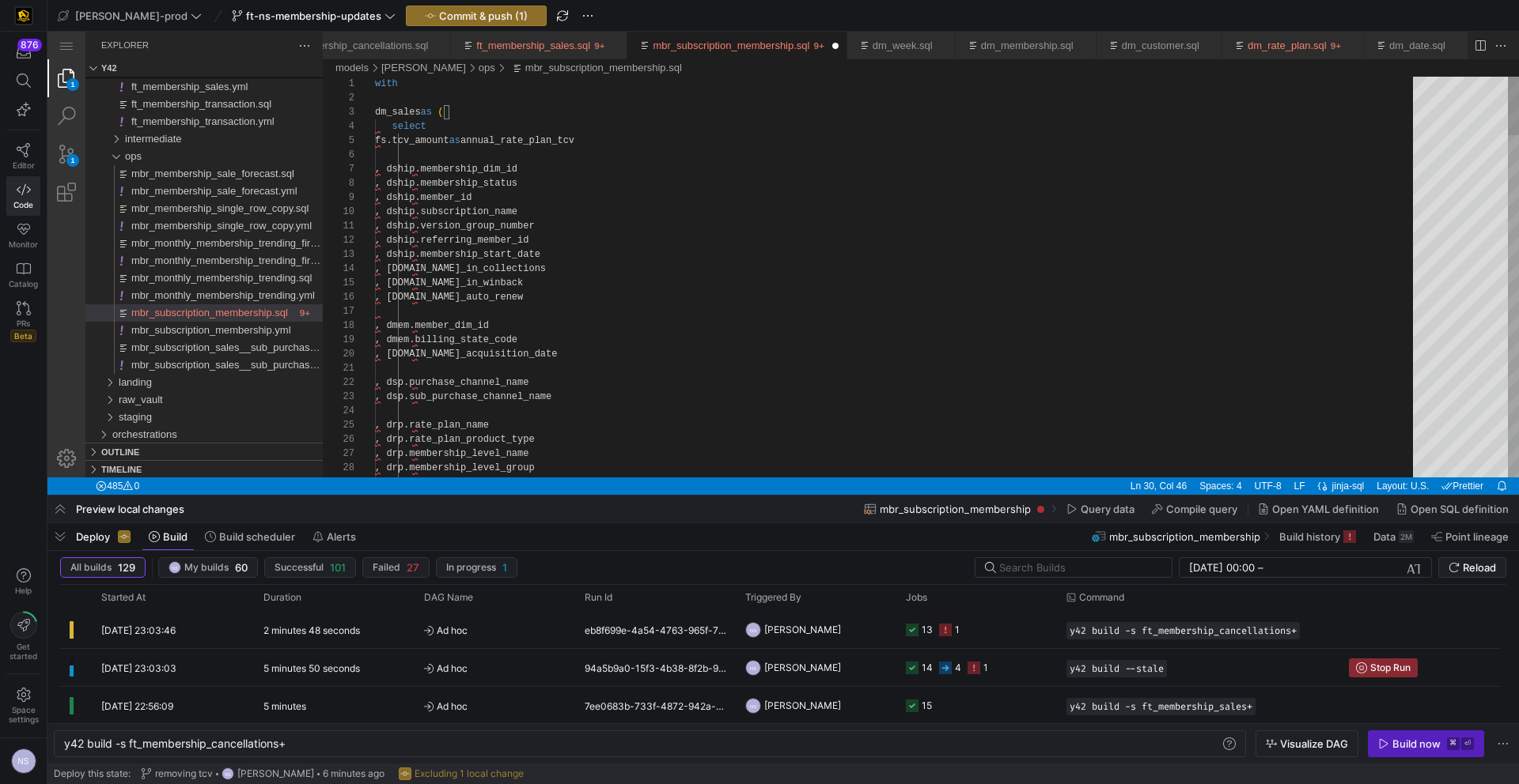
type textarea "with dm_sales as ( select fs.tcv_amount as annual_rate_plan_tcv , dship.members…"
click at [471, 16] on span "Commit & push (2)" at bounding box center [484, 16] width 90 height 13
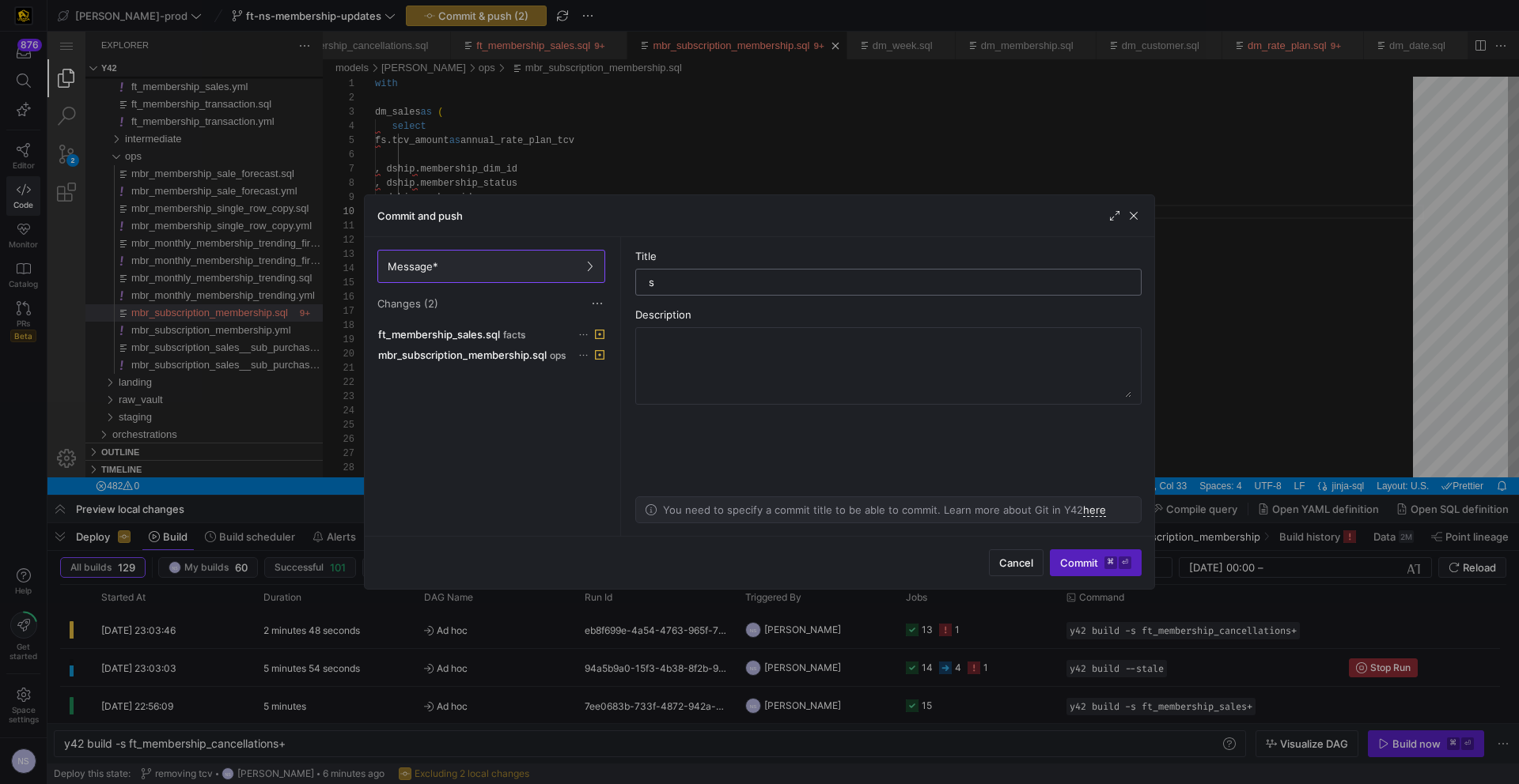
type input "s"
click at [709, 275] on div "s" at bounding box center [888, 282] width 479 height 25
type input "updating the code"
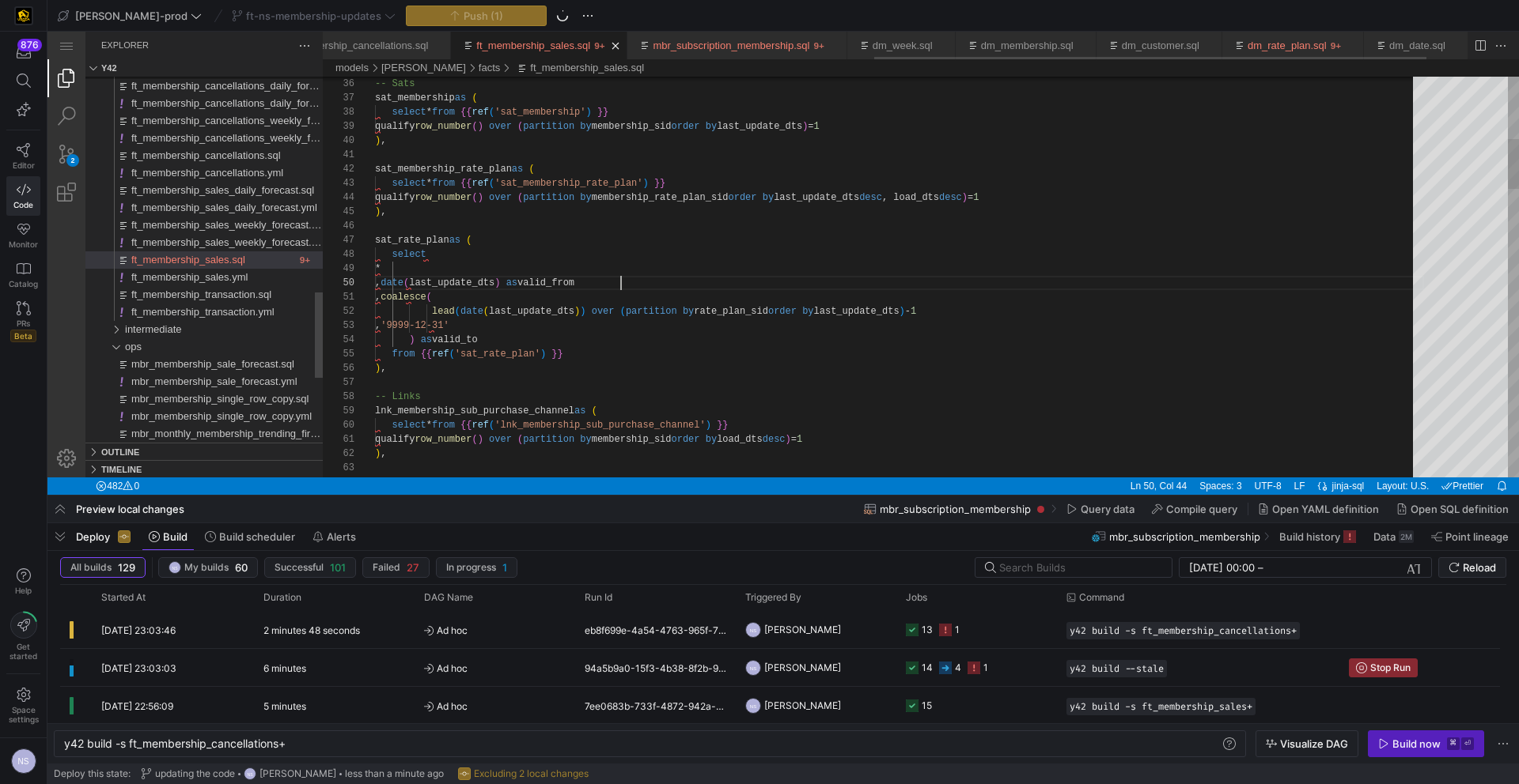
click at [589, 47] on link "ft_membership_sales.sql" at bounding box center [533, 45] width 114 height 12
drag, startPoint x: 282, startPoint y: 745, endPoint x: 214, endPoint y: 747, distance: 68.0
click at [214, 747] on div "y42 build -s ft_membership_cancellations+" at bounding box center [642, 744] width 1155 height 13
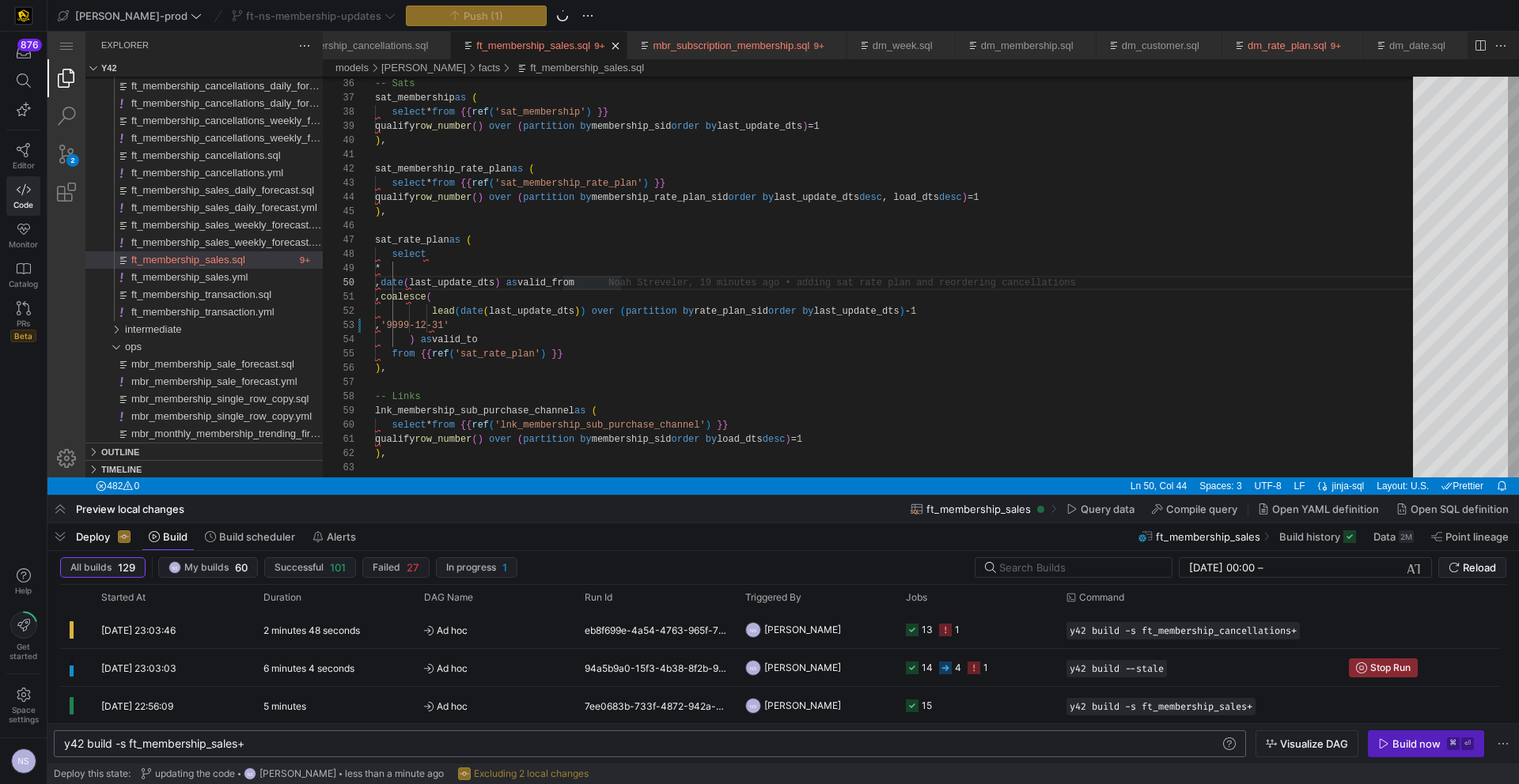
type textarea "y42 build -s ft_membership_sales+"
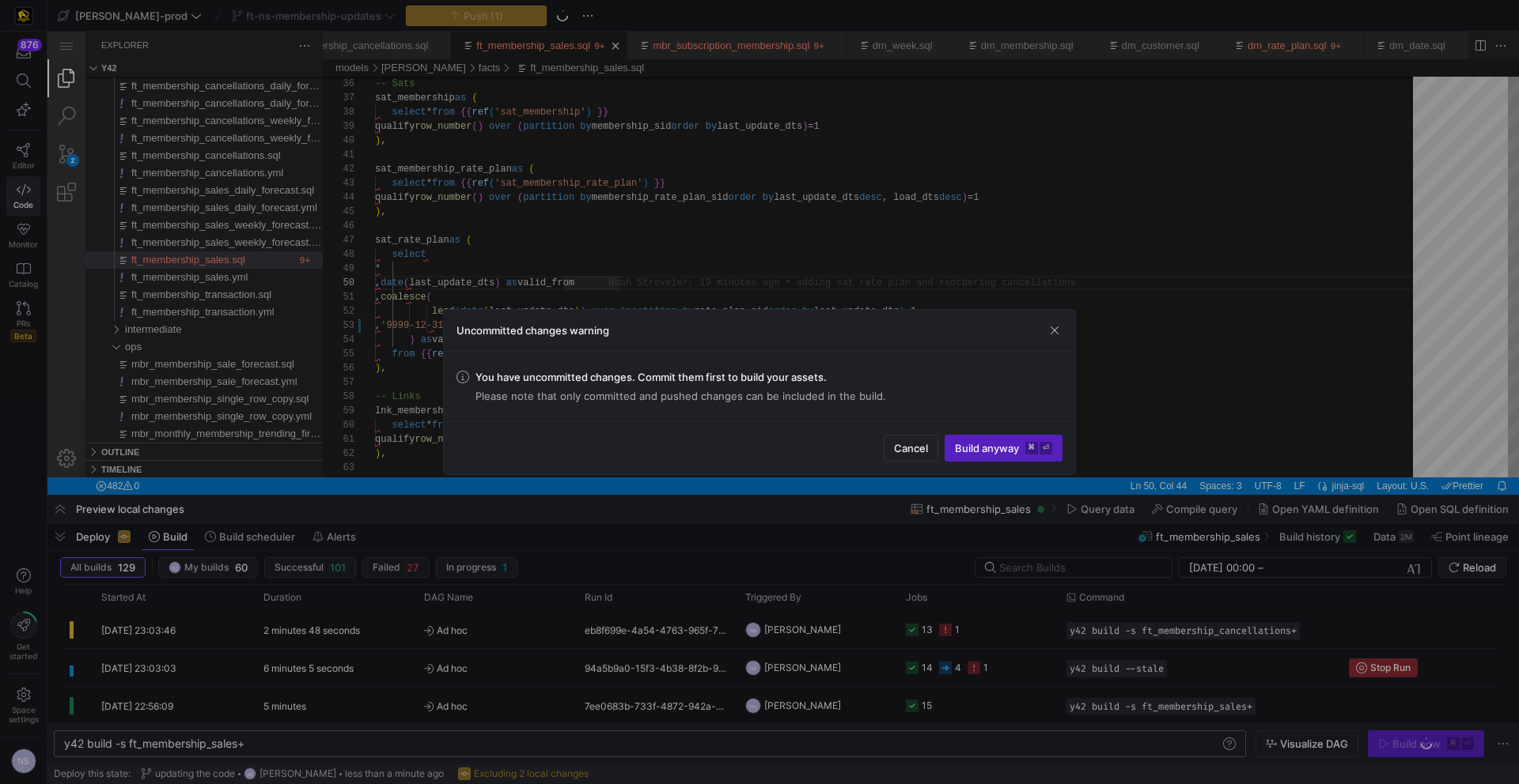
click at [709, 728] on div at bounding box center [759, 392] width 1519 height 784
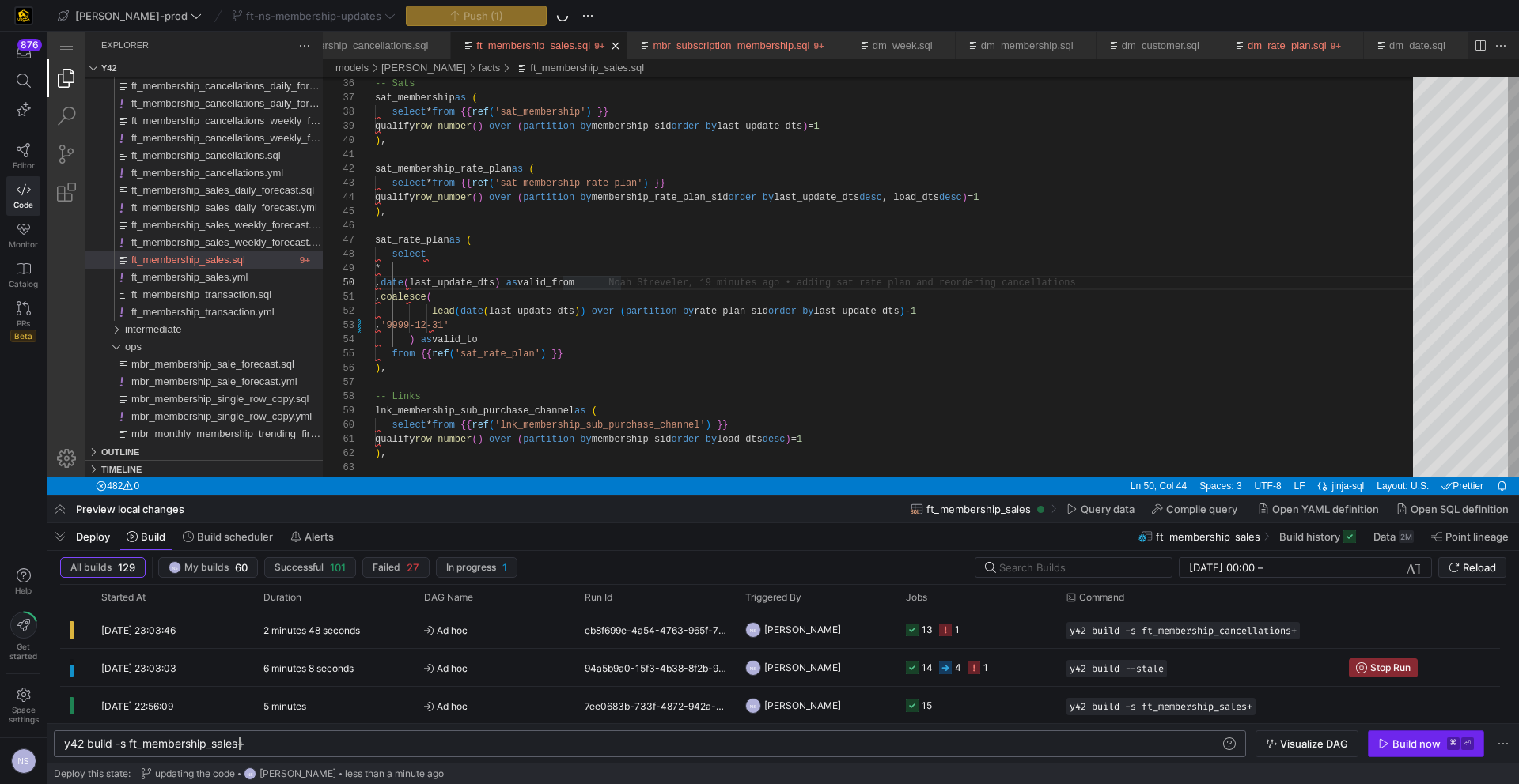
click at [1396, 744] on div "Build now" at bounding box center [1415, 744] width 48 height 13
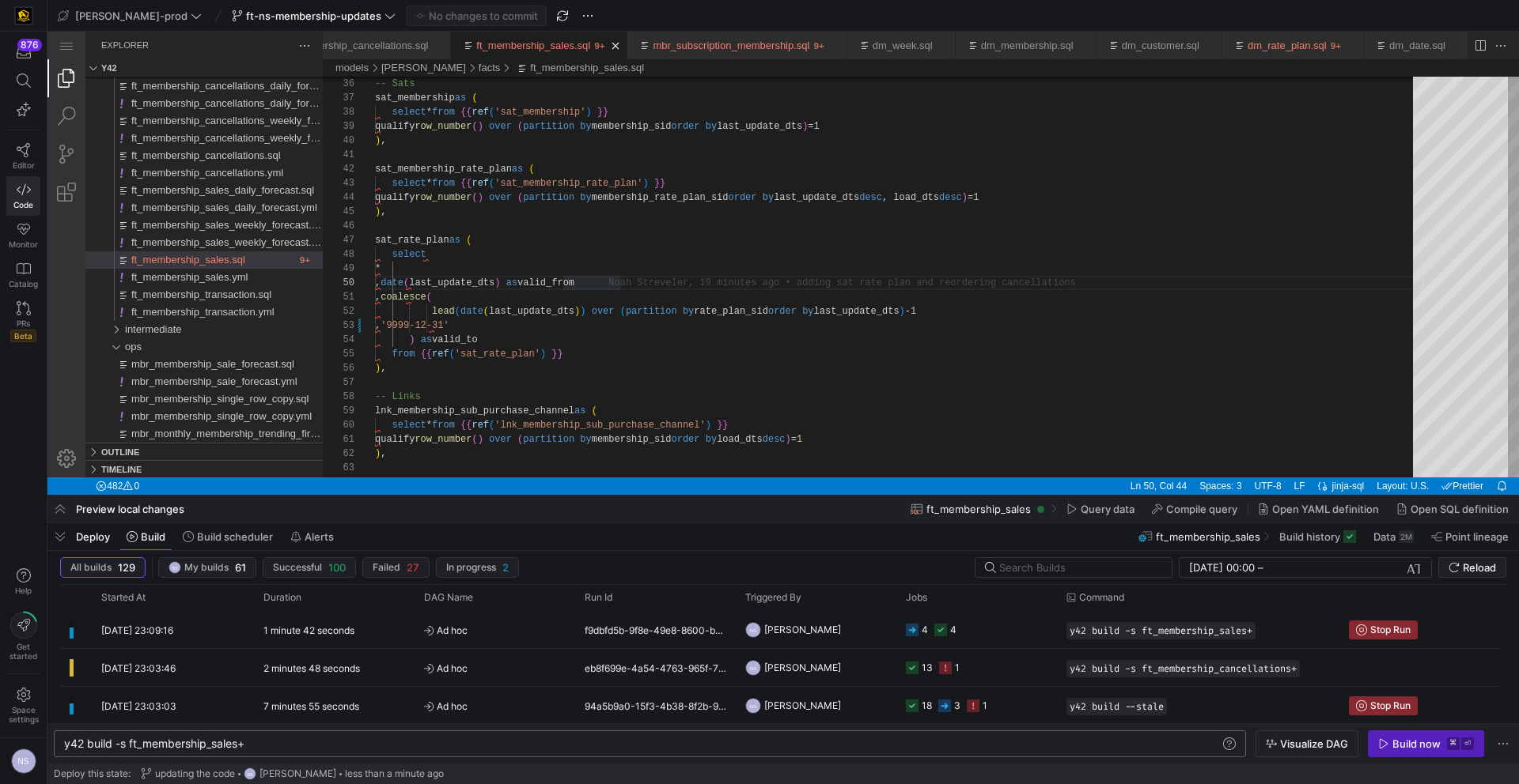
click at [986, 636] on y42-job-status-cell-renderer "4 4" at bounding box center [976, 629] width 142 height 35
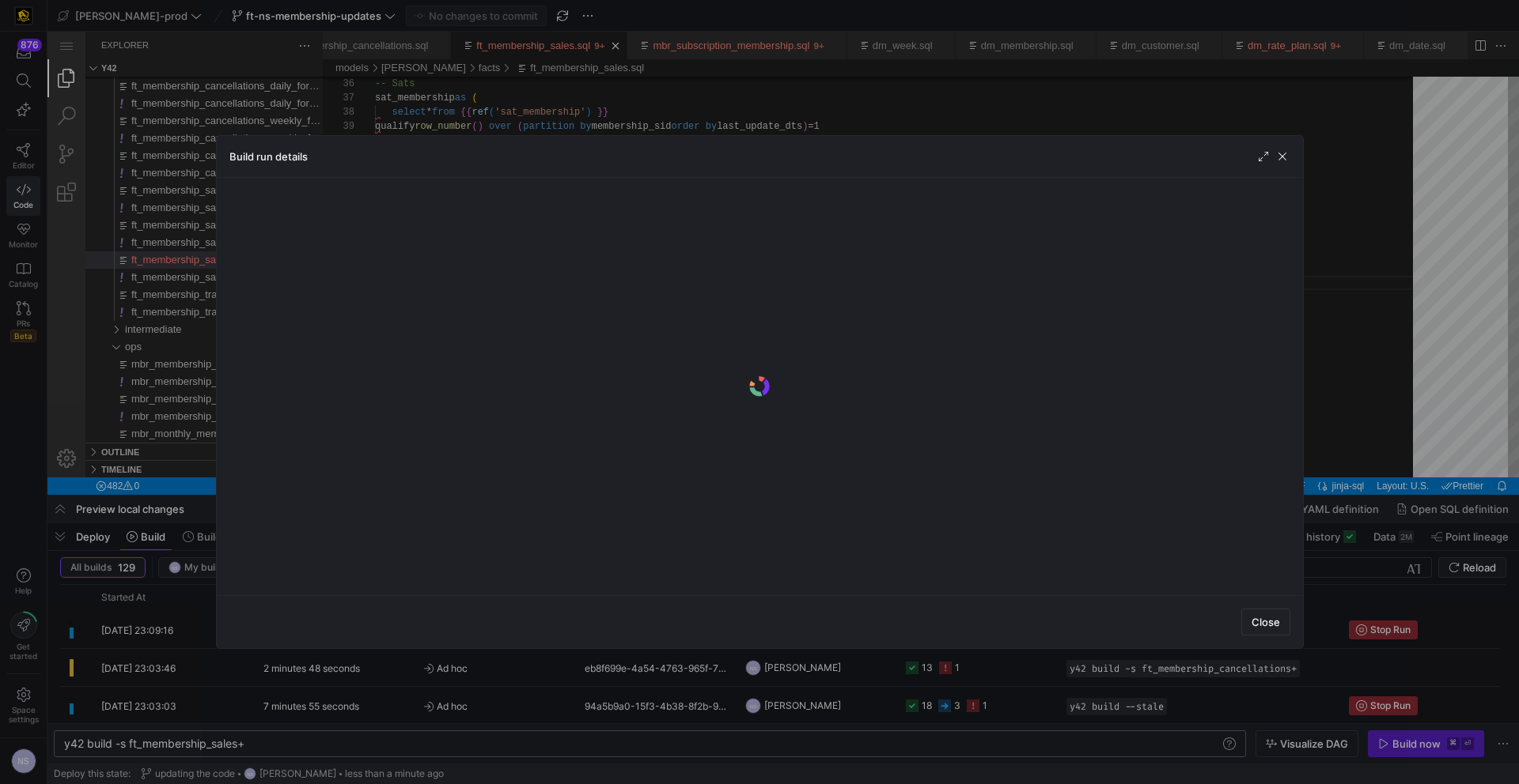
click at [986, 636] on body "876 Editor Code Monitor Catalog PRs Beta Help Get started Space settings NS [PE…" at bounding box center [759, 392] width 1519 height 784
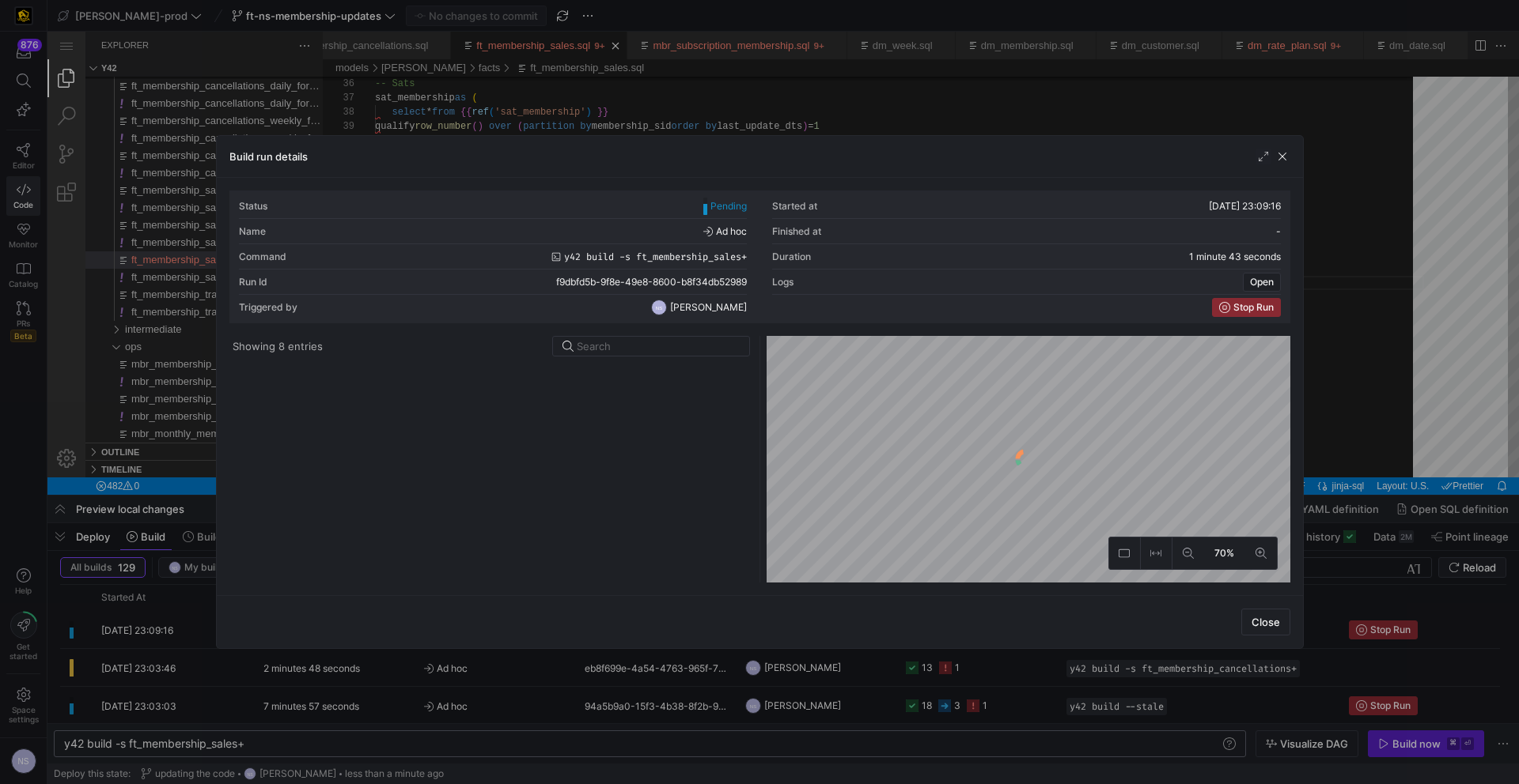
click at [541, 364] on div at bounding box center [491, 473] width 517 height 220
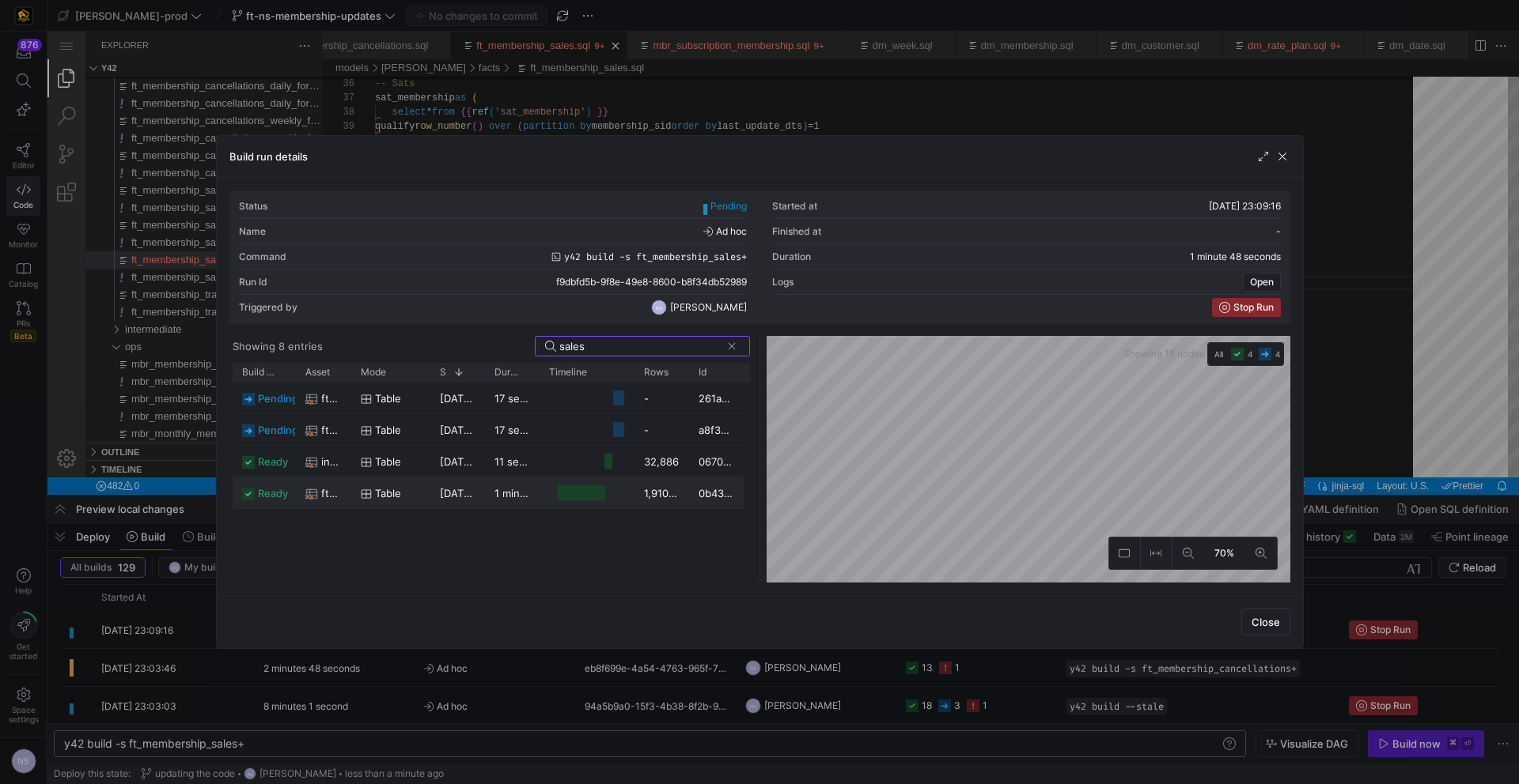
type input "sales"
click at [414, 489] on div "table" at bounding box center [391, 493] width 60 height 31
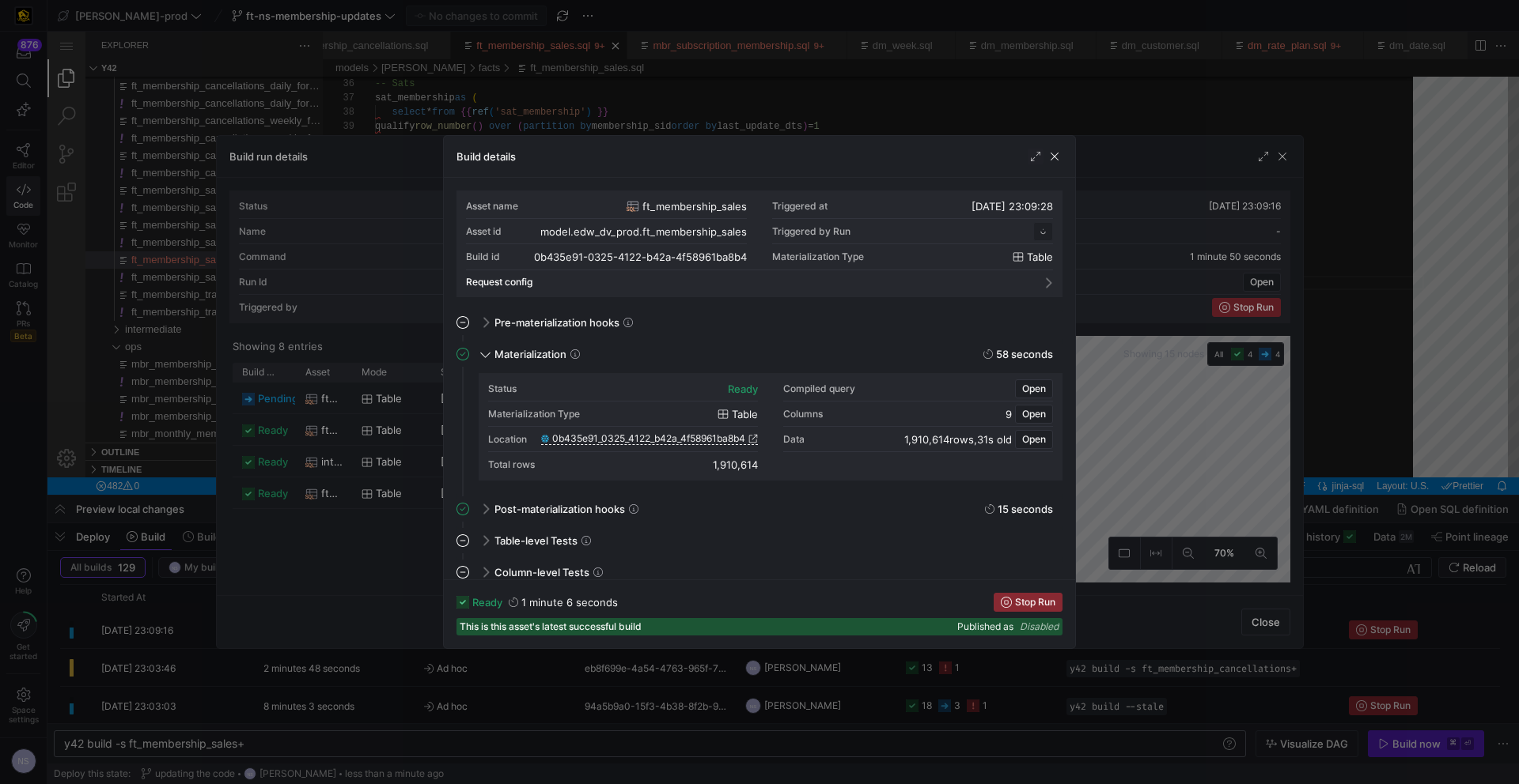
scroll to position [143, 0]
click at [744, 438] on div "Location" at bounding box center [623, 439] width 270 height 25
click at [745, 438] on div "Location" at bounding box center [623, 439] width 270 height 25
click at [742, 438] on span "0b435e91_0325_4122_b42a_4f58961ba8b4" at bounding box center [649, 438] width 193 height 11
drag, startPoint x: 1144, startPoint y: 387, endPoint x: 1311, endPoint y: 398, distance: 167.4
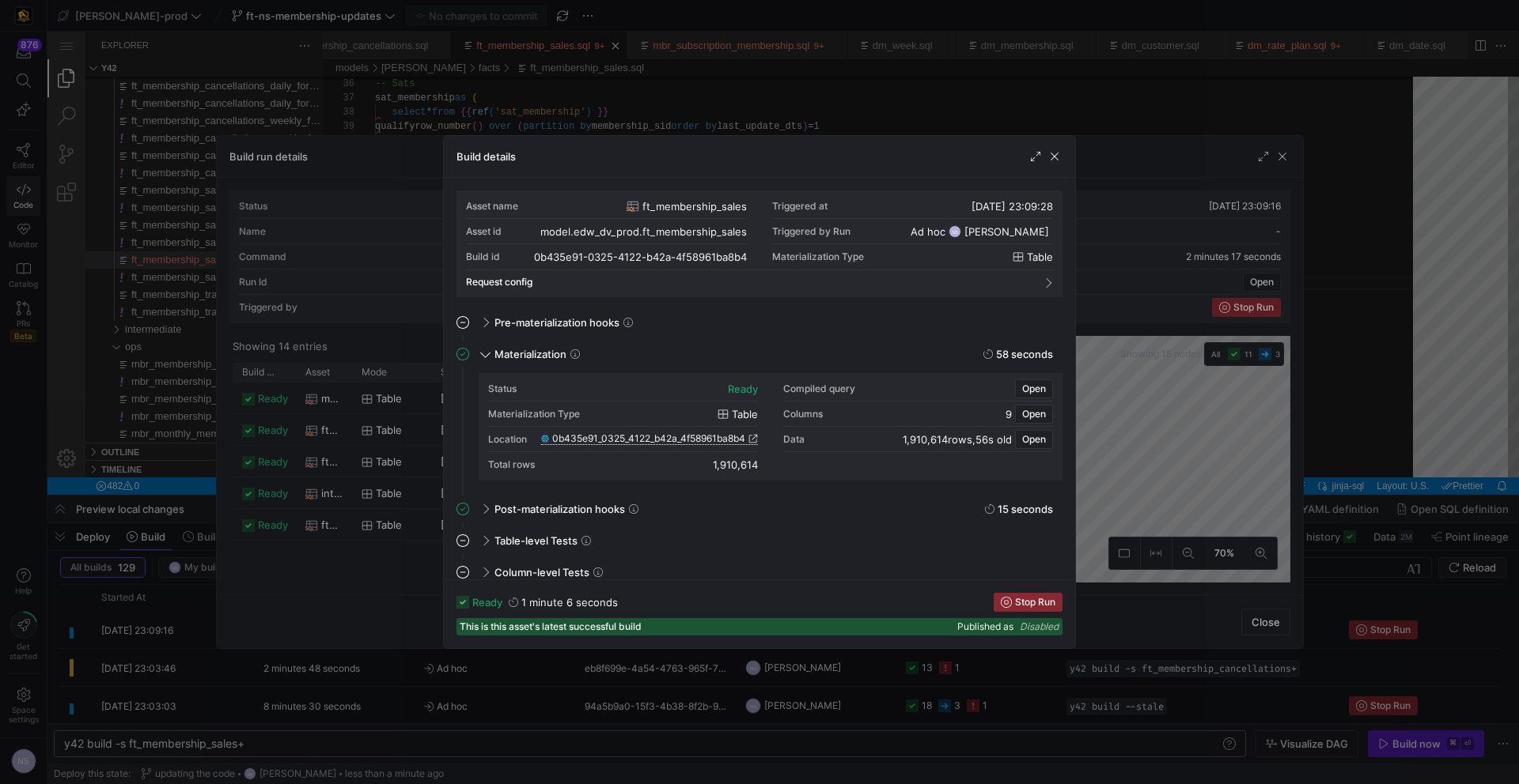
click at [1148, 387] on div at bounding box center [759, 392] width 1519 height 784
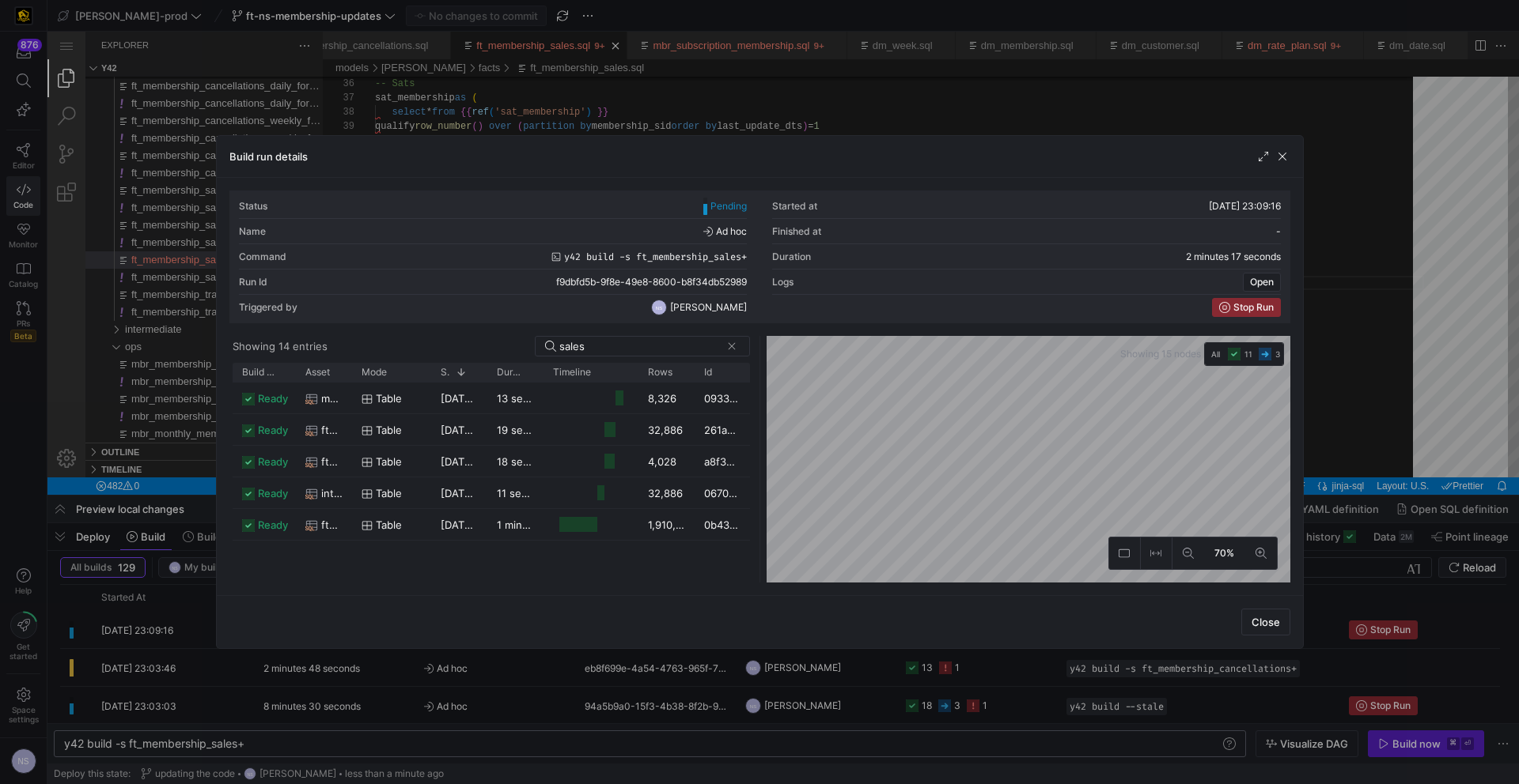
drag, startPoint x: 1311, startPoint y: 398, endPoint x: 1271, endPoint y: 364, distance: 52.5
click at [1311, 398] on div at bounding box center [759, 392] width 1519 height 784
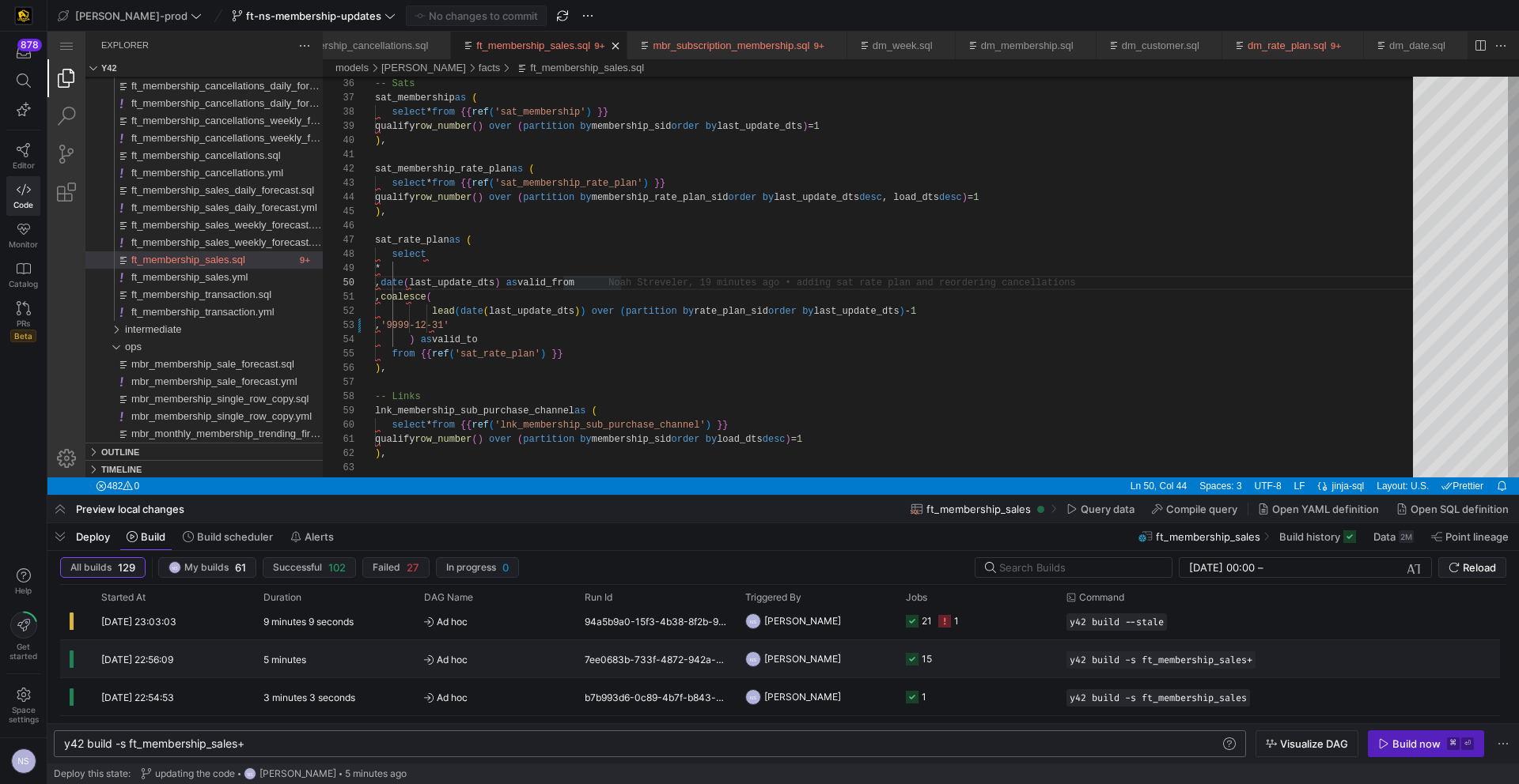
scroll to position [0, 0]
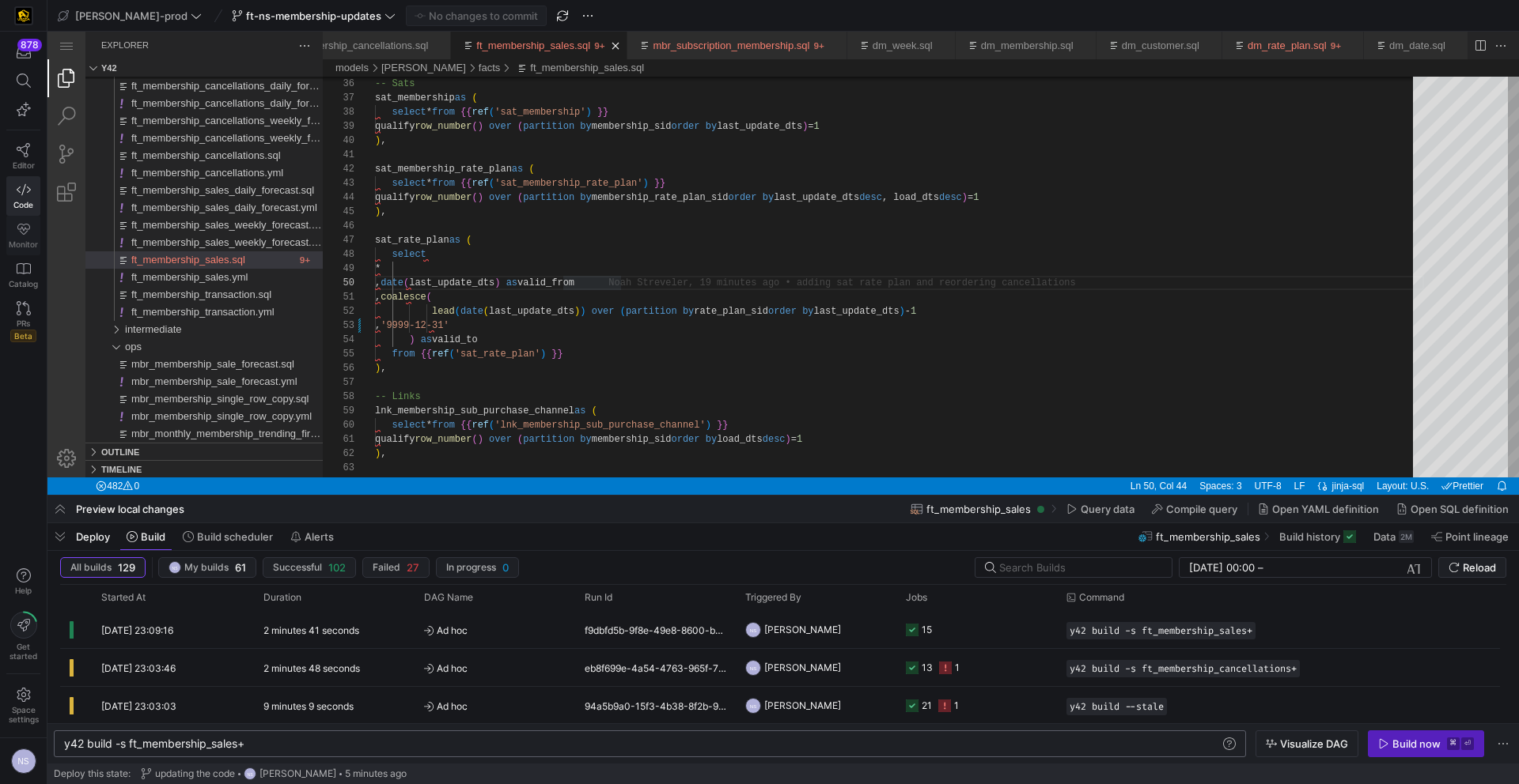
click at [29, 234] on icon at bounding box center [23, 229] width 14 height 14
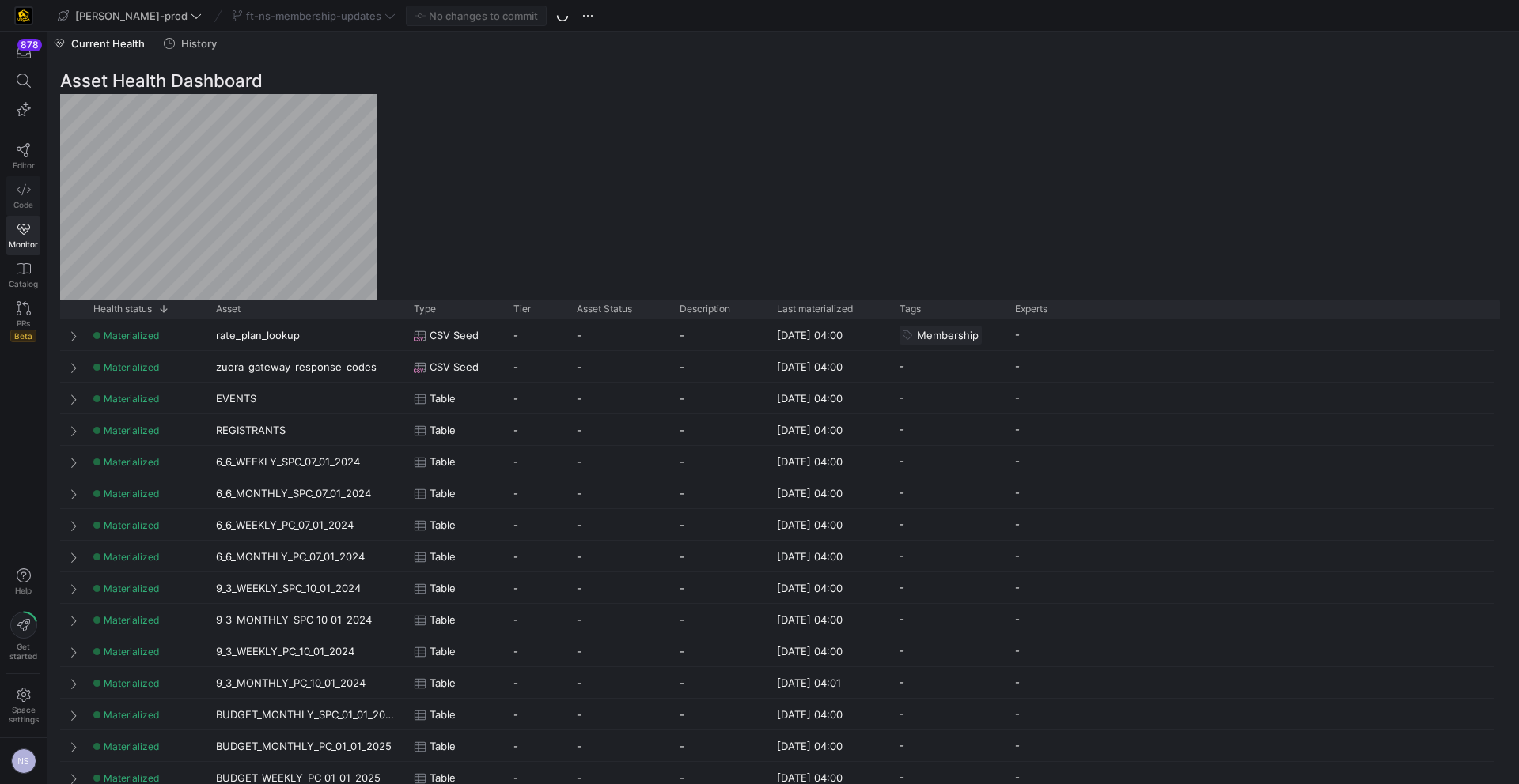
click at [32, 197] on link "Code" at bounding box center [23, 196] width 34 height 40
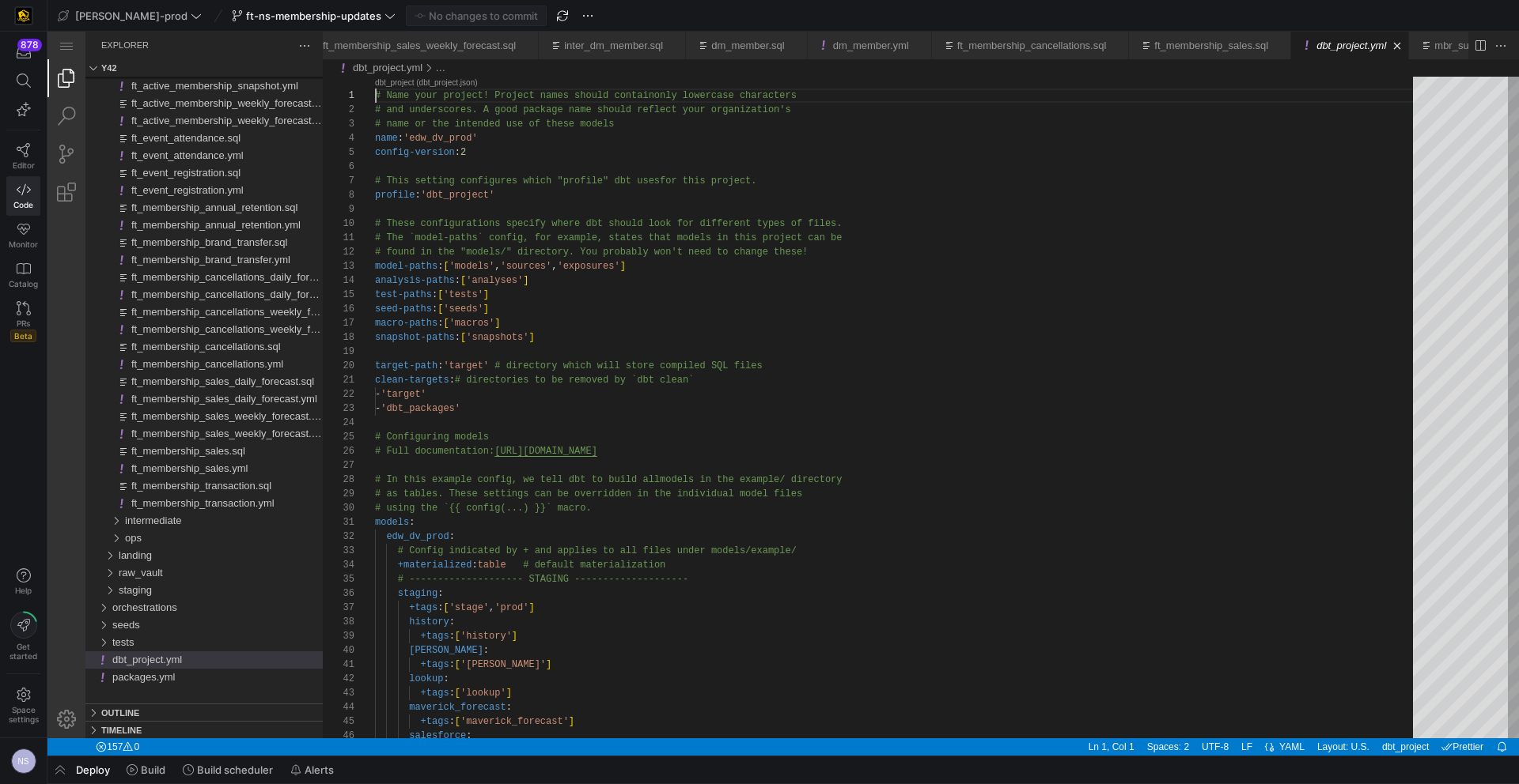
scroll to position [0, 477]
